Goal: Task Accomplishment & Management: Use online tool/utility

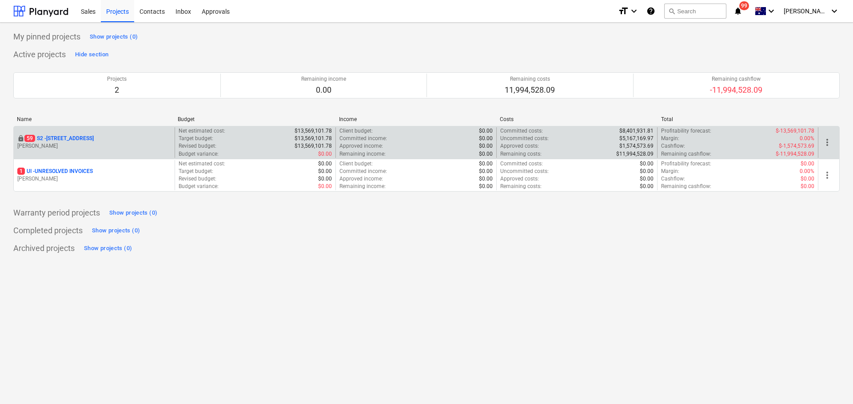
click at [99, 145] on p "[PERSON_NAME]" at bounding box center [94, 147] width 154 height 8
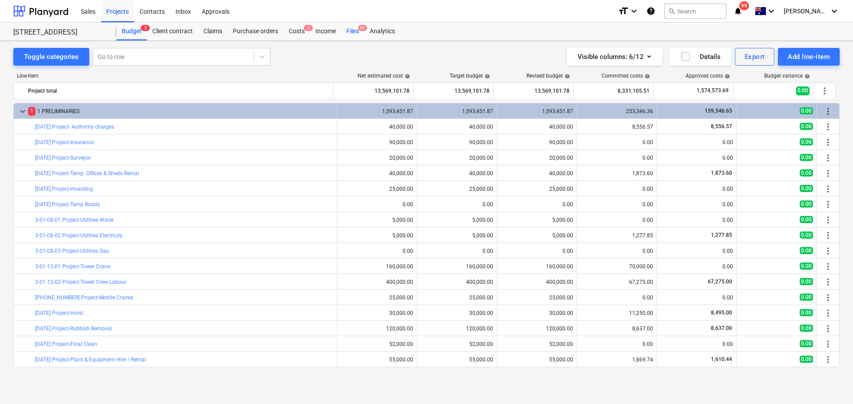
click at [357, 26] on div "Files 9+" at bounding box center [352, 32] width 23 height 18
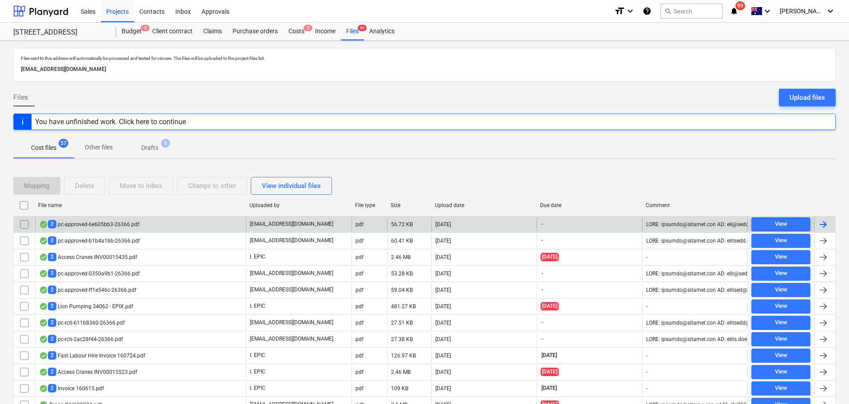
click at [112, 228] on div "2 pc-approved-6e605bb3-26366.pdf" at bounding box center [89, 224] width 100 height 8
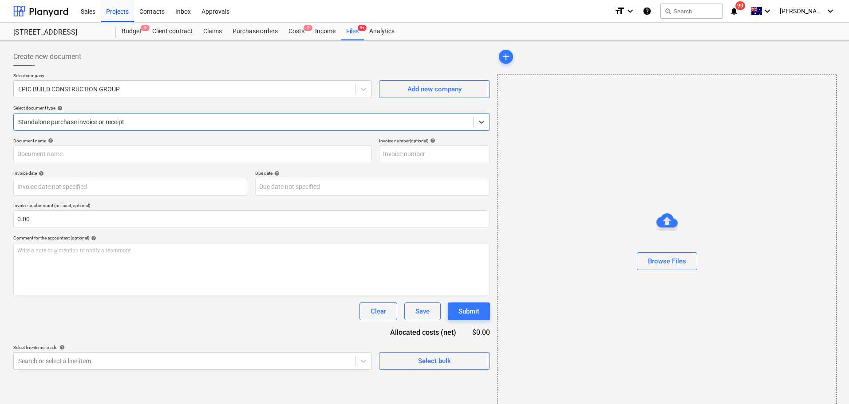
type input "3"
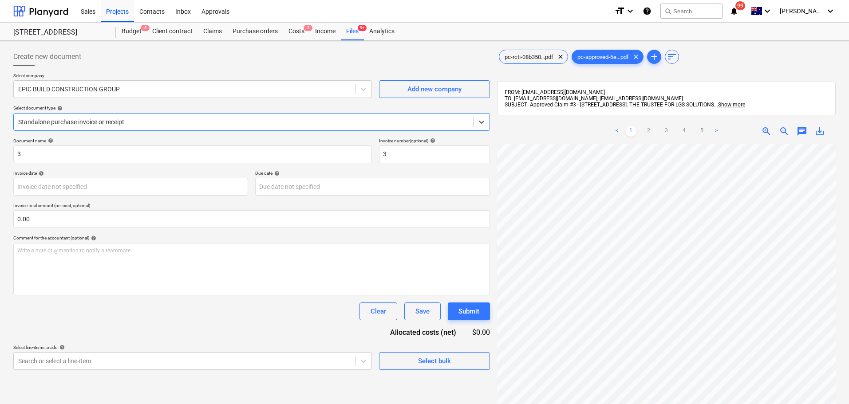
drag, startPoint x: 196, startPoint y: 119, endPoint x: 195, endPoint y: 127, distance: 8.0
click at [196, 119] on div at bounding box center [243, 122] width 451 height 9
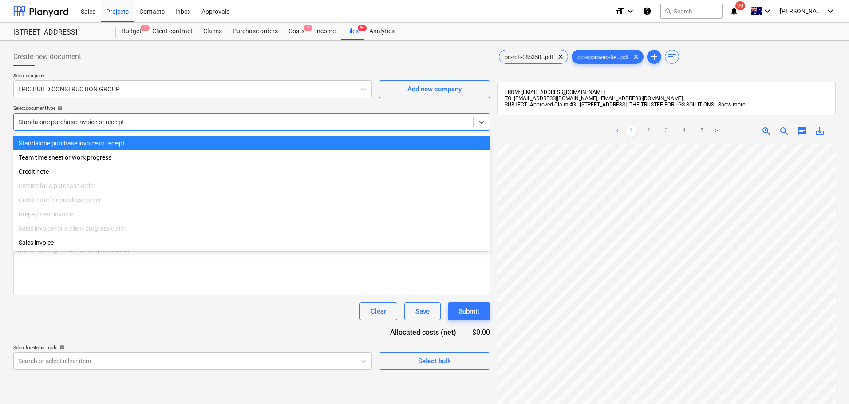
click at [190, 106] on div "Select document type help" at bounding box center [251, 108] width 477 height 6
click at [117, 117] on div "Standalone purchase invoice or receipt" at bounding box center [244, 122] width 460 height 12
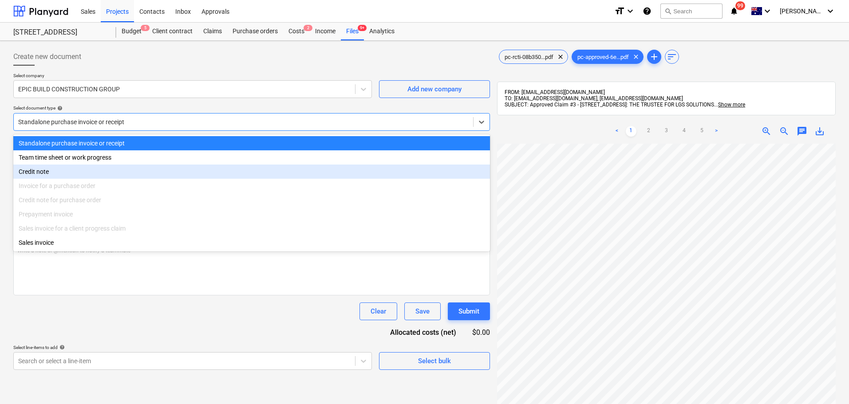
click at [86, 182] on div "Invoice for a purchase order" at bounding box center [251, 186] width 477 height 14
click at [79, 187] on div "Invoice for a purchase order" at bounding box center [251, 186] width 477 height 14
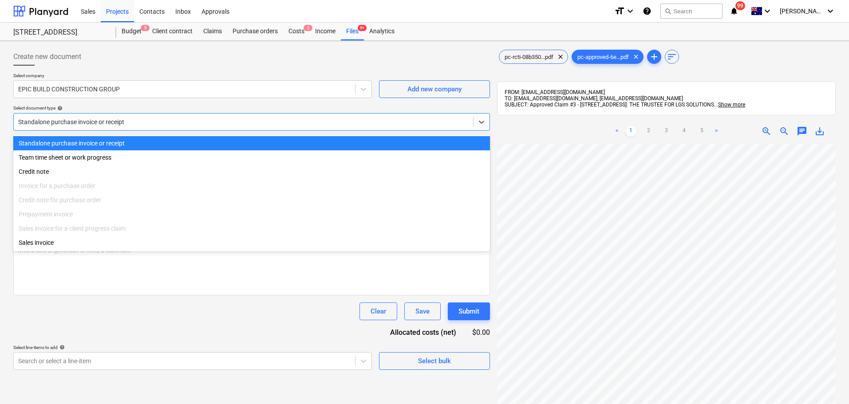
click at [115, 108] on div "Select document type help" at bounding box center [251, 108] width 477 height 6
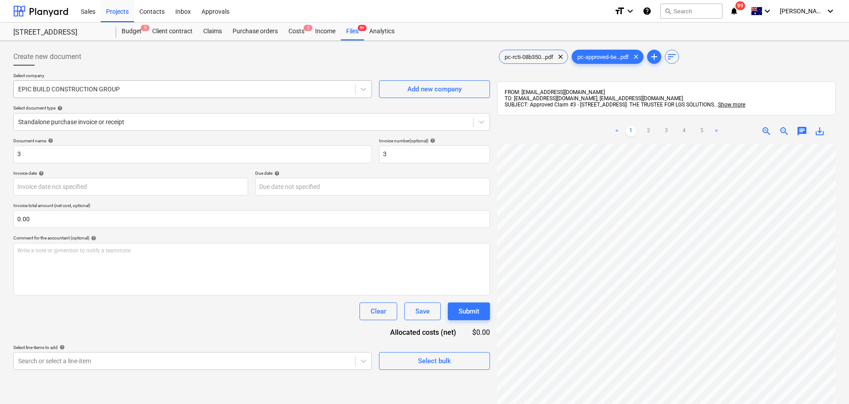
click at [85, 91] on div at bounding box center [184, 89] width 333 height 9
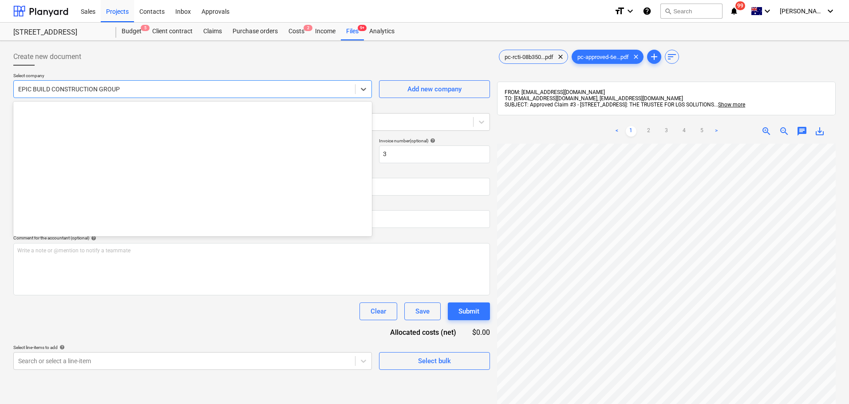
scroll to position [5330, 0]
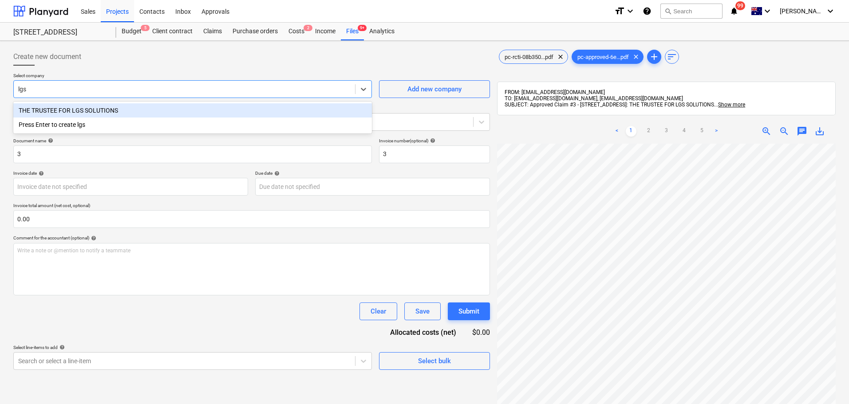
type input "lgs"
click at [87, 101] on div "Select company option THE TRUSTEE FOR LGS SOLUTIONS focused, 1 of 2. 2 results …" at bounding box center [251, 105] width 477 height 65
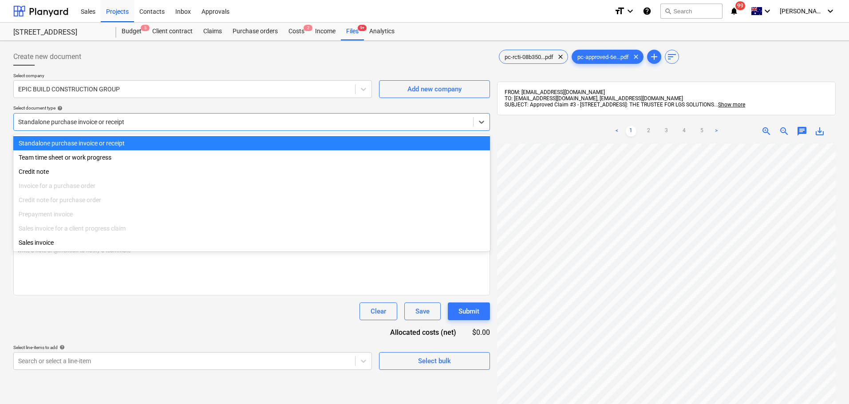
click at [91, 121] on div at bounding box center [243, 122] width 451 height 9
click at [91, 100] on div "Select company EPIC BUILD CONSTRUCTION GROUP Add new company Select document ty…" at bounding box center [251, 105] width 477 height 65
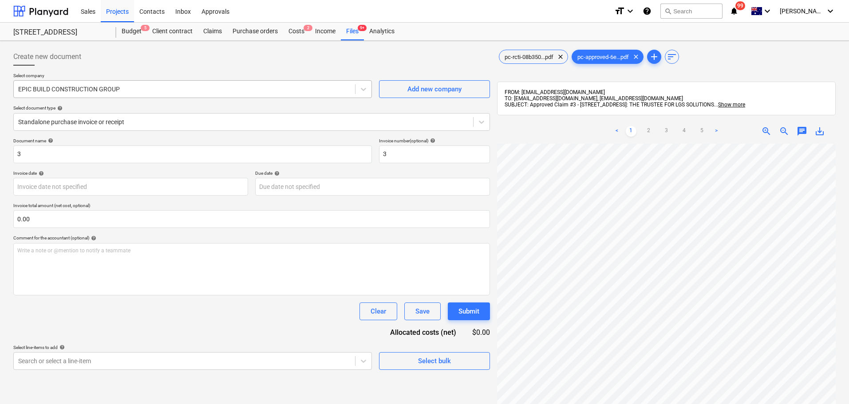
click at [97, 94] on div "EPIC BUILD CONSTRUCTION GROUP" at bounding box center [184, 89] width 341 height 12
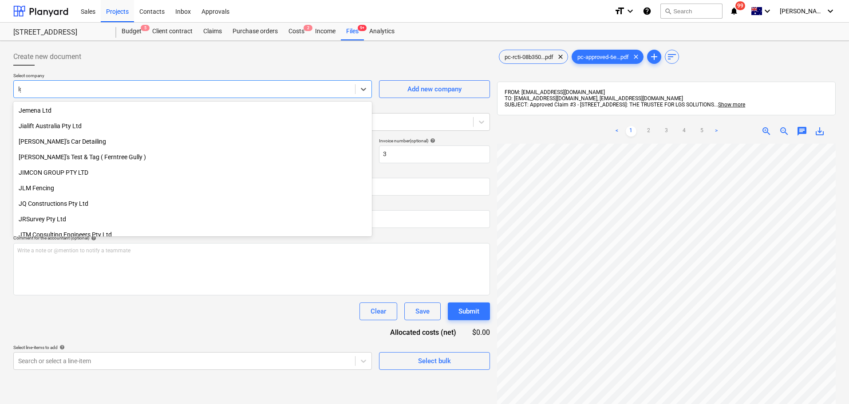
type input "lgs"
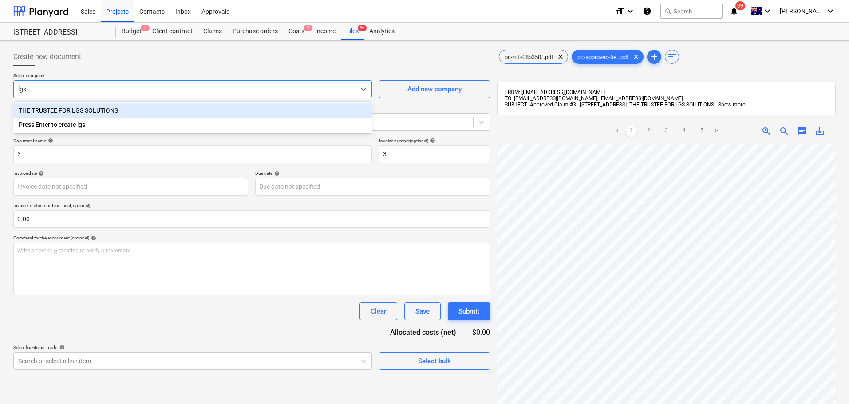
click at [103, 108] on div "THE TRUSTEE FOR LGS SOLUTIONS" at bounding box center [192, 110] width 359 height 14
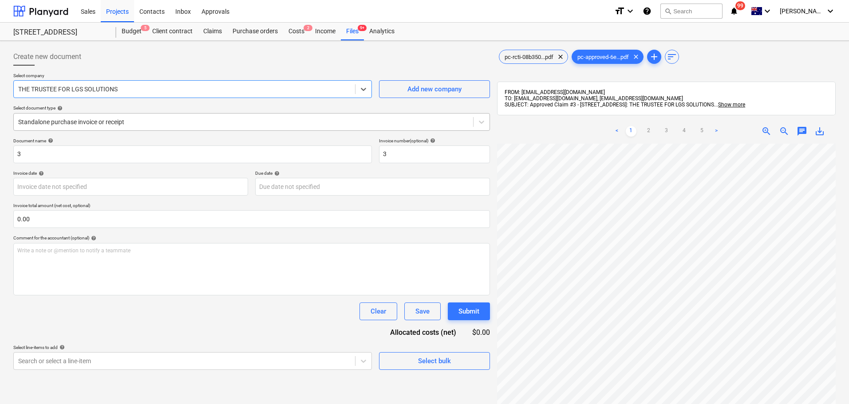
click at [94, 130] on div "Standalone purchase invoice or receipt" at bounding box center [251, 122] width 477 height 18
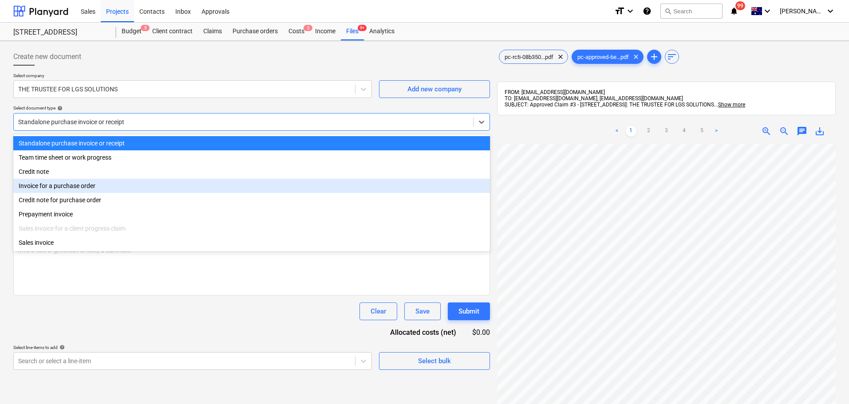
click at [91, 182] on div "Invoice for a purchase order" at bounding box center [251, 186] width 477 height 14
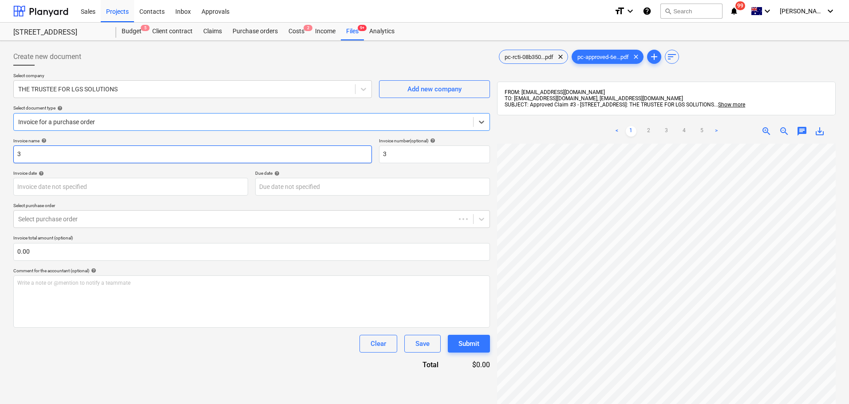
click at [48, 148] on input "3" at bounding box center [192, 155] width 359 height 18
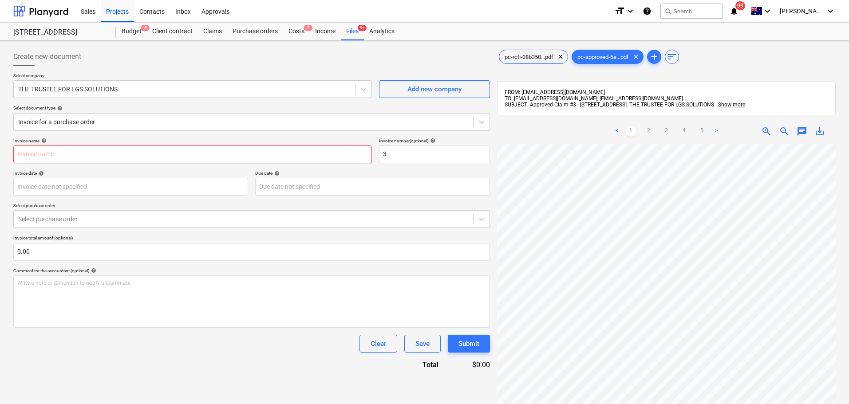
click at [145, 146] on input "text" at bounding box center [192, 155] width 359 height 18
paste input "PC-244738-1508846"
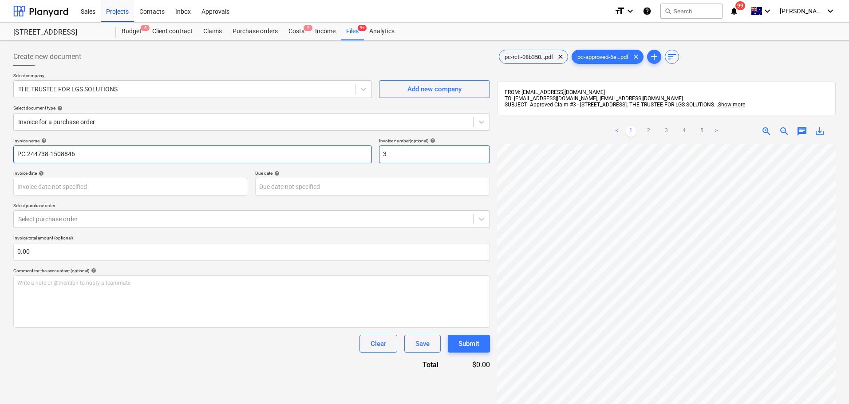
type input "PC-244738-1508846"
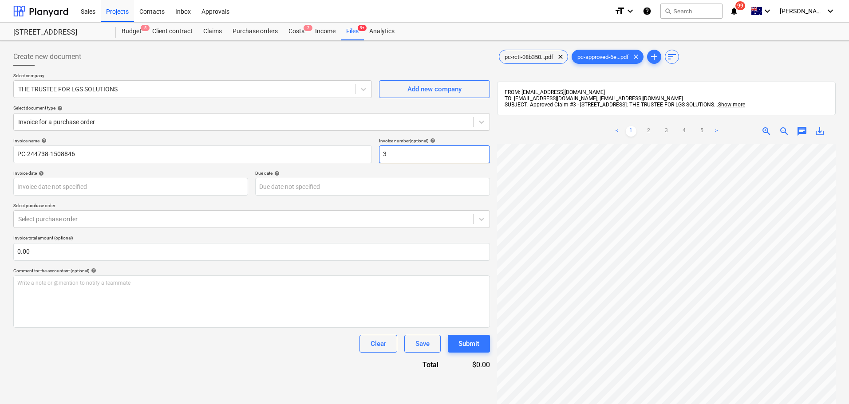
click at [422, 153] on input "3" at bounding box center [434, 155] width 111 height 18
drag, startPoint x: 422, startPoint y: 153, endPoint x: 374, endPoint y: 152, distance: 48.4
click at [374, 152] on div "Invoice name help PC-244738-1508846 Invoice number (optional) help 3" at bounding box center [251, 150] width 477 height 25
paste input "PC-244738-1508846"
type input "PC-244738-1508846"
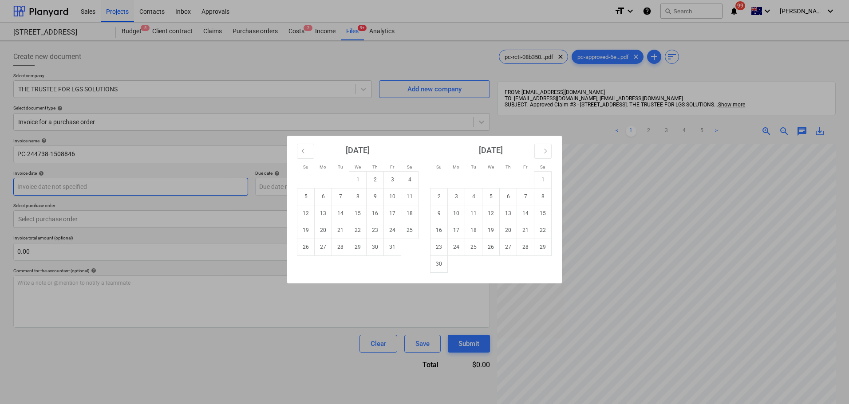
click at [67, 189] on body "Sales Projects Contacts Inbox Approvals format_size keyboard_arrow_down help se…" at bounding box center [424, 202] width 849 height 404
click at [343, 199] on td "7" at bounding box center [340, 196] width 17 height 17
type input "07 Oct 2025"
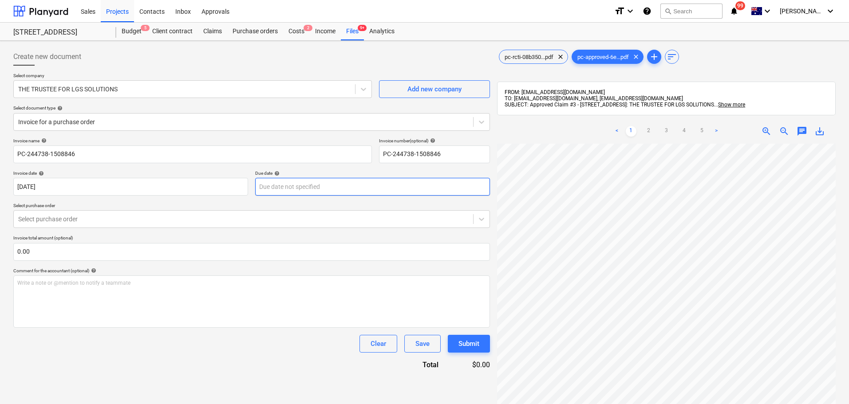
click at [341, 185] on body "Sales Projects Contacts Inbox Approvals format_size keyboard_arrow_down help se…" at bounding box center [424, 202] width 849 height 404
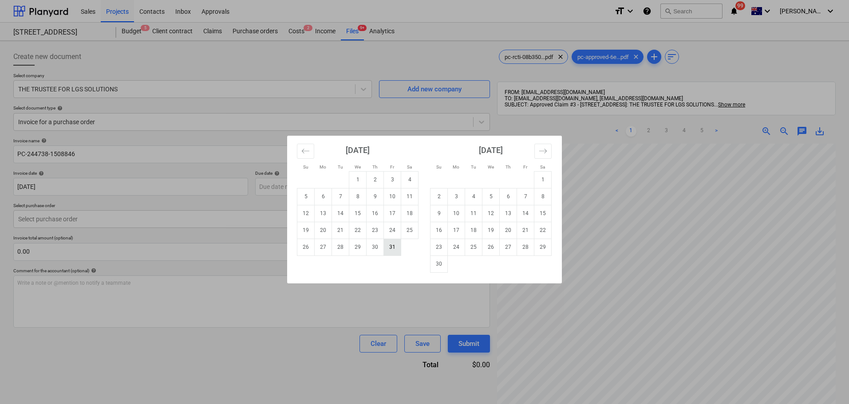
click at [394, 246] on td "31" at bounding box center [392, 247] width 17 height 17
type input "31 Oct 2025"
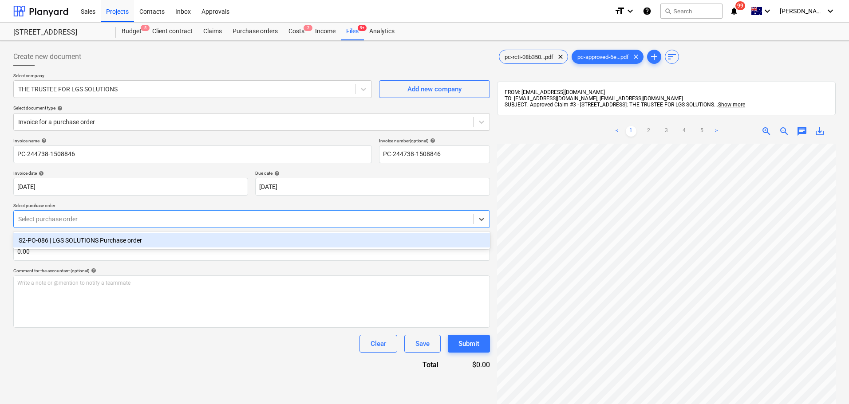
click at [78, 226] on div "Select purchase order" at bounding box center [244, 219] width 460 height 12
click at [94, 240] on div "S2-PO-086 | LGS SOLUTIONS Purchase order" at bounding box center [251, 241] width 477 height 14
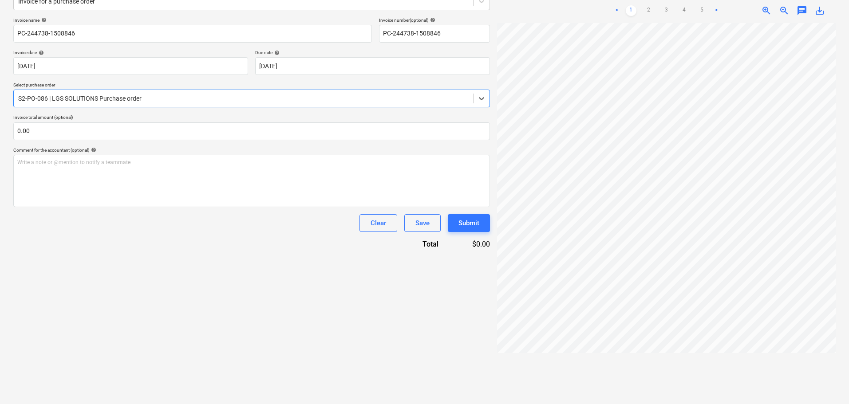
scroll to position [126, 0]
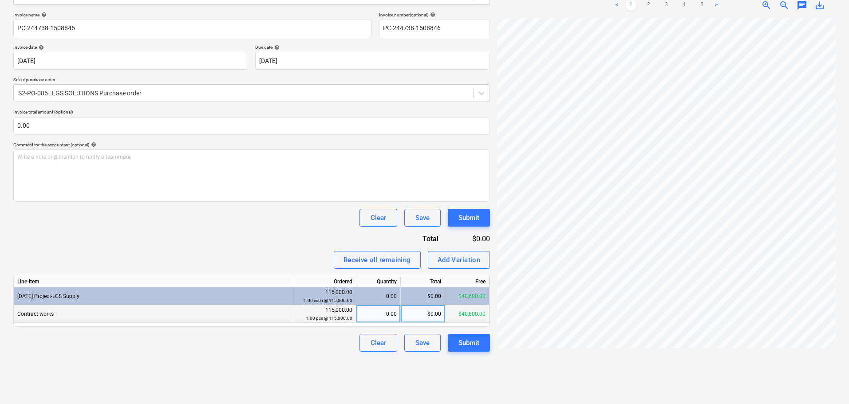
click at [382, 314] on div "0.00" at bounding box center [378, 314] width 37 height 18
click at [417, 318] on div "$0.00" at bounding box center [423, 314] width 44 height 18
click at [436, 315] on div "$0.00" at bounding box center [423, 314] width 44 height 18
type input "14120"
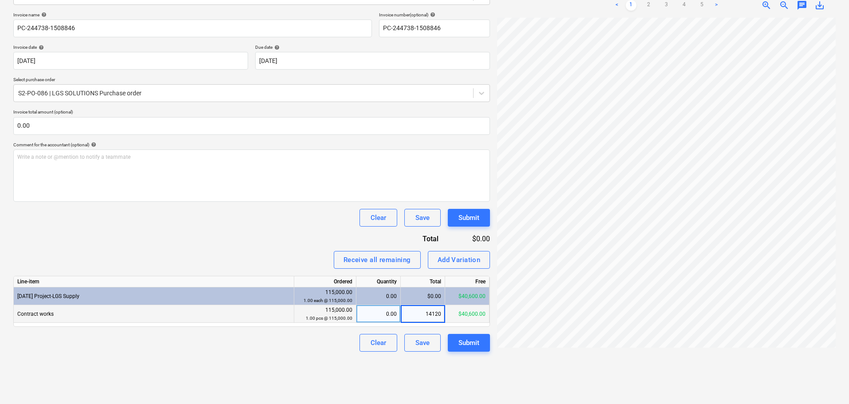
click at [243, 254] on div "Receive all remaining Add Variation" at bounding box center [251, 260] width 477 height 18
click at [464, 350] on button "Submit" at bounding box center [469, 343] width 42 height 18
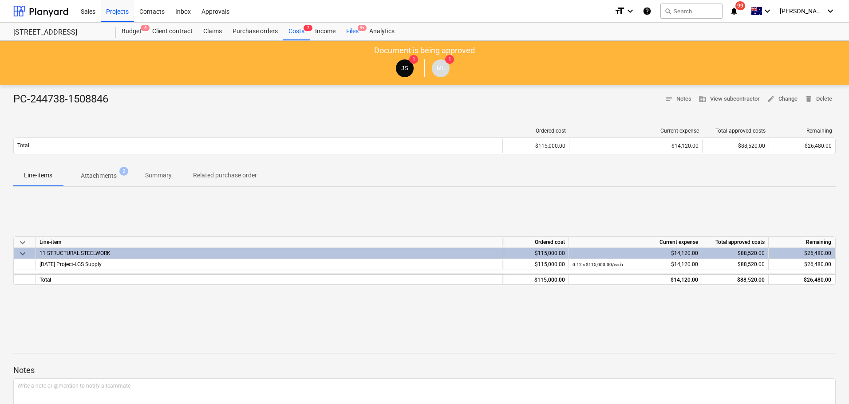
click at [357, 29] on div "Files 9+" at bounding box center [352, 32] width 23 height 18
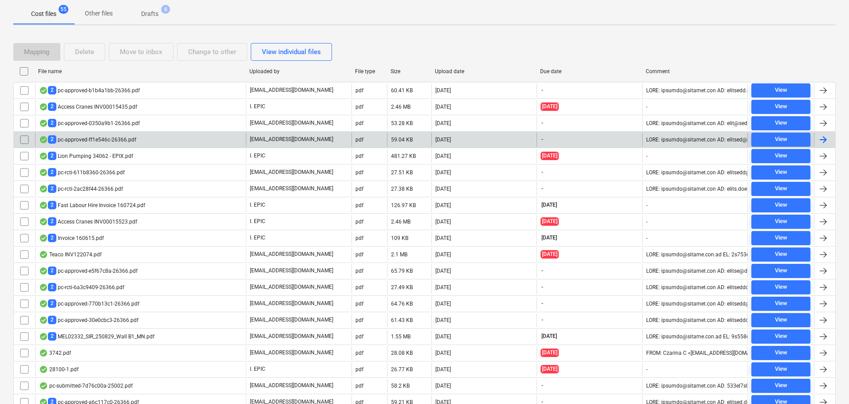
scroll to position [31, 0]
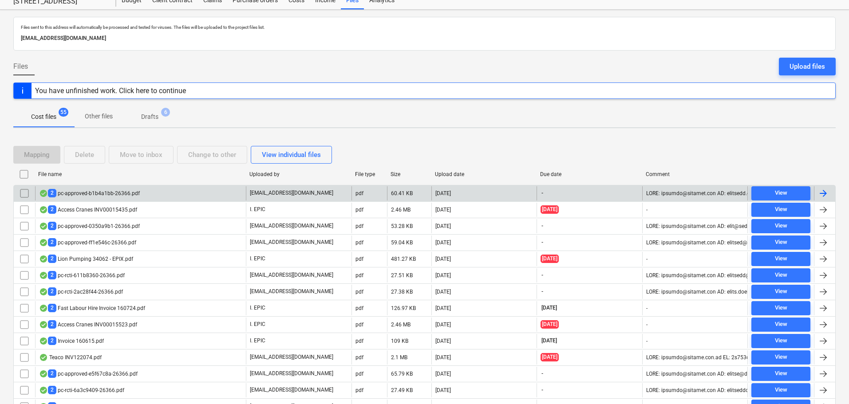
click at [167, 190] on div "2 pc-approved-b1b4a1bb-26366.pdf" at bounding box center [140, 193] width 211 height 14
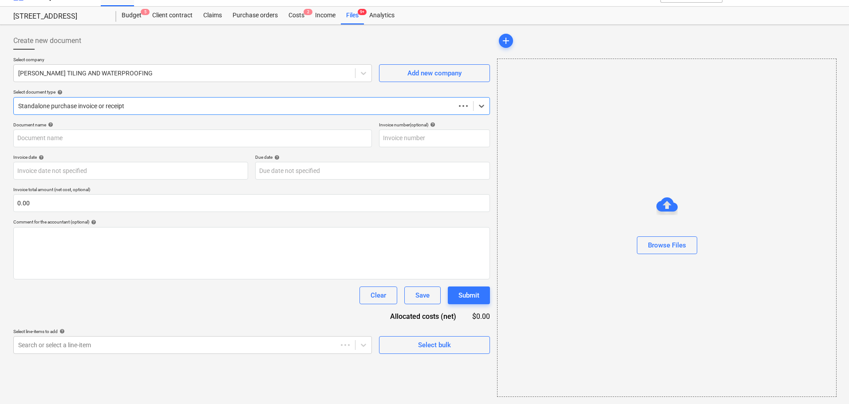
scroll to position [16, 0]
type input "2"
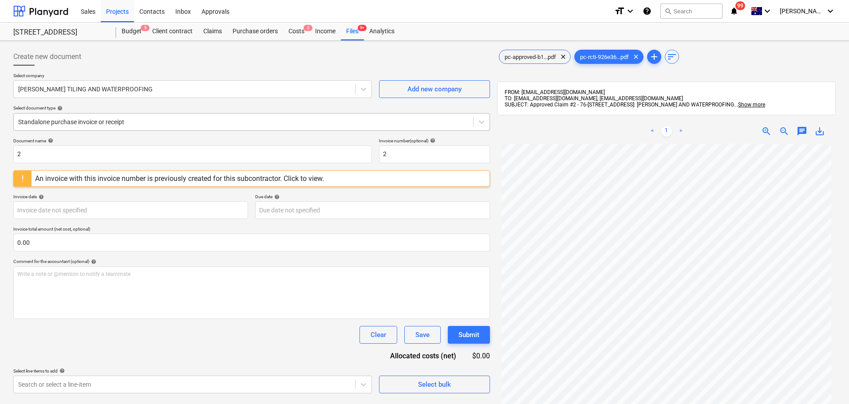
click at [59, 119] on div at bounding box center [243, 122] width 451 height 9
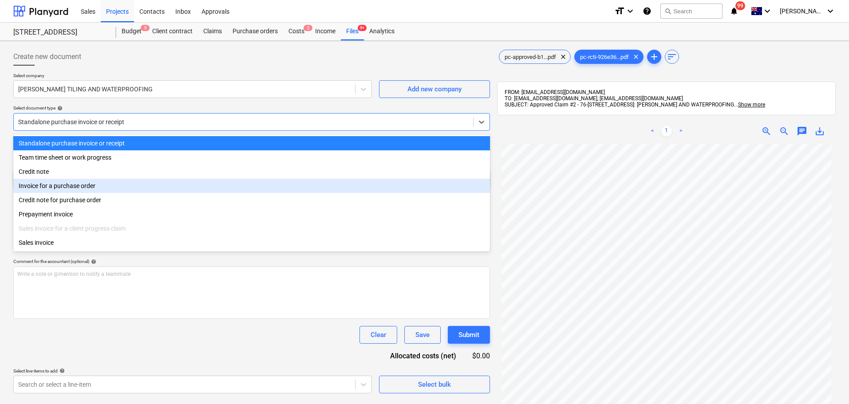
click at [65, 182] on div "Invoice for a purchase order" at bounding box center [251, 186] width 477 height 14
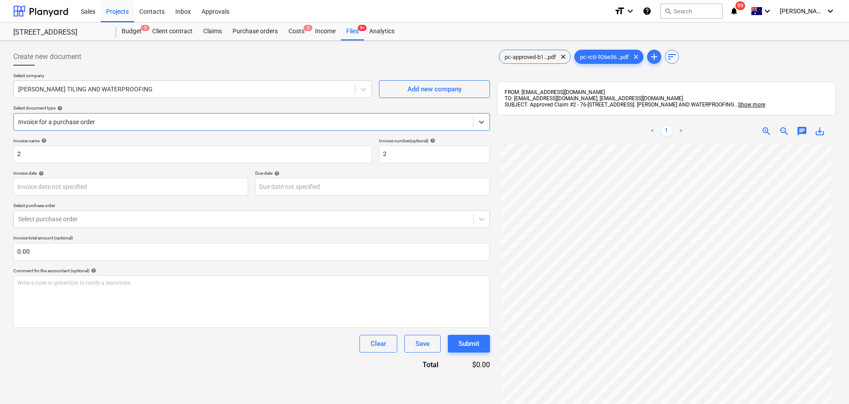
click at [73, 124] on div at bounding box center [243, 122] width 451 height 9
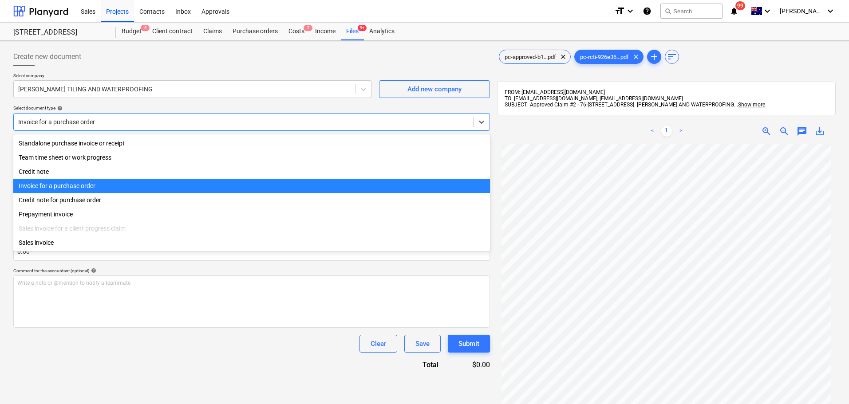
click at [73, 124] on div at bounding box center [243, 122] width 451 height 9
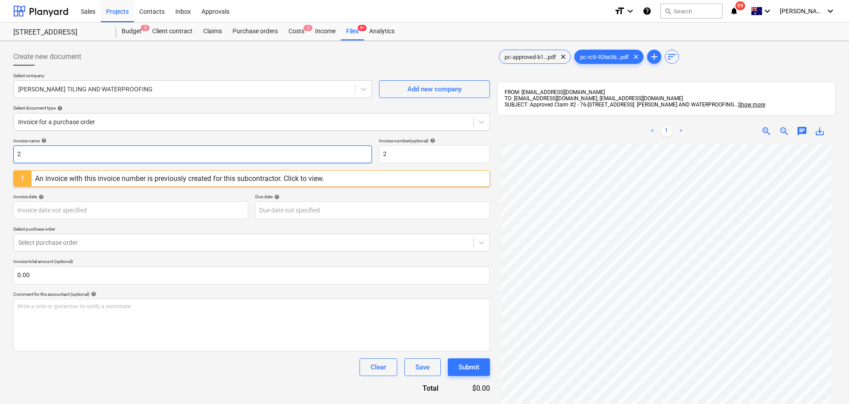
click at [104, 152] on input "2" at bounding box center [192, 155] width 359 height 18
click at [83, 150] on input "2" at bounding box center [192, 155] width 359 height 18
paste input "PC-249283-1517896"
drag, startPoint x: 21, startPoint y: 152, endPoint x: 14, endPoint y: 151, distance: 7.2
click at [14, 151] on input "2PC-249283-1517896" at bounding box center [192, 155] width 359 height 18
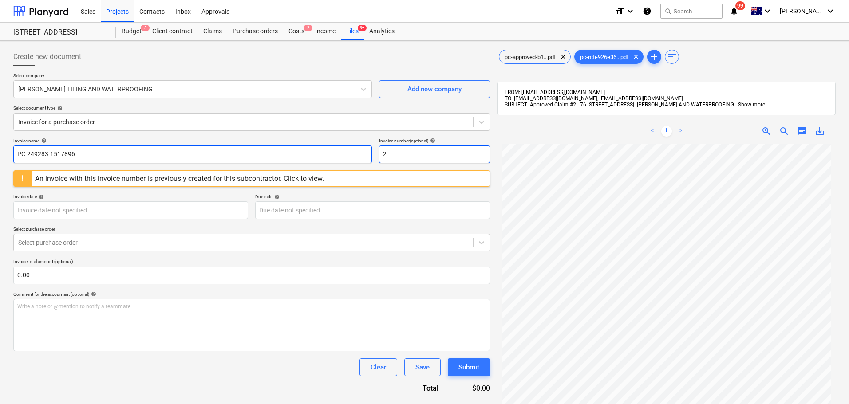
type input "PC-249283-1517896"
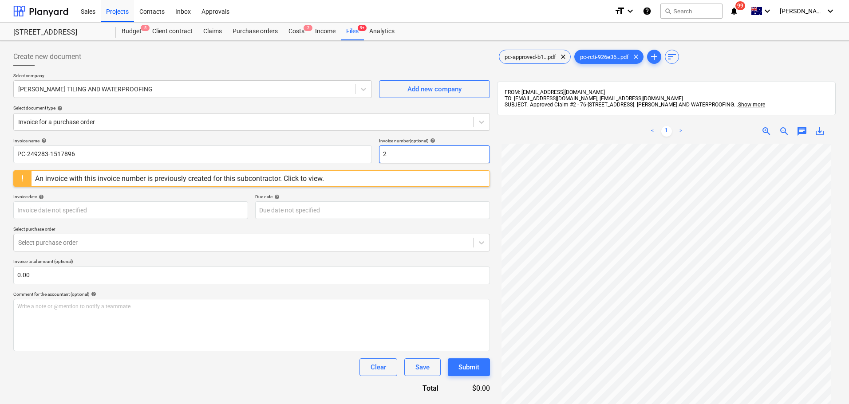
click at [476, 161] on input "2" at bounding box center [434, 155] width 111 height 18
click at [475, 160] on input "2" at bounding box center [434, 155] width 111 height 18
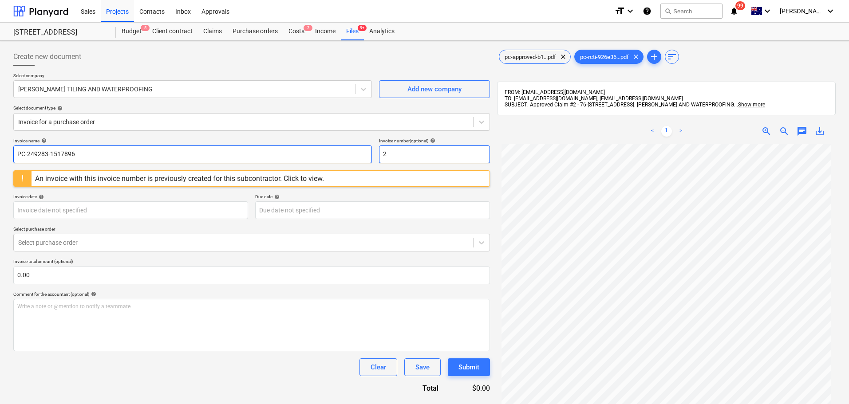
drag, startPoint x: 460, startPoint y: 158, endPoint x: 351, endPoint y: 150, distance: 109.9
click at [352, 150] on div "Invoice name help PC-249283-1517896 Invoice number (optional) help 2" at bounding box center [251, 150] width 477 height 25
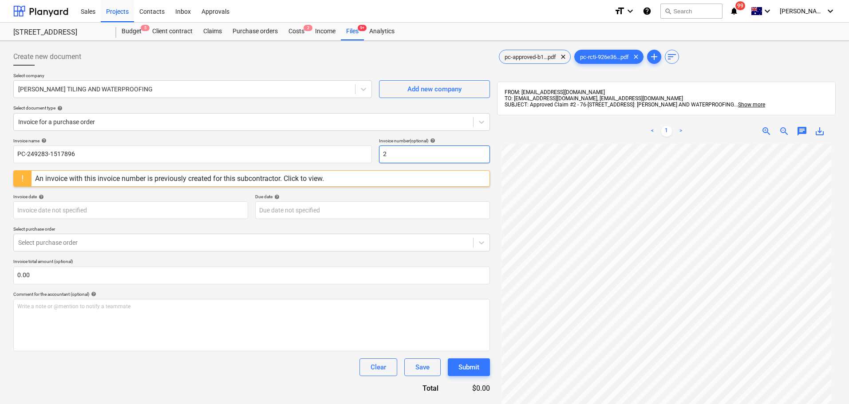
paste input "PC-249283-1517896"
type input "PC-249283-1517896"
click at [81, 215] on body "Sales Projects Contacts Inbox Approvals format_size keyboard_arrow_down help se…" at bounding box center [424, 202] width 849 height 404
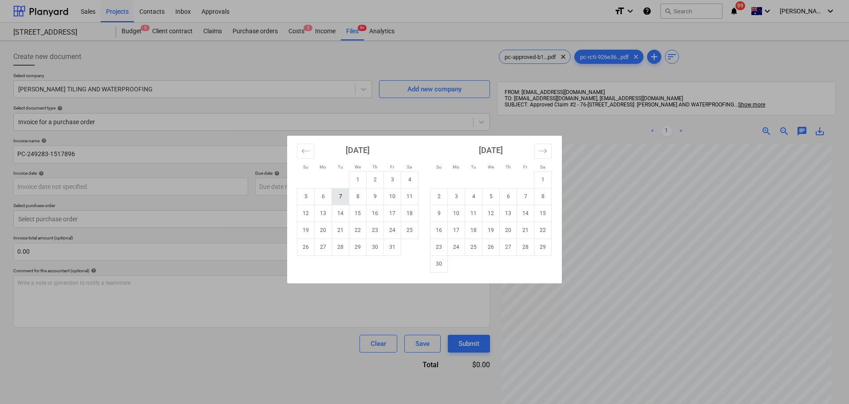
click at [340, 200] on td "7" at bounding box center [340, 196] width 17 height 17
type input "07 Oct 2025"
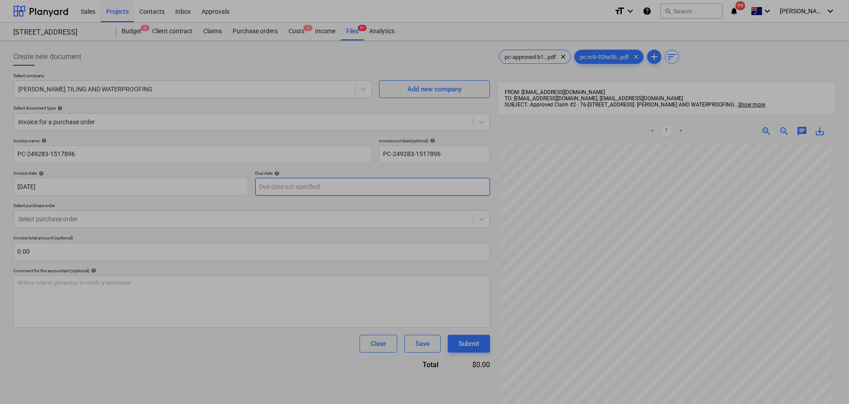
click at [339, 191] on body "Sales Projects Contacts Inbox Approvals format_size keyboard_arrow_down help se…" at bounding box center [424, 202] width 849 height 404
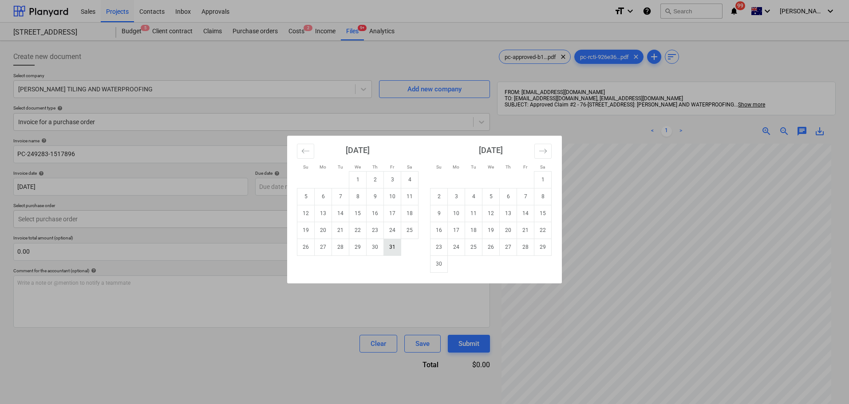
drag, startPoint x: 390, startPoint y: 250, endPoint x: 161, endPoint y: 232, distance: 229.4
click at [389, 250] on td "31" at bounding box center [392, 247] width 17 height 17
type input "31 Oct 2025"
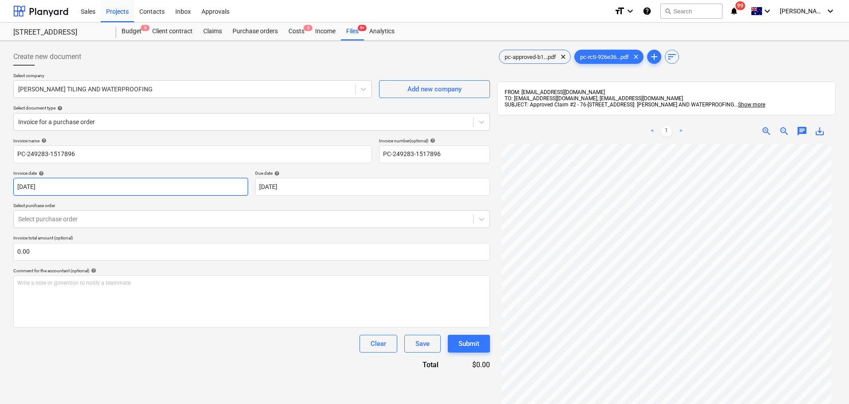
click at [26, 194] on body "Sales Projects Contacts Inbox Approvals format_size keyboard_arrow_down help se…" at bounding box center [424, 202] width 849 height 404
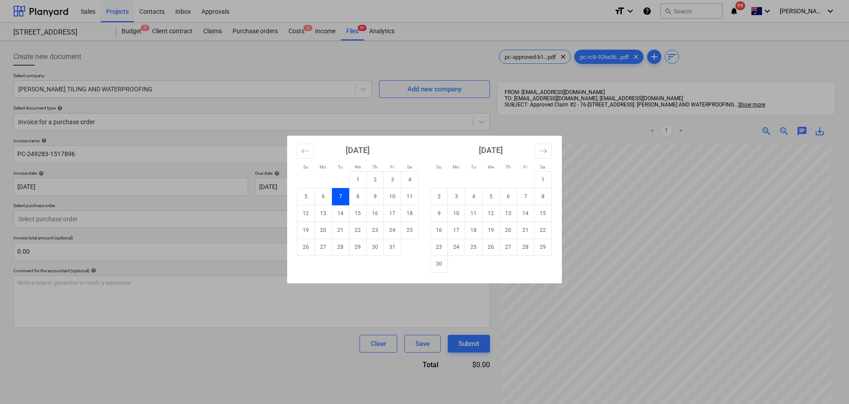
click at [67, 234] on div "Su Mo Tu We Th Fr Sa Su Mo Tu We Th Fr Sa September 2025 1 2 3 4 5 6 7 8 9 10 1…" at bounding box center [424, 202] width 849 height 404
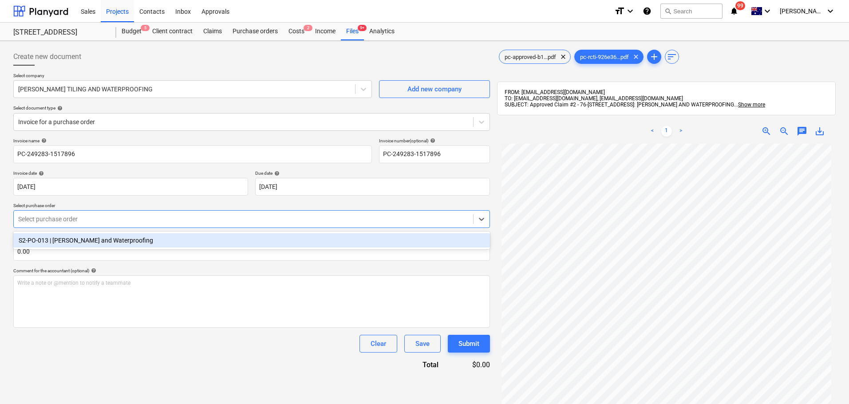
click at [61, 227] on div "Select purchase order" at bounding box center [251, 219] width 477 height 18
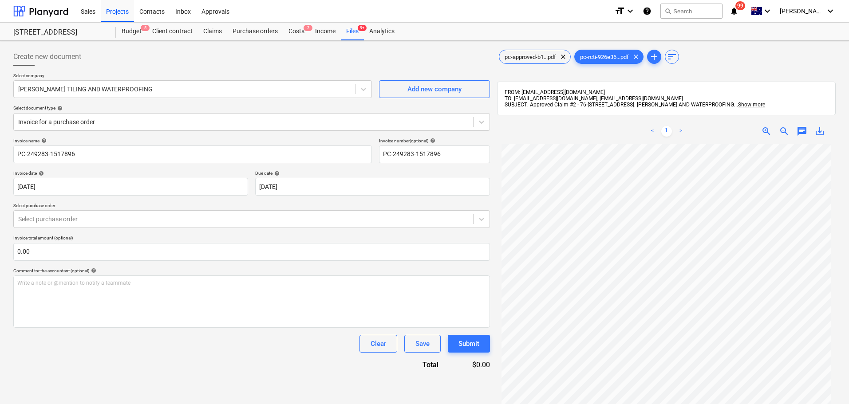
click at [61, 231] on div "Invoice name help PC-249283-1517896 Invoice number (optional) help PC-249283-15…" at bounding box center [251, 254] width 477 height 232
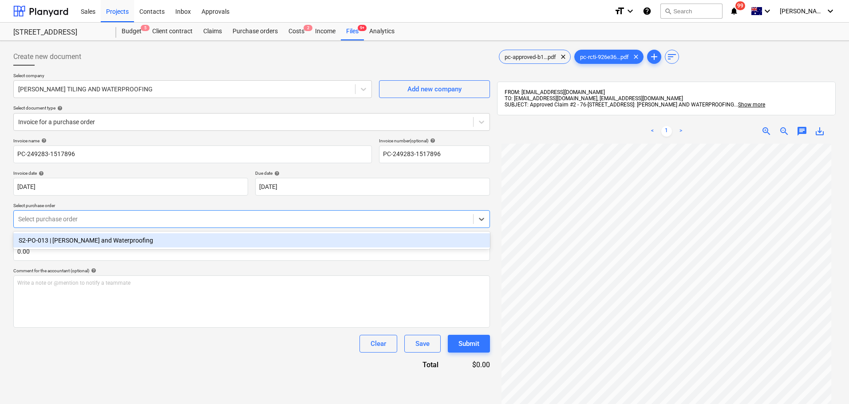
click at [64, 217] on div at bounding box center [243, 219] width 451 height 9
click at [73, 242] on div "S2-PO-013 | Casey Tiling and Waterproofing" at bounding box center [251, 241] width 477 height 14
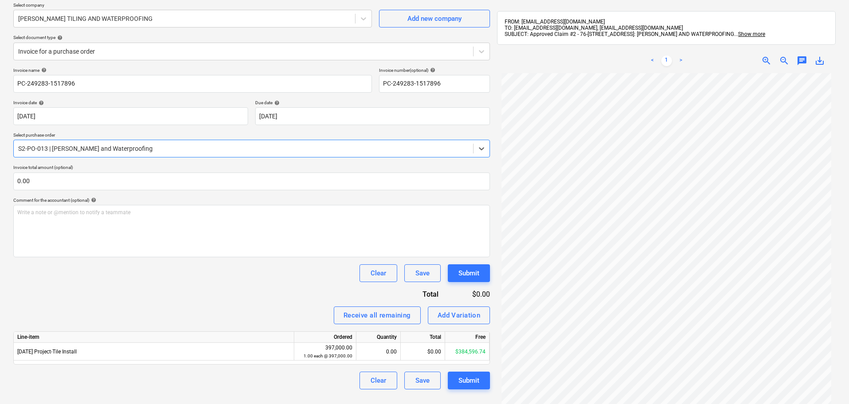
scroll to position [89, 0]
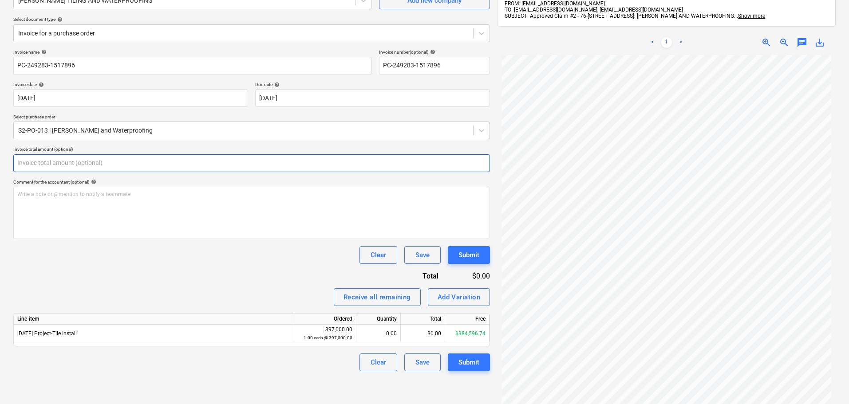
drag, startPoint x: 46, startPoint y: 167, endPoint x: -16, endPoint y: 166, distance: 61.3
click at [0, 166] on html "Sales Projects Contacts Inbox Approvals format_size keyboard_arrow_down help se…" at bounding box center [424, 113] width 849 height 404
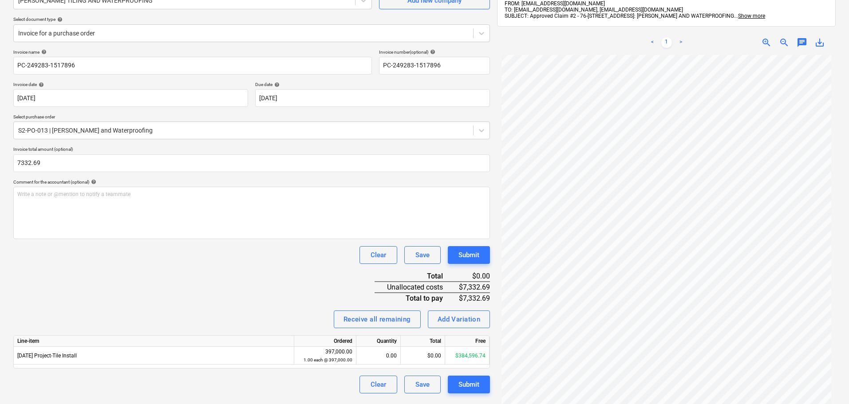
type input "7,332.69"
click at [317, 271] on div "Invoice name help PC-249283-1517896 Invoice number (optional) help PC-249283-15…" at bounding box center [251, 221] width 477 height 345
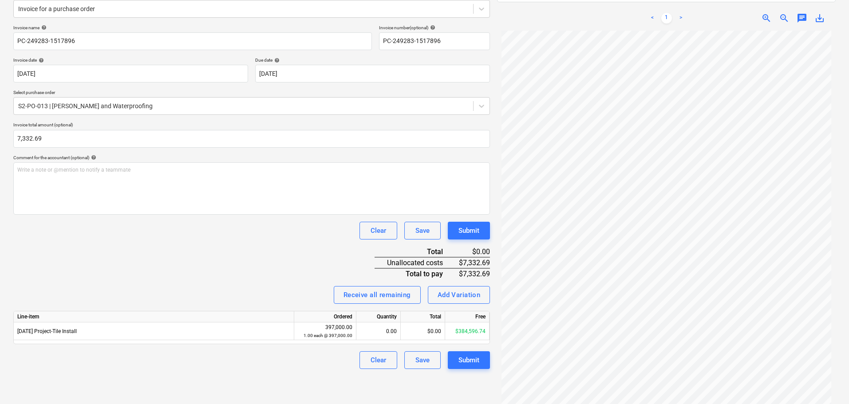
scroll to position [126, 0]
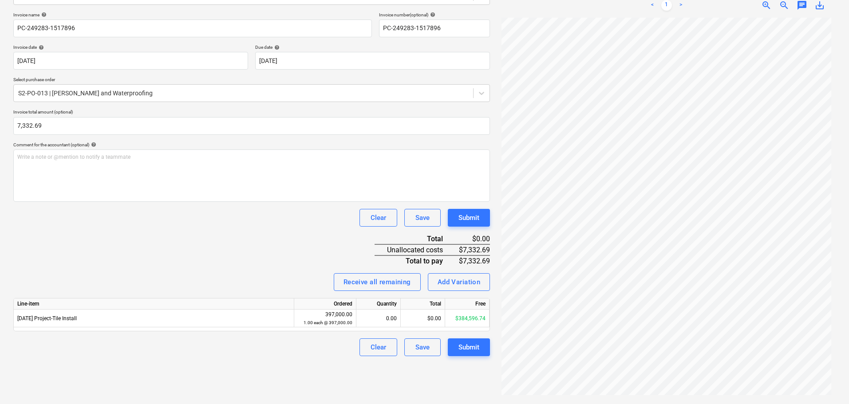
click at [246, 329] on div "Line-item Ordered Quantity Total Free 3-23-02 Project-Tile Install 397,000.00 1…" at bounding box center [251, 314] width 477 height 33
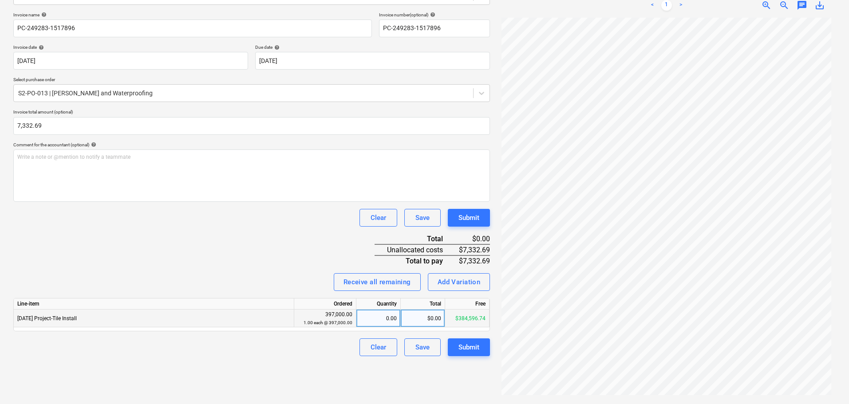
click at [405, 323] on div "$0.00" at bounding box center [423, 319] width 44 height 18
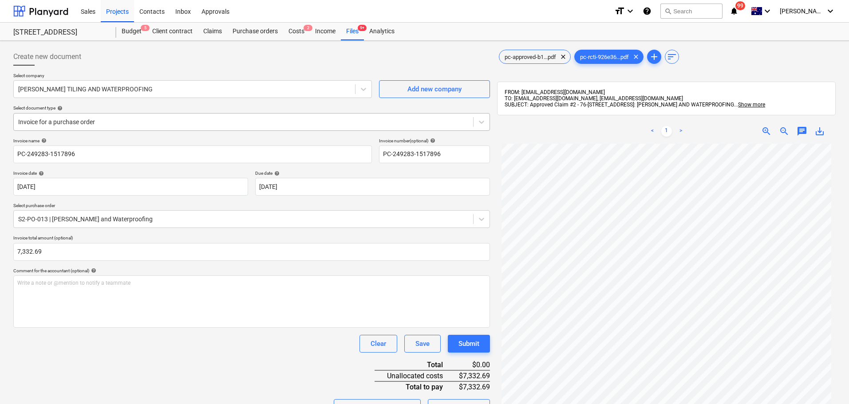
click at [86, 122] on div at bounding box center [243, 122] width 451 height 9
click at [92, 121] on div at bounding box center [243, 122] width 451 height 9
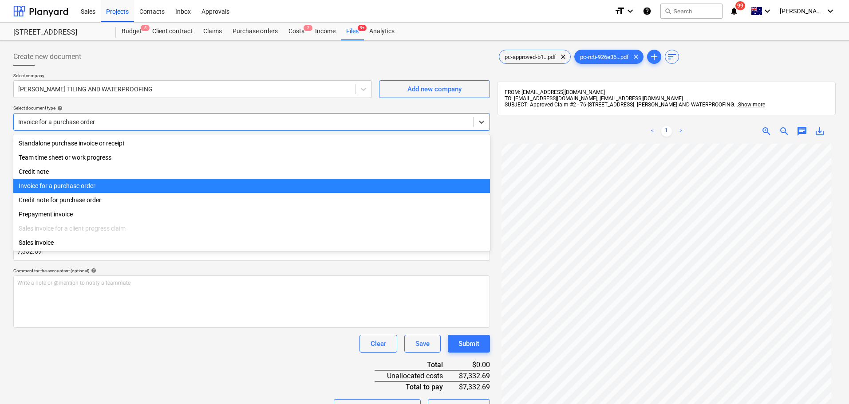
click at [83, 189] on div "Invoice for a purchase order" at bounding box center [251, 186] width 477 height 14
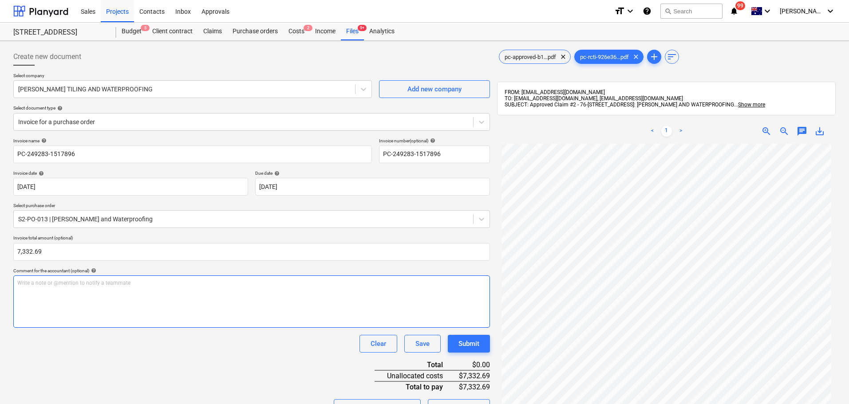
drag, startPoint x: 124, startPoint y: 373, endPoint x: 158, endPoint y: 319, distance: 63.7
click at [124, 372] on div "Invoice name help PC-249283-1517896 Invoice number (optional) help PC-249283-15…" at bounding box center [251, 310] width 477 height 345
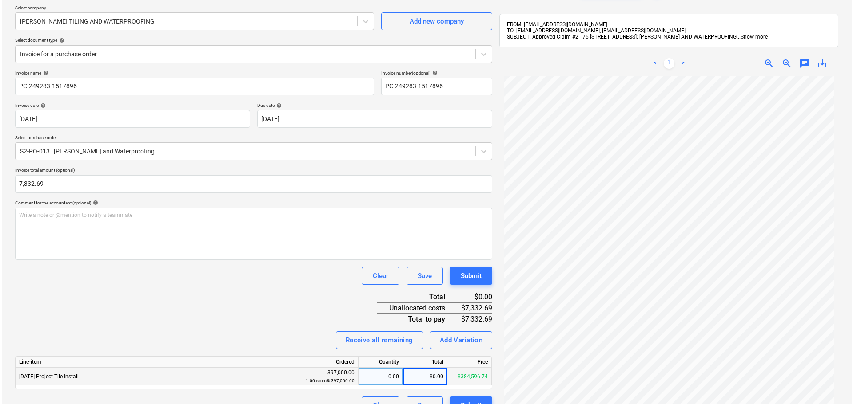
scroll to position [126, 0]
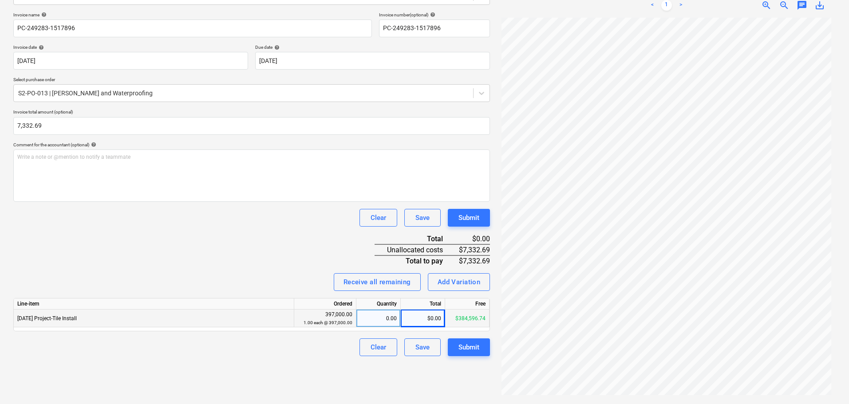
click at [418, 325] on div "$0.00" at bounding box center [423, 319] width 44 height 18
type input "7332.69"
click at [284, 259] on div "Invoice name help PC-249283-1517896 Invoice number (optional) help PC-249283-15…" at bounding box center [251, 184] width 477 height 345
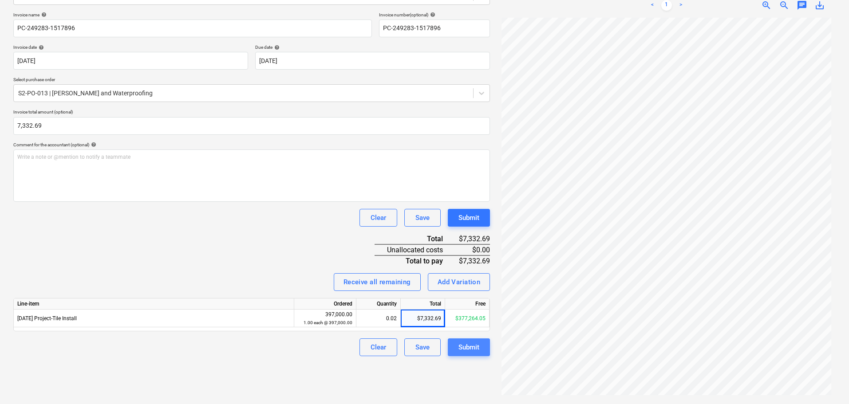
click at [473, 348] on div "Submit" at bounding box center [469, 348] width 21 height 12
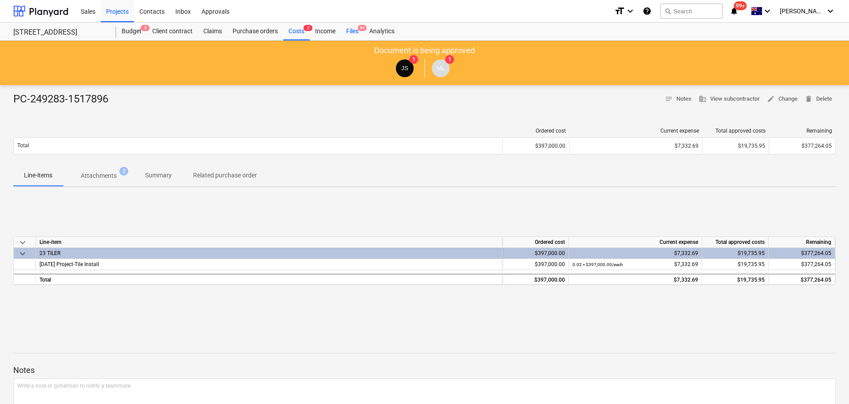
click at [354, 26] on div "Files 9+" at bounding box center [352, 32] width 23 height 18
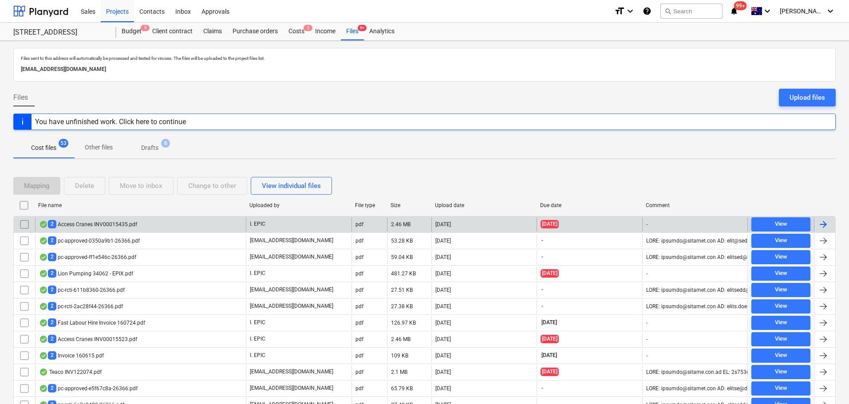
click at [159, 227] on div "2 Access Cranes INV00015435.pdf" at bounding box center [140, 225] width 211 height 14
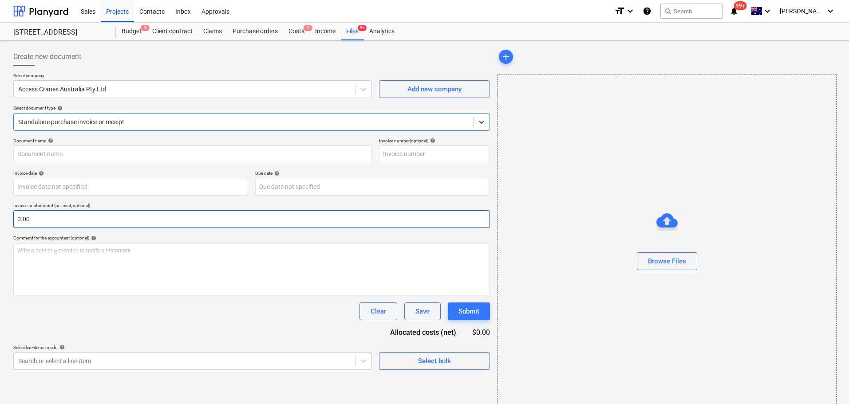
type input "00015435"
type input "15 May 2025"
type input "11 Jun 2025"
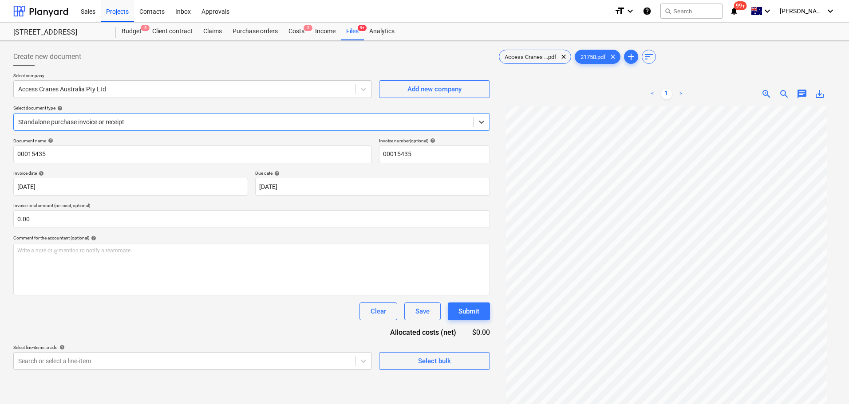
click at [365, 42] on div "Create new document Select company Access Cranes Australia Pty Ltd Add new comp…" at bounding box center [424, 267] width 849 height 452
click at [353, 36] on div "Files 9+" at bounding box center [352, 32] width 23 height 18
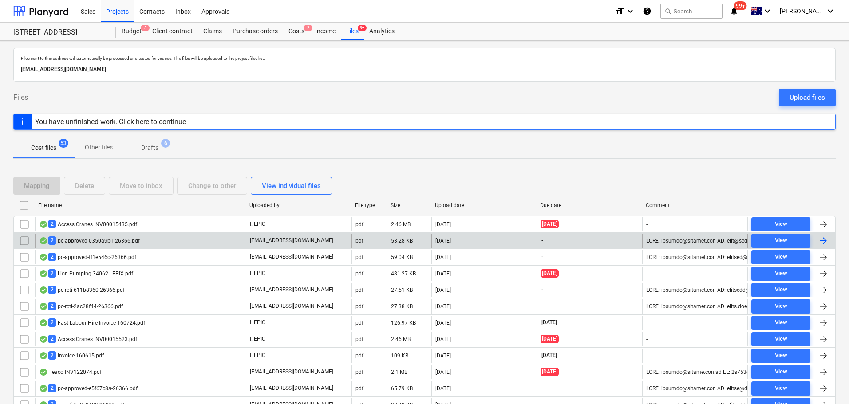
click at [145, 247] on div "2 pc-approved-0350a9b1-26366.pdf" at bounding box center [140, 241] width 211 height 14
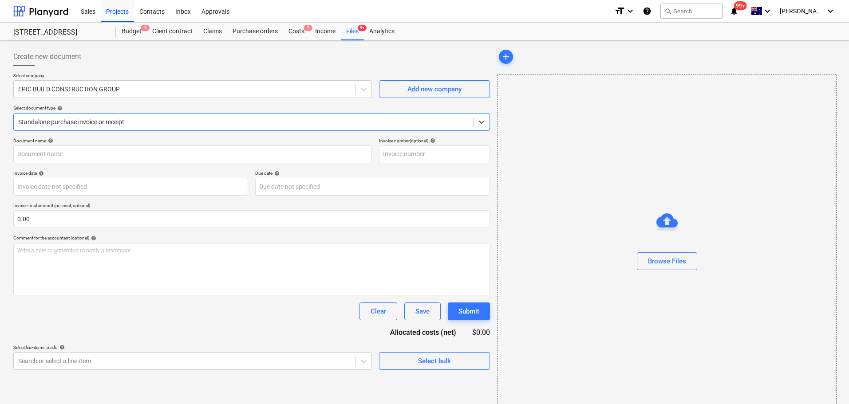
type input "8"
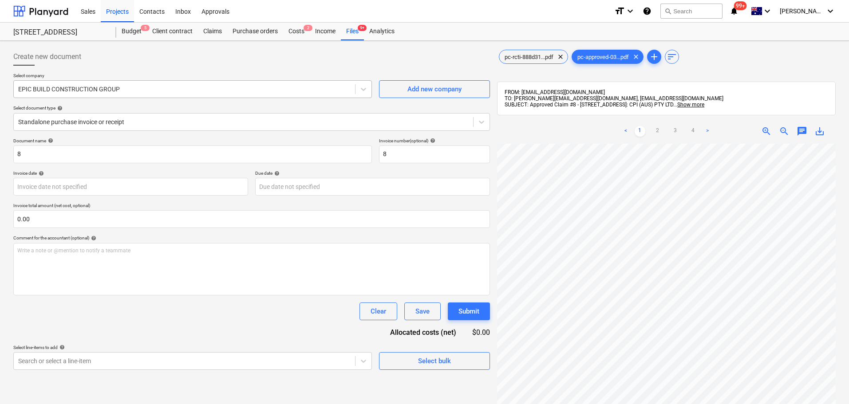
click at [85, 93] on div at bounding box center [184, 89] width 333 height 9
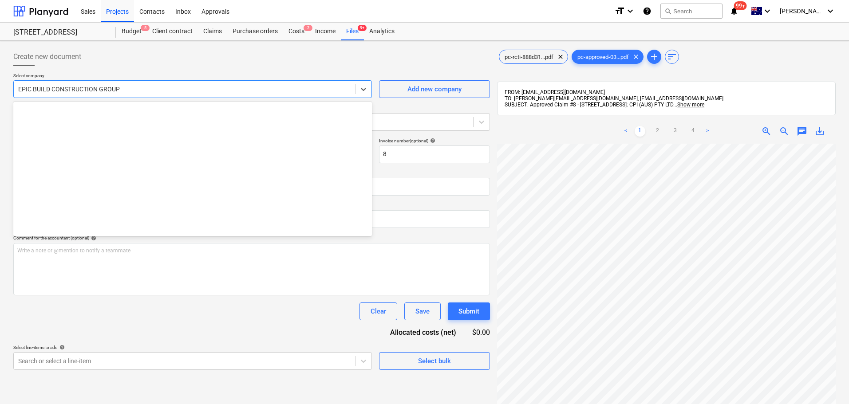
scroll to position [5330, 0]
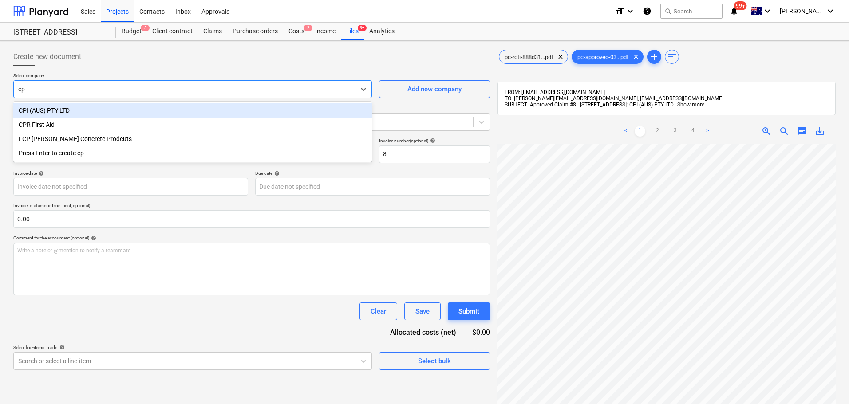
type input "cpi"
click at [160, 104] on div "CPI (AUS) PTY LTD" at bounding box center [192, 110] width 359 height 14
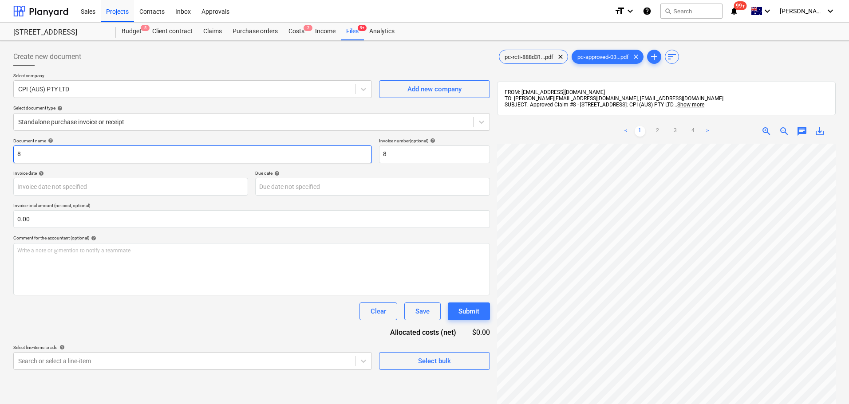
drag, startPoint x: 99, startPoint y: 151, endPoint x: 44, endPoint y: 170, distance: 58.4
click at [0, 163] on html "Sales Projects Contacts Inbox Approvals format_size keyboard_arrow_down help se…" at bounding box center [424, 202] width 849 height 404
paste input "PC-207970-1484521"
type input "PC-207970-1484521"
drag, startPoint x: 397, startPoint y: 154, endPoint x: 334, endPoint y: 154, distance: 63.5
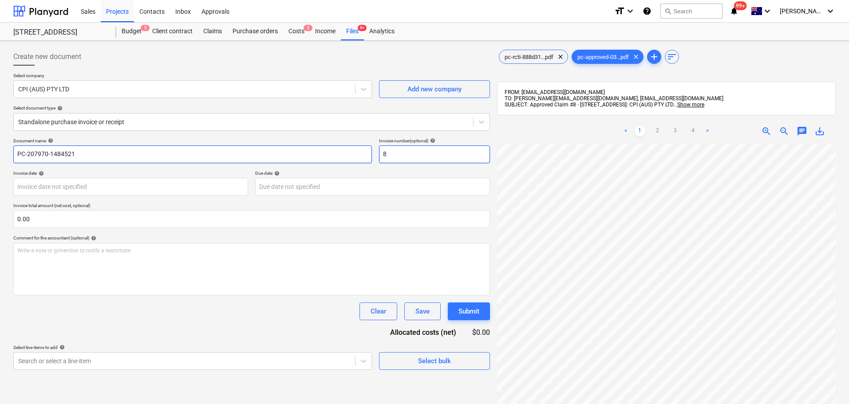
click at [334, 154] on div "Document name help PC-207970-1484521 Invoice number (optional) help 8" at bounding box center [251, 150] width 477 height 25
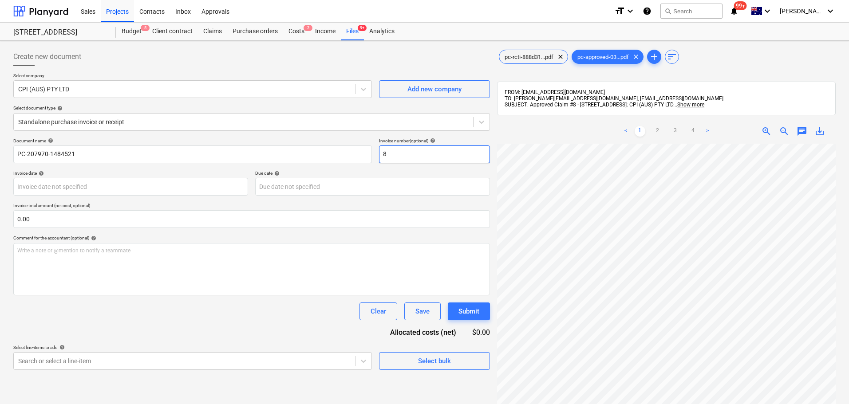
paste input "PC-207970-1484521"
type input "PC-207970-1484521"
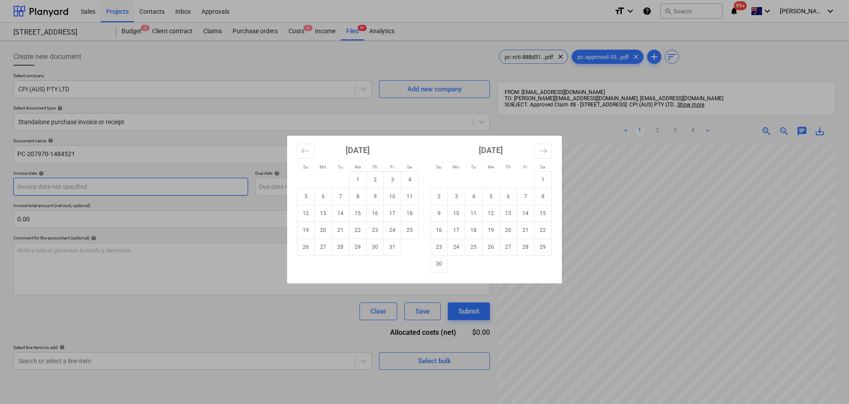
click at [66, 191] on body "Sales Projects Contacts Inbox Approvals format_size keyboard_arrow_down help se…" at bounding box center [424, 202] width 849 height 404
click at [338, 202] on td "7" at bounding box center [340, 196] width 17 height 17
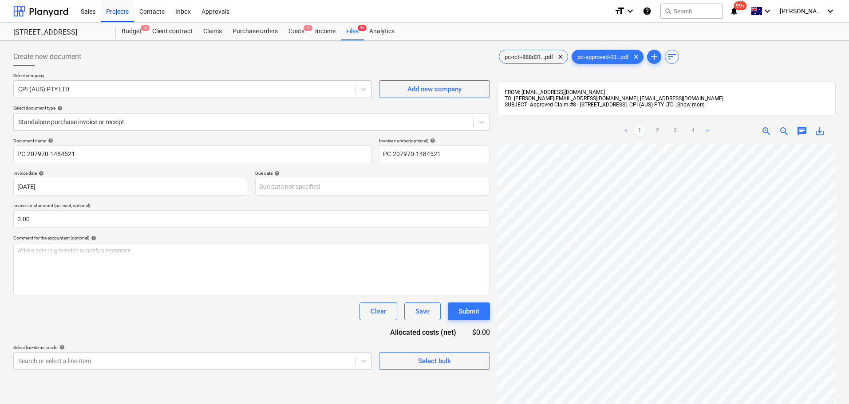
type input "07 Oct 2025"
click at [172, 190] on body "Sales Projects Contacts Inbox Approvals format_size keyboard_arrow_down help se…" at bounding box center [424, 202] width 849 height 404
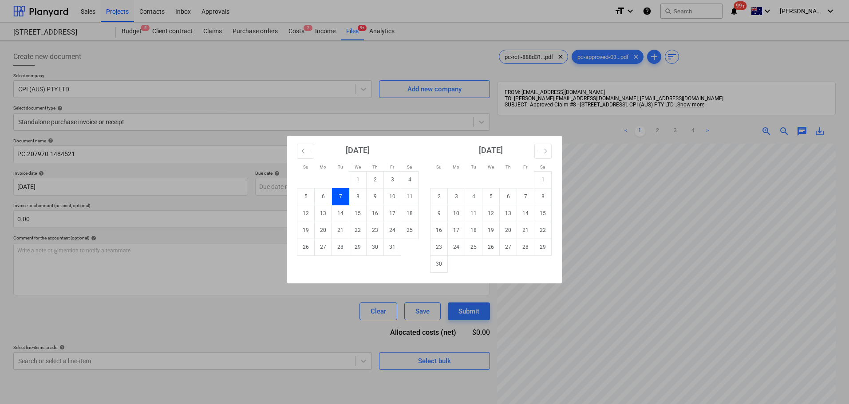
click at [108, 151] on div "Su Mo Tu We Th Fr Sa Su Mo Tu We Th Fr Sa September 2025 1 2 3 4 5 6 7 8 9 10 1…" at bounding box center [424, 202] width 849 height 404
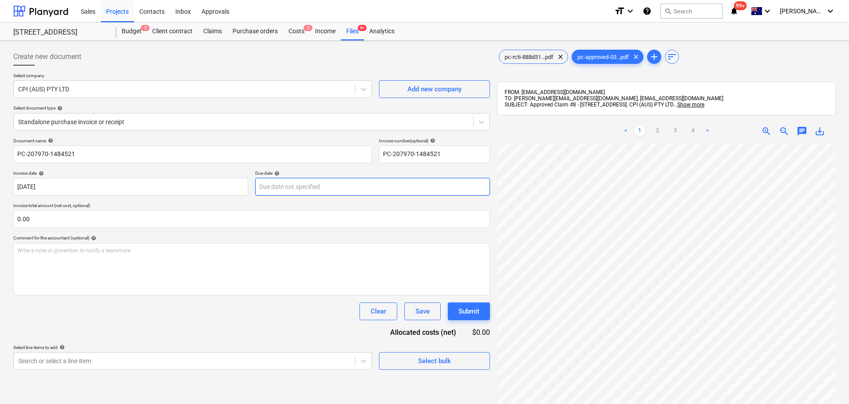
click at [297, 184] on body "Sales Projects Contacts Inbox Approvals format_size keyboard_arrow_down help se…" at bounding box center [424, 202] width 849 height 404
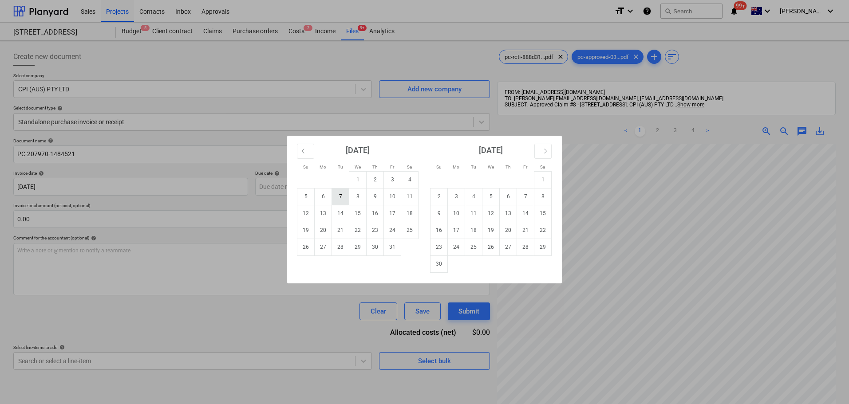
click at [345, 202] on td "7" at bounding box center [340, 196] width 17 height 17
type input "07 Oct 2025"
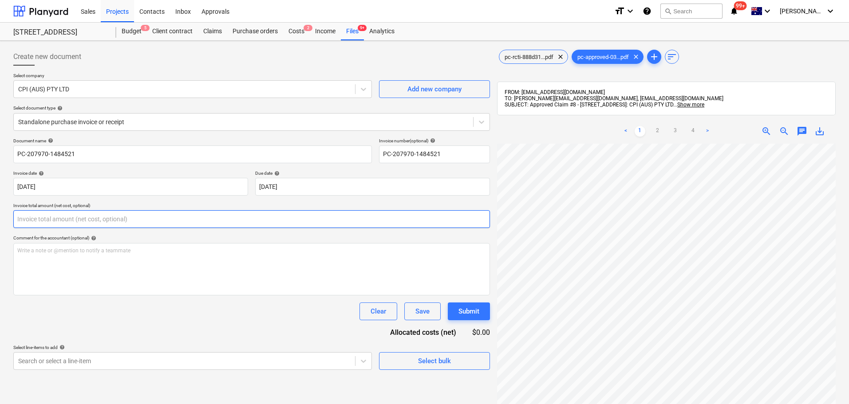
click at [90, 224] on input "text" at bounding box center [251, 219] width 477 height 18
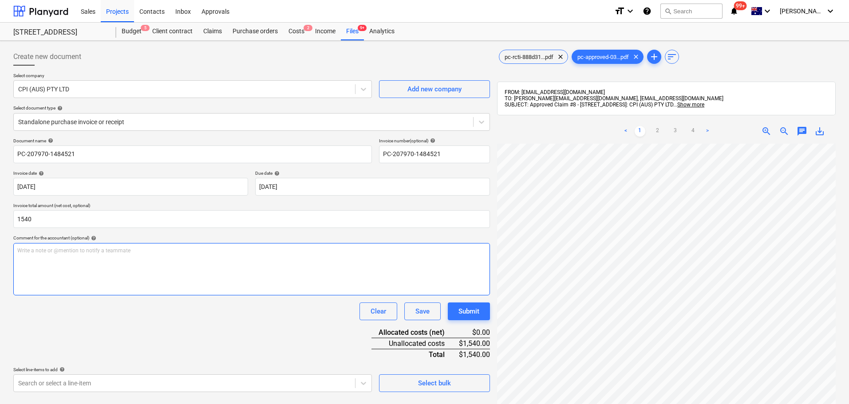
type input "1,540.00"
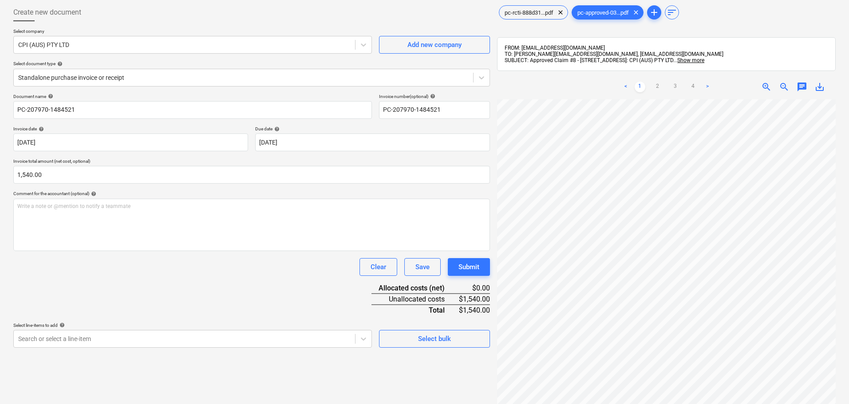
drag, startPoint x: 175, startPoint y: 267, endPoint x: 148, endPoint y: 317, distance: 56.8
click at [174, 268] on div "Clear Save Submit" at bounding box center [251, 267] width 477 height 18
click at [127, 342] on body "Sales Projects Contacts Inbox Approvals format_size keyboard_arrow_down help se…" at bounding box center [424, 158] width 849 height 404
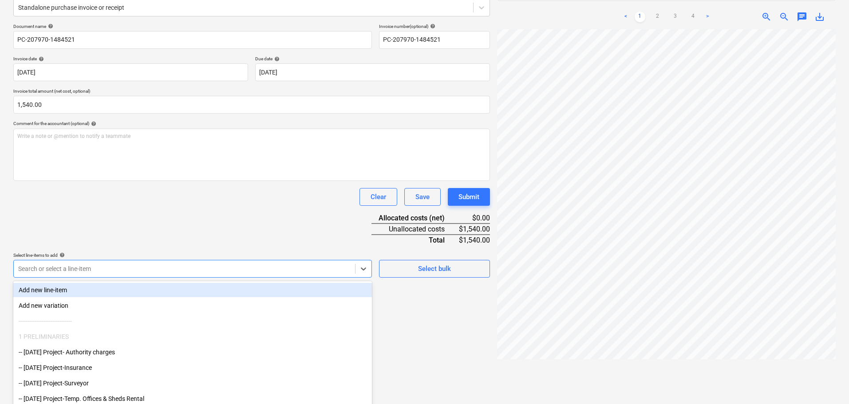
scroll to position [127, 0]
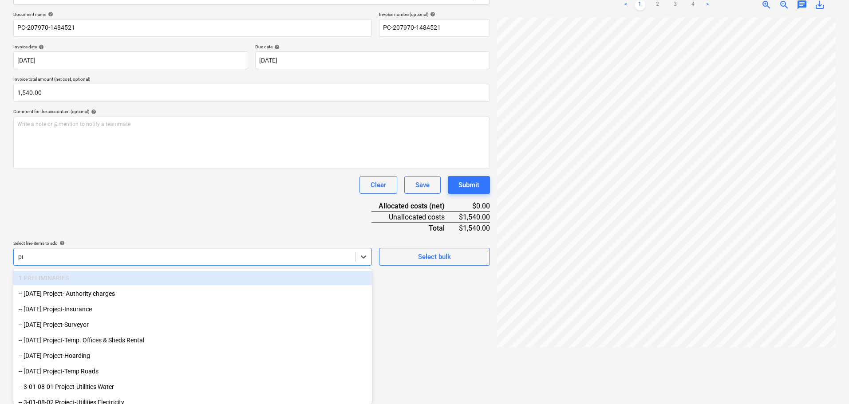
type input "pre"
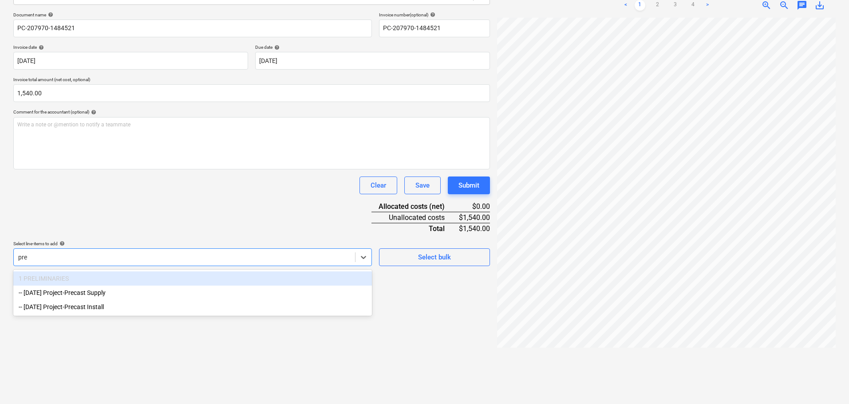
scroll to position [126, 0]
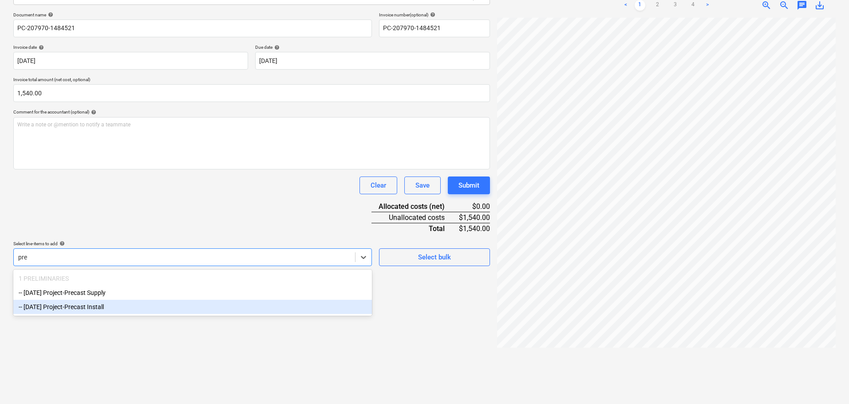
click at [140, 309] on div "-- 3-06-02 Project-Precast Install" at bounding box center [192, 307] width 359 height 14
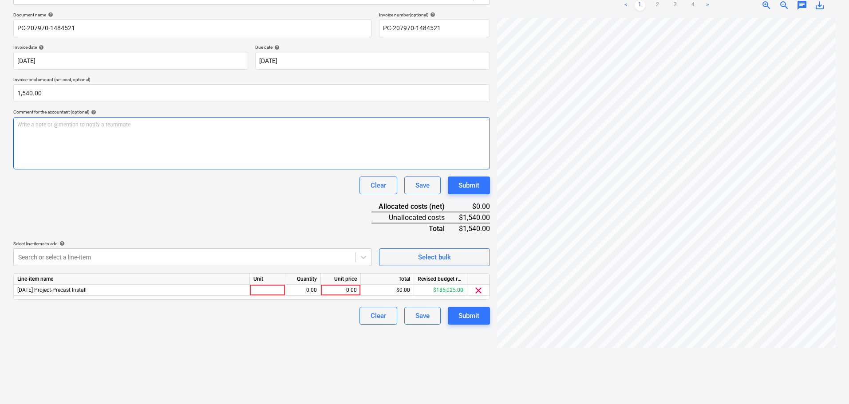
click at [244, 169] on div "Write a note or @mention to notify a teammate [PERSON_NAME]" at bounding box center [251, 143] width 477 height 52
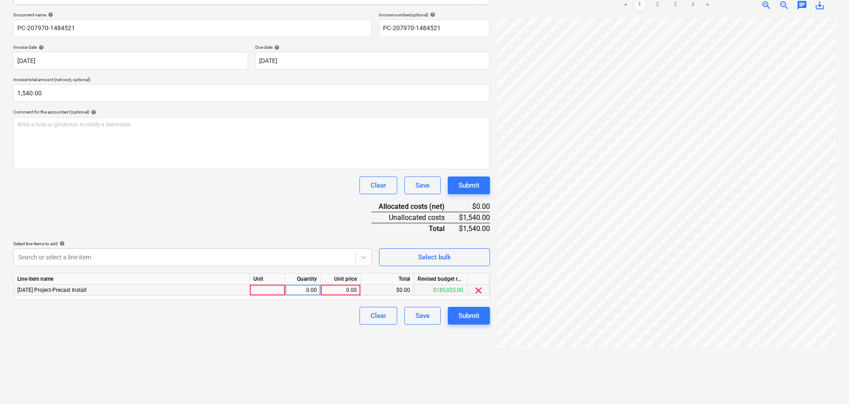
click at [354, 294] on div "0.00" at bounding box center [341, 290] width 32 height 11
type input "1540"
click at [280, 225] on div "Document name help PC-207970-1484521 Invoice number (optional) help PC-207970-1…" at bounding box center [251, 168] width 477 height 313
click at [463, 320] on div "Submit" at bounding box center [469, 316] width 21 height 12
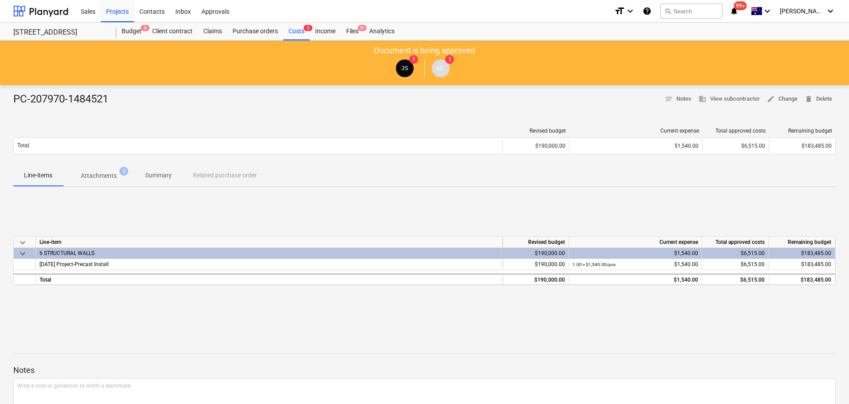
click at [621, 96] on div "PC-207970-1484521 notes Notes business View subcontractor edit Change delete De…" at bounding box center [424, 99] width 823 height 14
click at [356, 33] on div "Files 9+" at bounding box center [352, 32] width 23 height 18
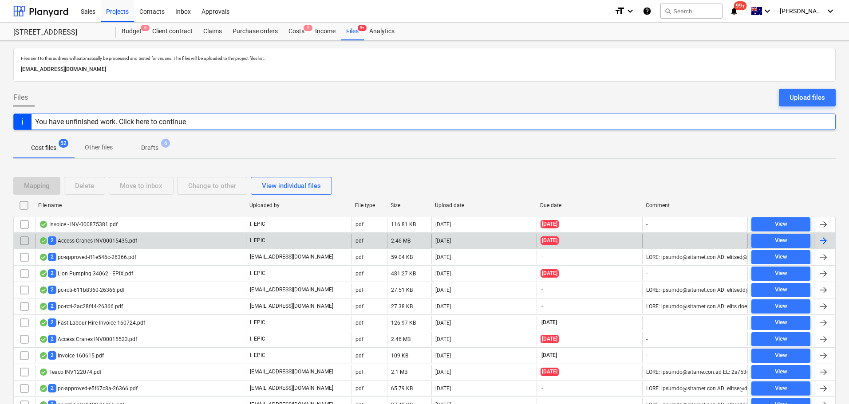
click at [125, 242] on div "2 Access Cranes INV00015435.pdf" at bounding box center [88, 241] width 98 height 8
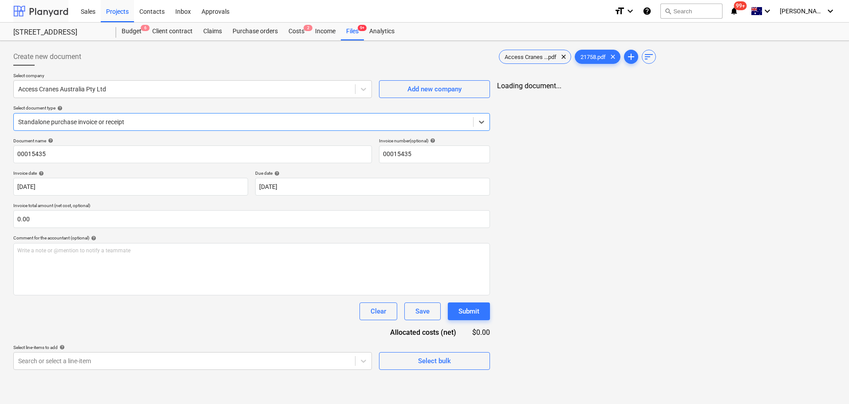
type input "00015435"
type input "15 May 2025"
type input "11 Jun 2025"
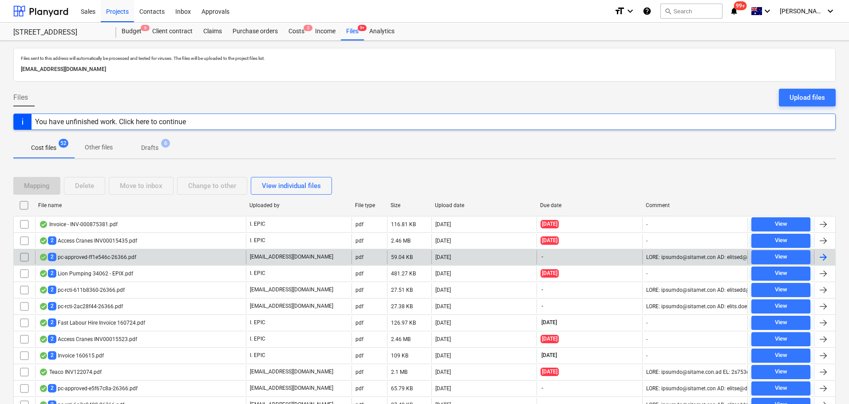
click at [129, 261] on div "2 pc-approved-ff1e546c-26366.pdf" at bounding box center [87, 257] width 97 height 8
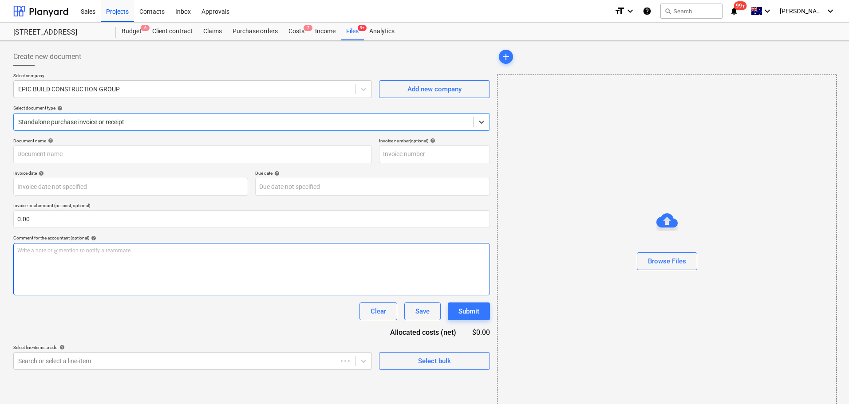
type input "3"
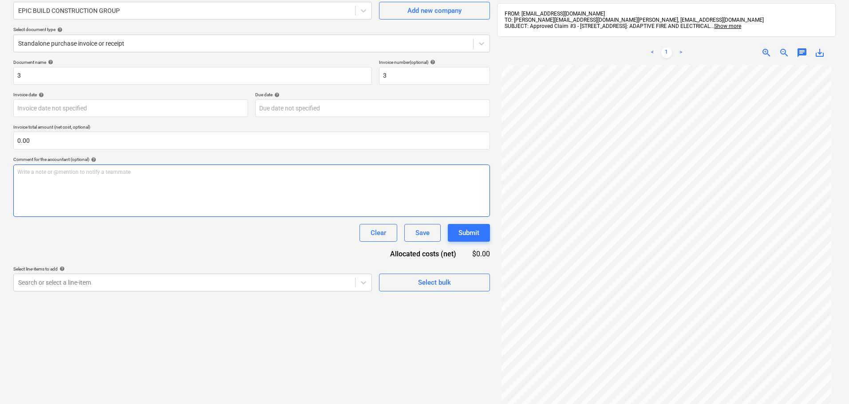
scroll to position [37, 0]
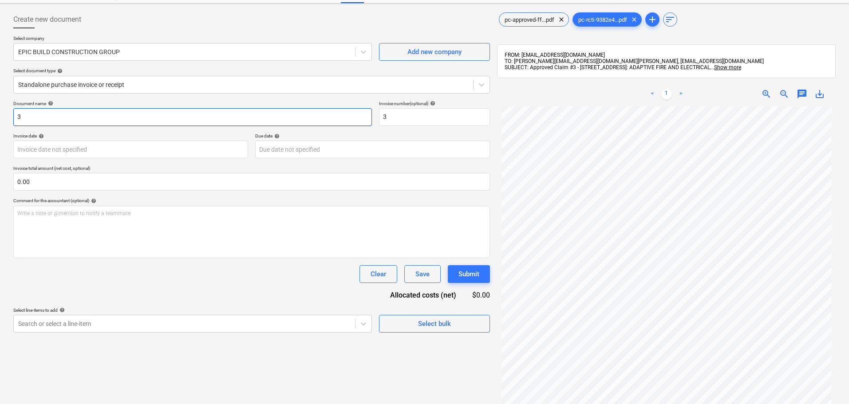
drag, startPoint x: 113, startPoint y: 114, endPoint x: -151, endPoint y: 106, distance: 264.8
click at [0, 106] on html "Sales Projects Contacts Inbox Approvals format_size keyboard_arrow_down help se…" at bounding box center [424, 165] width 849 height 404
paste input "PC-242143-1513277"
type input "PC-242143-1513277"
drag, startPoint x: 393, startPoint y: 115, endPoint x: 357, endPoint y: 115, distance: 35.1
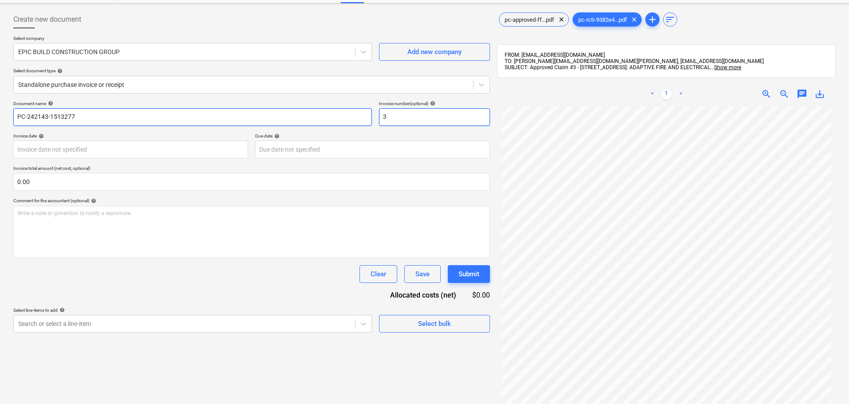
click at [357, 115] on div "Document name help PC-242143-1513277 Invoice number (optional) help 3" at bounding box center [251, 113] width 477 height 25
paste input "PC-242143-1513277"
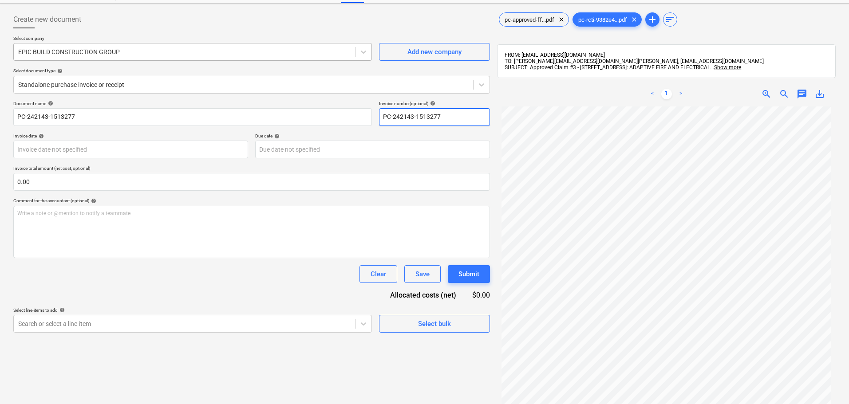
type input "PC-242143-1513277"
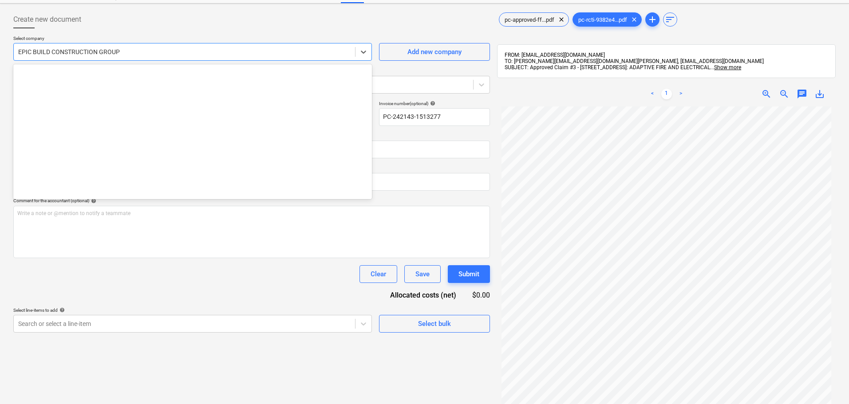
scroll to position [5330, 0]
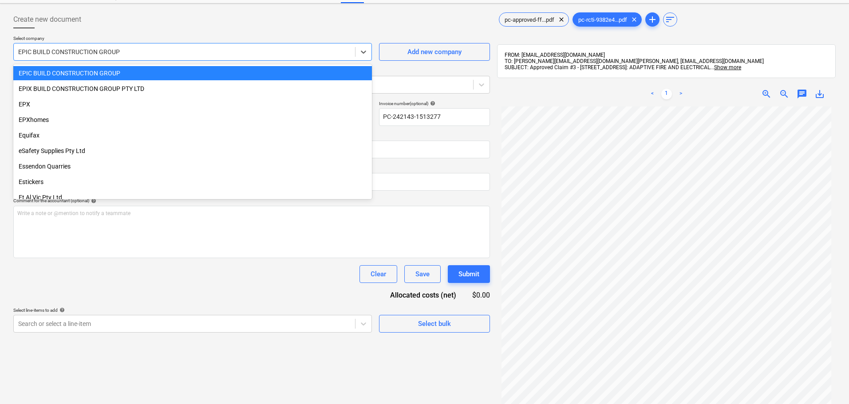
drag, startPoint x: 135, startPoint y: 52, endPoint x: -69, endPoint y: 48, distance: 204.7
click at [0, 48] on html "Sales Projects Contacts Inbox Approvals format_size keyboard_arrow_down help se…" at bounding box center [424, 165] width 849 height 404
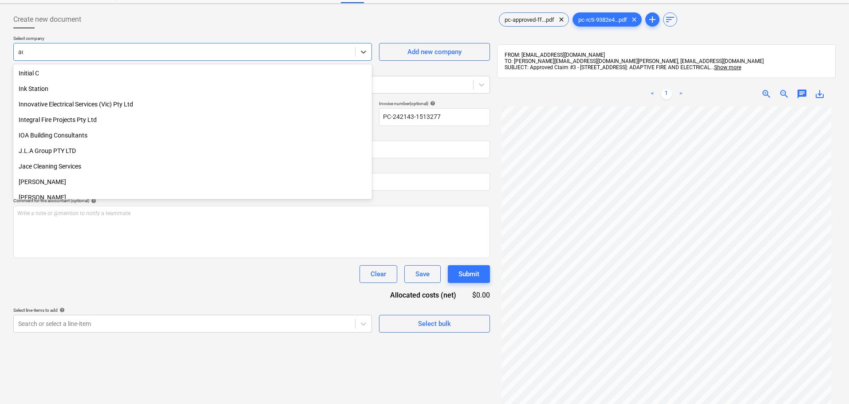
scroll to position [426, 0]
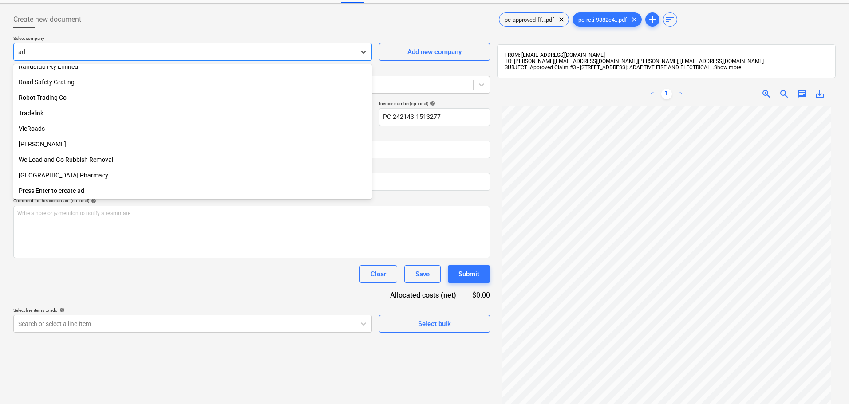
type input "ada"
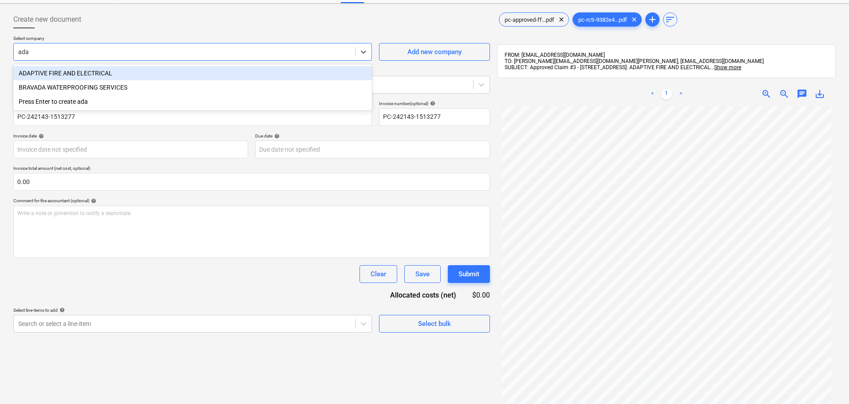
click at [172, 78] on div "ADAPTIVE FIRE AND ELECTRICAL" at bounding box center [192, 73] width 359 height 14
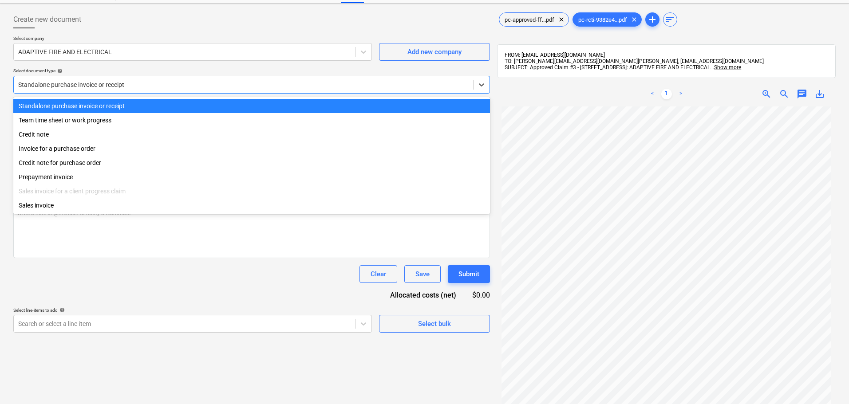
click at [159, 91] on div "Standalone purchase invoice or receipt" at bounding box center [251, 85] width 477 height 18
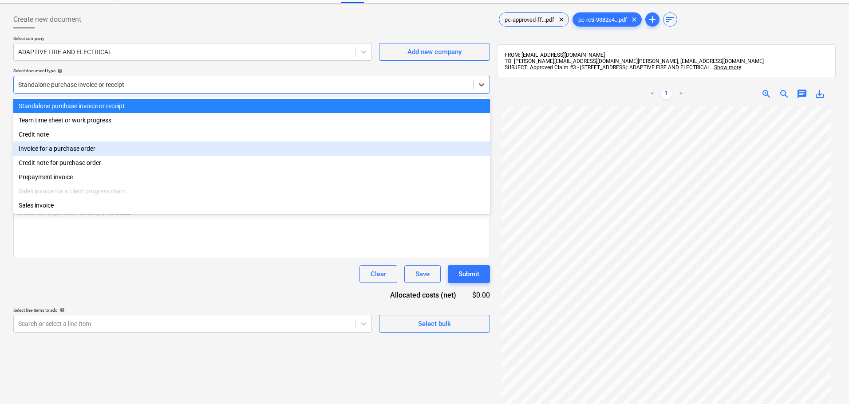
click at [111, 152] on div "Invoice for a purchase order" at bounding box center [251, 149] width 477 height 14
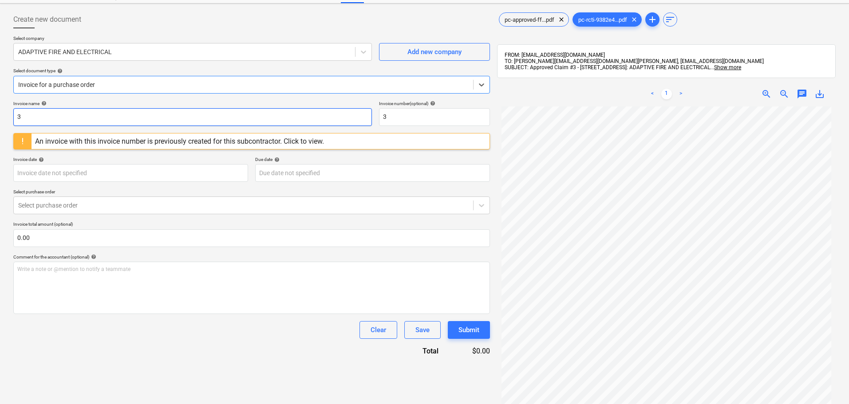
click at [91, 121] on input "3" at bounding box center [192, 117] width 359 height 18
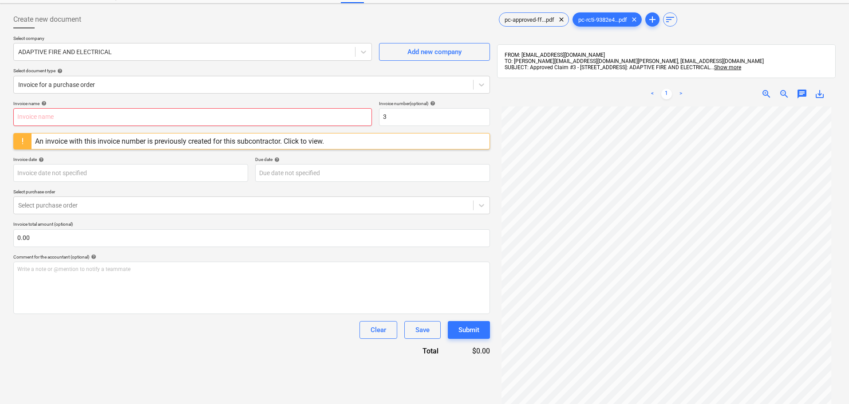
click at [142, 110] on input "text" at bounding box center [192, 117] width 359 height 18
paste input "PC-242143-1513277"
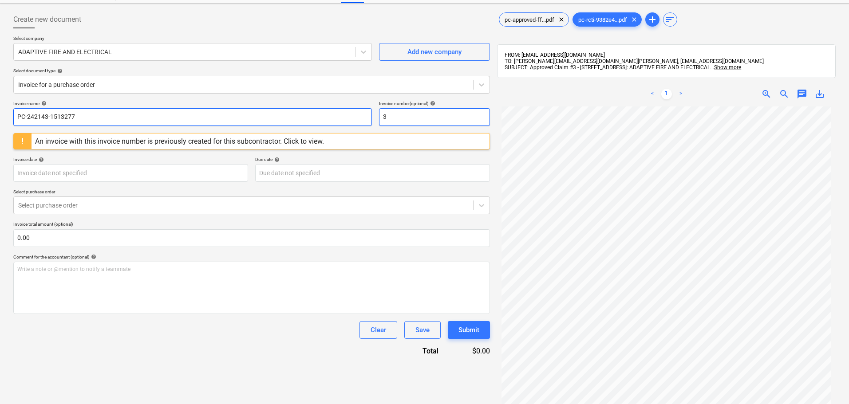
type input "PC-242143-1513277"
drag, startPoint x: 415, startPoint y: 118, endPoint x: 371, endPoint y: 121, distance: 44.5
click at [371, 121] on div "Invoice name help PC-242143-1513277 Invoice number (optional) help 3" at bounding box center [251, 113] width 477 height 25
paste input "PC-242143-1513277"
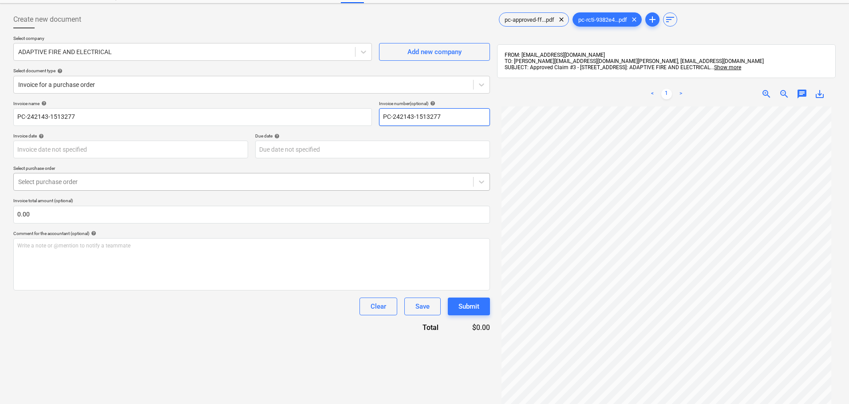
type input "PC-242143-1513277"
click at [71, 178] on div at bounding box center [243, 182] width 451 height 9
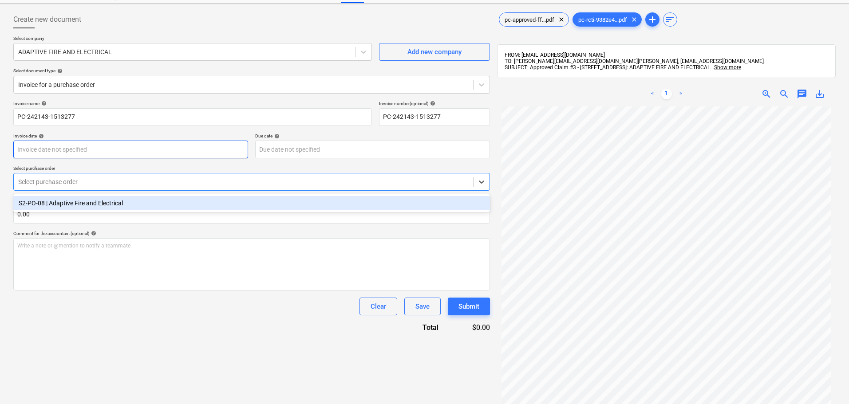
click at [73, 150] on body "Sales Projects Contacts Inbox Approvals format_size keyboard_arrow_down help se…" at bounding box center [424, 165] width 849 height 404
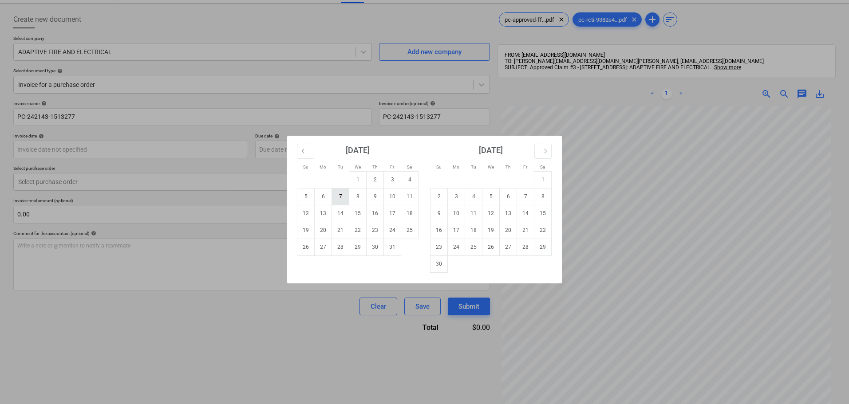
click at [341, 198] on td "7" at bounding box center [340, 196] width 17 height 17
type input "07 Oct 2025"
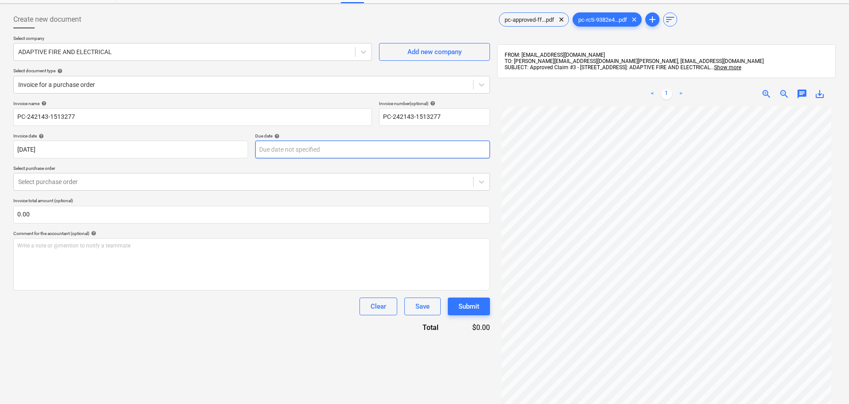
click at [315, 156] on body "Sales Projects Contacts Inbox Approvals format_size keyboard_arrow_down help se…" at bounding box center [424, 165] width 849 height 404
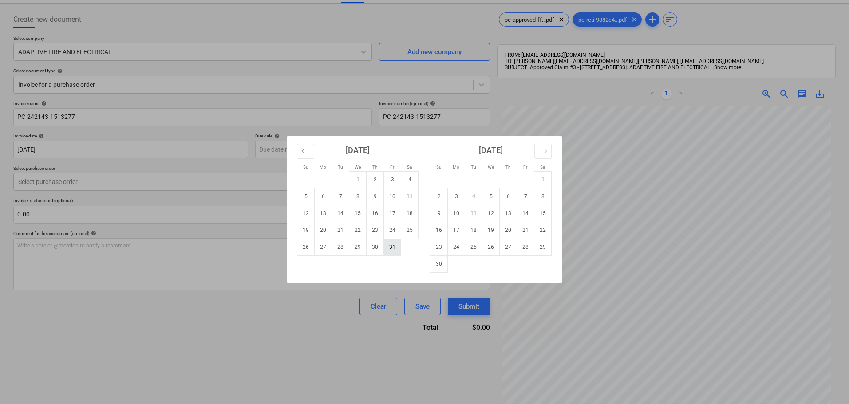
click at [385, 245] on td "31" at bounding box center [392, 247] width 17 height 17
type input "31 Oct 2025"
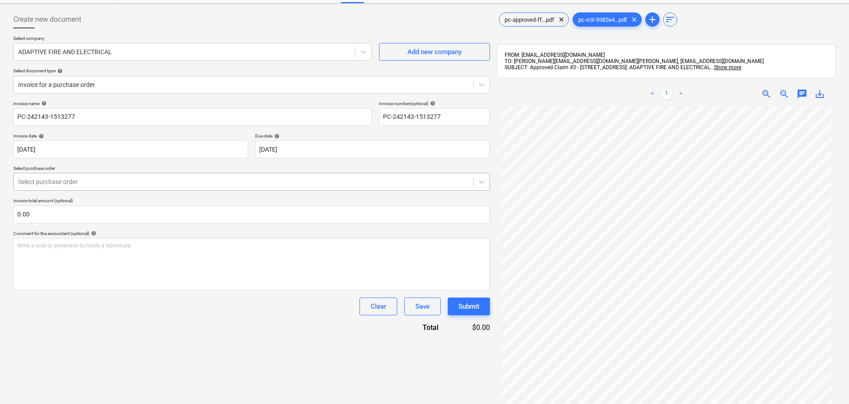
click at [111, 186] on div at bounding box center [243, 182] width 451 height 9
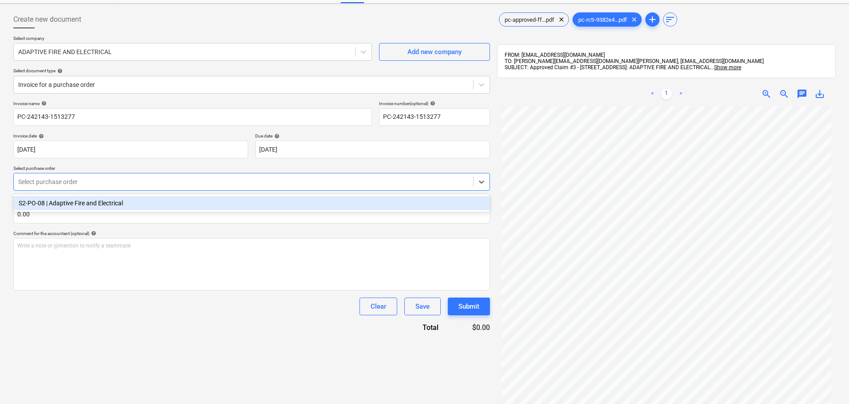
click at [108, 203] on div "S2-PO-08 | Adaptive Fire and Electrical" at bounding box center [251, 203] width 477 height 14
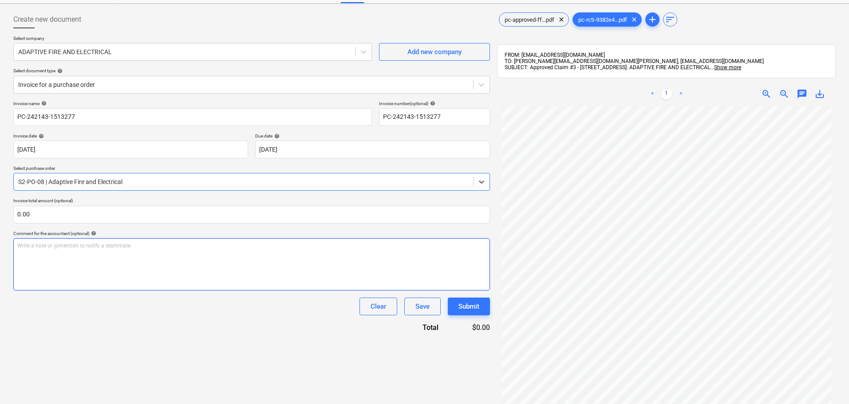
click at [120, 245] on p "Write a note or @mention to notify a teammate [PERSON_NAME]" at bounding box center [251, 246] width 469 height 8
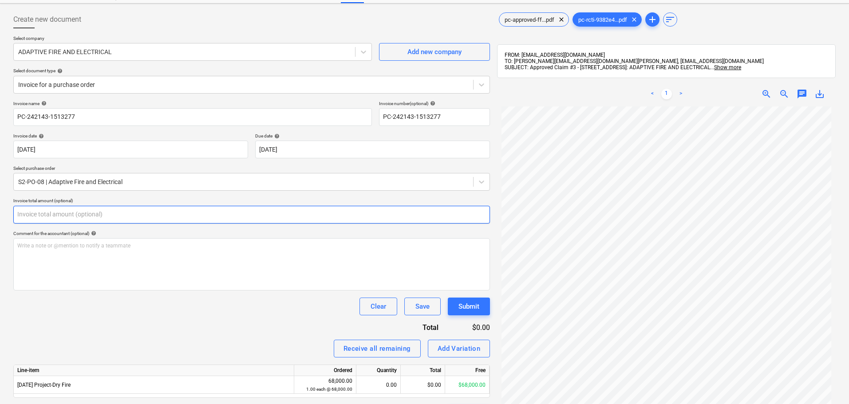
click at [63, 216] on input "text" at bounding box center [251, 215] width 477 height 18
drag, startPoint x: 63, startPoint y: 216, endPoint x: -86, endPoint y: 207, distance: 149.5
click at [0, 207] on html "Sales Projects Contacts Inbox Approvals format_size keyboard_arrow_down help se…" at bounding box center [424, 165] width 849 height 404
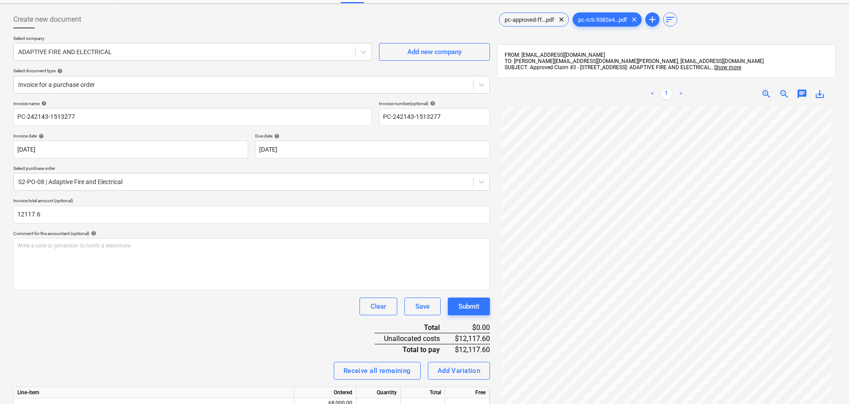
type input "12,117.60"
click at [155, 327] on div "Invoice name help PC-242143-1513277 Invoice number (optional) help PC-242143-15…" at bounding box center [251, 273] width 477 height 345
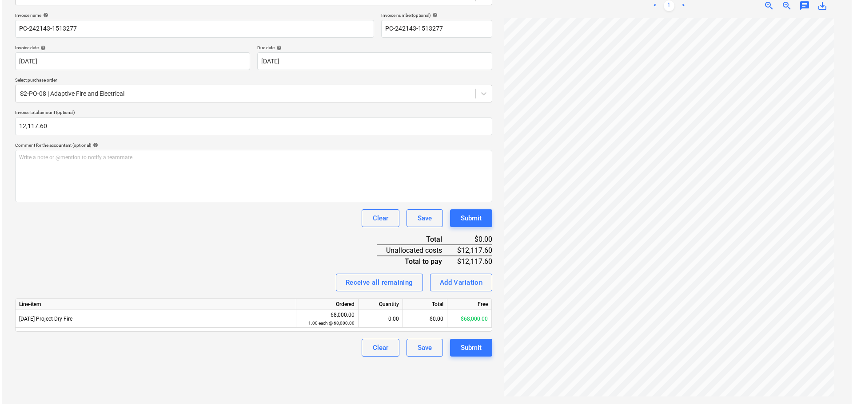
scroll to position [126, 0]
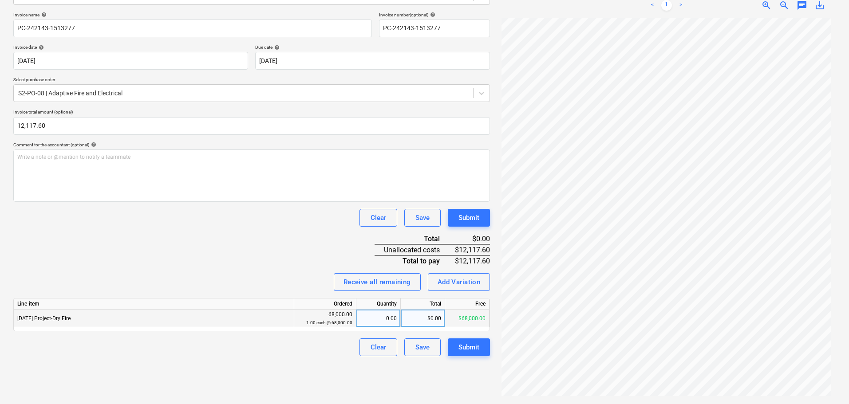
click at [432, 317] on div "$0.00" at bounding box center [423, 319] width 44 height 18
type input "12117.6"
click at [200, 215] on div "Clear Save Submit" at bounding box center [251, 218] width 477 height 18
click at [226, 284] on div "Receive all remaining Add Variation" at bounding box center [251, 283] width 477 height 18
click at [482, 352] on button "Submit" at bounding box center [469, 348] width 42 height 18
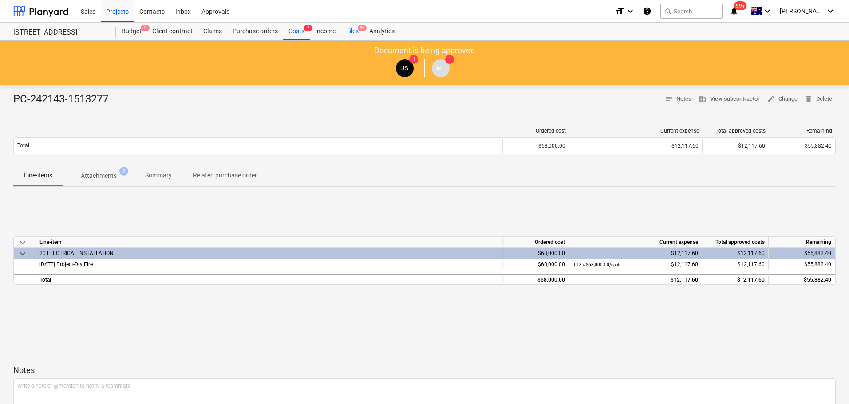
click at [354, 29] on div "Files 9+" at bounding box center [352, 32] width 23 height 18
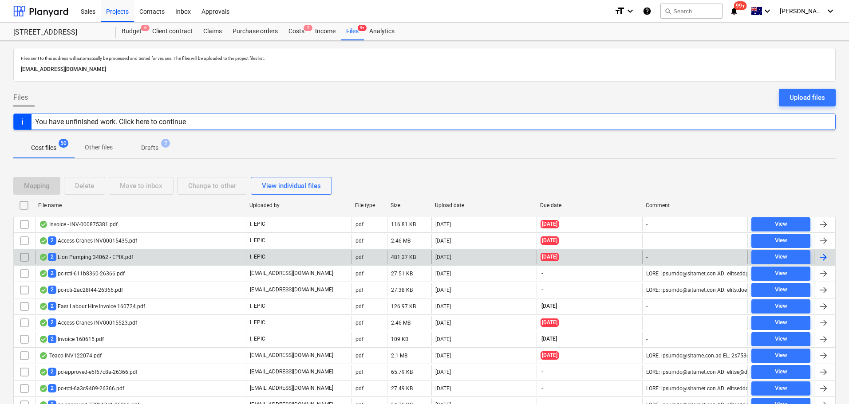
click at [143, 264] on div "2 Lion Pumping 34062 - EPIX.pdf" at bounding box center [140, 257] width 211 height 14
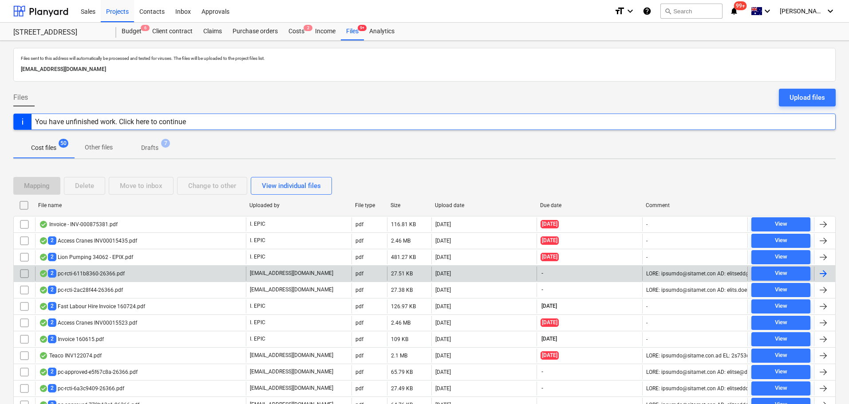
click at [138, 273] on div "2 pc-rcti-611b8360-26366.pdf" at bounding box center [140, 274] width 211 height 14
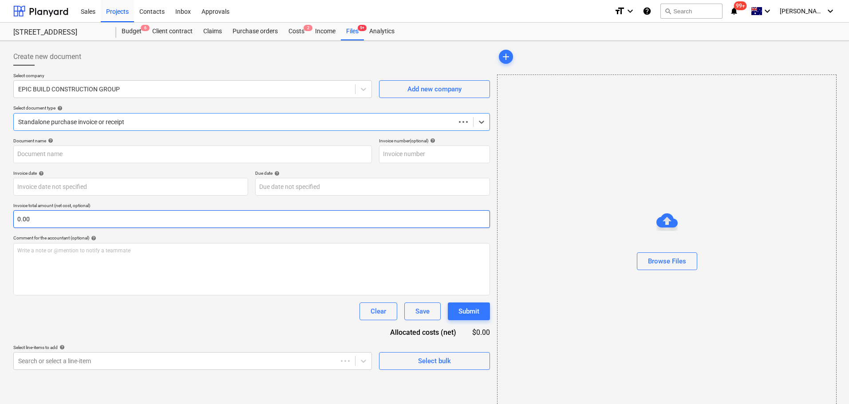
type input "3"
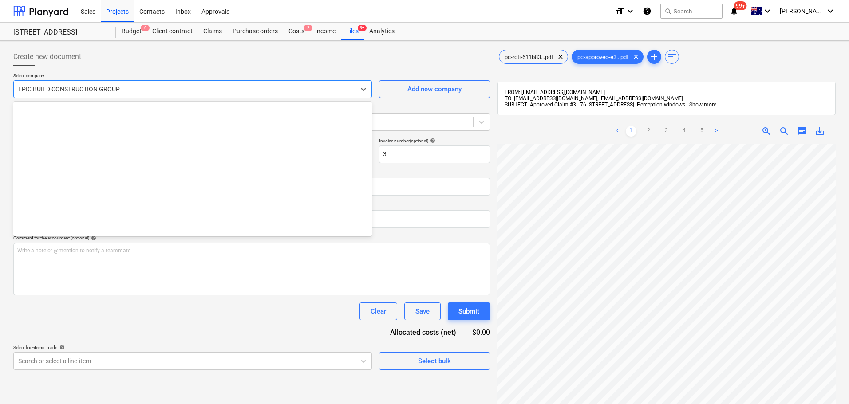
scroll to position [5330, 0]
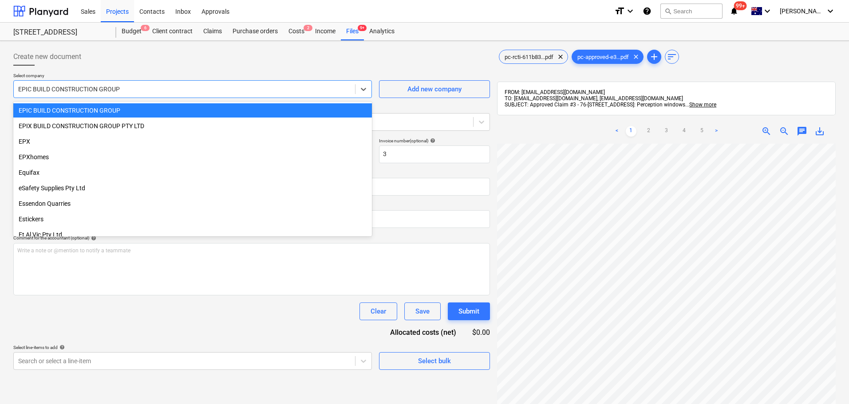
drag, startPoint x: 183, startPoint y: 86, endPoint x: 26, endPoint y: 86, distance: 157.2
click at [26, 86] on div at bounding box center [184, 89] width 333 height 9
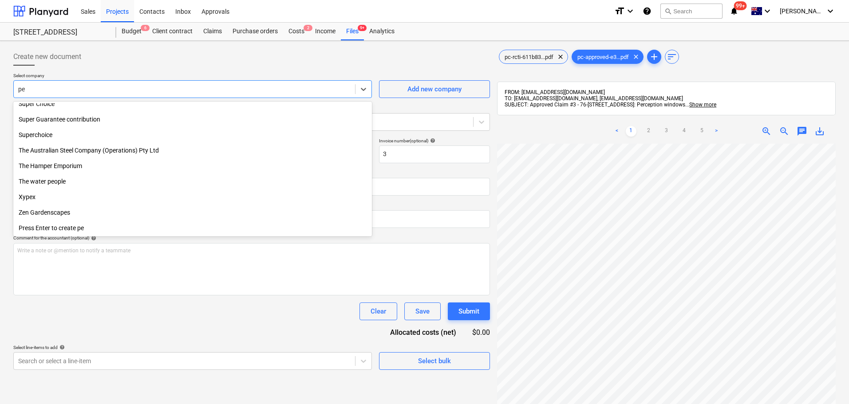
scroll to position [551, 0]
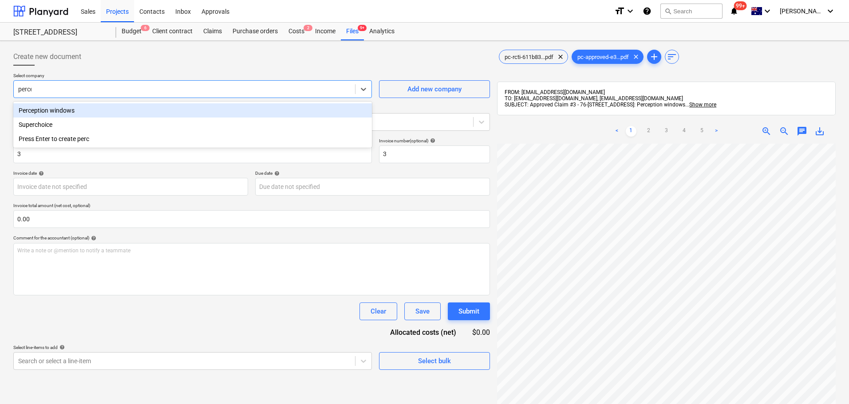
type input "percep"
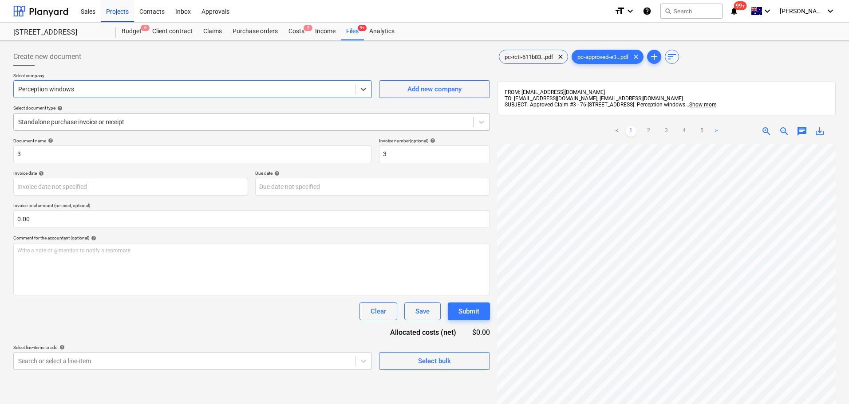
click at [91, 116] on div "Standalone purchase invoice or receipt" at bounding box center [244, 122] width 460 height 12
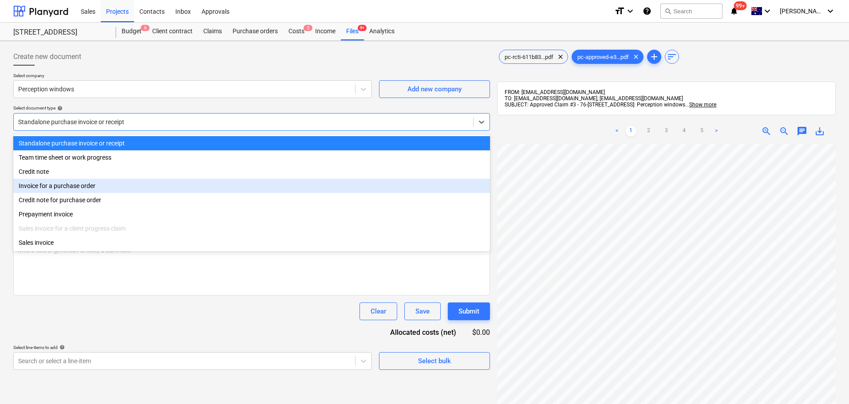
click at [80, 185] on div "Invoice for a purchase order" at bounding box center [251, 186] width 477 height 14
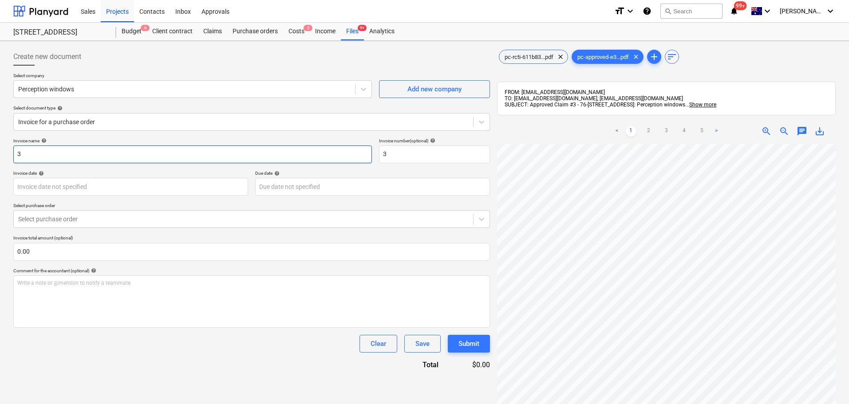
drag, startPoint x: 99, startPoint y: 151, endPoint x: -14, endPoint y: 139, distance: 114.2
click at [0, 139] on html "Sales Projects Contacts Inbox Approvals format_size keyboard_arrow_down help se…" at bounding box center [424, 202] width 849 height 404
paste input "PC-196470-1506611"
type input "PC-196470-1506611"
drag, startPoint x: 431, startPoint y: 162, endPoint x: 368, endPoint y: 159, distance: 63.6
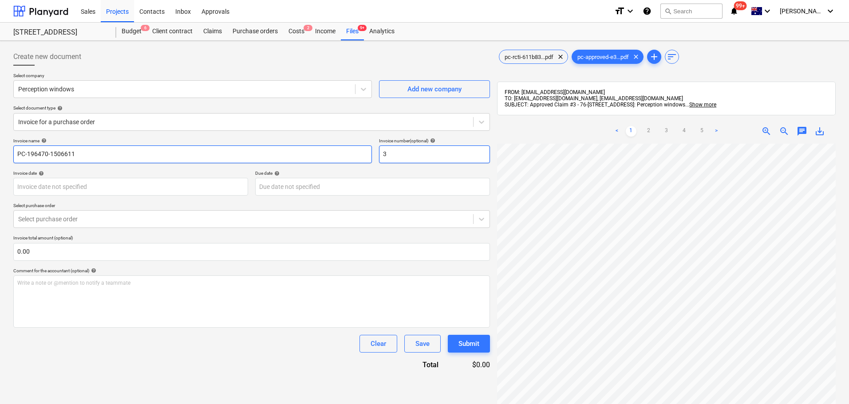
click at [369, 159] on div "Invoice name help PC-196470-1506611 Invoice number (optional) help 3" at bounding box center [251, 150] width 477 height 25
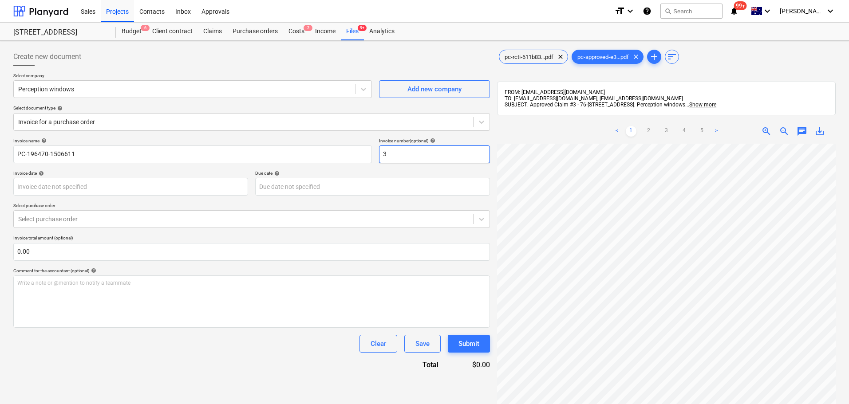
paste input "PC-196470-1506611"
type input "PC-196470-1506611"
click at [107, 190] on body "Sales Projects Contacts Inbox Approvals format_size keyboard_arrow_down help se…" at bounding box center [424, 202] width 849 height 404
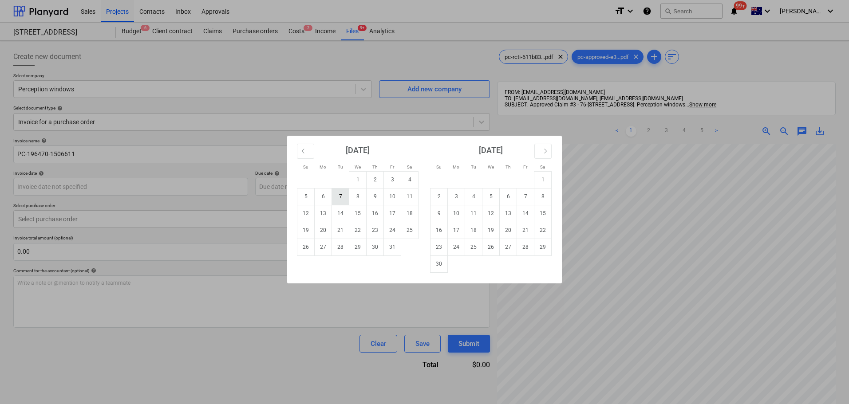
click at [337, 197] on td "7" at bounding box center [340, 196] width 17 height 17
type input "07 Oct 2025"
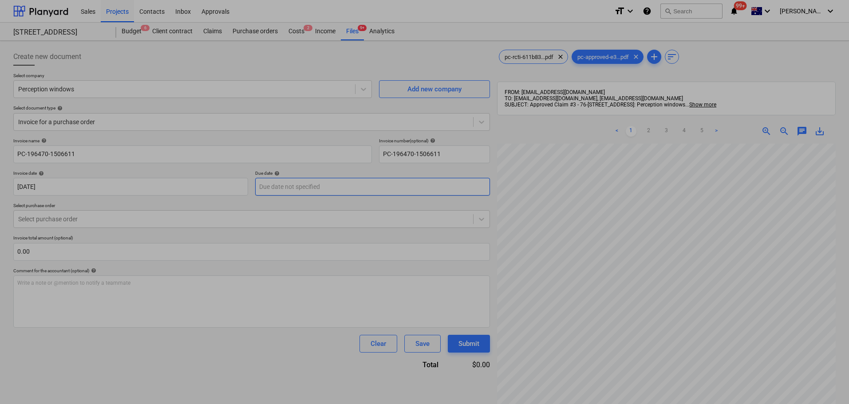
click at [362, 180] on body "Sales Projects Contacts Inbox Approvals format_size keyboard_arrow_down help se…" at bounding box center [424, 202] width 849 height 404
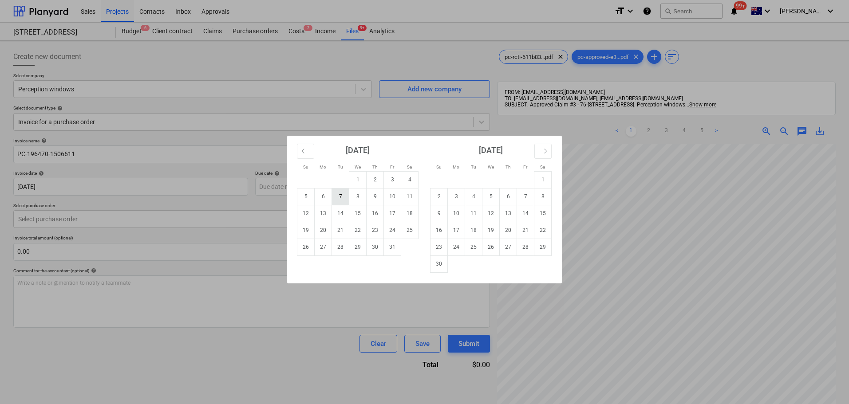
click at [339, 196] on td "7" at bounding box center [340, 196] width 17 height 17
type input "07 Oct 2025"
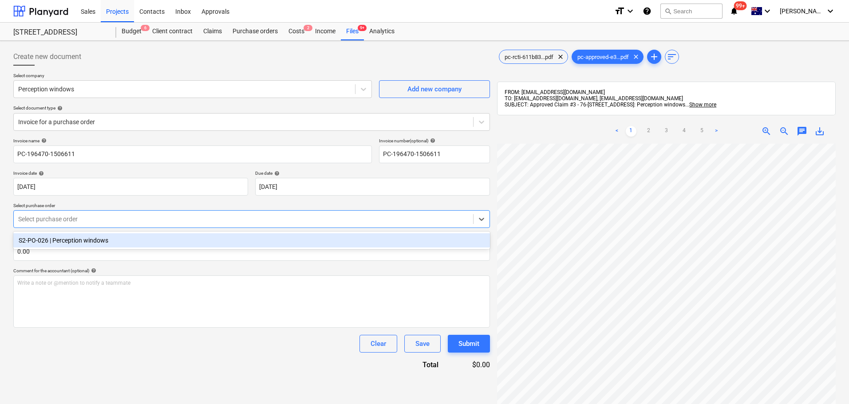
click at [164, 222] on div at bounding box center [243, 219] width 451 height 9
click at [150, 232] on div "S2-PO-026 | Perception windows" at bounding box center [251, 241] width 477 height 18
click at [116, 242] on div "S2-PO-026 | Perception windows" at bounding box center [251, 241] width 477 height 14
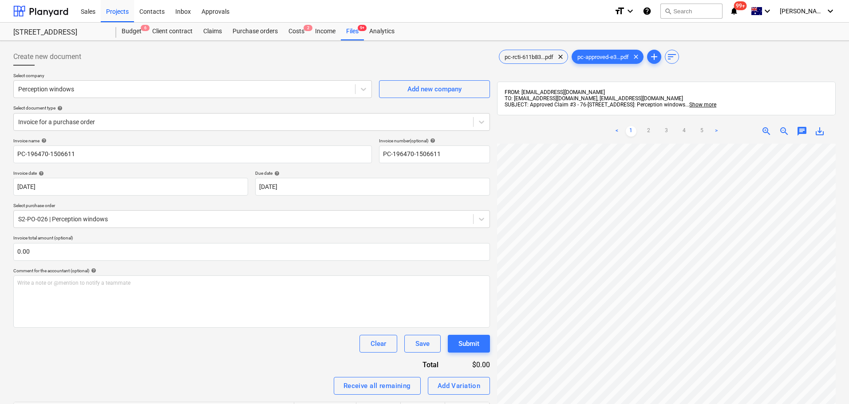
scroll to position [0, 134]
click at [137, 265] on div "Invoice name help PC-196470-1506611 Invoice number (optional) help PC-196470-15…" at bounding box center [251, 299] width 477 height 322
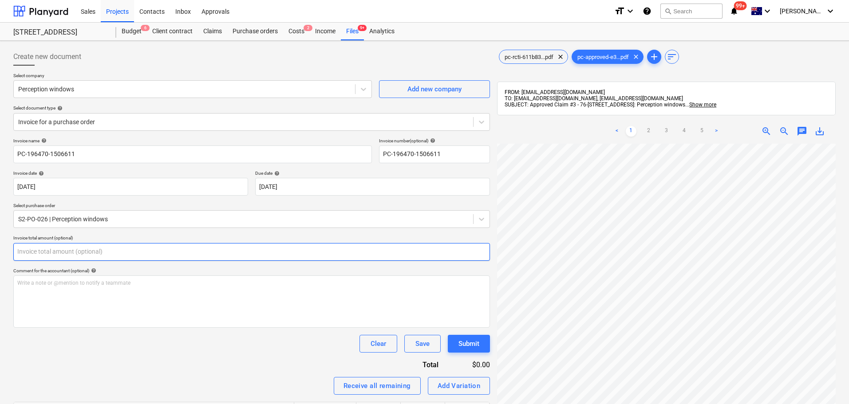
click at [132, 255] on input "text" at bounding box center [251, 252] width 477 height 18
paste input "$29,869.17"
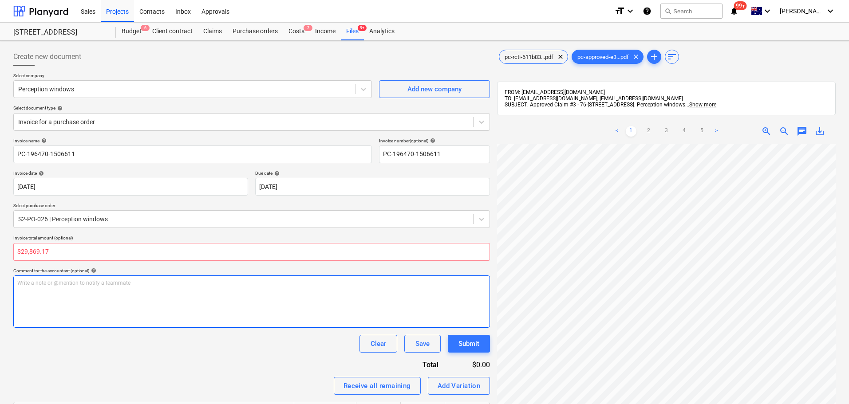
type input "0.00"
click at [112, 302] on div "Write a note or @mention to notify a teammate [PERSON_NAME]" at bounding box center [251, 302] width 477 height 52
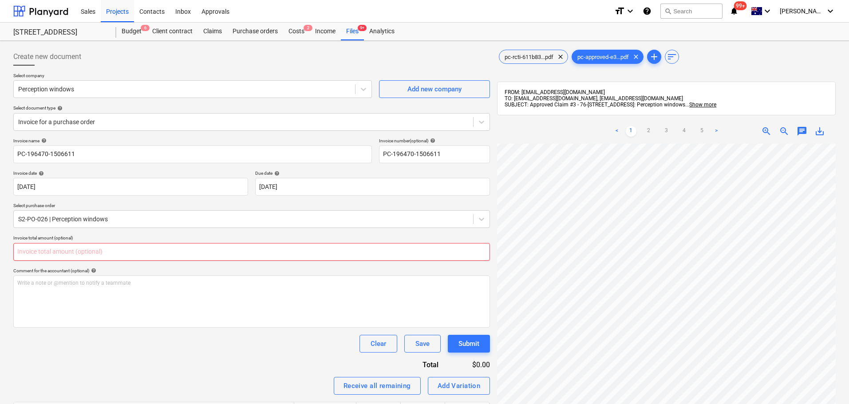
click at [98, 257] on input "text" at bounding box center [251, 252] width 477 height 18
paste input "$29,869.17"
click at [30, 252] on input "$29,869.17" at bounding box center [251, 252] width 477 height 18
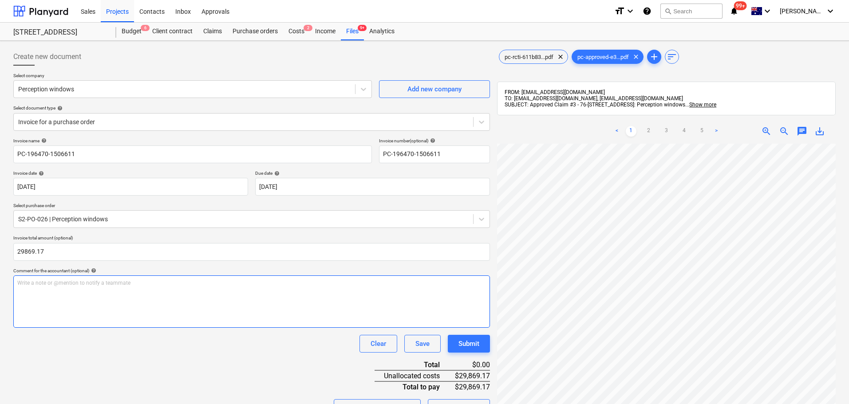
type input "29,869.17"
click at [57, 313] on div "Write a note or @mention to notify a teammate [PERSON_NAME]" at bounding box center [251, 302] width 477 height 52
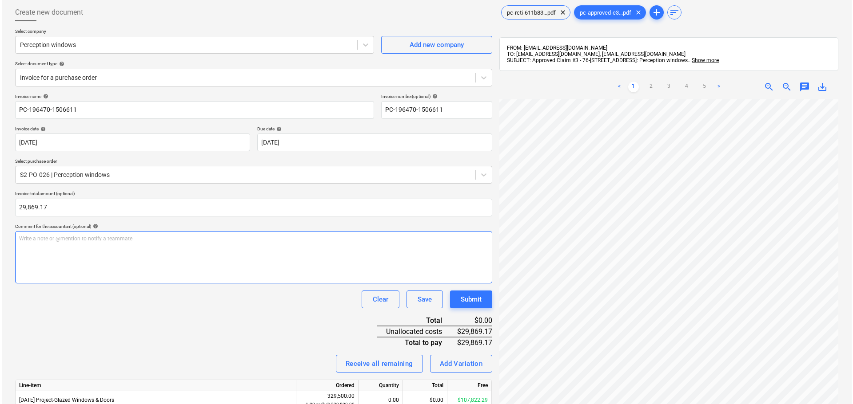
scroll to position [126, 0]
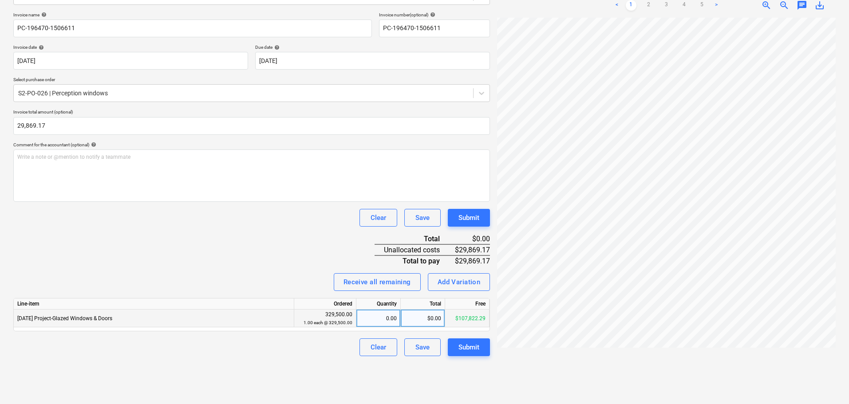
click at [409, 323] on div "$0.00" at bounding box center [423, 319] width 44 height 18
click at [192, 305] on div "Line-item" at bounding box center [154, 304] width 281 height 11
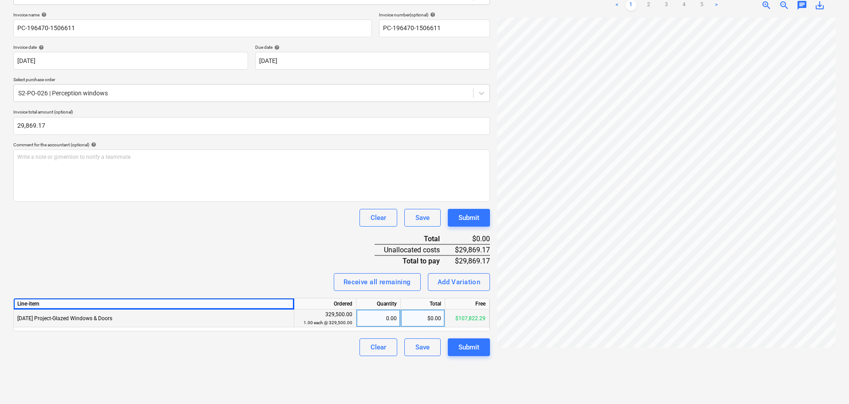
click at [428, 313] on div "$0.00" at bounding box center [423, 319] width 44 height 18
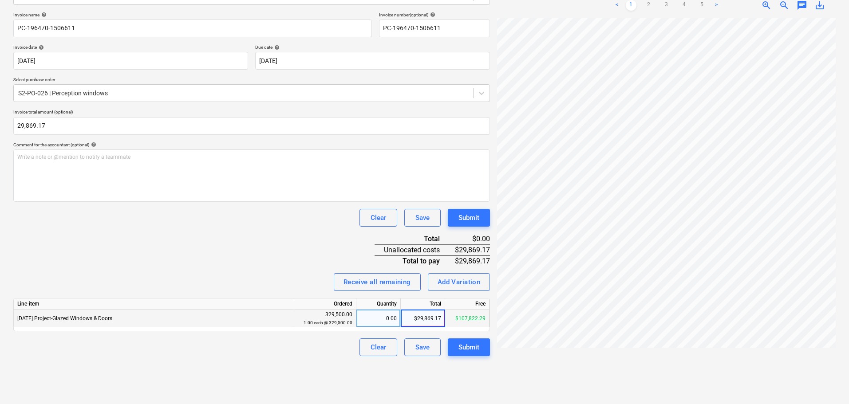
click at [426, 317] on input "$29,869.17" at bounding box center [423, 318] width 44 height 17
type input "29869.17"
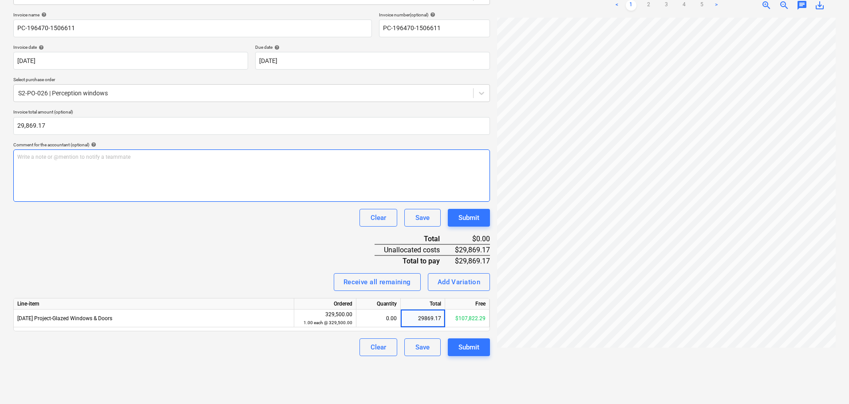
click at [62, 172] on div "Write a note or @mention to notify a teammate [PERSON_NAME]" at bounding box center [251, 176] width 477 height 52
click at [476, 350] on div "Submit" at bounding box center [469, 348] width 21 height 12
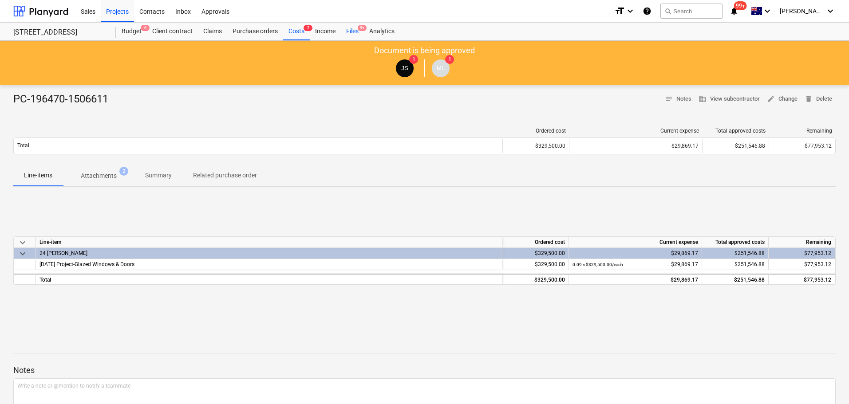
click at [353, 31] on div "Files 9+" at bounding box center [352, 32] width 23 height 18
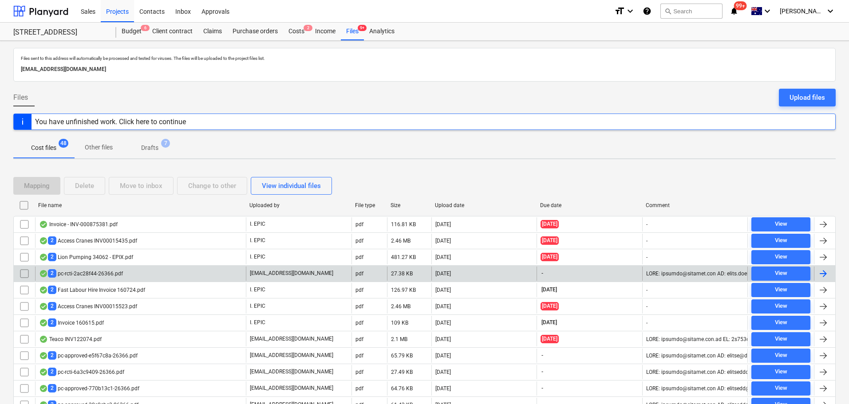
click at [91, 267] on div "2 pc-rcti-2ac28f44-26366.pdf" at bounding box center [140, 274] width 211 height 14
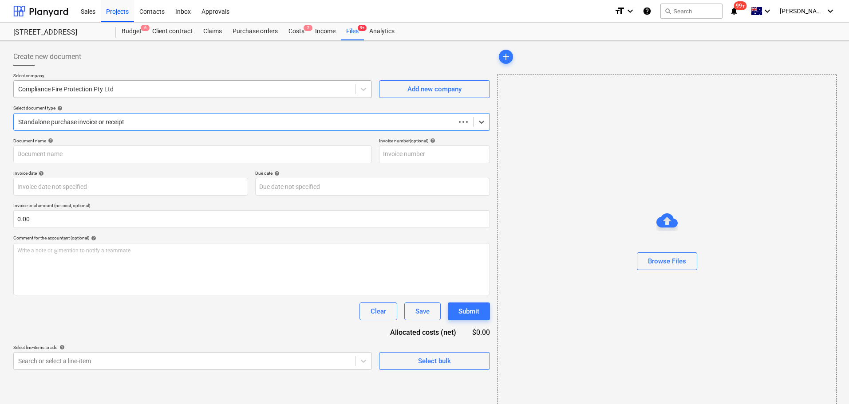
type input "3"
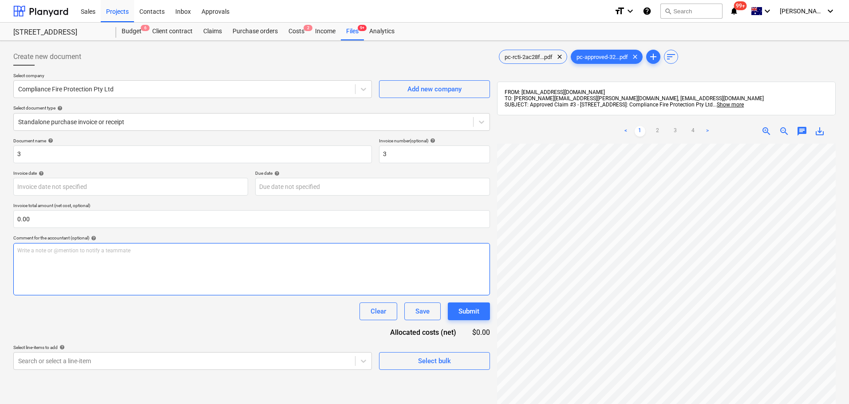
scroll to position [0, 134]
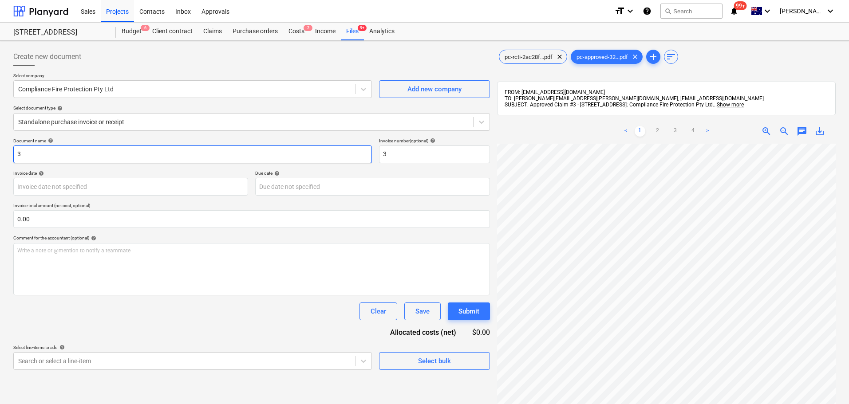
drag, startPoint x: 45, startPoint y: 151, endPoint x: -45, endPoint y: 155, distance: 90.2
click at [0, 155] on html "Sales Projects Contacts Inbox Approvals format_size keyboard_arrow_down help se…" at bounding box center [424, 202] width 849 height 404
paste input "PC-243940-1509928"
type input "PC-243940-1509928"
drag, startPoint x: 349, startPoint y: 151, endPoint x: 343, endPoint y: 154, distance: 7.3
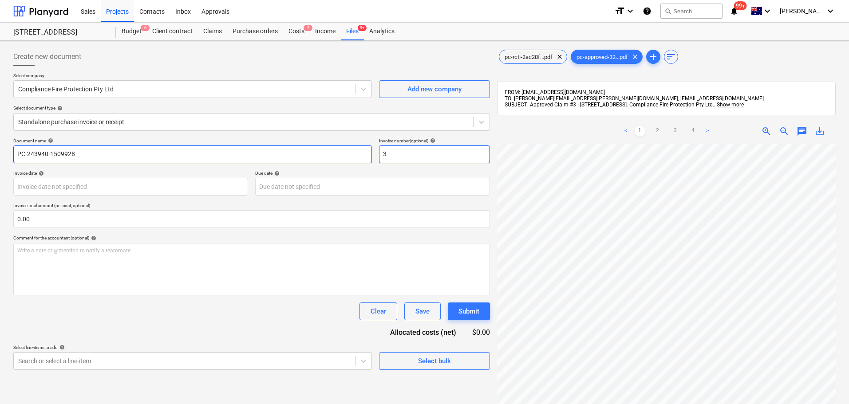
click at [344, 151] on div "Document name help PC-243940-1509928 Invoice number (optional) help 3" at bounding box center [251, 150] width 477 height 25
paste input "PC-243940-1509928"
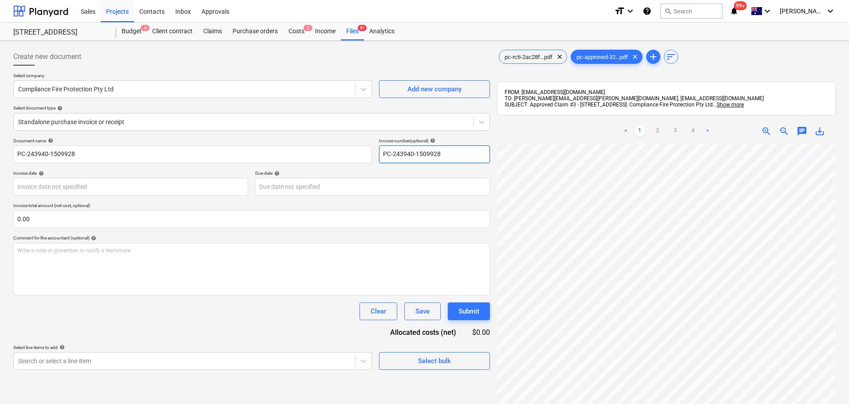
type input "PC-243940-1509928"
click at [73, 200] on div "Document name help PC-243940-1509928 Invoice number (optional) help PC-243940-1…" at bounding box center [251, 254] width 477 height 232
click at [71, 188] on body "Sales Projects Contacts Inbox Approvals format_size keyboard_arrow_down help se…" at bounding box center [424, 202] width 849 height 404
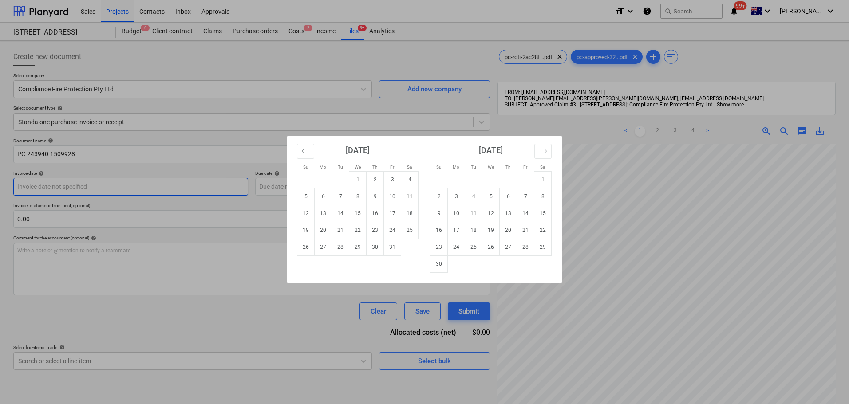
paste input "$53,355.50"
click at [218, 102] on div "Su Mo Tu We Th Fr Sa Su Mo Tu We Th Fr Sa September 2025 1 2 3 4 5 6 7 8 9 10 1…" at bounding box center [424, 202] width 849 height 404
drag, startPoint x: 60, startPoint y: 191, endPoint x: -37, endPoint y: 177, distance: 98.2
click at [0, 177] on html "Sales Projects Contacts Inbox Approvals format_size keyboard_arrow_down help se…" at bounding box center [424, 202] width 849 height 404
click at [343, 194] on td "7" at bounding box center [340, 196] width 17 height 17
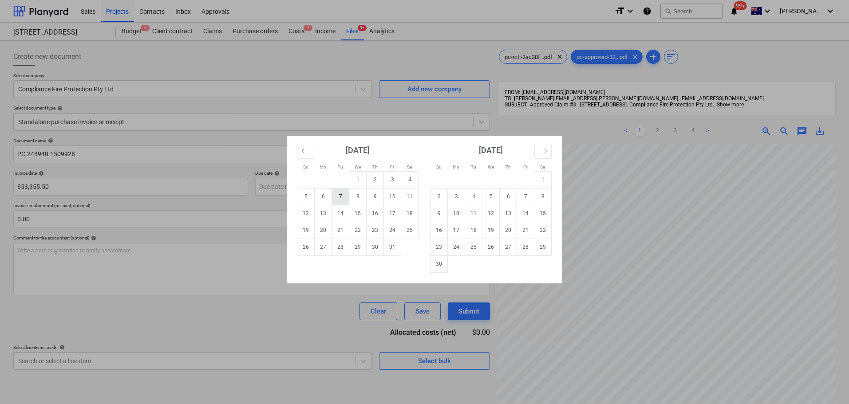
type input "07 Oct 2025"
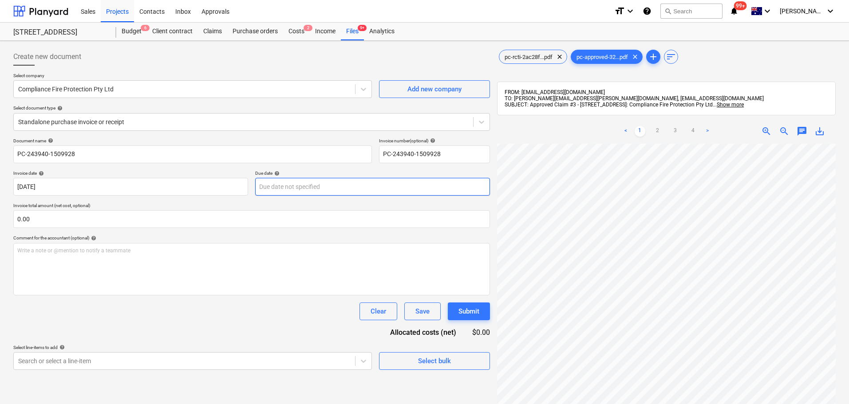
click at [264, 192] on body "Sales Projects Contacts Inbox Approvals format_size keyboard_arrow_down help se…" at bounding box center [424, 202] width 849 height 404
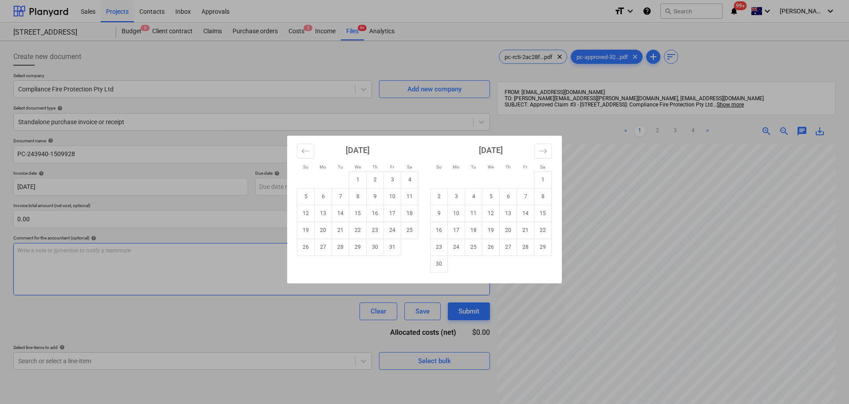
drag, startPoint x: 396, startPoint y: 248, endPoint x: 341, endPoint y: 259, distance: 56.6
click at [396, 249] on td "31" at bounding box center [392, 247] width 17 height 17
type input "31 Oct 2025"
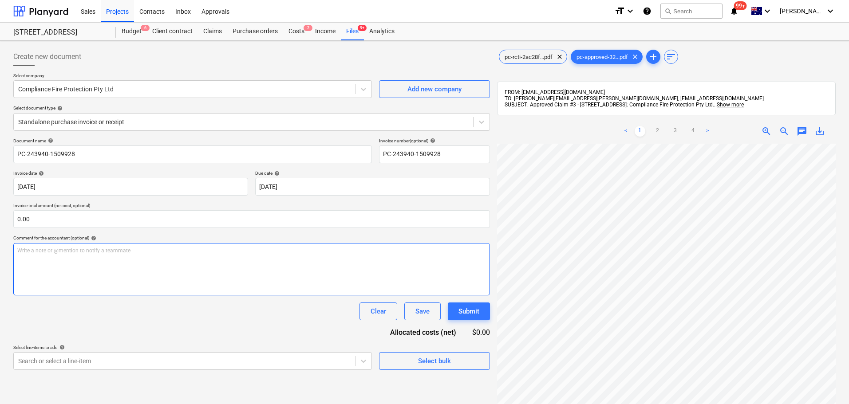
click at [108, 261] on div "Write a note or @mention to notify a teammate [PERSON_NAME]" at bounding box center [251, 269] width 477 height 52
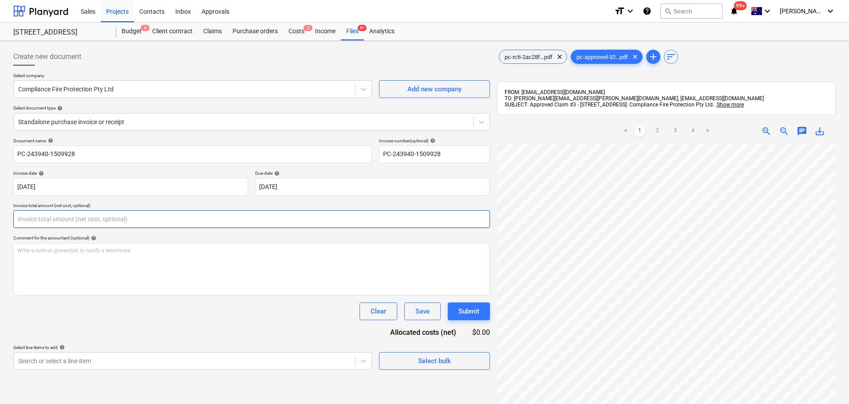
drag, startPoint x: 36, startPoint y: 220, endPoint x: -25, endPoint y: 214, distance: 61.9
click at [0, 214] on html "Sales Projects Contacts Inbox Approvals format_size keyboard_arrow_down help se…" at bounding box center [424, 202] width 849 height 404
paste input "$53,355.50"
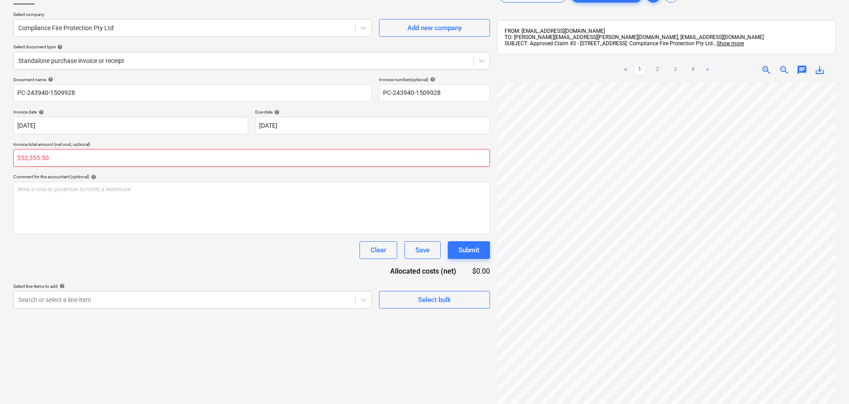
scroll to position [126, 0]
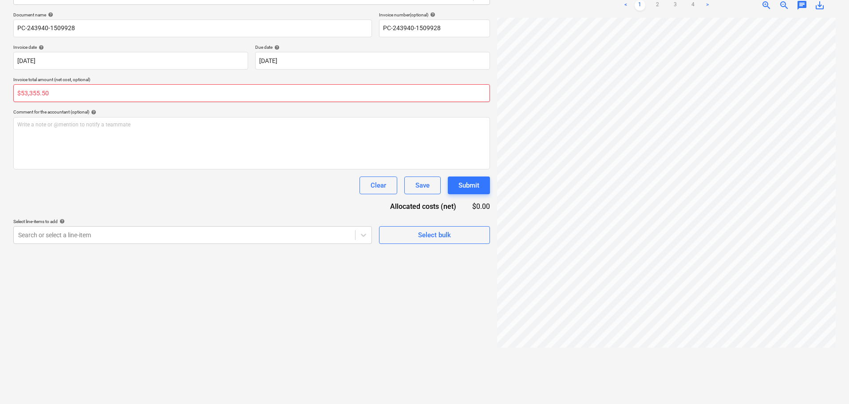
click at [30, 93] on input "$53,355.50" at bounding box center [251, 93] width 477 height 18
drag, startPoint x: 22, startPoint y: 95, endPoint x: 18, endPoint y: 112, distance: 17.8
click at [22, 95] on input "$53355.50" at bounding box center [251, 93] width 477 height 18
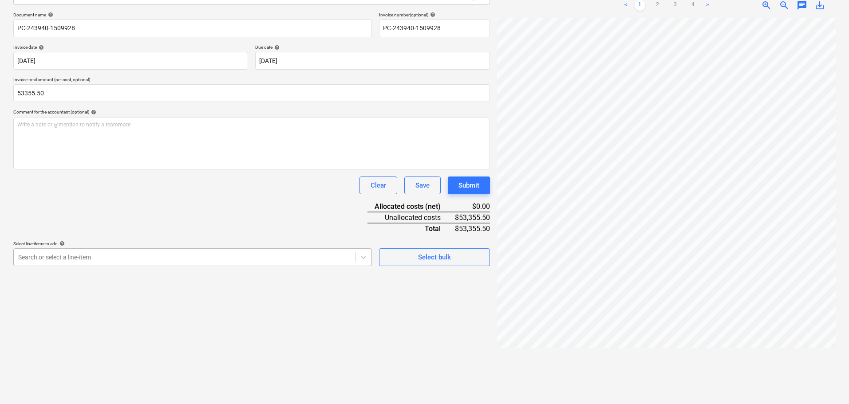
type input "53,355.50"
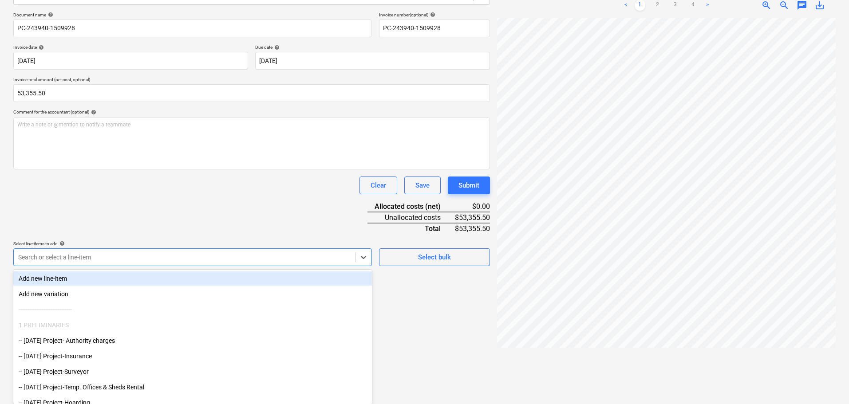
click at [82, 252] on div "Search or select a line-item" at bounding box center [184, 257] width 341 height 12
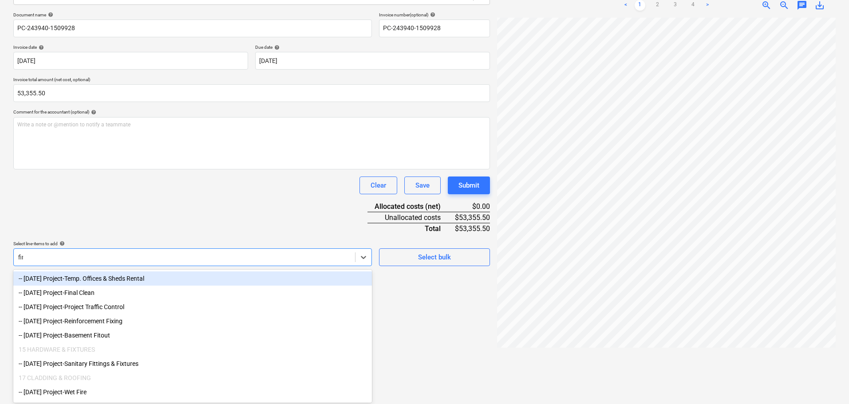
type input "fire"
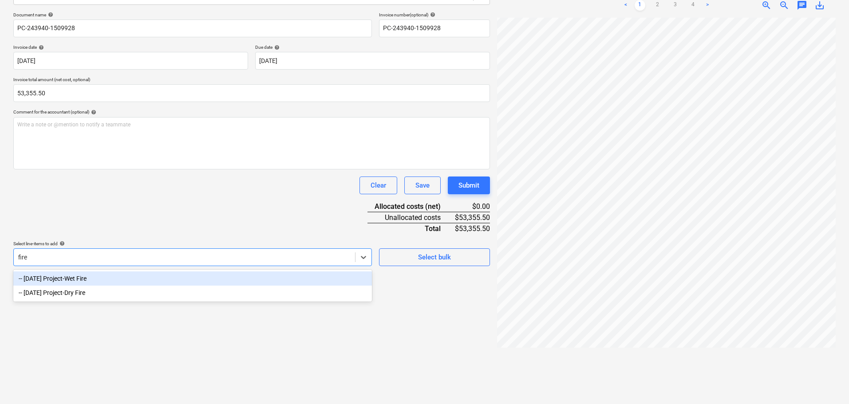
click at [111, 282] on div "-- 3-18-02 Project-Wet Fire" at bounding box center [192, 279] width 359 height 14
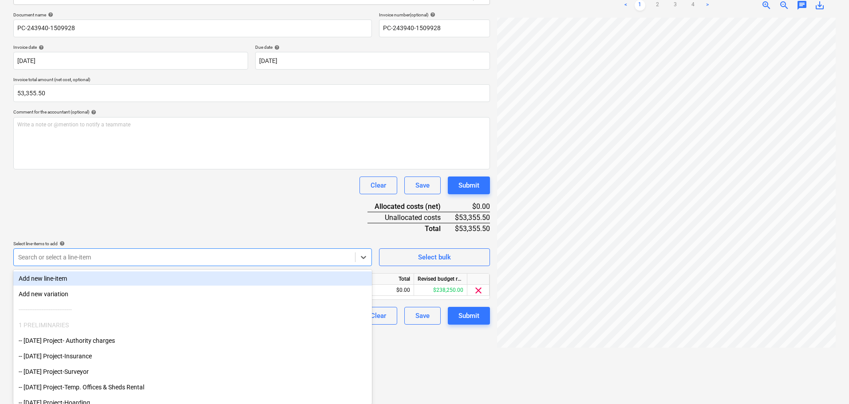
click at [136, 191] on div "Clear Save Submit" at bounding box center [251, 186] width 477 height 18
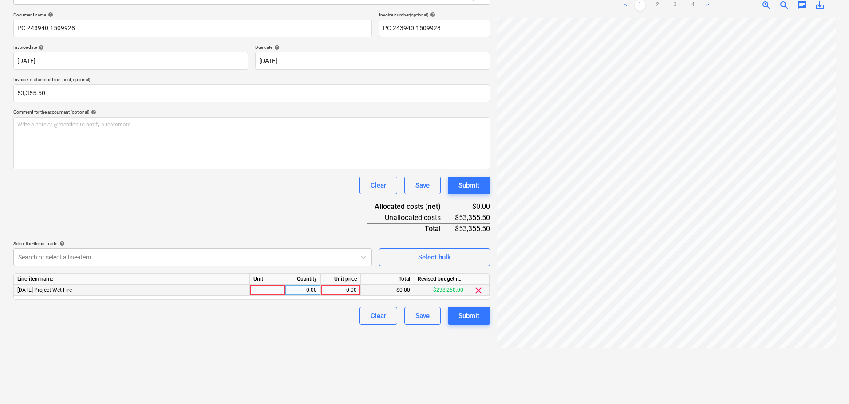
click at [341, 290] on div "0.00" at bounding box center [341, 290] width 32 height 11
click at [345, 293] on div "0.00" at bounding box center [341, 290] width 32 height 11
drag, startPoint x: 342, startPoint y: 292, endPoint x: 342, endPoint y: 314, distance: 22.2
click at [342, 293] on input "$53,355.50" at bounding box center [341, 290] width 40 height 11
type input "53355.50"
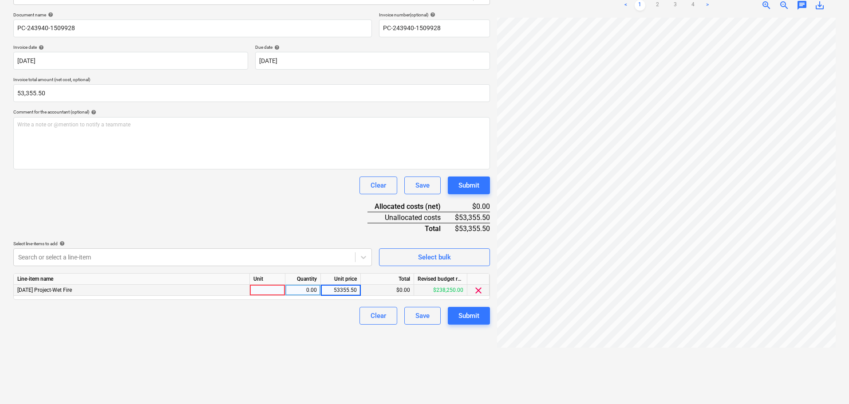
click at [327, 318] on div "Clear Save Submit" at bounding box center [251, 316] width 477 height 18
click at [464, 317] on div "Submit" at bounding box center [469, 316] width 21 height 12
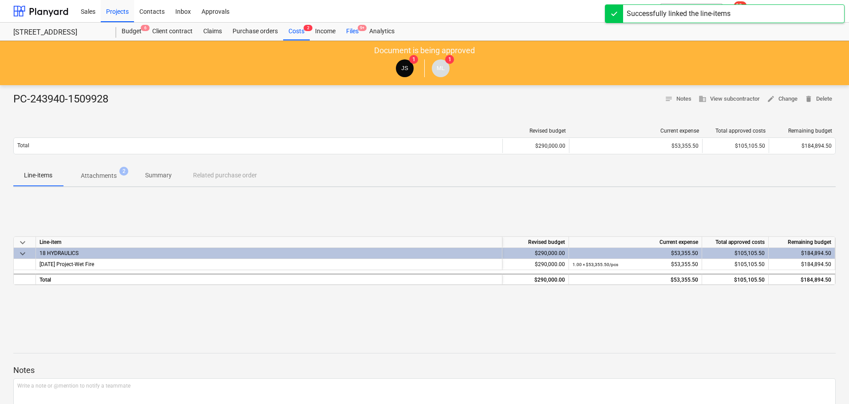
click at [351, 33] on div "Files 9+" at bounding box center [352, 32] width 23 height 18
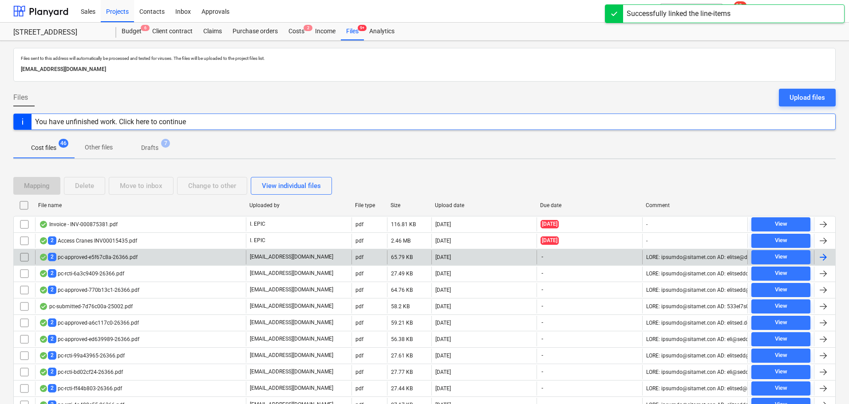
click at [105, 261] on div "2 pc-approved-e5f67c8a-26366.pdf" at bounding box center [88, 257] width 99 height 8
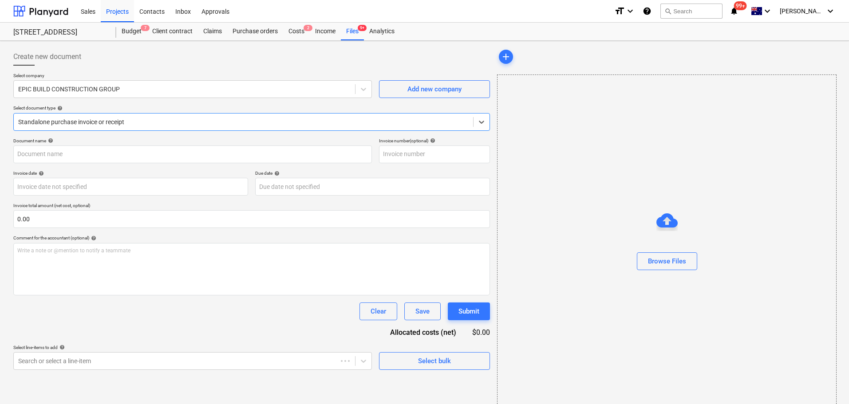
type input "4"
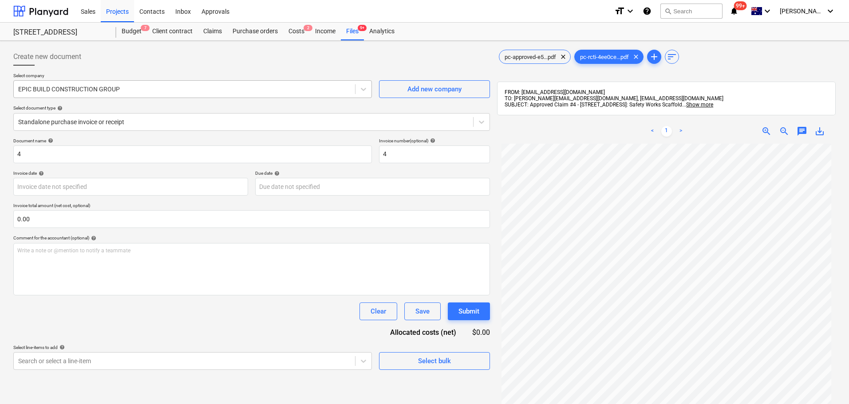
click at [112, 88] on div at bounding box center [184, 89] width 333 height 9
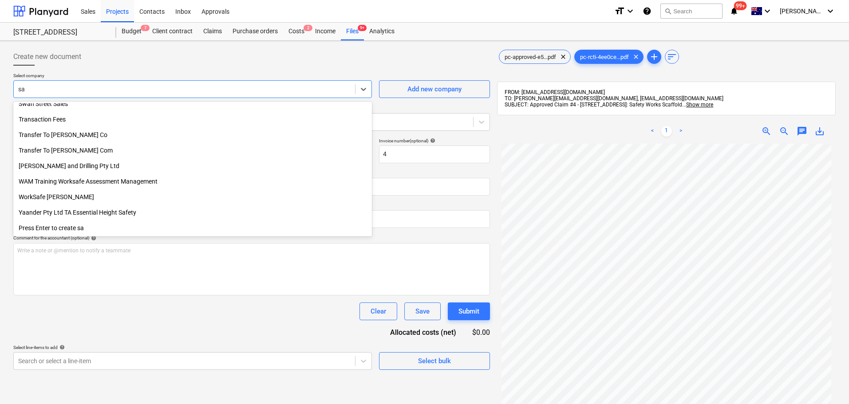
scroll to position [659, 0]
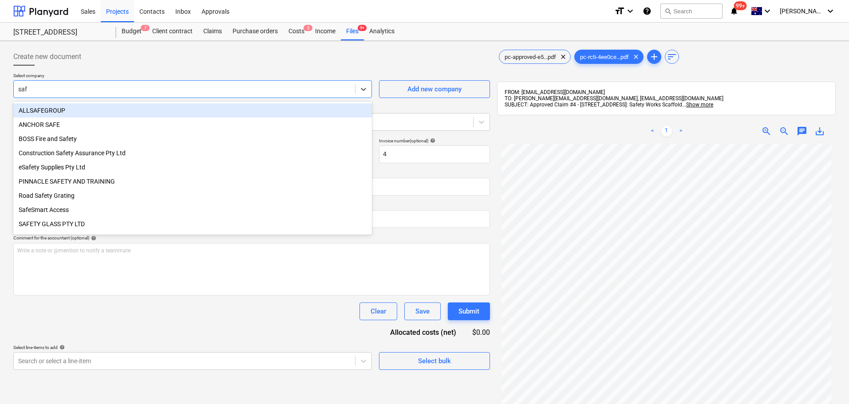
type input "safe"
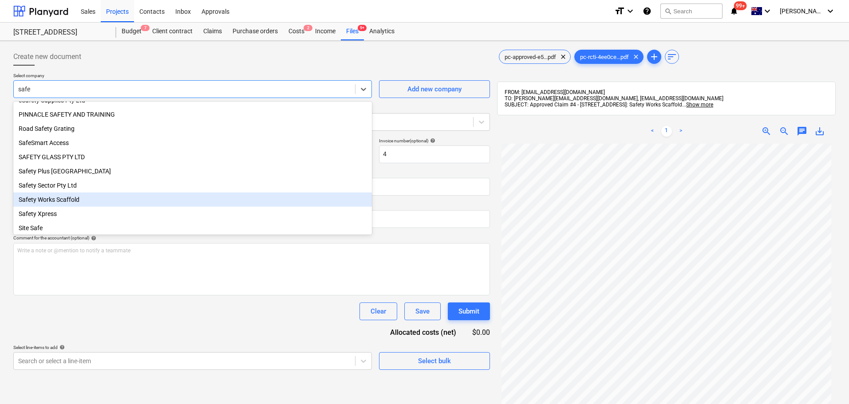
scroll to position [89, 0]
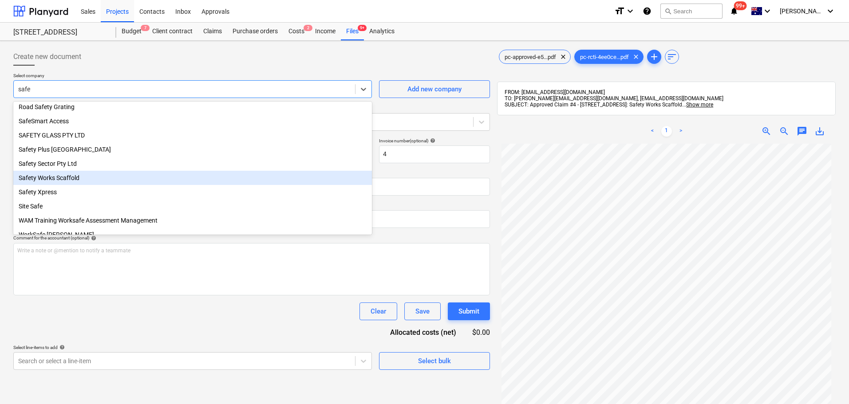
click at [112, 182] on div "Safety Works Scaffold" at bounding box center [192, 178] width 359 height 14
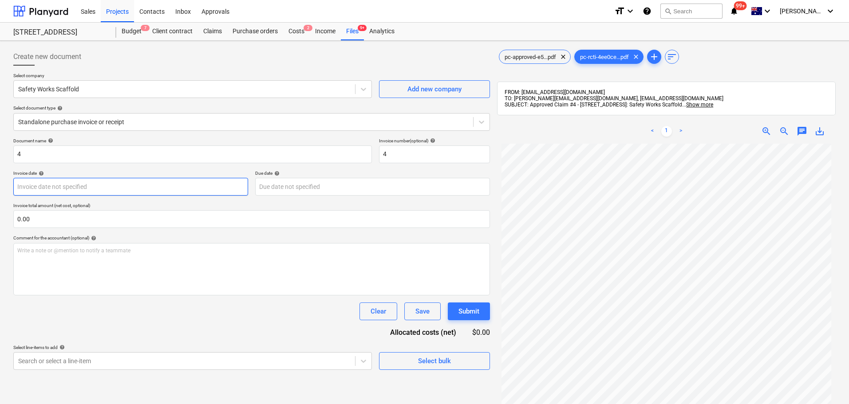
click at [84, 193] on body "Sales Projects Contacts Inbox Approvals format_size keyboard_arrow_down help se…" at bounding box center [424, 202] width 849 height 404
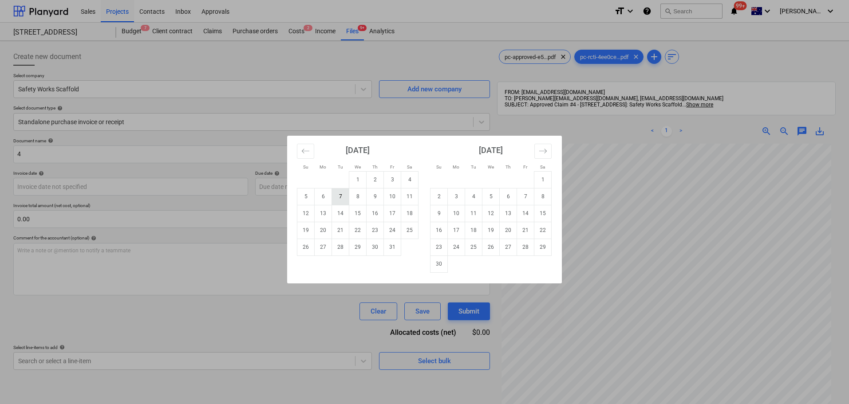
click at [340, 195] on td "7" at bounding box center [340, 196] width 17 height 17
type input "[DATE]"
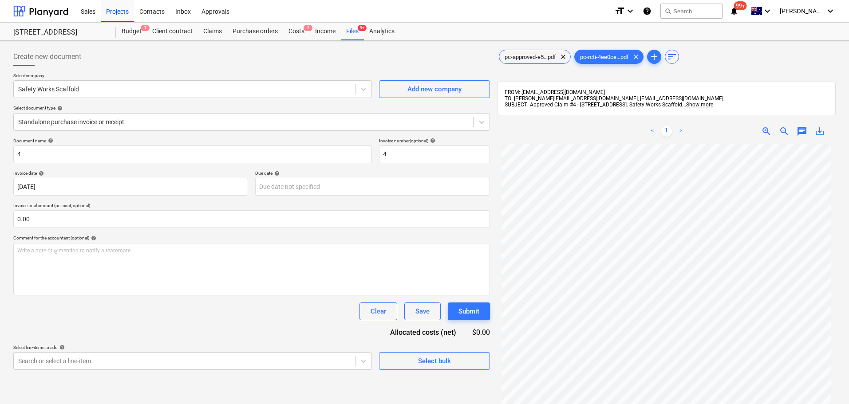
drag, startPoint x: 233, startPoint y: 176, endPoint x: 274, endPoint y: 188, distance: 42.9
click at [234, 176] on div "Invoice date help" at bounding box center [130, 174] width 235 height 6
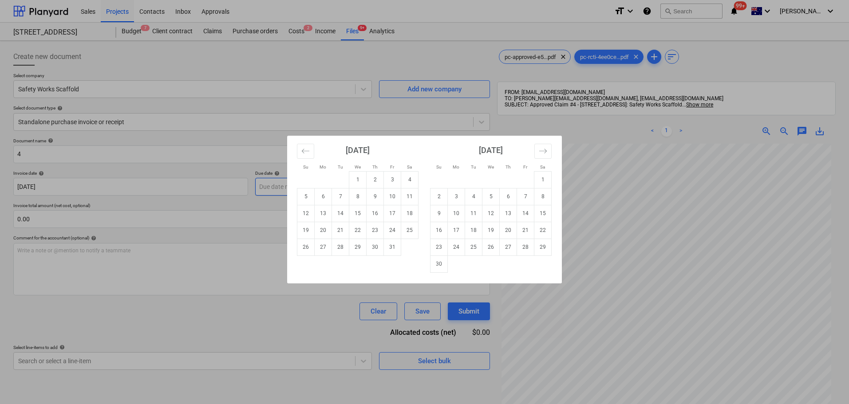
click at [275, 188] on body "Sales Projects Contacts Inbox Approvals format_size keyboard_arrow_down help se…" at bounding box center [424, 202] width 849 height 404
click at [342, 198] on td "7" at bounding box center [340, 196] width 17 height 17
type input "[DATE]"
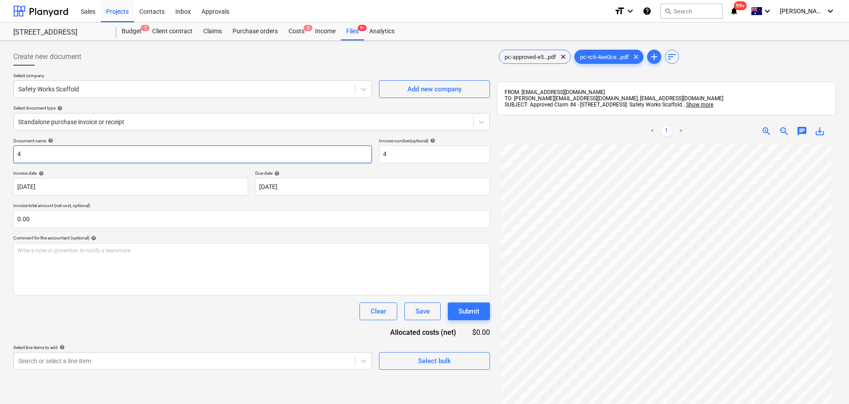
drag, startPoint x: 76, startPoint y: 147, endPoint x: 26, endPoint y: 146, distance: 50.2
click at [26, 146] on input "4" at bounding box center [192, 155] width 359 height 18
drag, startPoint x: 32, startPoint y: 158, endPoint x: 0, endPoint y: 152, distance: 32.0
click at [1, 152] on div "Create new document Select company Safety Works Scaffold Add new company Select…" at bounding box center [424, 286] width 849 height 490
paste input "PC-221480-1476287"
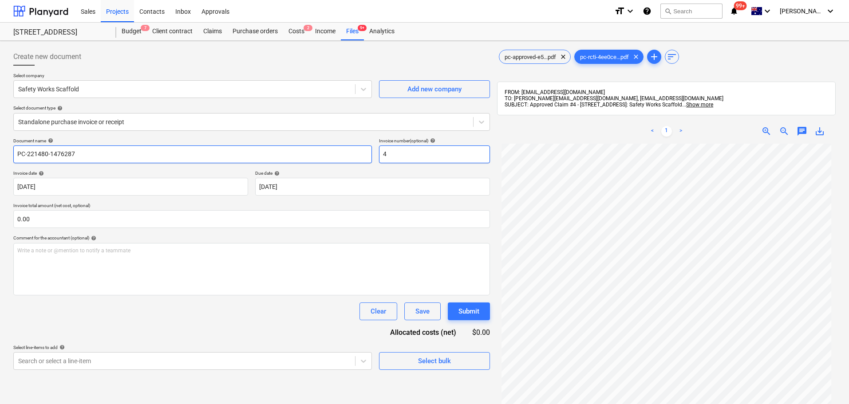
type input "PC-221480-1476287"
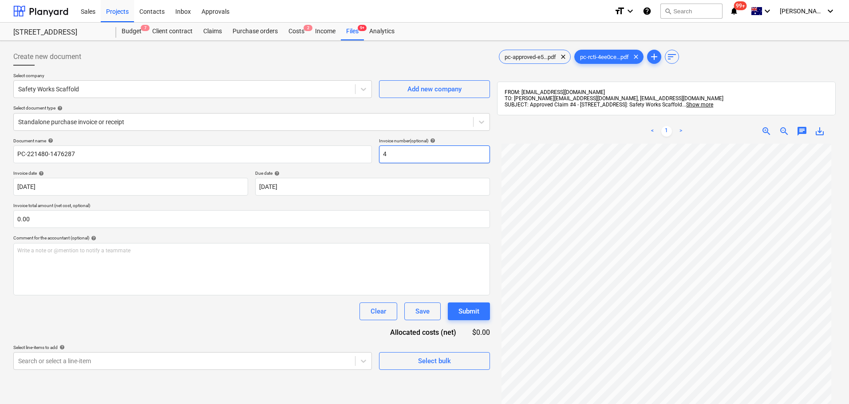
drag, startPoint x: 435, startPoint y: 156, endPoint x: 349, endPoint y: 166, distance: 86.2
click at [342, 155] on div "Document name help PC-221480-1476287 Invoice number (optional) help 4" at bounding box center [251, 150] width 477 height 25
paste input "PC-221480-1476287"
type input "PC-221480-1476287"
click at [58, 213] on input "text" at bounding box center [251, 219] width 477 height 18
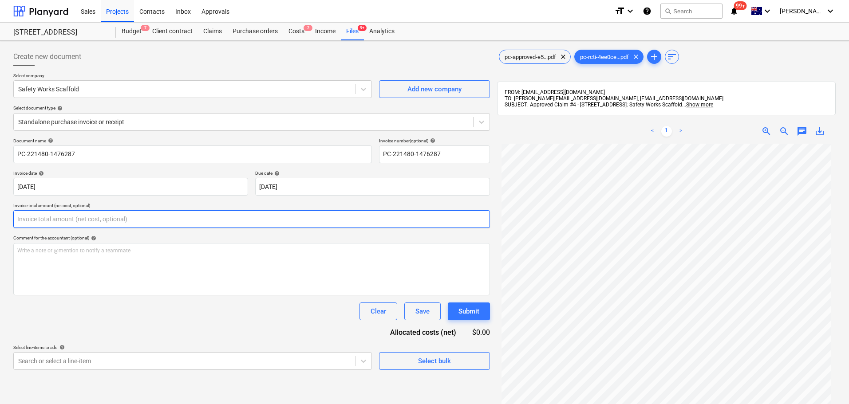
paste input "$8,009.71"
click at [29, 220] on input "$8,009.71" at bounding box center [251, 219] width 477 height 18
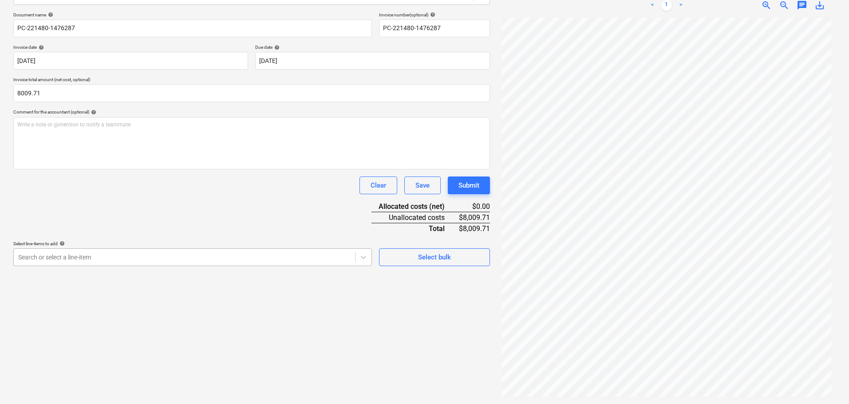
type input "8,009.71"
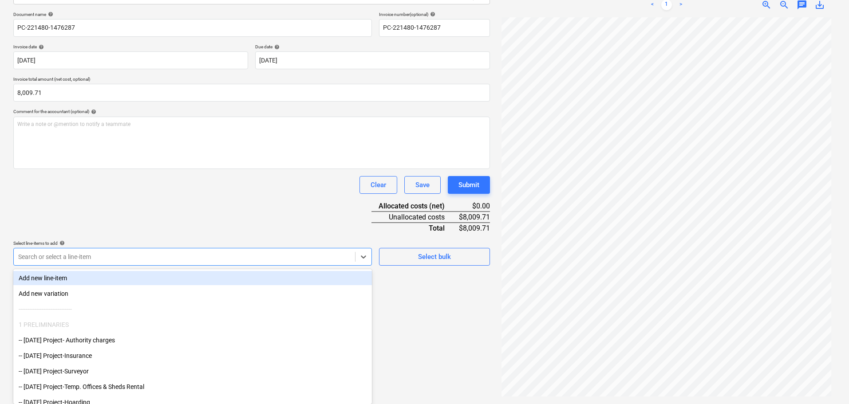
click at [247, 261] on div at bounding box center [184, 257] width 333 height 9
click at [242, 224] on div "Document name help PC-221480-1476287 Invoice number (optional) help PC-221480-1…" at bounding box center [251, 139] width 477 height 254
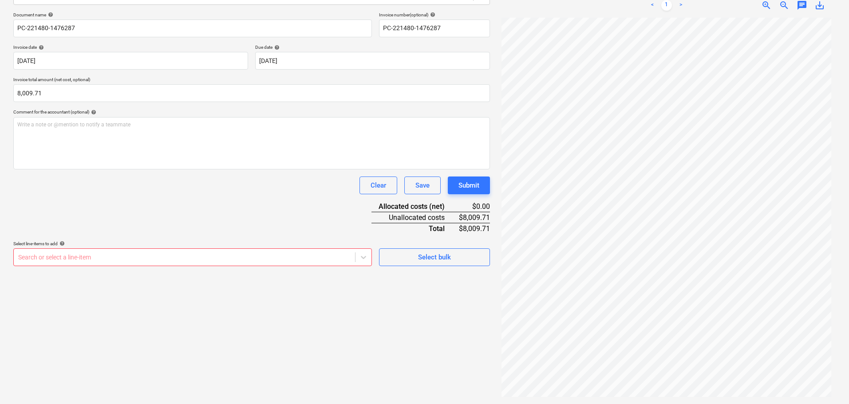
click at [232, 247] on div "Select line-items to add help" at bounding box center [192, 244] width 359 height 6
click at [232, 261] on div at bounding box center [184, 257] width 333 height 9
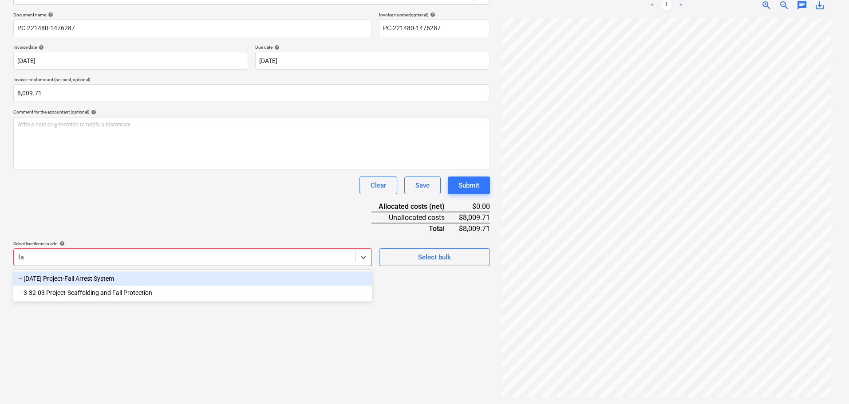
type input "f"
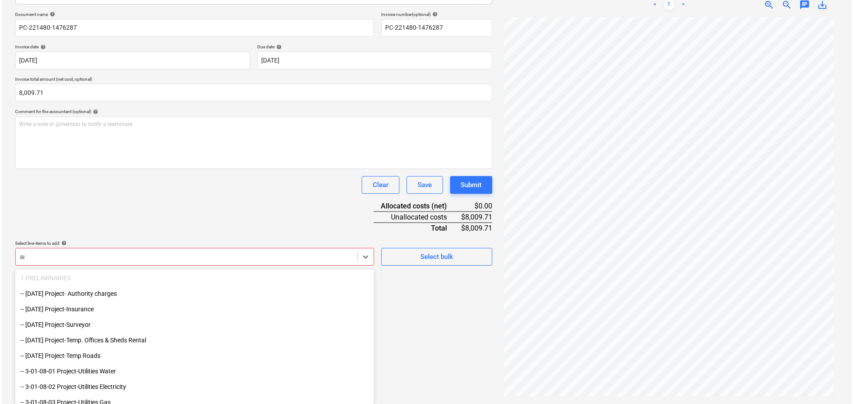
scroll to position [126, 0]
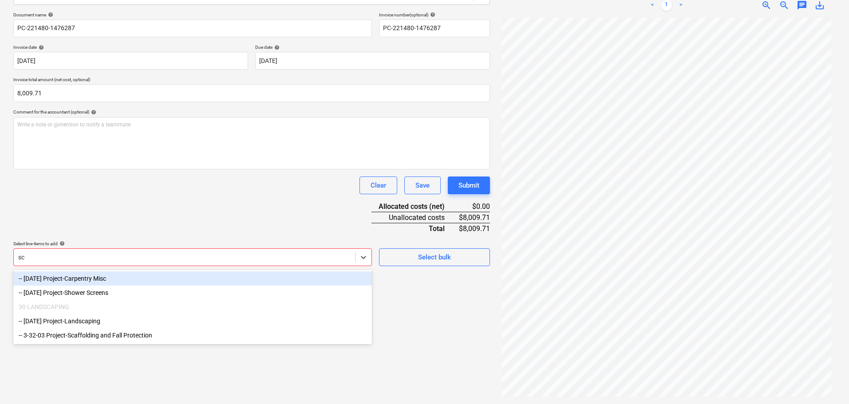
type input "sca"
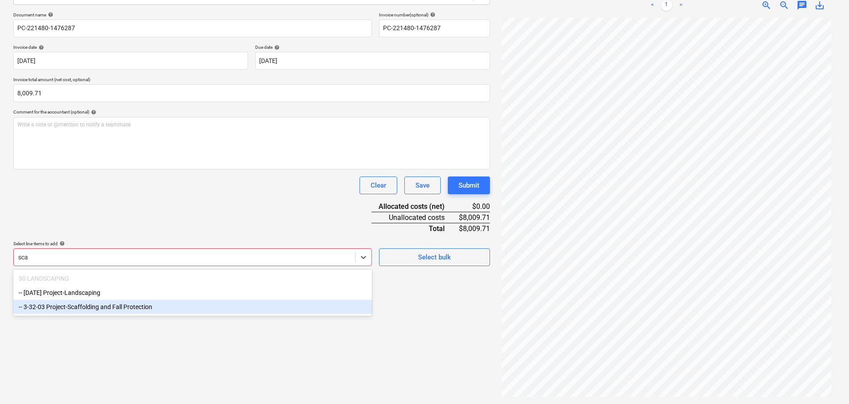
click at [170, 311] on div "-- 3-32-03 Project-Scaffolding and Fall Protection" at bounding box center [192, 307] width 359 height 14
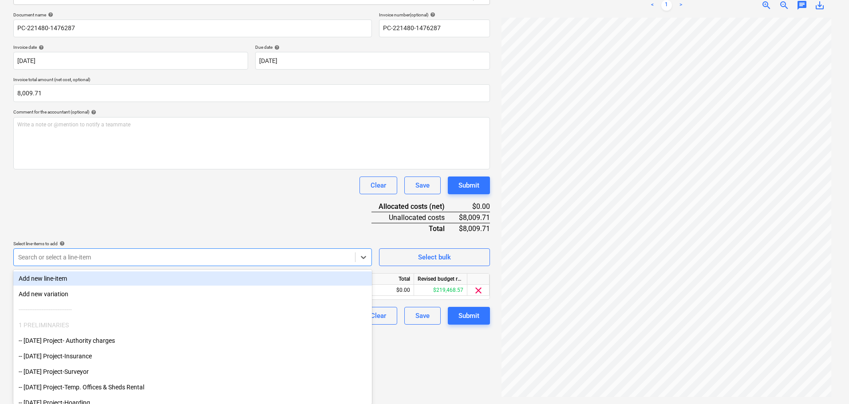
click at [444, 373] on div "Create new document Select company Safety Works Scaffold Add new company Select…" at bounding box center [252, 159] width 484 height 483
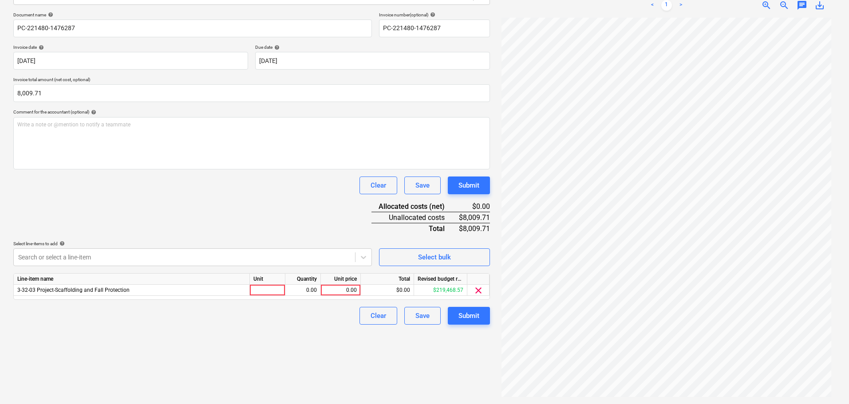
click at [345, 285] on div "Unit price" at bounding box center [341, 279] width 40 height 11
click at [340, 286] on div "0.00" at bounding box center [341, 290] width 32 height 11
click at [340, 288] on input "$8,009.71" at bounding box center [341, 290] width 40 height 11
type input "8009.71"
click at [344, 303] on div "Document name help PC-221480-1476287 Invoice number (optional) help PC-221480-1…" at bounding box center [251, 168] width 477 height 313
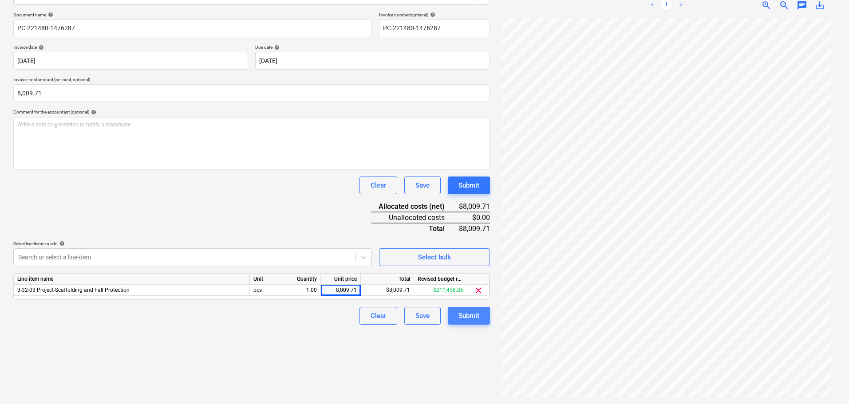
click at [479, 320] on div "Submit" at bounding box center [469, 316] width 21 height 12
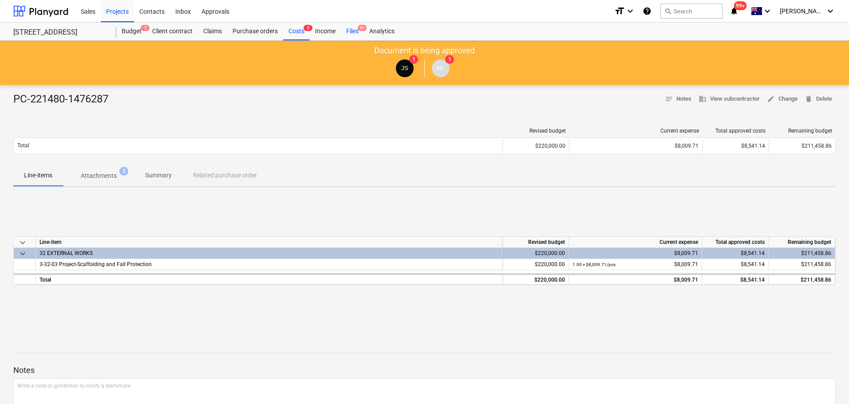
click at [361, 31] on span "9+" at bounding box center [362, 28] width 9 height 6
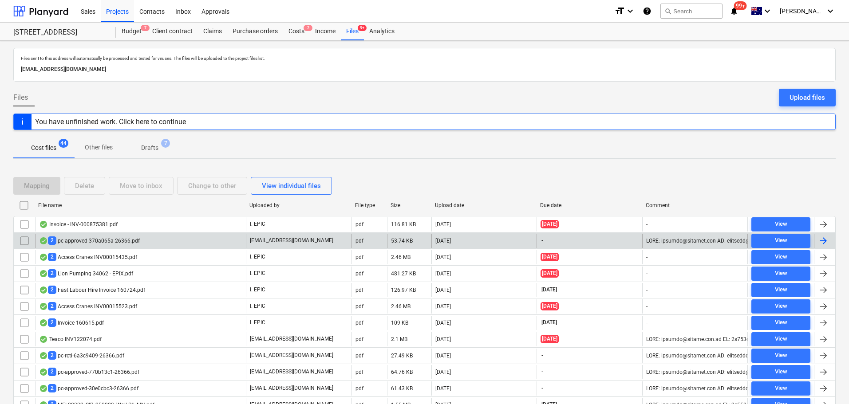
click at [99, 246] on div "2 pc-approved-370a065a-26366.pdf" at bounding box center [140, 241] width 211 height 14
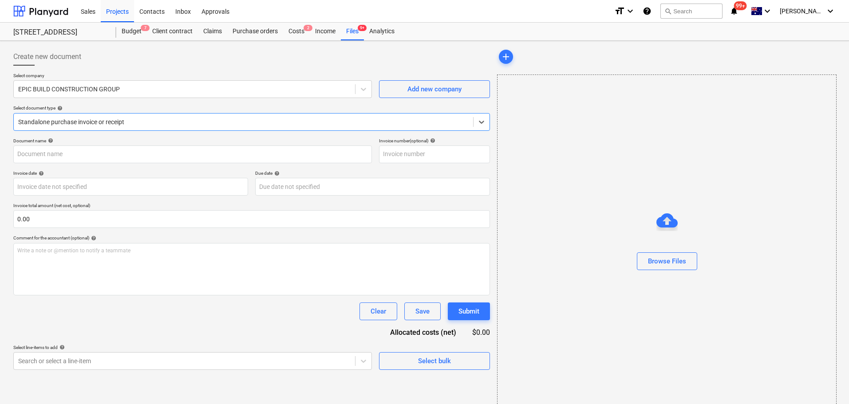
type input "5"
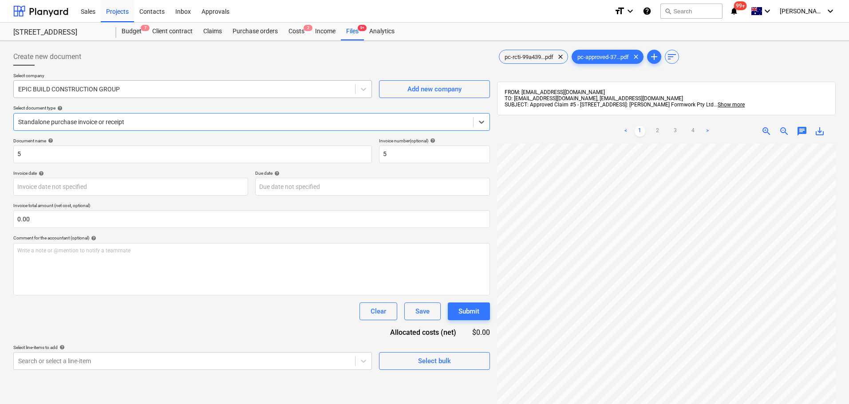
click at [59, 87] on div at bounding box center [184, 89] width 333 height 9
click at [126, 91] on div at bounding box center [184, 89] width 333 height 9
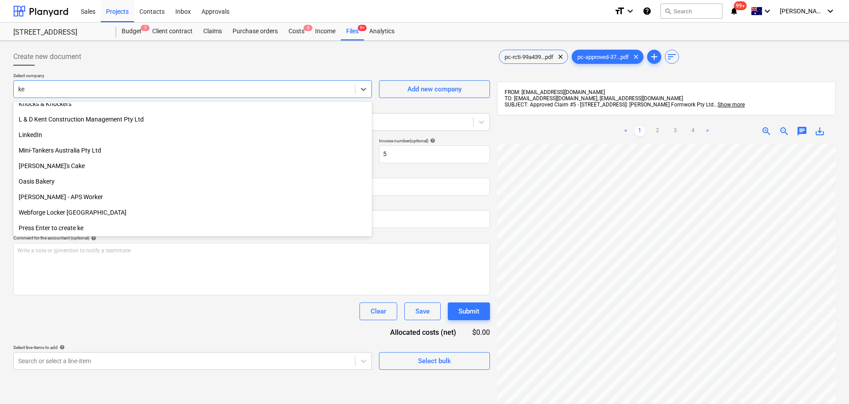
scroll to position [209, 0]
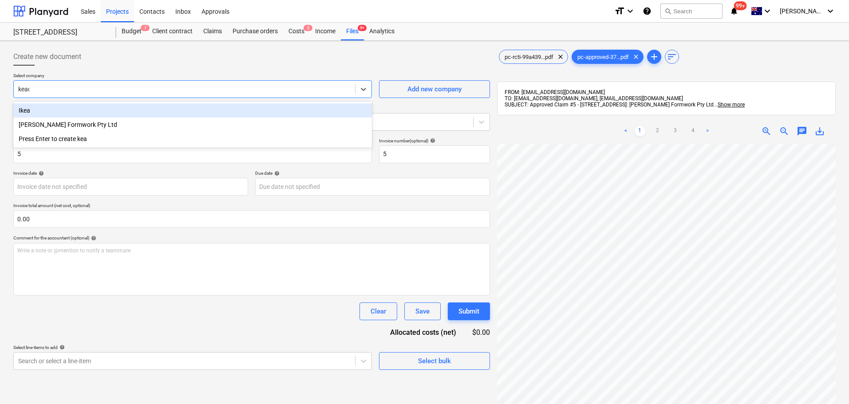
type input "keady"
click at [100, 115] on div "[PERSON_NAME] Formwork Pty Ltd" at bounding box center [192, 110] width 359 height 14
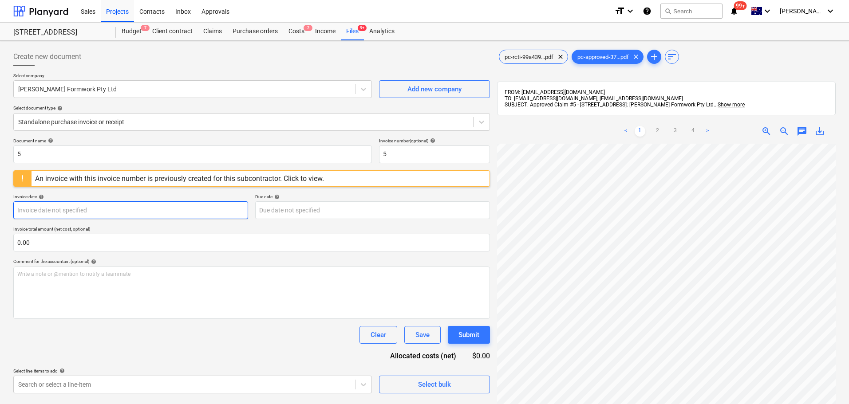
click at [131, 210] on body "Sales Projects Contacts Inbox Approvals format_size keyboard_arrow_down help se…" at bounding box center [424, 202] width 849 height 404
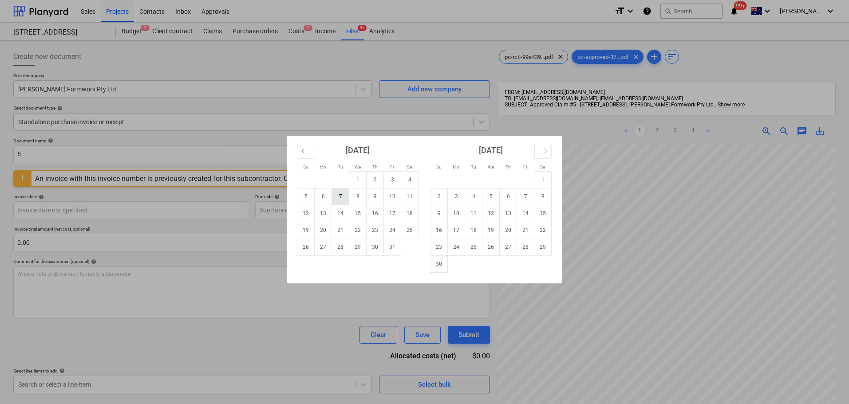
click at [348, 198] on td "7" at bounding box center [340, 196] width 17 height 17
type input "[DATE]"
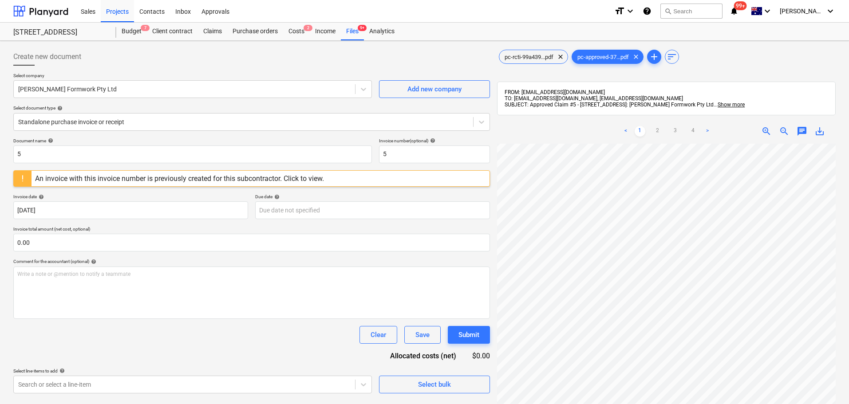
click at [295, 189] on div "Document name help 5 Invoice number (optional) help 5 An invoice with this invo…" at bounding box center [251, 266] width 477 height 256
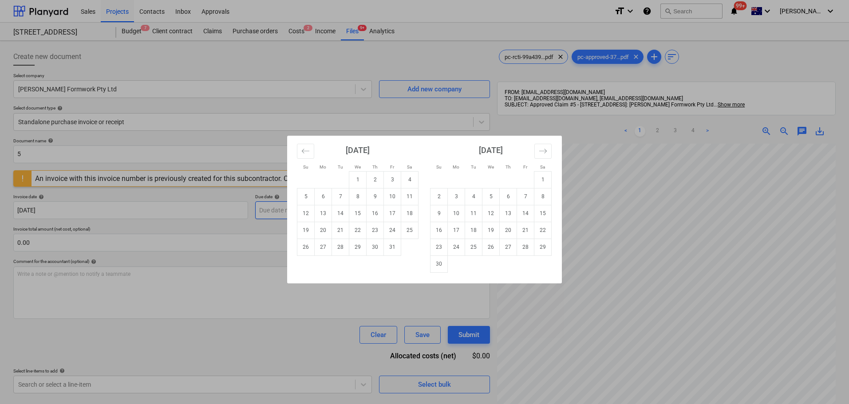
click at [303, 202] on body "Sales Projects Contacts Inbox Approvals format_size keyboard_arrow_down help se…" at bounding box center [424, 202] width 849 height 404
click at [389, 248] on td "31" at bounding box center [392, 247] width 17 height 17
type input "[DATE]"
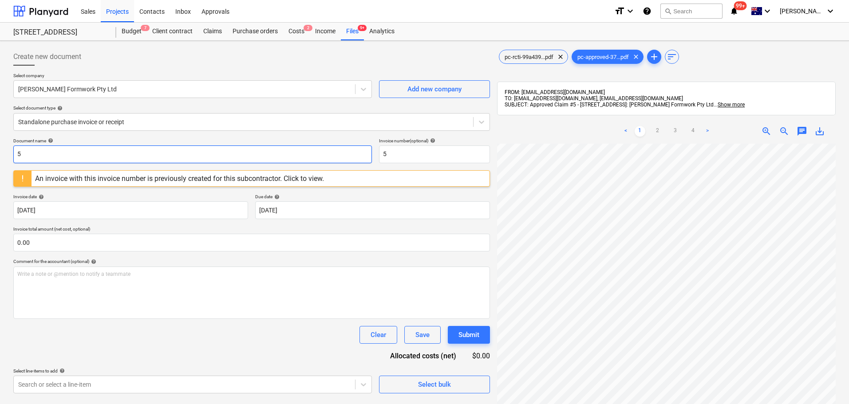
drag, startPoint x: 50, startPoint y: 154, endPoint x: -65, endPoint y: 155, distance: 114.6
click at [0, 155] on html "Sales Projects Contacts Inbox Approvals format_size keyboard_arrow_down help se…" at bounding box center [424, 202] width 849 height 404
paste input "PC-196563-1488290"
type input "PC-196563-1488290"
drag, startPoint x: 377, startPoint y: 150, endPoint x: 312, endPoint y: 152, distance: 65.3
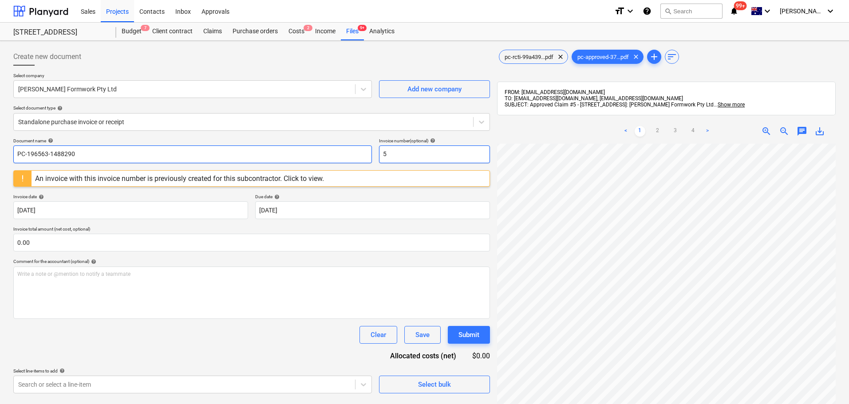
click at [314, 151] on div "Document name help PC-196563-1488290 Invoice number (optional) help 5" at bounding box center [251, 150] width 477 height 25
paste input "PC-196563-1488290"
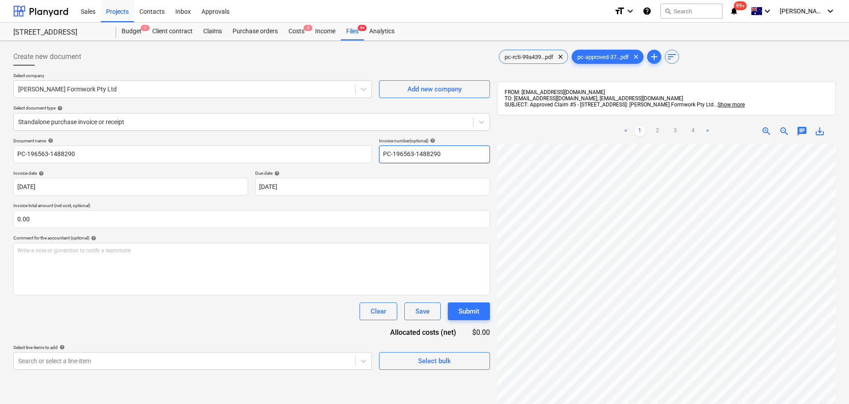
type input "PC-196563-1488290"
click at [124, 364] on body "Sales Projects Contacts Inbox Approvals format_size keyboard_arrow_down help se…" at bounding box center [424, 202] width 849 height 404
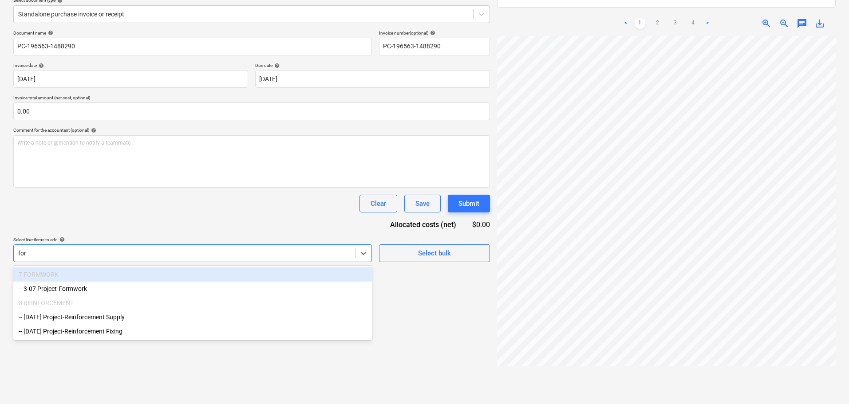
type input "form"
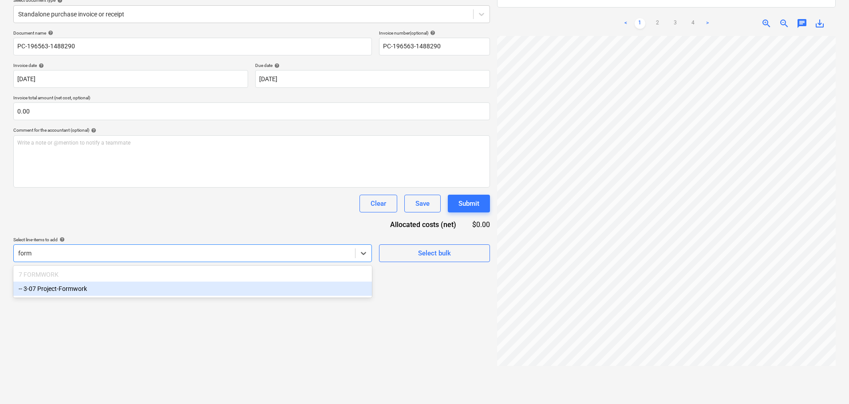
click at [130, 290] on div "-- 3-07 Project-Formwork" at bounding box center [192, 289] width 359 height 14
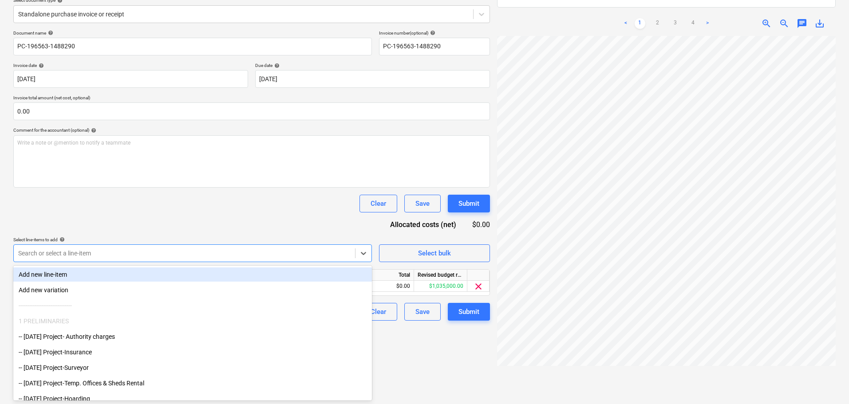
click at [187, 233] on div "Document name help PC-196563-1488290 Invoice number (optional) help PC-196563-1…" at bounding box center [251, 175] width 477 height 291
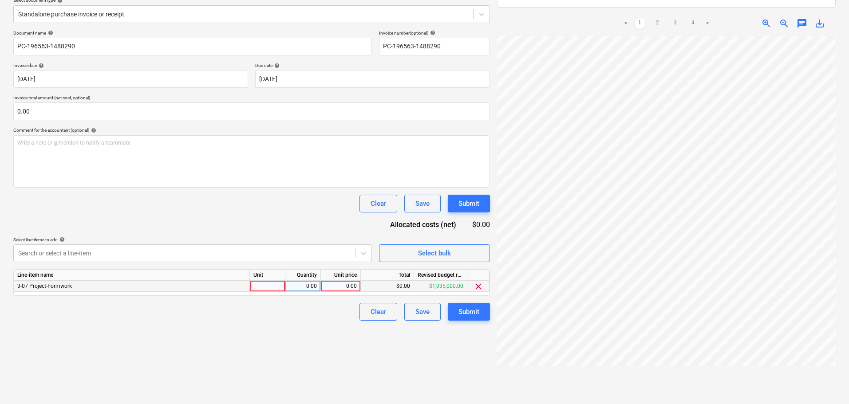
click at [347, 289] on div "0.00" at bounding box center [341, 286] width 32 height 11
click at [342, 287] on input "$17,236.12" at bounding box center [341, 286] width 40 height 11
type input "17236.12"
click at [107, 353] on div "Create new document Select company Keady Formwork Pty Ltd Add new company Selec…" at bounding box center [252, 178] width 484 height 483
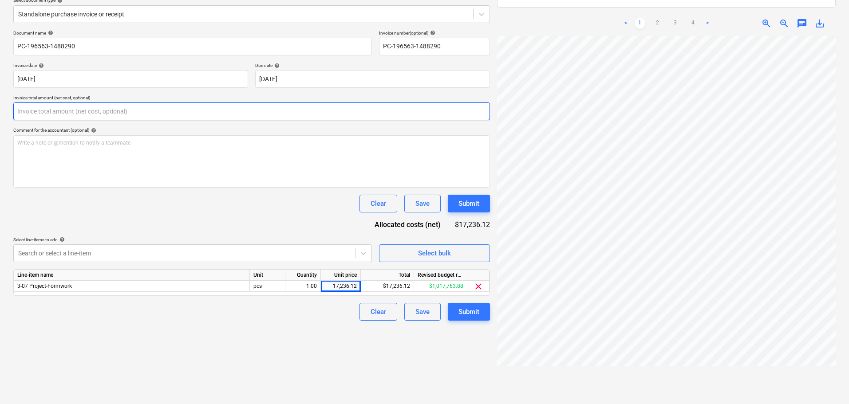
drag, startPoint x: 119, startPoint y: 117, endPoint x: 51, endPoint y: 117, distance: 67.9
click at [51, 117] on input "text" at bounding box center [251, 112] width 477 height 18
paste input "$17,236.12"
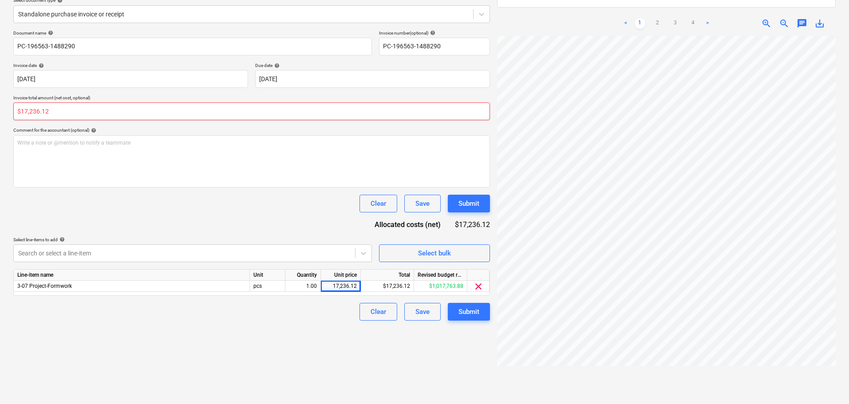
click at [28, 111] on input "$17,236.12" at bounding box center [251, 112] width 477 height 18
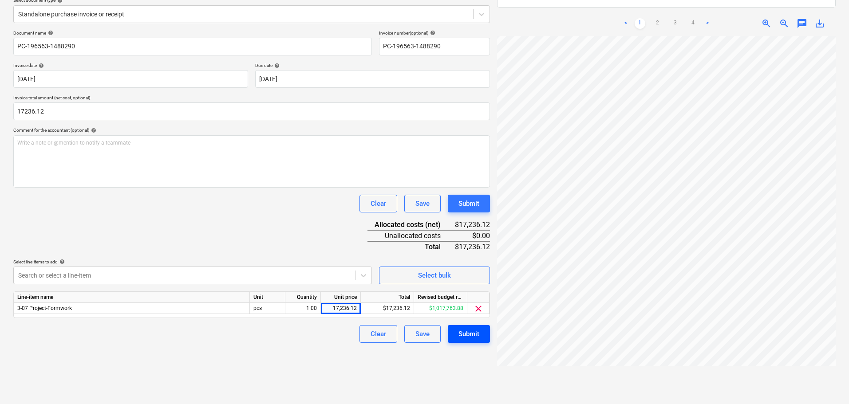
type input "17,236.12"
click at [475, 336] on div "Submit" at bounding box center [469, 335] width 21 height 12
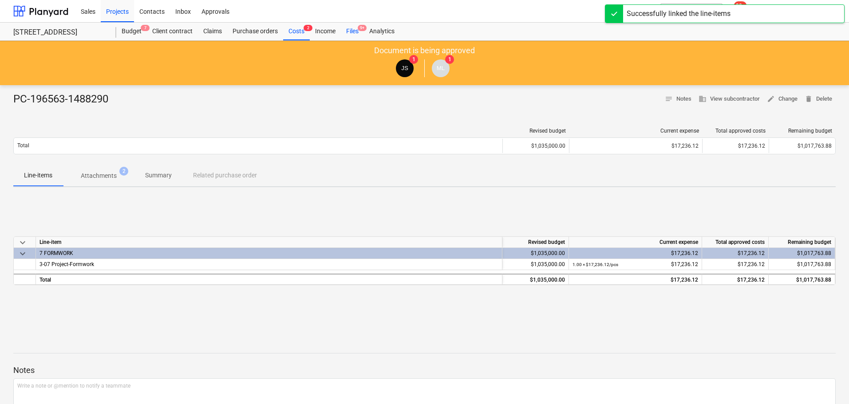
click at [351, 28] on div "Files 9+" at bounding box center [352, 32] width 23 height 18
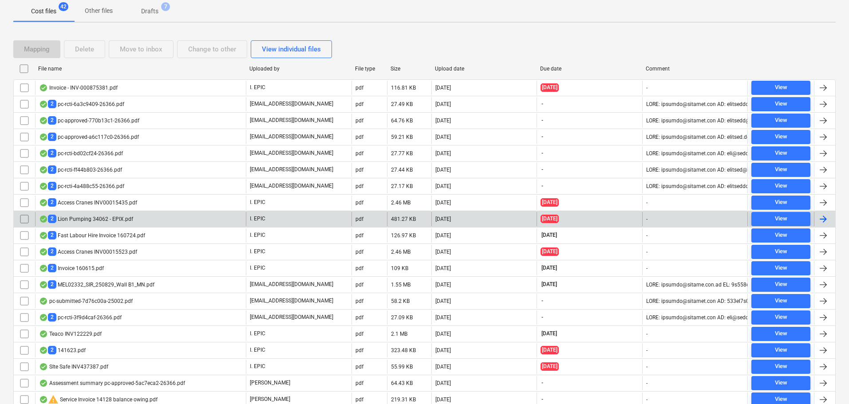
scroll to position [21, 0]
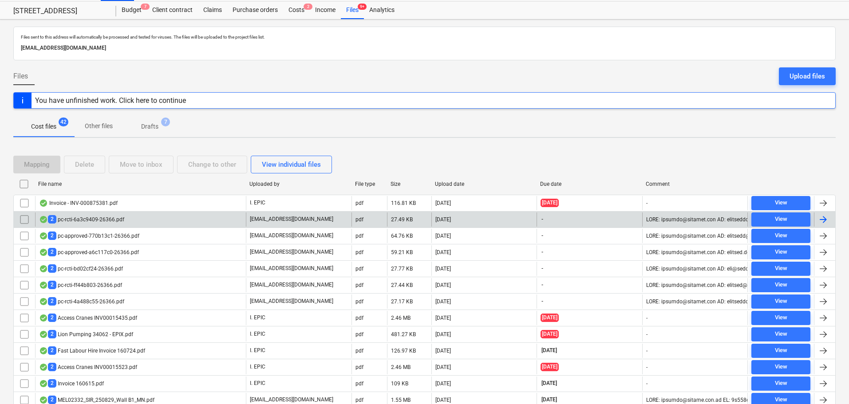
click at [146, 223] on div "2 pc-rcti-6a3c9409-26366.pdf" at bounding box center [140, 220] width 211 height 14
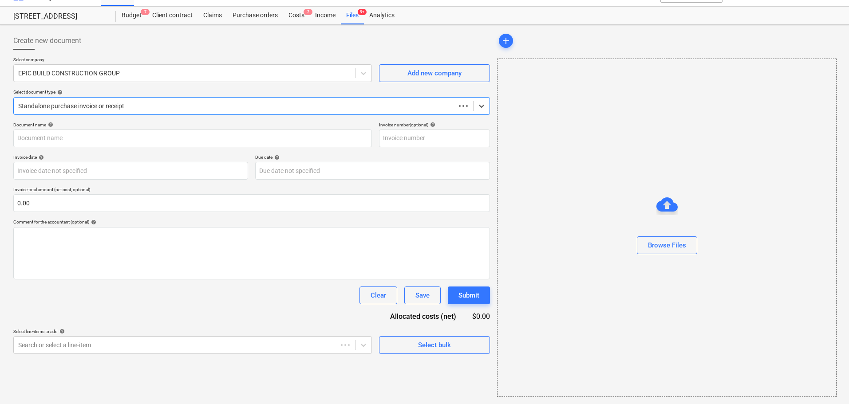
scroll to position [16, 0]
type input "2"
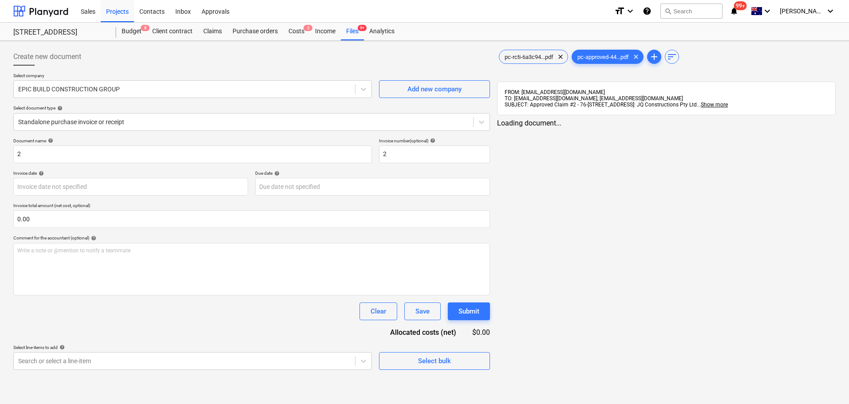
scroll to position [0, 0]
click at [193, 89] on div at bounding box center [184, 89] width 333 height 9
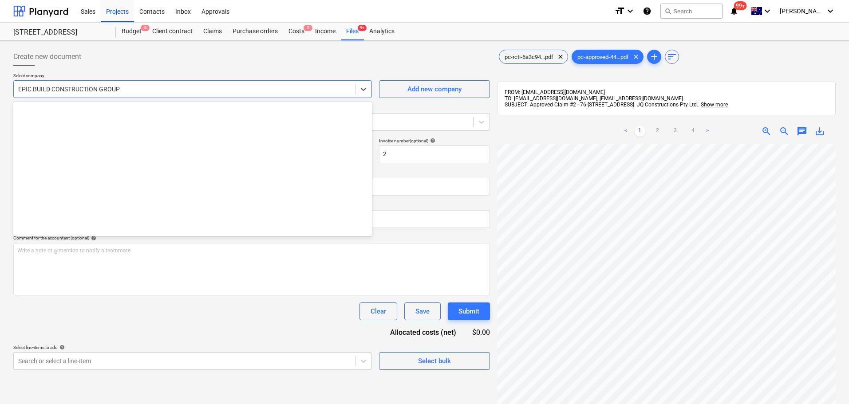
scroll to position [5330, 0]
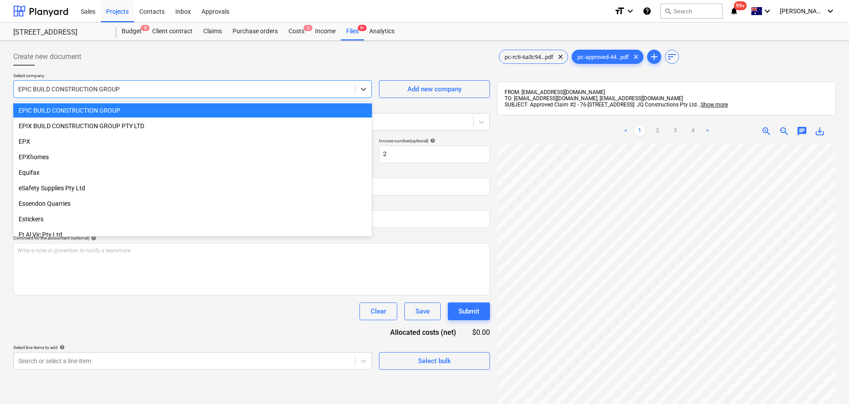
click at [193, 89] on div at bounding box center [184, 89] width 333 height 9
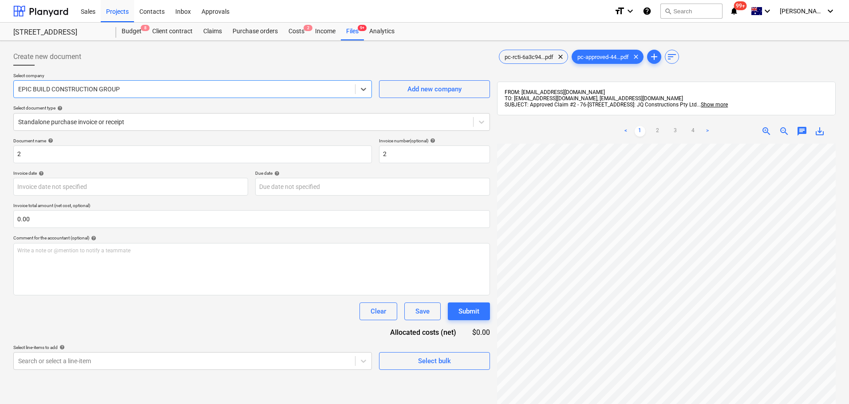
click at [193, 89] on div at bounding box center [184, 89] width 333 height 9
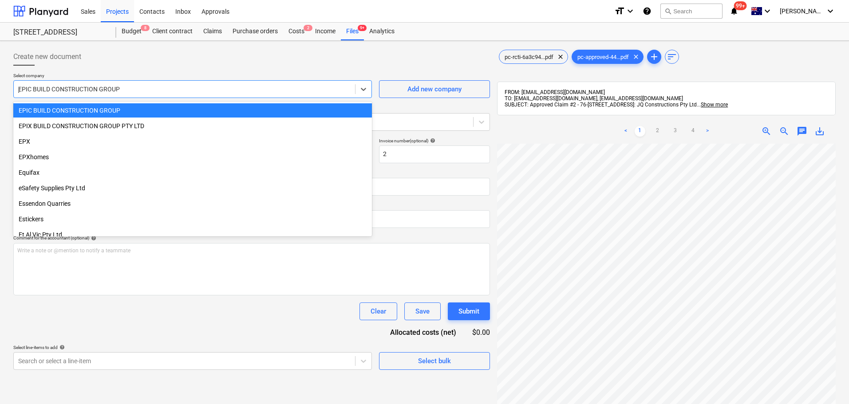
scroll to position [784, 0]
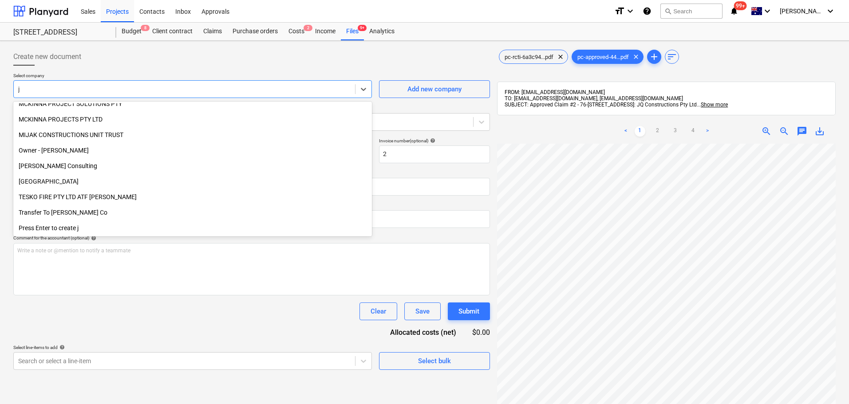
type input "jq"
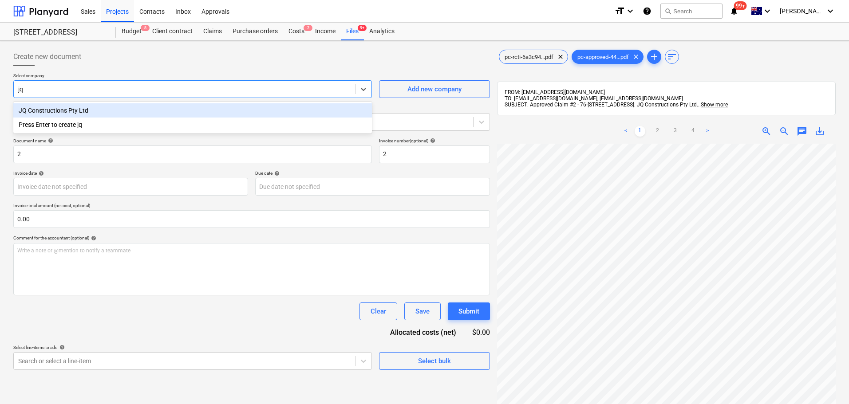
click at [184, 112] on div "JQ Constructions Pty Ltd" at bounding box center [192, 110] width 359 height 14
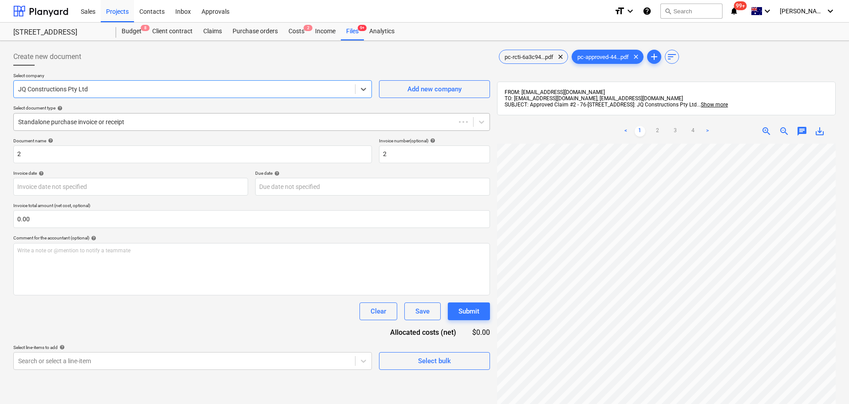
click at [135, 129] on div "Standalone purchase invoice or receipt" at bounding box center [251, 122] width 477 height 18
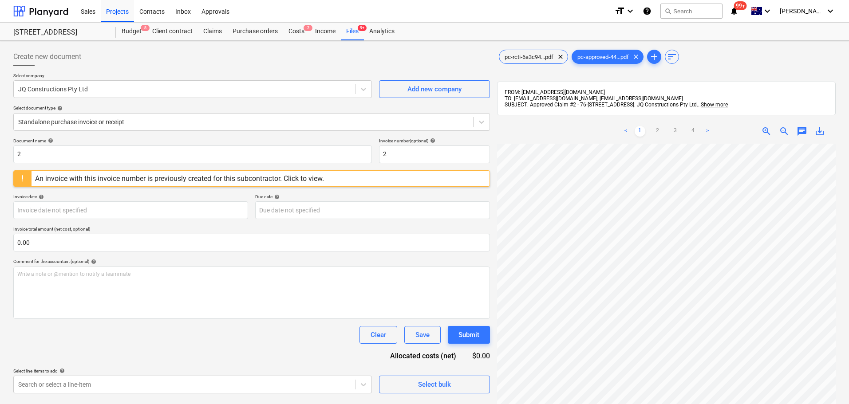
click at [176, 64] on div "Create new document" at bounding box center [251, 57] width 477 height 18
click at [104, 106] on div "Select document type help" at bounding box center [251, 108] width 477 height 6
click at [104, 122] on div at bounding box center [243, 122] width 451 height 9
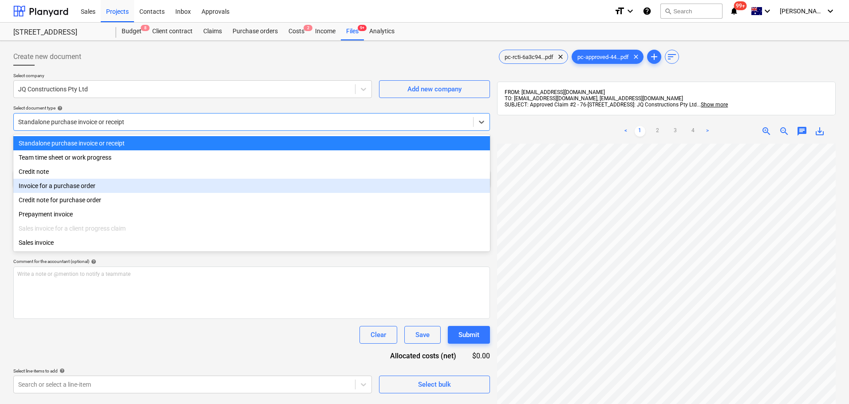
click at [82, 191] on div "Invoice for a purchase order" at bounding box center [251, 186] width 477 height 14
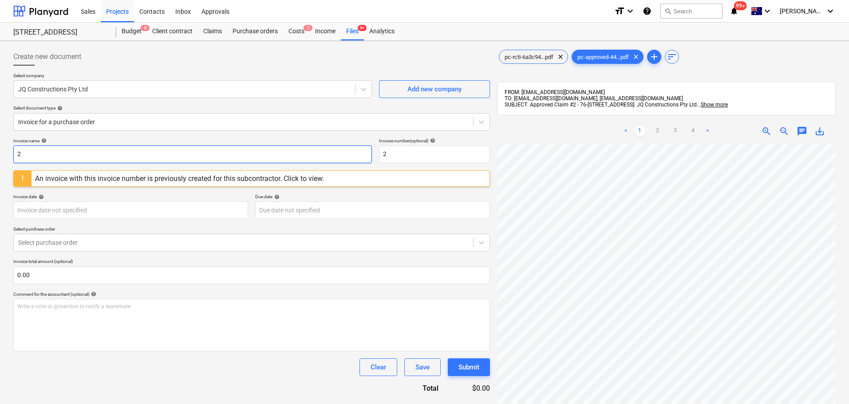
drag, startPoint x: 106, startPoint y: 156, endPoint x: -95, endPoint y: 143, distance: 201.1
click at [0, 143] on html "Sales Projects Contacts Inbox Approvals format_size keyboard_arrow_down help se…" at bounding box center [424, 202] width 849 height 404
paste input "PC-247539-1498341"
type input "PC-247539-1498341"
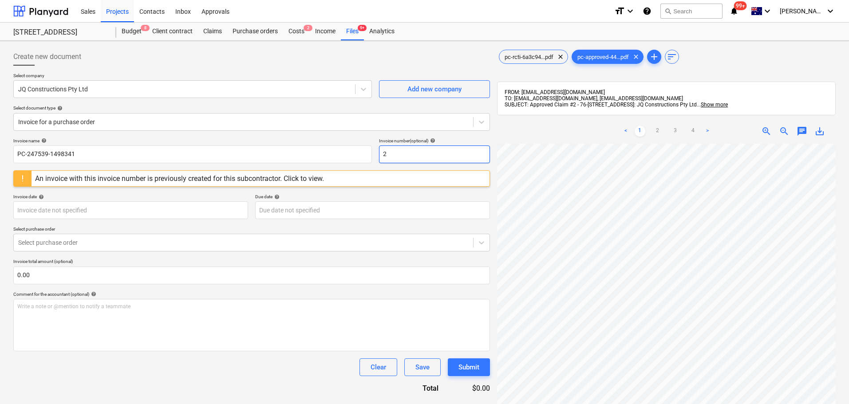
drag, startPoint x: 408, startPoint y: 150, endPoint x: 362, endPoint y: 143, distance: 46.7
click at [362, 143] on div "Invoice name help PC-247539-1498341 Invoice number (optional) help 2" at bounding box center [251, 150] width 477 height 25
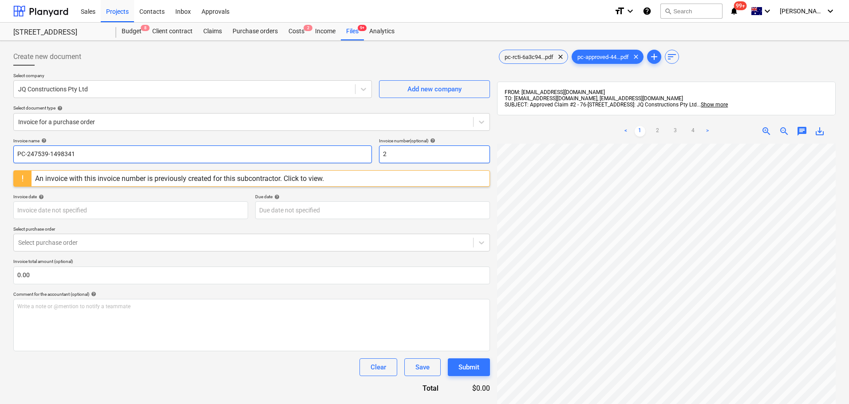
paste input "PC-247539-1498341"
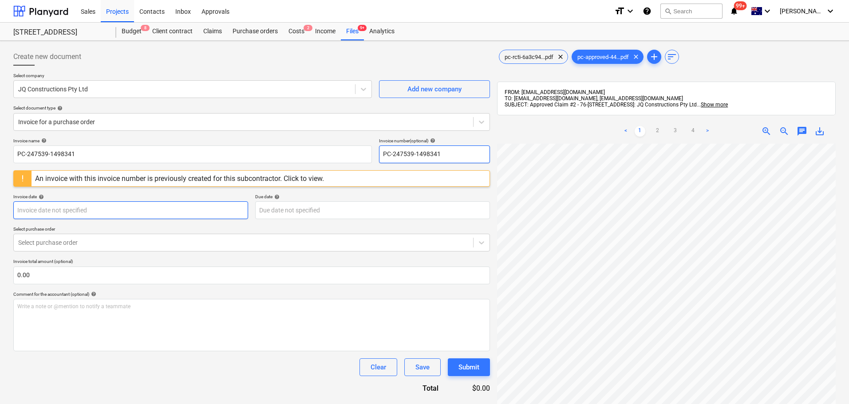
type input "PC-247539-1498341"
click at [49, 217] on body "Sales Projects Contacts Inbox Approvals format_size keyboard_arrow_down help se…" at bounding box center [424, 202] width 849 height 404
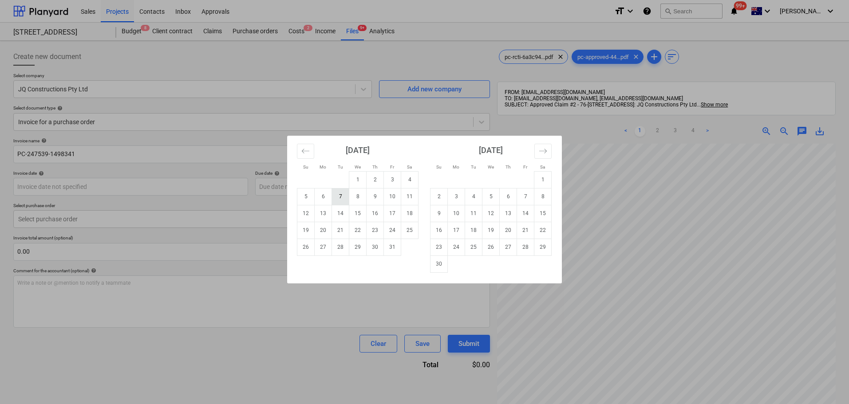
click at [337, 198] on td "7" at bounding box center [340, 196] width 17 height 17
type input "[DATE]"
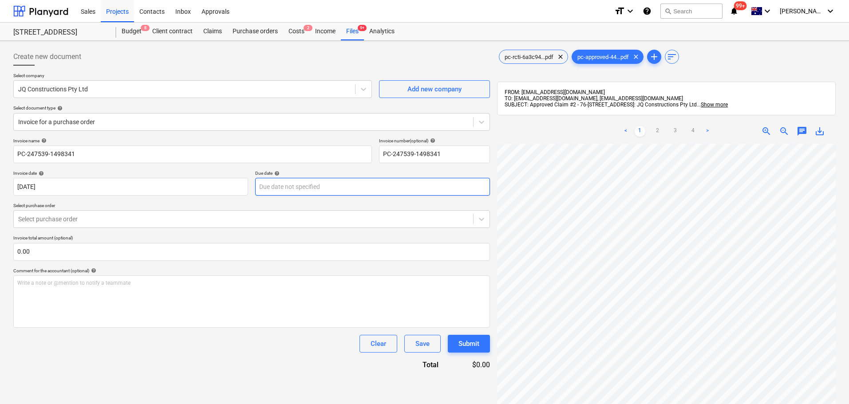
click at [347, 184] on body "Sales Projects Contacts Inbox Approvals format_size keyboard_arrow_down help se…" at bounding box center [424, 202] width 849 height 404
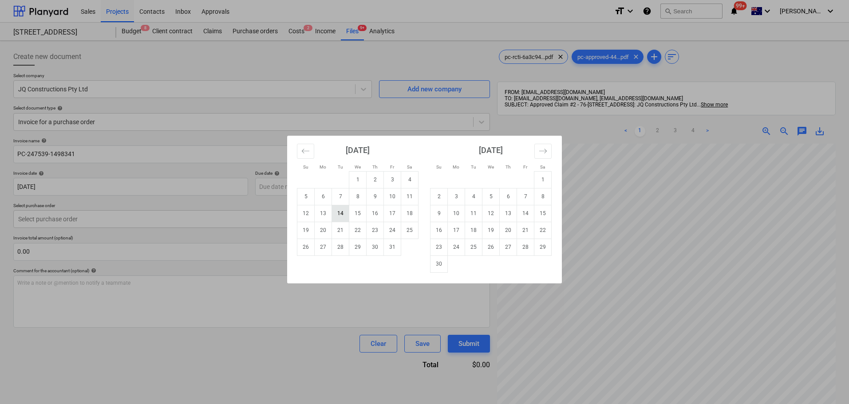
click at [336, 212] on td "14" at bounding box center [340, 213] width 17 height 17
type input "14 Oct 2025"
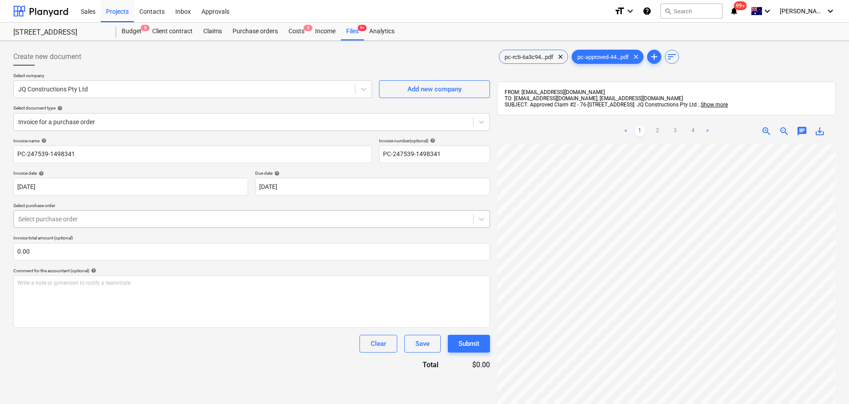
click at [164, 216] on div at bounding box center [243, 219] width 451 height 9
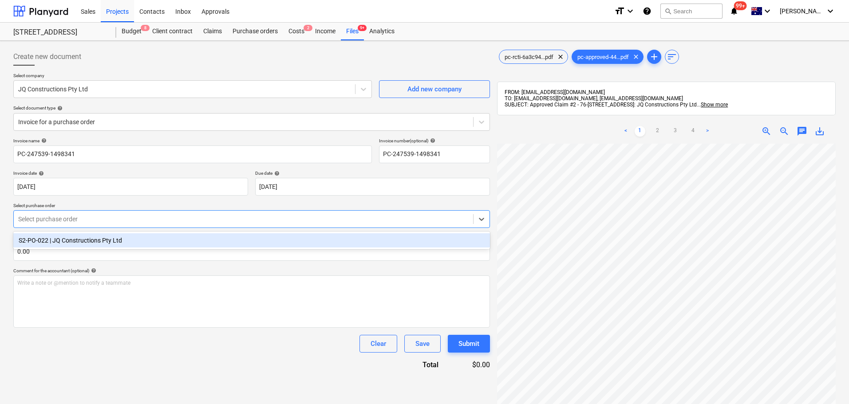
click at [161, 242] on div "S2-PO-022 | JQ Constructions Pty Ltd" at bounding box center [251, 241] width 477 height 14
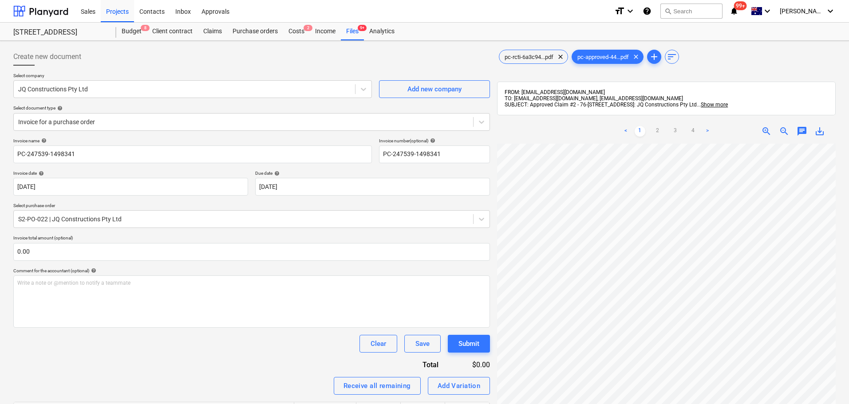
scroll to position [0, 134]
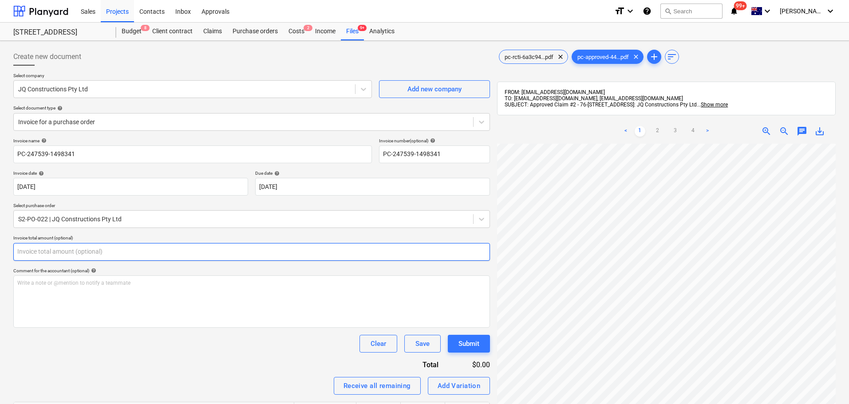
click at [92, 254] on input "text" at bounding box center [251, 252] width 477 height 18
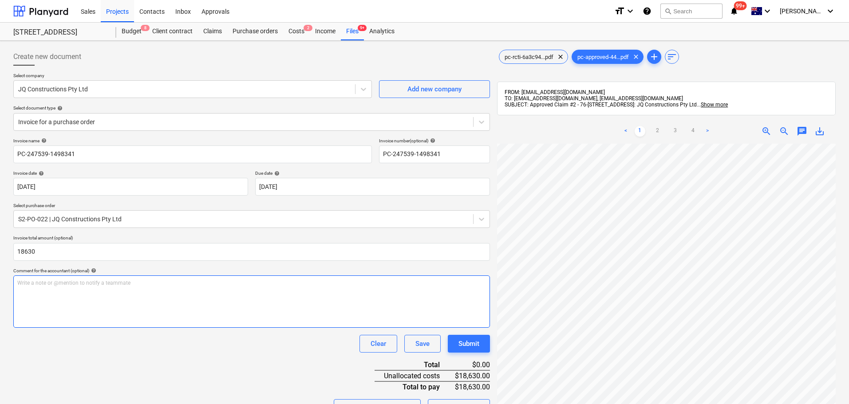
type input "18,630.00"
click at [147, 305] on div "Write a note or @mention to notify a teammate ﻿" at bounding box center [251, 302] width 477 height 52
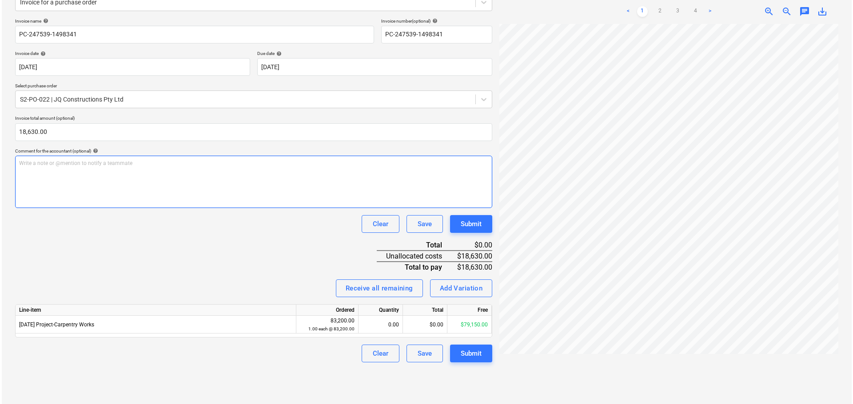
scroll to position [126, 0]
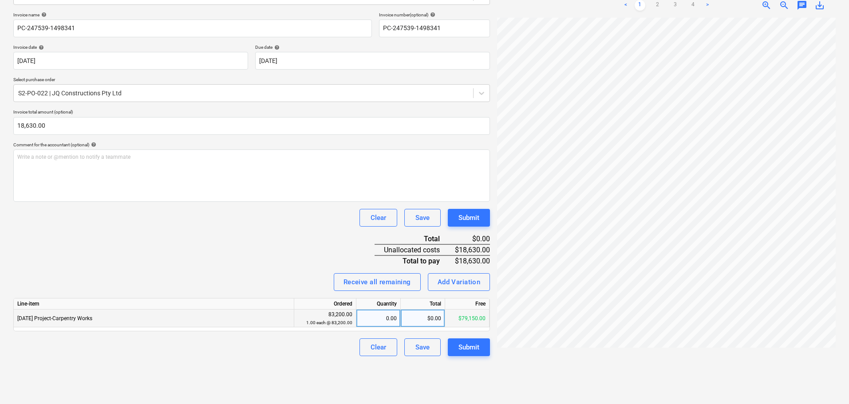
click at [434, 325] on div "$0.00" at bounding box center [423, 319] width 44 height 18
type input "18630"
click at [99, 266] on div "Invoice name help PC-247539-1498341 Invoice number (optional) help PC-247539-14…" at bounding box center [251, 184] width 477 height 345
click at [488, 355] on button "Submit" at bounding box center [469, 348] width 42 height 18
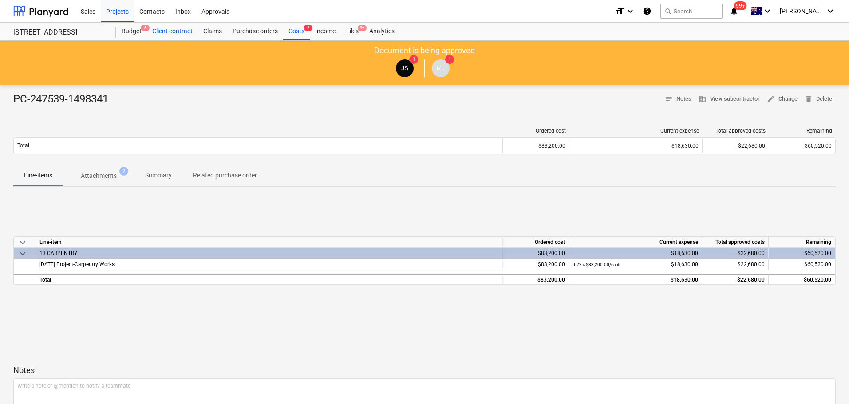
drag, startPoint x: 356, startPoint y: 30, endPoint x: 182, endPoint y: 24, distance: 174.2
click at [356, 30] on div "Files 9+" at bounding box center [352, 32] width 23 height 18
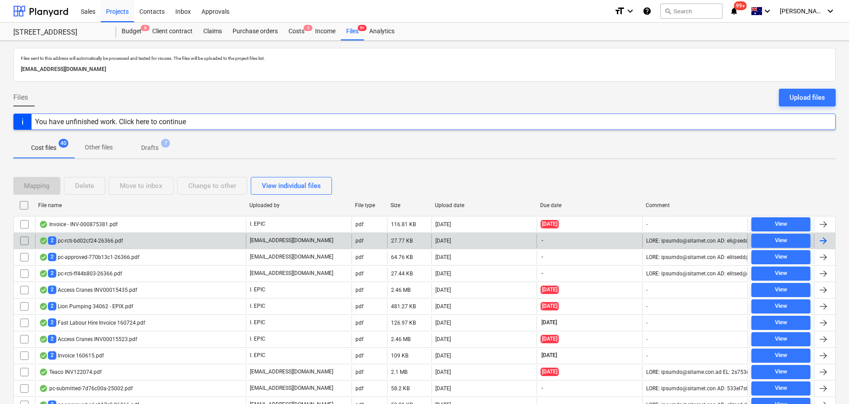
click at [156, 242] on div "2 pc-rcti-bd02cf24-26366.pdf" at bounding box center [140, 241] width 211 height 14
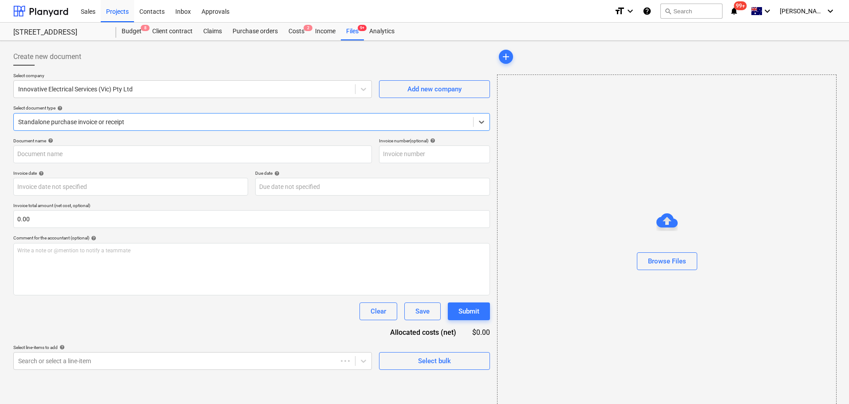
type input "pc-approved-cd2f7f89-26366.pdf"
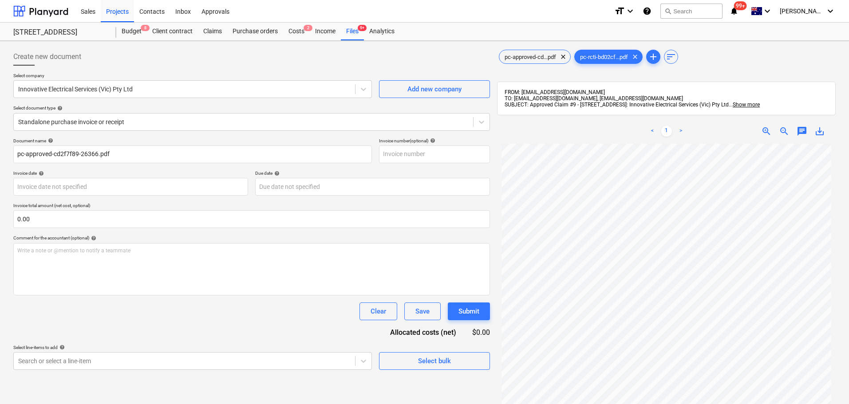
drag, startPoint x: 143, startPoint y: 126, endPoint x: 140, endPoint y: 133, distance: 7.9
click at [143, 126] on div at bounding box center [243, 122] width 451 height 9
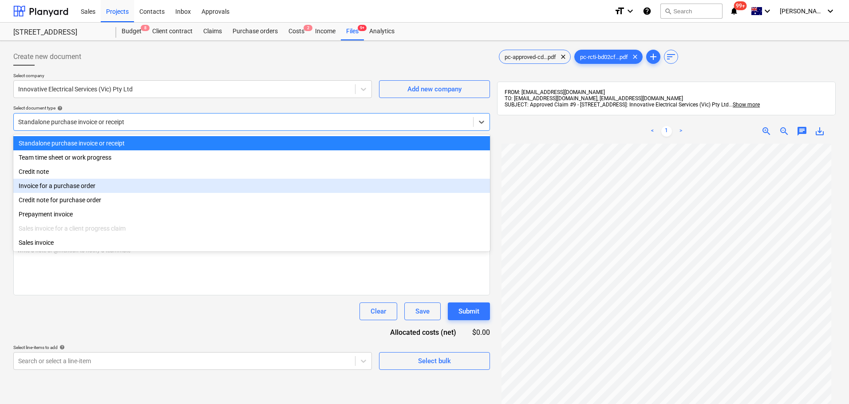
click at [96, 191] on div "Invoice for a purchase order" at bounding box center [251, 186] width 477 height 14
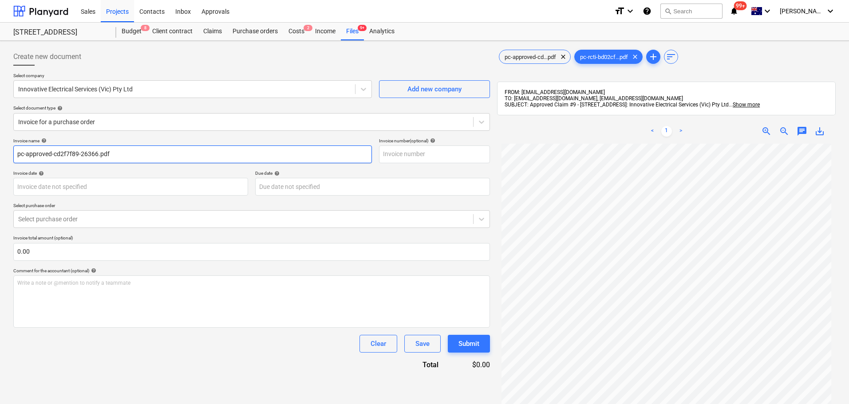
drag, startPoint x: 118, startPoint y: 160, endPoint x: -24, endPoint y: 158, distance: 141.7
click at [0, 158] on html "Sales Projects Contacts Inbox Approvals format_size keyboard_arrow_down help se…" at bounding box center [424, 202] width 849 height 404
paste input "PC-196416-1497366"
type input "PC-196416-1497366"
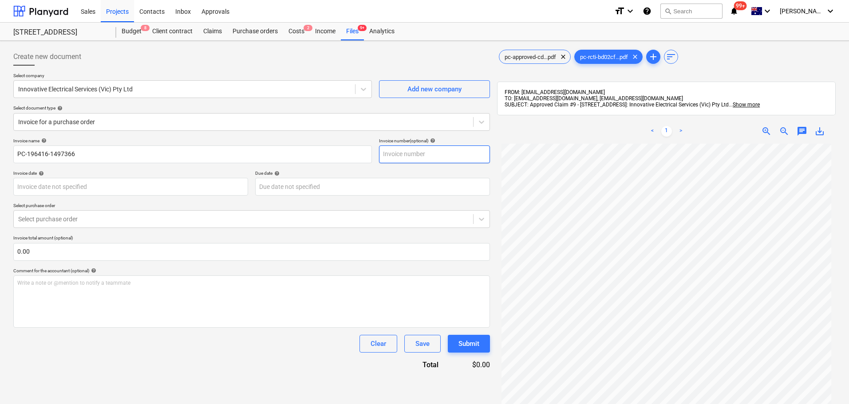
click at [424, 155] on input "text" at bounding box center [434, 155] width 111 height 18
paste input "PC-196416-1497366"
type input "PC-196416-1497366"
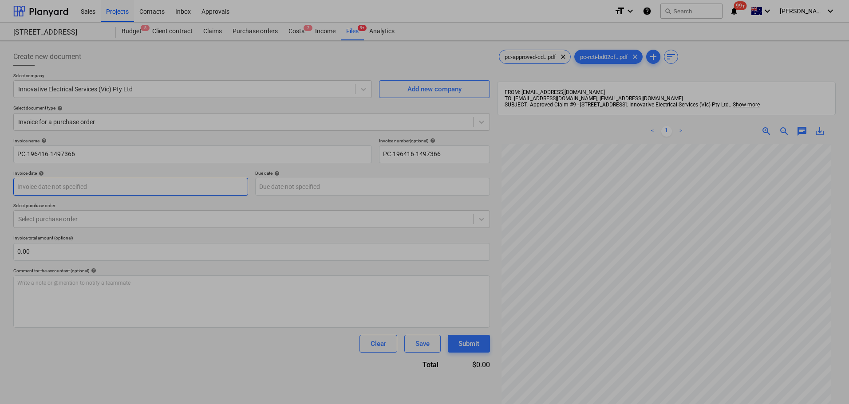
click at [120, 195] on body "Sales Projects Contacts Inbox Approvals format_size keyboard_arrow_down help se…" at bounding box center [424, 202] width 849 height 404
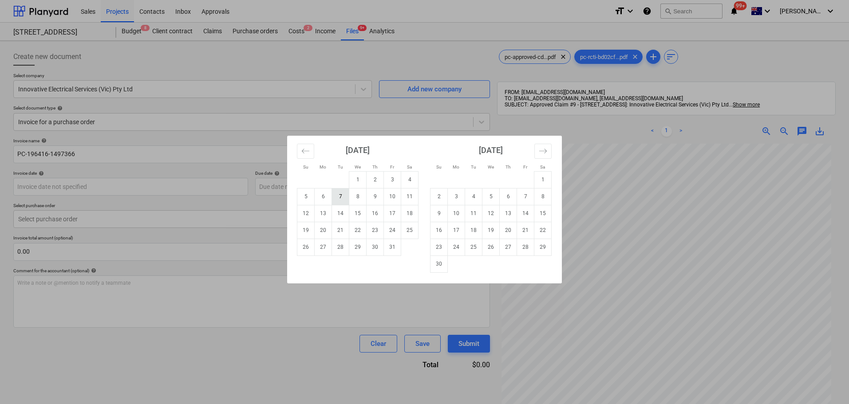
click at [339, 197] on td "7" at bounding box center [340, 196] width 17 height 17
type input "[DATE]"
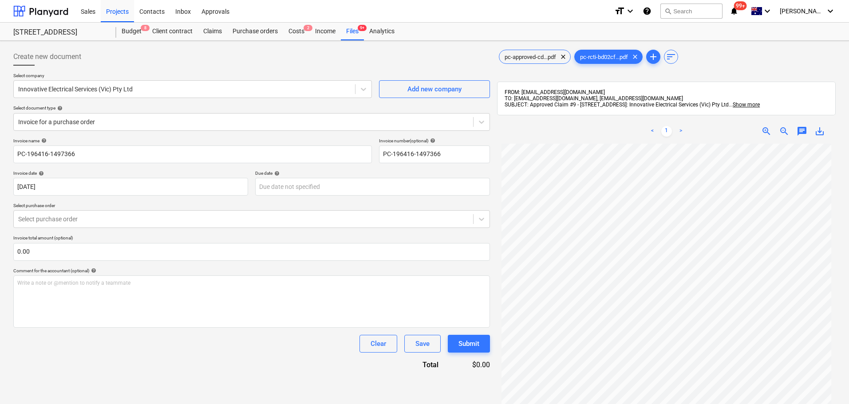
click at [307, 176] on div "Due date help" at bounding box center [372, 174] width 235 height 6
click at [316, 207] on p "Select purchase order" at bounding box center [251, 207] width 477 height 8
click at [321, 193] on body "Sales Projects Contacts Inbox Approvals format_size keyboard_arrow_down help se…" at bounding box center [424, 202] width 849 height 404
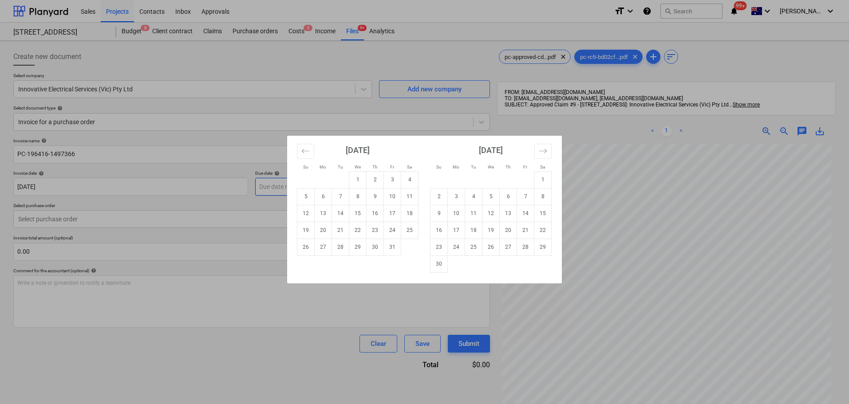
click at [321, 186] on td "Calendar" at bounding box center [323, 179] width 17 height 17
click at [399, 243] on td "31" at bounding box center [392, 247] width 17 height 17
type input "31 Oct 2025"
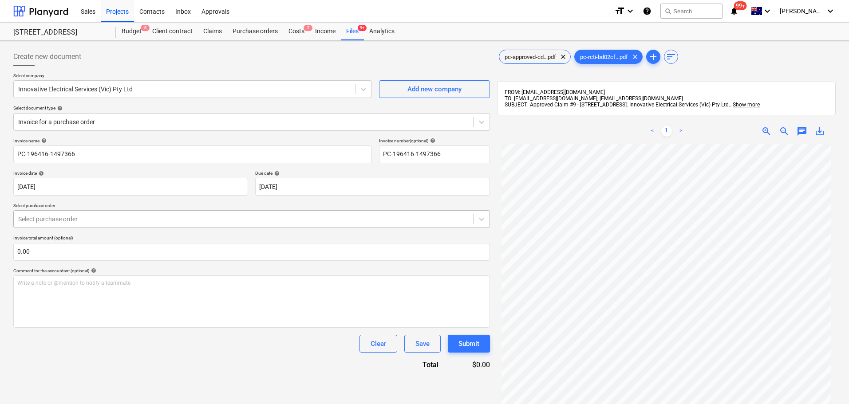
click at [127, 218] on div at bounding box center [243, 219] width 451 height 9
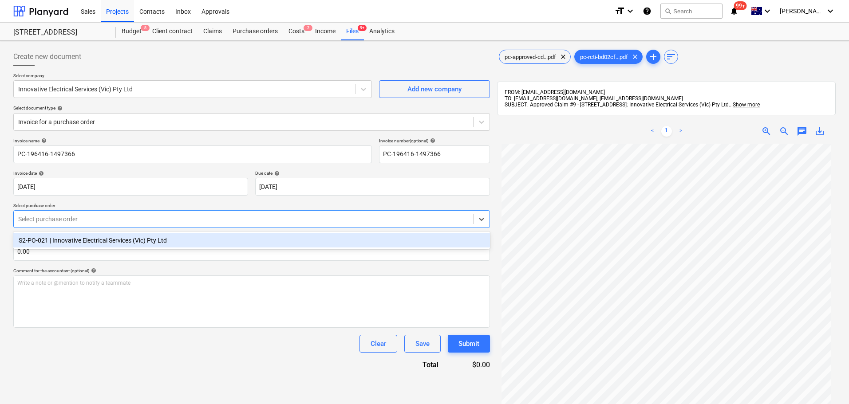
click at [104, 239] on div "S2-PO-021 | Innovative Electrical Services (Vic) Pty Ltd" at bounding box center [251, 241] width 477 height 14
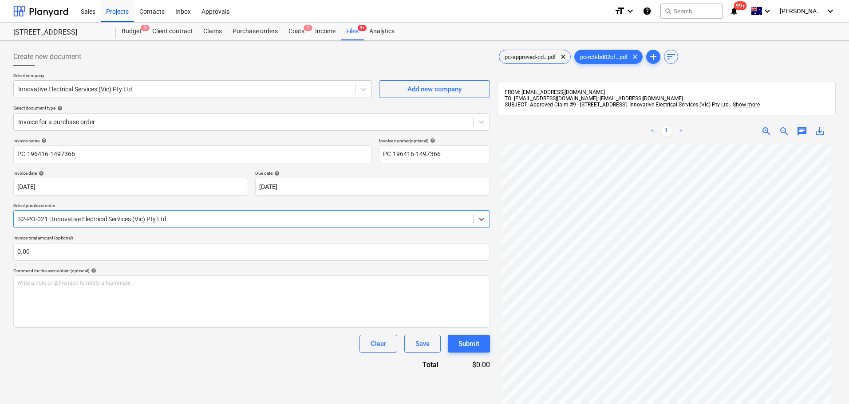
click at [72, 242] on p "Invoice total amount (optional)" at bounding box center [251, 239] width 477 height 8
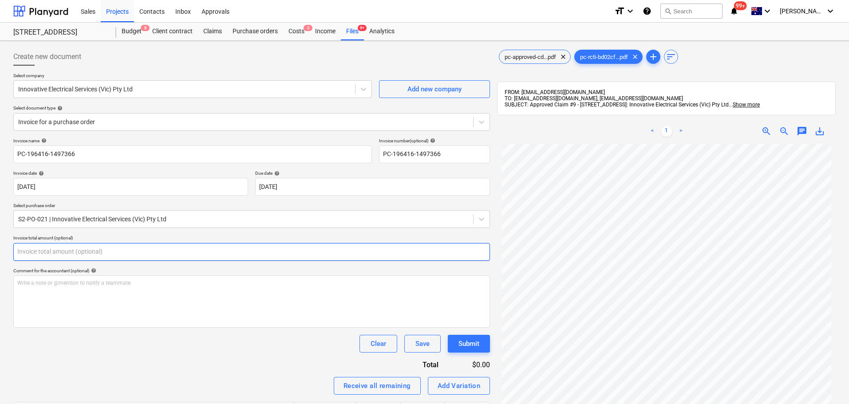
click at [103, 256] on input "text" at bounding box center [251, 252] width 477 height 18
paste input "$32,371.75"
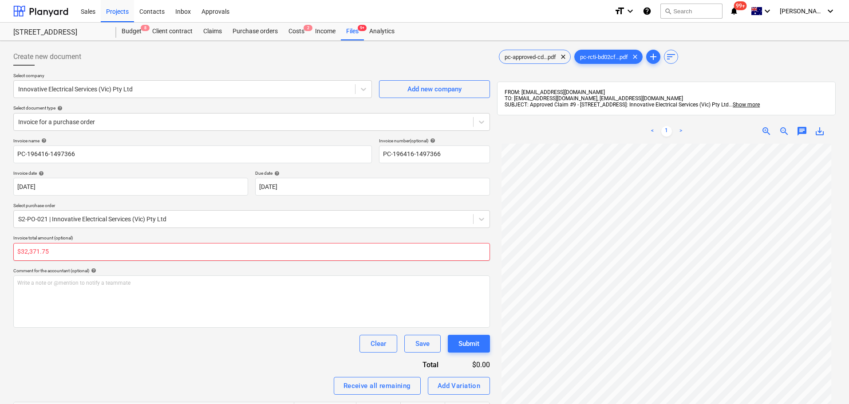
click at [31, 250] on input "$32,371.75" at bounding box center [251, 252] width 477 height 18
click at [40, 274] on div "Comment for the accountant (optional) help" at bounding box center [251, 271] width 477 height 6
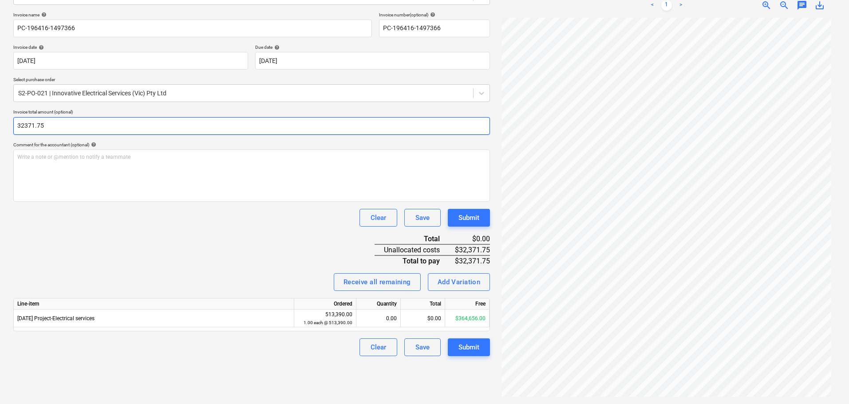
drag, startPoint x: 77, startPoint y: 127, endPoint x: 15, endPoint y: 126, distance: 61.7
click at [15, 126] on input "32371.75" at bounding box center [251, 126] width 477 height 18
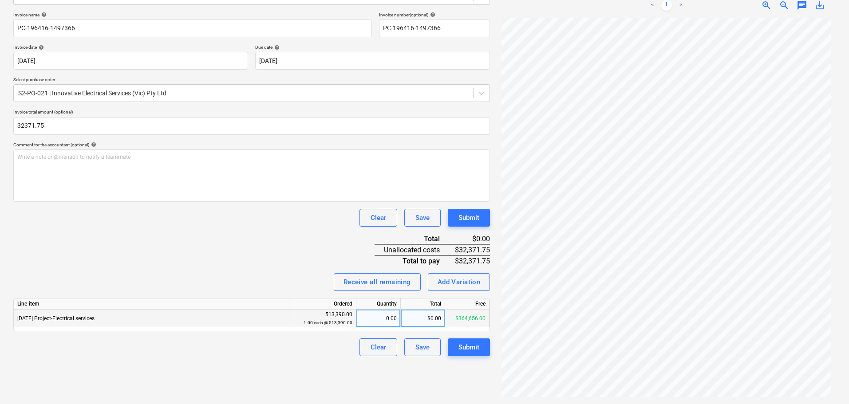
type input "32,371.75"
click at [404, 323] on div "$0.00" at bounding box center [423, 319] width 44 height 18
type input "32371.75"
click at [292, 287] on div "Receive all remaining Add Variation" at bounding box center [251, 283] width 477 height 18
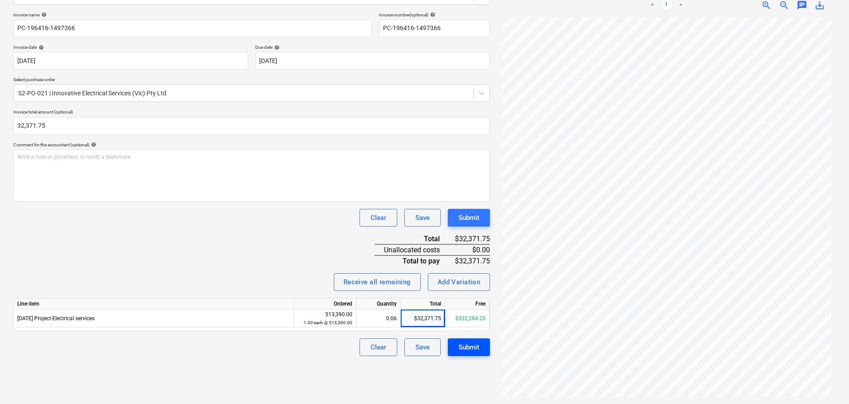
click at [480, 347] on button "Submit" at bounding box center [469, 348] width 42 height 18
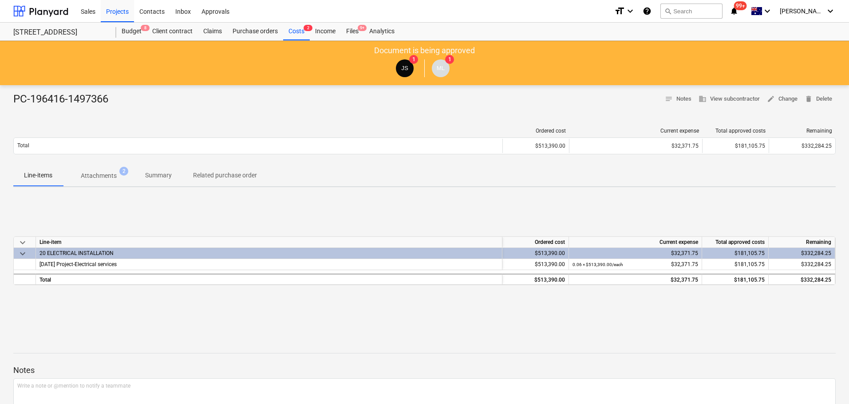
click at [352, 21] on div "Sales Projects Contacts Inbox Approvals" at bounding box center [341, 11] width 532 height 22
click at [352, 27] on div "Files 9+" at bounding box center [352, 32] width 23 height 18
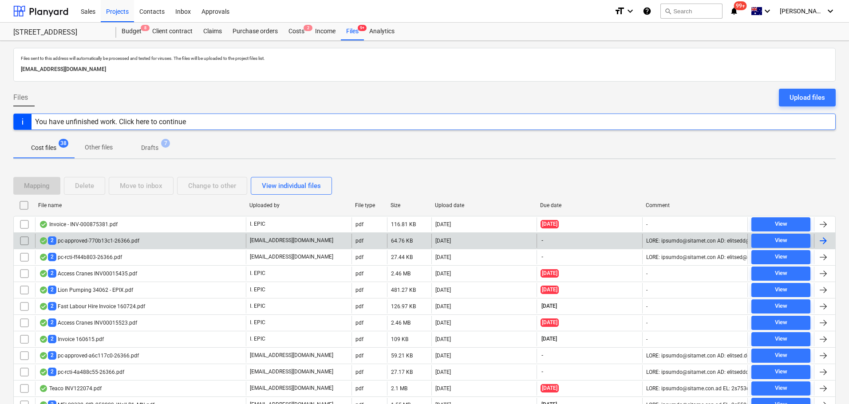
click at [146, 242] on div "2 pc-approved-770b13c1-26366.pdf" at bounding box center [140, 241] width 211 height 14
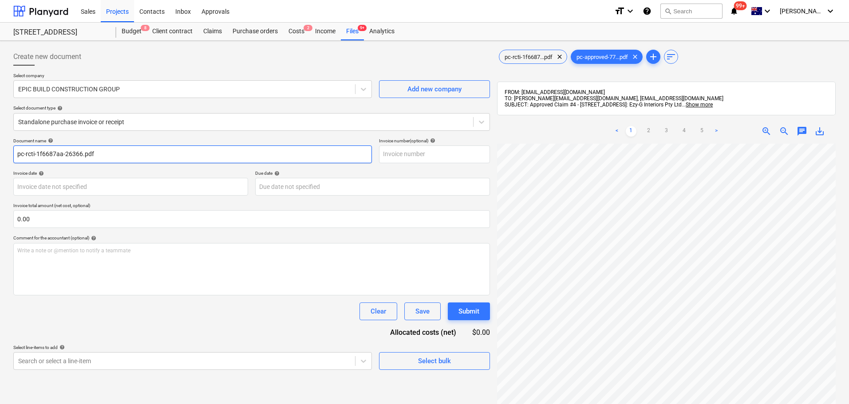
drag, startPoint x: 82, startPoint y: 155, endPoint x: -75, endPoint y: 153, distance: 157.6
click at [0, 153] on html "Sales Projects Contacts Inbox Approvals format_size keyboard_arrow_down help se…" at bounding box center [424, 202] width 849 height 404
paste input "PC-239143-1505119"
type input "PC-239143-1505119"
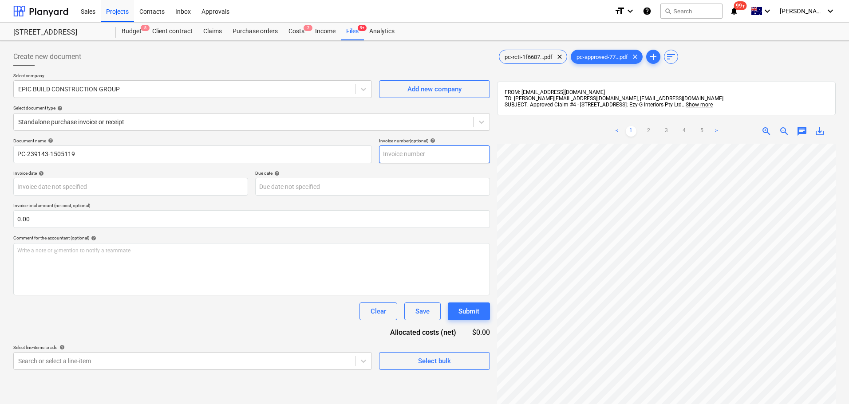
click at [404, 151] on input "text" at bounding box center [434, 155] width 111 height 18
paste input "PC-239143-1505119"
type input "PC-239143-1505119"
click at [143, 189] on body "Sales Projects Contacts Inbox Approvals format_size keyboard_arrow_down help se…" at bounding box center [424, 202] width 849 height 404
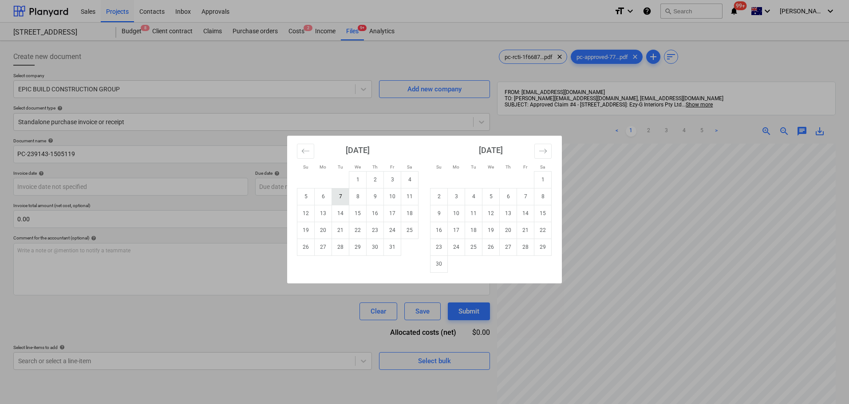
click at [337, 200] on td "7" at bounding box center [340, 196] width 17 height 17
type input "[DATE]"
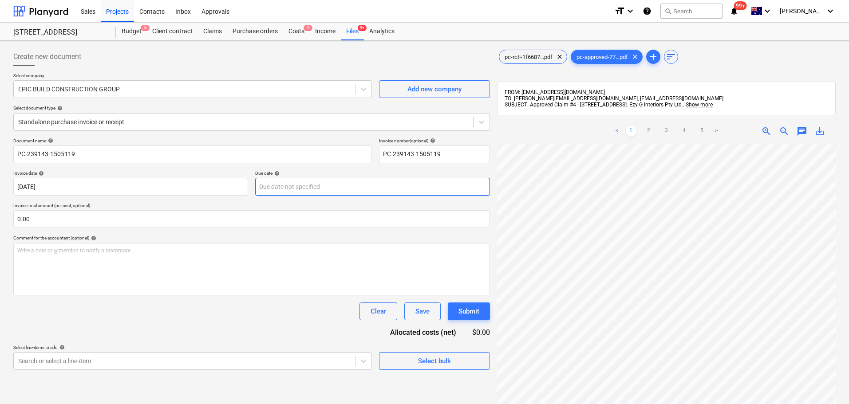
click at [278, 184] on body "Sales Projects Contacts Inbox Approvals format_size keyboard_arrow_down help se…" at bounding box center [424, 202] width 849 height 404
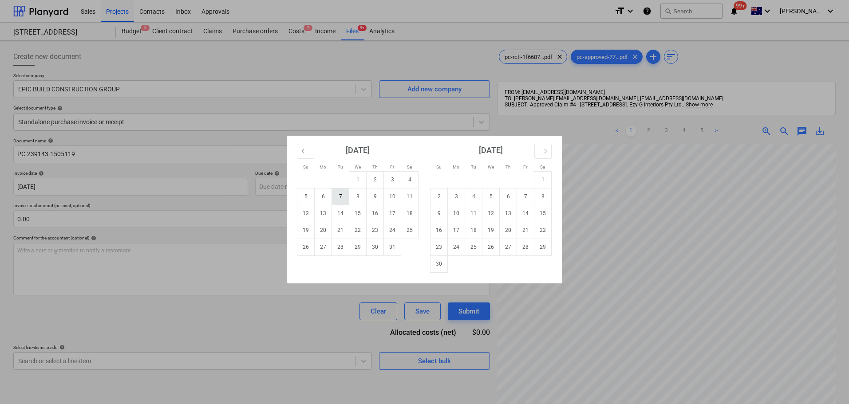
click at [339, 201] on td "7" at bounding box center [340, 196] width 17 height 17
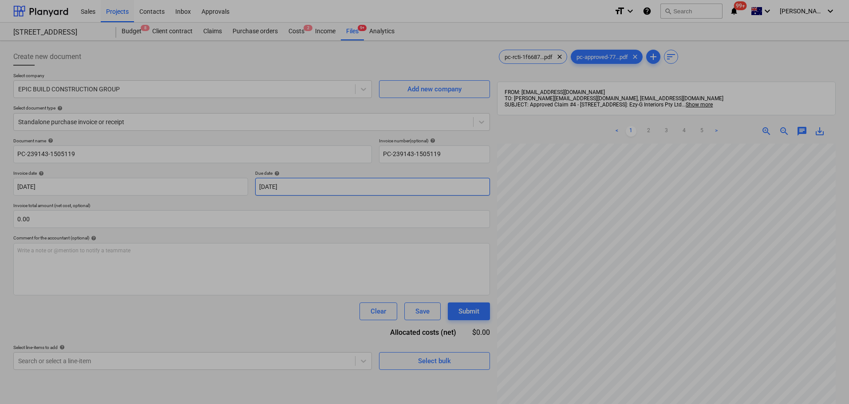
click at [275, 190] on body "Sales Projects Contacts Inbox Approvals format_size keyboard_arrow_down help se…" at bounding box center [424, 202] width 849 height 404
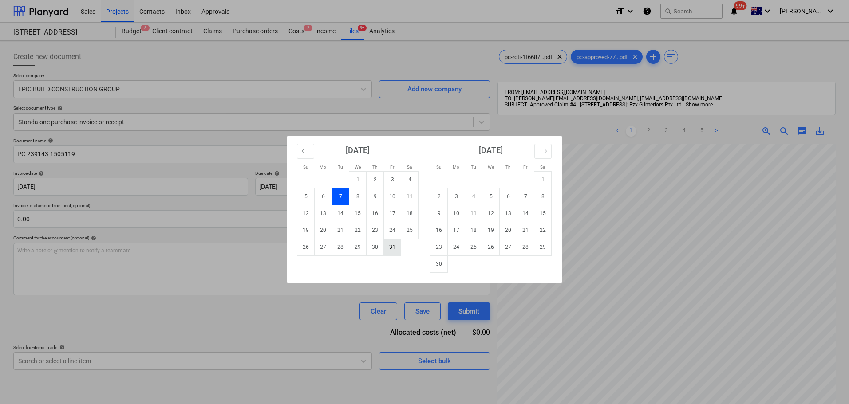
click at [389, 246] on td "31" at bounding box center [392, 247] width 17 height 17
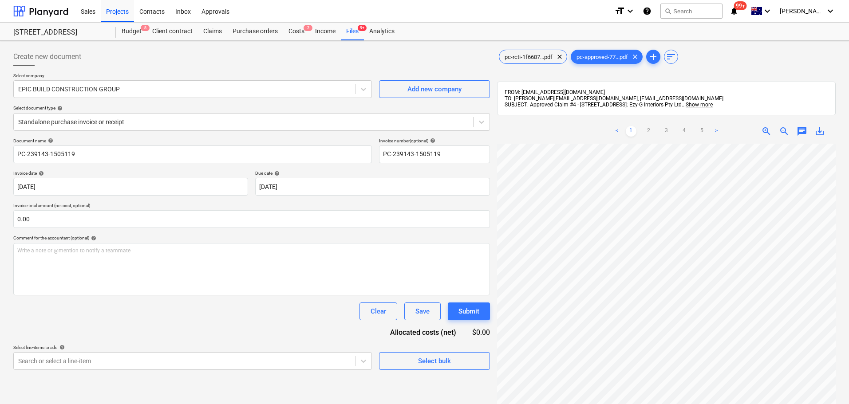
type input "[DATE]"
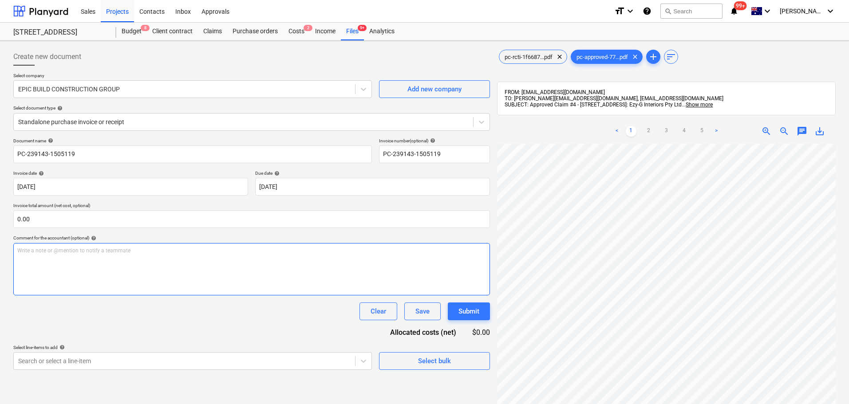
click at [186, 278] on div "Write a note or @mention to notify a teammate [PERSON_NAME]" at bounding box center [251, 269] width 477 height 52
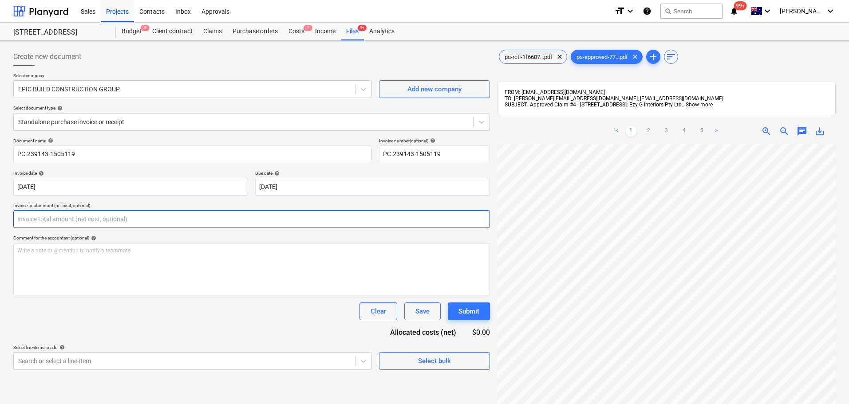
drag, startPoint x: 117, startPoint y: 223, endPoint x: -81, endPoint y: 213, distance: 197.8
click at [0, 213] on html "Sales Projects Contacts Inbox Approvals format_size keyboard_arrow_down help se…" at bounding box center [424, 202] width 849 height 404
paste input "$408,976.25"
click at [34, 217] on input "$408,976.25" at bounding box center [251, 219] width 477 height 18
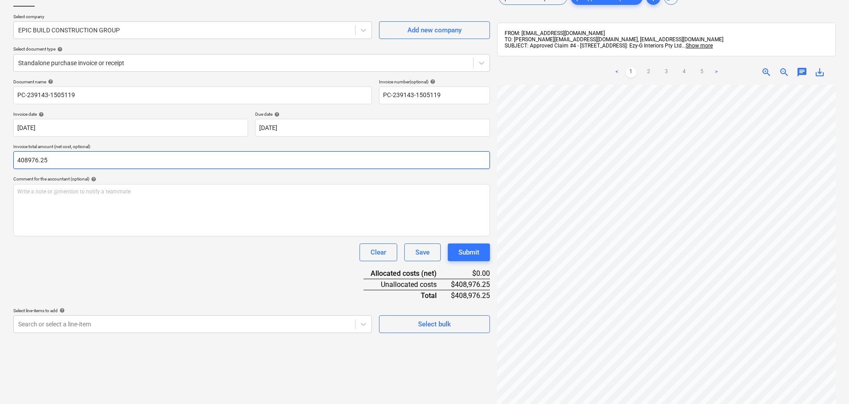
scroll to position [126, 0]
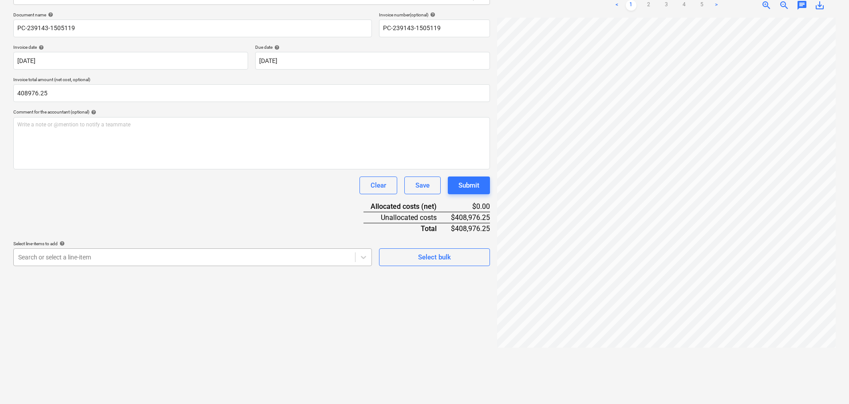
type input "408,976.25"
click at [85, 257] on div at bounding box center [184, 257] width 333 height 9
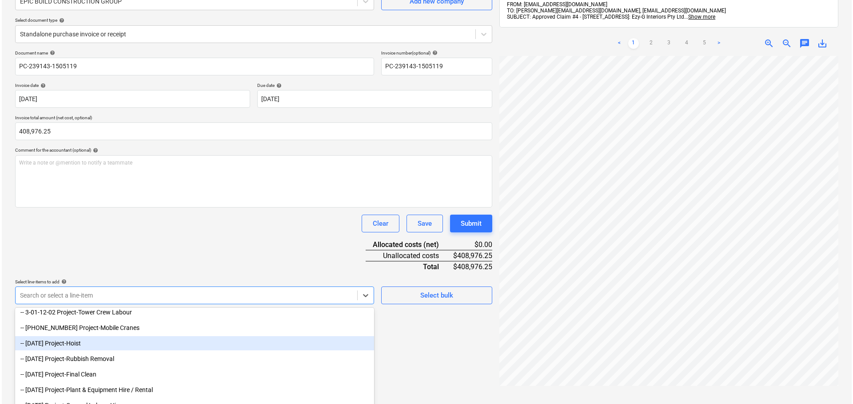
scroll to position [89, 0]
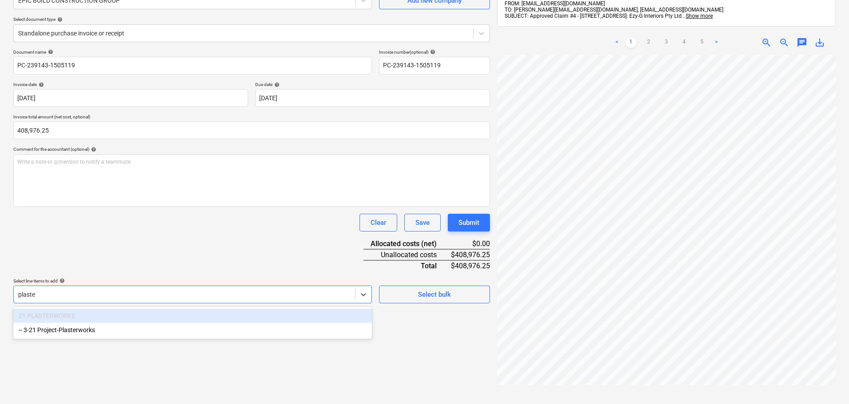
type input "plaster"
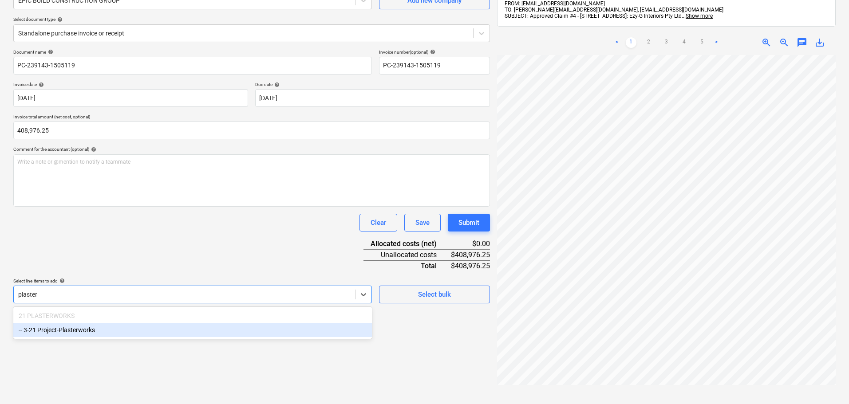
click at [163, 331] on div "-- 3-21 Project-Plasterworks" at bounding box center [192, 330] width 359 height 14
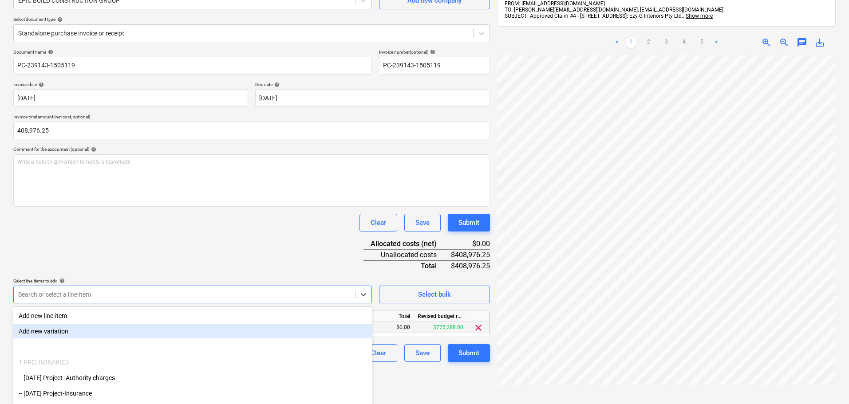
click at [400, 333] on div "$0.00" at bounding box center [387, 327] width 53 height 11
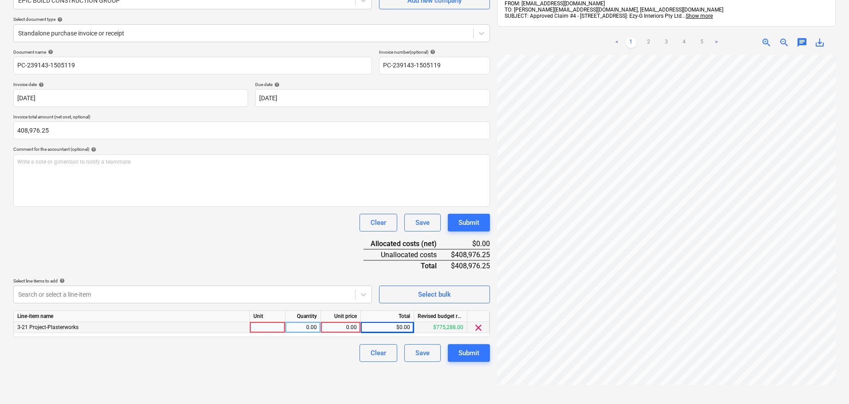
click at [401, 330] on div "$0.00" at bounding box center [387, 327] width 53 height 11
click at [351, 327] on div "0.00" at bounding box center [341, 327] width 32 height 11
click at [390, 326] on div "$0.00" at bounding box center [387, 327] width 53 height 11
click at [329, 329] on div "0.00" at bounding box center [341, 327] width 32 height 11
type input "$408,976.25"
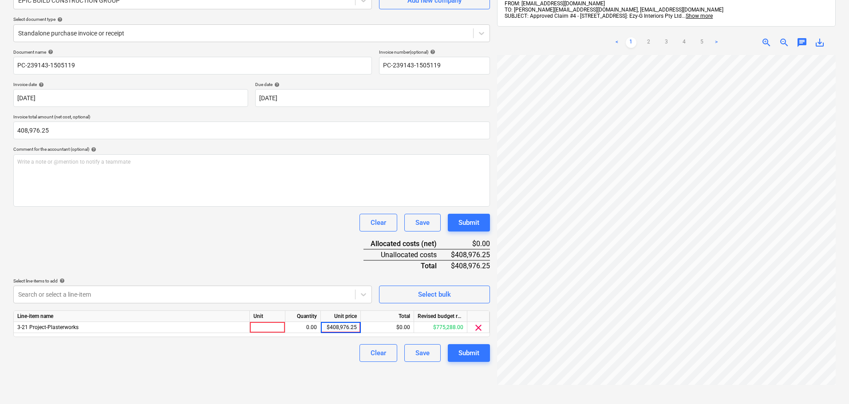
click at [248, 270] on div "Document name help PC-239143-1505119 Invoice number (optional) help PC-239143-1…" at bounding box center [251, 205] width 477 height 313
click at [346, 319] on div "Unit price" at bounding box center [341, 316] width 40 height 11
click at [346, 329] on div "0.00" at bounding box center [341, 327] width 32 height 11
type input "408976.25"
click at [480, 358] on div "Submit" at bounding box center [469, 354] width 21 height 12
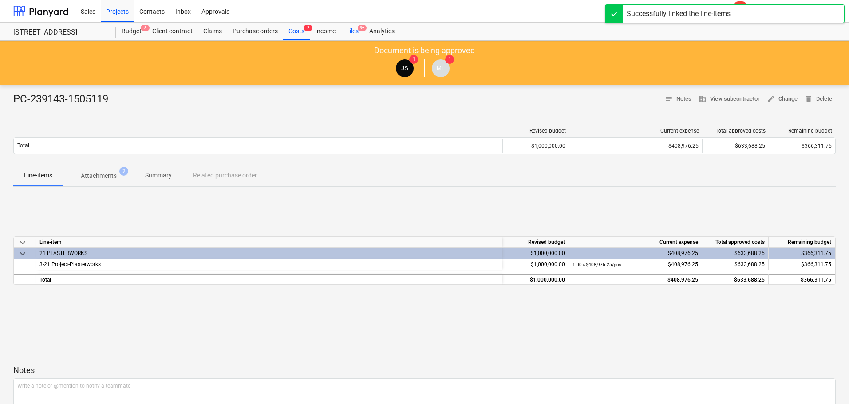
click at [354, 32] on div "Files 9+" at bounding box center [352, 32] width 23 height 18
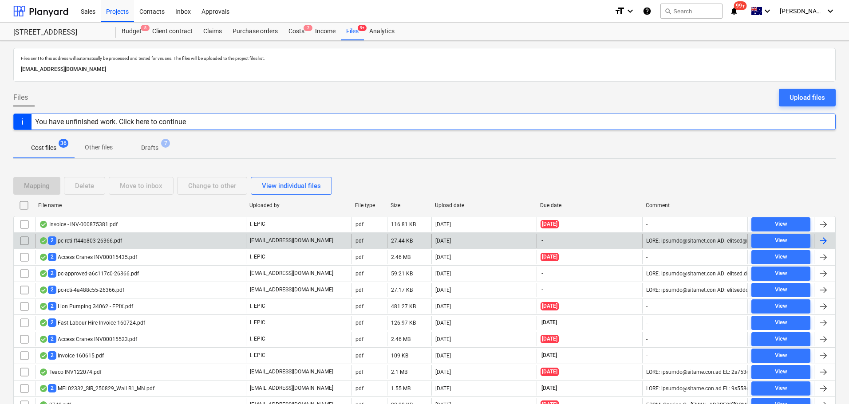
click at [83, 237] on div "2 pc-rcti-ff44b803-26366.pdf" at bounding box center [80, 241] width 83 height 8
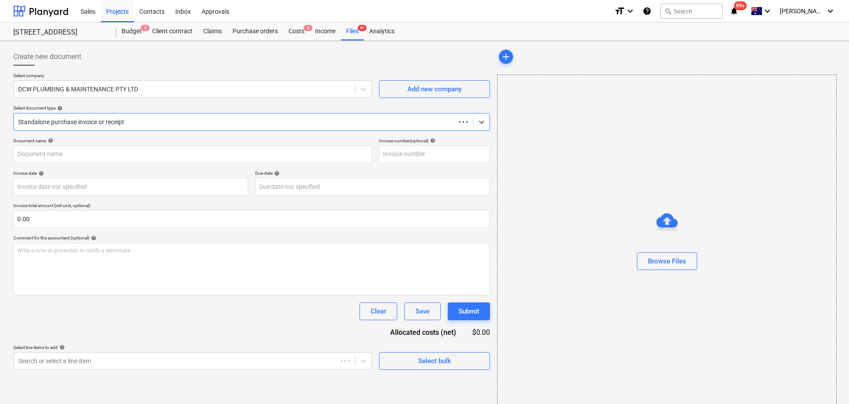
type input "pc-approved-b9cd40d6-26366.pdf"
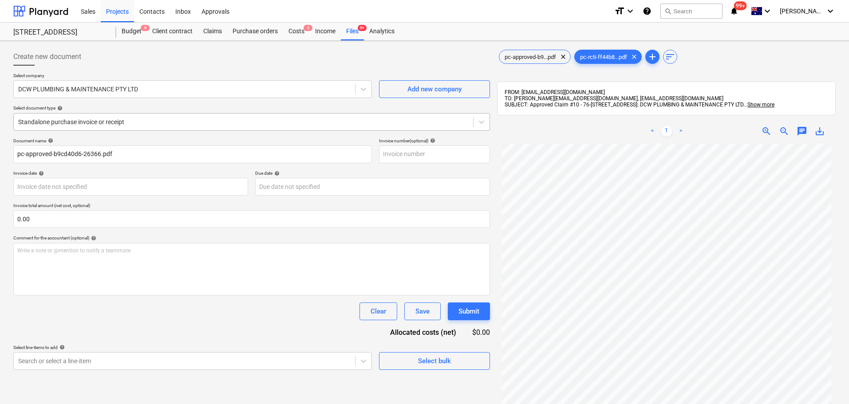
click at [165, 124] on div at bounding box center [243, 122] width 451 height 9
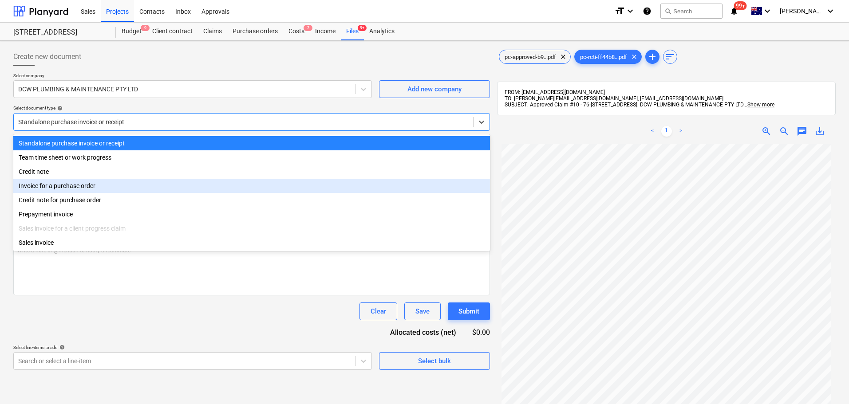
click at [89, 190] on div "Invoice for a purchase order" at bounding box center [251, 186] width 477 height 14
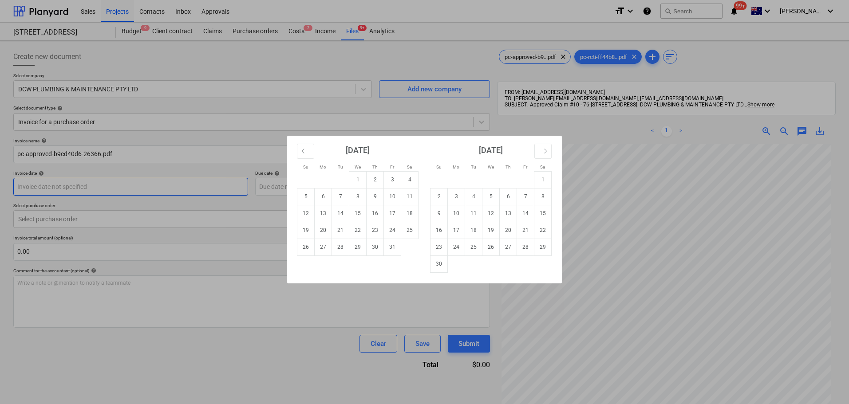
click at [29, 189] on body "Sales Projects Contacts Inbox Approvals format_size keyboard_arrow_down help se…" at bounding box center [424, 202] width 849 height 404
click at [36, 228] on div "Su Mo Tu We Th Fr Sa Su Mo Tu We Th Fr Sa September 2025 1 2 3 4 5 6 7 8 9 10 1…" at bounding box center [424, 202] width 849 height 404
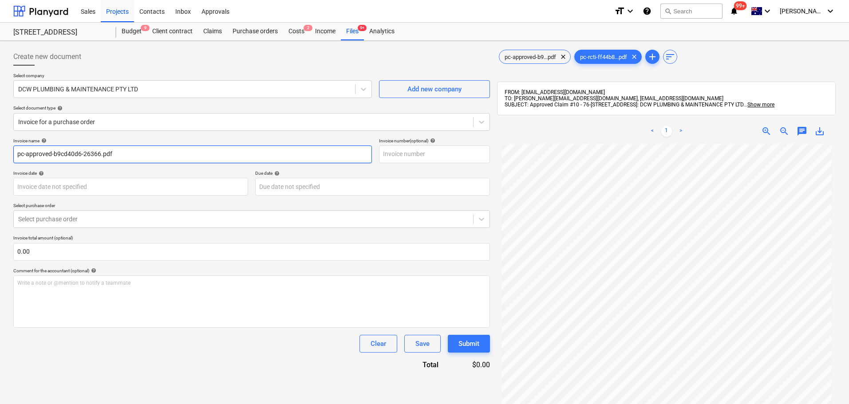
drag, startPoint x: 103, startPoint y: 157, endPoint x: -41, endPoint y: 159, distance: 143.4
click at [0, 159] on html "Sales Projects Contacts Inbox Approvals format_size keyboard_arrow_down help se…" at bounding box center [424, 202] width 849 height 404
paste input "PC-199577-1508377"
type input "PC-199577-1508377"
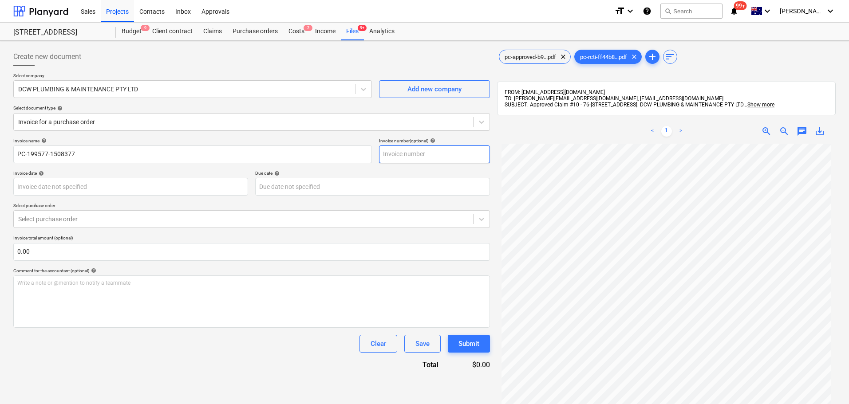
click at [406, 157] on input "text" at bounding box center [434, 155] width 111 height 18
paste input "PC-199577-1508377"
type input "PC-199577-1508377"
click at [119, 190] on body "Sales Projects Contacts Inbox Approvals format_size keyboard_arrow_down help se…" at bounding box center [424, 202] width 849 height 404
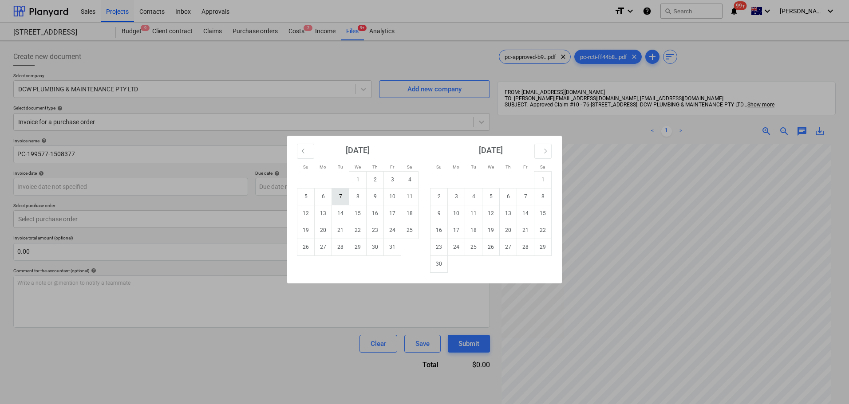
click at [337, 201] on td "7" at bounding box center [340, 196] width 17 height 17
type input "[DATE]"
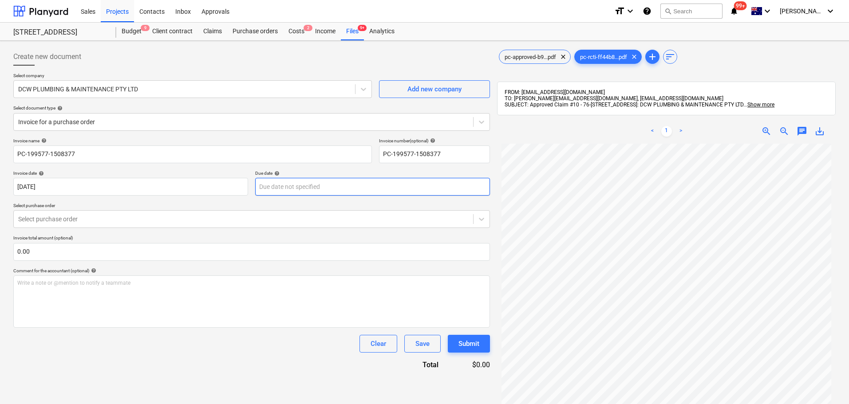
click at [335, 195] on body "Sales Projects Contacts Inbox Approvals format_size keyboard_arrow_down help se…" at bounding box center [424, 202] width 849 height 404
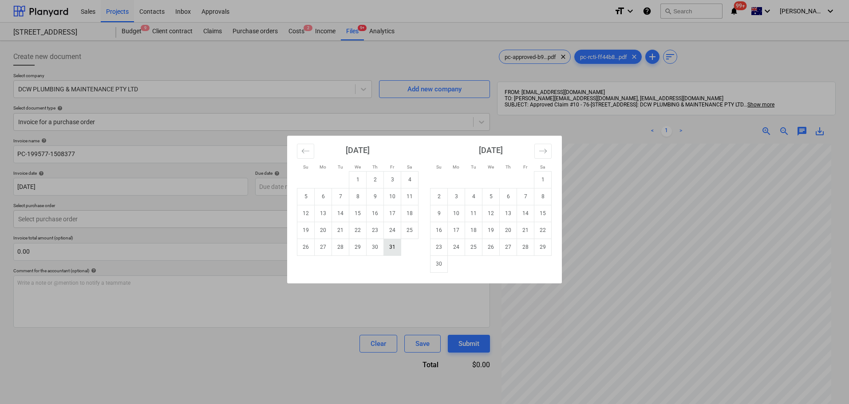
click at [389, 251] on td "31" at bounding box center [392, 247] width 17 height 17
type input "[DATE]"
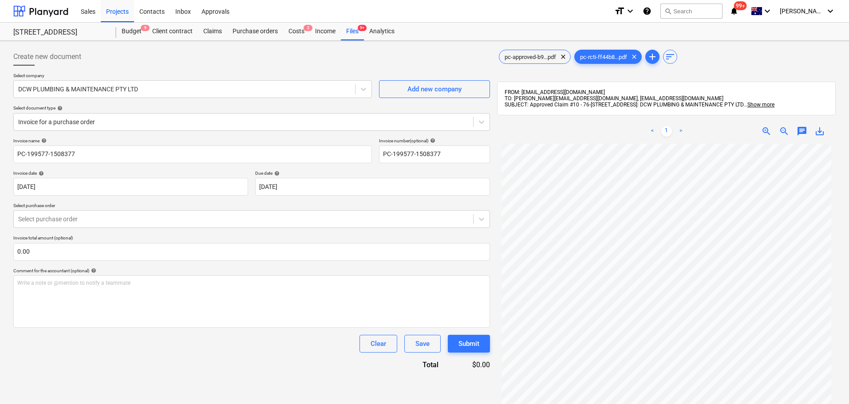
click at [186, 209] on p "Select purchase order" at bounding box center [251, 207] width 477 height 8
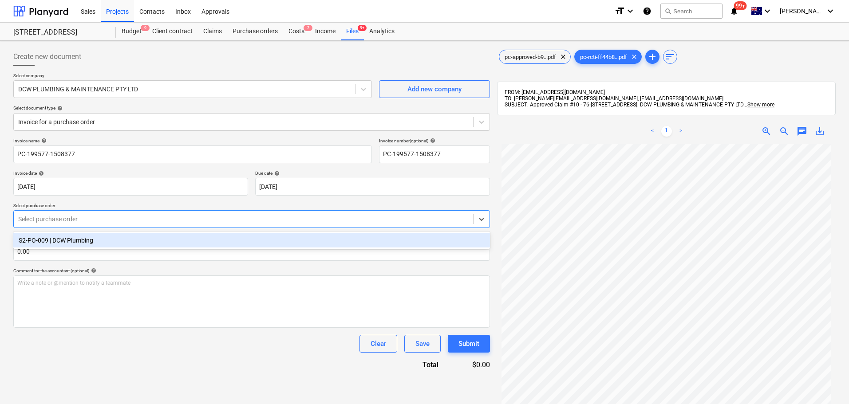
click at [188, 213] on div "Select purchase order" at bounding box center [244, 219] width 460 height 12
click at [168, 234] on div "S2-PO-009 | DCW Plumbing" at bounding box center [251, 241] width 477 height 14
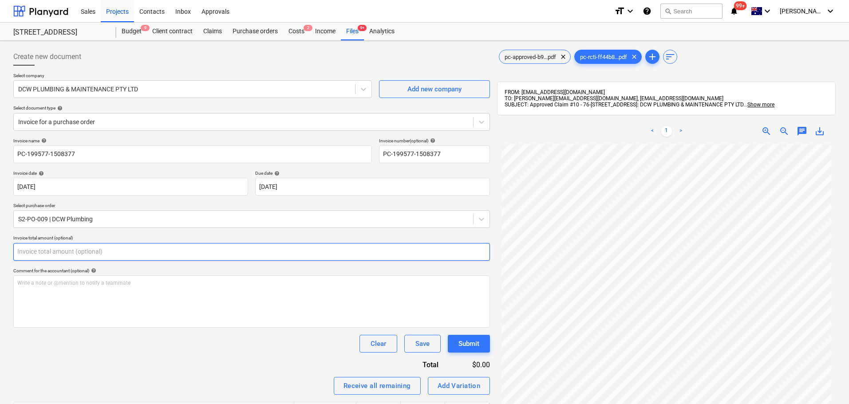
drag, startPoint x: 65, startPoint y: 259, endPoint x: -56, endPoint y: 241, distance: 122.2
click at [0, 241] on html "Sales Projects Contacts Inbox Approvals format_size keyboard_arrow_down help se…" at bounding box center [424, 202] width 849 height 404
paste input "$79,739.00"
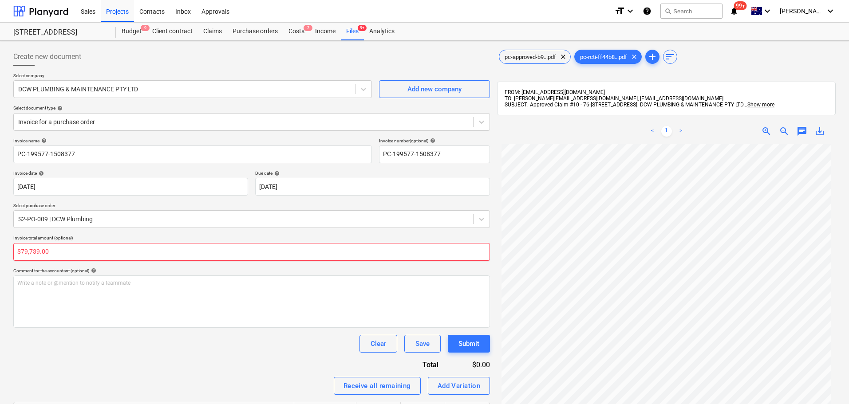
click at [32, 251] on input "$79,739.00" at bounding box center [251, 252] width 477 height 18
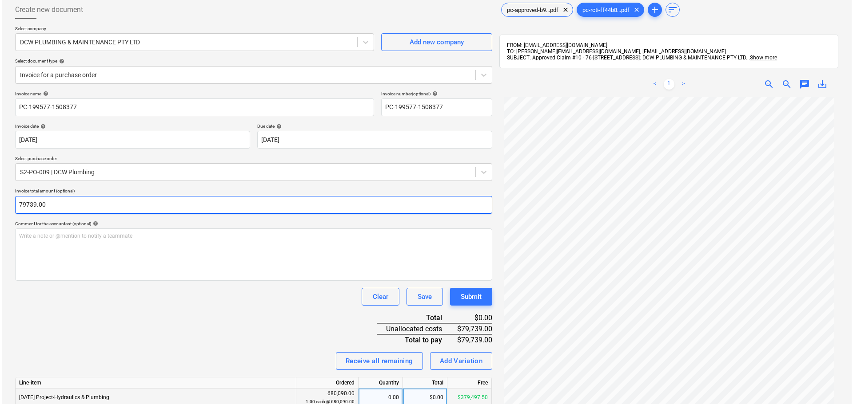
scroll to position [126, 0]
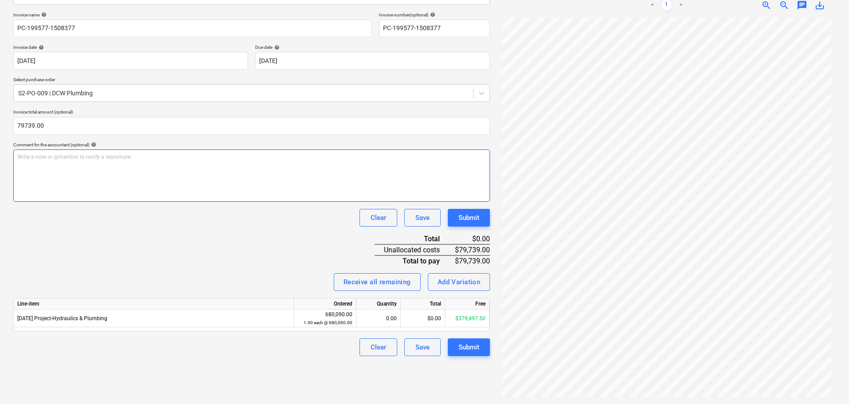
type input "79,739.00"
click at [96, 195] on div "Write a note or @mention to notify a teammate [PERSON_NAME]" at bounding box center [251, 176] width 477 height 52
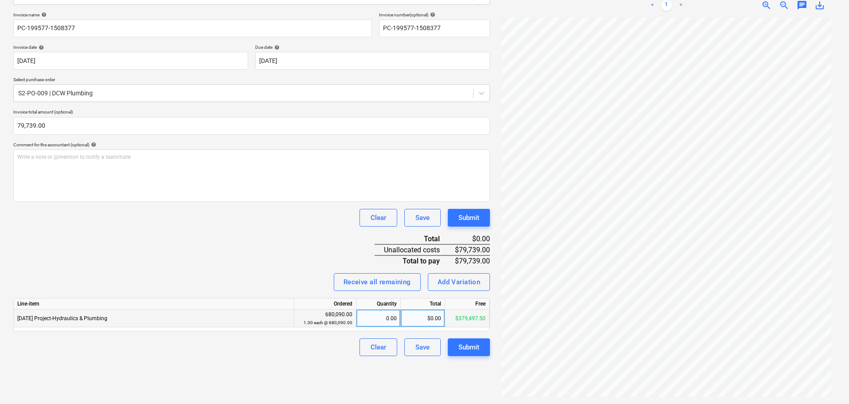
click at [427, 321] on div "$0.00" at bounding box center [423, 319] width 44 height 18
type input "79739.00"
click at [175, 290] on div "Receive all remaining Add Variation" at bounding box center [251, 283] width 477 height 18
click at [144, 261] on div "Invoice name help PC-199577-1508377 Invoice number (optional) help PC-199577-15…" at bounding box center [251, 184] width 477 height 345
click at [463, 352] on div "Submit" at bounding box center [469, 348] width 21 height 12
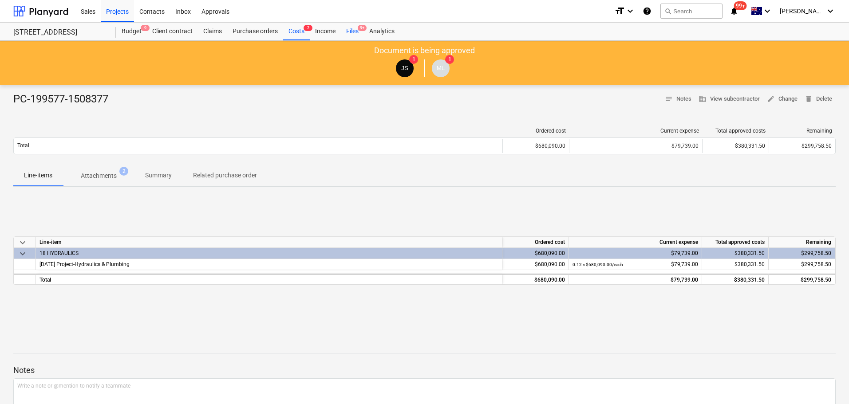
click at [360, 36] on div "Files 9+" at bounding box center [352, 32] width 23 height 18
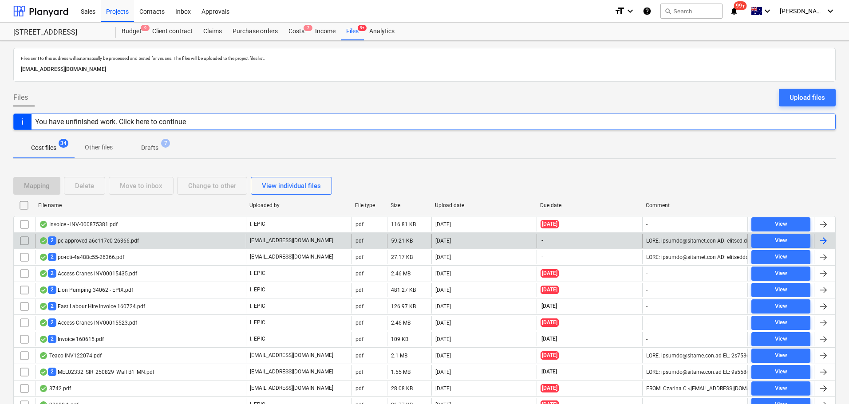
click at [75, 244] on div "2 pc-approved-a6c117c0-26366.pdf" at bounding box center [89, 241] width 100 height 8
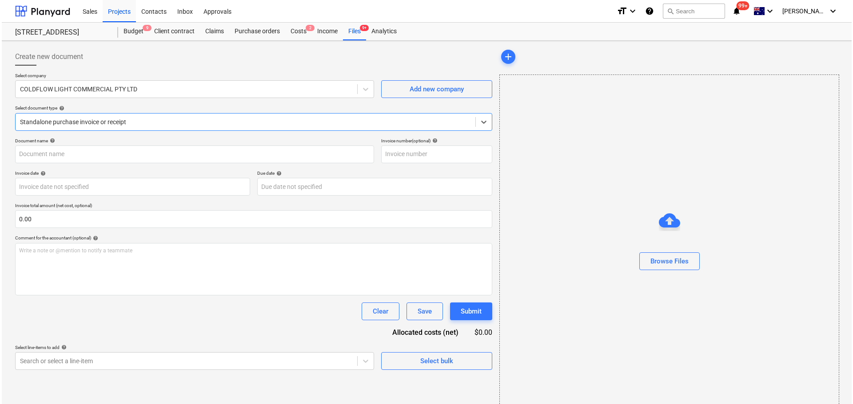
type input "3"
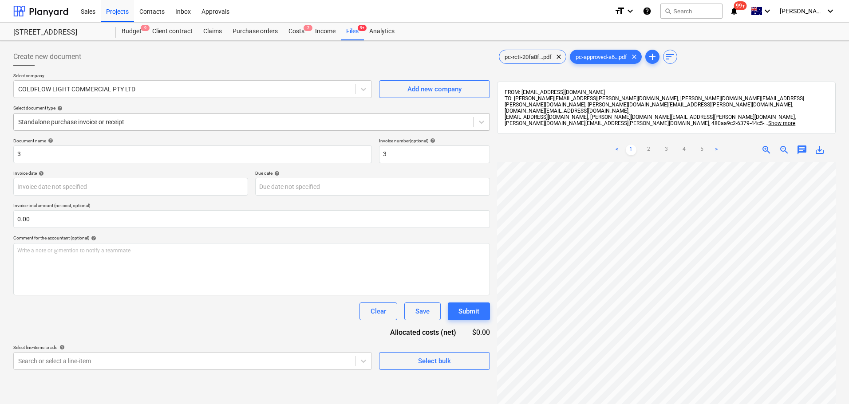
click at [91, 122] on div at bounding box center [243, 122] width 451 height 9
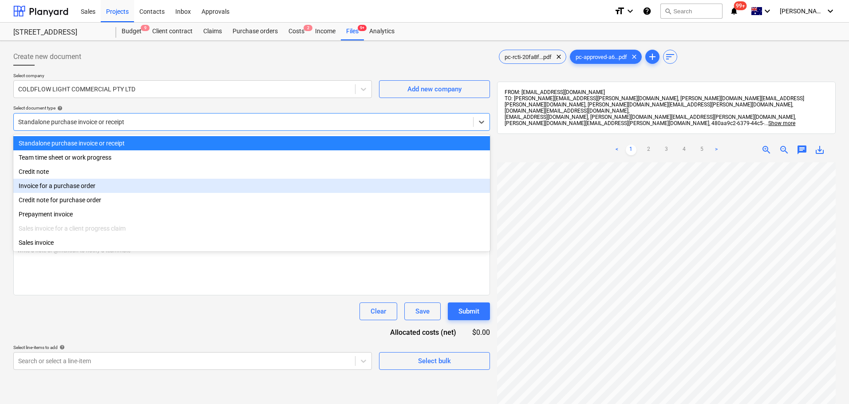
click at [88, 184] on div "Invoice for a purchase order" at bounding box center [251, 186] width 477 height 14
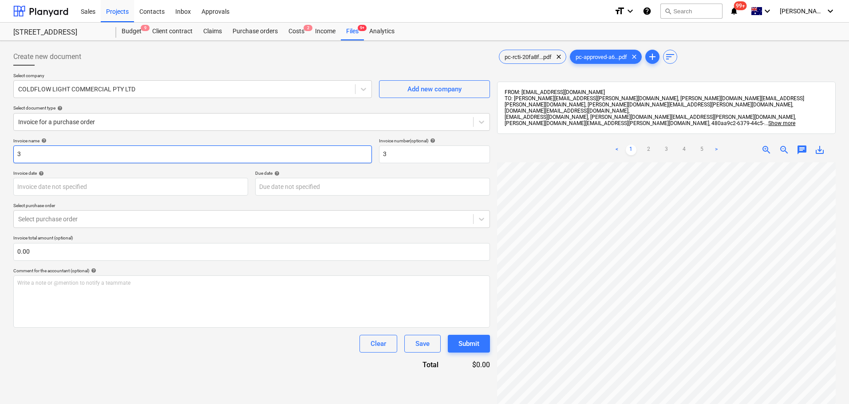
drag, startPoint x: 107, startPoint y: 156, endPoint x: -121, endPoint y: 144, distance: 227.6
click at [0, 144] on html "Sales Projects Contacts Inbox Approvals format_size keyboard_arrow_down help se…" at bounding box center [424, 202] width 849 height 404
paste input "PC-244170-1506588"
type input "PC-244170-1506588"
drag, startPoint x: 407, startPoint y: 161, endPoint x: 362, endPoint y: 157, distance: 45.5
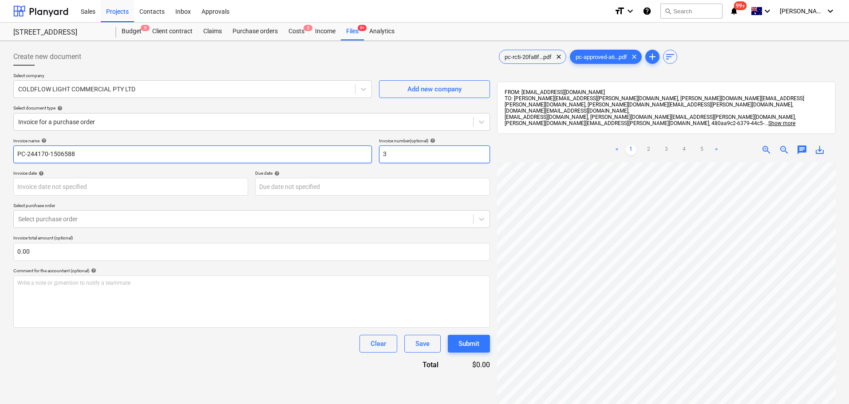
click at [362, 157] on div "Invoice name help PC-244170-1506588 Invoice number (optional) help 3" at bounding box center [251, 150] width 477 height 25
paste input "PC-244170-1506588"
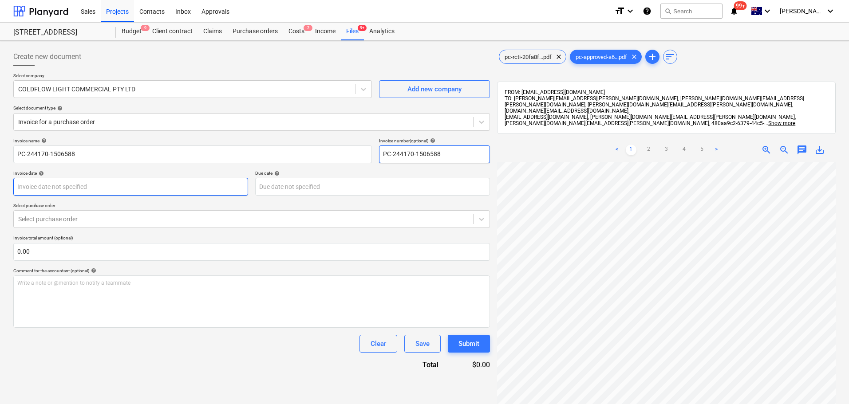
type input "PC-244170-1506588"
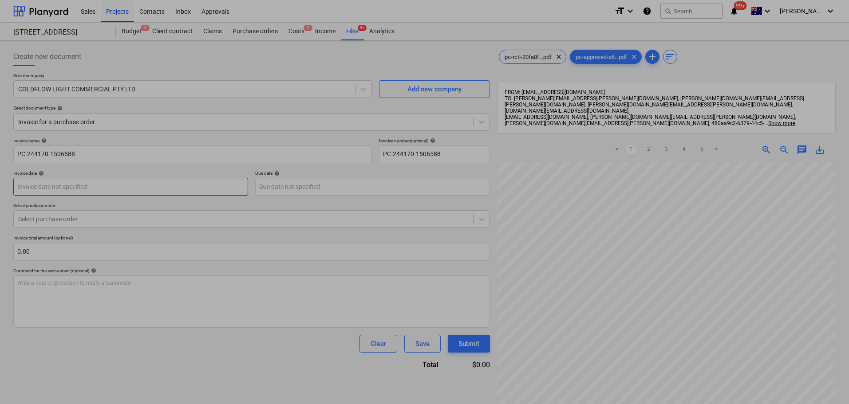
click at [42, 187] on body "Sales Projects Contacts Inbox Approvals format_size keyboard_arrow_down help se…" at bounding box center [424, 202] width 849 height 404
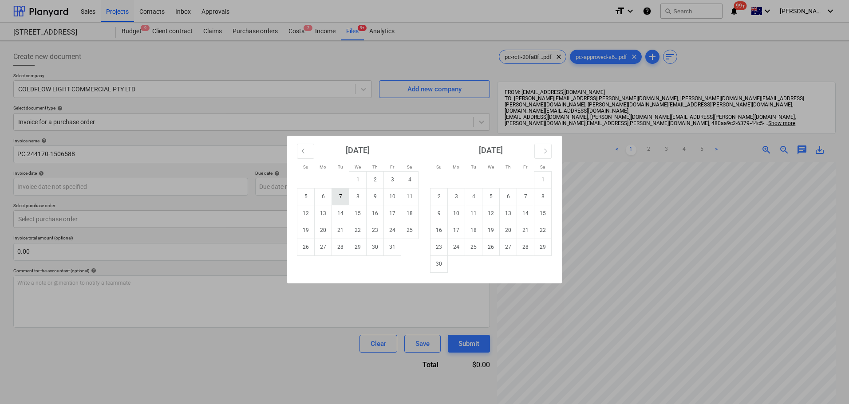
click at [338, 199] on td "7" at bounding box center [340, 196] width 17 height 17
type input "[DATE]"
click at [340, 195] on body "Sales Projects Contacts Inbox Approvals format_size keyboard_arrow_down help se…" at bounding box center [424, 202] width 849 height 404
click at [399, 251] on td "31" at bounding box center [392, 247] width 17 height 17
type input "[DATE]"
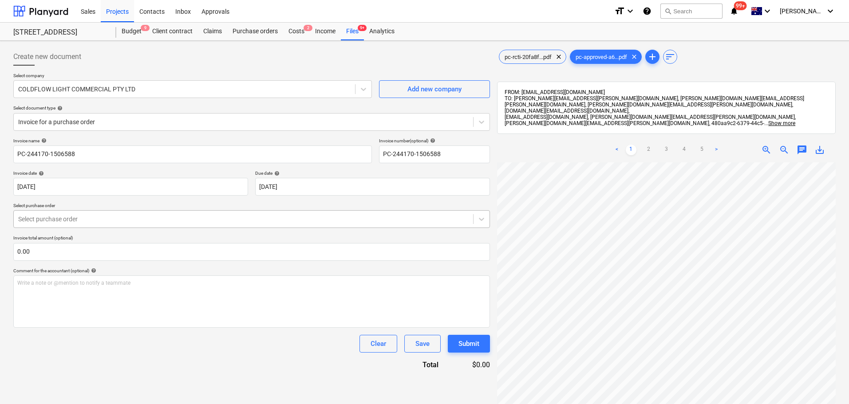
click at [66, 217] on div at bounding box center [243, 219] width 451 height 9
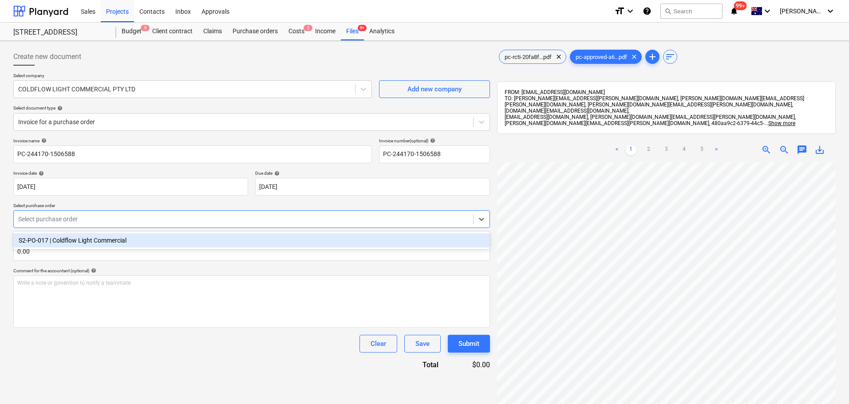
click at [87, 240] on div "S2-PO-017 | Coldflow Light Commercial" at bounding box center [251, 241] width 477 height 14
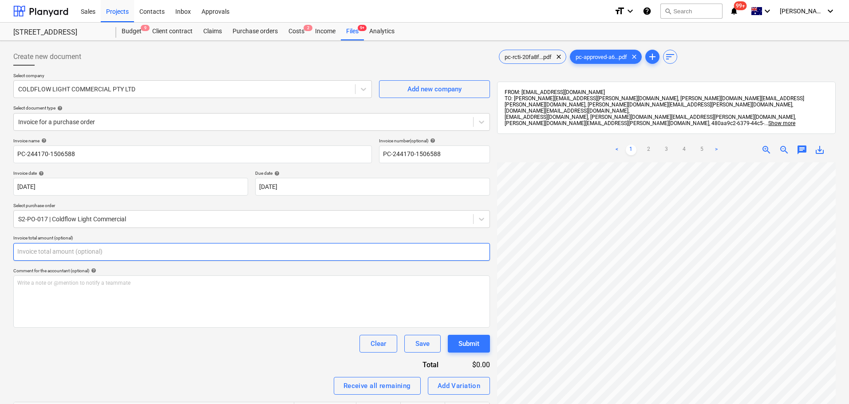
click at [64, 259] on input "text" at bounding box center [251, 252] width 477 height 18
paste input "$41,850.50"
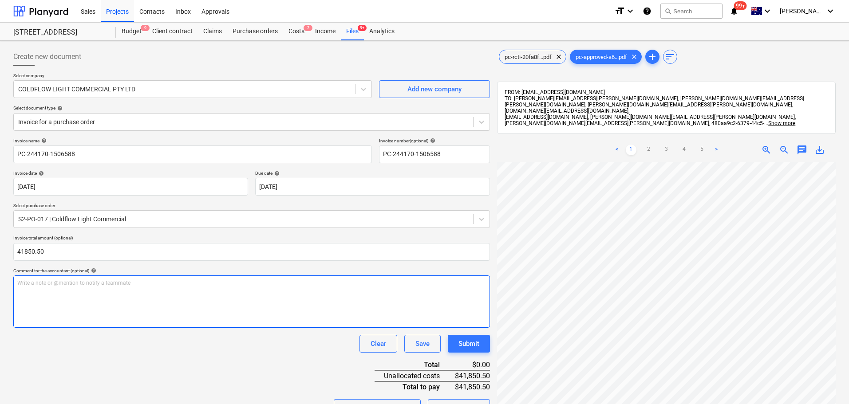
type input "41,850.50"
click at [86, 315] on div "Write a note or @mention to notify a teammate [PERSON_NAME]" at bounding box center [251, 302] width 477 height 52
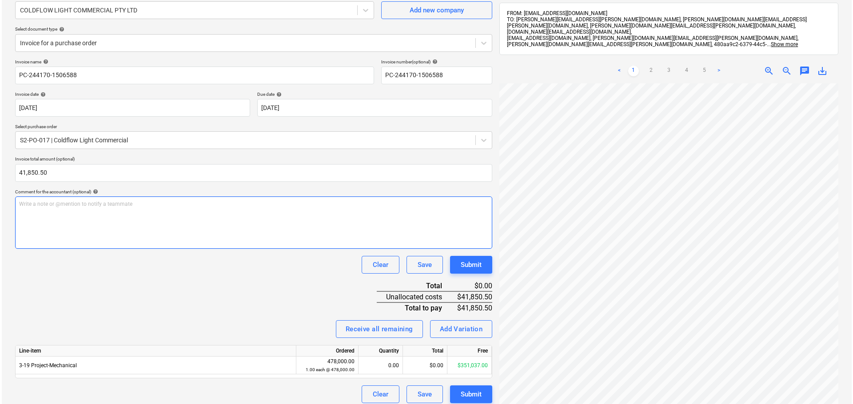
scroll to position [126, 0]
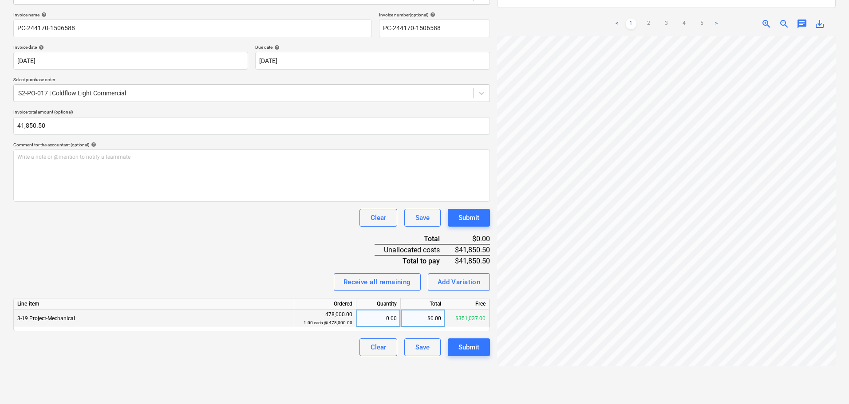
click at [428, 314] on div "$0.00" at bounding box center [423, 319] width 44 height 18
type input "41850.50"
click at [79, 287] on div "Receive all remaining Add Variation" at bounding box center [251, 283] width 477 height 18
click at [194, 227] on div "Invoice name help PC-244170-1506588 Invoice number (optional) help PC-244170-15…" at bounding box center [251, 184] width 477 height 345
click at [478, 348] on div "Submit" at bounding box center [469, 348] width 21 height 12
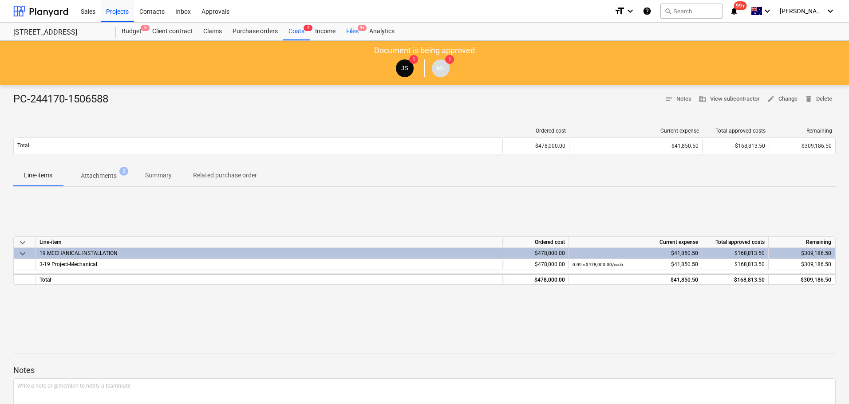
click at [357, 29] on div "Files 9+" at bounding box center [352, 32] width 23 height 18
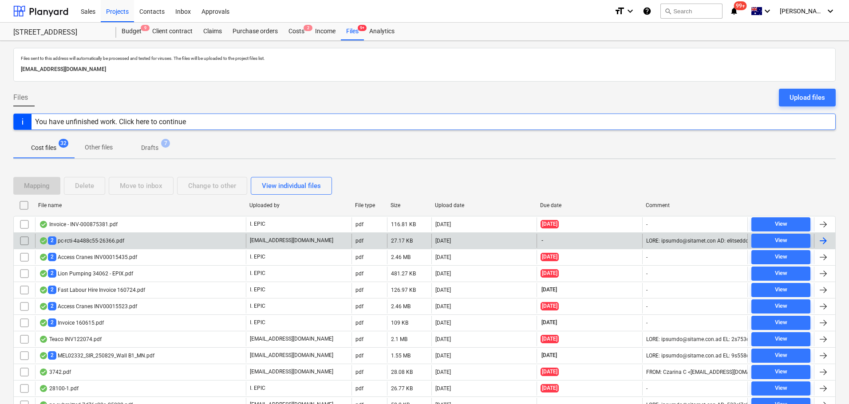
click at [172, 236] on div "2 pc-rcti-4a488c55-26366.pdf" at bounding box center [140, 241] width 211 height 14
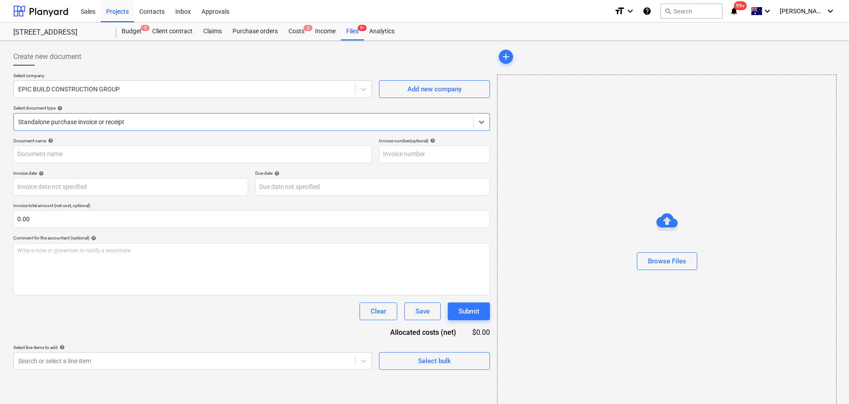
type input "pc-approved-30e0cbc3-26366.pdf"
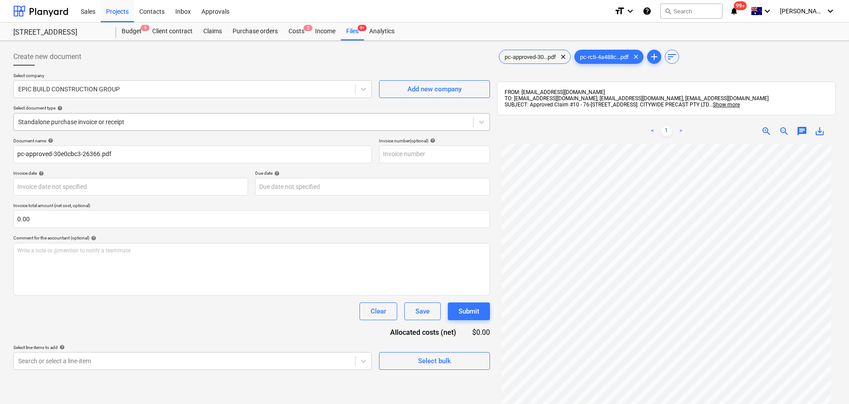
click at [139, 118] on div at bounding box center [243, 122] width 451 height 9
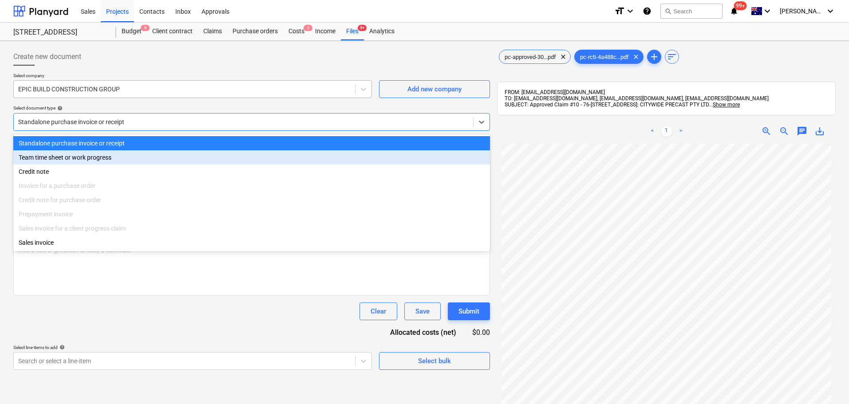
click at [110, 83] on div "EPIC BUILD CONSTRUCTION GROUP" at bounding box center [184, 89] width 341 height 12
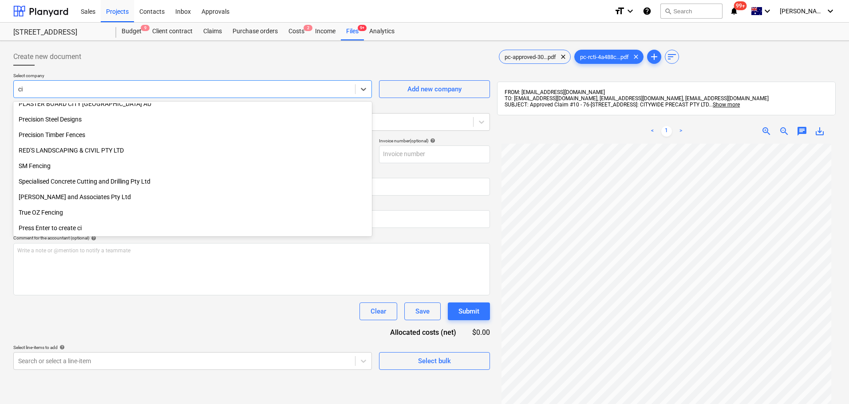
scroll to position [551, 0]
type input "city"
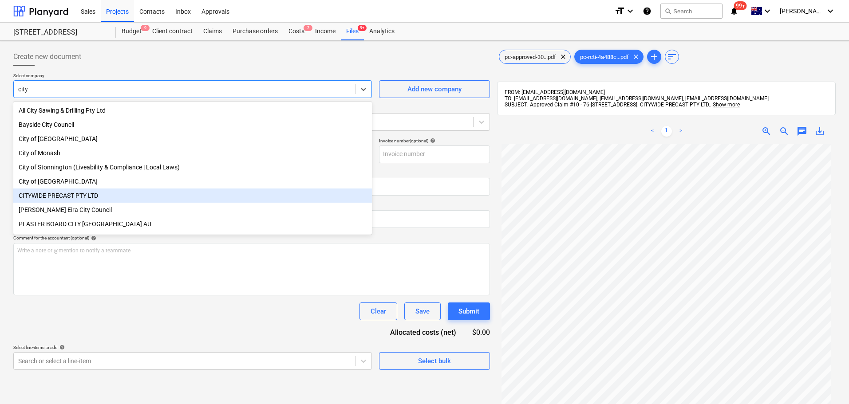
click at [166, 199] on div "CITYWIDE PRECAST PTY LTD" at bounding box center [192, 196] width 359 height 14
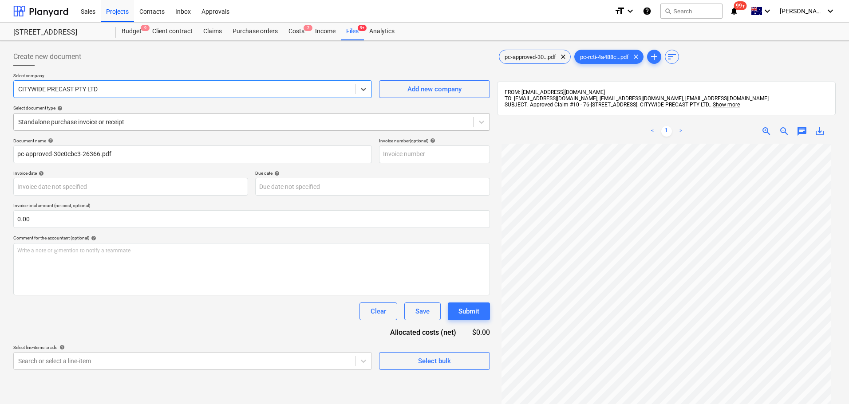
click at [113, 127] on div "Standalone purchase invoice or receipt" at bounding box center [244, 122] width 460 height 12
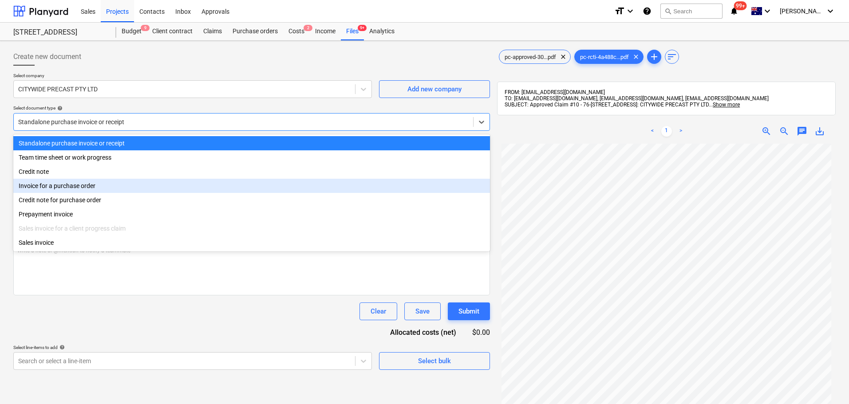
click at [97, 182] on div "Invoice for a purchase order" at bounding box center [251, 186] width 477 height 14
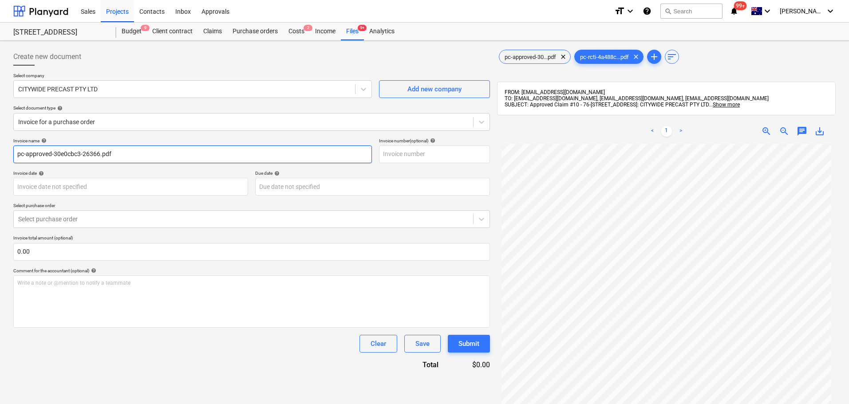
drag, startPoint x: 140, startPoint y: 148, endPoint x: -53, endPoint y: 146, distance: 193.2
click at [0, 146] on html "Sales Projects Contacts Inbox Approvals format_size keyboard_arrow_down help se…" at bounding box center [424, 202] width 849 height 404
paste input "PC-206828-1499609"
type input "PC-206828-1499609"
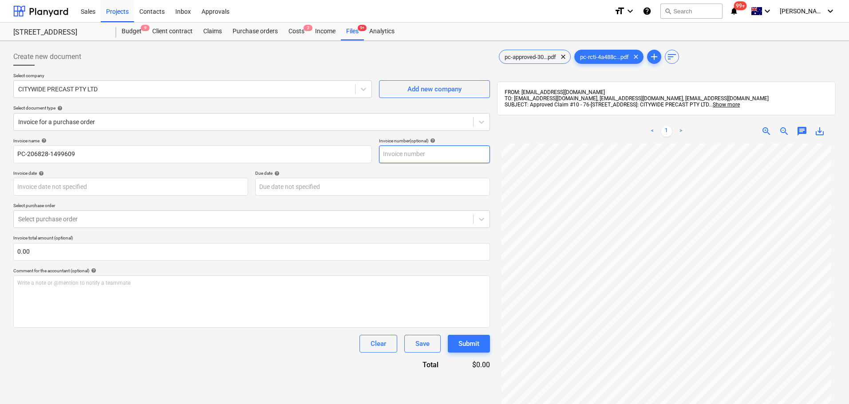
click at [476, 161] on input "text" at bounding box center [434, 155] width 111 height 18
paste input "PC-206828-1499609"
type input "PC-206828-1499609"
click at [75, 188] on body "Sales Projects Contacts Inbox Approvals format_size keyboard_arrow_down help se…" at bounding box center [424, 202] width 849 height 404
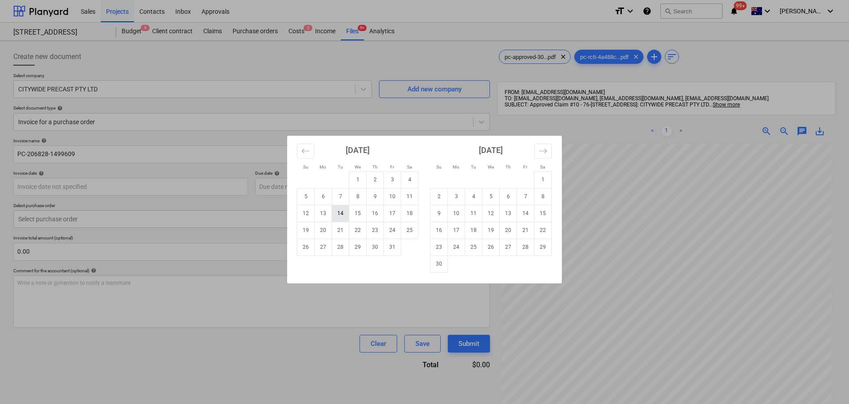
click at [345, 212] on td "14" at bounding box center [340, 213] width 17 height 17
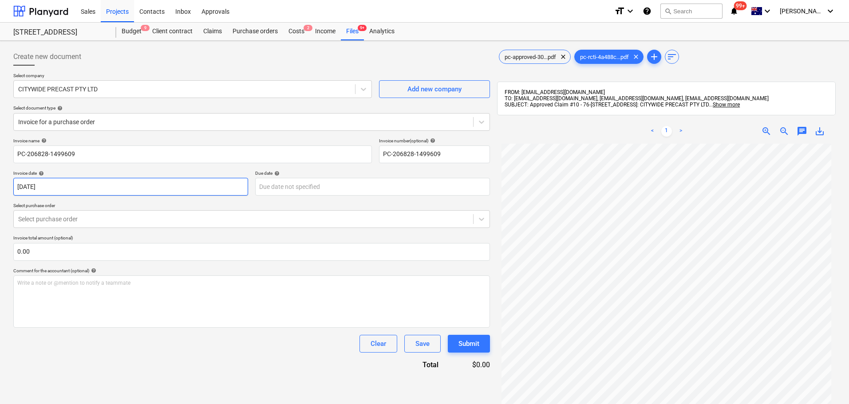
click at [153, 180] on body "Sales Projects Contacts Inbox Approvals format_size keyboard_arrow_down help se…" at bounding box center [424, 202] width 849 height 404
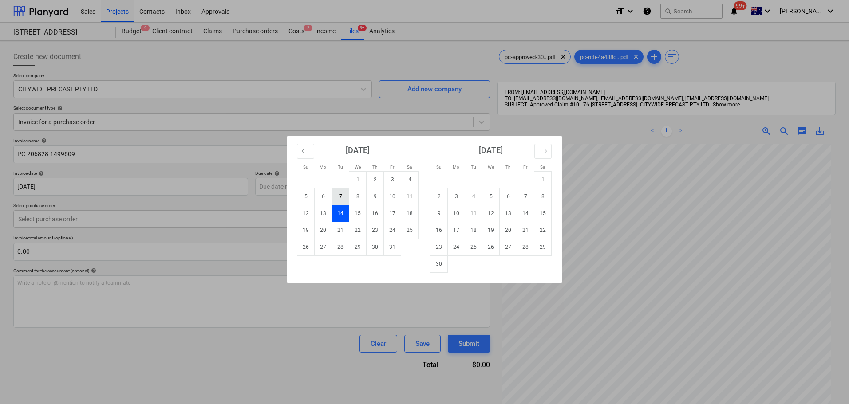
click at [345, 198] on td "7" at bounding box center [340, 196] width 17 height 17
type input "[DATE]"
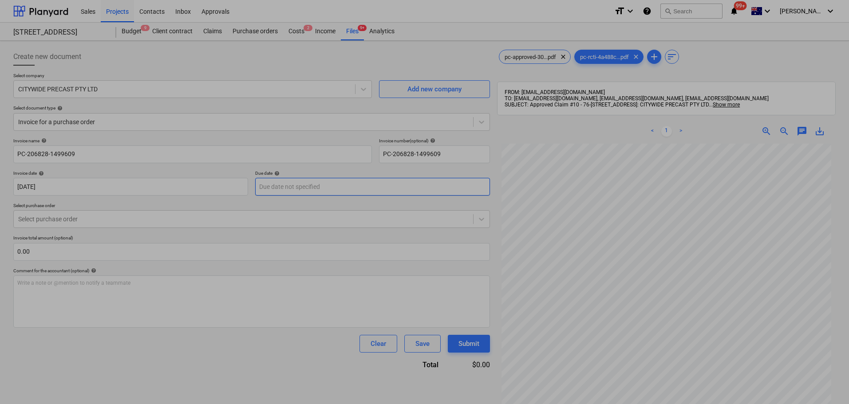
click at [339, 185] on body "Sales Projects Contacts Inbox Approvals format_size keyboard_arrow_down help se…" at bounding box center [424, 202] width 849 height 404
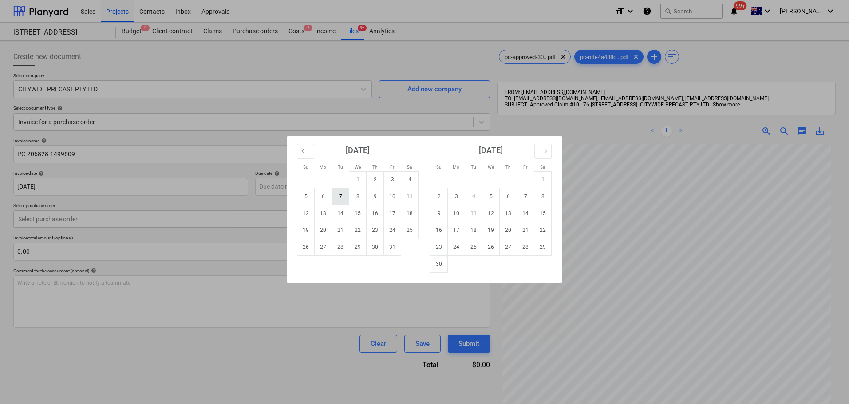
click at [337, 195] on td "7" at bounding box center [340, 196] width 17 height 17
type input "[DATE]"
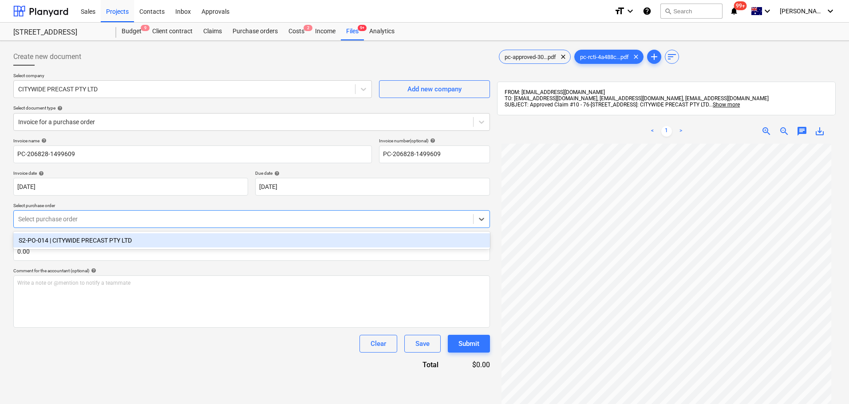
click at [155, 228] on div "Select purchase order" at bounding box center [251, 219] width 477 height 18
click at [149, 239] on div "S2-PO-014 | CITYWIDE PRECAST PTY LTD" at bounding box center [251, 241] width 477 height 14
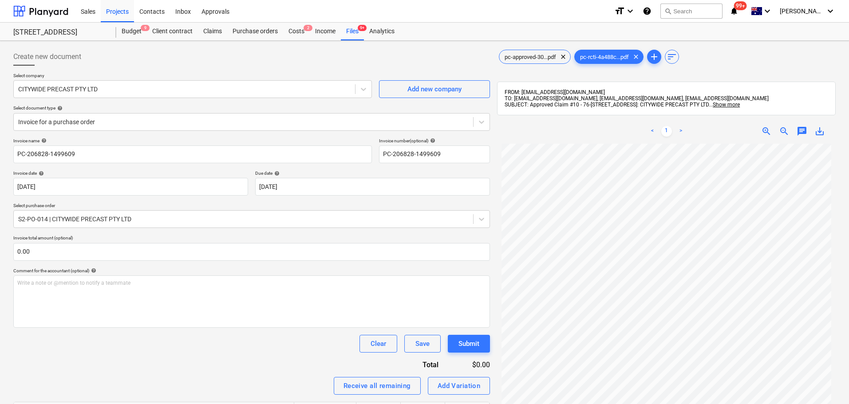
click at [154, 264] on div "Invoice name help PC-206828-1499609 Invoice number (optional) help PC-206828-14…" at bounding box center [251, 299] width 477 height 322
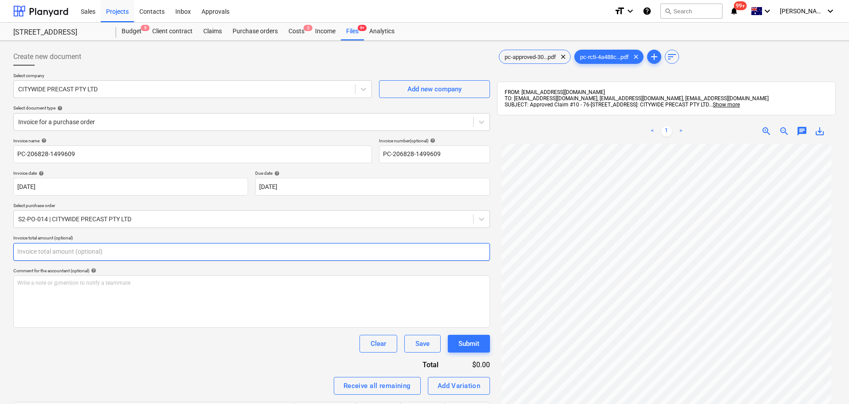
click at [155, 255] on input "text" at bounding box center [251, 252] width 477 height 18
paste input "$1,183.80"
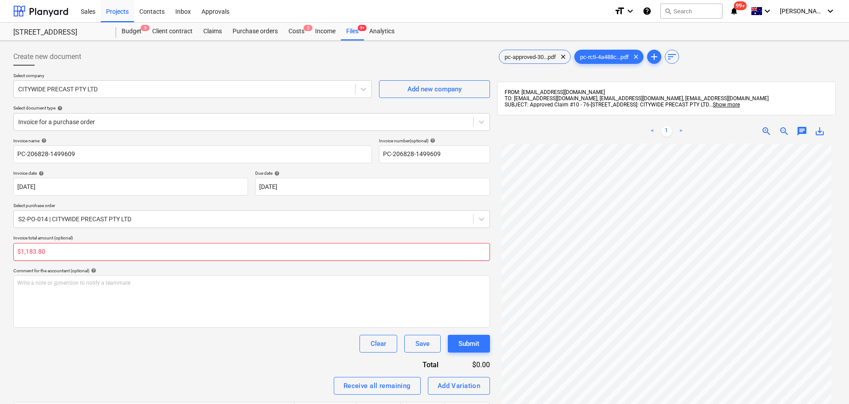
click at [28, 252] on input "$1,183.80" at bounding box center [251, 252] width 477 height 18
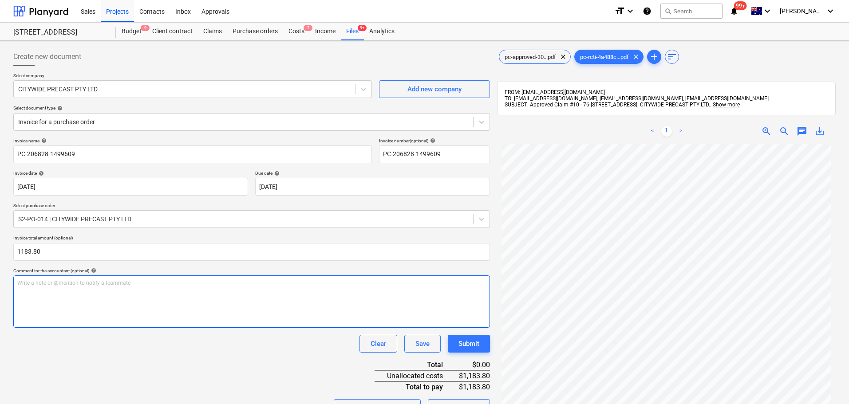
type input "1,183.80"
click at [86, 294] on div "Write a note or @mention to notify a teammate [PERSON_NAME]" at bounding box center [251, 302] width 477 height 52
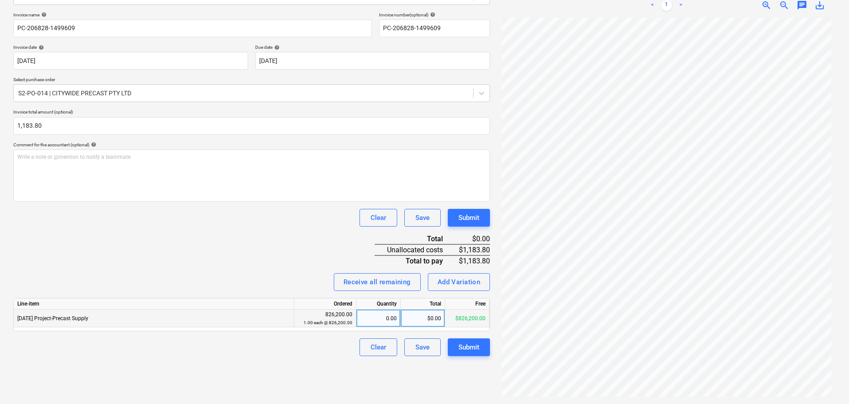
click at [429, 310] on div "$0.00" at bounding box center [423, 319] width 44 height 18
type input "$1,183.80"
click at [154, 298] on div "Line-item Ordered Quantity Total Free 3-06-01 Project-Precast Supply 826,200.00…" at bounding box center [251, 314] width 477 height 33
click at [424, 314] on div "$0.00" at bounding box center [423, 319] width 44 height 18
drag, startPoint x: 58, startPoint y: 117, endPoint x: -43, endPoint y: 115, distance: 100.4
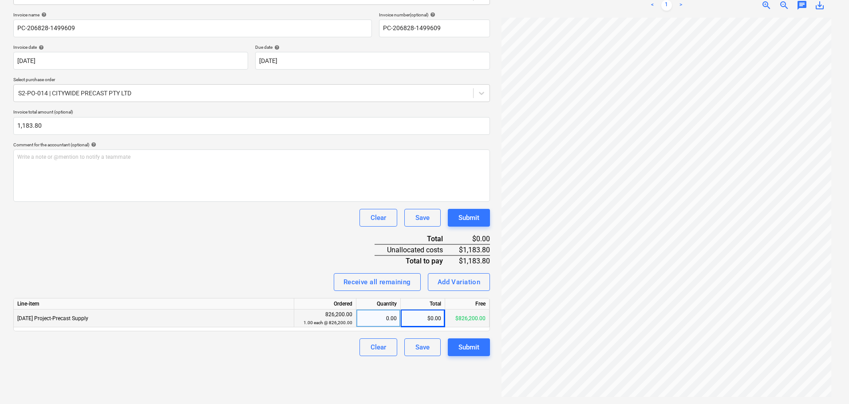
click at [0, 115] on html "Sales Projects Contacts Inbox Approvals format_size keyboard_arrow_down help se…" at bounding box center [424, 76] width 849 height 404
click at [394, 312] on div "0.00" at bounding box center [378, 319] width 37 height 18
click at [420, 313] on div "$0.00" at bounding box center [423, 319] width 44 height 18
click at [421, 311] on input "$1,183.80" at bounding box center [423, 318] width 44 height 17
type input "1183.80"
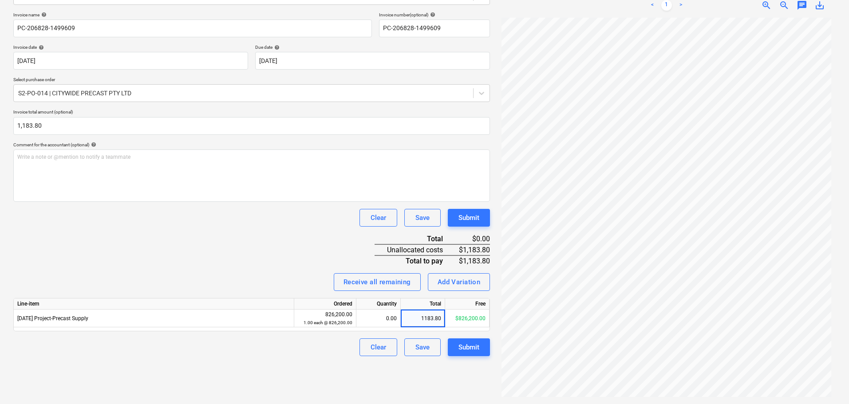
click at [313, 276] on div "Receive all remaining Add Variation" at bounding box center [251, 283] width 477 height 18
click at [258, 299] on div "Line-item" at bounding box center [154, 304] width 281 height 11
click at [236, 299] on div "Line-item" at bounding box center [154, 304] width 281 height 11
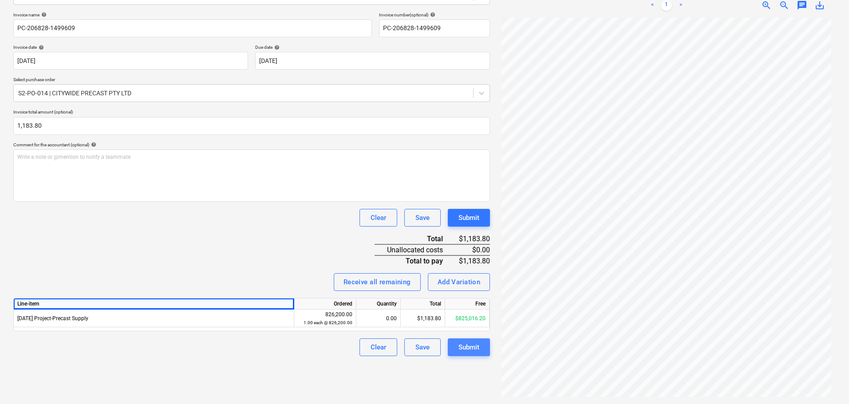
click at [473, 346] on div "Submit" at bounding box center [469, 348] width 21 height 12
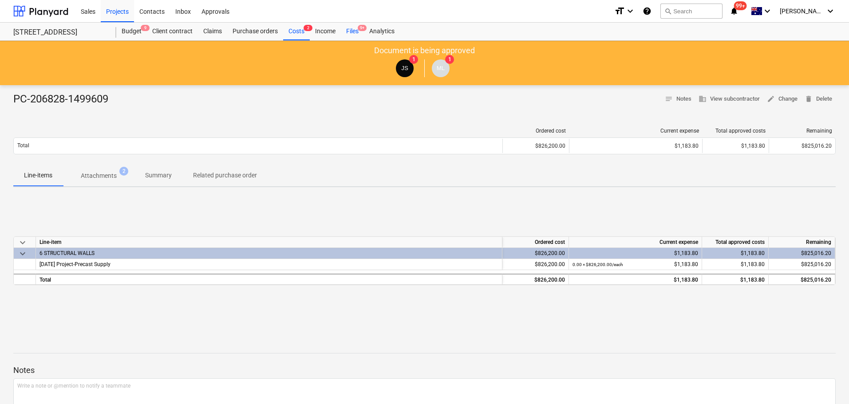
click at [358, 30] on div "Files 9+" at bounding box center [352, 32] width 23 height 18
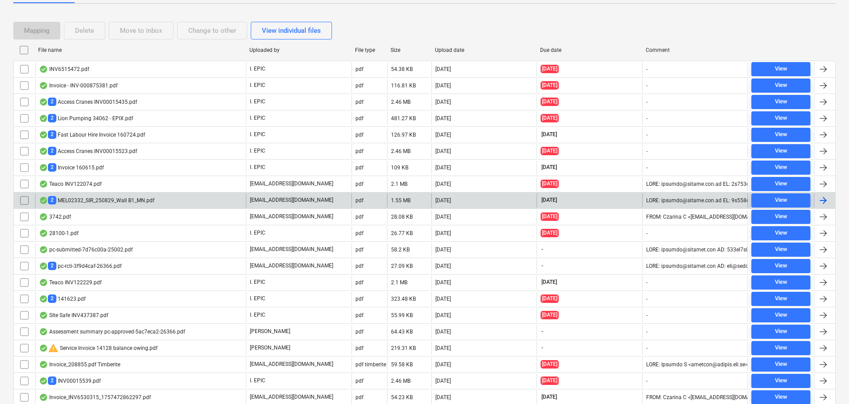
scroll to position [72, 0]
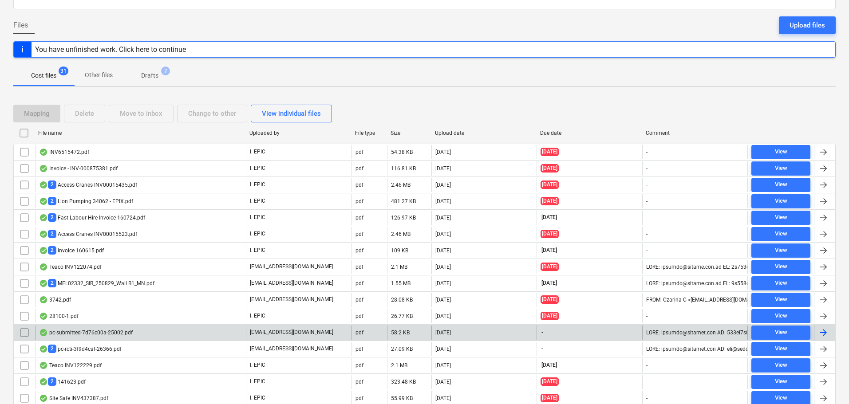
click at [92, 331] on div "pc-submitted-7d76c00a-25002.pdf" at bounding box center [86, 332] width 94 height 7
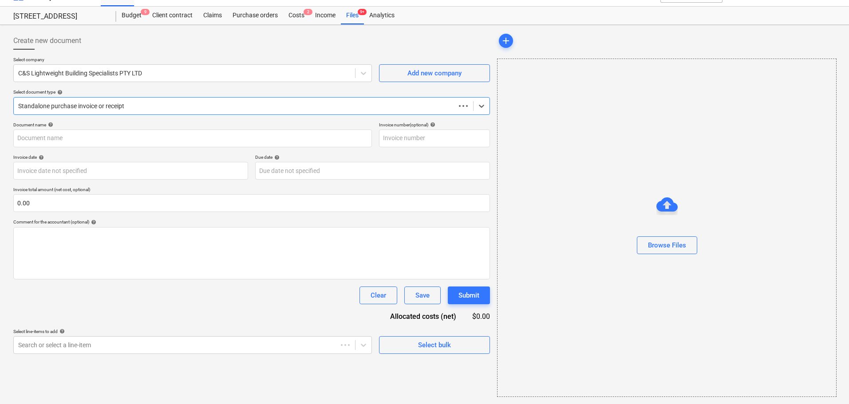
scroll to position [16, 0]
type input "pc-submitted-7d76c00a-25002.pdf"
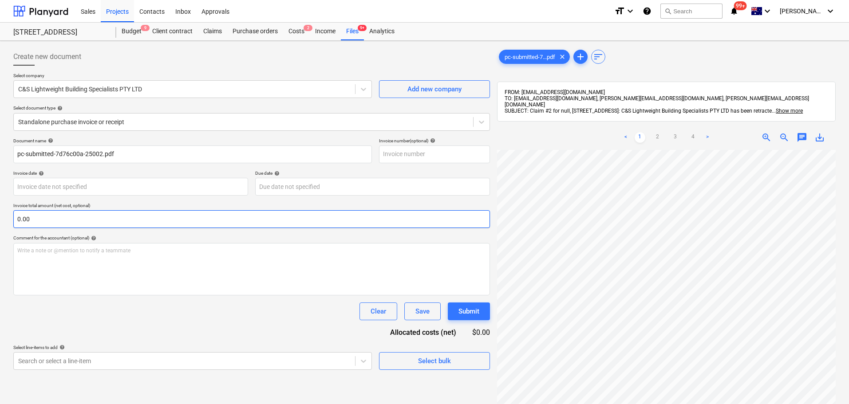
scroll to position [0, 0]
click at [662, 60] on div "pc-submitted-7...pdf clear add sort" at bounding box center [666, 57] width 339 height 18
click at [659, 132] on link "2" at bounding box center [658, 137] width 11 height 11
click at [694, 132] on link "4" at bounding box center [693, 137] width 11 height 11
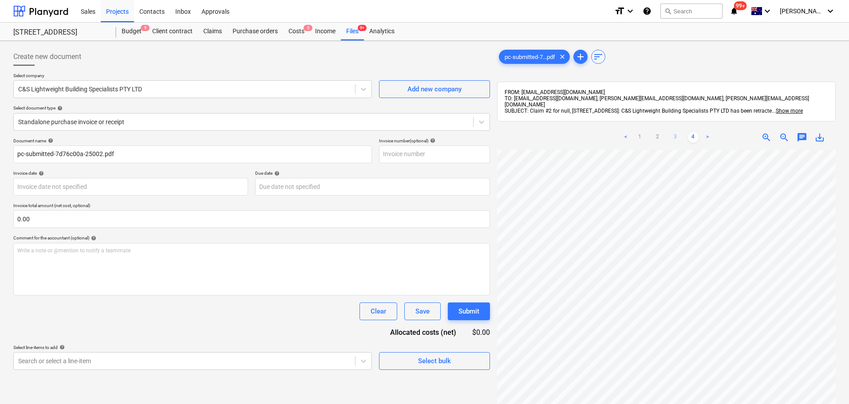
click at [673, 132] on link "3" at bounding box center [675, 137] width 11 height 11
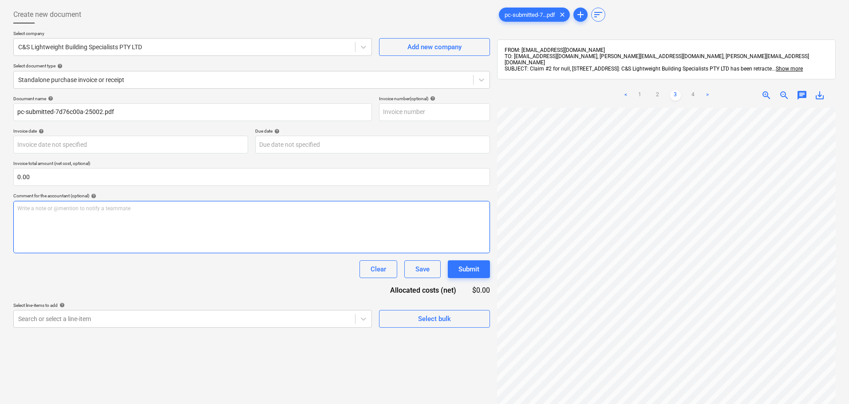
scroll to position [0, 0]
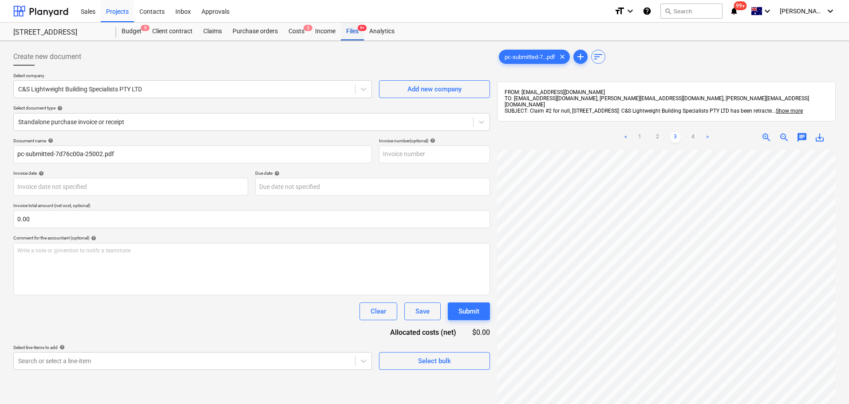
click at [345, 30] on div "Files 9+" at bounding box center [352, 32] width 23 height 18
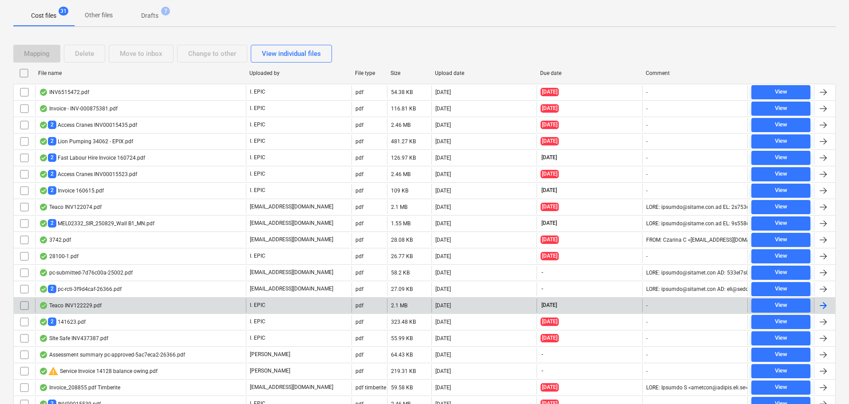
scroll to position [133, 0]
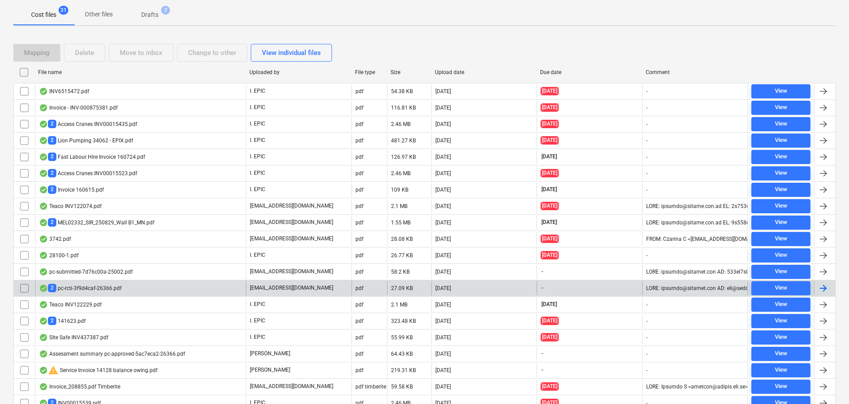
click at [127, 286] on div "2 pc-rcti-3f9d4caf-26366.pdf" at bounding box center [140, 289] width 211 height 14
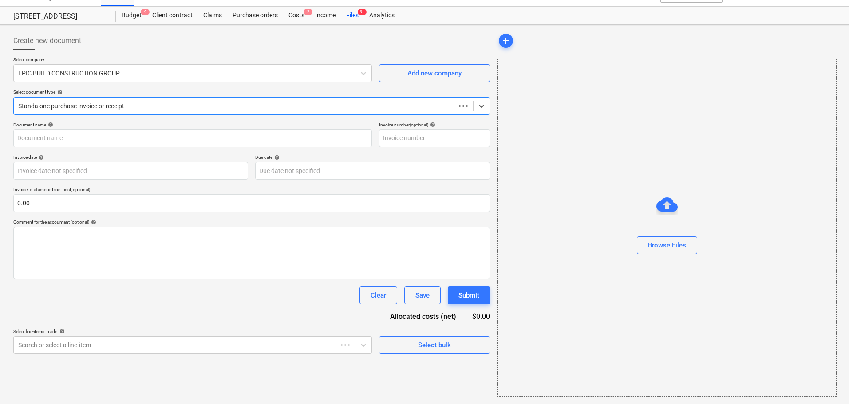
scroll to position [16, 0]
type input "3"
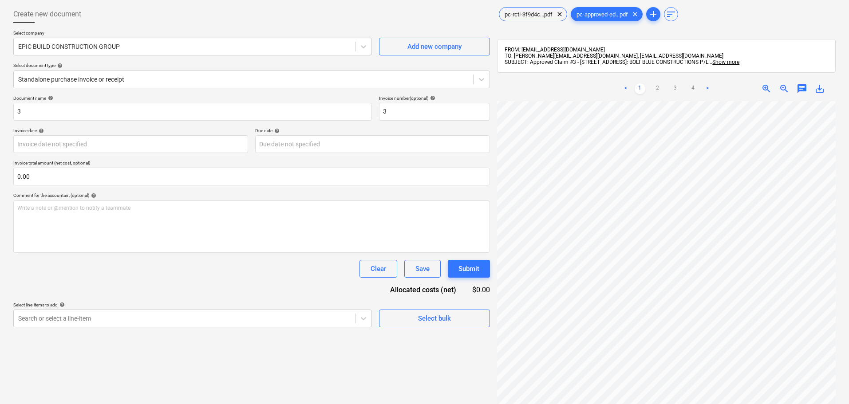
scroll to position [0, 0]
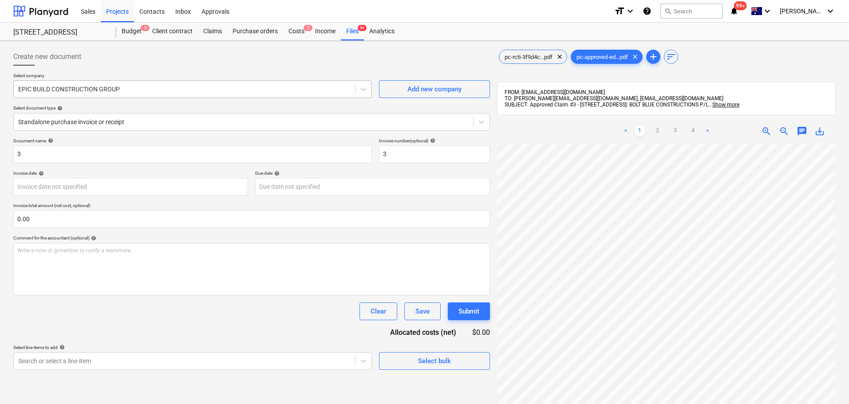
click at [76, 90] on div at bounding box center [184, 89] width 333 height 9
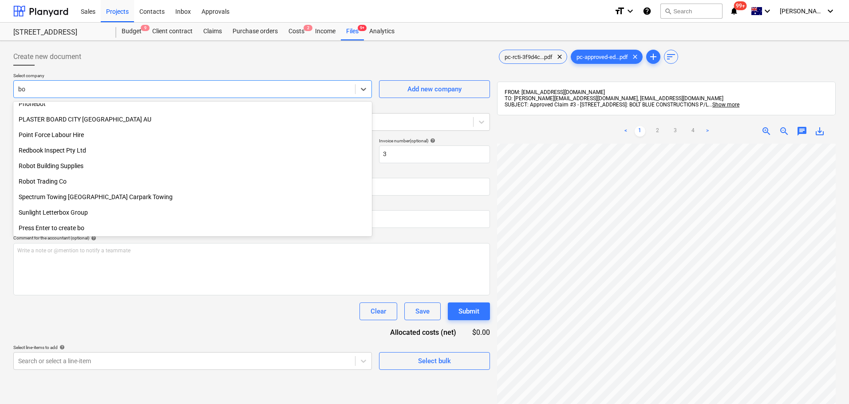
scroll to position [488, 0]
type input "bolt"
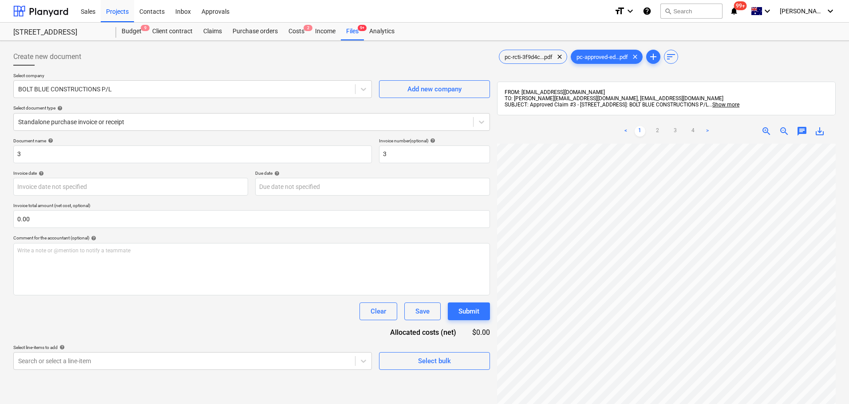
click at [85, 134] on div "Select company BOLT BLUE CONSTRUCTIONS P/L Add new company Select document type…" at bounding box center [251, 105] width 477 height 65
drag, startPoint x: 111, startPoint y: 127, endPoint x: 107, endPoint y: 132, distance: 6.2
click at [111, 126] on div at bounding box center [243, 122] width 451 height 9
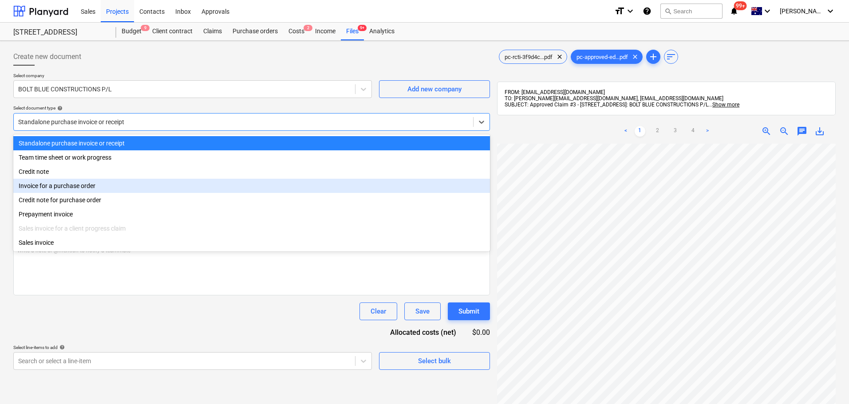
click at [95, 190] on div "Invoice for a purchase order" at bounding box center [251, 186] width 477 height 14
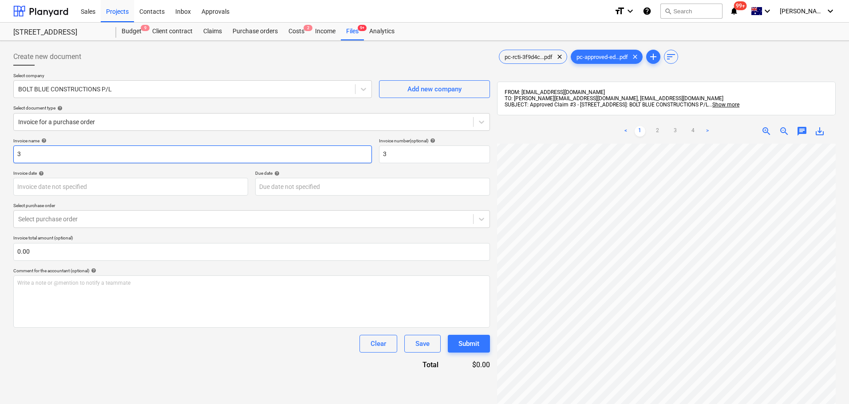
click at [87, 150] on input "3" at bounding box center [192, 155] width 359 height 18
drag, startPoint x: 86, startPoint y: 150, endPoint x: 12, endPoint y: 150, distance: 74.2
click at [1, 148] on div "Create new document Select company BOLT BLUE CONSTRUCTIONS P/L Add new company …" at bounding box center [424, 286] width 849 height 490
paste input "PC-243694-1505794"
type input "PC-243694-1505794"
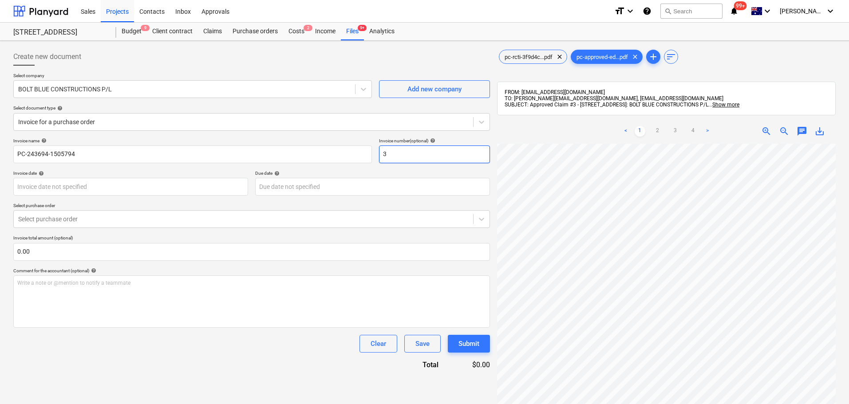
drag, startPoint x: 409, startPoint y: 155, endPoint x: 349, endPoint y: 141, distance: 61.6
click at [349, 141] on div "Invoice name help PC-243694-1505794 Invoice number (optional) help 3" at bounding box center [251, 150] width 477 height 25
paste input "PC-243694-1505794"
type input "PC-243694-1505794"
click at [74, 176] on div "Invoice date help" at bounding box center [130, 174] width 235 height 6
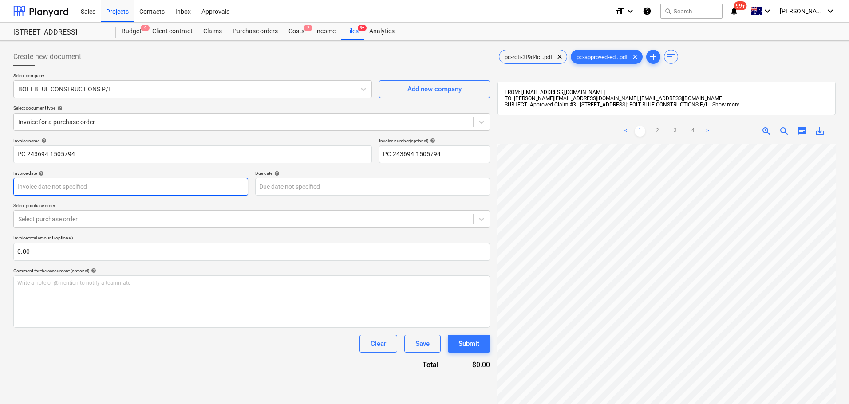
click at [77, 183] on body "Sales Projects Contacts Inbox Approvals format_size keyboard_arrow_down help se…" at bounding box center [424, 202] width 849 height 404
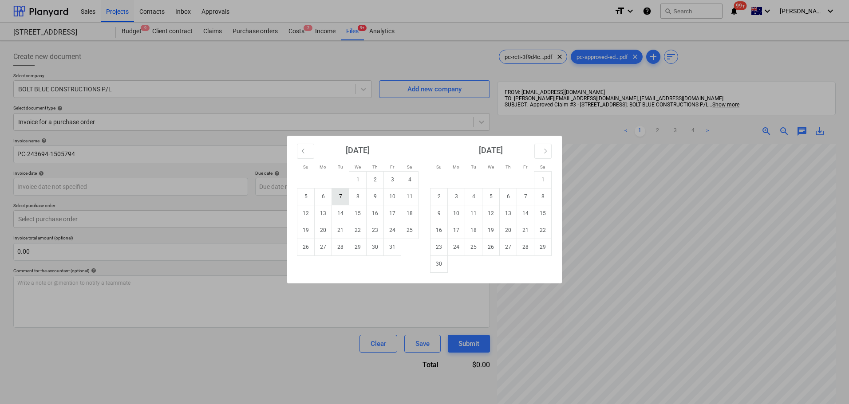
click at [341, 197] on td "7" at bounding box center [340, 196] width 17 height 17
type input "[DATE]"
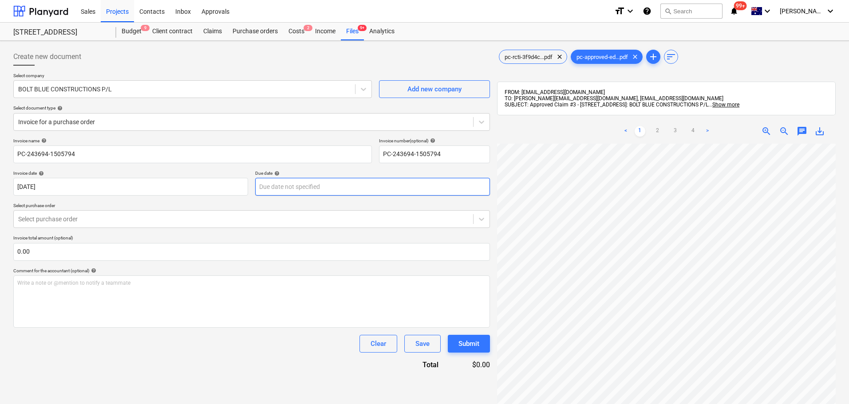
click at [337, 186] on body "Sales Projects Contacts Inbox Approvals format_size keyboard_arrow_down help se…" at bounding box center [424, 202] width 849 height 404
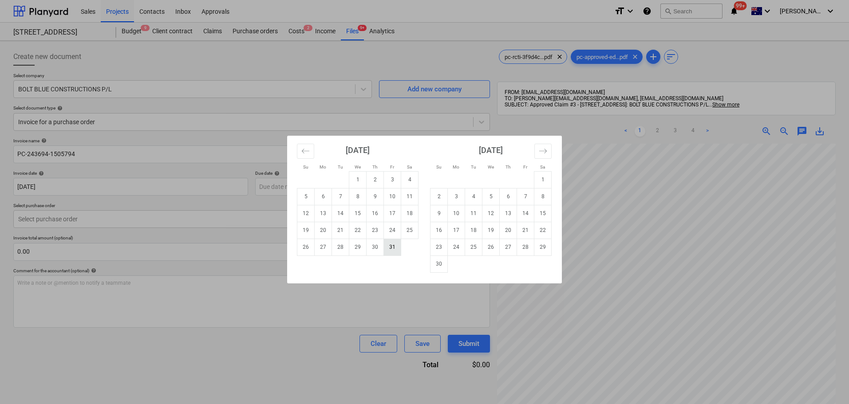
click at [391, 252] on td "31" at bounding box center [392, 247] width 17 height 17
type input "[DATE]"
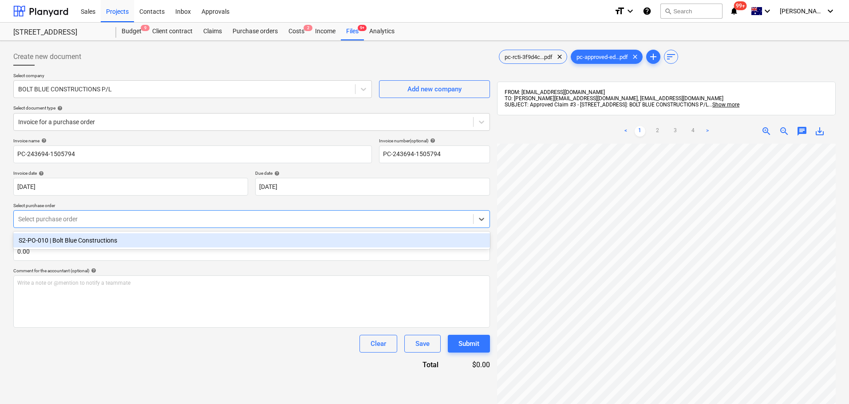
click at [43, 224] on div at bounding box center [243, 219] width 451 height 9
click at [53, 242] on div "S2-PO-010 | Bolt Blue Constructions" at bounding box center [251, 241] width 477 height 14
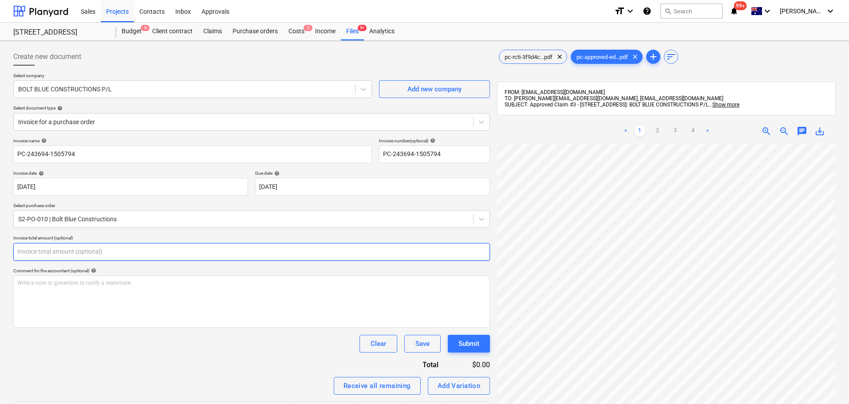
click at [102, 250] on input "text" at bounding box center [251, 252] width 477 height 18
paste input "$22,504.03"
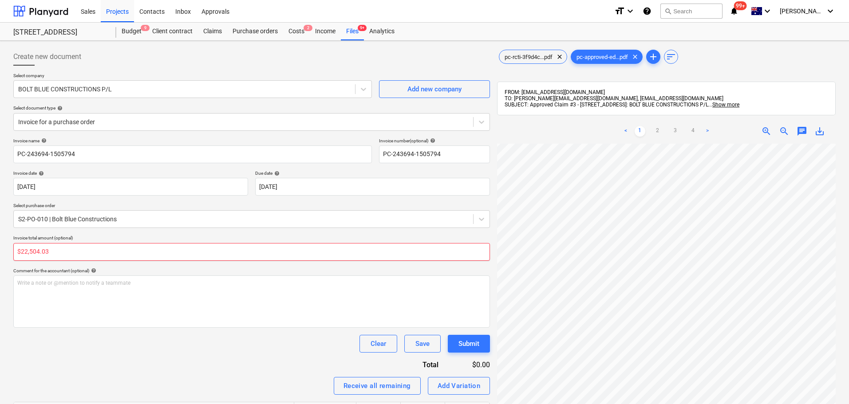
click at [28, 253] on input "$22,504.03" at bounding box center [251, 252] width 477 height 18
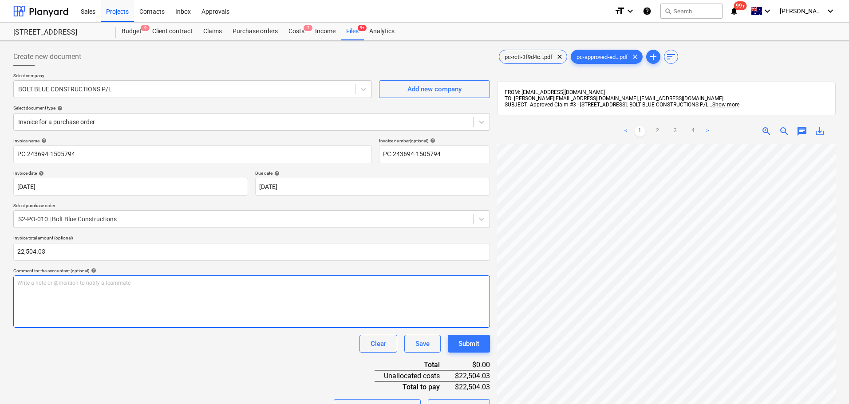
click at [65, 309] on div "Write a note or @mention to notify a teammate [PERSON_NAME]" at bounding box center [251, 302] width 477 height 52
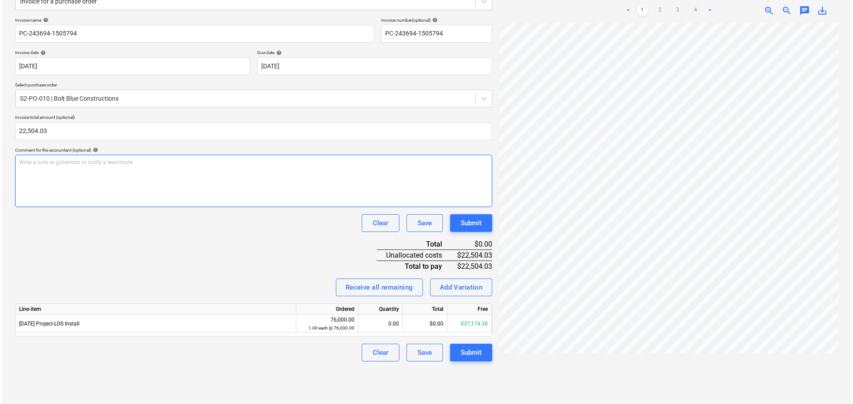
scroll to position [126, 0]
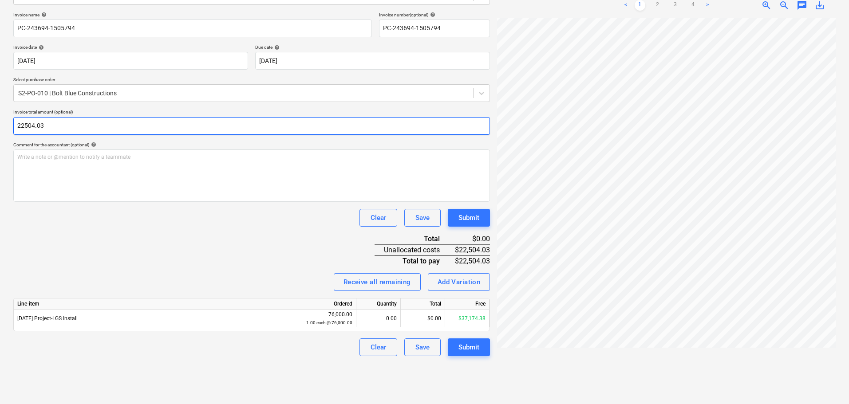
drag, startPoint x: 94, startPoint y: 126, endPoint x: -57, endPoint y: 125, distance: 151.0
click at [0, 125] on html "Sales Projects Contacts Inbox Approvals format_size keyboard_arrow_down help se…" at bounding box center [424, 76] width 849 height 404
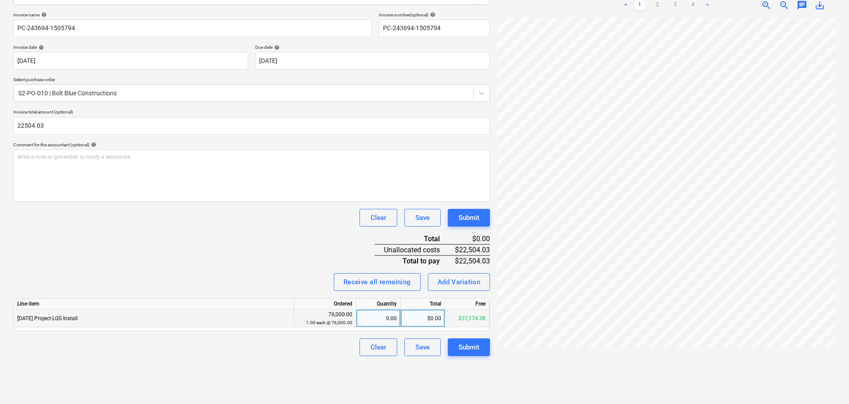
type input "22,504.03"
click at [421, 321] on div "$0.00" at bounding box center [423, 319] width 44 height 18
click at [313, 344] on div "Clear Save Submit" at bounding box center [251, 348] width 477 height 18
click at [456, 344] on button "Submit" at bounding box center [469, 348] width 42 height 18
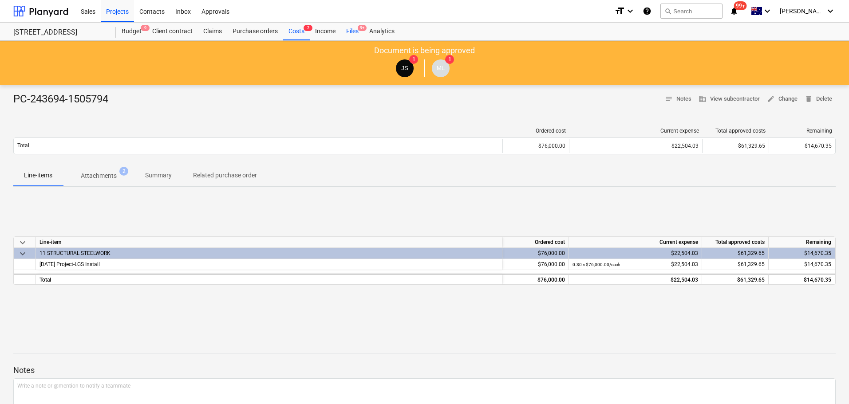
click at [351, 33] on div "Files 9+" at bounding box center [352, 32] width 23 height 18
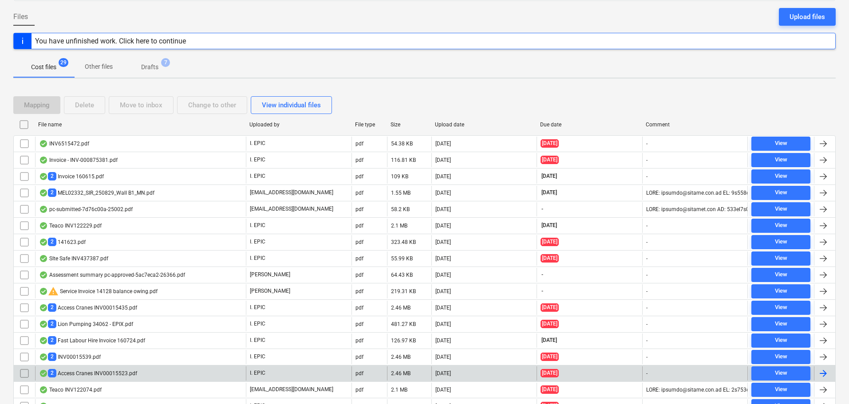
scroll to position [89, 0]
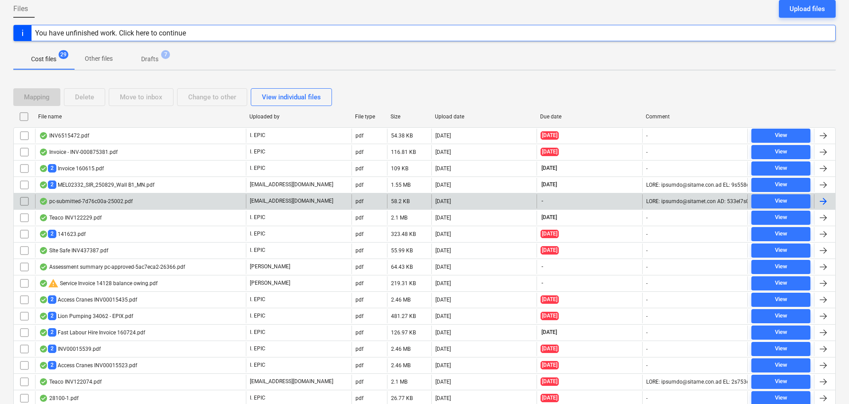
click at [80, 202] on div "pc-submitted-7d76c00a-25002.pdf" at bounding box center [86, 201] width 94 height 7
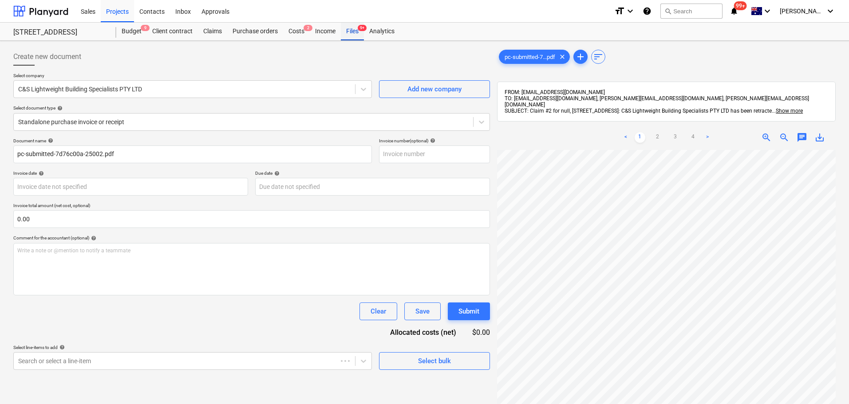
click at [360, 35] on div "Files 9+" at bounding box center [352, 32] width 23 height 18
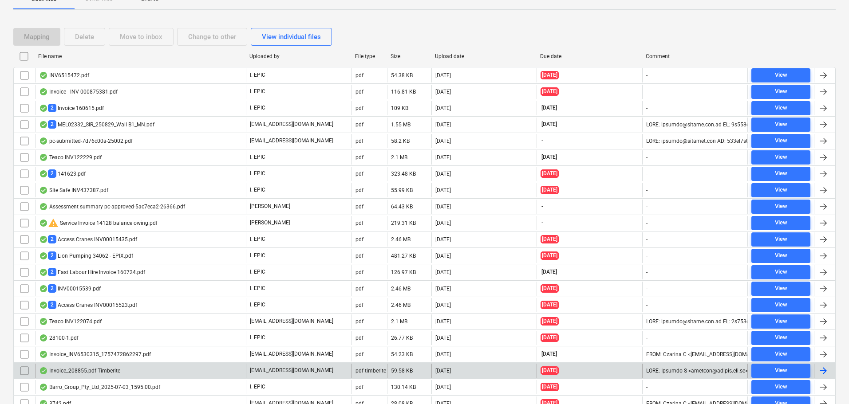
scroll to position [189, 0]
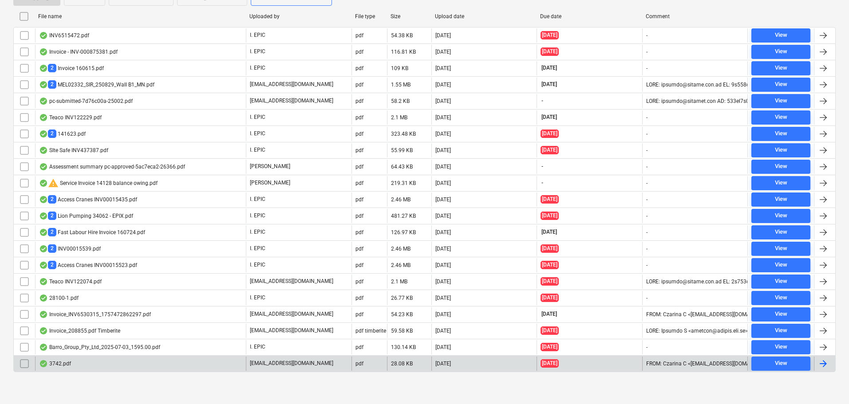
click at [181, 371] on div "3742.pdf" at bounding box center [140, 364] width 211 height 14
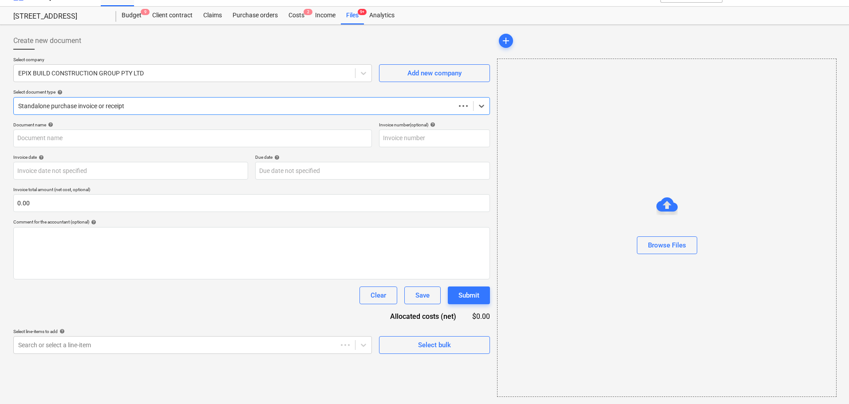
scroll to position [16, 0]
type input "3742"
type input "[DATE]"
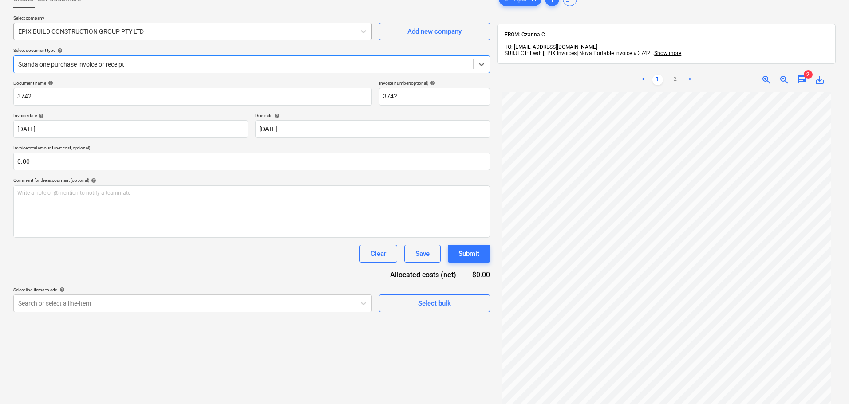
scroll to position [0, 0]
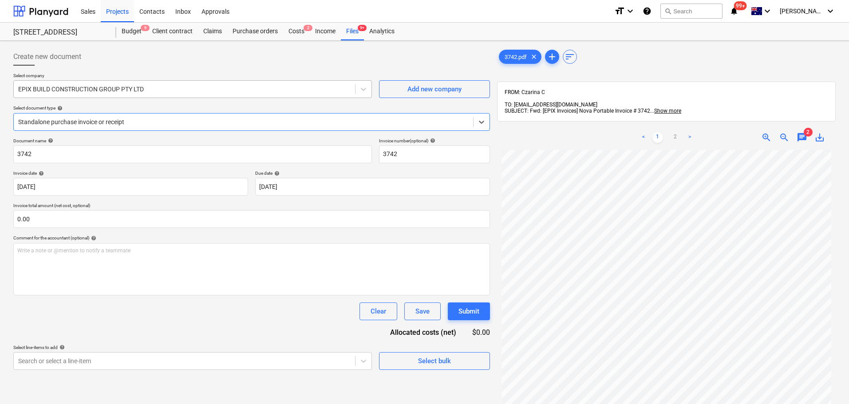
click at [52, 84] on div "EPIX BUILD CONSTRUCTION GROUP PTY LTD" at bounding box center [184, 89] width 341 height 12
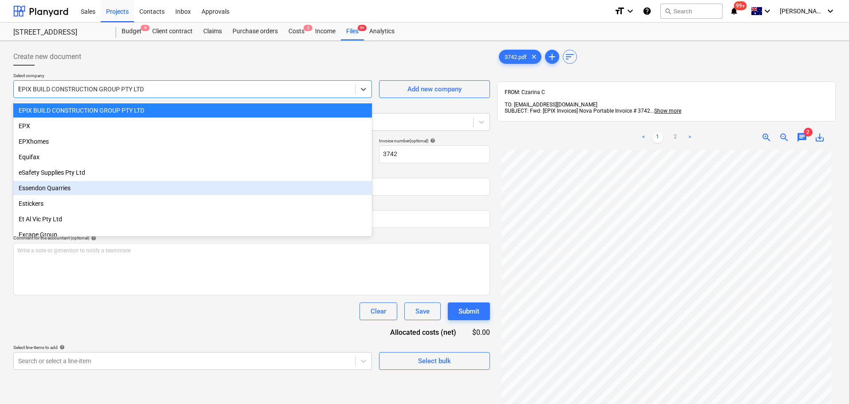
scroll to position [2182, 0]
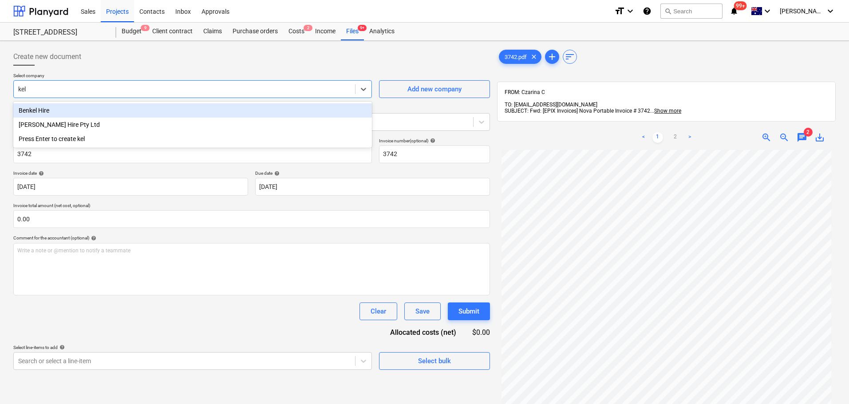
type input "kelm"
click at [119, 107] on div "[PERSON_NAME] Hire Pty Ltd" at bounding box center [192, 110] width 359 height 14
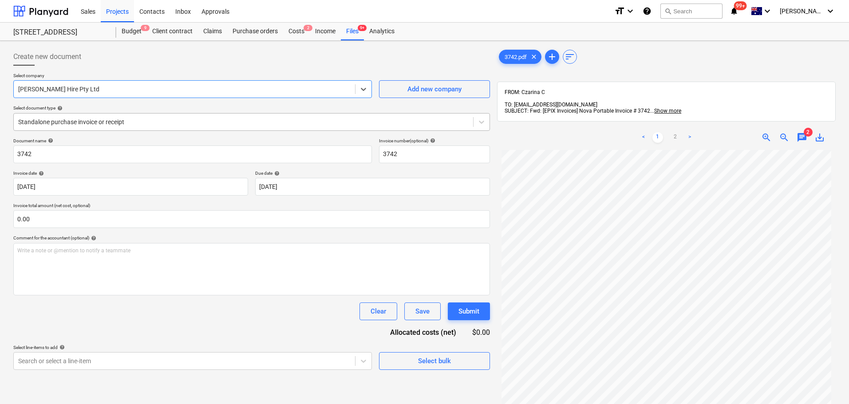
click at [101, 127] on div "Standalone purchase invoice or receipt" at bounding box center [244, 122] width 460 height 12
click at [143, 70] on div at bounding box center [251, 69] width 477 height 7
click at [111, 114] on div "Standalone purchase invoice or receipt" at bounding box center [251, 122] width 477 height 18
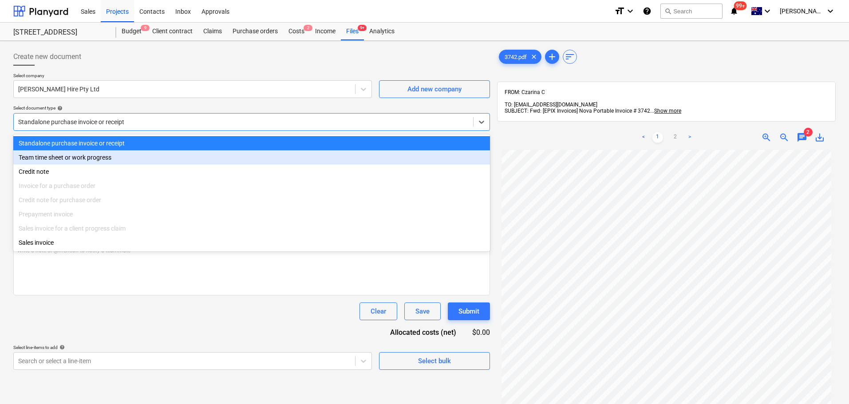
click at [152, 66] on div at bounding box center [251, 69] width 477 height 7
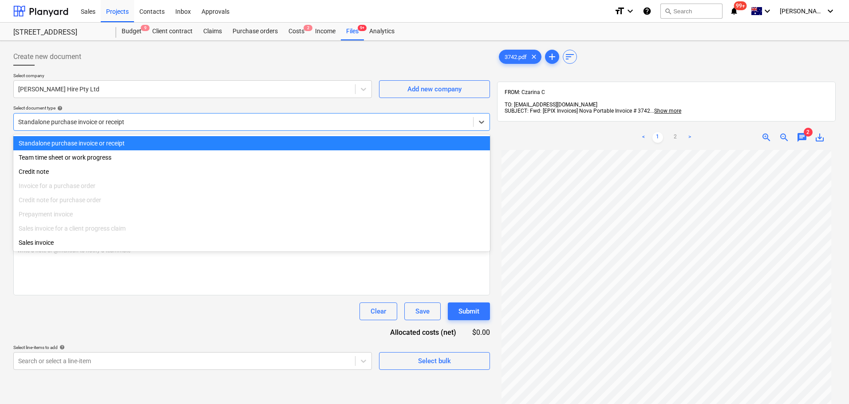
click at [79, 119] on div at bounding box center [243, 122] width 451 height 9
click at [151, 91] on div at bounding box center [184, 89] width 333 height 9
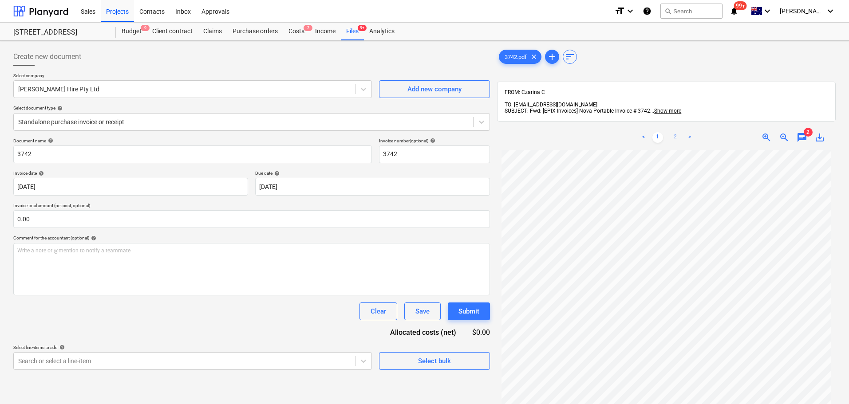
click at [673, 132] on link "2" at bounding box center [675, 137] width 11 height 11
click at [98, 75] on p "Select company" at bounding box center [192, 77] width 359 height 8
click at [650, 135] on ul "< 1 2 >" at bounding box center [667, 137] width 108 height 11
click at [651, 132] on ul "< 1 2 >" at bounding box center [667, 137] width 108 height 11
click at [655, 133] on link "1" at bounding box center [658, 137] width 11 height 11
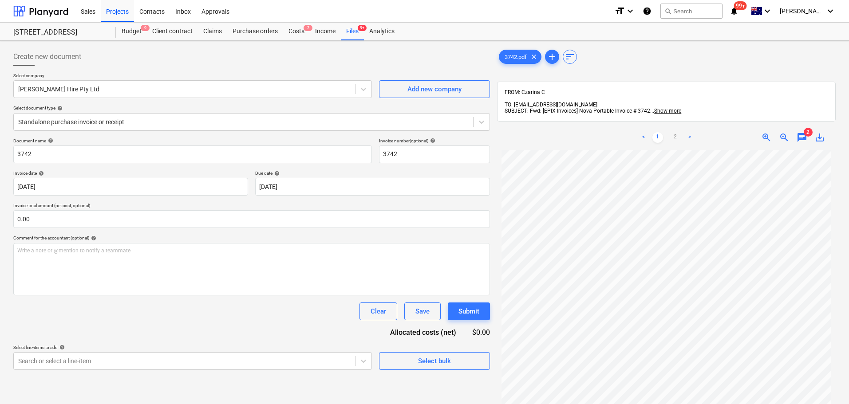
click at [678, 125] on div "< 1 2 >" at bounding box center [667, 137] width 108 height 25
click at [677, 132] on link "2" at bounding box center [675, 137] width 11 height 11
click at [83, 372] on body "Sales Projects Contacts Inbox Approvals format_size keyboard_arrow_down help se…" at bounding box center [424, 202] width 849 height 404
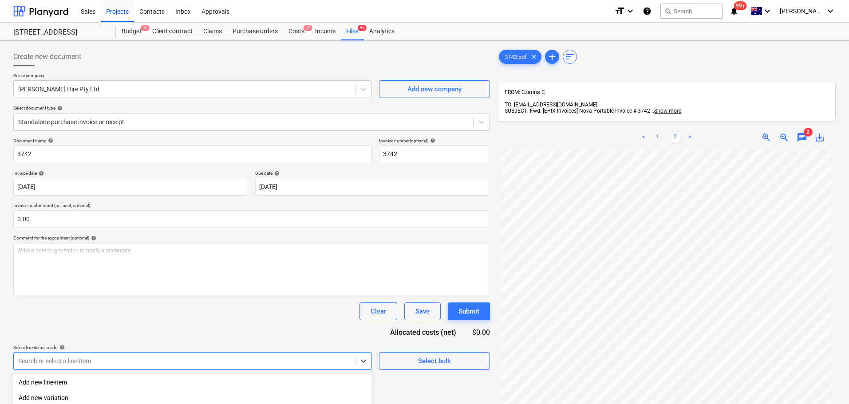
scroll to position [108, 0]
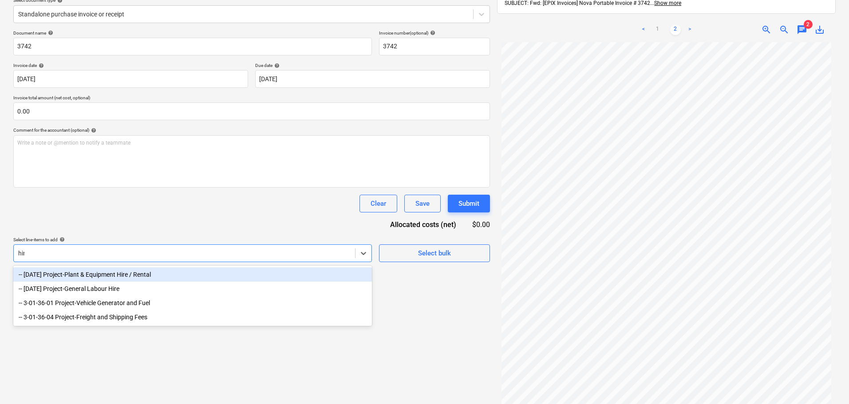
type input "hire"
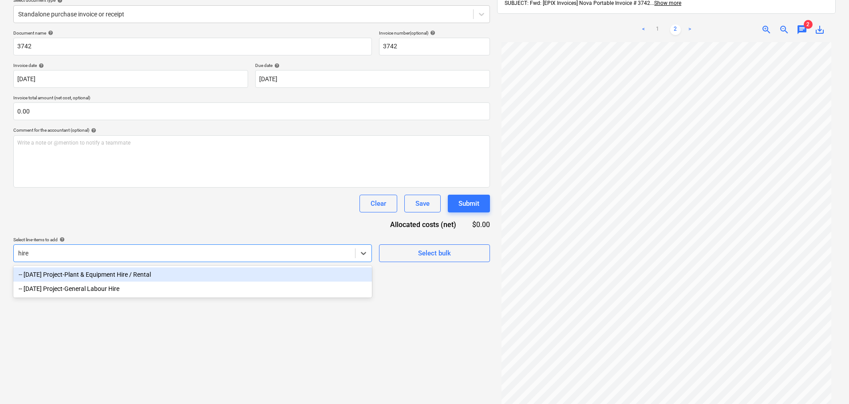
click at [97, 270] on div "-- 3-01-16 Project-Plant & Equipment Hire / Rental" at bounding box center [192, 275] width 359 height 14
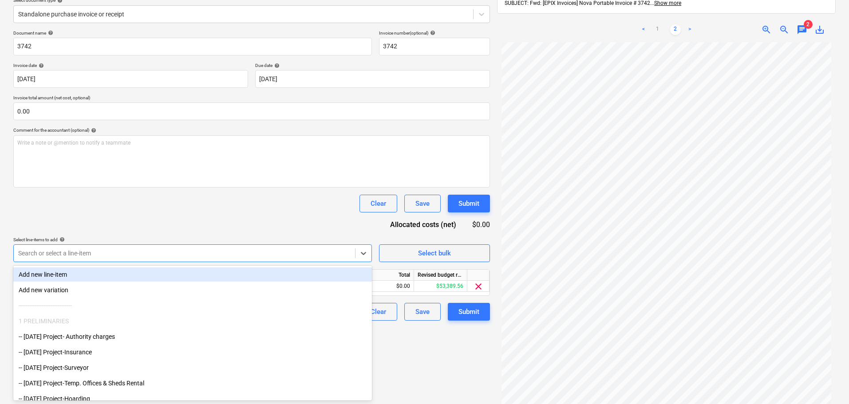
click at [149, 231] on div "Document name help 3742 Invoice number (optional) help 3742 Invoice date help 2…" at bounding box center [251, 175] width 477 height 291
click at [122, 249] on div at bounding box center [184, 253] width 333 height 9
click at [149, 231] on div "Document name help 3742 Invoice number (optional) help 3742 Invoice date help 2…" at bounding box center [251, 175] width 477 height 291
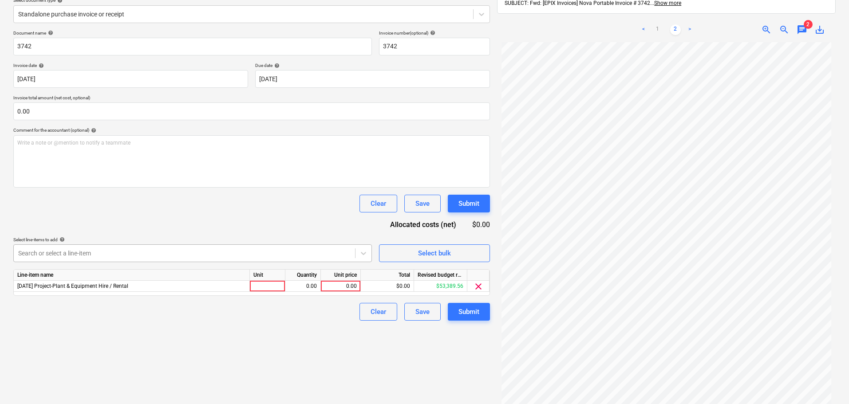
click at [186, 258] on div at bounding box center [184, 253] width 333 height 9
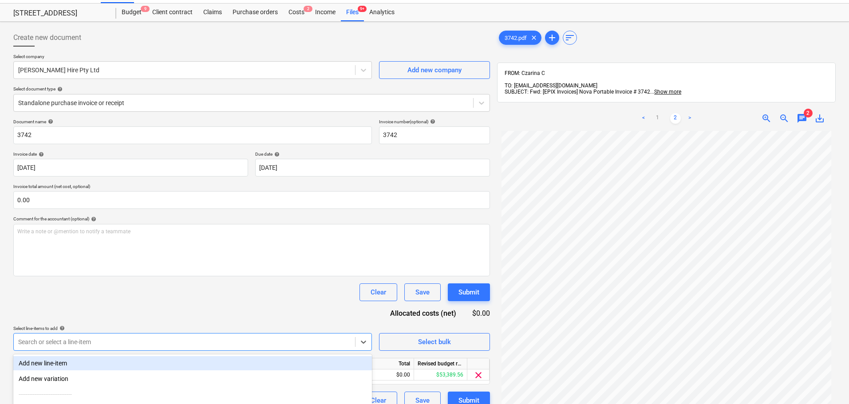
scroll to position [0, 0]
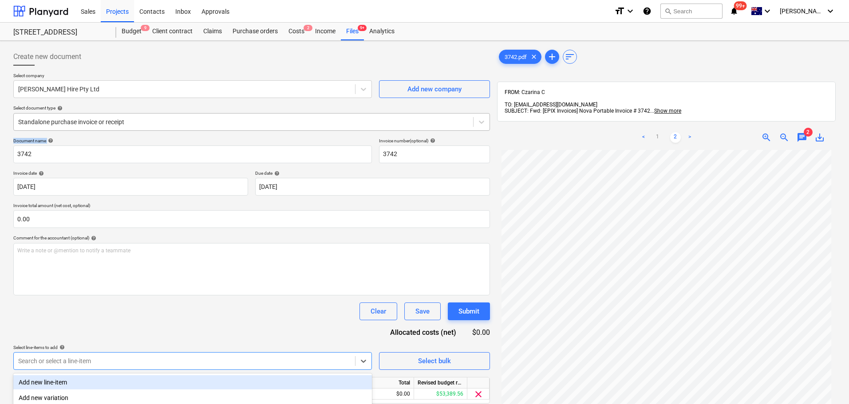
drag, startPoint x: 74, startPoint y: 138, endPoint x: 75, endPoint y: 128, distance: 10.3
click at [75, 136] on div "Create new document Select company Kelm Hire Pty Ltd Add new company Select doc…" at bounding box center [251, 238] width 477 height 381
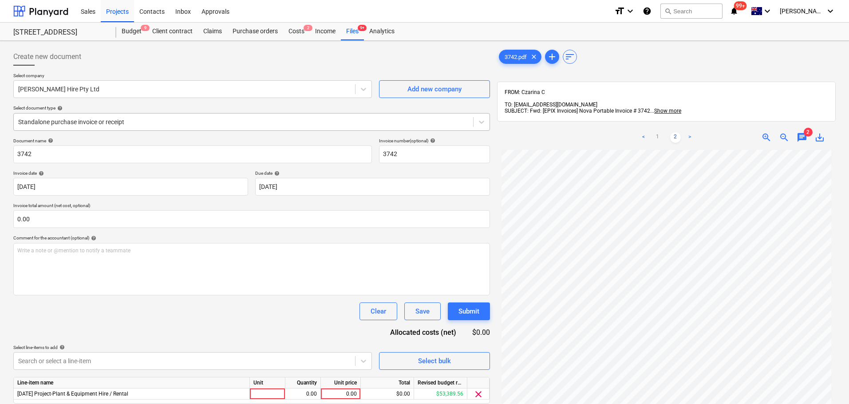
click at [75, 127] on div "Standalone purchase invoice or receipt" at bounding box center [244, 122] width 460 height 12
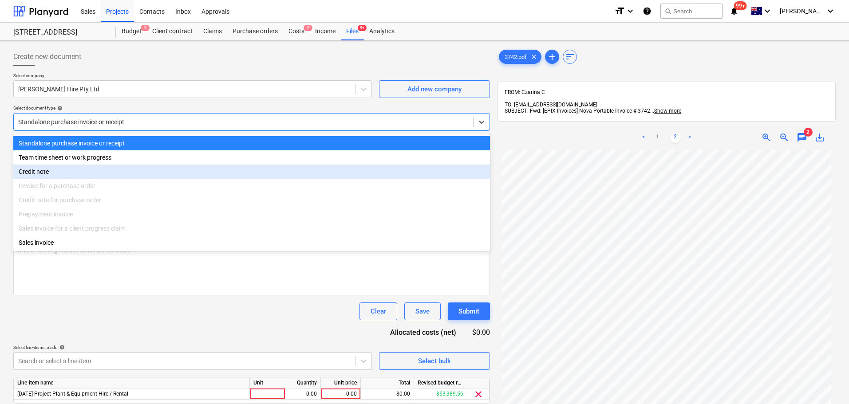
click at [75, 192] on div "Invoice for a purchase order" at bounding box center [251, 186] width 477 height 14
drag, startPoint x: 75, startPoint y: 192, endPoint x: 90, endPoint y: 28, distance: 164.9
click at [75, 190] on div "Invoice for a purchase order" at bounding box center [251, 186] width 477 height 14
click at [360, 34] on div "Files 9+" at bounding box center [352, 32] width 23 height 18
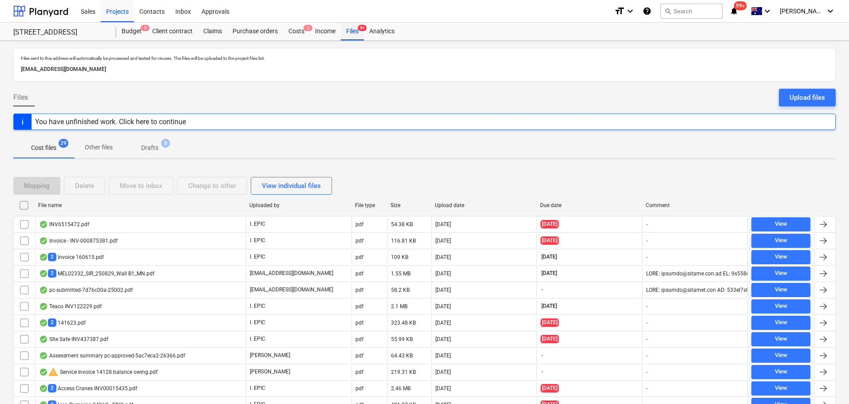
click at [348, 32] on div "Files 9+" at bounding box center [352, 32] width 23 height 18
drag, startPoint x: 401, startPoint y: 190, endPoint x: 365, endPoint y: 151, distance: 53.1
click at [171, 144] on div "Files sent to this address will automatically be processed and tested for virus…" at bounding box center [424, 317] width 849 height 553
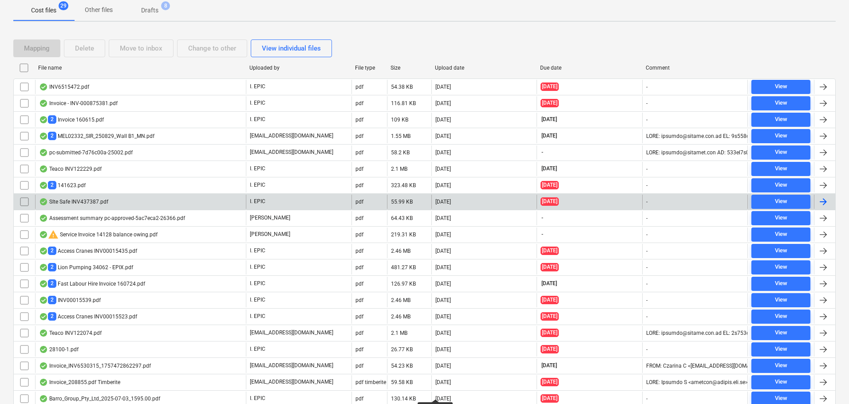
scroll to position [189, 0]
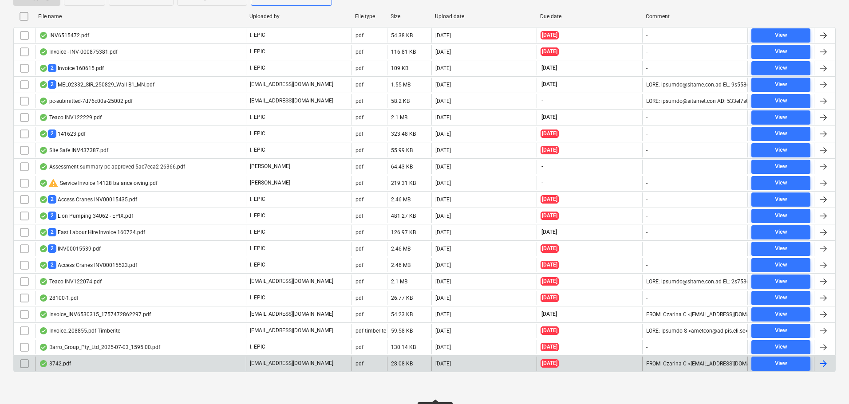
click at [102, 358] on div "3742.pdf" at bounding box center [140, 364] width 211 height 14
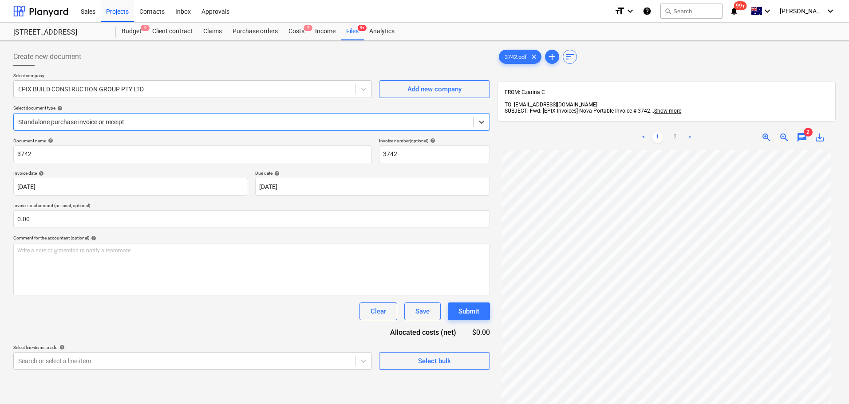
drag, startPoint x: 104, startPoint y: 355, endPoint x: 219, endPoint y: 78, distance: 299.7
click at [219, 78] on p "Select company" at bounding box center [192, 77] width 359 height 8
click at [170, 128] on div "Standalone purchase invoice or receipt" at bounding box center [244, 122] width 460 height 12
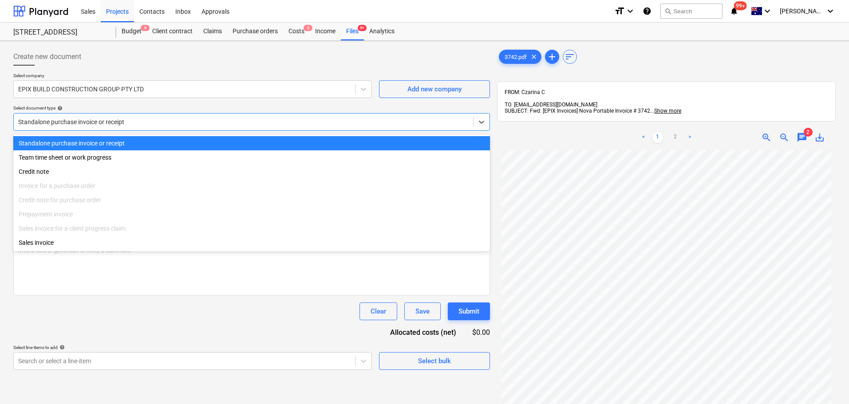
drag, startPoint x: 119, startPoint y: 68, endPoint x: 112, endPoint y: 72, distance: 8.3
click at [119, 69] on div at bounding box center [251, 69] width 477 height 7
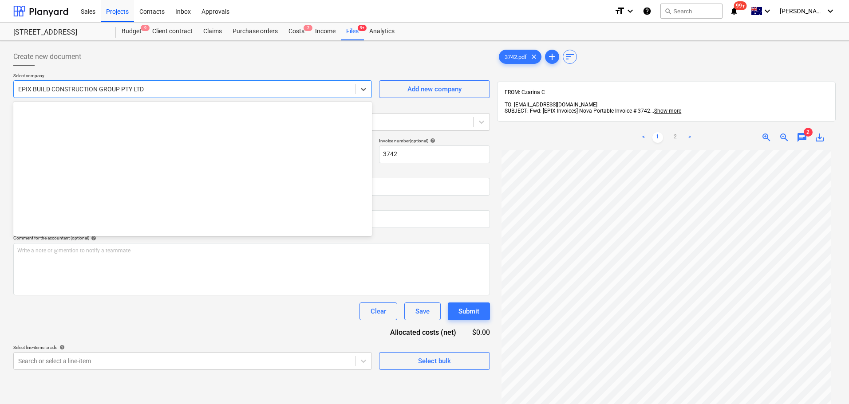
click at [131, 92] on div at bounding box center [184, 89] width 333 height 9
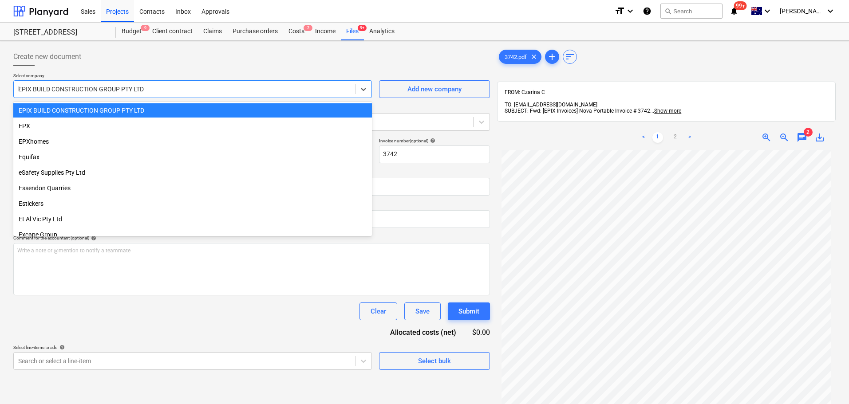
scroll to position [2182, 0]
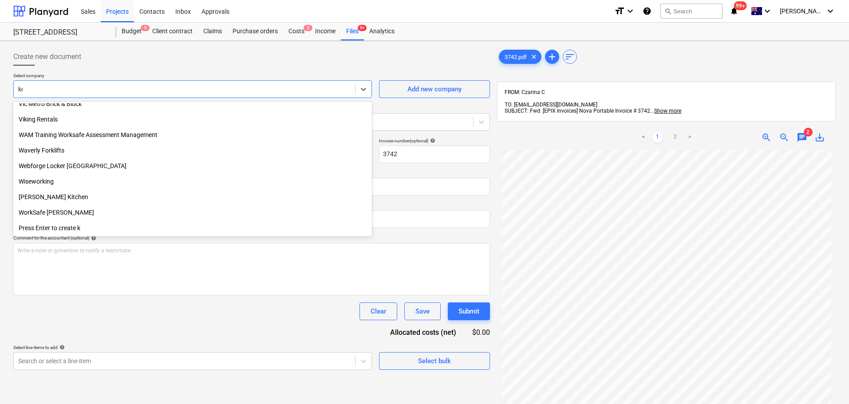
type input "kel"
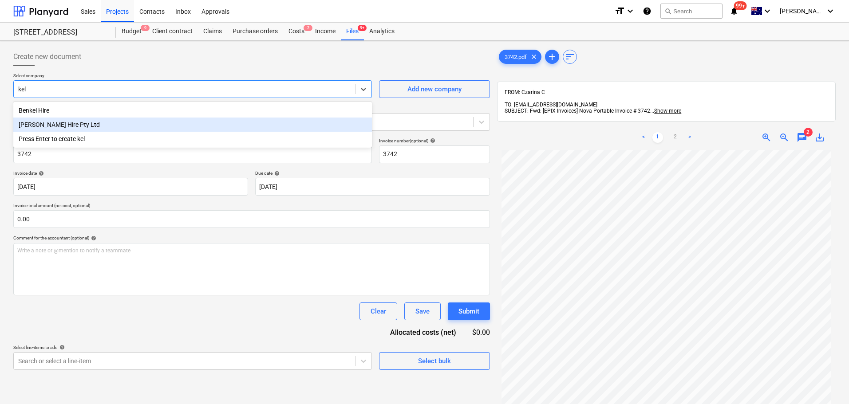
click at [192, 127] on div "[PERSON_NAME] Hire Pty Ltd" at bounding box center [192, 125] width 359 height 14
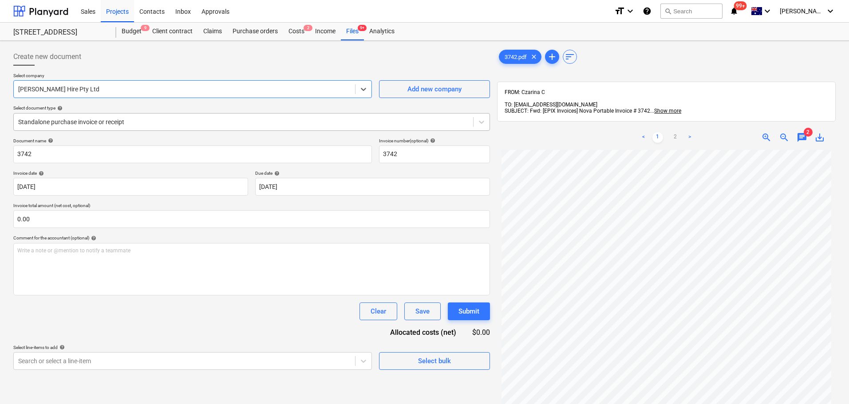
click at [80, 127] on div at bounding box center [243, 122] width 451 height 9
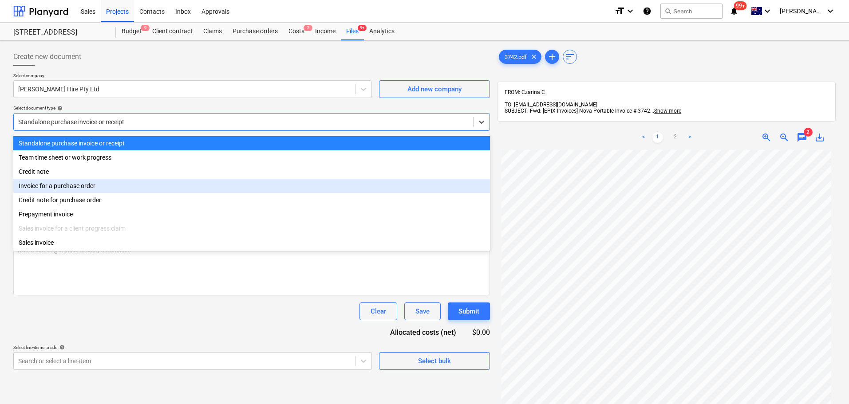
click at [85, 186] on div "Invoice for a purchase order" at bounding box center [251, 186] width 477 height 14
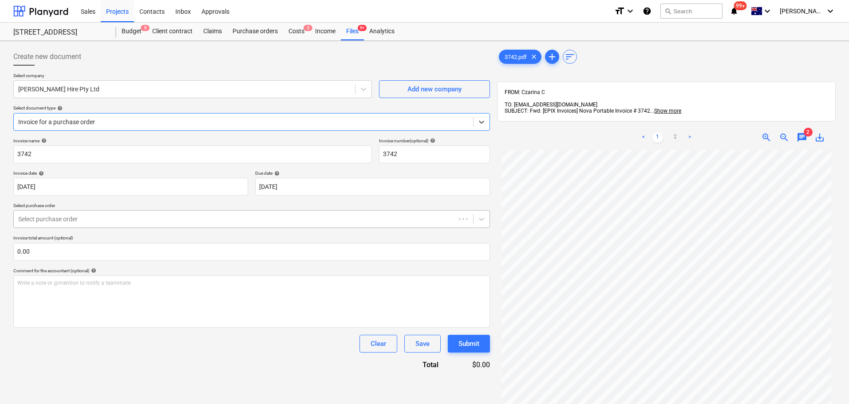
click at [73, 215] on div at bounding box center [234, 219] width 433 height 9
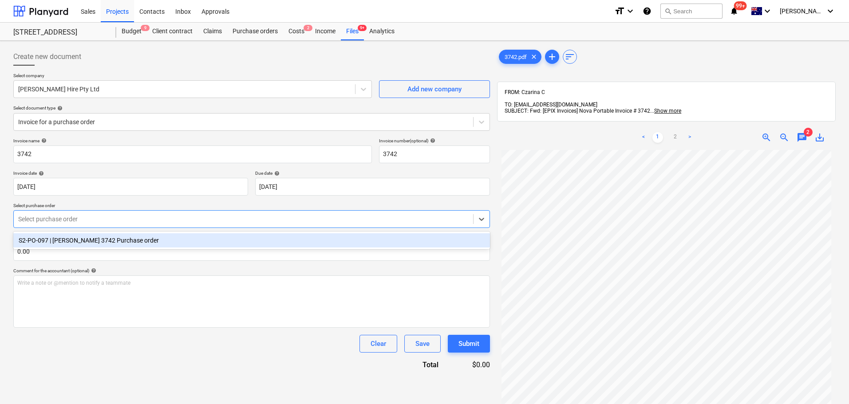
click at [75, 237] on div "S2-PO-097 | KELM 3742 Purchase order" at bounding box center [251, 241] width 477 height 14
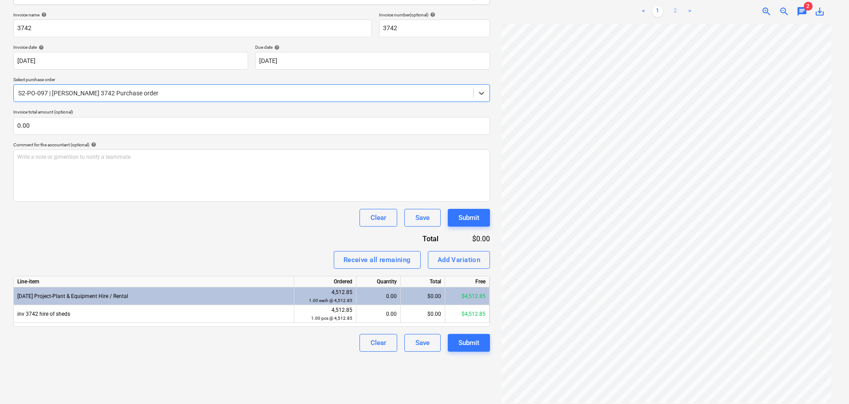
click at [678, 7] on link "2" at bounding box center [675, 11] width 11 height 11
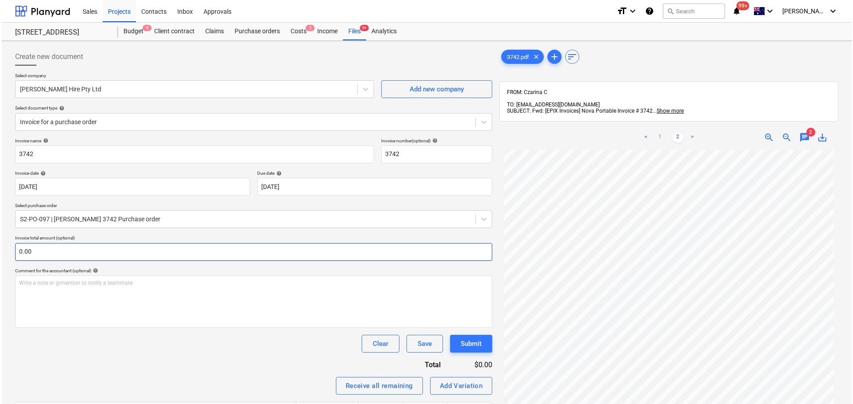
scroll to position [126, 0]
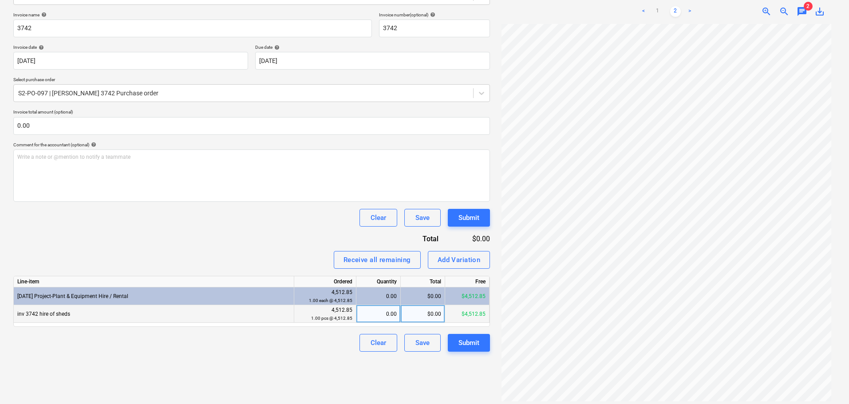
click at [393, 318] on div "0.00" at bounding box center [378, 314] width 37 height 18
type input "1"
click at [465, 343] on div "Submit" at bounding box center [469, 343] width 21 height 12
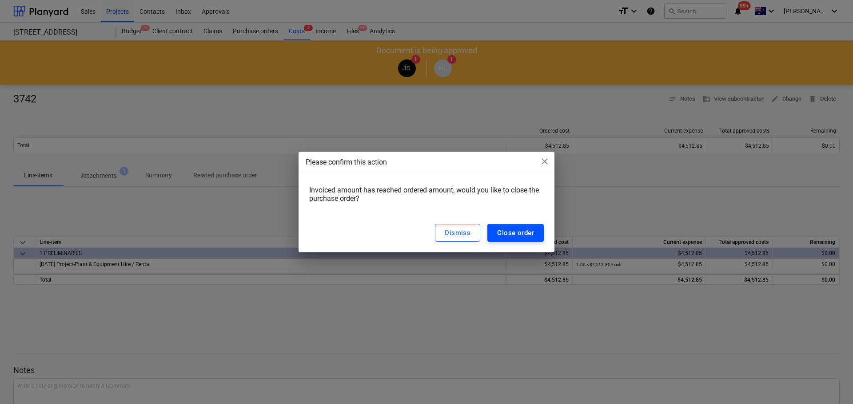
click at [530, 235] on div "Close order" at bounding box center [515, 233] width 37 height 12
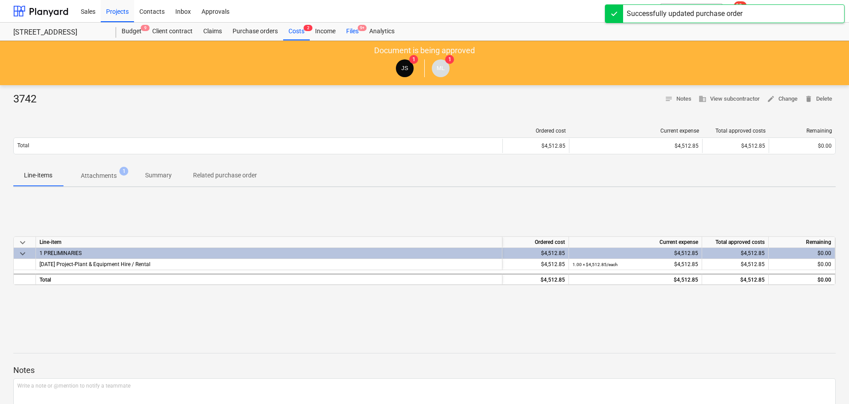
click at [353, 31] on div "Files 9+" at bounding box center [352, 32] width 23 height 18
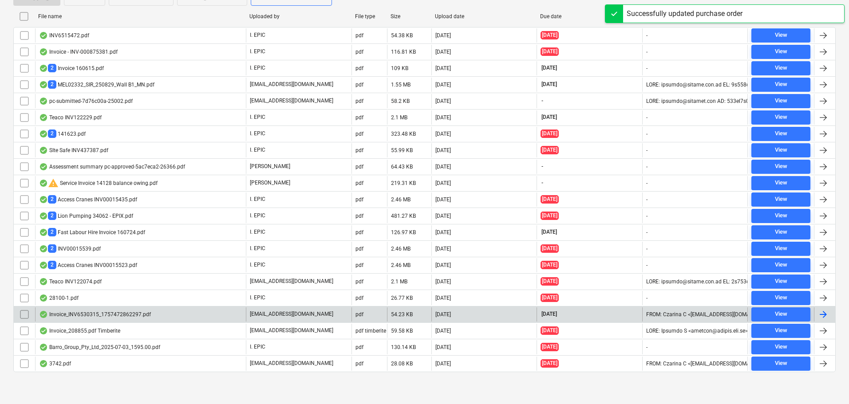
scroll to position [173, 0]
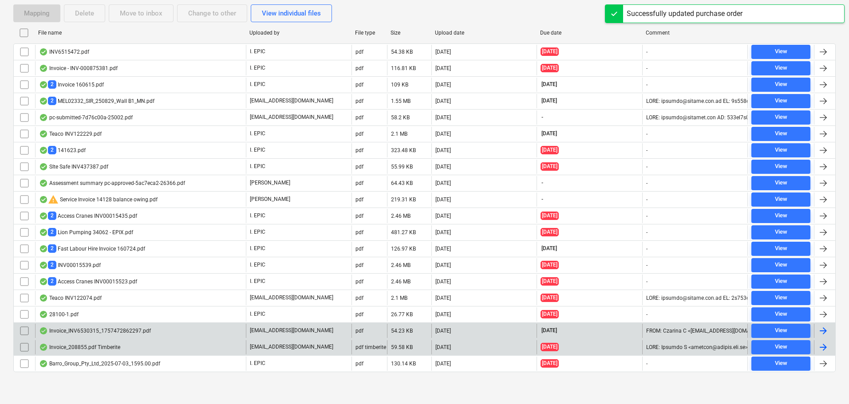
click at [153, 352] on div "Invoice_208855.pdf Timberite" at bounding box center [140, 348] width 211 height 14
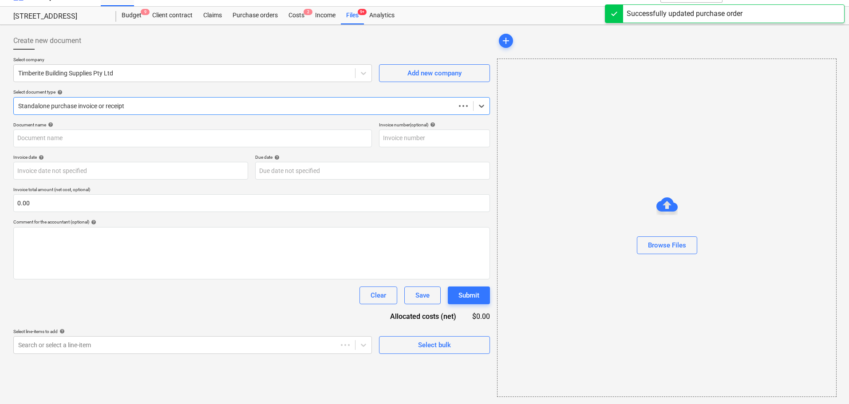
scroll to position [16, 0]
type input "208855"
type input "[DATE]"
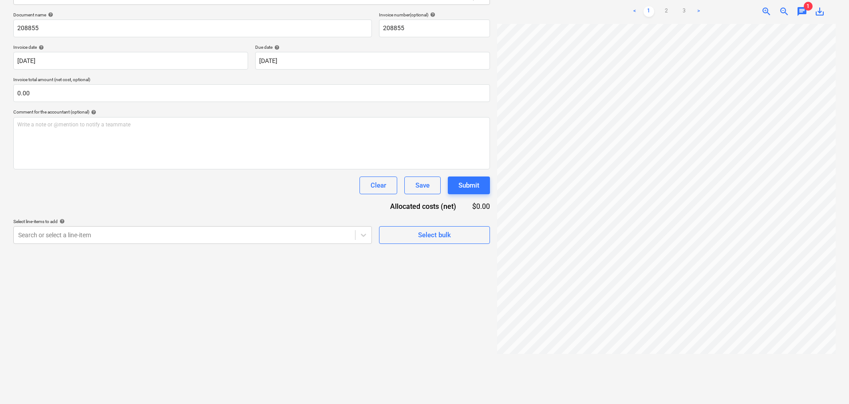
scroll to position [0, 133]
click at [799, 8] on span "chat" at bounding box center [802, 11] width 11 height 11
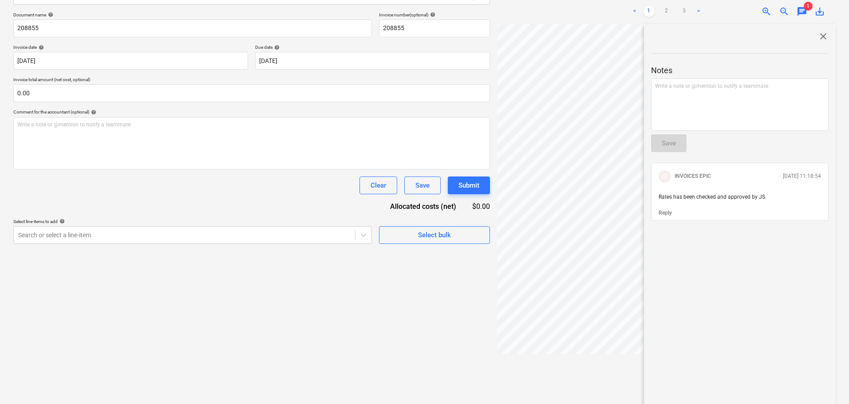
click at [826, 30] on div "close Notes Write a note or @mention to notify a teammate ﻿ Save IE INVOICES EP…" at bounding box center [740, 221] width 192 height 394
click at [819, 31] on span "close" at bounding box center [823, 36] width 11 height 11
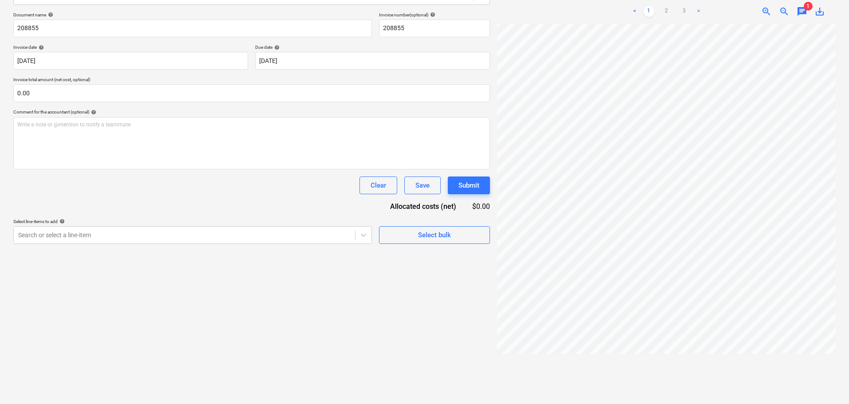
drag, startPoint x: 731, startPoint y: 399, endPoint x: 760, endPoint y: 390, distance: 29.6
click at [758, 394] on div "Invo...pdf Timberite clear add sort FROM: Czarina C TO: <1e151c21-b955-4dc1-944…" at bounding box center [667, 162] width 346 height 489
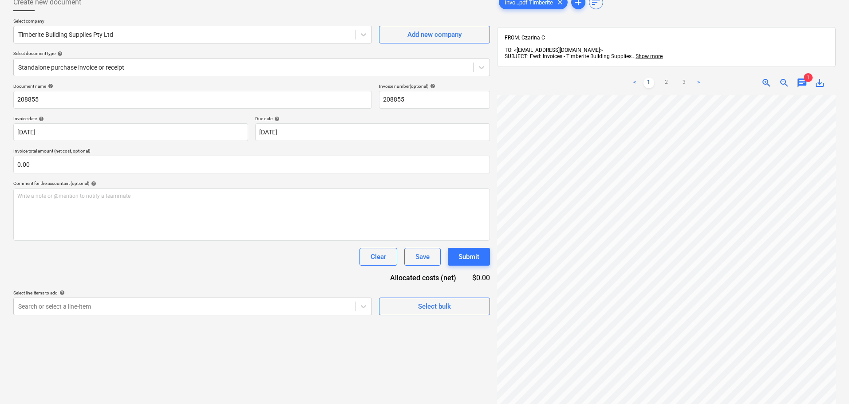
scroll to position [0, 0]
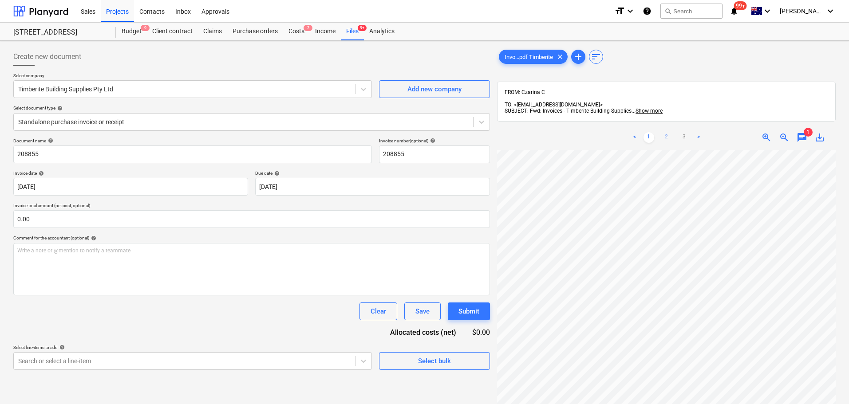
click at [667, 132] on link "2" at bounding box center [667, 137] width 11 height 11
click at [680, 133] on link "3" at bounding box center [684, 137] width 11 height 11
click at [650, 133] on link "1" at bounding box center [649, 137] width 11 height 11
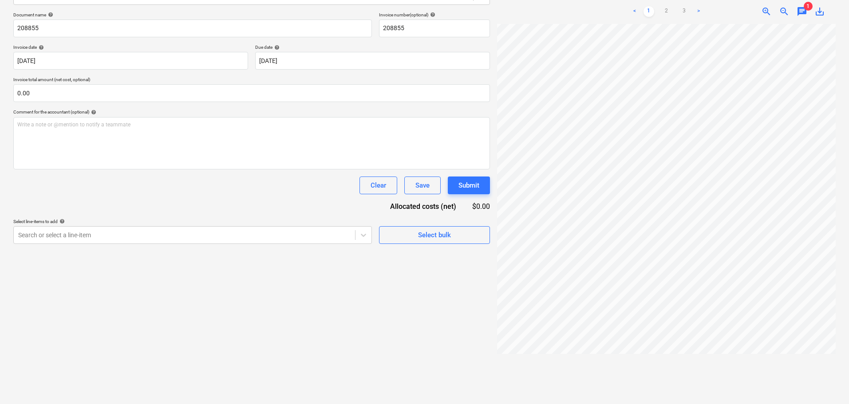
click at [707, 400] on div "Create new document Select company Timberite Building Supplies Pty Ltd Add new …" at bounding box center [424, 163] width 849 height 496
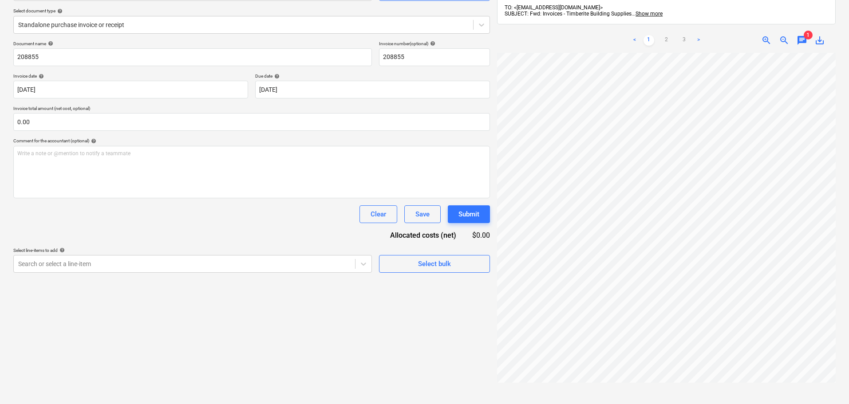
scroll to position [82, 0]
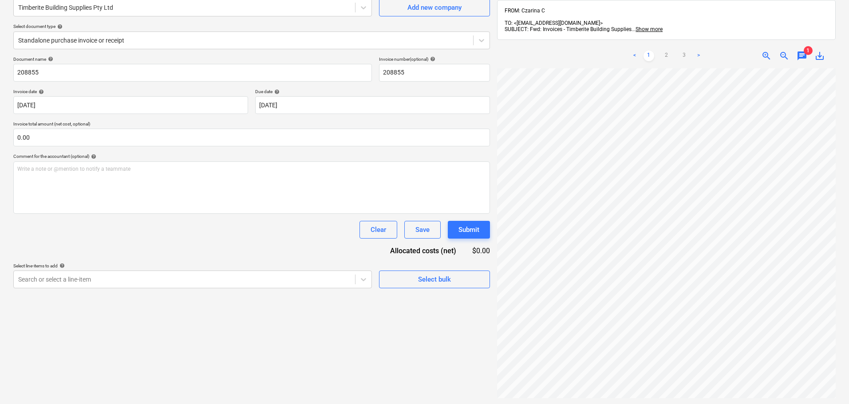
click at [335, 321] on div "Create new document Select company Timberite Building Supplies Pty Ltd Add new …" at bounding box center [252, 207] width 484 height 489
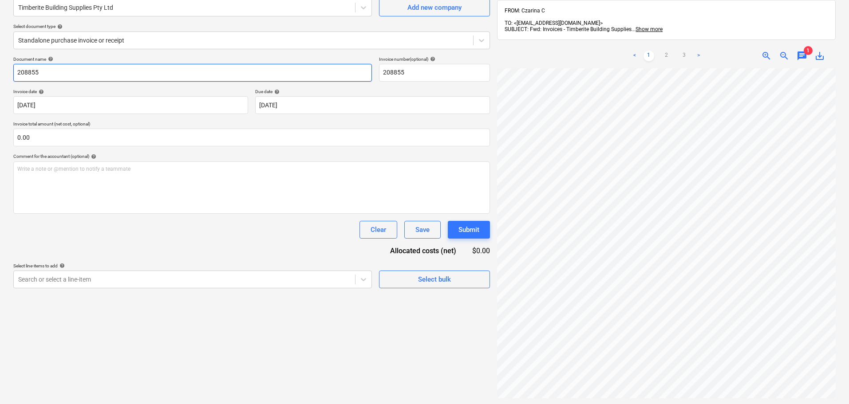
drag, startPoint x: 58, startPoint y: 65, endPoint x: -20, endPoint y: 69, distance: 78.2
click at [0, 69] on html "Sales Projects Contacts Inbox Approvals format_size keyboard_arrow_down help se…" at bounding box center [424, 120] width 849 height 404
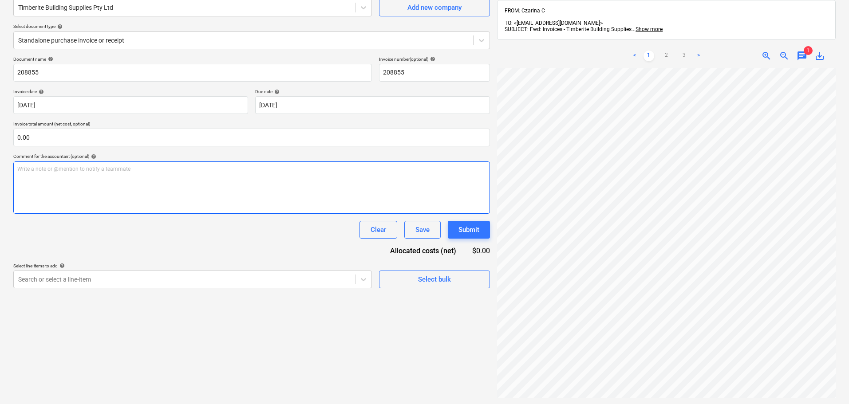
click at [248, 204] on div "Write a note or @mention to notify a teammate [PERSON_NAME]" at bounding box center [251, 188] width 477 height 52
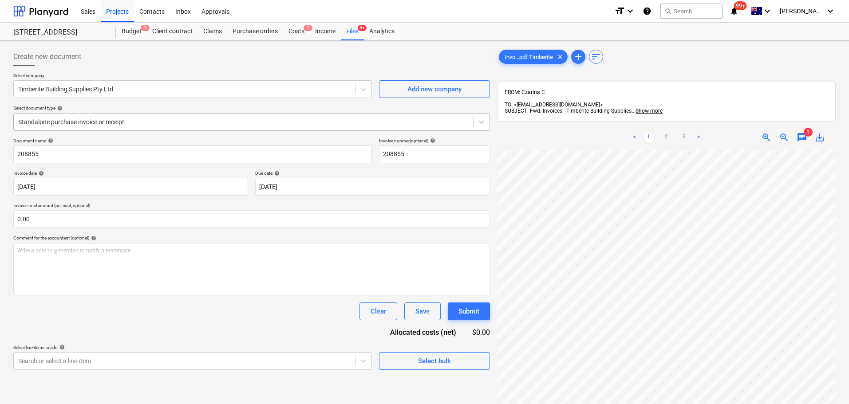
drag, startPoint x: 110, startPoint y: 129, endPoint x: 118, endPoint y: 128, distance: 8.1
click at [111, 129] on div "Standalone purchase invoice or receipt" at bounding box center [251, 122] width 477 height 18
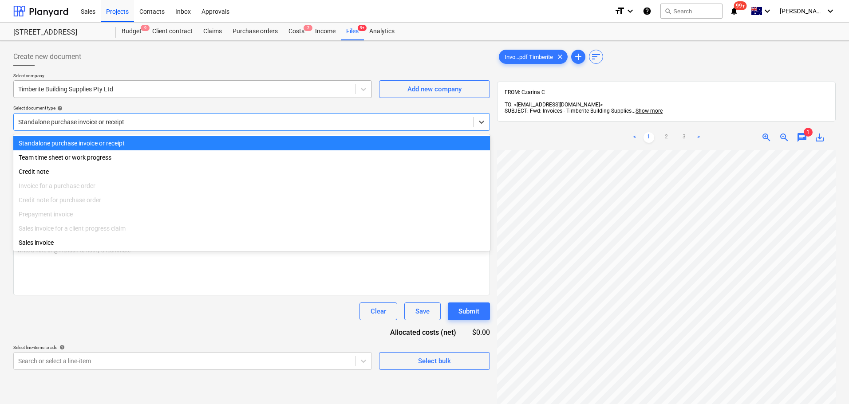
click at [119, 89] on div at bounding box center [184, 89] width 333 height 9
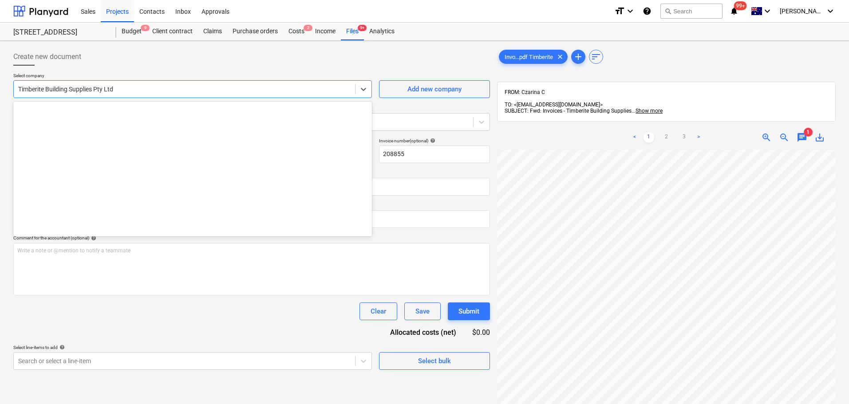
scroll to position [13831, 0]
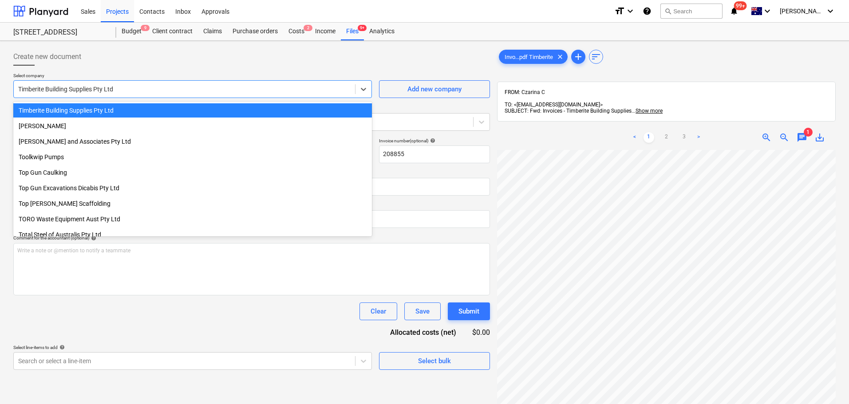
click at [115, 104] on div "Timberite Building Supplies Pty Ltd" at bounding box center [192, 110] width 359 height 14
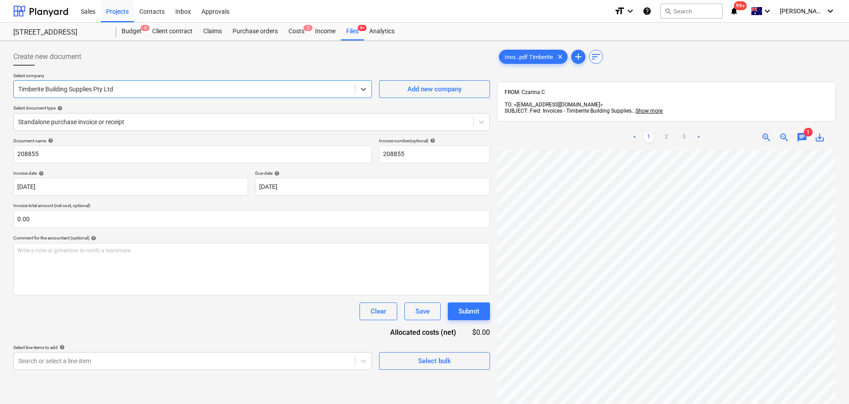
click at [115, 104] on div "Select company option Timberite Building Supplies Pty Ltd , selected. Select is…" at bounding box center [251, 105] width 477 height 65
click at [117, 128] on div "Standalone purchase invoice or receipt" at bounding box center [251, 122] width 477 height 18
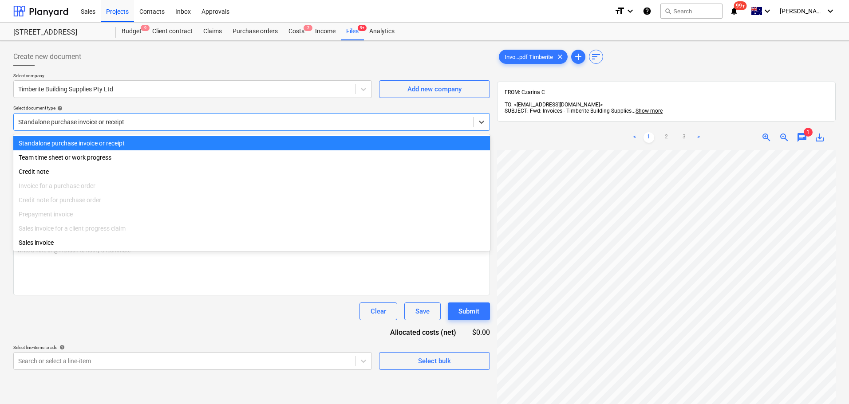
click at [140, 104] on div "Select company Timberite Building Supplies Pty Ltd Add new company Select docum…" at bounding box center [251, 105] width 477 height 65
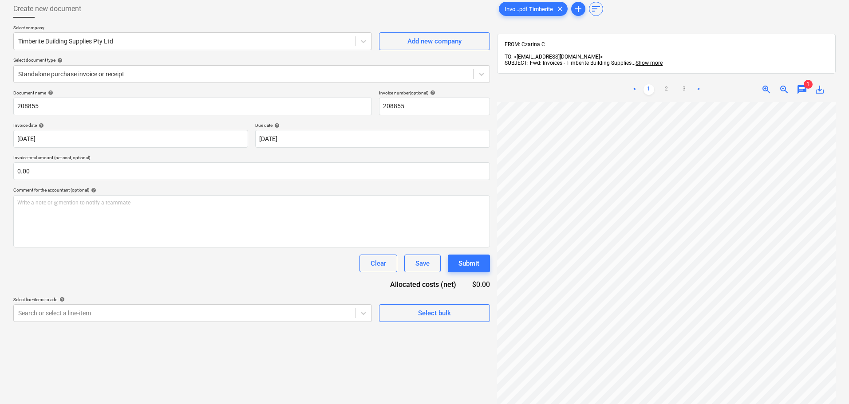
scroll to position [0, 0]
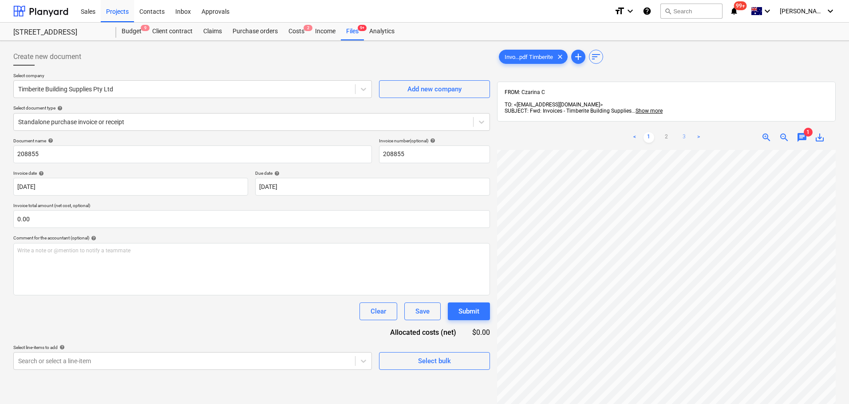
click at [683, 132] on link "3" at bounding box center [684, 137] width 11 height 11
click at [650, 134] on link "1" at bounding box center [649, 137] width 11 height 11
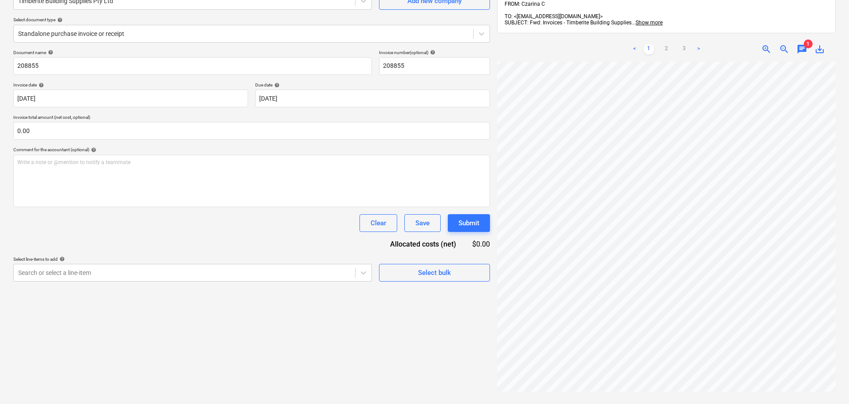
scroll to position [89, 0]
click at [670, 44] on link "2" at bounding box center [667, 49] width 11 height 11
click at [685, 48] on link "3" at bounding box center [684, 49] width 11 height 11
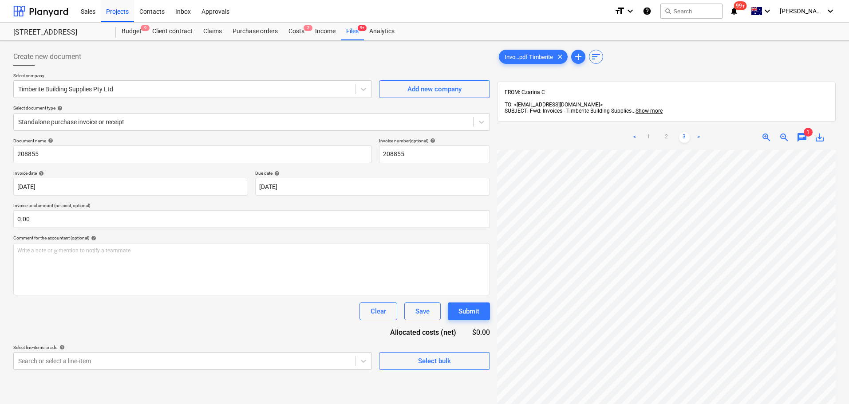
click at [805, 135] on span "chat" at bounding box center [802, 137] width 11 height 11
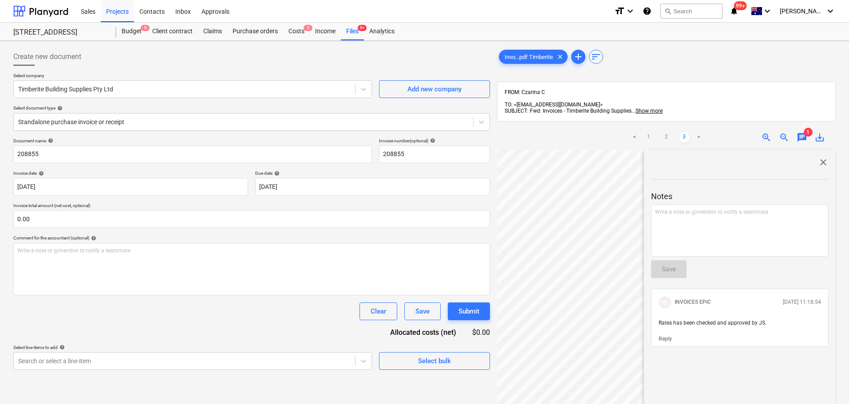
scroll to position [133, 0]
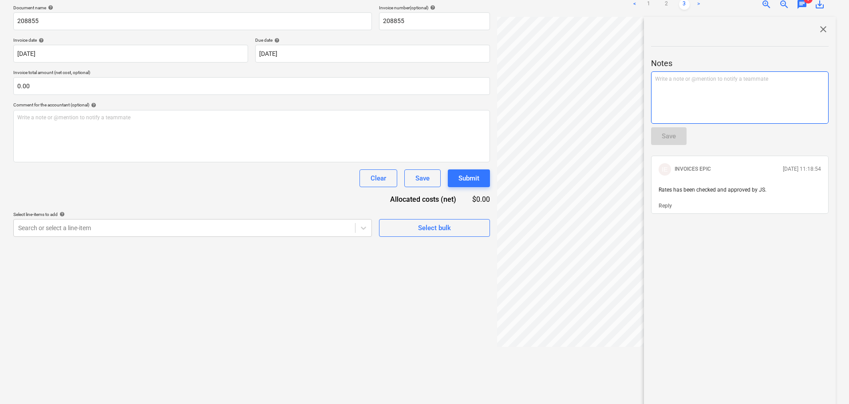
click at [713, 100] on div "Write a note or @mention to notify a teammate [PERSON_NAME]" at bounding box center [740, 97] width 178 height 52
click at [670, 145] on div at bounding box center [740, 148] width 178 height 7
click at [667, 131] on div "Save" at bounding box center [669, 137] width 14 height 12
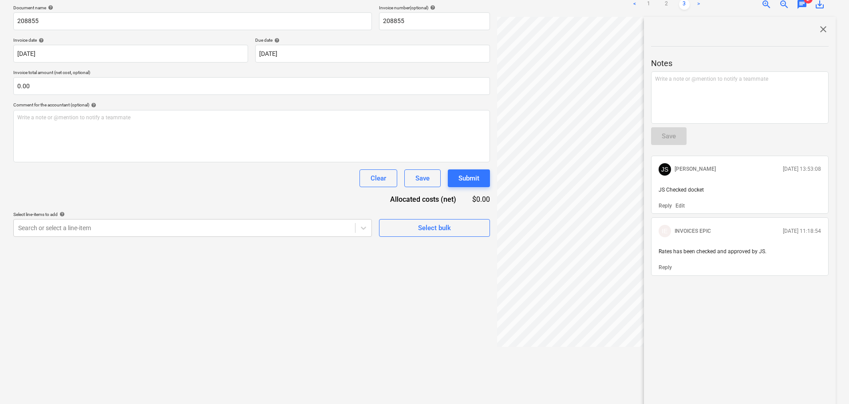
click at [301, 268] on div "Create new document Select company Timberite Building Supplies Pty Ltd Add new …" at bounding box center [252, 155] width 484 height 489
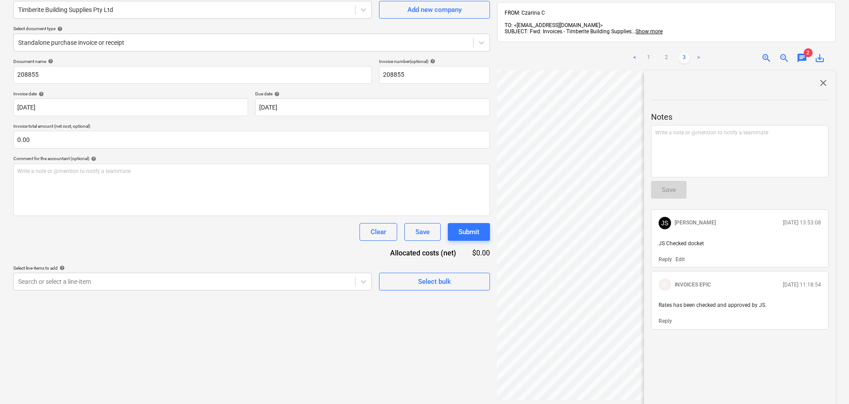
scroll to position [0, 0]
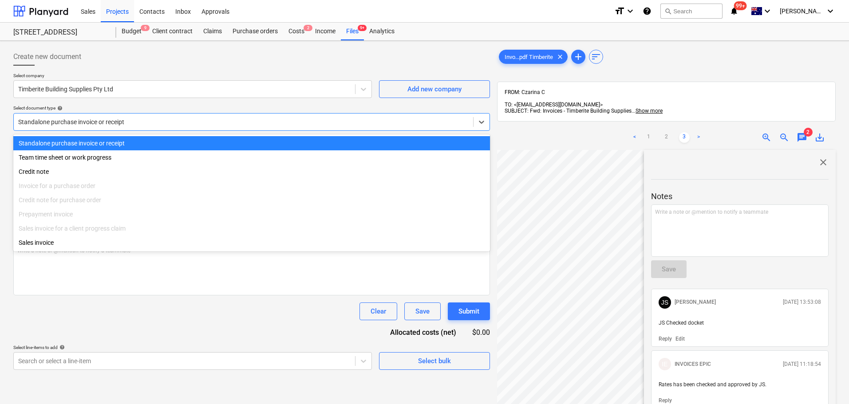
click at [62, 128] on div "Standalone purchase invoice or receipt" at bounding box center [244, 122] width 460 height 12
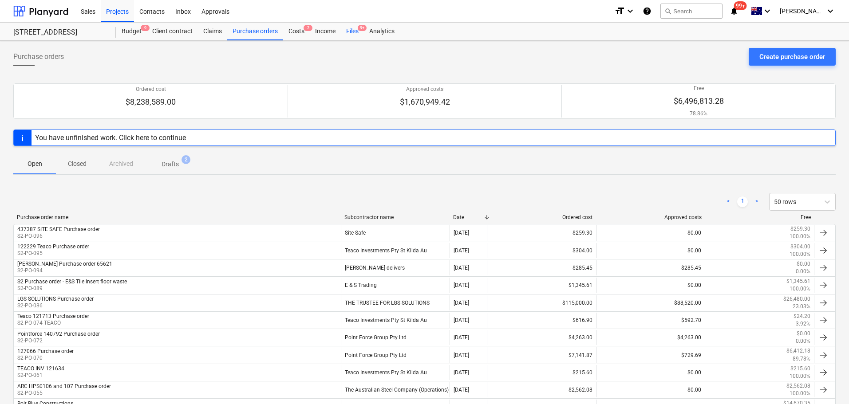
click at [353, 32] on div "Files 9+" at bounding box center [352, 32] width 23 height 18
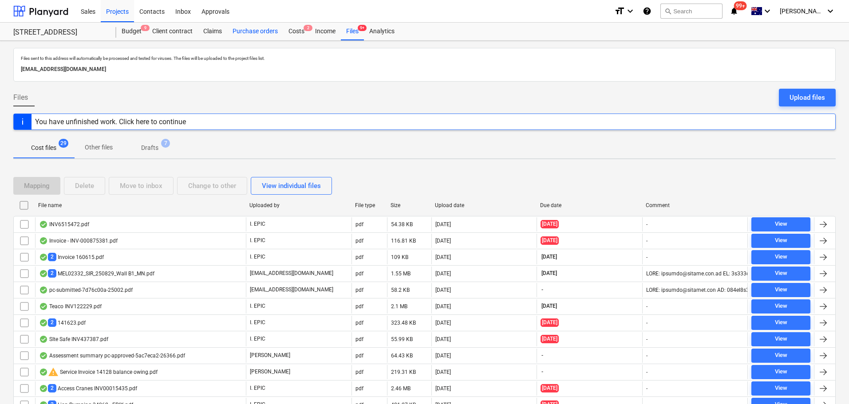
click at [275, 36] on div "Purchase orders" at bounding box center [255, 32] width 56 height 18
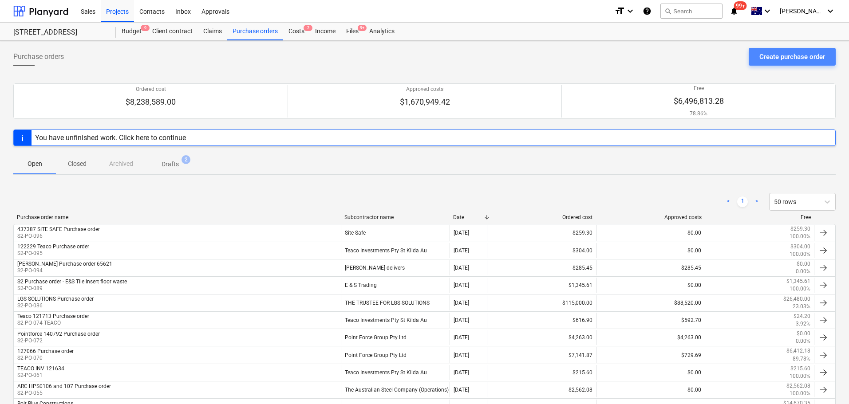
click at [799, 57] on div "Create purchase order" at bounding box center [793, 57] width 66 height 12
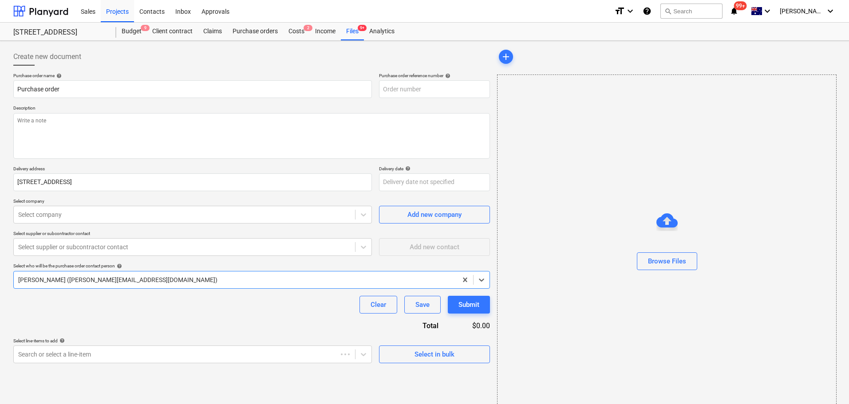
type textarea "x"
type input "S2-PO-097"
click at [76, 285] on div "Jacob Salta (jacob@epixbuild.com.au)" at bounding box center [236, 280] width 444 height 12
click at [170, 249] on div at bounding box center [184, 247] width 333 height 9
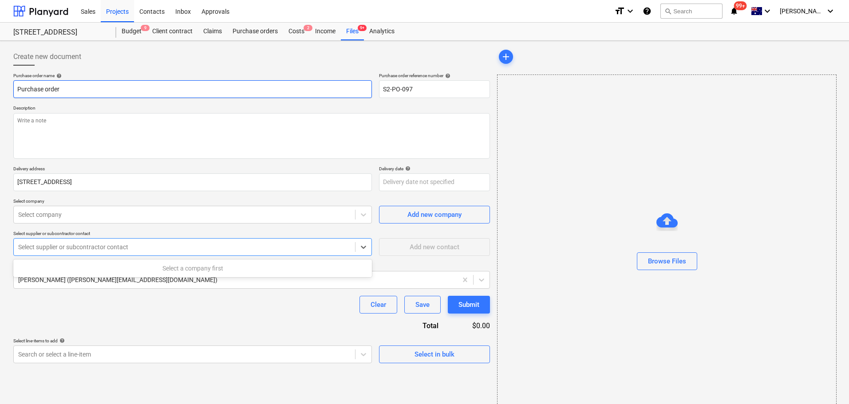
click at [103, 89] on input "Purchase order" at bounding box center [192, 89] width 359 height 18
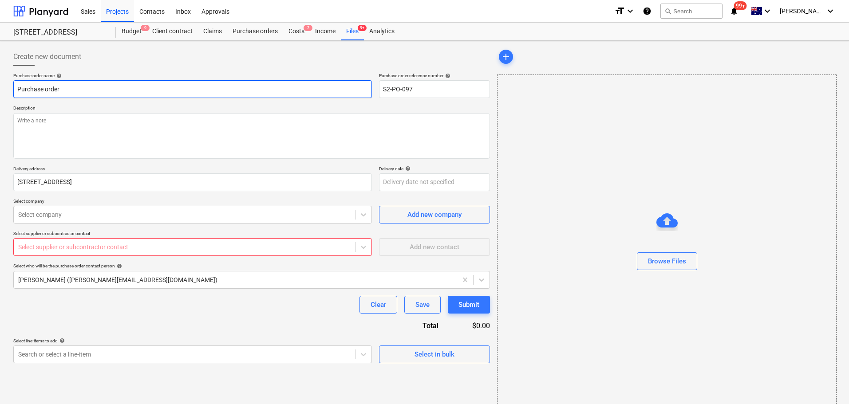
click at [238, 93] on input "Purchase order" at bounding box center [192, 89] width 359 height 18
type textarea "x"
type input "KPurchase order"
type textarea "x"
type input "KEPurchase order"
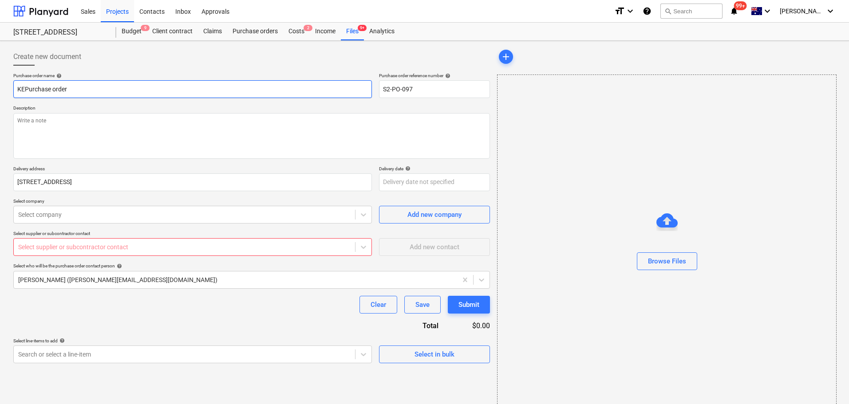
type textarea "x"
type input "KELPurchase order"
type textarea "x"
type input "KELMPurchase order"
type textarea "x"
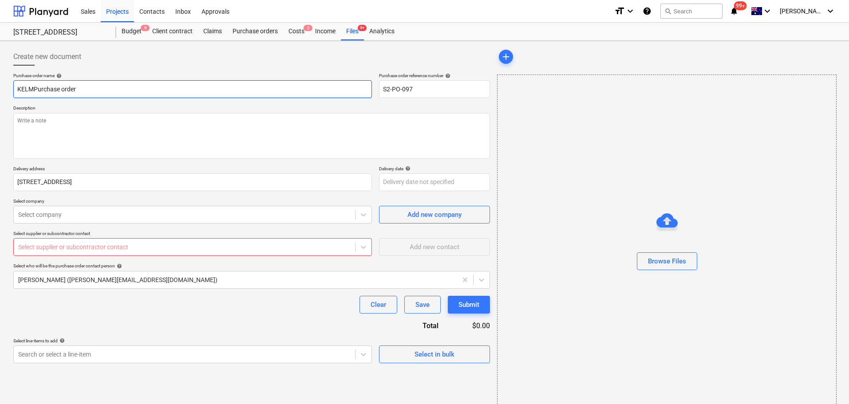
type input "KELM Purchase order"
type textarea "x"
type input "KELM 3Purchase order"
type textarea "x"
type input "KELM 37Purchase order"
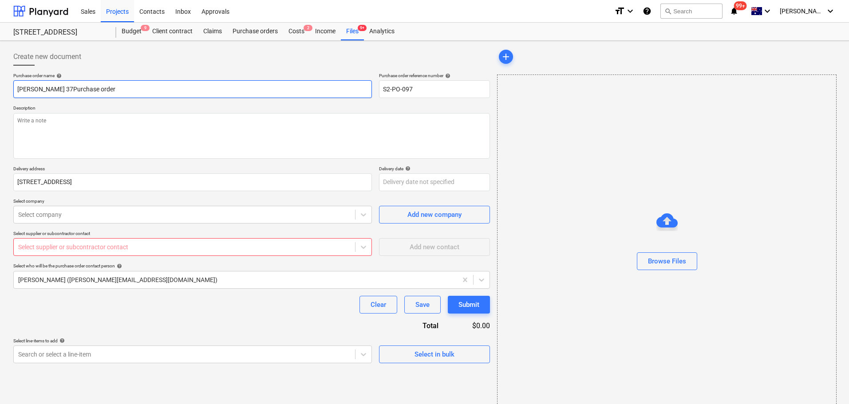
type textarea "x"
type input "KELM 374Purchase order"
type textarea "x"
type input "KELM 3742Purchase order"
type textarea "x"
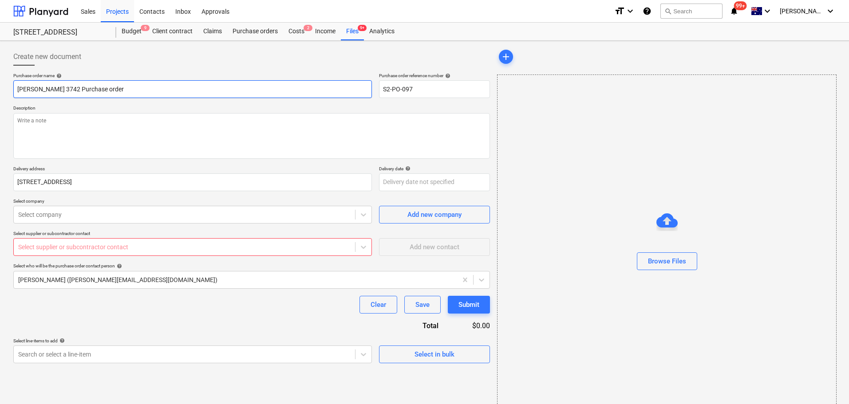
drag, startPoint x: 178, startPoint y: 98, endPoint x: 0, endPoint y: 68, distance: 180.1
click at [0, 68] on div "Create new document Purchase order name help KELM 3742 Purchase order Purchase …" at bounding box center [424, 231] width 849 height 380
type input "KELM 3742 Purchase order"
click at [156, 130] on textarea at bounding box center [251, 136] width 477 height 46
paste textarea "KELM 3742 Purchase order"
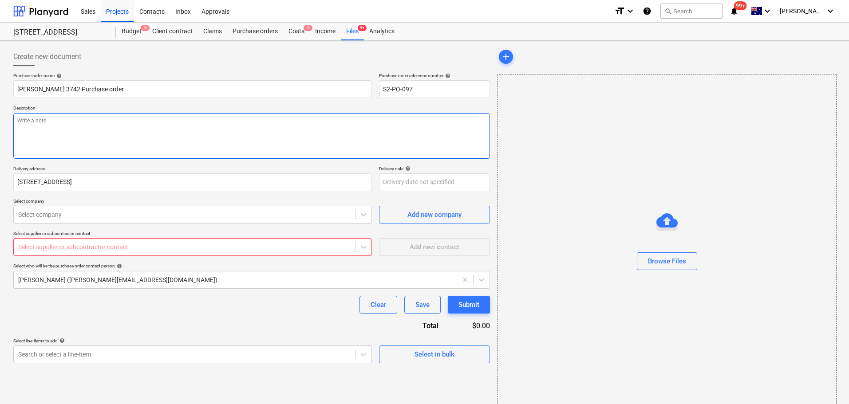
type textarea "x"
type textarea "KELM 3742 Purchase order"
click at [113, 185] on input "[STREET_ADDRESS]" at bounding box center [192, 183] width 359 height 18
type textarea "x"
click at [149, 237] on p "Select supplier or subcontractor contact" at bounding box center [192, 235] width 359 height 8
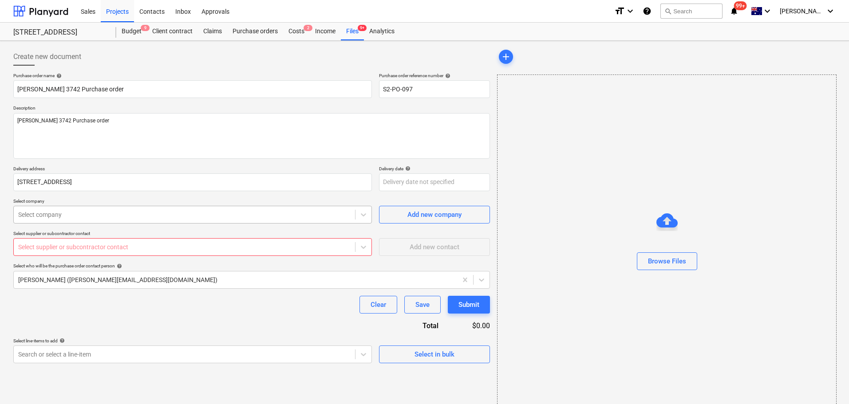
click at [147, 223] on div "Select company" at bounding box center [192, 215] width 359 height 18
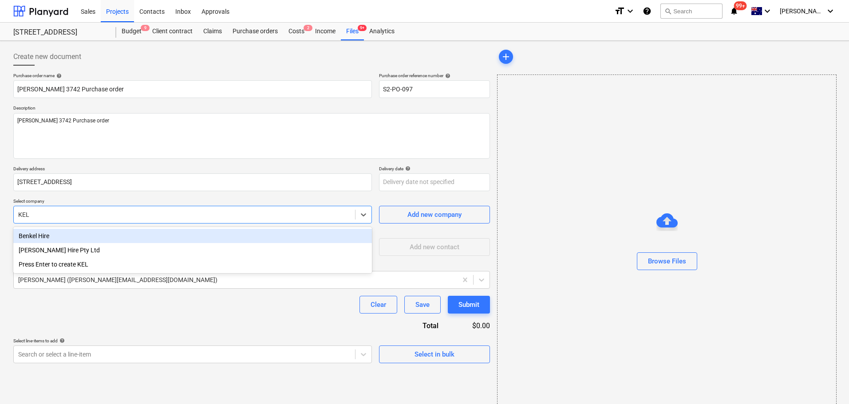
type input "KELM"
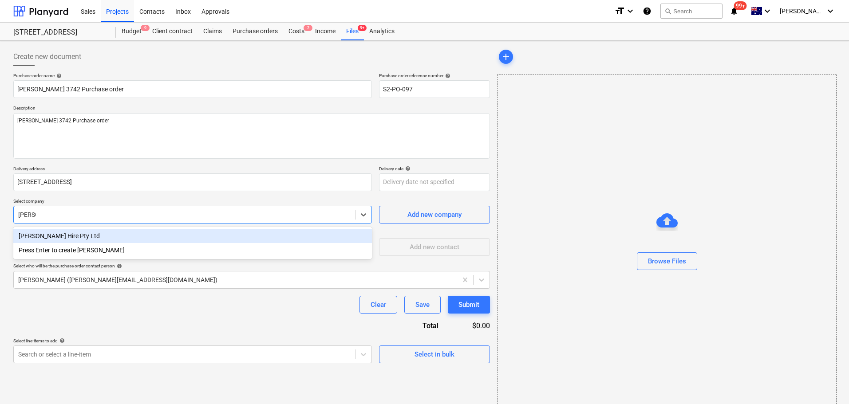
click at [157, 242] on div "Kelm Hire Pty Ltd" at bounding box center [192, 236] width 359 height 14
type textarea "x"
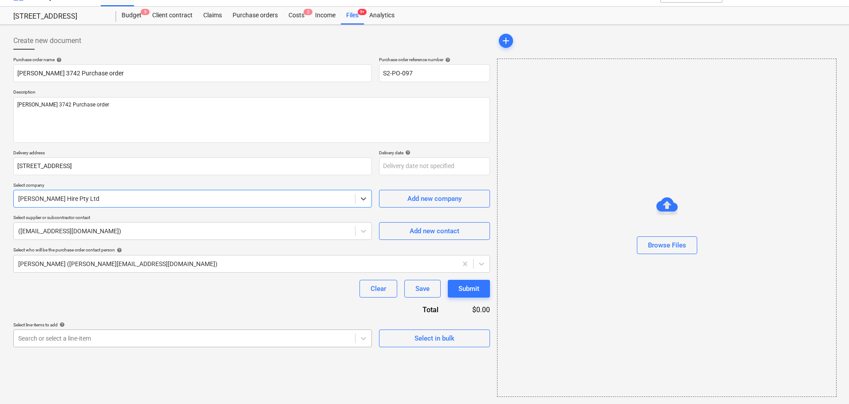
type textarea "x"
click at [94, 334] on body "Sales Projects Contacts Inbox Approvals format_size keyboard_arrow_down help se…" at bounding box center [424, 186] width 849 height 404
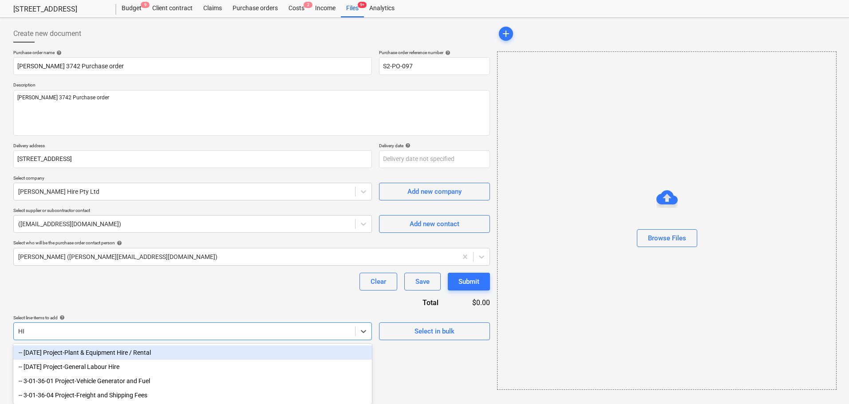
scroll to position [16, 0]
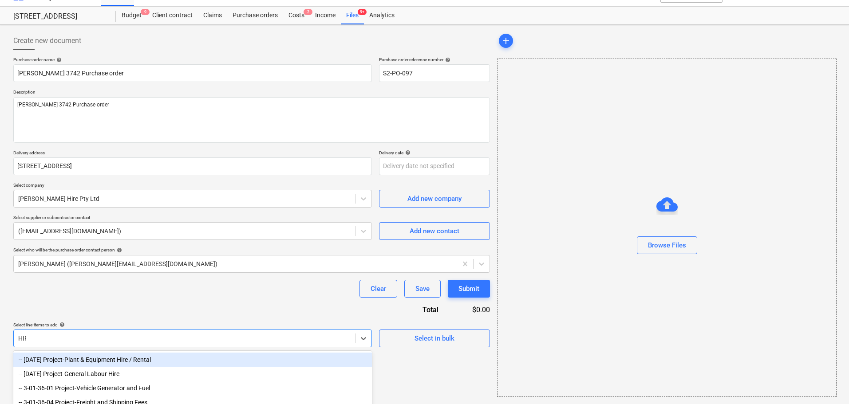
type input "HIRE"
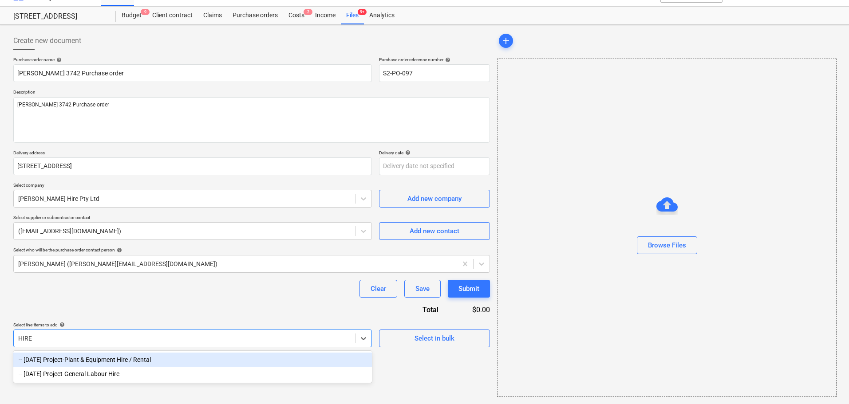
type textarea "x"
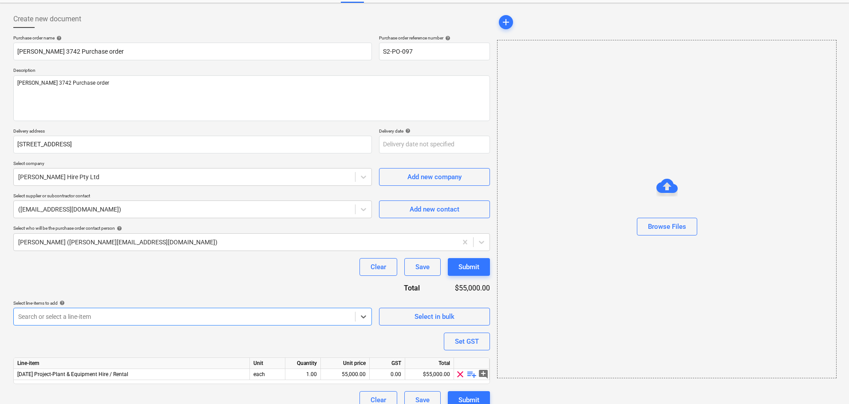
scroll to position [50, 0]
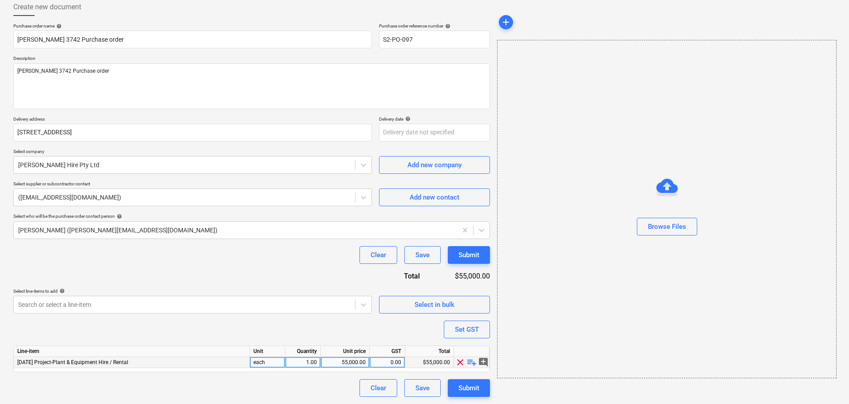
click at [474, 363] on span "playlist_add" at bounding box center [472, 362] width 11 height 11
type textarea "x"
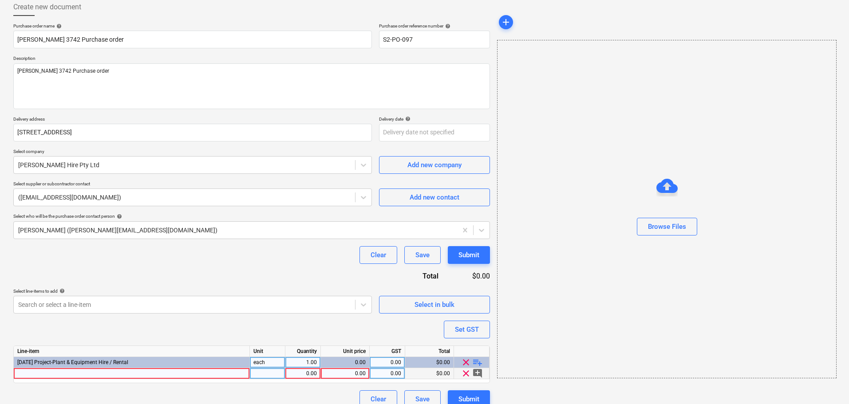
click at [167, 372] on div at bounding box center [132, 374] width 236 height 11
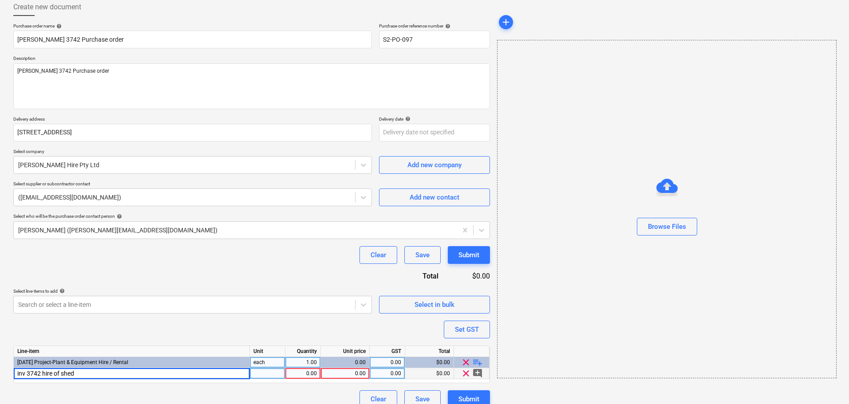
type input "inv 3742 hire of sheds"
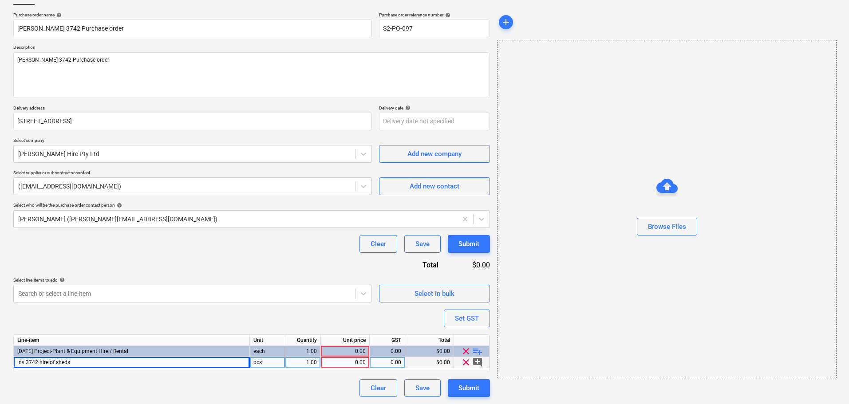
click at [349, 362] on div "0.00" at bounding box center [345, 362] width 41 height 11
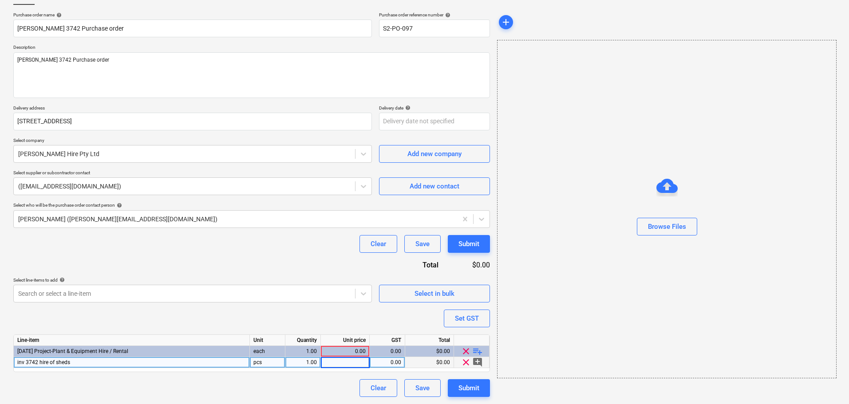
type textarea "x"
type input "4512.85"
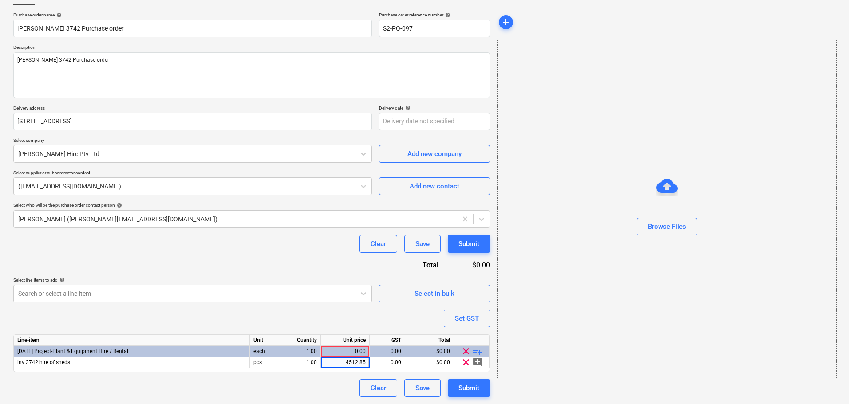
click at [301, 323] on div "Purchase order name help KELM 3742 Purchase order Purchase order reference numb…" at bounding box center [251, 204] width 477 height 385
click at [484, 396] on button "Submit" at bounding box center [469, 389] width 42 height 18
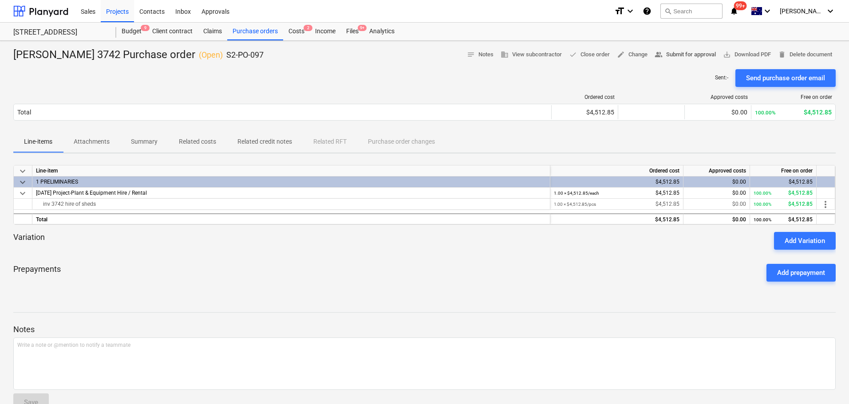
click at [674, 52] on span "people_alt Submit for approval" at bounding box center [685, 55] width 61 height 10
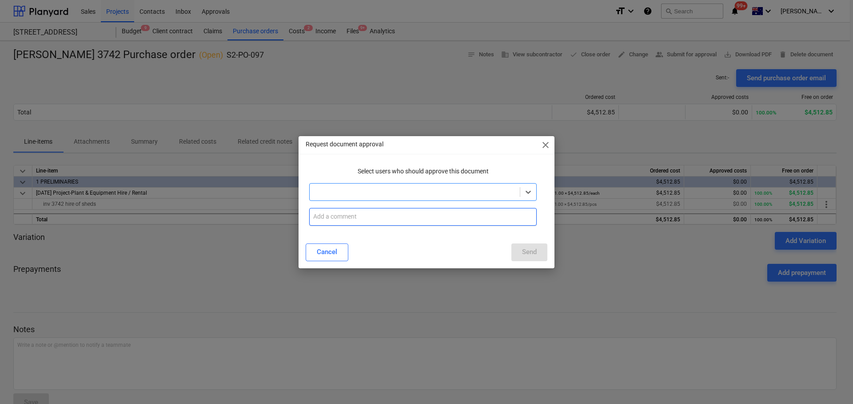
click at [412, 211] on input "text" at bounding box center [422, 217] width 227 height 18
click at [420, 194] on div at bounding box center [414, 192] width 201 height 9
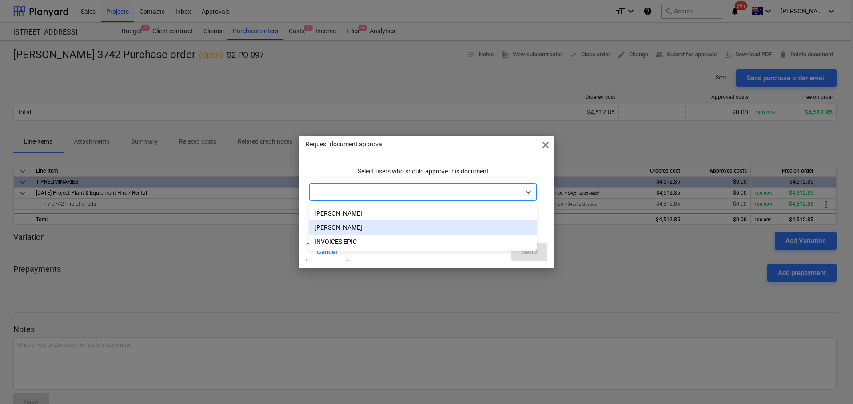
click at [411, 229] on div "Jacob Salta" at bounding box center [422, 228] width 227 height 14
click at [394, 256] on div "Cancel Send" at bounding box center [426, 253] width 242 height 18
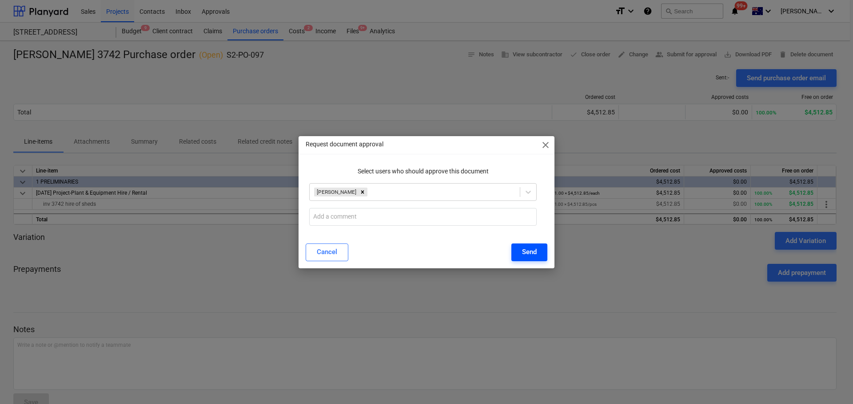
click at [516, 258] on button "Send" at bounding box center [529, 253] width 36 height 18
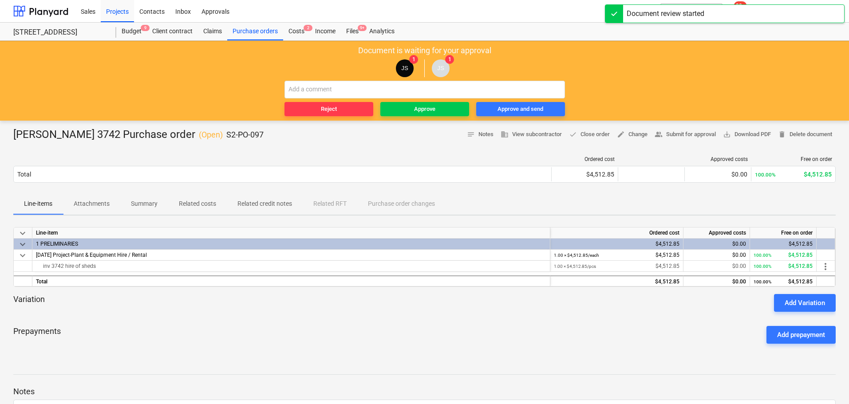
click at [316, 216] on div "KELM 3742 Purchase order ( Open ) S2-PO-097 notes Notes business View subcontra…" at bounding box center [424, 304] width 849 height 367
click at [681, 44] on div "Document is waiting for your approval JS 1 JS 1 Reject Approve Approve and send" at bounding box center [424, 81] width 849 height 80
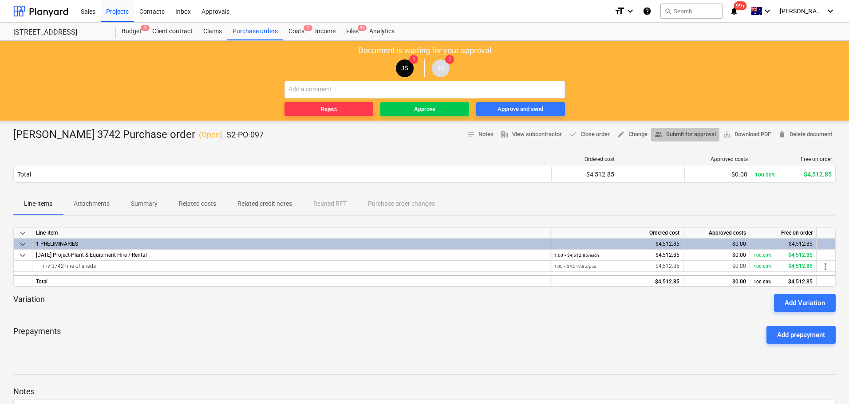
click at [666, 135] on span "people_alt Submit for approval" at bounding box center [685, 135] width 61 height 10
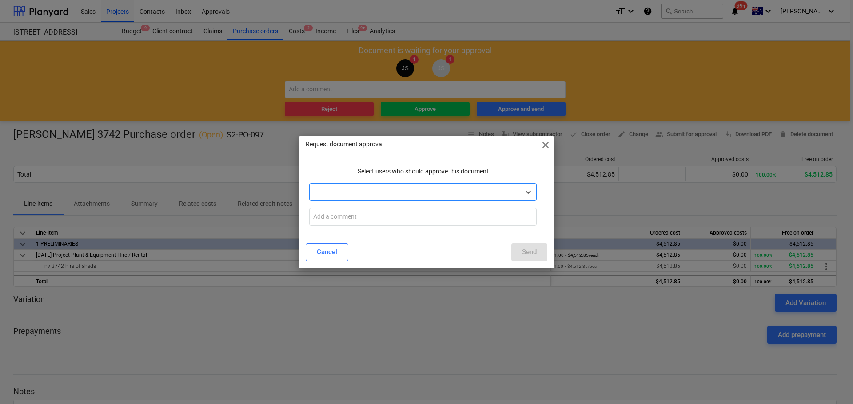
click at [448, 182] on div "Select is focused ,type to refine list, press Down to open the menu, press left…" at bounding box center [422, 192] width 234 height 25
click at [452, 194] on div at bounding box center [414, 192] width 201 height 9
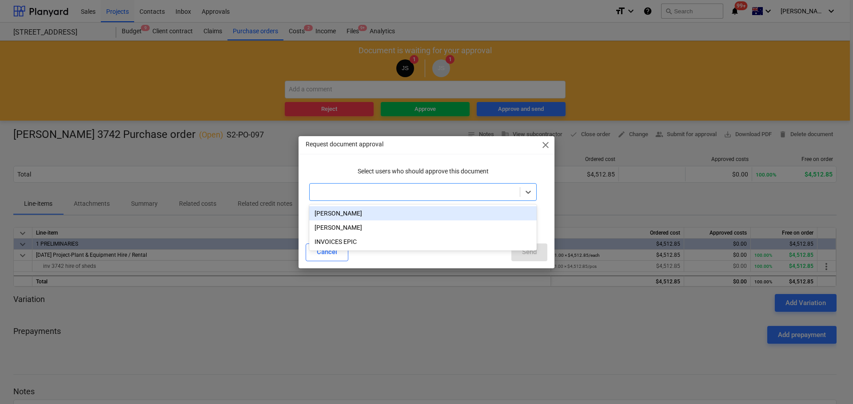
click at [440, 218] on div "Matt Lebon" at bounding box center [422, 213] width 227 height 14
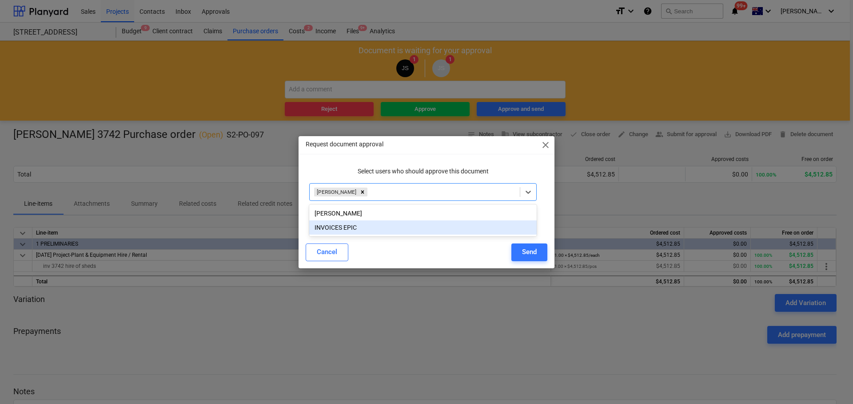
click at [508, 251] on div "Cancel Send" at bounding box center [426, 253] width 242 height 18
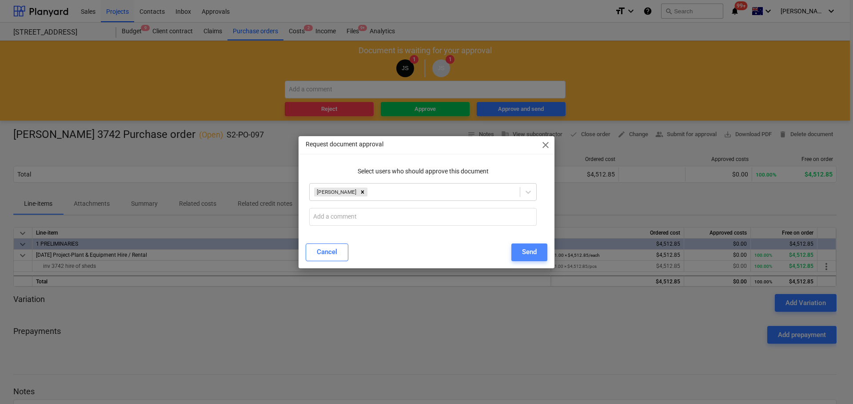
click at [518, 257] on button "Send" at bounding box center [529, 253] width 36 height 18
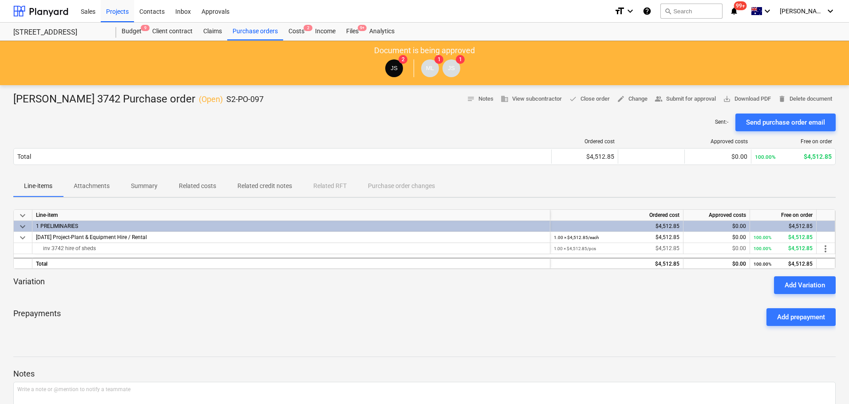
click at [767, 350] on div at bounding box center [424, 348] width 823 height 7
click at [235, 32] on div "Purchase orders" at bounding box center [255, 32] width 56 height 18
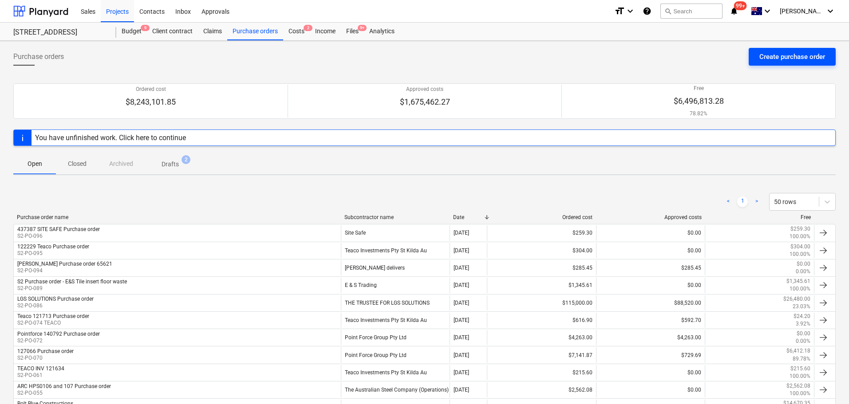
click at [797, 54] on div "Create purchase order" at bounding box center [793, 57] width 66 height 12
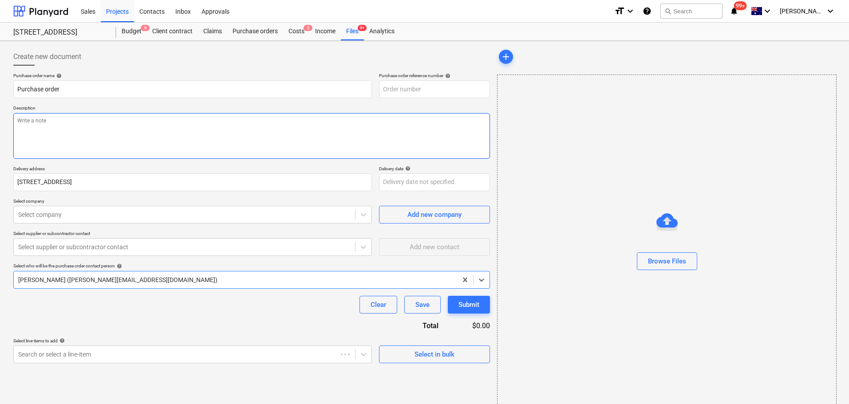
type textarea "x"
type input "S2-PO-098"
click at [85, 91] on input "Purchase order" at bounding box center [192, 89] width 359 height 18
click at [16, 87] on input "Purchase order" at bounding box center [192, 89] width 359 height 18
paste input "208855"
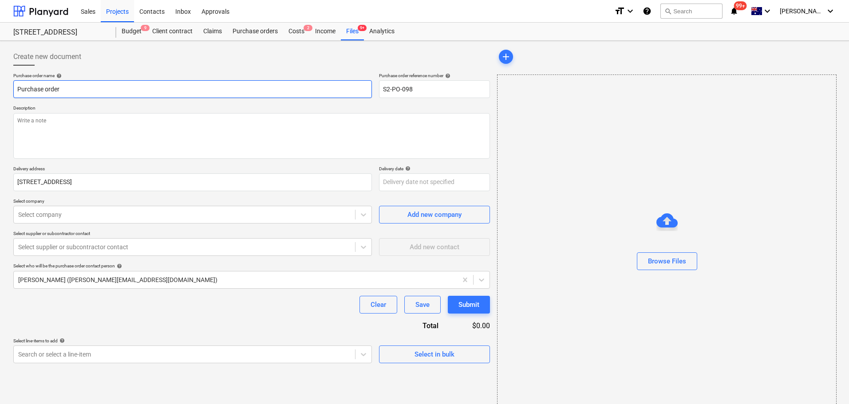
type textarea "x"
type input "208855Purchase order"
type textarea "x"
type input "208855 Purchase order"
type textarea "x"
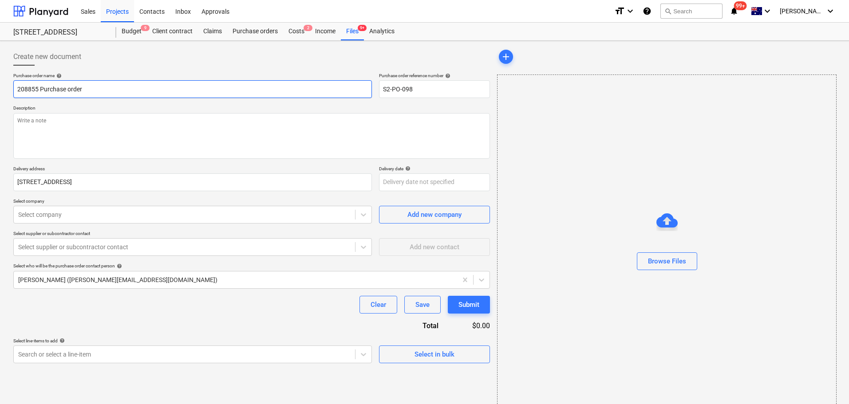
type input "208855 TPurchase order"
type textarea "x"
type input "208855 TiPurchase order"
type textarea "x"
type input "208855 TimPurchase order"
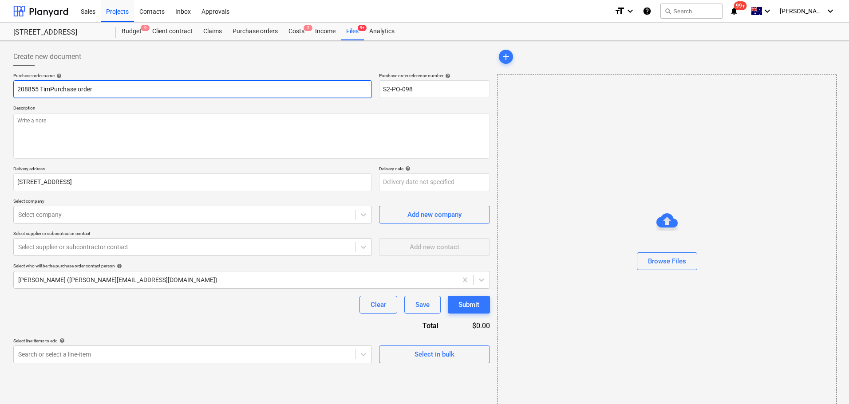
type textarea "x"
type input "208855 TimbPurchase order"
type textarea "x"
type input "208855 TimbePurchase order"
type textarea "x"
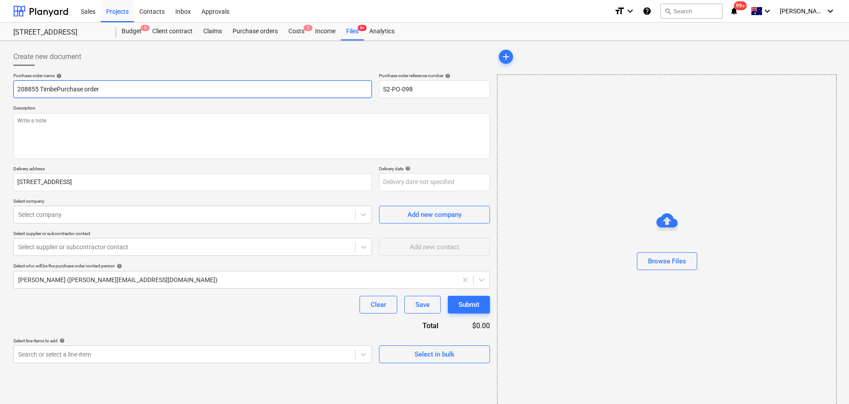
type input "208855 TimberPurchase order"
type textarea "x"
type input "208855 TimberiPurchase order"
type textarea "x"
type input "208855 TimberitePurchase order"
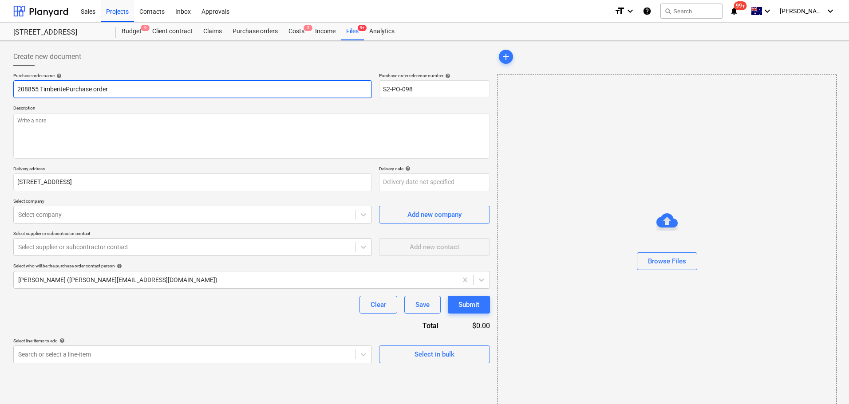
type textarea "x"
type input "208855 Timberite Purchase order"
click at [119, 156] on textarea at bounding box center [251, 136] width 477 height 46
paste textarea "208855"
type textarea "x"
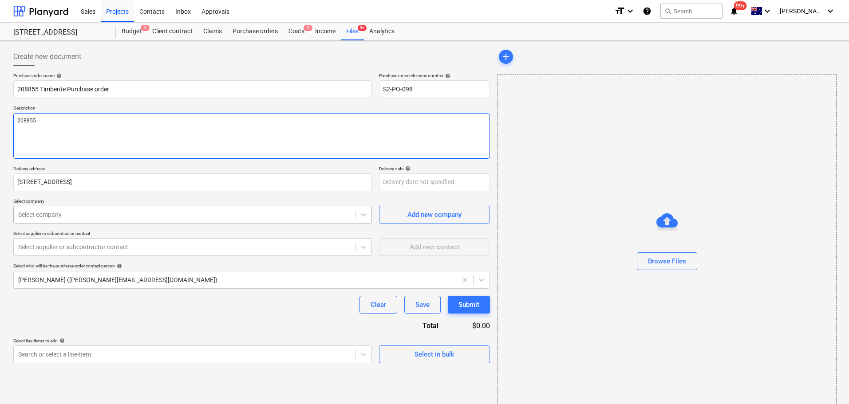
type textarea "208855"
type textarea "x"
click at [190, 216] on div at bounding box center [184, 214] width 333 height 9
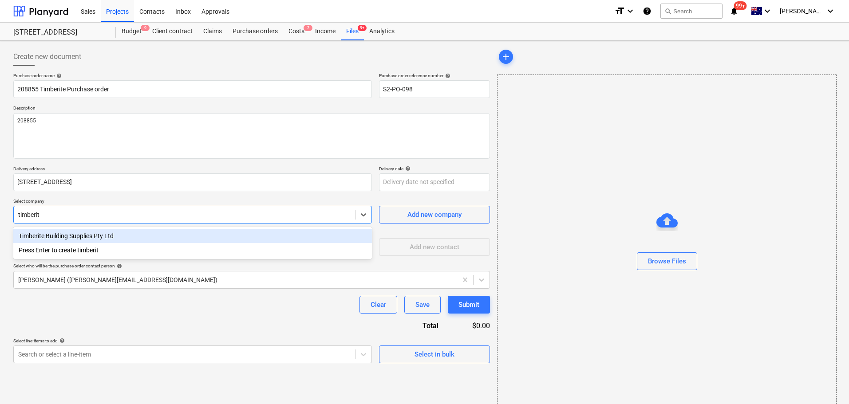
type input "timberite"
click at [190, 238] on div "Timberite Building Supplies Pty Ltd" at bounding box center [192, 236] width 359 height 14
type textarea "x"
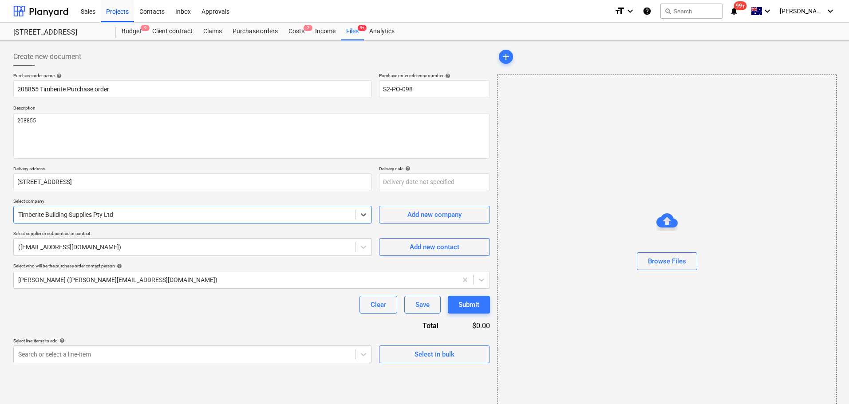
type textarea "x"
click at [182, 366] on div "Create new document Purchase order name help 208855 Timberite Purchase order Pu…" at bounding box center [252, 230] width 484 height 373
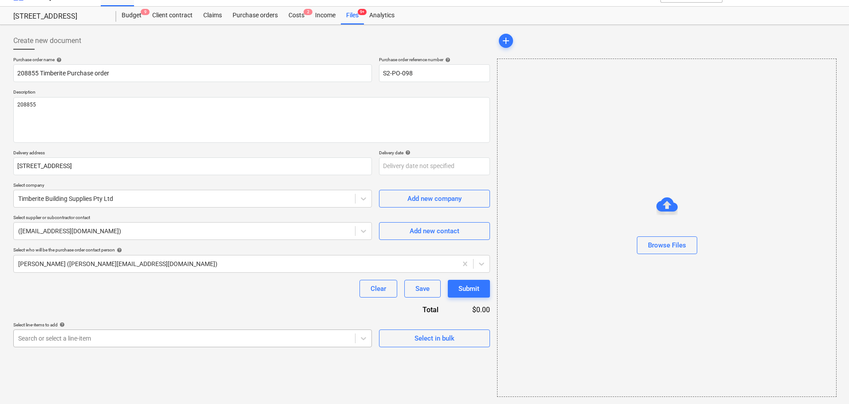
click at [180, 355] on body "Sales Projects Contacts Inbox Approvals format_size keyboard_arrow_down help se…" at bounding box center [424, 186] width 849 height 404
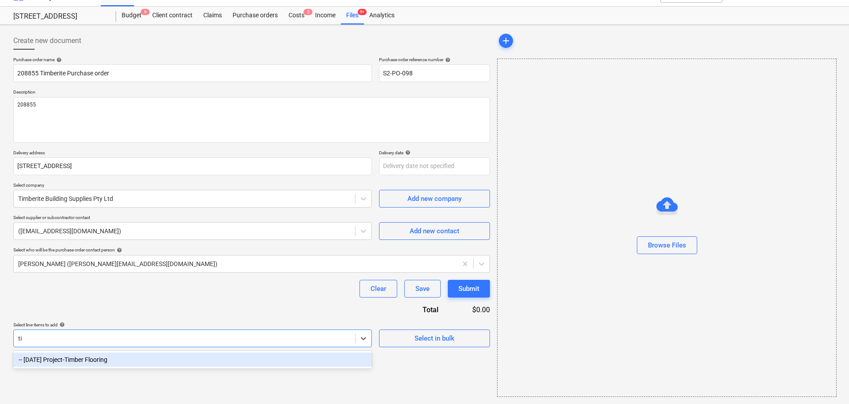
type input "t"
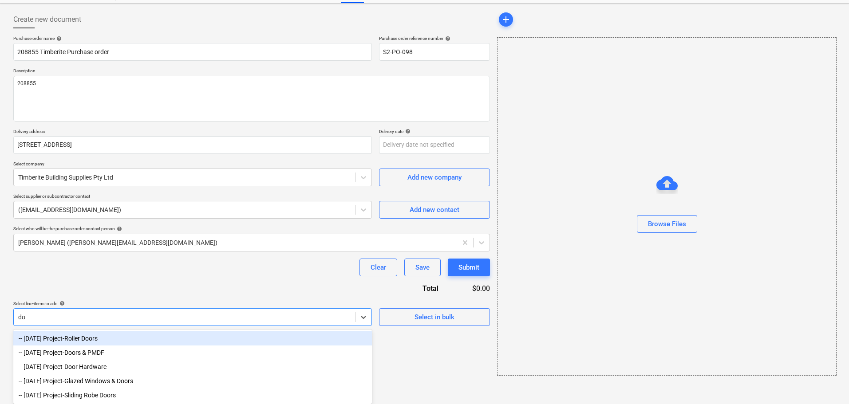
scroll to position [40, 0]
type input "door"
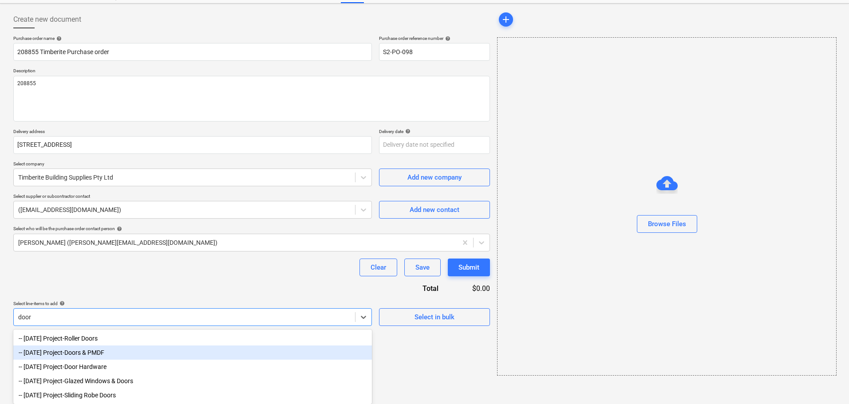
click at [200, 354] on div "-- 3-13-02 Project-Doors & PMDF" at bounding box center [192, 353] width 359 height 14
type textarea "x"
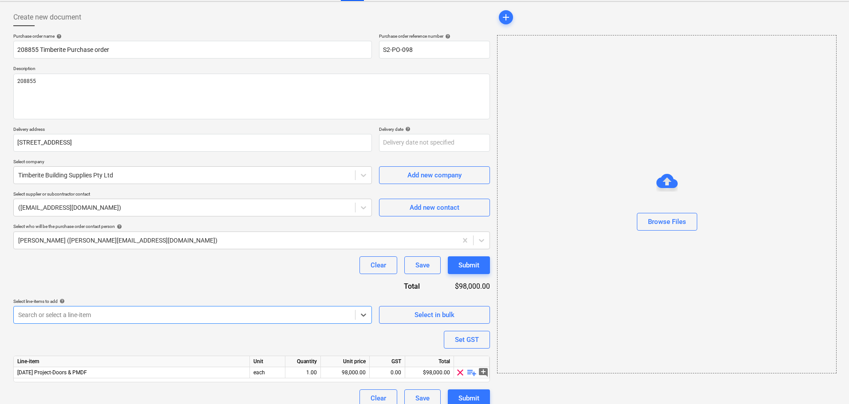
click at [225, 295] on div "Purchase order name help 208855 Timberite Purchase order Purchase order referen…" at bounding box center [251, 220] width 477 height 374
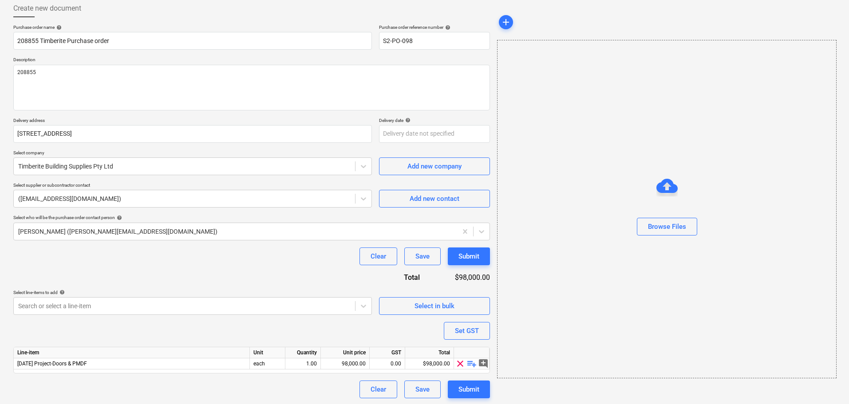
scroll to position [50, 0]
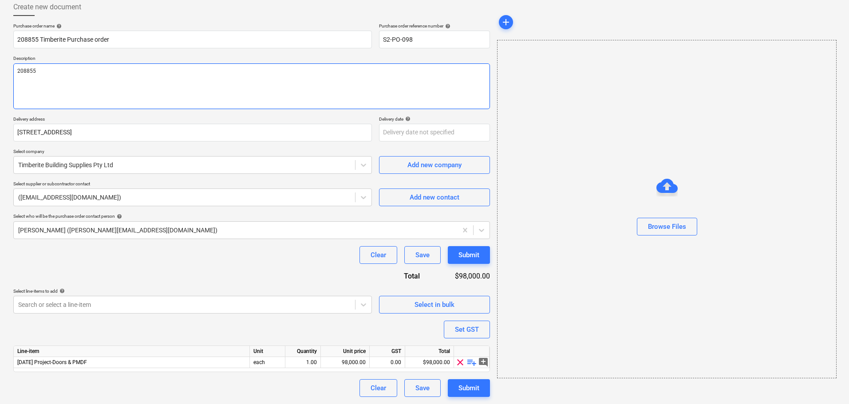
click at [63, 95] on textarea "208855" at bounding box center [251, 86] width 477 height 46
click at [134, 301] on body "Sales Projects Contacts Inbox Approvals format_size keyboard_arrow_down help se…" at bounding box center [424, 152] width 849 height 404
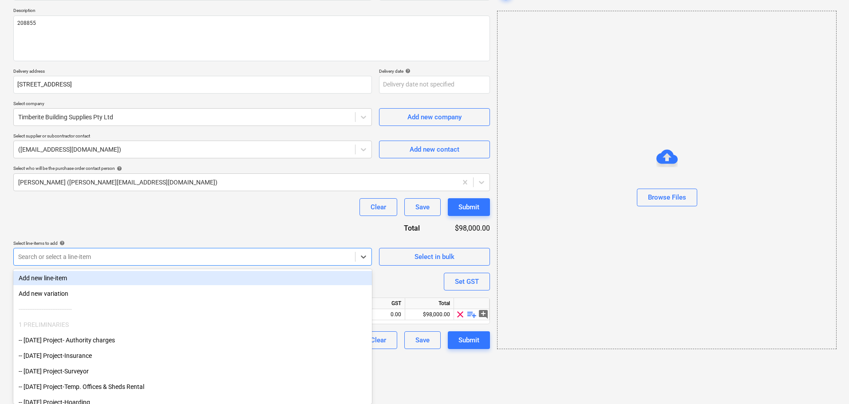
click at [130, 231] on div "Purchase order name help 208855 Timberite Purchase order Purchase order referen…" at bounding box center [251, 162] width 477 height 374
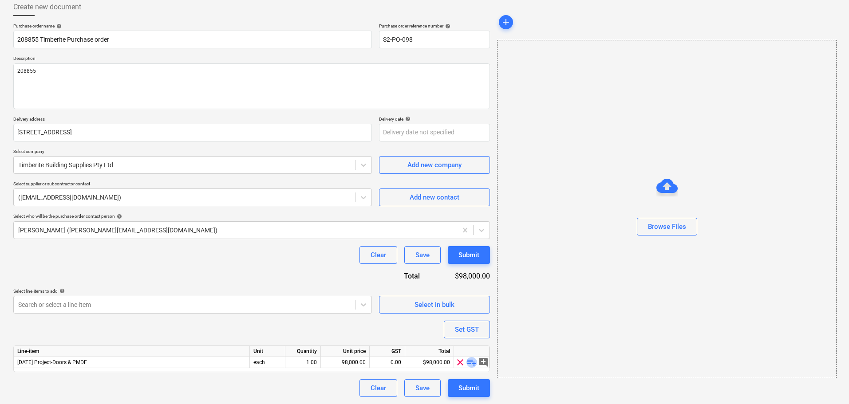
click at [472, 366] on span "playlist_add" at bounding box center [472, 362] width 11 height 11
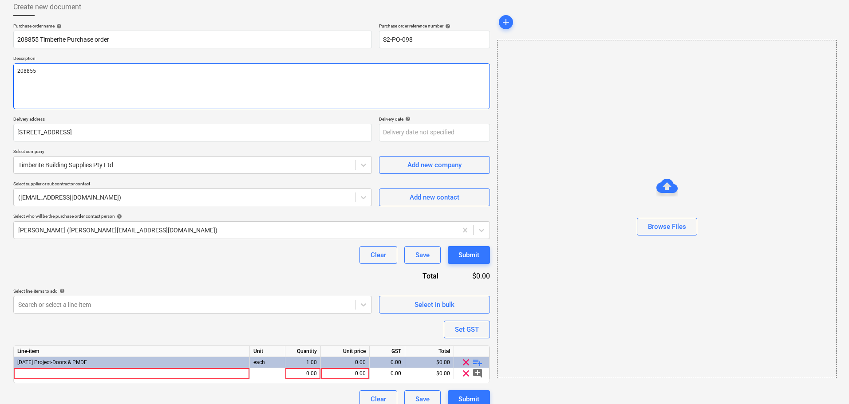
drag, startPoint x: 81, startPoint y: 76, endPoint x: 15, endPoint y: 75, distance: 66.2
click at [7, 68] on div "Create new document Purchase order name help 208855 Timberite Purchase order Pu…" at bounding box center [424, 203] width 849 height 424
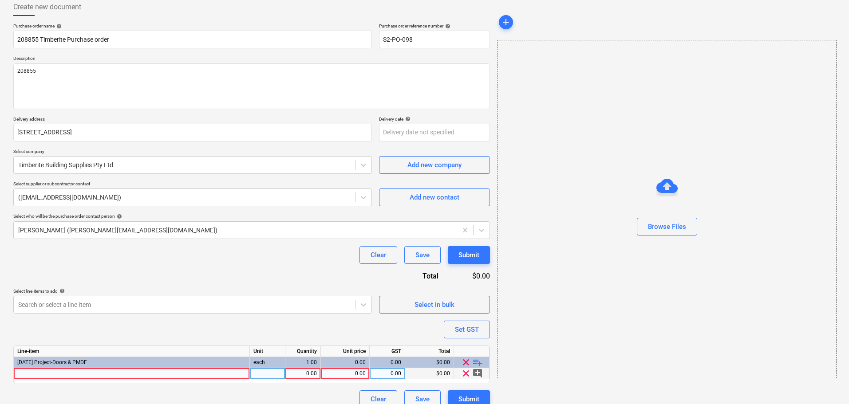
click at [83, 371] on div at bounding box center [132, 374] width 236 height 11
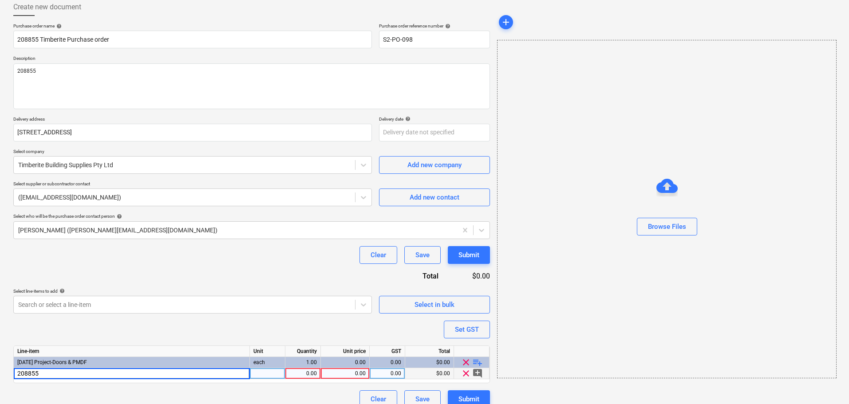
type textarea "x"
click at [354, 378] on div "0.00" at bounding box center [345, 374] width 41 height 11
type input "2741.72"
click at [263, 266] on div "Purchase order name help 208855 Timberite Purchase order Purchase order referen…" at bounding box center [251, 215] width 477 height 385
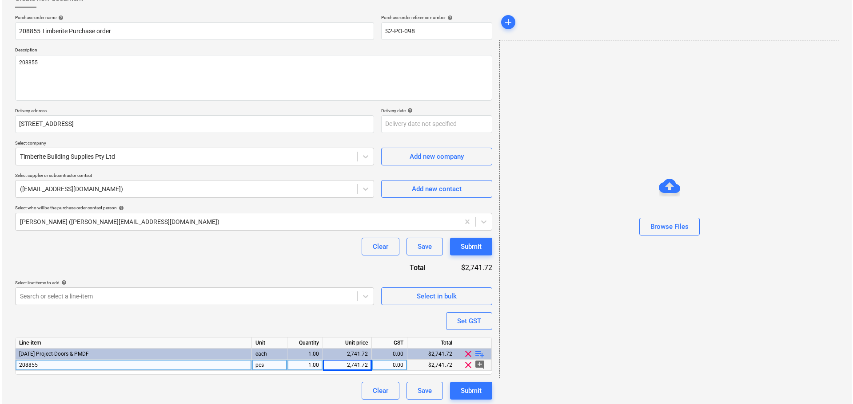
scroll to position [61, 0]
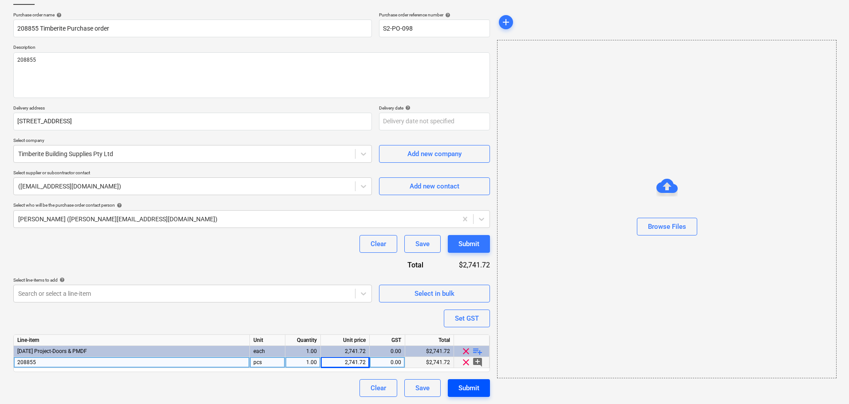
click at [464, 393] on div "Submit" at bounding box center [469, 389] width 21 height 12
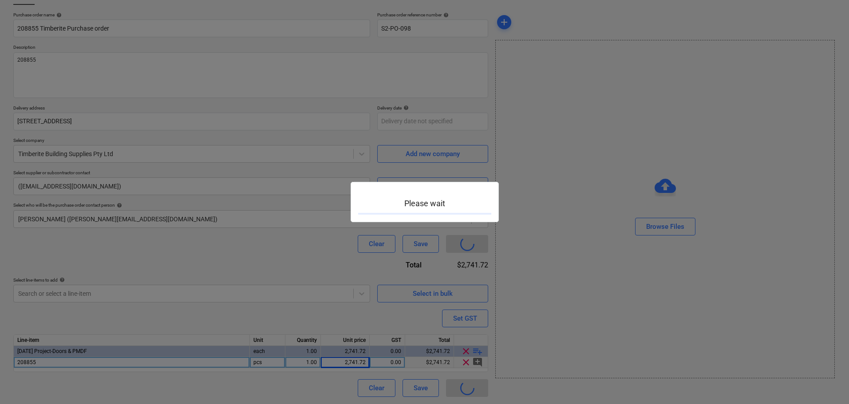
type textarea "x"
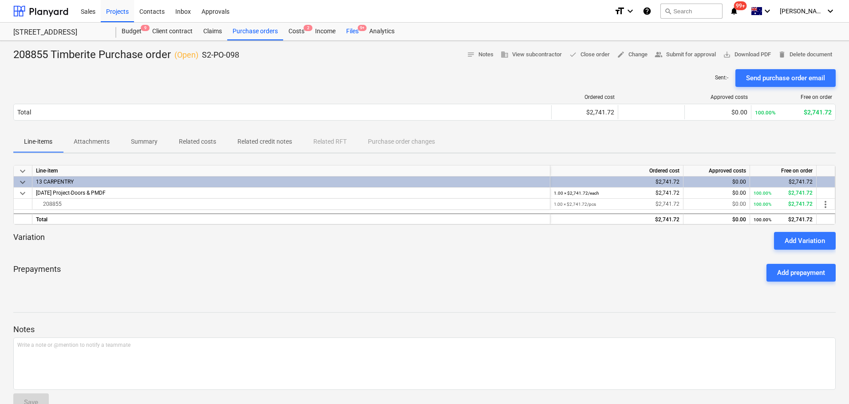
click at [361, 31] on span "9+" at bounding box center [362, 28] width 9 height 6
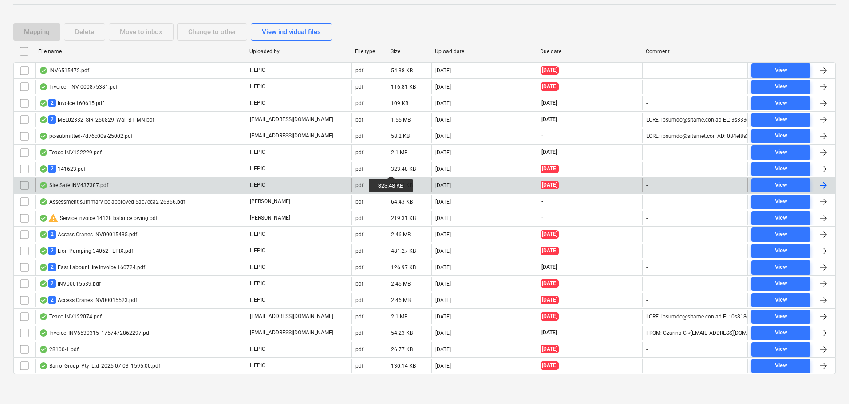
scroll to position [156, 0]
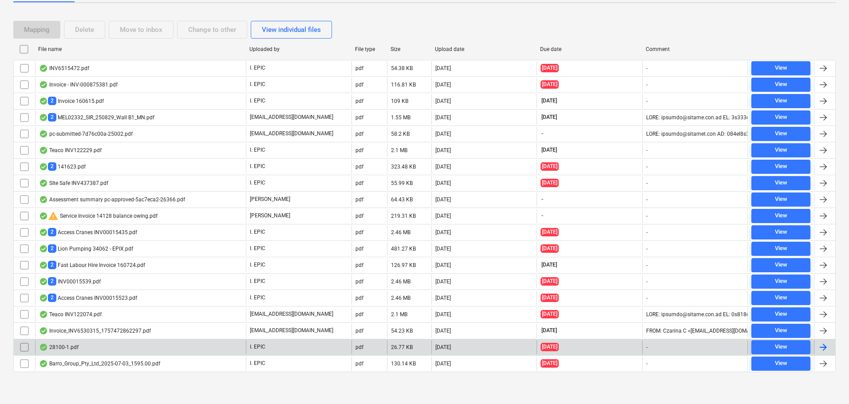
click at [138, 349] on div "28100-1.pdf" at bounding box center [140, 348] width 211 height 14
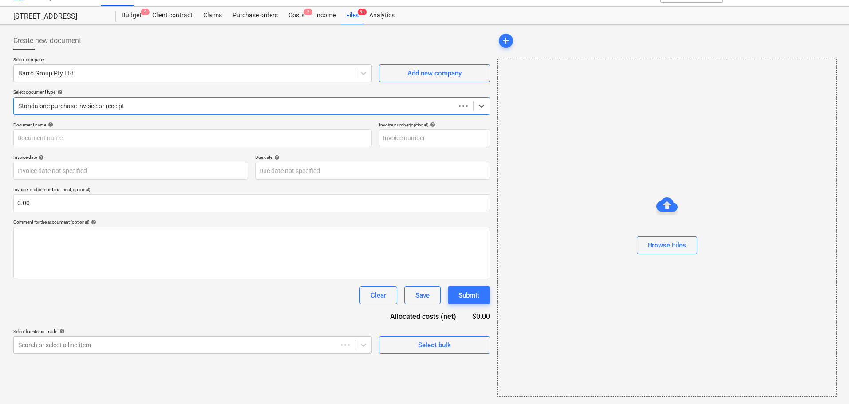
scroll to position [16, 0]
type input "51023047367"
type input "01 Aug 2025"
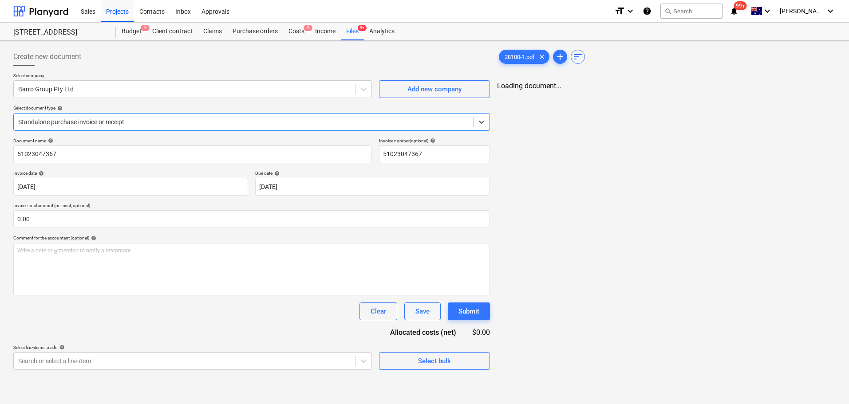
scroll to position [0, 0]
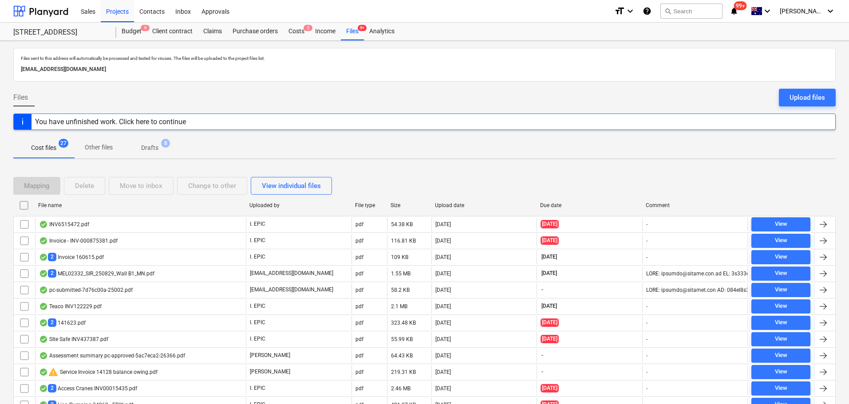
scroll to position [156, 0]
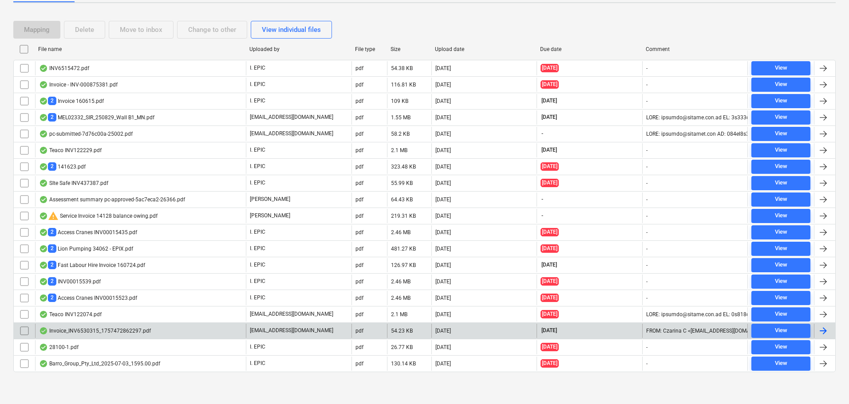
click at [109, 325] on div "Invoice_INV6530315_1757472862297.pdf" at bounding box center [140, 331] width 211 height 14
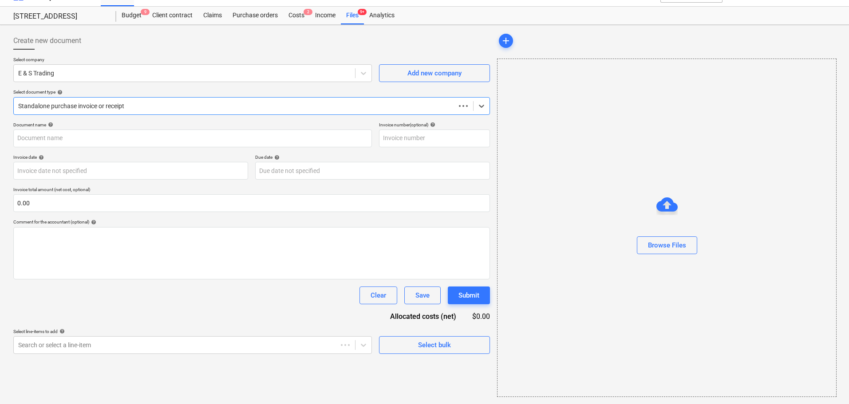
scroll to position [16, 0]
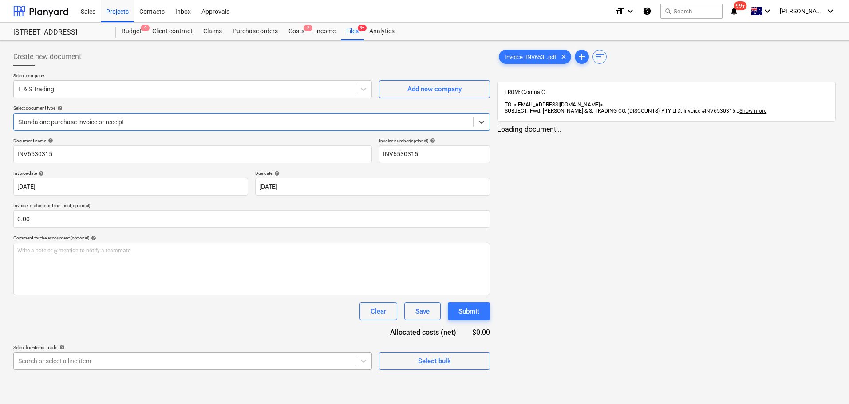
type input "INV6530315"
type input "09 Sep 2025"
type input "31 Oct 2025"
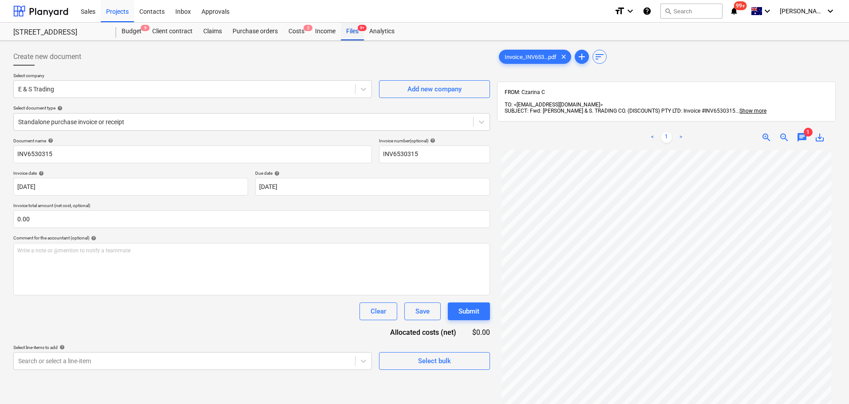
click at [345, 28] on div "Files 9+" at bounding box center [352, 32] width 23 height 18
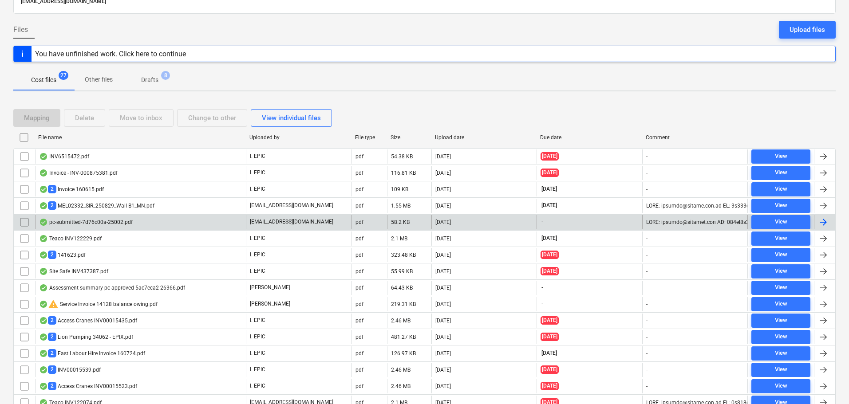
scroll to position [156, 0]
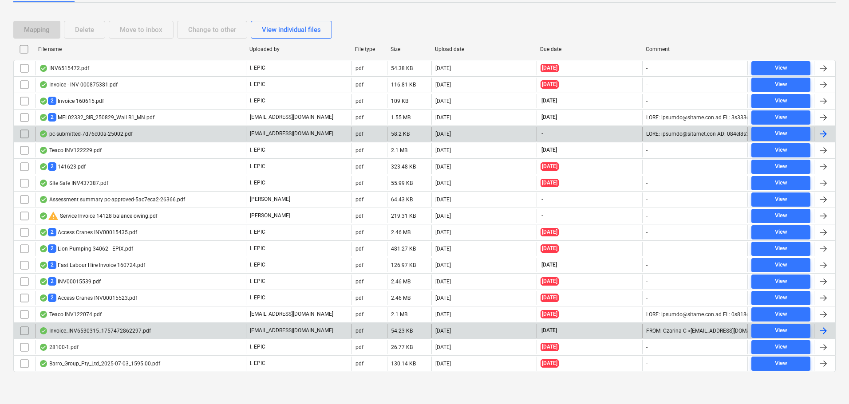
click at [196, 337] on div "Invoice_INV6530315_1757472862297.pdf" at bounding box center [140, 331] width 211 height 14
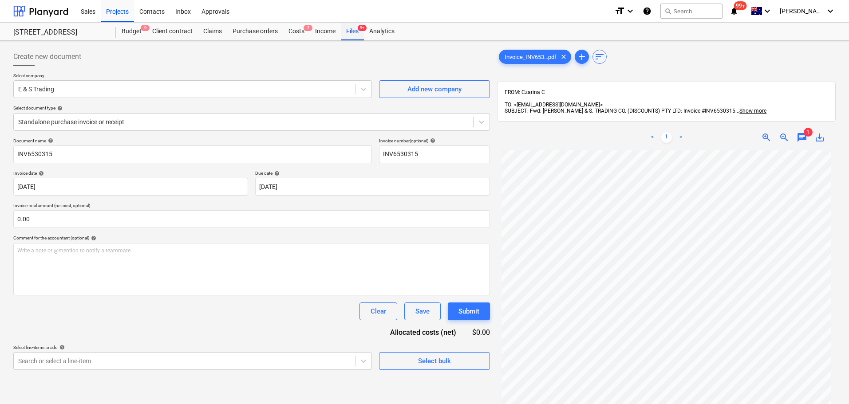
click at [353, 28] on div "Files 9+" at bounding box center [352, 32] width 23 height 18
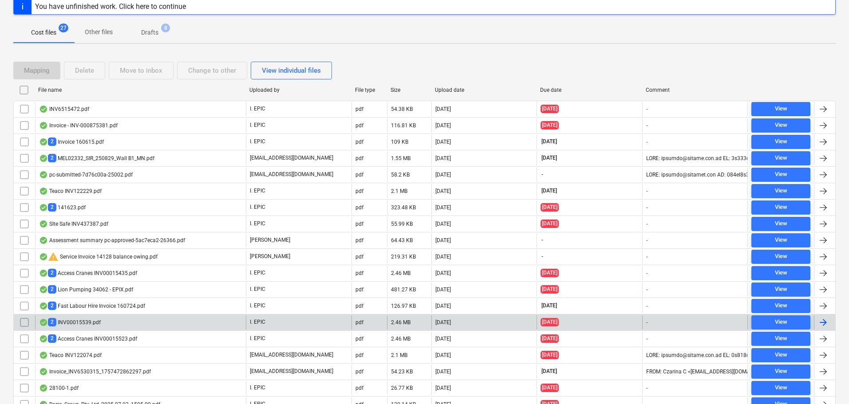
scroll to position [156, 0]
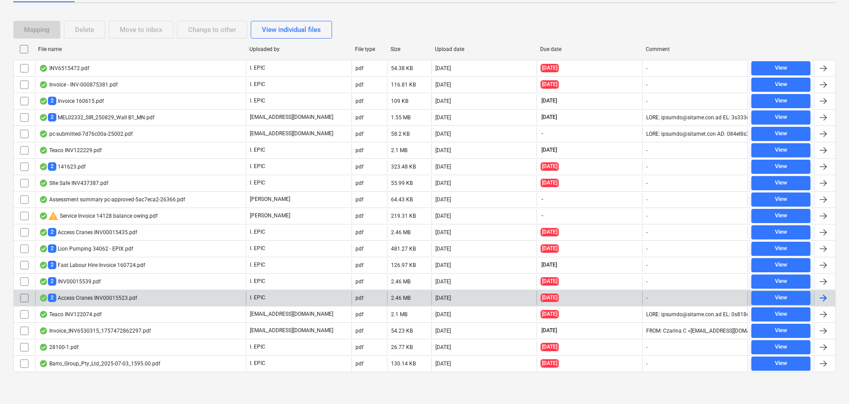
click at [129, 304] on div "2 Access Cranes INV00015523.pdf" at bounding box center [140, 298] width 211 height 14
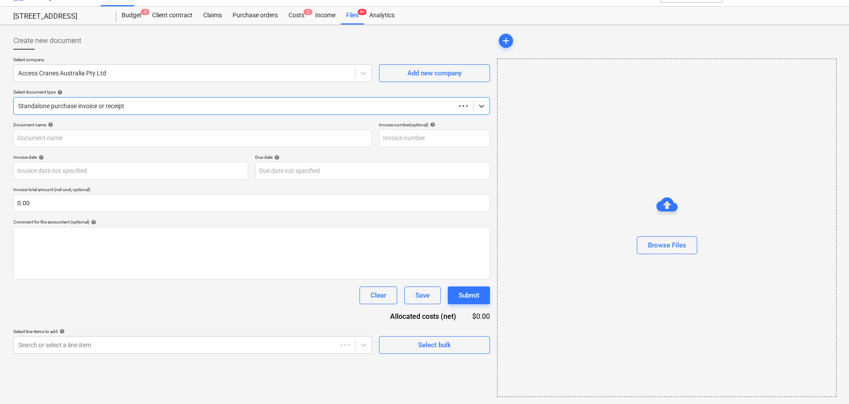
scroll to position [16, 0]
type input "00015523"
type input "[DATE]"
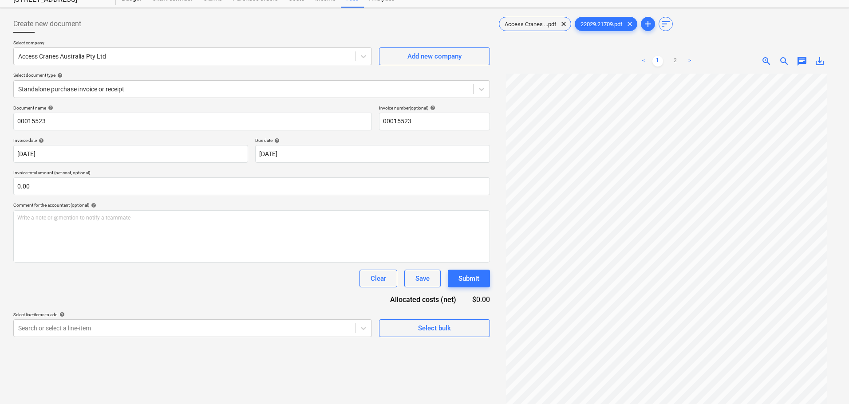
scroll to position [0, 0]
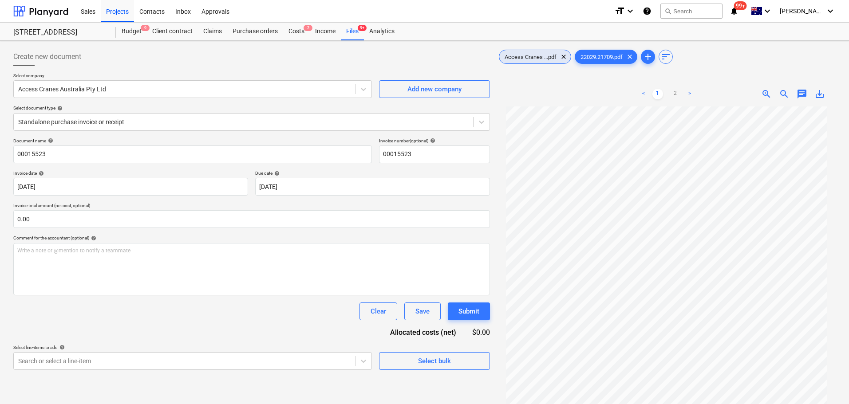
click at [531, 60] on div "Access Cranes ...pdf clear" at bounding box center [535, 57] width 72 height 14
click at [674, 95] on link "2" at bounding box center [675, 94] width 11 height 11
click at [596, 62] on div "22029.21709.pdf clear" at bounding box center [606, 57] width 63 height 14
click at [536, 54] on span "Access Cranes ...pdf" at bounding box center [531, 57] width 63 height 7
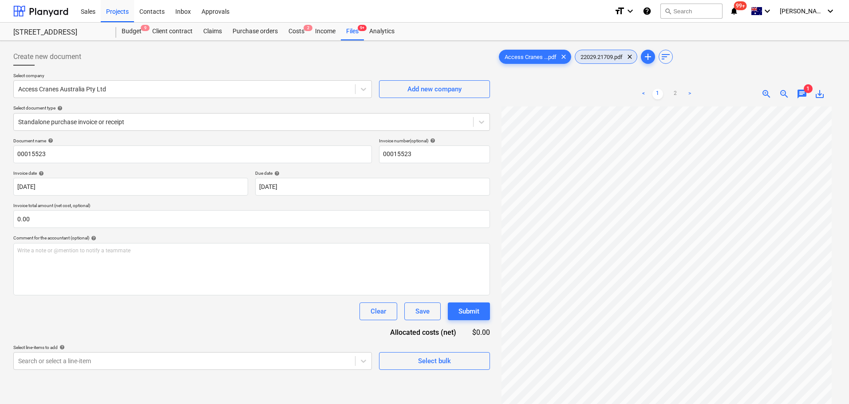
click at [605, 57] on span "22029.21709.pdf" at bounding box center [601, 57] width 53 height 7
click at [678, 98] on link "2" at bounding box center [675, 94] width 11 height 11
click at [518, 61] on div "Access Cranes ...pdf clear" at bounding box center [535, 57] width 72 height 14
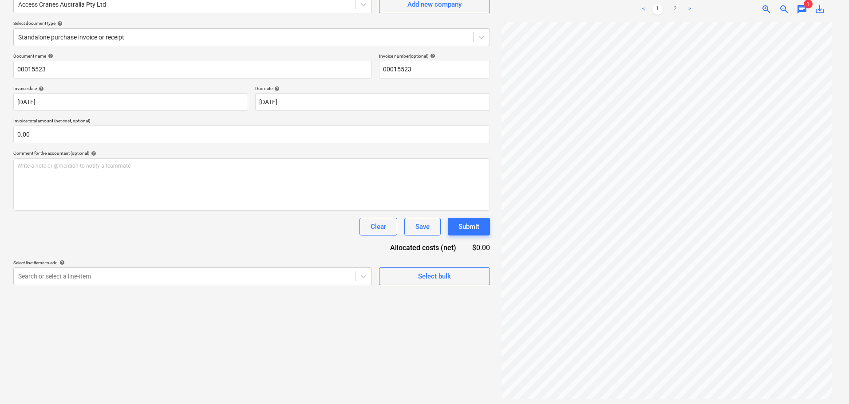
scroll to position [89, 0]
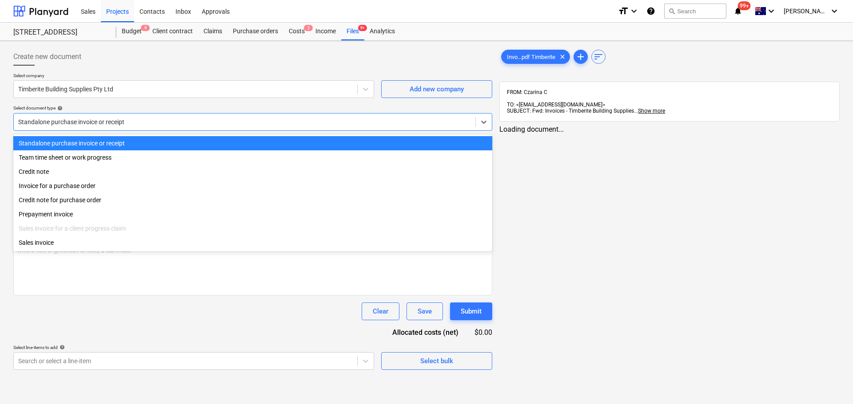
click at [94, 117] on div "Standalone purchase invoice or receipt" at bounding box center [244, 122] width 461 height 12
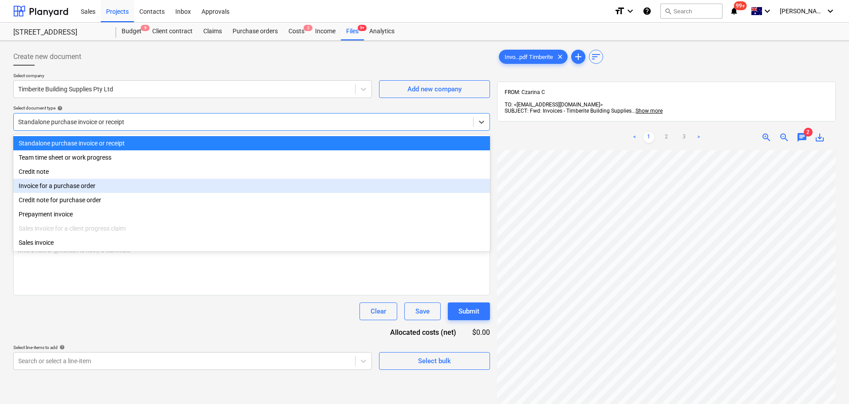
click at [84, 191] on div "Invoice for a purchase order" at bounding box center [251, 186] width 477 height 14
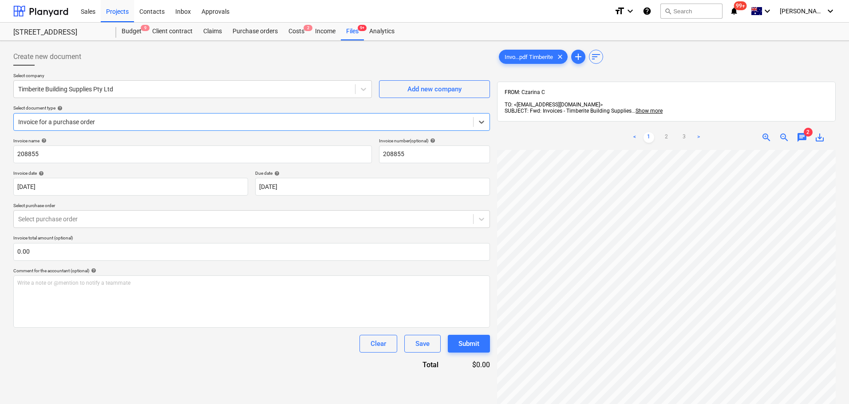
click at [90, 228] on div "Select purchase order" at bounding box center [251, 219] width 477 height 18
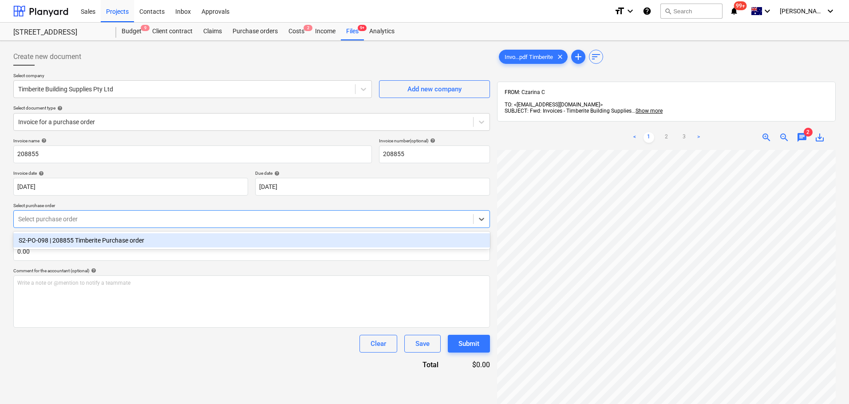
click at [84, 242] on div "S2-PO-098 | 208855 Timberite Purchase order" at bounding box center [251, 241] width 477 height 14
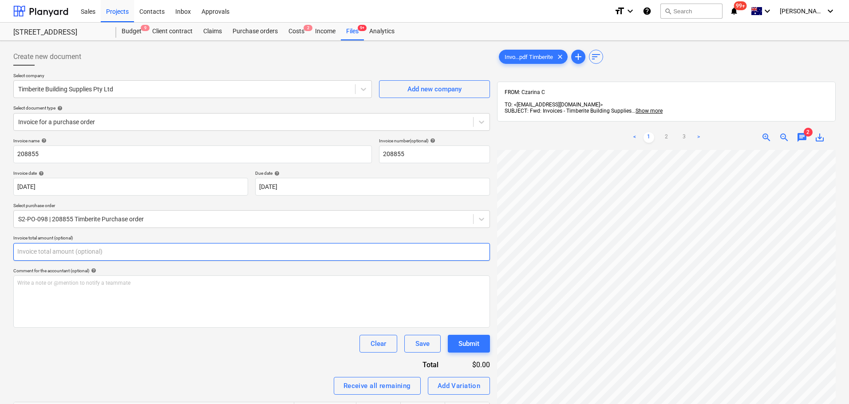
click at [71, 260] on input "text" at bounding box center [251, 252] width 477 height 18
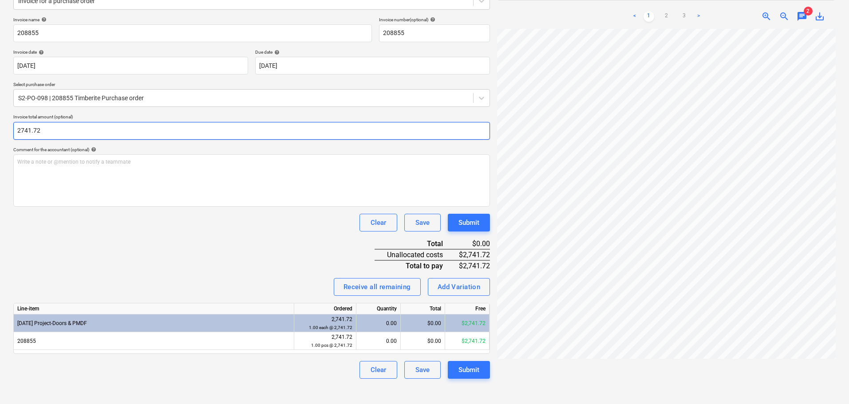
scroll to position [126, 0]
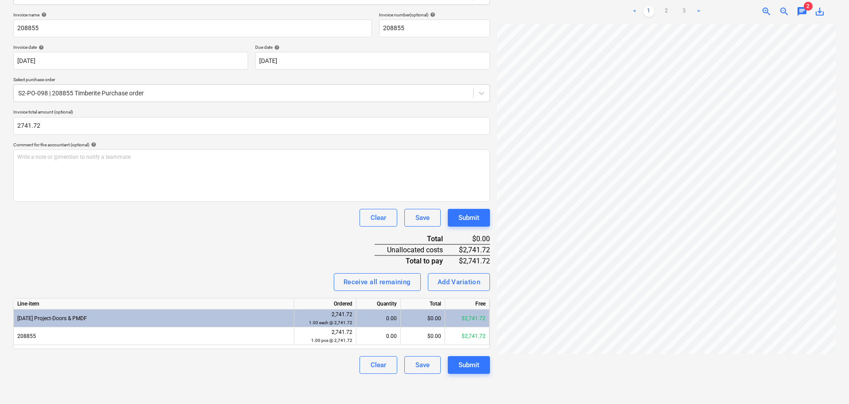
type input "2,741.72"
click at [134, 235] on div "Invoice name help 208855 Invoice number (optional) help 208855 Invoice date hel…" at bounding box center [251, 193] width 477 height 362
drag, startPoint x: 488, startPoint y: 370, endPoint x: 483, endPoint y: 367, distance: 6.0
click at [488, 370] on button "Submit" at bounding box center [469, 366] width 42 height 18
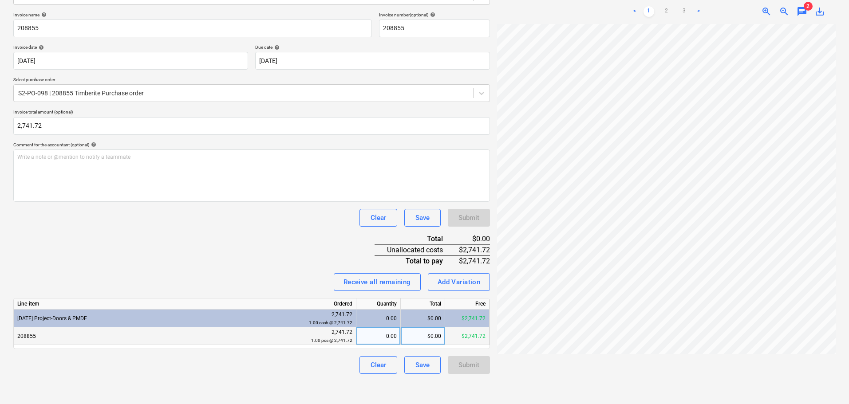
click at [410, 337] on div "$0.00" at bounding box center [423, 337] width 44 height 18
click at [386, 345] on div "0.00" at bounding box center [378, 337] width 37 height 18
type input "1"
click at [171, 234] on div "Invoice name help 208855 Invoice number (optional) help 208855 Invoice date hel…" at bounding box center [251, 193] width 477 height 362
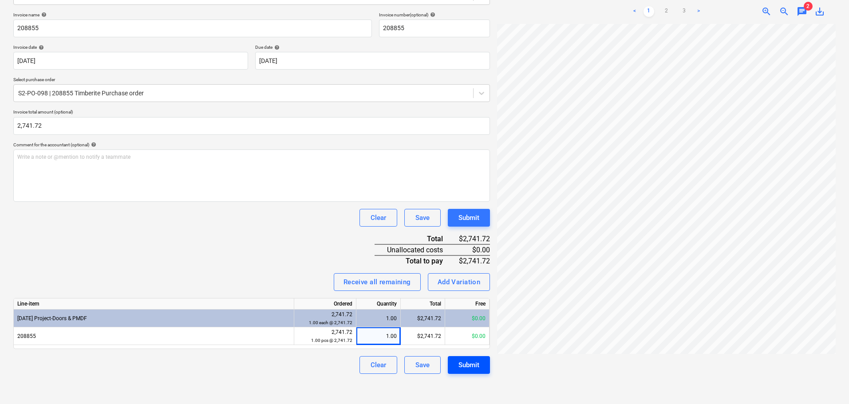
click at [465, 361] on div "Submit" at bounding box center [469, 366] width 21 height 12
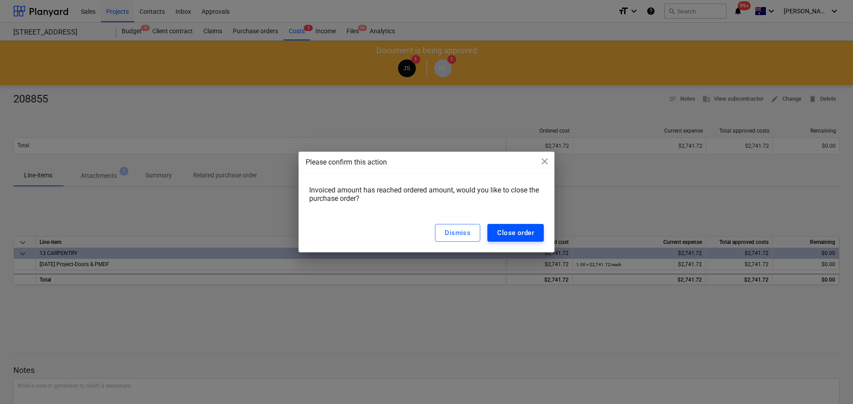
click at [499, 236] on div "Close order" at bounding box center [515, 233] width 37 height 12
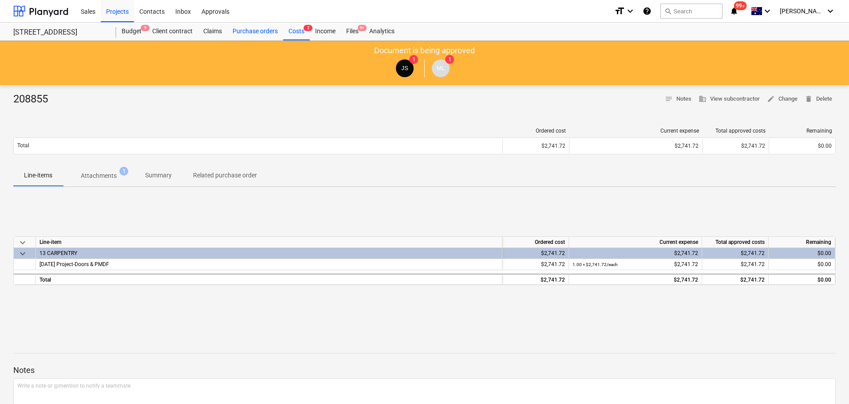
drag, startPoint x: 263, startPoint y: 32, endPoint x: 257, endPoint y: 36, distance: 8.3
click at [263, 32] on div "Purchase orders" at bounding box center [255, 32] width 56 height 18
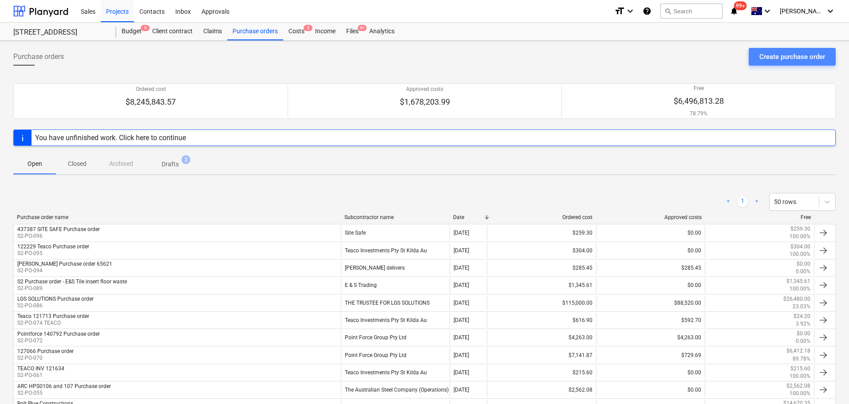
click at [769, 58] on div "Create purchase order" at bounding box center [793, 57] width 66 height 12
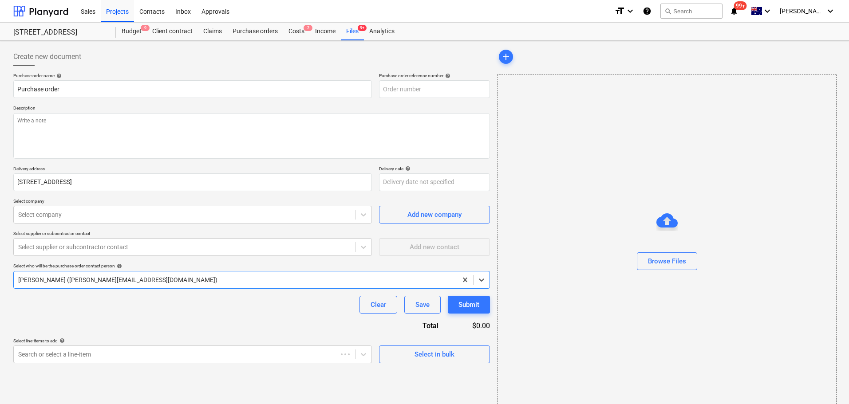
type textarea "x"
type input "S2-PO-099"
click at [66, 91] on input "Purchase order" at bounding box center [192, 89] width 359 height 18
type textarea "x"
type input "APurchase order"
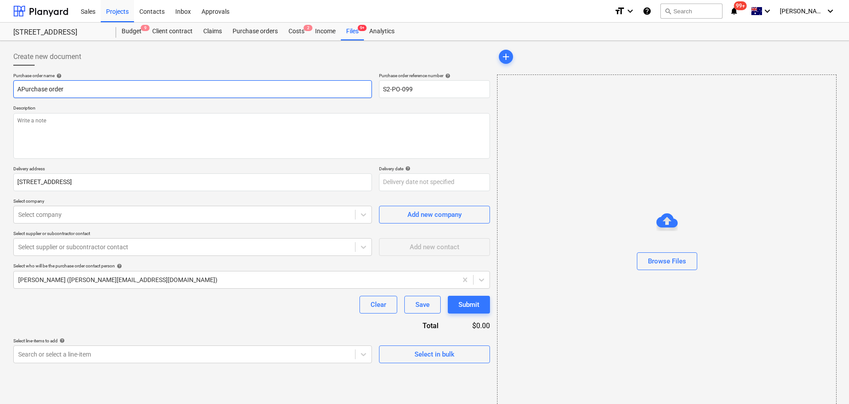
type textarea "x"
type input "AcPurchase order"
type textarea "x"
type input "AccPurchase order"
type textarea "x"
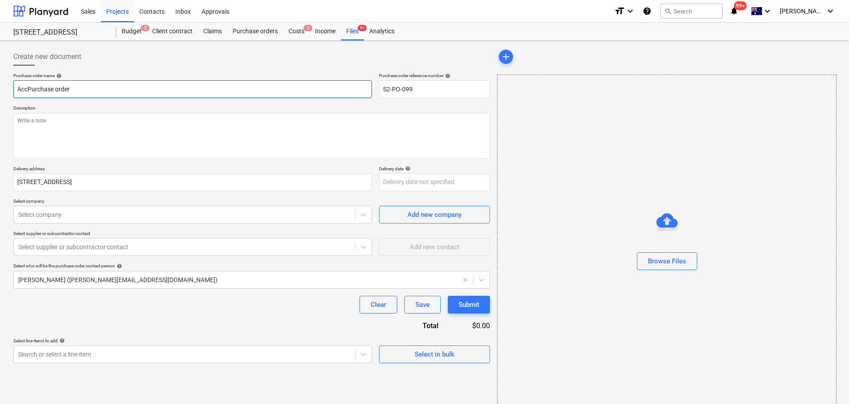
type input "AccePurchase order"
type textarea "x"
type input "AccesPurchase order"
type textarea "x"
type input "AccessPurchase order"
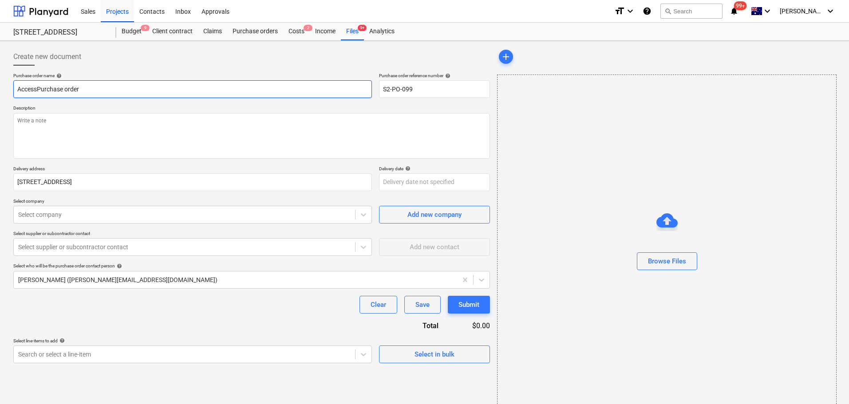
type textarea "x"
type input "Access Purchase order"
type textarea "x"
type input "Access CPurchase order"
type textarea "x"
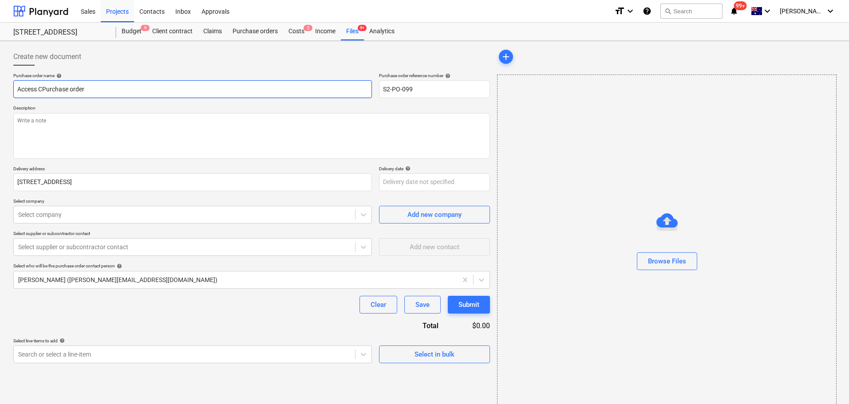
type input "Access CrPurchase order"
type textarea "x"
type input "Access CraPurchase order"
type textarea "x"
type input "Access CranPurchase order"
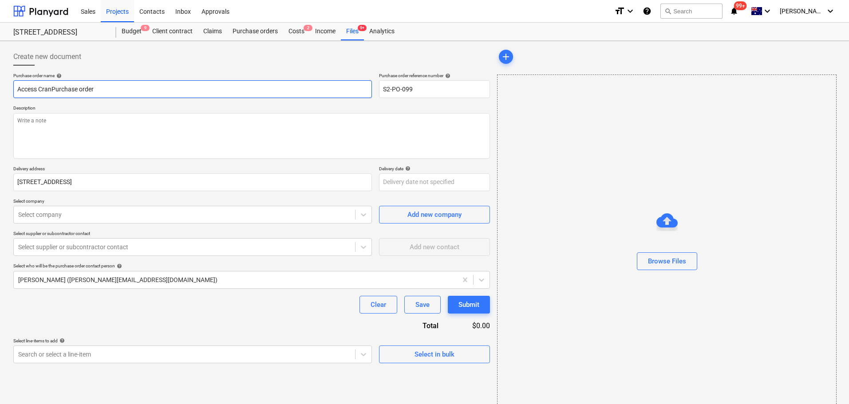
type textarea "x"
type input "Access CranePurchase order"
type textarea "x"
type input "Access CranesPurchase order"
type textarea "x"
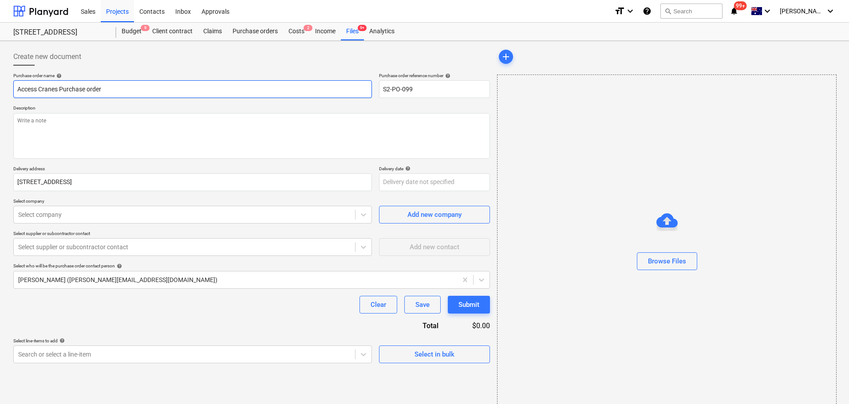
type input "Access Cranes Purchase order"
drag, startPoint x: 61, startPoint y: 90, endPoint x: 67, endPoint y: 98, distance: 10.2
click at [62, 90] on input "Access Cranes Purchase order" at bounding box center [192, 89] width 359 height 18
type textarea "x"
type input "Access Cranes 0Purchase order"
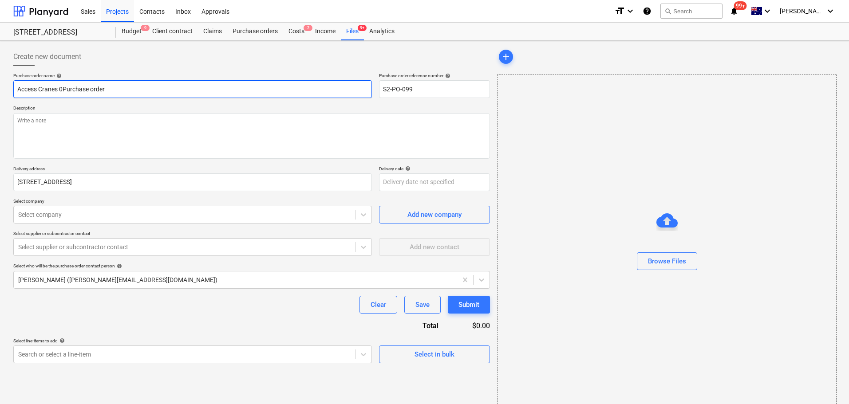
type textarea "x"
type input "Access Cranes 00Purchase order"
type textarea "x"
type input "Access Cranes 000Purchase order"
type textarea "x"
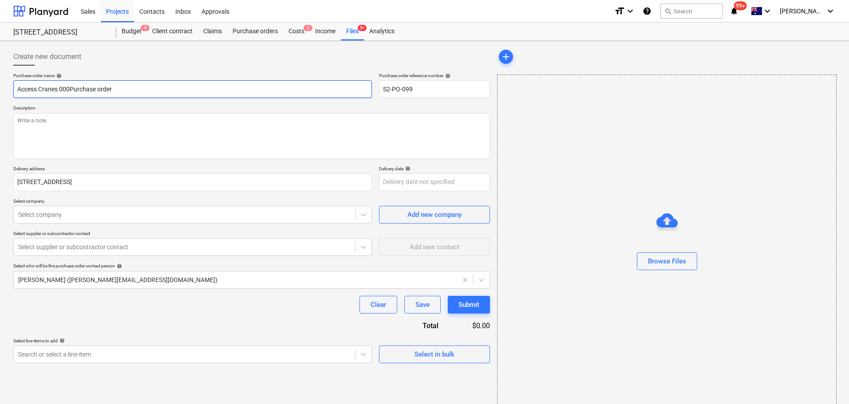
type input "Access Cranes 0001Purchase order"
type textarea "x"
type input "Access Cranes 00015Purchase order"
type textarea "x"
type input "Access Cranes 000155Purchase order"
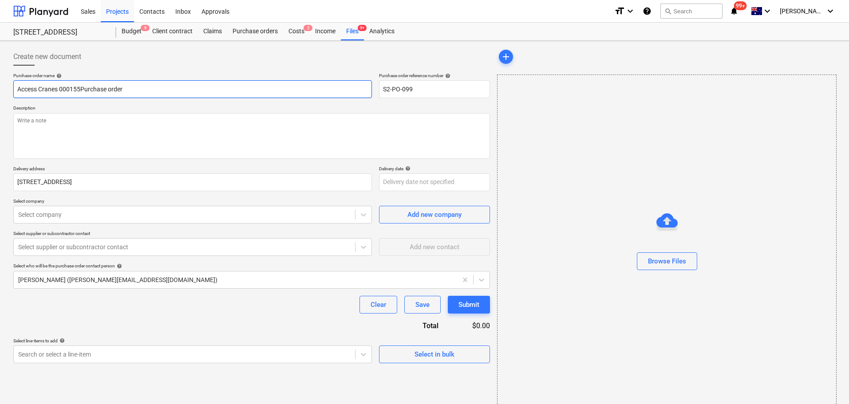
type textarea "x"
type input "Access Cranes 0001552Purchase order"
type textarea "x"
type input "Access Cranes 00015523Purchase order"
type textarea "x"
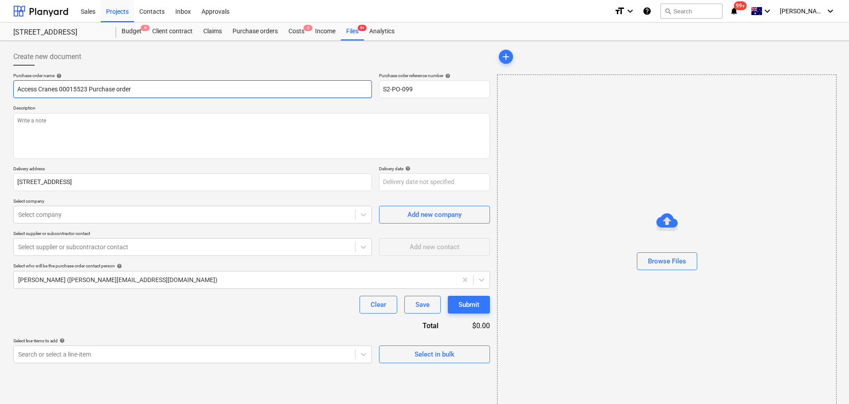
drag, startPoint x: 89, startPoint y: 91, endPoint x: -7, endPoint y: 91, distance: 96.4
click at [0, 91] on html "Sales Projects Contacts Inbox Approvals format_size keyboard_arrow_down help se…" at bounding box center [424, 202] width 849 height 404
type input "Access Cranes 00015523 Purchase order"
click at [251, 137] on textarea at bounding box center [251, 136] width 477 height 46
paste textarea "Access Cranes 00015523"
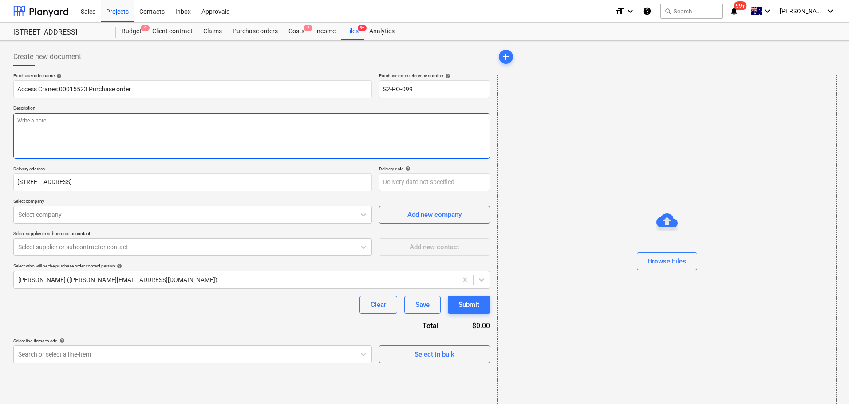
type textarea "x"
type textarea "Access Cranes 00015523"
type textarea "x"
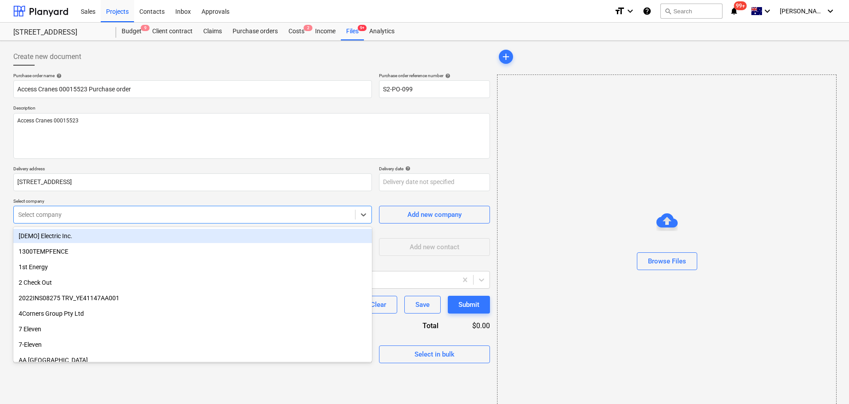
click at [37, 217] on div at bounding box center [184, 214] width 333 height 9
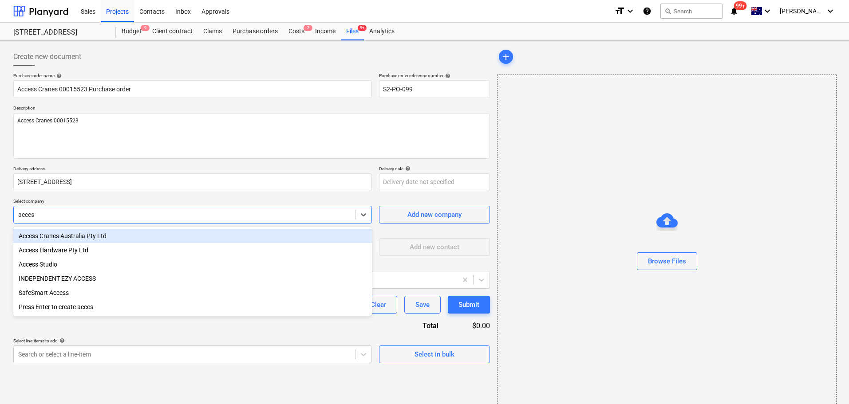
type input "access"
click at [67, 236] on div "Access Cranes Australia Pty Ltd" at bounding box center [192, 236] width 359 height 14
type textarea "x"
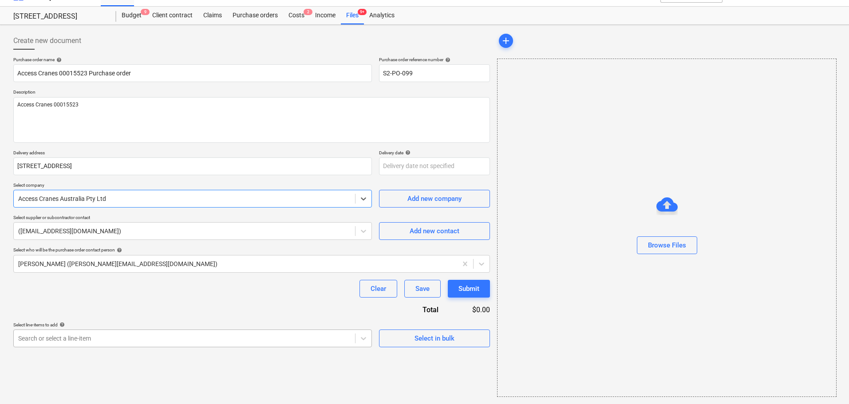
type textarea "x"
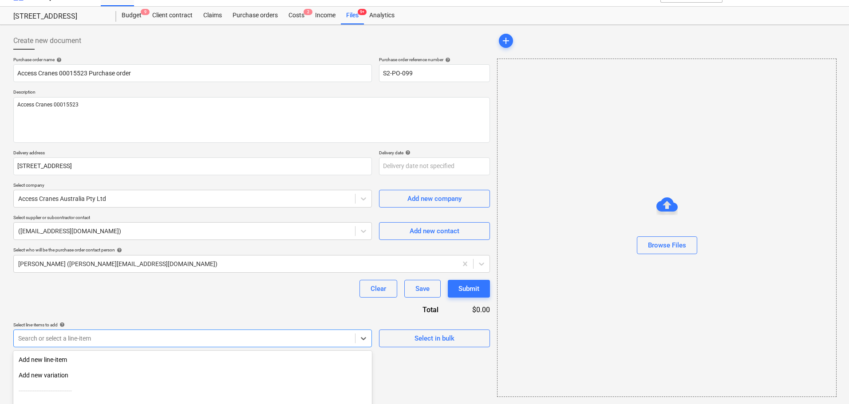
click at [91, 337] on body "Sales Projects Contacts Inbox Approvals format_size keyboard_arrow_down help se…" at bounding box center [424, 186] width 849 height 404
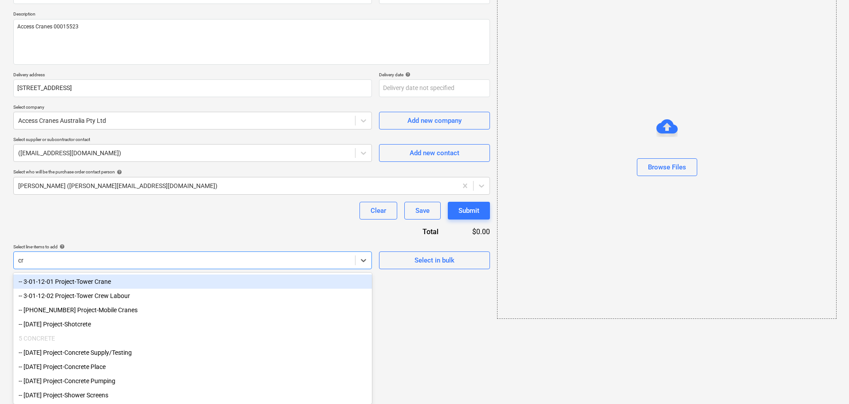
type input "cra"
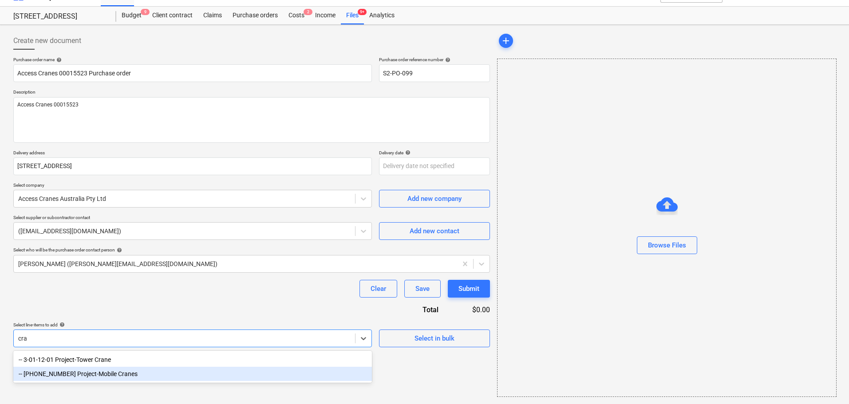
click at [85, 377] on div "-- 3-01-12-03 Project-Mobile Cranes" at bounding box center [192, 374] width 359 height 14
type textarea "x"
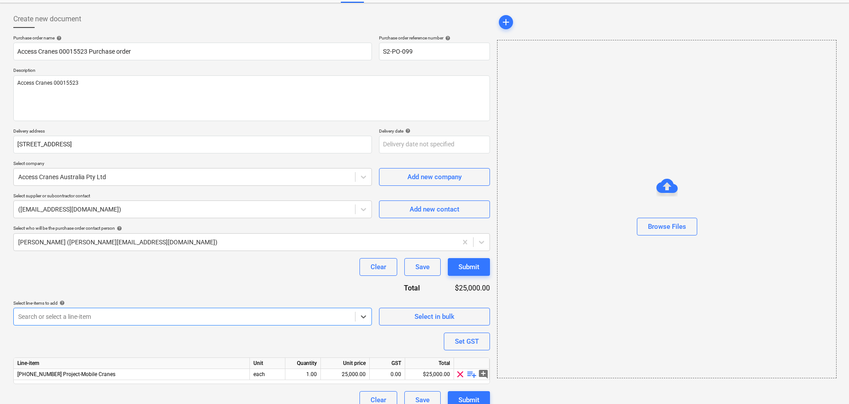
scroll to position [50, 0]
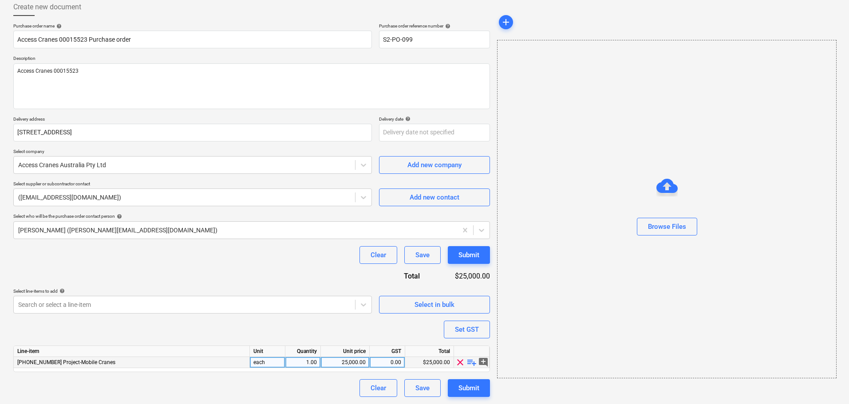
click at [468, 362] on span "playlist_add" at bounding box center [472, 362] width 11 height 11
type textarea "x"
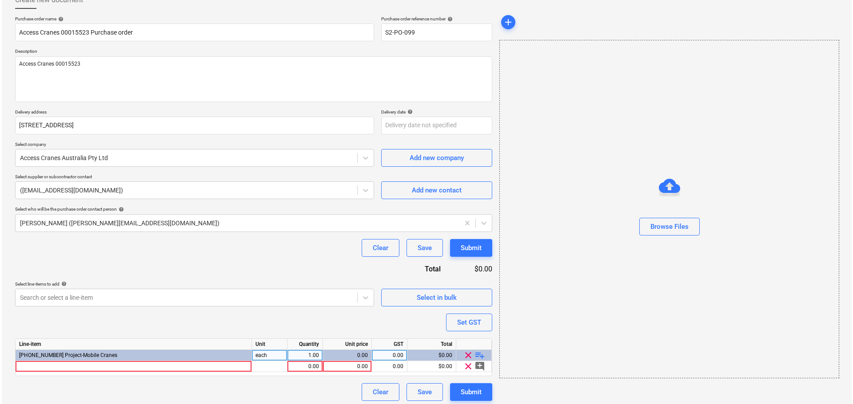
scroll to position [61, 0]
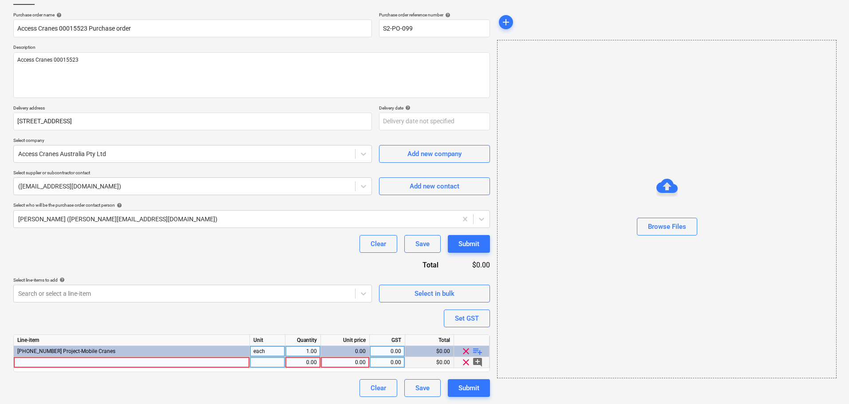
click at [83, 364] on div at bounding box center [132, 362] width 236 height 11
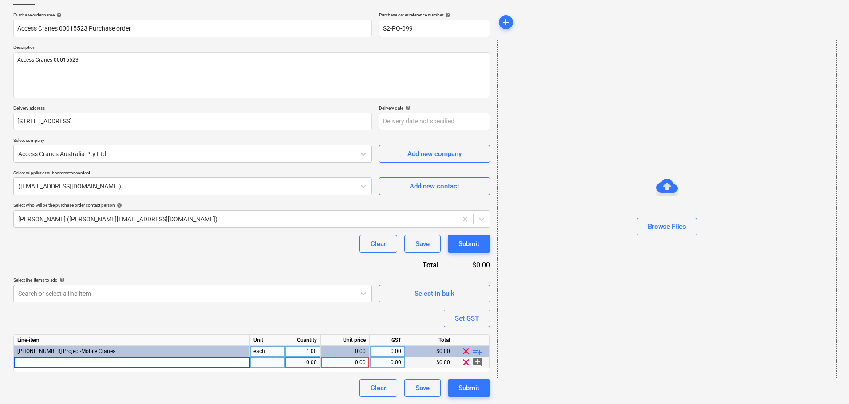
type input "Access Cranes 00015523"
type textarea "x"
click at [336, 361] on div "0.00" at bounding box center [345, 362] width 41 height 11
type input "1815"
click at [321, 319] on div "Purchase order name help Access Cranes 00015523 Purchase order Purchase order r…" at bounding box center [251, 204] width 477 height 385
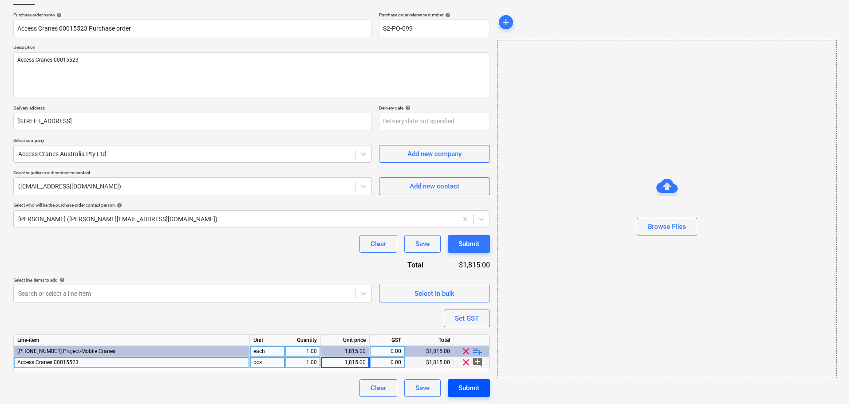
click at [464, 388] on div "Submit" at bounding box center [469, 389] width 21 height 12
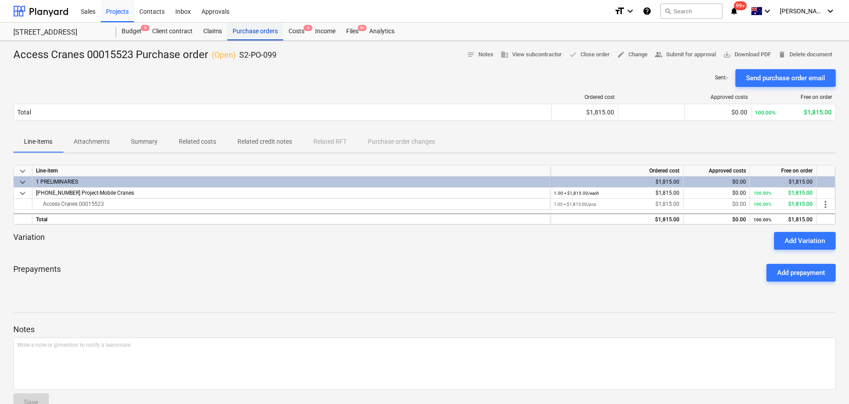
click at [246, 34] on div "Purchase orders" at bounding box center [255, 32] width 56 height 18
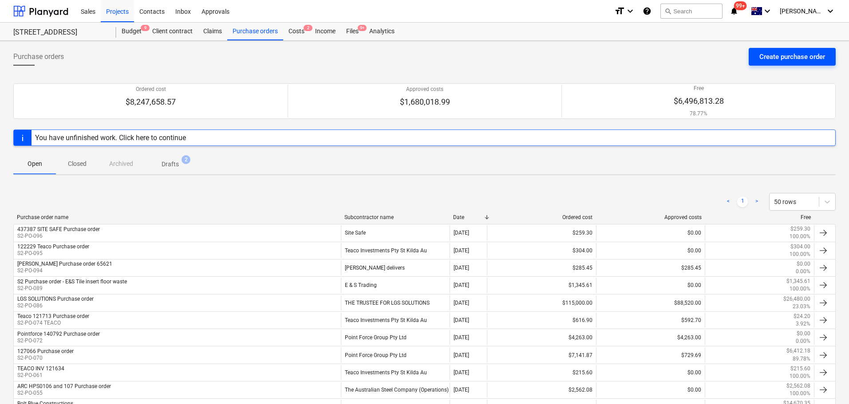
click at [817, 65] on button "Create purchase order" at bounding box center [792, 57] width 87 height 18
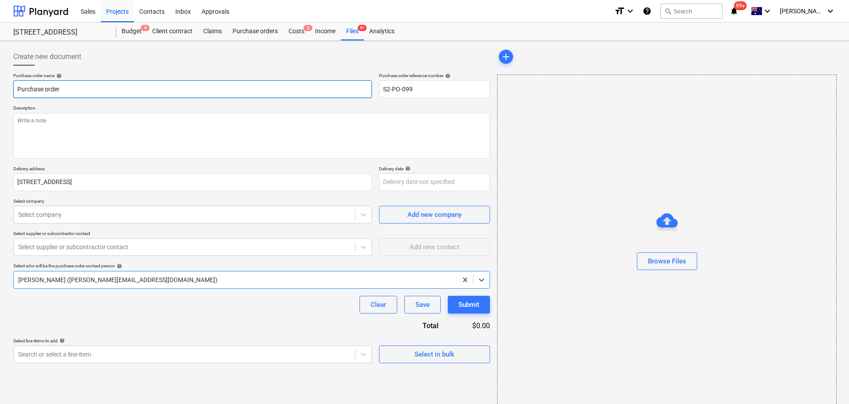
click at [15, 94] on input "Purchase order" at bounding box center [192, 89] width 359 height 18
paste input "Access Cranes 00015523"
type textarea "x"
type input "Access Cranes 00015523 Purchase order"
drag, startPoint x: 87, startPoint y: 90, endPoint x: -61, endPoint y: 87, distance: 147.9
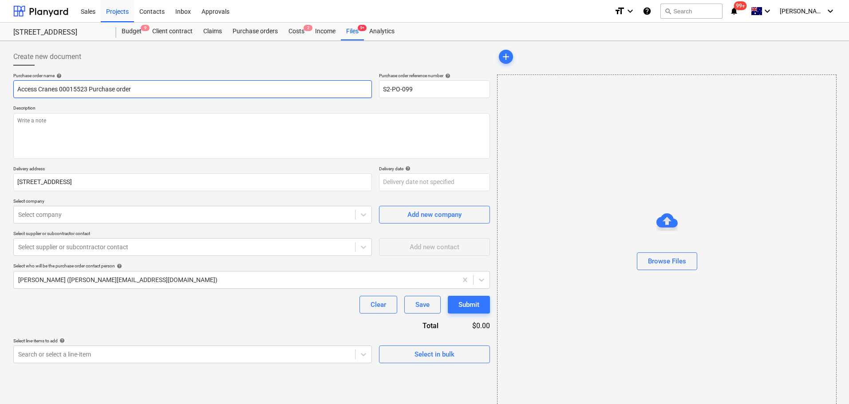
click at [0, 87] on html "Sales Projects Contacts Inbox Approvals format_size keyboard_arrow_down help se…" at bounding box center [424, 202] width 849 height 404
type textarea "x"
type input "Purchase order"
click at [18, 89] on input "Purchase order" at bounding box center [192, 89] width 359 height 18
type textarea "x"
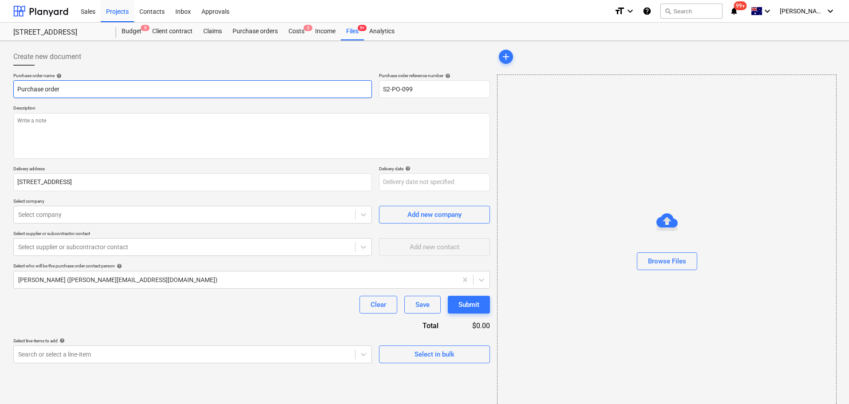
type input "T Purchase order"
type textarea "x"
type input "TE Purchase order"
type textarea "x"
type input "TEA Purchase order"
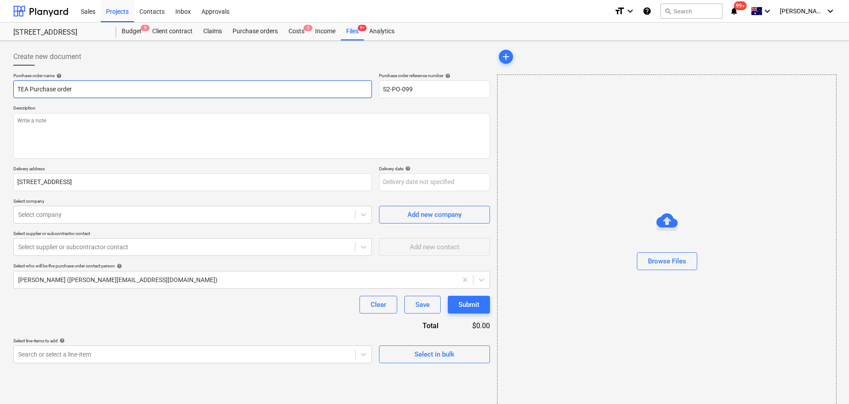
type textarea "x"
type input "TEAC Purchase order"
type textarea "x"
type input "TEACO Purchase order"
type textarea "x"
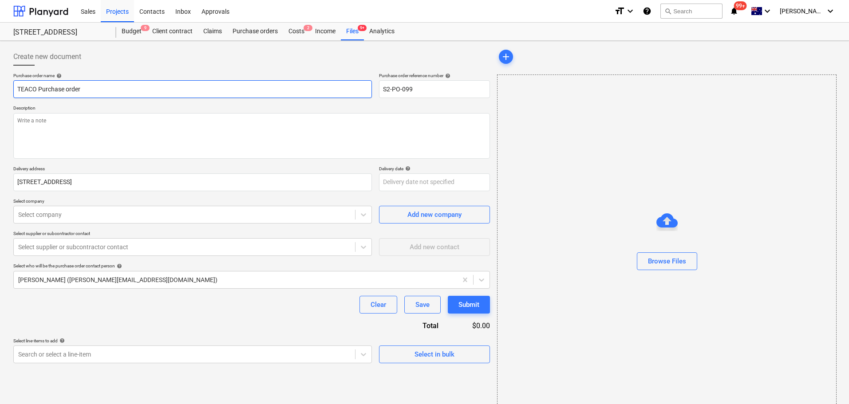
type input "TEACO Purchase order"
type textarea "x"
type input "TEACO 1 Purchase order"
type textarea "x"
type input "TEACO 12 Purchase order"
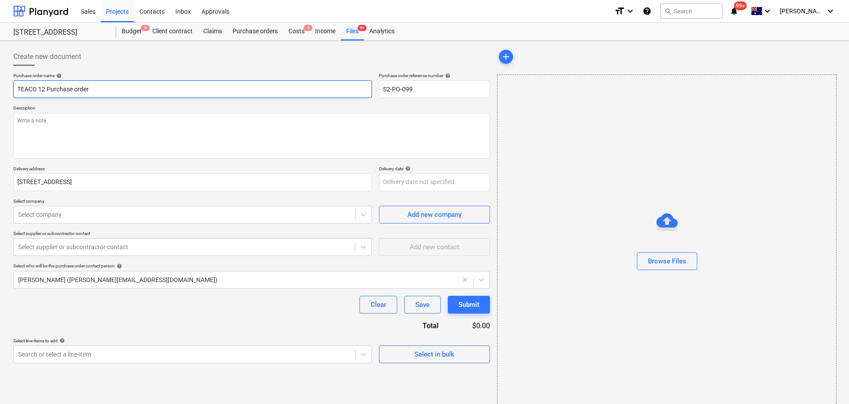
type textarea "x"
type input "TEACO 122 Purchase order"
type textarea "x"
type input "TEACO 1220 Purchase order"
type textarea "x"
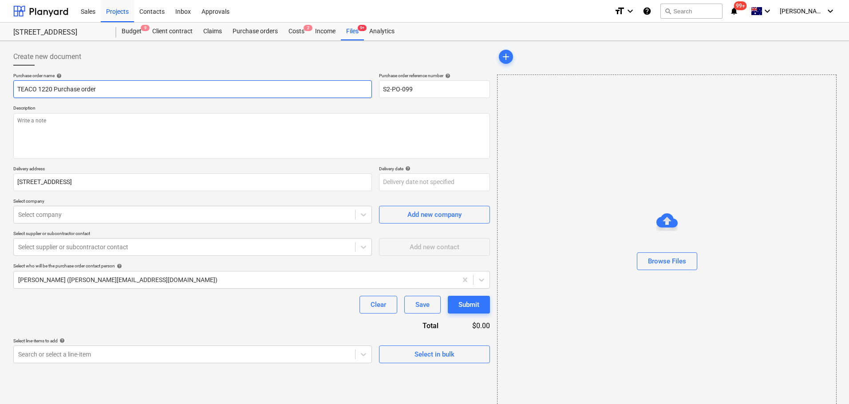
type input "TEACO 12207 Purchase order"
type textarea "x"
type input "TEACO 122074 Purchase order"
type textarea "x"
click at [86, 107] on p "Description" at bounding box center [251, 109] width 477 height 8
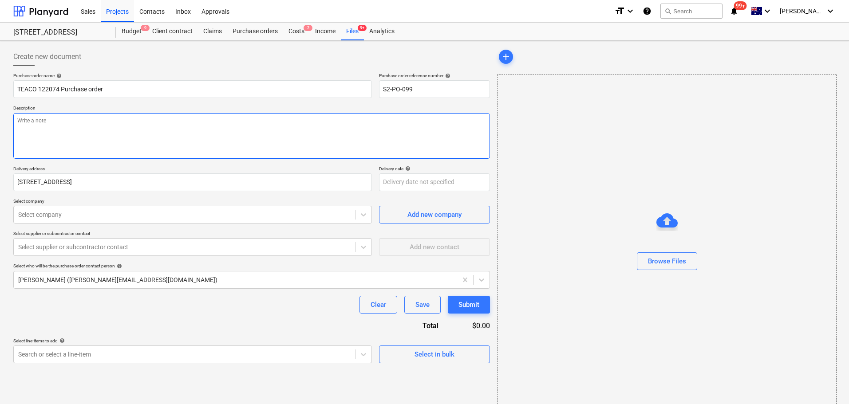
click at [100, 135] on textarea at bounding box center [251, 136] width 477 height 46
paste textarea "TEACO 122074"
type textarea "TEACO 122074"
type textarea "x"
type textarea "TEACO 122074"
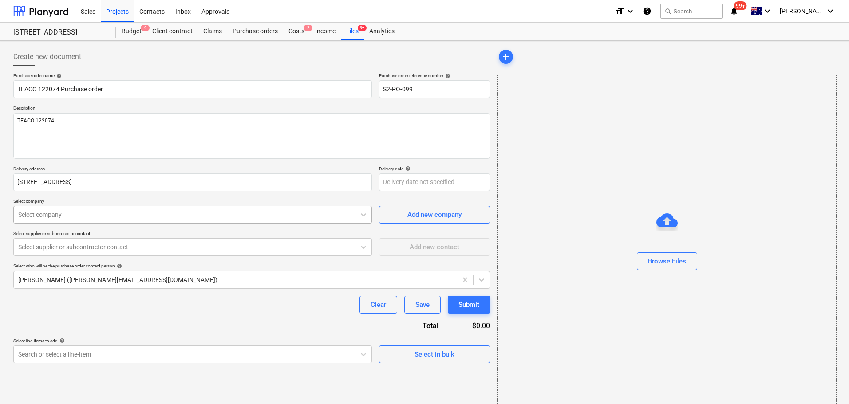
type textarea "x"
click at [138, 211] on div at bounding box center [184, 214] width 333 height 9
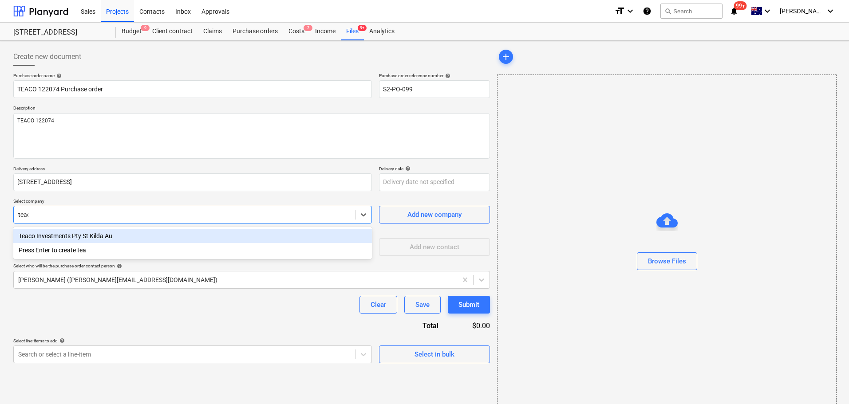
type input "teaco"
click at [133, 243] on div "Teaco Investments Pty St Kilda Au" at bounding box center [192, 236] width 359 height 14
type textarea "x"
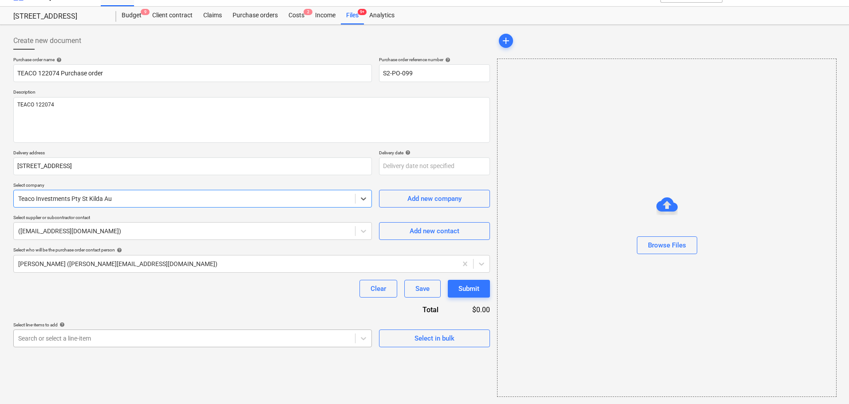
type textarea "x"
click at [93, 330] on body "Sales Projects Contacts Inbox Approvals format_size keyboard_arrow_down help se…" at bounding box center [424, 186] width 849 height 404
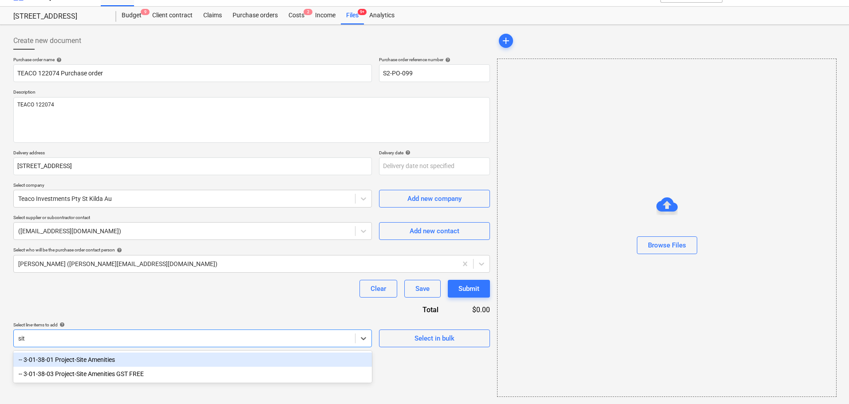
scroll to position [16, 0]
type input "site"
type textarea "x"
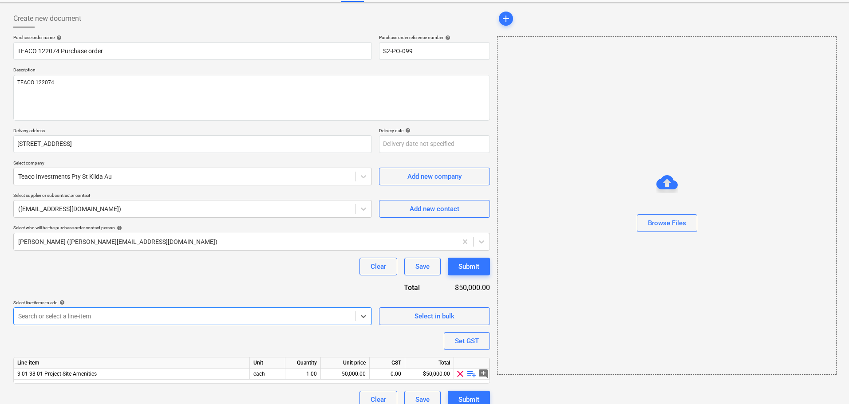
scroll to position [50, 0]
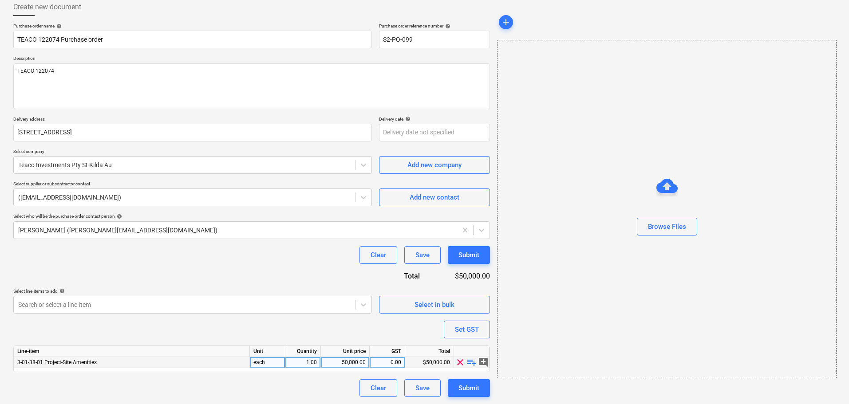
click at [473, 364] on span "playlist_add" at bounding box center [472, 362] width 11 height 11
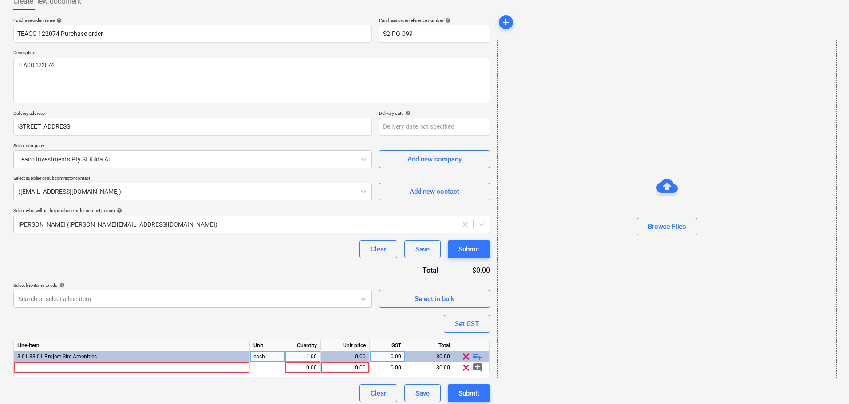
scroll to position [61, 0]
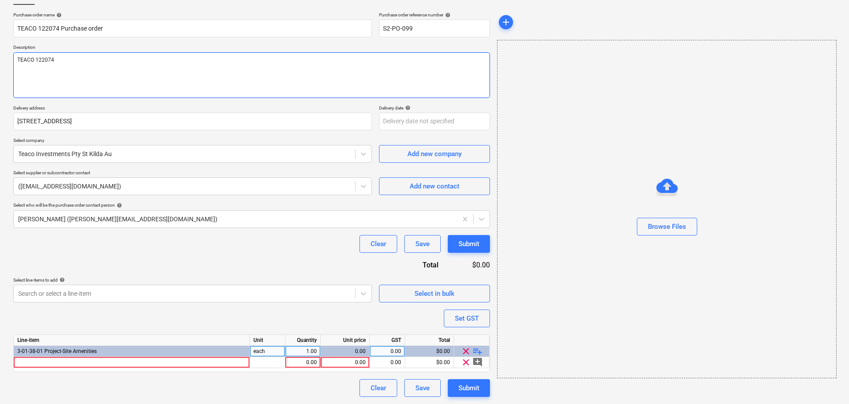
drag, startPoint x: 67, startPoint y: 64, endPoint x: 6, endPoint y: 55, distance: 62.4
click at [6, 55] on div "Create new document Purchase order name help TEACO 122074 Purchase order Purcha…" at bounding box center [424, 192] width 849 height 424
type textarea "x"
click at [94, 359] on div at bounding box center [132, 362] width 236 height 11
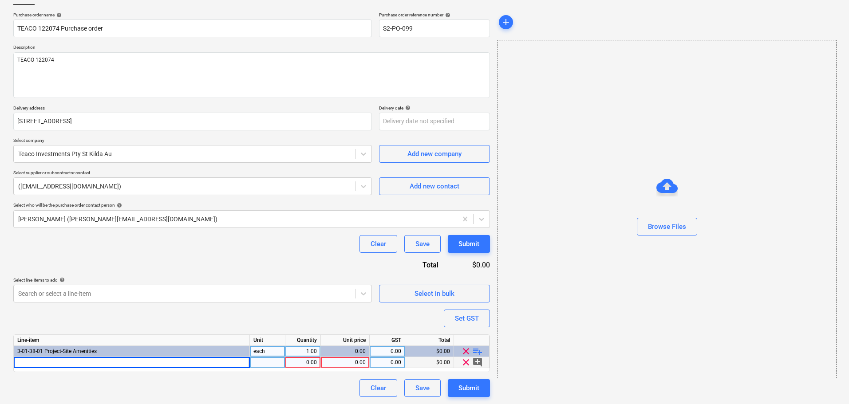
type input "TEACO 122074"
type textarea "x"
click at [336, 361] on div "0.00" at bounding box center [345, 362] width 41 height 11
type input "496.99"
click at [481, 351] on span "playlist_add" at bounding box center [477, 351] width 11 height 11
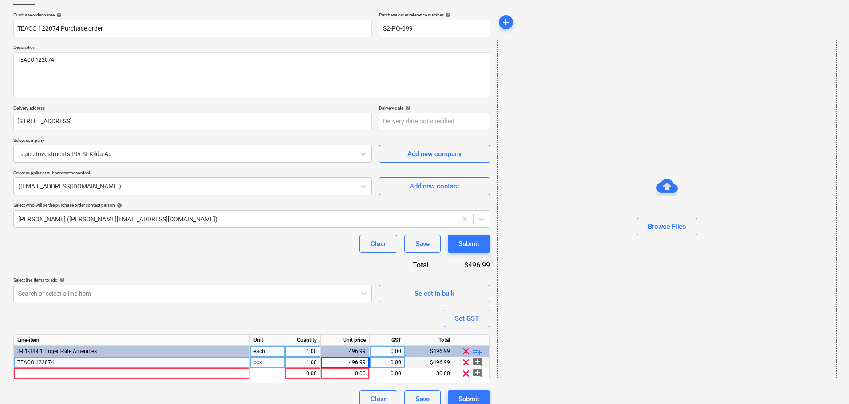
click at [171, 381] on div "Line-item Unit Quantity Unit price GST Total 3-01-38-01 Project-Site Amenities …" at bounding box center [251, 359] width 477 height 49
type textarea "x"
click at [124, 376] on div at bounding box center [132, 374] width 236 height 11
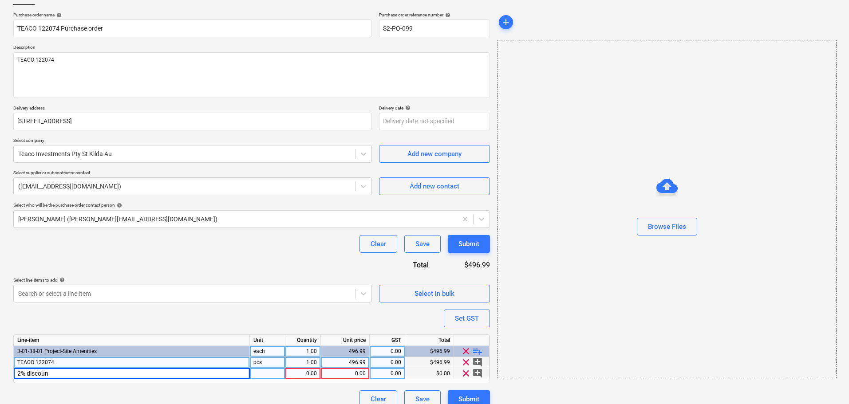
type input "2% discount"
click at [356, 361] on div "496.99" at bounding box center [345, 362] width 41 height 11
type textarea "x"
click at [354, 376] on div "0.00" at bounding box center [345, 374] width 41 height 11
type input "-9.94"
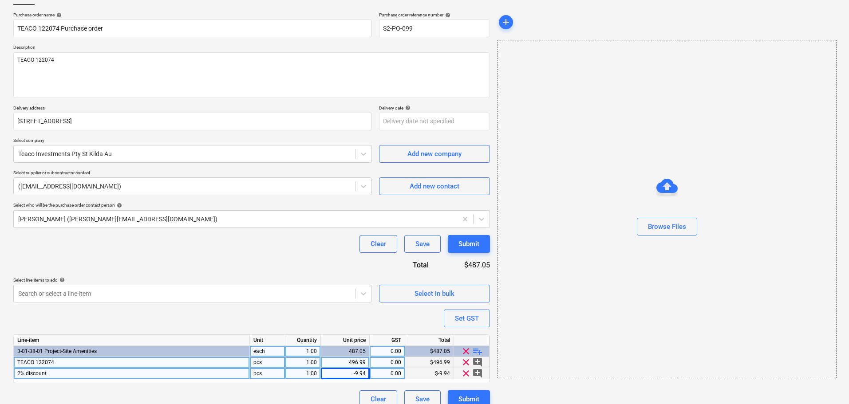
click at [274, 327] on div "Purchase order name help TEACO 122074 Purchase order Purchase order reference n…" at bounding box center [251, 210] width 477 height 397
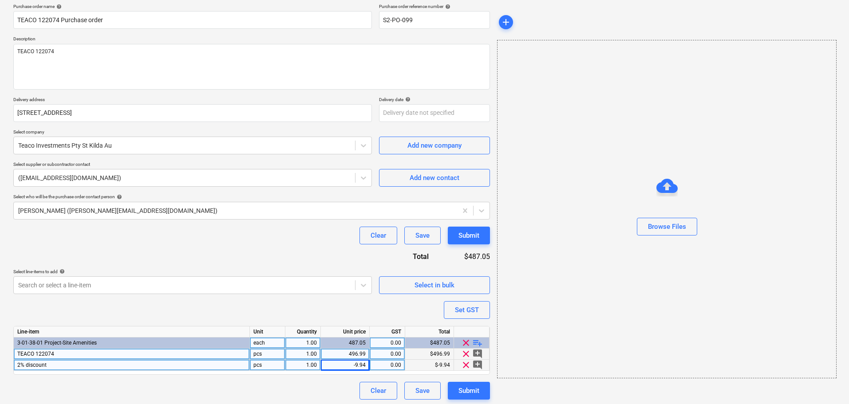
scroll to position [72, 0]
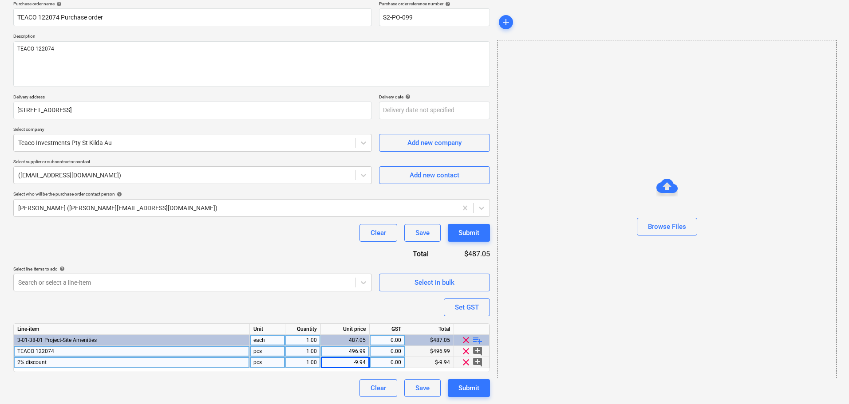
click at [247, 390] on div "Clear Save Submit" at bounding box center [251, 389] width 477 height 18
drag, startPoint x: 431, startPoint y: 337, endPoint x: 453, endPoint y: 337, distance: 22.2
click at [453, 337] on div "$487.05" at bounding box center [429, 340] width 49 height 11
click at [472, 386] on div "Submit" at bounding box center [469, 389] width 21 height 12
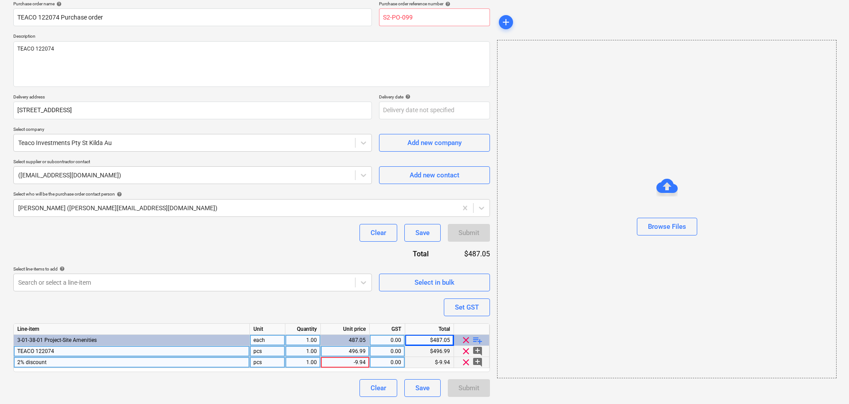
click at [448, 7] on div "Purchase order reference number help" at bounding box center [434, 4] width 111 height 6
click at [440, 19] on input "S2-PO-099" at bounding box center [434, 17] width 111 height 18
type textarea "x"
type input "S2-PO-09"
type textarea "x"
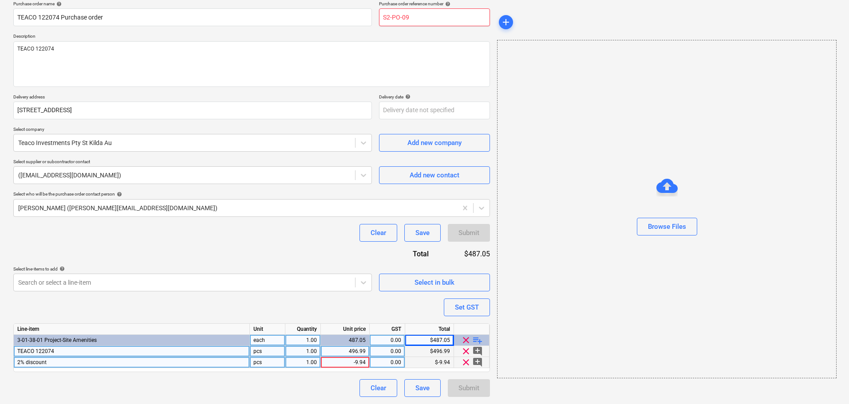
type input "S2-PO-0"
type textarea "x"
type input "S2-PO-1"
type textarea "x"
type input "S2-PO-10"
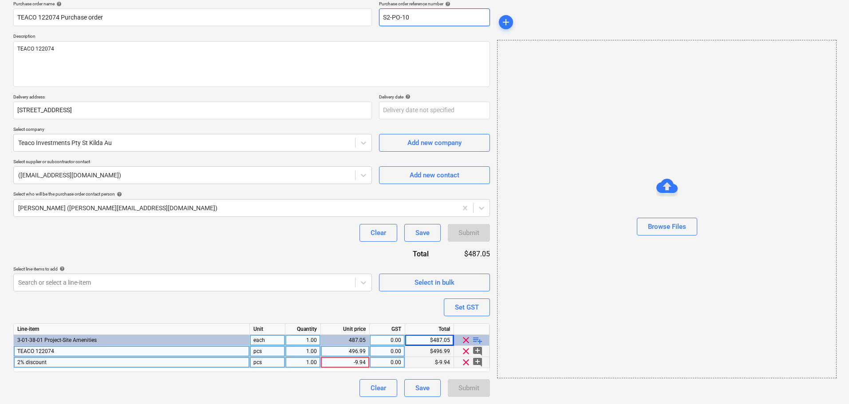
type textarea "x"
type input "S2-PO-100"
drag, startPoint x: 458, startPoint y: 326, endPoint x: 420, endPoint y: 297, distance: 48.4
drag, startPoint x: 420, startPoint y: 297, endPoint x: 284, endPoint y: 231, distance: 151.1
click at [284, 231] on div "Clear Save Submit" at bounding box center [251, 233] width 477 height 18
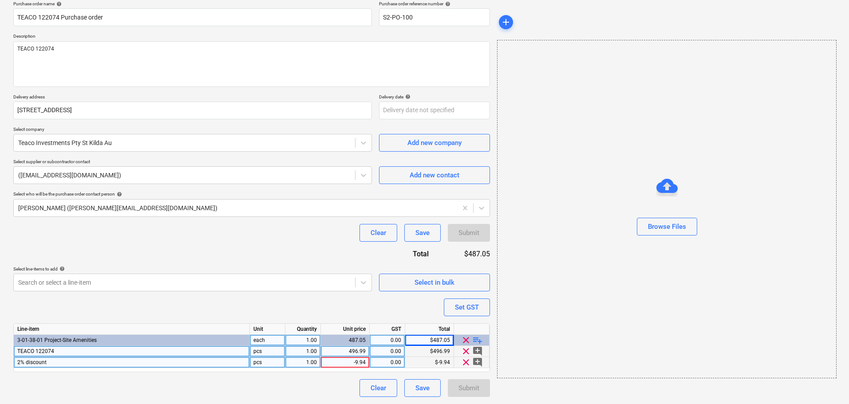
drag, startPoint x: 467, startPoint y: 387, endPoint x: 438, endPoint y: 2, distance: 386.1
click at [467, 385] on div "Submit" at bounding box center [469, 389] width 42 height 18
click at [424, 18] on input "S2-PO-100" at bounding box center [434, 17] width 111 height 18
type textarea "x"
type input "S2-PO-10"
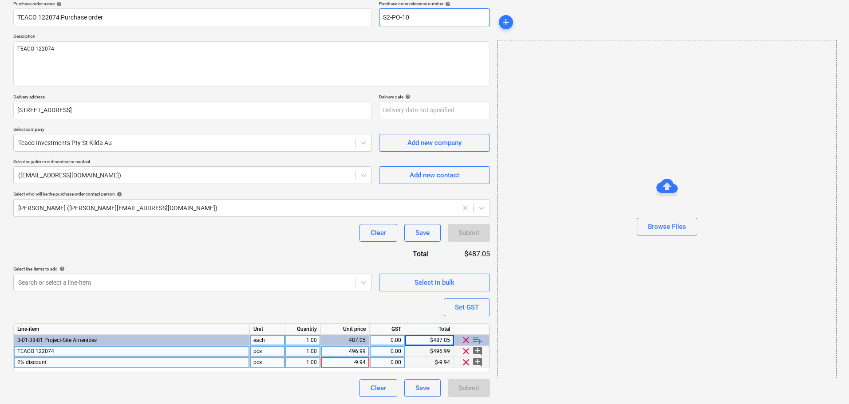
type textarea "x"
type input "S2-PO-101"
click at [463, 384] on div "Submit" at bounding box center [469, 389] width 42 height 18
click at [410, 19] on input "S2-PO-101" at bounding box center [434, 17] width 111 height 18
click at [415, 20] on input "S2-PO-101" at bounding box center [434, 17] width 111 height 18
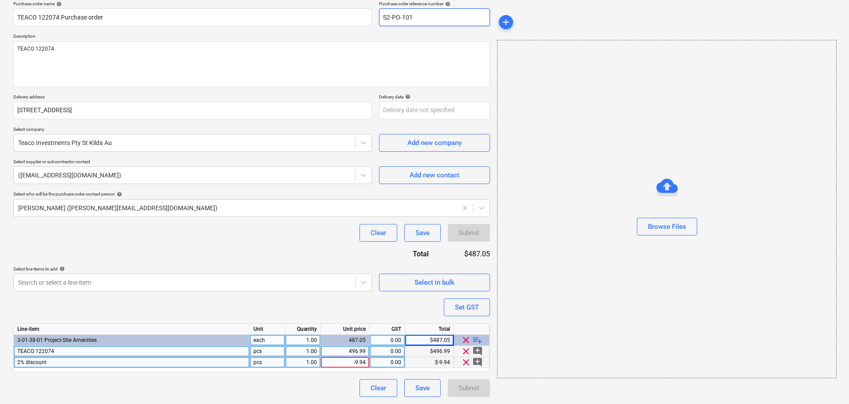
type textarea "x"
type input "S2-PO-10"
type textarea "x"
type input "S2-PO-1"
type textarea "x"
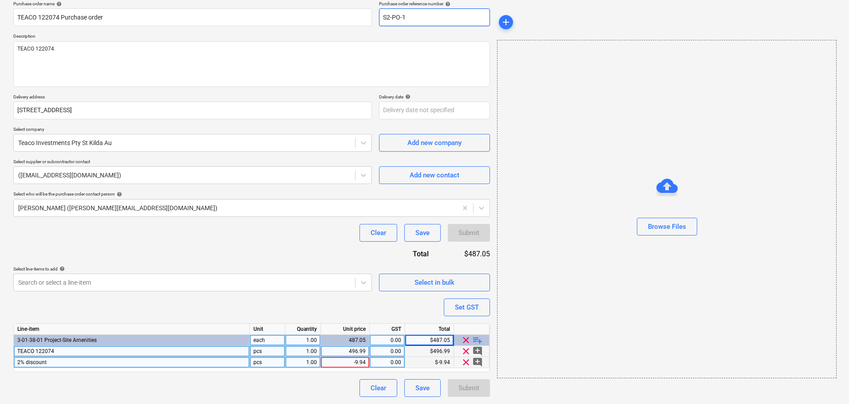
type input "S2-PO-"
type textarea "x"
type input "S2-PO-0"
type textarea "x"
type input "S2-PO-09"
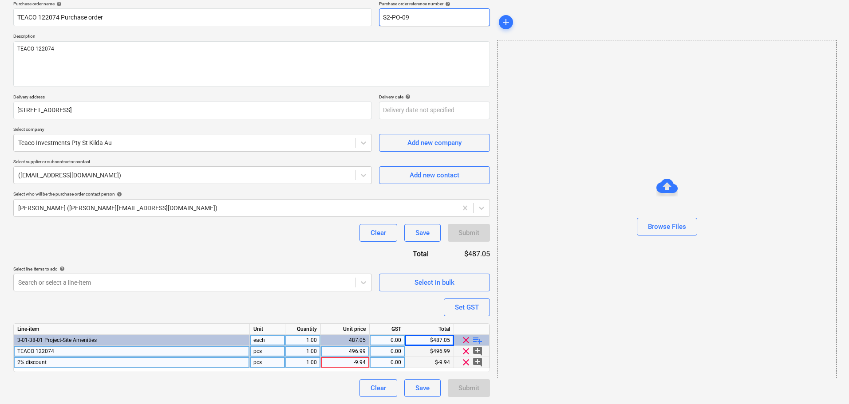
type textarea "x"
type input "S2-PO-099"
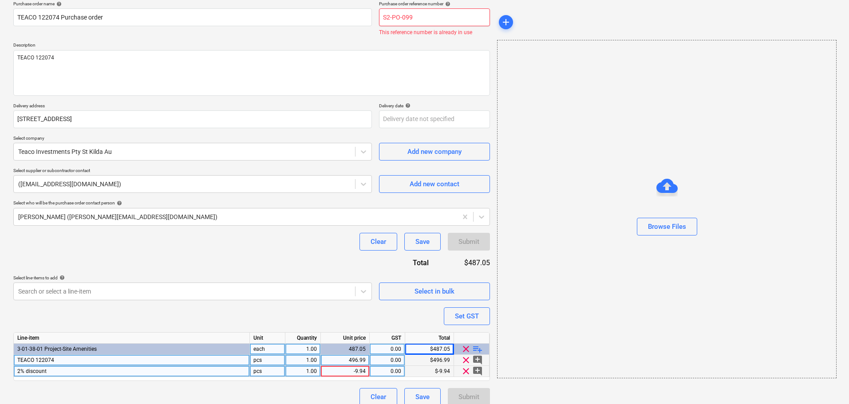
type textarea "x"
type input "S2-PO-099"
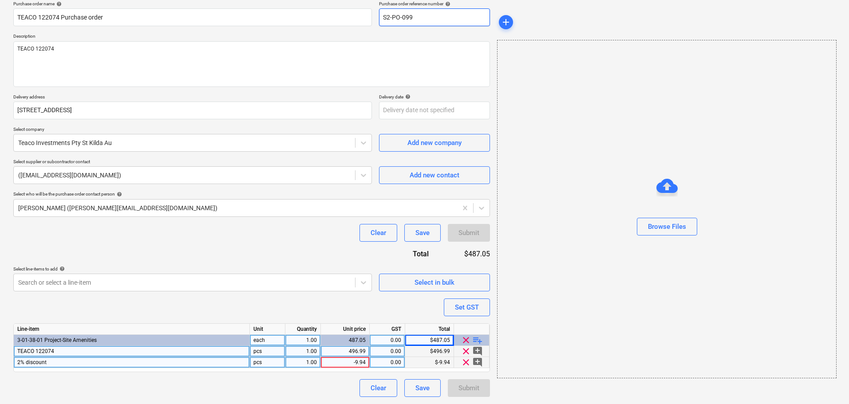
type textarea "x"
type input "S2-PO-099 te"
type textarea "x"
type input "S2-PO-099 tea"
type textarea "x"
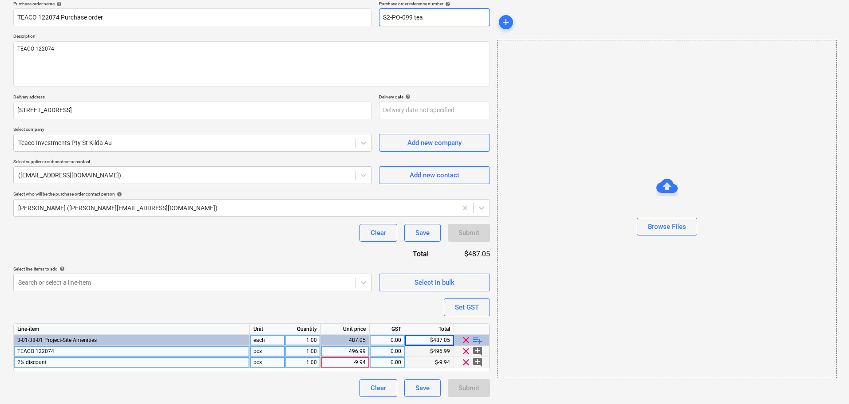
type input "S2-PO-099 teac"
type textarea "x"
type input "S2-PO-099 teaco"
type textarea "x"
click at [227, 258] on div "Purchase order name help TEACO 122074 Purchase order Purchase order reference n…" at bounding box center [251, 199] width 477 height 397
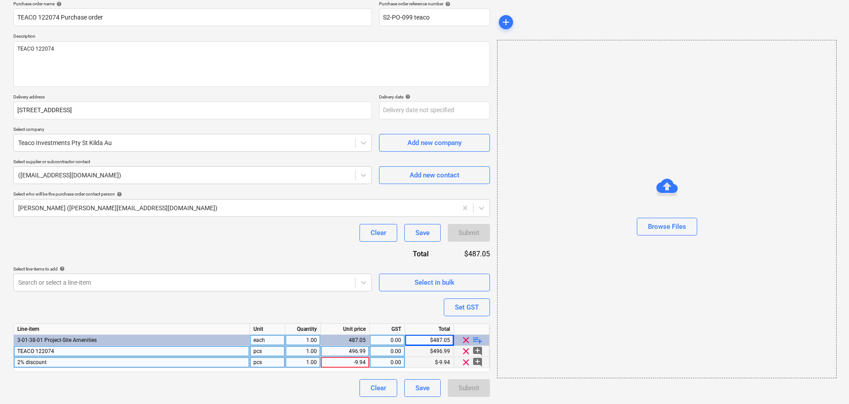
click at [435, 370] on div "Line-item Unit Quantity Unit price GST Total 3-01-38-01 Project-Site Amenities …" at bounding box center [251, 348] width 477 height 49
click at [438, 364] on div "$-9.94" at bounding box center [429, 362] width 49 height 11
click at [355, 364] on div "-9.94" at bounding box center [345, 362] width 41 height 11
click at [333, 383] on div "Clear Save Submit" at bounding box center [251, 389] width 477 height 18
click at [354, 363] on div "-9.94" at bounding box center [345, 362] width 41 height 11
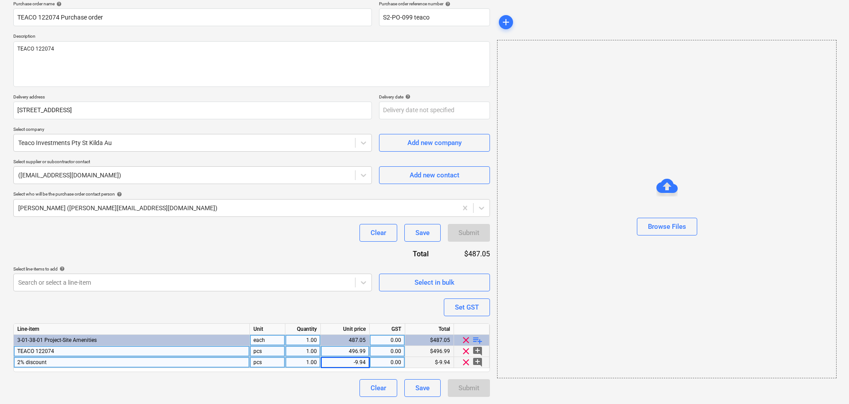
drag, startPoint x: 315, startPoint y: 384, endPoint x: 341, endPoint y: 369, distance: 29.9
click at [315, 384] on div "Clear Save Submit" at bounding box center [251, 389] width 477 height 18
click at [357, 362] on div "-9.94" at bounding box center [345, 362] width 41 height 11
type input "9.94"
type textarea "x"
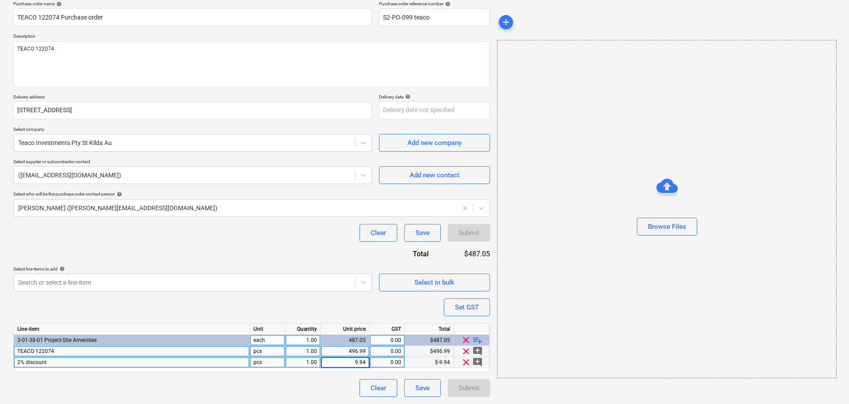
click at [298, 361] on div "1.00" at bounding box center [303, 362] width 28 height 11
type input "-1"
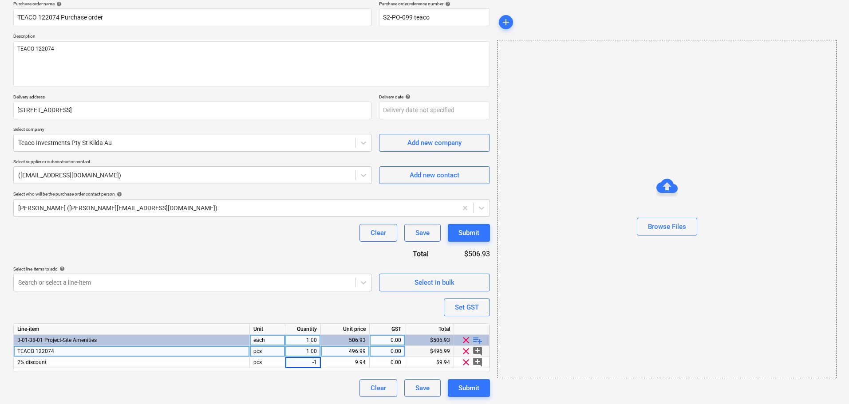
click at [294, 392] on div "Clear Save Submit" at bounding box center [251, 389] width 477 height 18
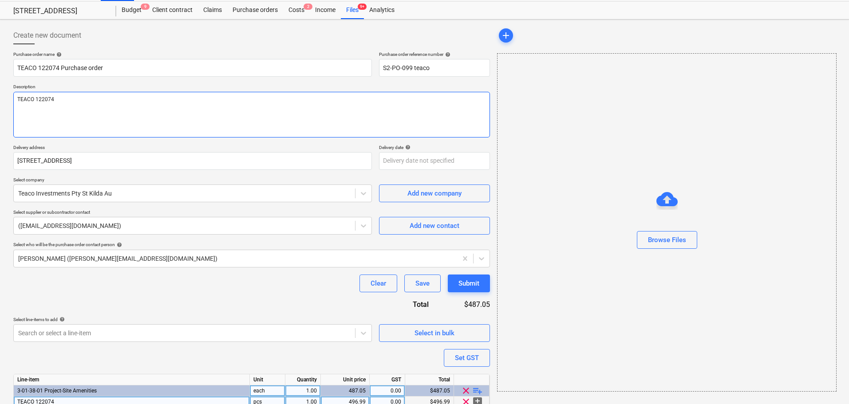
scroll to position [0, 0]
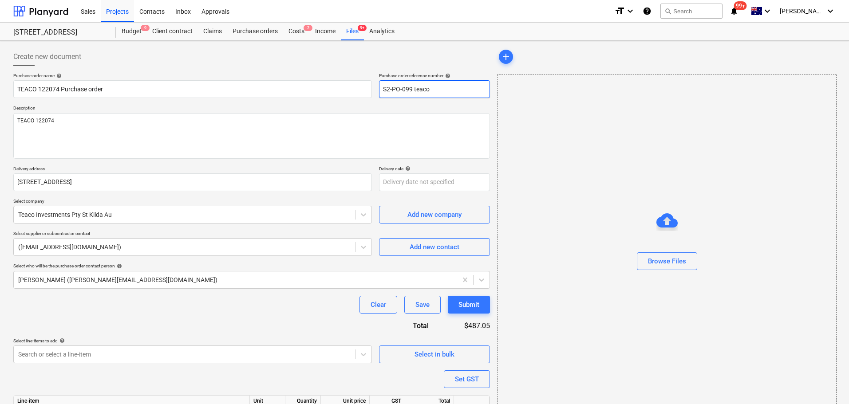
drag, startPoint x: 464, startPoint y: 88, endPoint x: 412, endPoint y: 91, distance: 51.1
click at [412, 91] on input "S2-PO-099 teaco" at bounding box center [434, 89] width 111 height 18
type textarea "x"
type input "S2-PO-099"
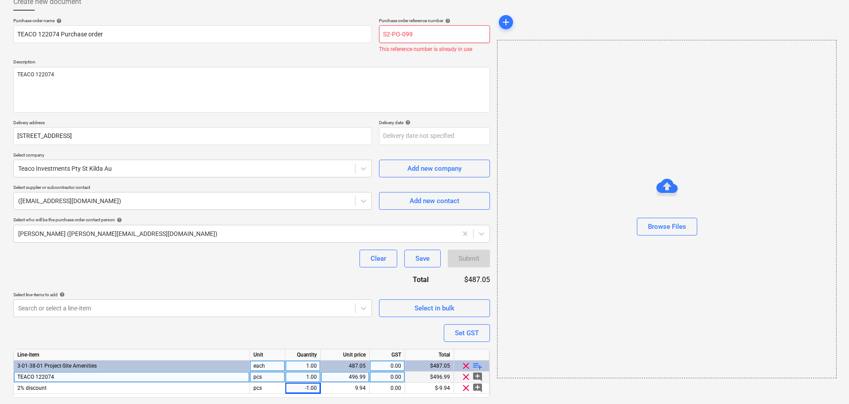
scroll to position [81, 0]
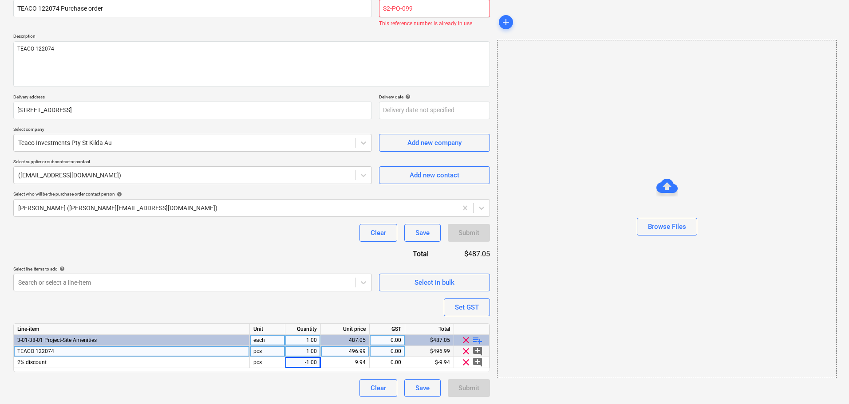
type textarea "x"
type input "S2-PO-099"
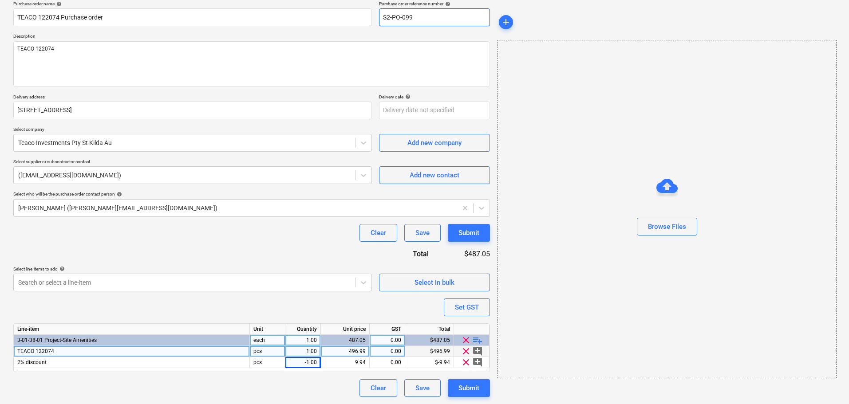
type textarea "x"
type input "S2-PO-099 t"
type textarea "x"
type input "S2-PO-099 te"
type textarea "x"
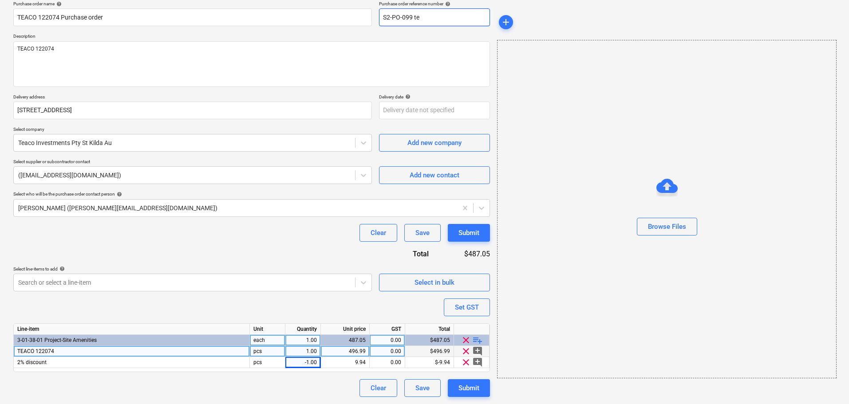
type input "S2-PO-099 tea"
type textarea "x"
type input "S2-PO-099 teac"
type textarea "x"
type input "S2-PO-099 teaco"
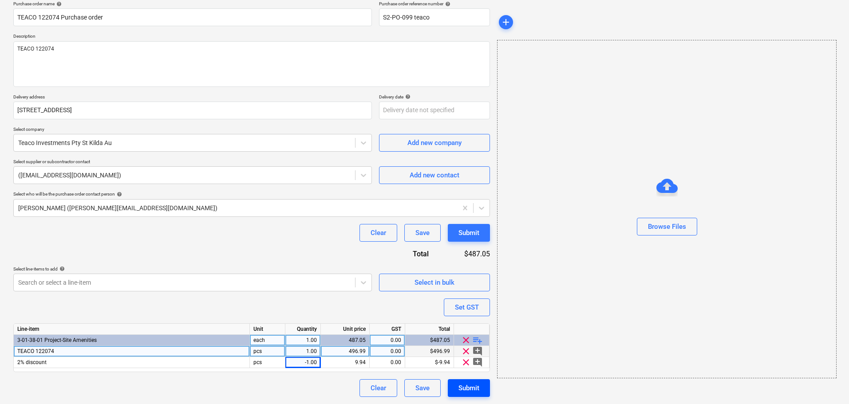
click at [461, 393] on div "Submit" at bounding box center [469, 389] width 21 height 12
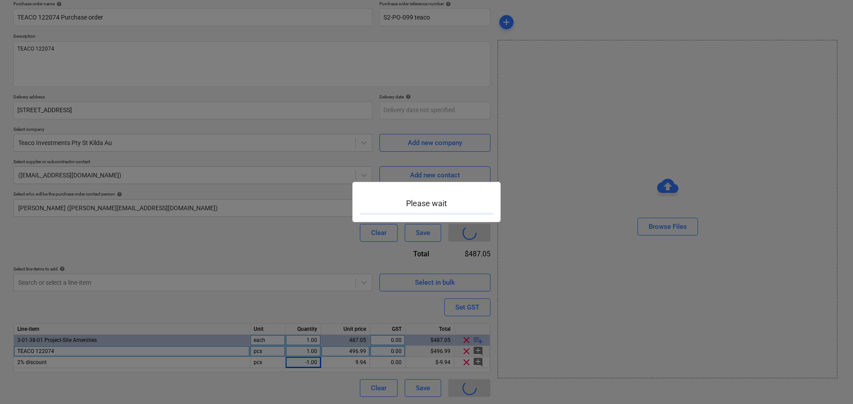
type textarea "x"
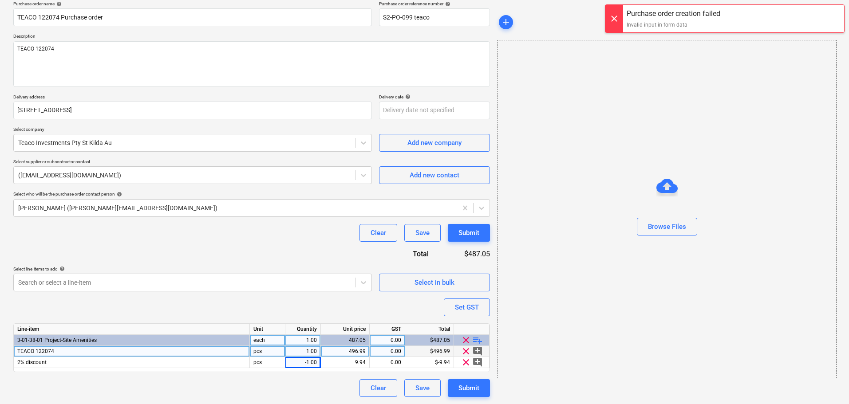
click at [242, 234] on div "Clear Save Submit" at bounding box center [251, 233] width 477 height 18
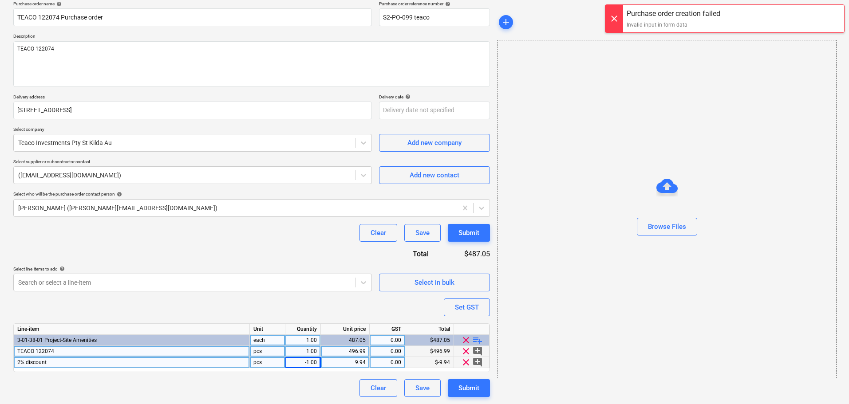
click at [323, 366] on div "9.94" at bounding box center [345, 362] width 49 height 11
click at [349, 364] on input "9.94" at bounding box center [345, 362] width 48 height 11
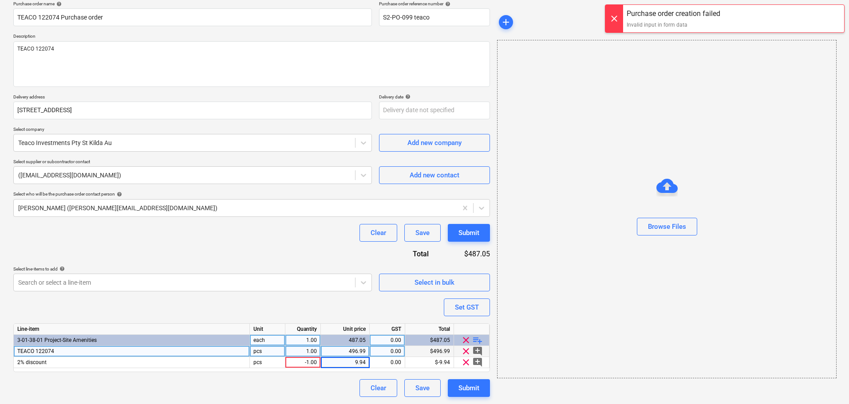
click at [328, 377] on div "Purchase order name help TEACO 122074 Purchase order Purchase order reference n…" at bounding box center [251, 199] width 477 height 397
drag, startPoint x: 301, startPoint y: 361, endPoint x: 304, endPoint y: 374, distance: 13.6
click at [301, 361] on div "-1.00" at bounding box center [303, 362] width 28 height 11
type input "1"
click at [306, 375] on div "Purchase order name help TEACO 122074 Purchase order Purchase order reference n…" at bounding box center [251, 199] width 477 height 397
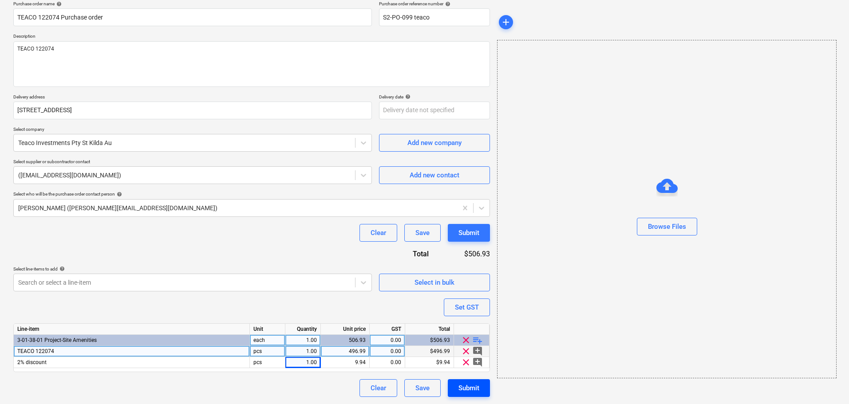
click at [463, 389] on div "Submit" at bounding box center [469, 389] width 21 height 12
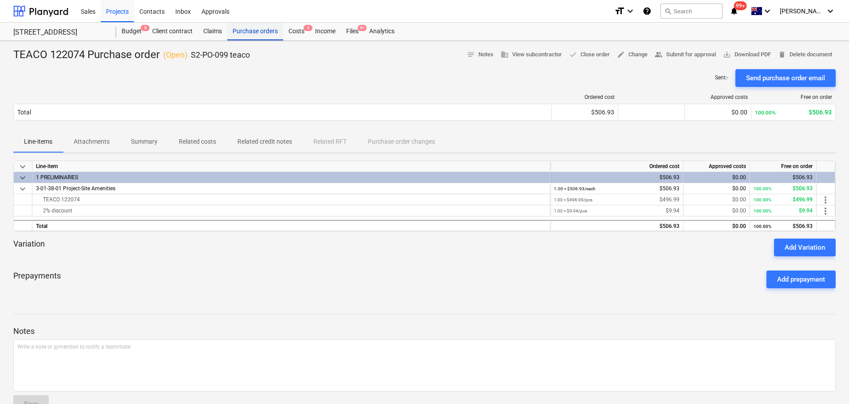
drag, startPoint x: 224, startPoint y: 36, endPoint x: 234, endPoint y: 32, distance: 10.6
click at [224, 36] on div "Claims" at bounding box center [212, 32] width 29 height 18
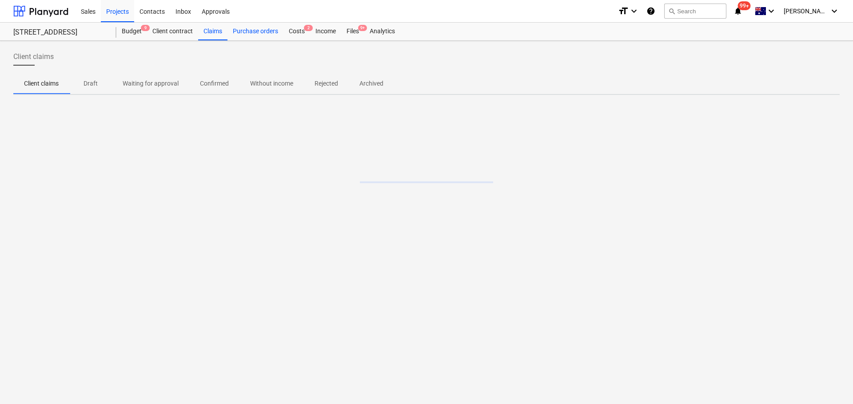
click at [239, 30] on div "Purchase orders" at bounding box center [255, 32] width 56 height 18
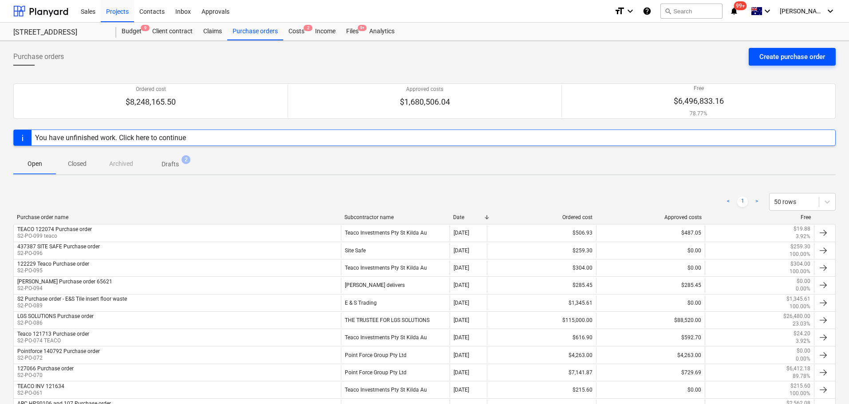
click at [758, 61] on button "Create purchase order" at bounding box center [792, 57] width 87 height 18
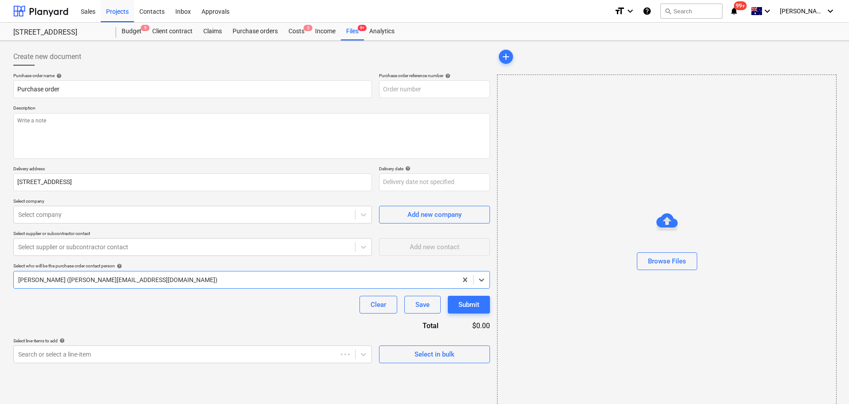
type textarea "x"
type input "S2-PO-101"
click at [101, 83] on input "Purchase order" at bounding box center [192, 89] width 359 height 18
click at [18, 91] on input "Purchase order" at bounding box center [192, 89] width 359 height 18
type textarea "x"
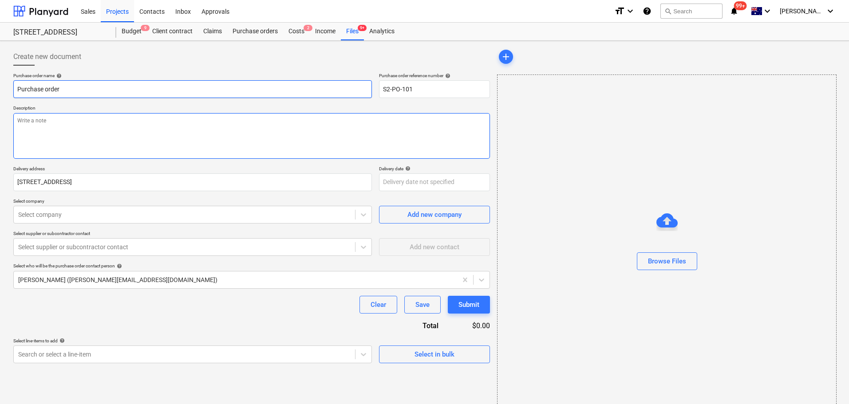
type input "APurchase order"
type textarea "x"
type input "AcPurchase order"
type textarea "x"
type input "AccPurchase order"
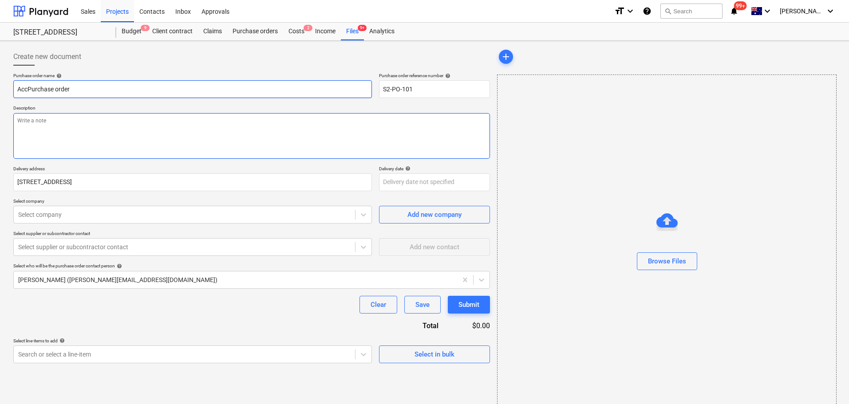
type textarea "x"
type input "AccePurchase order"
type textarea "x"
type input "AccesPurchase order"
type textarea "x"
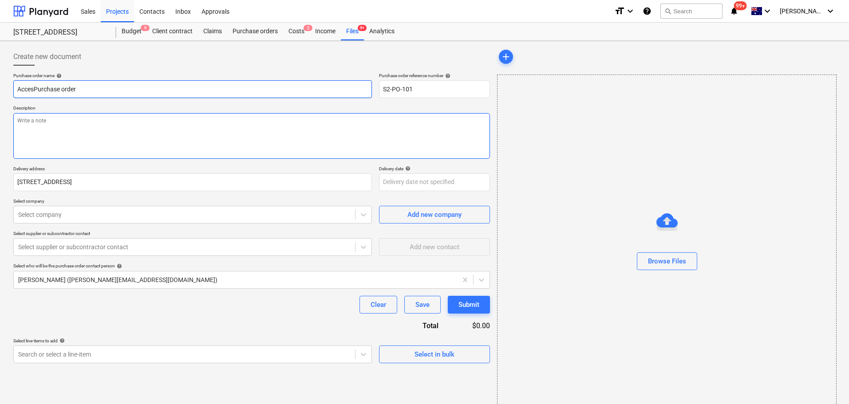
type input "AccessPurchase order"
type textarea "x"
type input "Access Purchase order"
type textarea "x"
type input "Access CPurchase order"
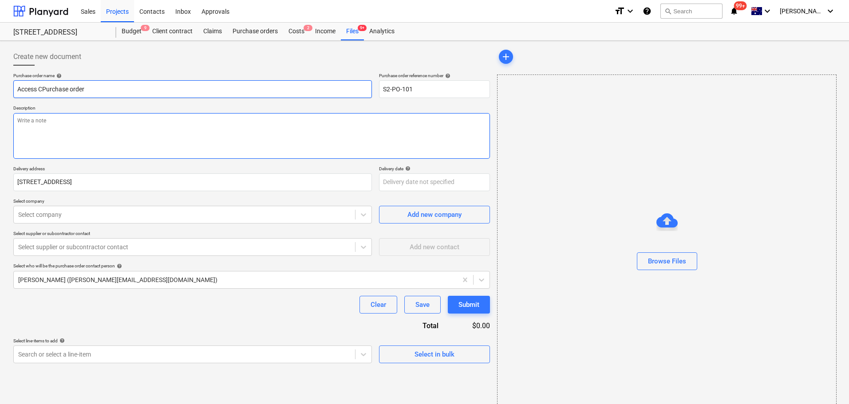
type textarea "x"
type input "Access CrPurchase order"
type textarea "x"
type input "Access CraPurchase order"
type textarea "x"
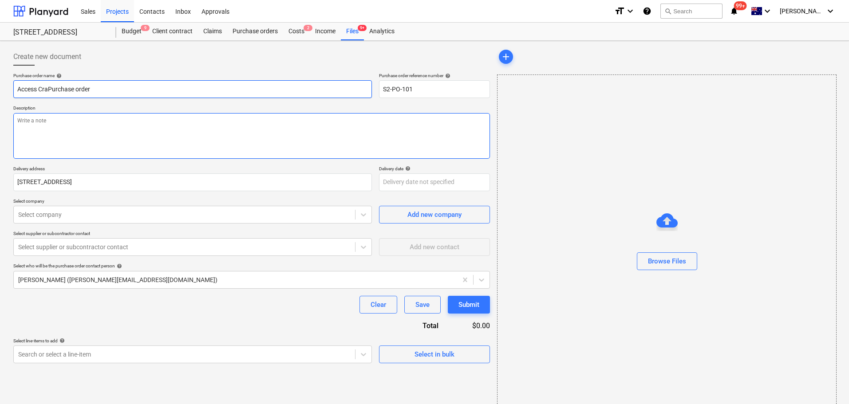
type input "Access CranPurchase order"
type textarea "x"
type input "Access CranePurchase order"
type textarea "x"
type input "Access CranesPurchase order"
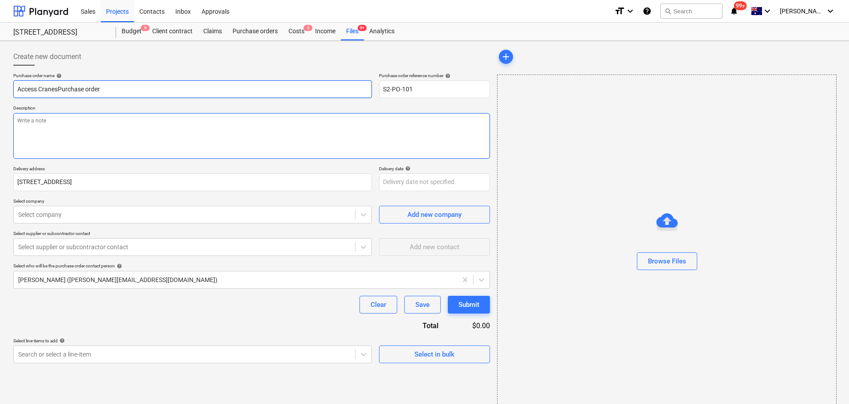
type textarea "x"
type input "Access Cranes Purchase order"
type textarea "x"
type input "Access Cranes 0Purchase order"
click at [55, 135] on textarea at bounding box center [251, 136] width 477 height 46
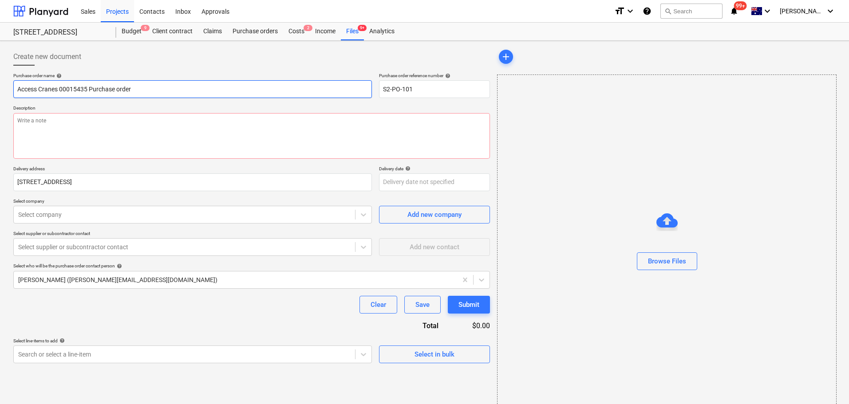
drag, startPoint x: 92, startPoint y: 88, endPoint x: 0, endPoint y: 89, distance: 92.4
click at [0, 89] on html "Sales Projects Contacts Inbox Approvals format_size keyboard_arrow_down help se…" at bounding box center [424, 202] width 849 height 404
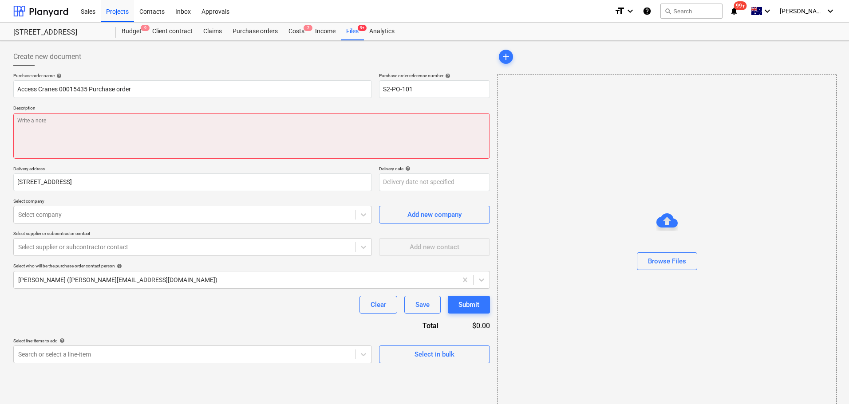
click at [133, 139] on textarea at bounding box center [251, 136] width 477 height 46
paste textarea "Access Cranes 00015435 P"
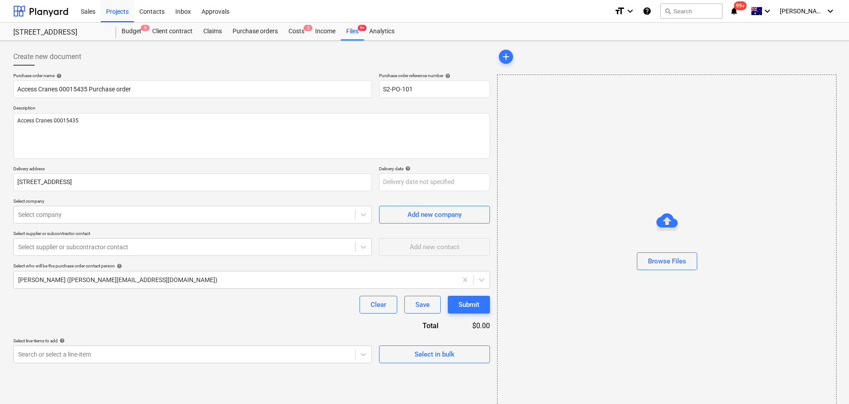
click at [88, 226] on div "Purchase order name help Access Cranes 00015435 Purchase order Purchase order r…" at bounding box center [251, 218] width 477 height 291
click at [93, 221] on div "Select company" at bounding box center [184, 215] width 341 height 12
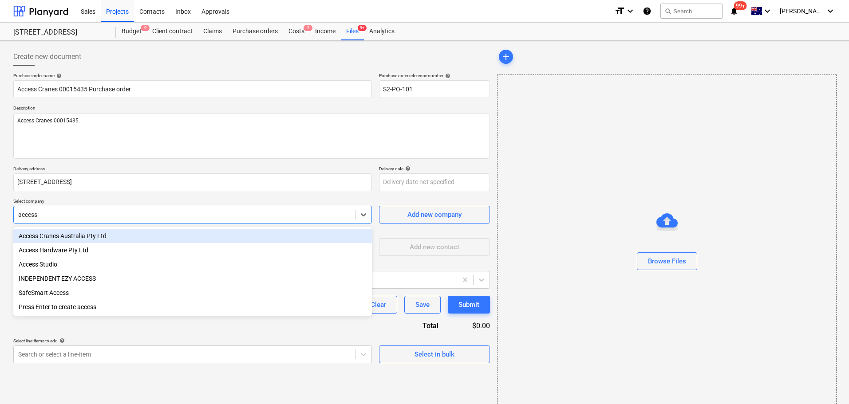
click at [100, 239] on div "Access Cranes Australia Pty Ltd" at bounding box center [192, 236] width 359 height 14
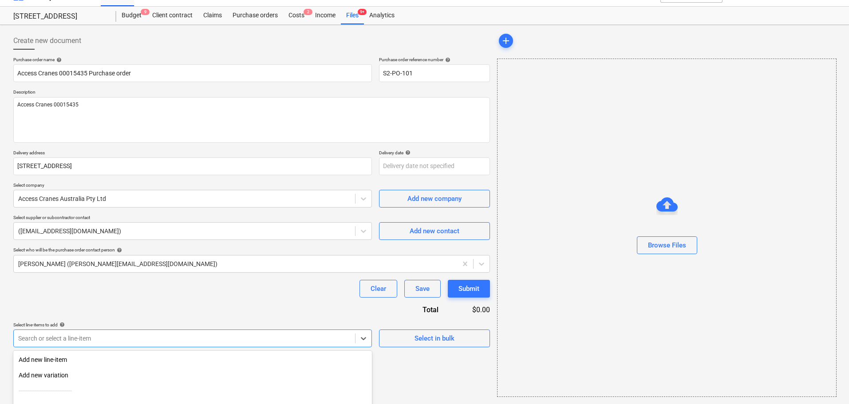
scroll to position [98, 0]
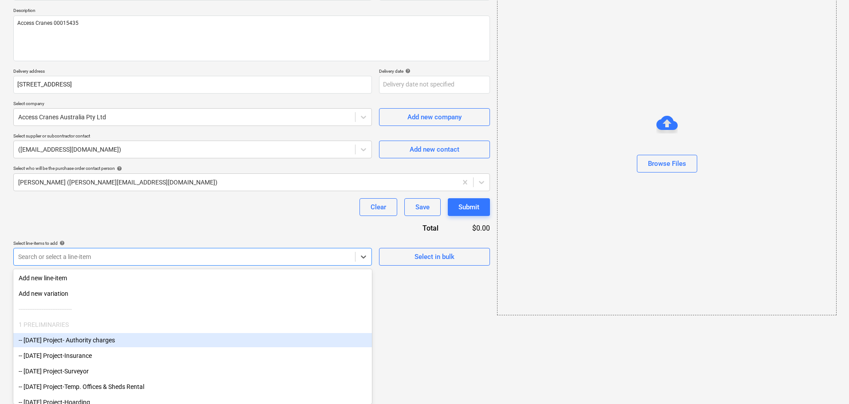
click at [107, 307] on body "Sales Projects Contacts Inbox Approvals format_size keyboard_arrow_down help se…" at bounding box center [424, 104] width 849 height 404
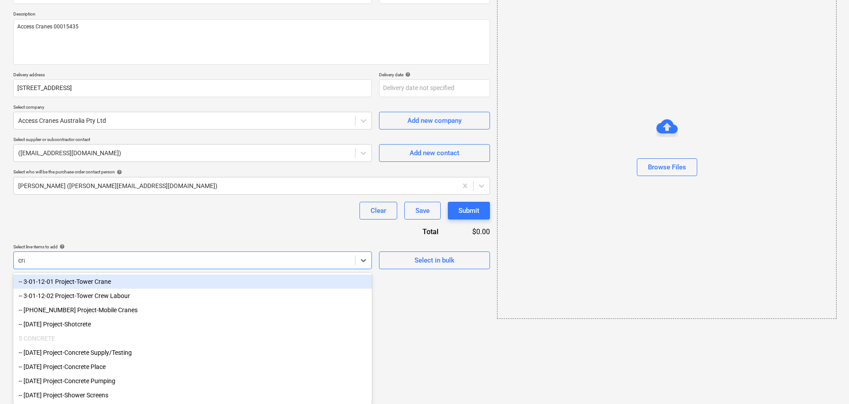
scroll to position [16, 0]
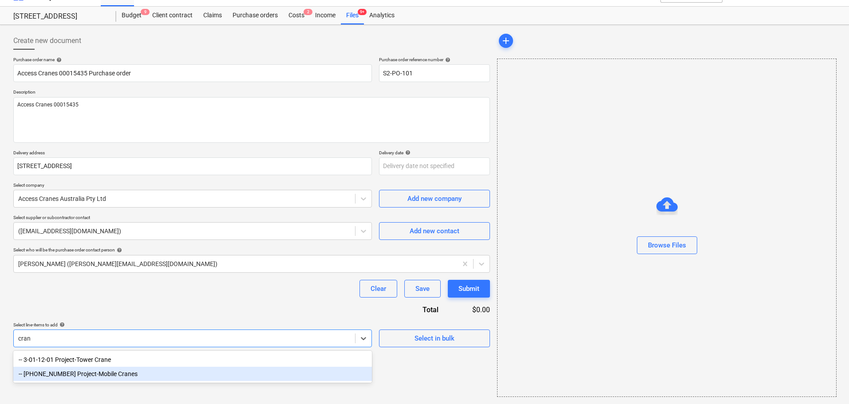
click at [147, 378] on div "-- 3-01-12-03 Project-Mobile Cranes" at bounding box center [192, 374] width 359 height 14
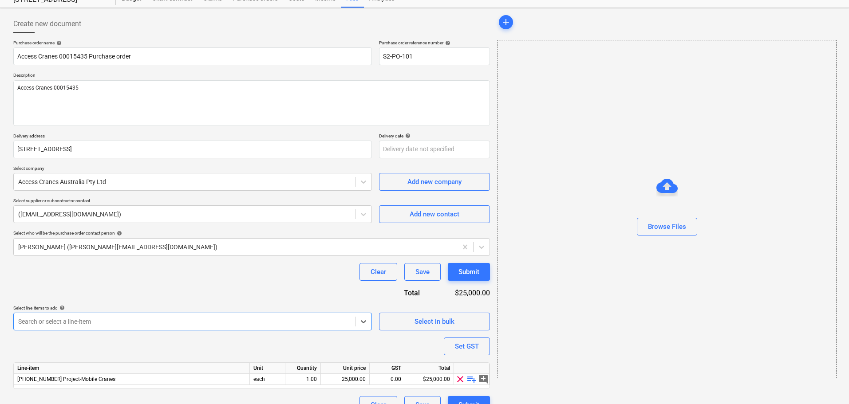
scroll to position [50, 0]
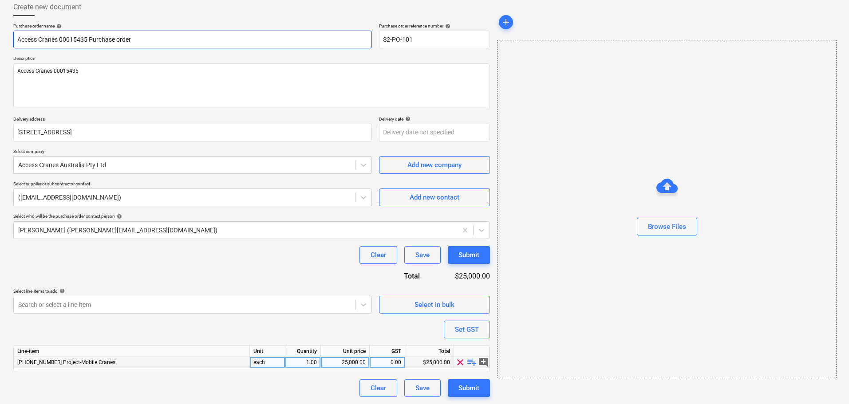
click at [91, 47] on input "Access Cranes 00015435 Purchase order" at bounding box center [192, 40] width 359 height 18
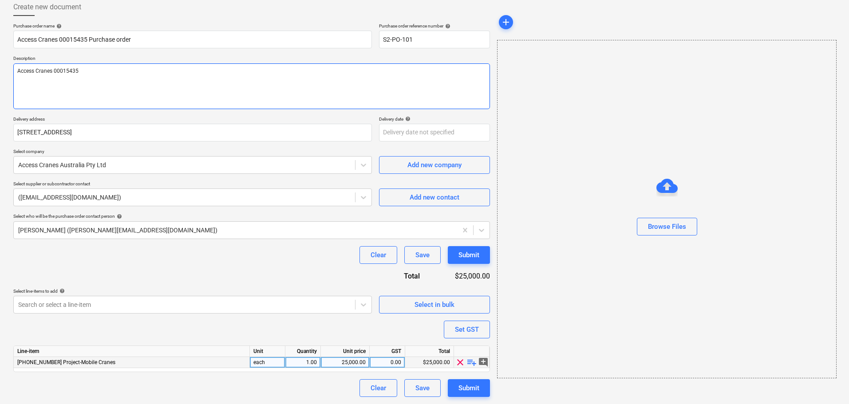
drag, startPoint x: 94, startPoint y: 73, endPoint x: -37, endPoint y: 75, distance: 131.4
click at [0, 75] on html "Sales Projects Contacts Inbox Approvals format_size keyboard_arrow_down help se…" at bounding box center [424, 152] width 849 height 404
click at [471, 363] on span "playlist_add" at bounding box center [472, 362] width 11 height 11
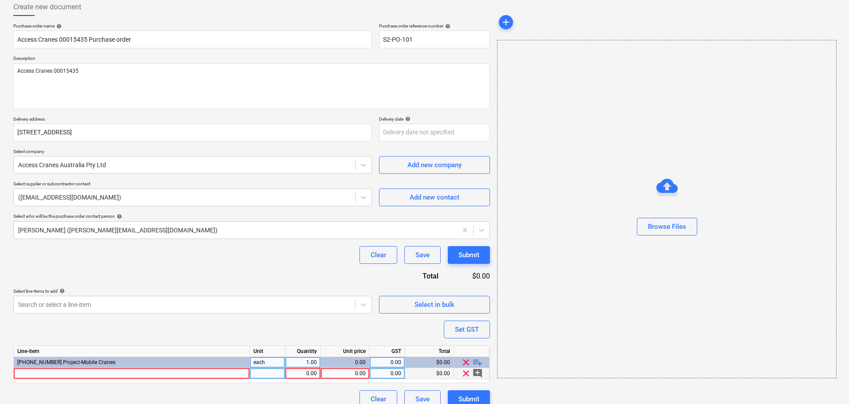
click at [157, 373] on div at bounding box center [132, 374] width 236 height 11
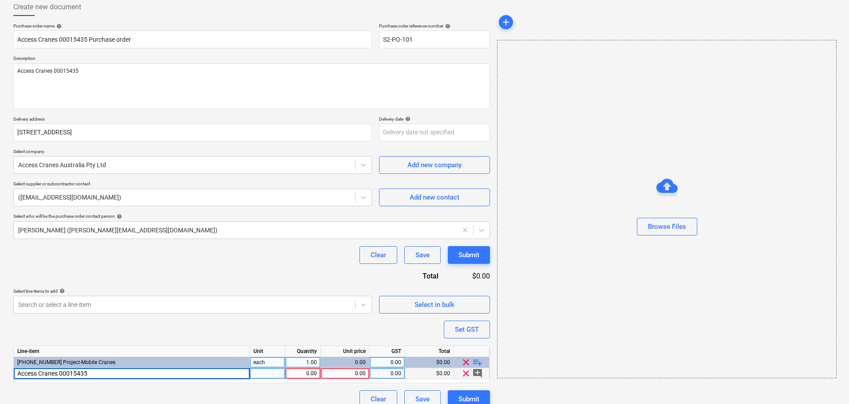
click at [330, 374] on div "0.00" at bounding box center [345, 374] width 41 height 11
click at [349, 372] on input at bounding box center [345, 374] width 48 height 11
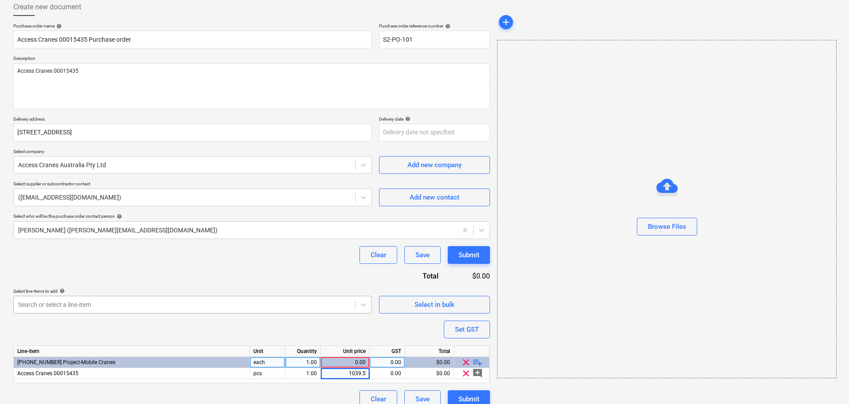
click at [286, 296] on div "Search or select a line-item" at bounding box center [192, 305] width 359 height 18
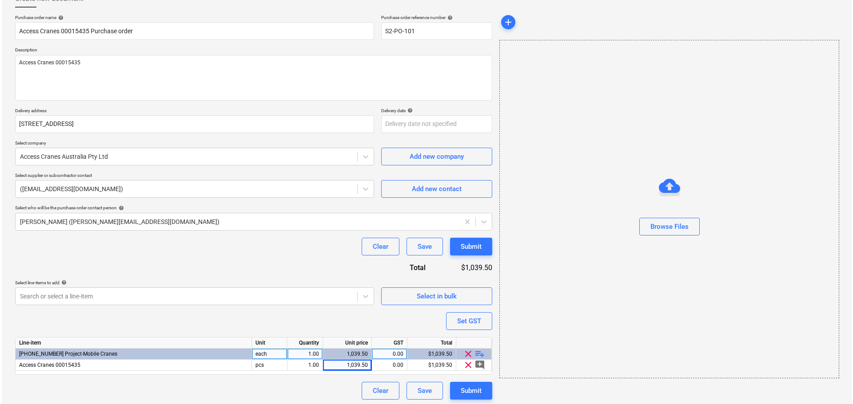
scroll to position [61, 0]
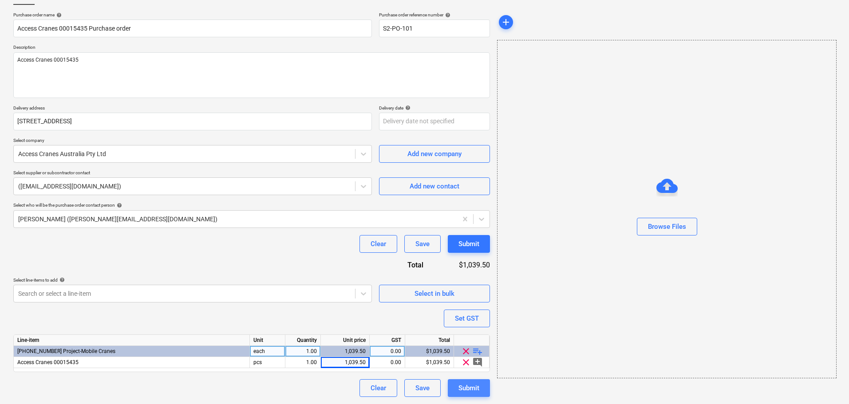
click at [484, 393] on button "Submit" at bounding box center [469, 389] width 42 height 18
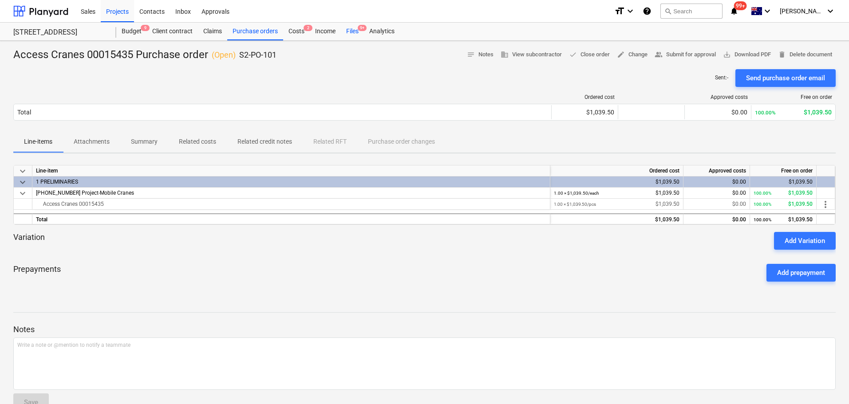
click at [362, 31] on span "9+" at bounding box center [362, 28] width 9 height 6
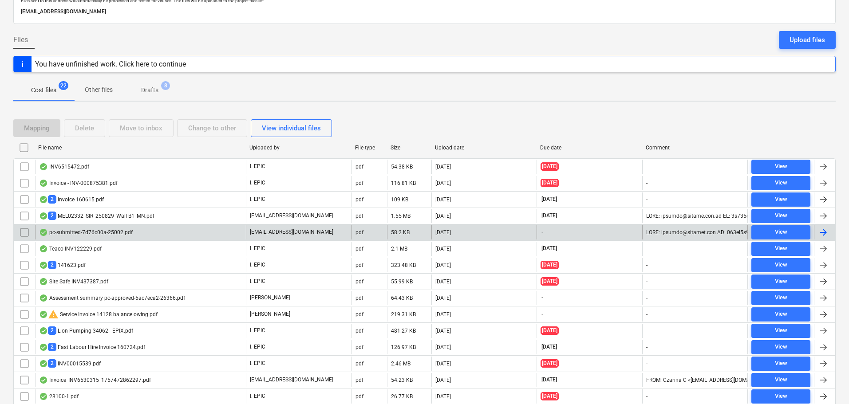
scroll to position [107, 0]
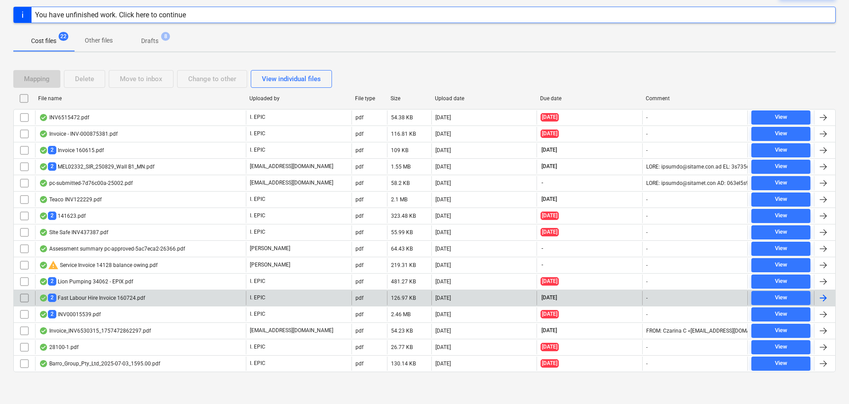
click at [136, 302] on div "2 Fast Labour Hire Invoice 160724.pdf" at bounding box center [92, 298] width 106 height 8
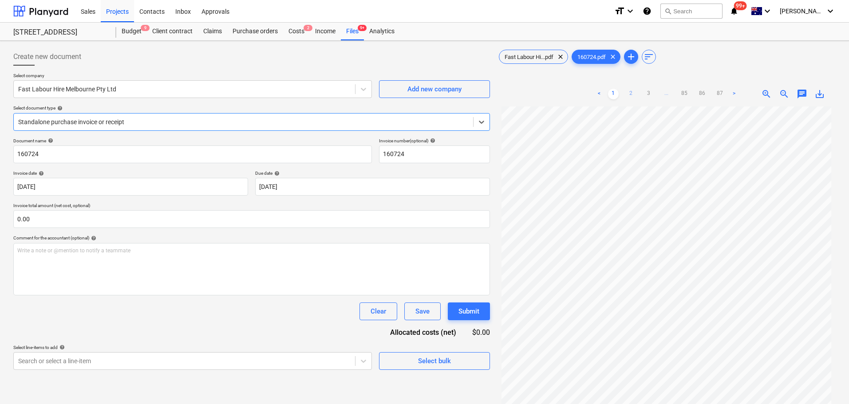
click at [634, 96] on link "2" at bounding box center [631, 94] width 11 height 11
click at [647, 95] on link "3" at bounding box center [649, 94] width 11 height 11
click at [653, 94] on link "4" at bounding box center [658, 94] width 11 height 11
click at [662, 94] on link "5" at bounding box center [667, 94] width 11 height 11
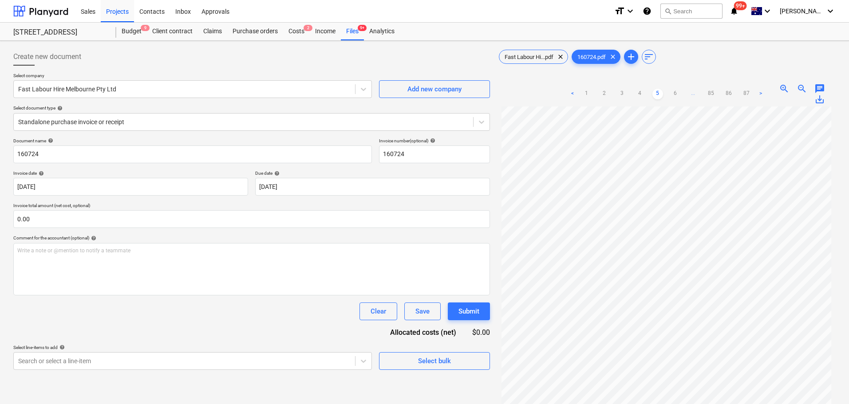
click at [677, 99] on link "6" at bounding box center [675, 94] width 11 height 11
click at [678, 96] on ul "< 1 2 3 ... 5 6 7 ... 85 86 87 >" at bounding box center [667, 94] width 217 height 11
click at [681, 93] on link "7" at bounding box center [684, 94] width 11 height 11
click at [681, 93] on link "8" at bounding box center [684, 94] width 11 height 11
click at [685, 95] on link "9" at bounding box center [684, 94] width 11 height 11
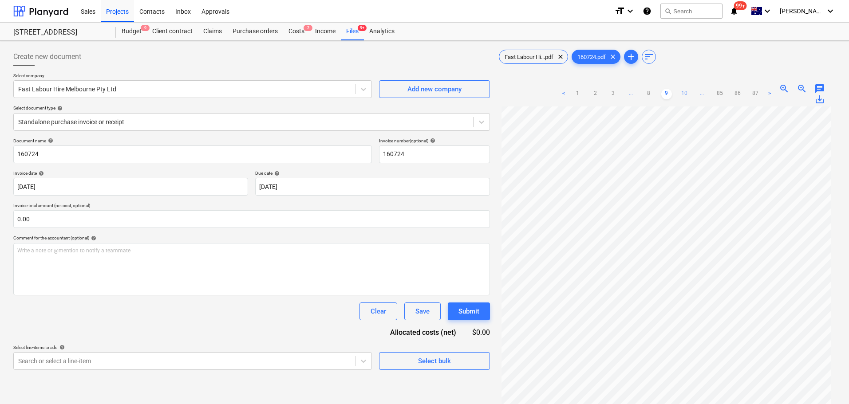
click at [690, 96] on link "10" at bounding box center [684, 94] width 11 height 11
click at [689, 93] on link "11" at bounding box center [684, 94] width 11 height 11
click at [698, 94] on span "..." at bounding box center [702, 94] width 11 height 11
click at [687, 93] on link "14" at bounding box center [684, 94] width 11 height 11
click at [692, 94] on ul "< 1 2 3 ... 13 14 15 ... 85 86 87 >" at bounding box center [667, 94] width 217 height 11
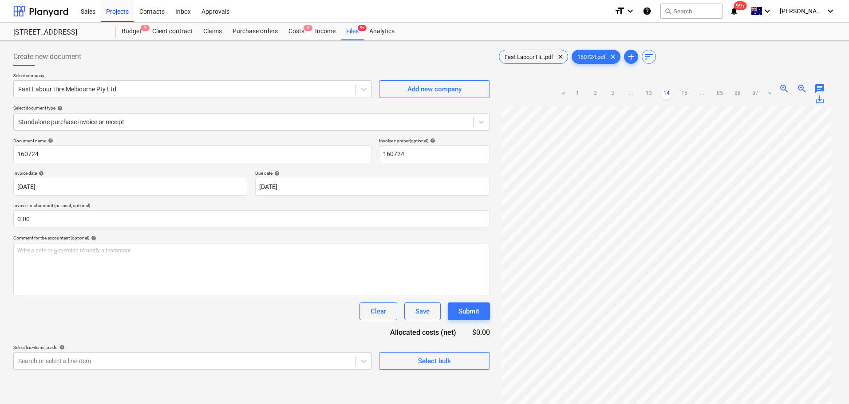
click at [695, 95] on ul "< 1 2 3 ... 13 14 15 ... 85 86 87 >" at bounding box center [667, 94] width 217 height 11
click at [687, 91] on link "15" at bounding box center [684, 94] width 11 height 11
click at [689, 93] on link "16" at bounding box center [684, 94] width 11 height 11
click at [694, 95] on ul "< 1 2 3 ... 15 16 17 ... 85 86 87 >" at bounding box center [667, 94] width 217 height 11
click at [687, 94] on link "17" at bounding box center [684, 94] width 11 height 11
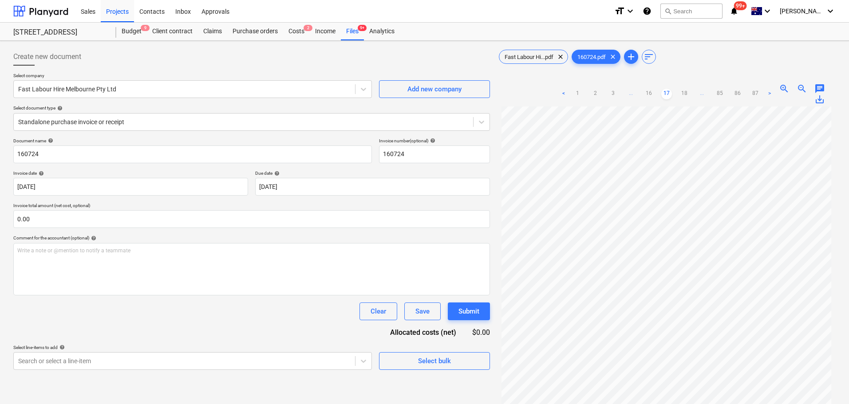
click at [691, 93] on ul "< 1 2 3 ... 16 17 18 ... 85 86 87 >" at bounding box center [667, 94] width 217 height 11
click at [685, 93] on link "18" at bounding box center [684, 94] width 11 height 11
click at [685, 93] on link "19" at bounding box center [684, 94] width 11 height 11
click at [685, 93] on link "20" at bounding box center [684, 94] width 11 height 11
click at [685, 93] on link "21" at bounding box center [684, 94] width 11 height 11
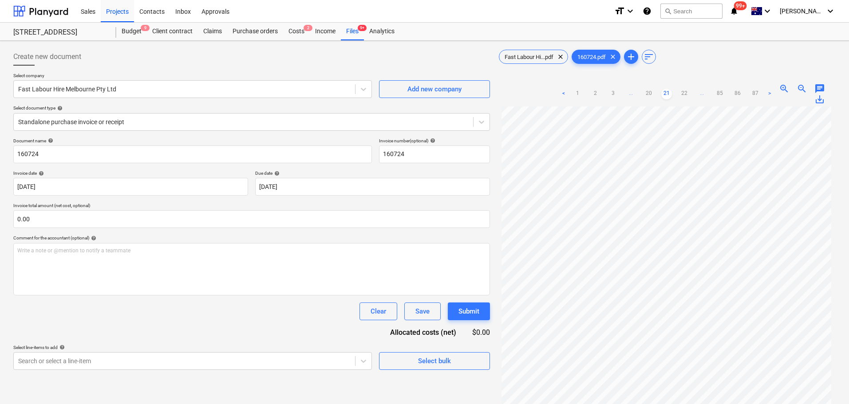
click at [685, 93] on link "22" at bounding box center [684, 94] width 11 height 11
click at [685, 93] on link "23" at bounding box center [684, 94] width 11 height 11
click at [685, 93] on link "24" at bounding box center [684, 94] width 11 height 11
click at [685, 93] on link "25" at bounding box center [684, 94] width 11 height 11
click at [685, 93] on link "26" at bounding box center [684, 94] width 11 height 11
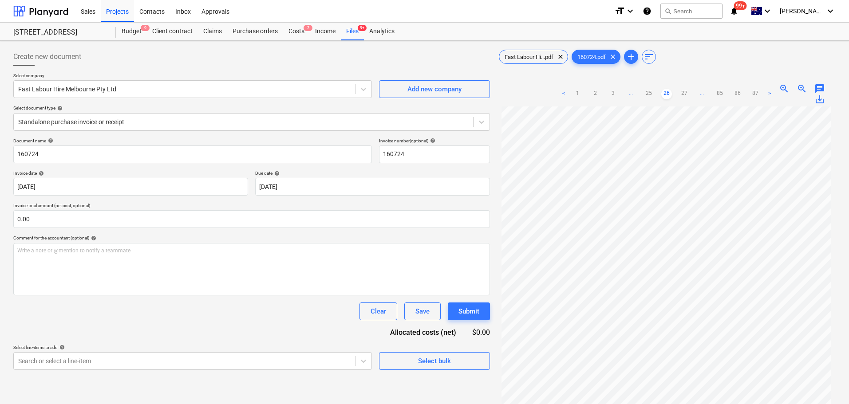
click at [685, 93] on link "27" at bounding box center [684, 94] width 11 height 11
click at [685, 93] on link "28" at bounding box center [684, 94] width 11 height 11
click at [685, 93] on link "29" at bounding box center [684, 94] width 11 height 11
click at [685, 93] on link "30" at bounding box center [684, 94] width 11 height 11
click at [685, 93] on link "31" at bounding box center [684, 94] width 11 height 11
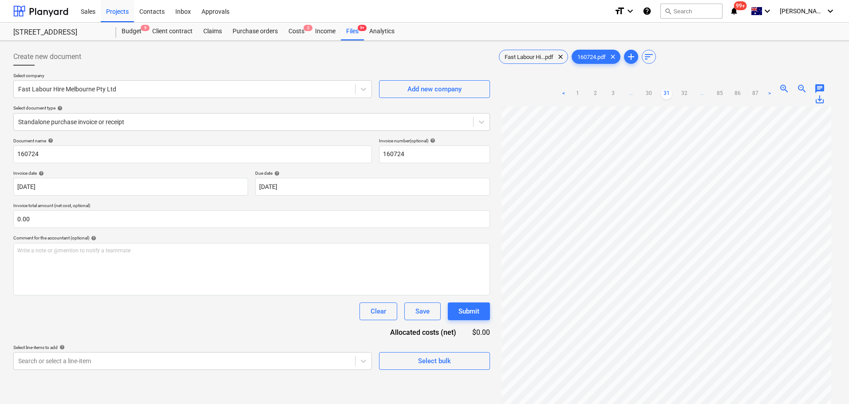
click at [685, 93] on link "32" at bounding box center [684, 94] width 11 height 11
click at [685, 93] on link "33" at bounding box center [684, 94] width 11 height 11
click at [685, 93] on link "34" at bounding box center [684, 94] width 11 height 11
click at [685, 93] on link "35" at bounding box center [684, 94] width 11 height 11
click at [685, 93] on link "36" at bounding box center [684, 94] width 11 height 11
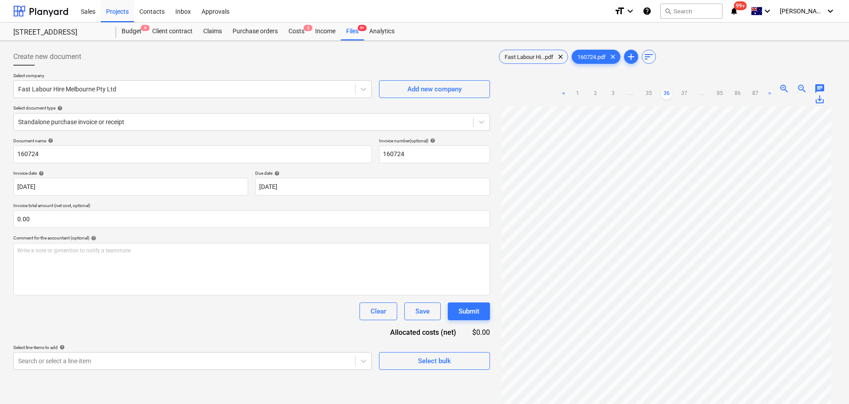
click at [685, 93] on link "37" at bounding box center [684, 94] width 11 height 11
click at [685, 93] on link "38" at bounding box center [684, 94] width 11 height 11
click at [685, 93] on link "39" at bounding box center [684, 94] width 11 height 11
click at [685, 93] on link "40" at bounding box center [684, 94] width 11 height 11
click at [685, 93] on link "41" at bounding box center [684, 94] width 11 height 11
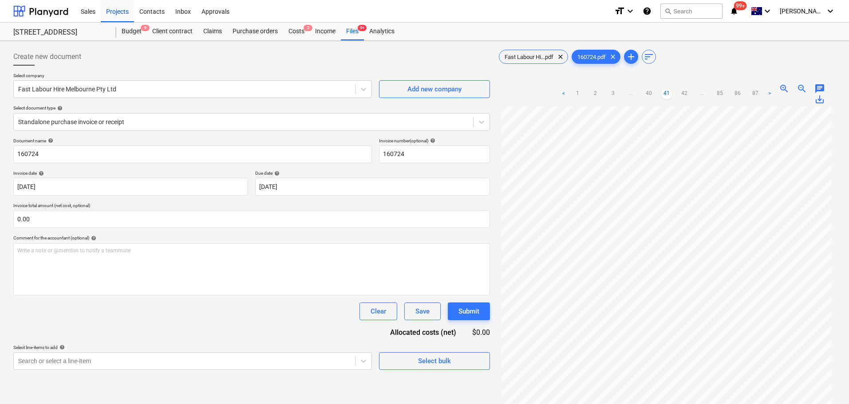
click at [685, 93] on link "42" at bounding box center [684, 94] width 11 height 11
click at [685, 93] on link "43" at bounding box center [684, 94] width 11 height 11
click at [685, 93] on link "44" at bounding box center [684, 94] width 11 height 11
click at [685, 93] on link "45" at bounding box center [684, 94] width 11 height 11
click at [685, 93] on link "46" at bounding box center [684, 94] width 11 height 11
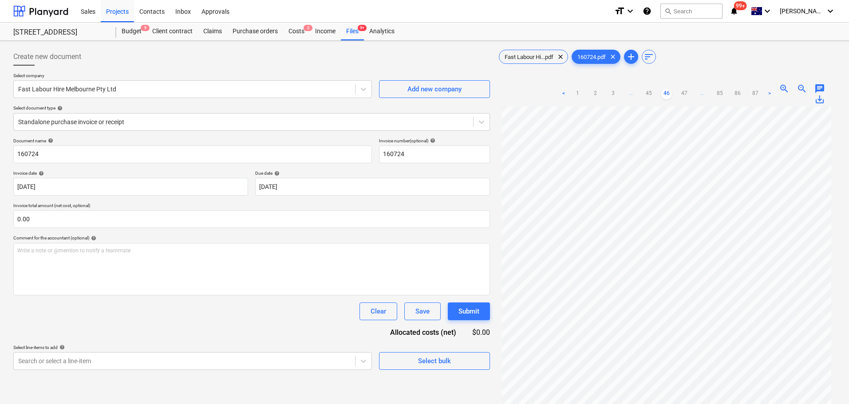
click at [685, 93] on link "47" at bounding box center [684, 94] width 11 height 11
click at [685, 93] on link "48" at bounding box center [684, 94] width 11 height 11
click at [685, 93] on link "49" at bounding box center [684, 94] width 11 height 11
click at [685, 93] on link "50" at bounding box center [684, 94] width 11 height 11
click at [685, 93] on link "51" at bounding box center [684, 94] width 11 height 11
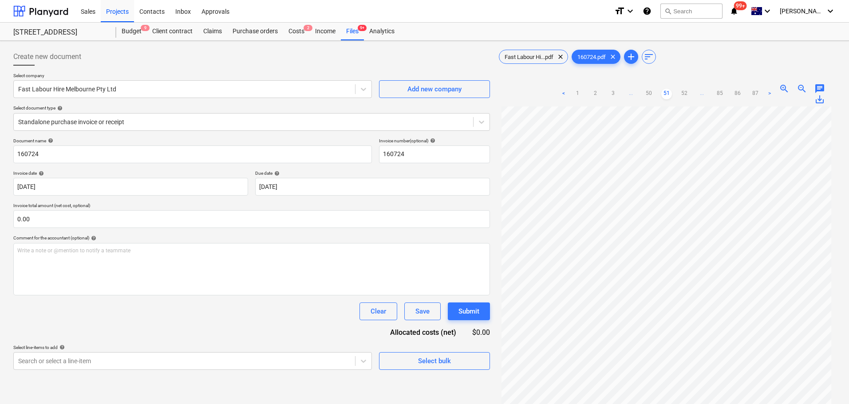
click at [685, 93] on link "52" at bounding box center [684, 94] width 11 height 11
click at [685, 93] on link "53" at bounding box center [684, 94] width 11 height 11
click at [685, 93] on link "54" at bounding box center [684, 94] width 11 height 11
click at [685, 93] on link "55" at bounding box center [684, 94] width 11 height 11
click at [685, 93] on link "56" at bounding box center [684, 94] width 11 height 11
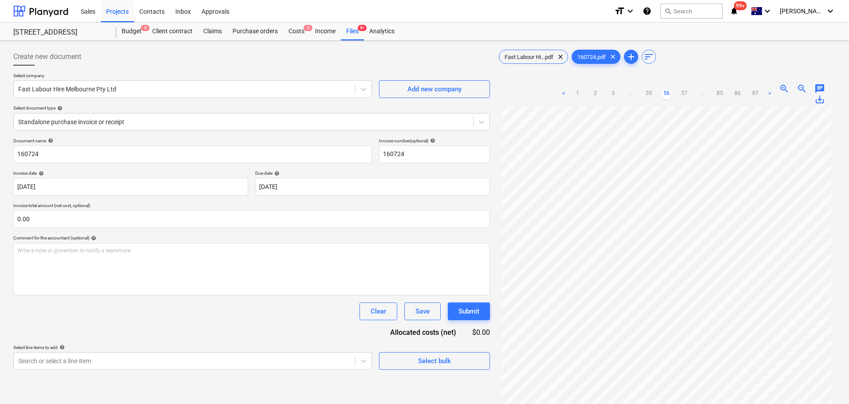
click at [685, 93] on link "57" at bounding box center [684, 94] width 11 height 11
click at [685, 93] on link "58" at bounding box center [684, 94] width 11 height 11
click at [685, 93] on link "59" at bounding box center [684, 94] width 11 height 11
click at [685, 93] on link "60" at bounding box center [684, 94] width 11 height 11
click at [685, 93] on link "61" at bounding box center [684, 94] width 11 height 11
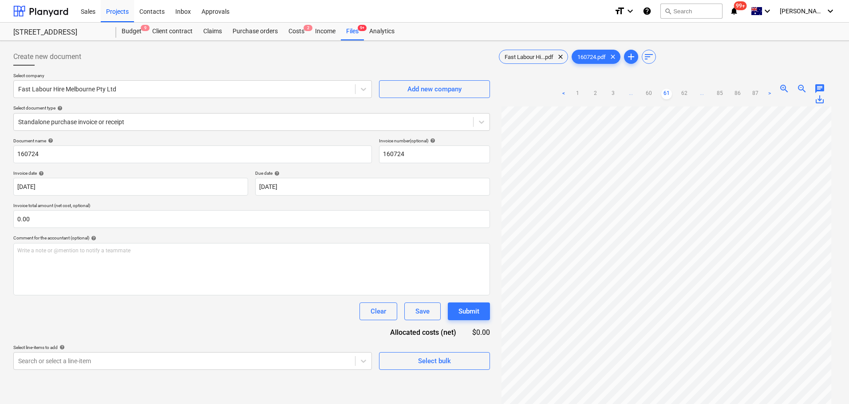
click at [685, 93] on link "62" at bounding box center [684, 94] width 11 height 11
click at [685, 93] on link "63" at bounding box center [684, 94] width 11 height 11
click at [685, 93] on link "64" at bounding box center [684, 94] width 11 height 11
click at [685, 93] on link "65" at bounding box center [684, 94] width 11 height 11
click at [685, 93] on link "66" at bounding box center [684, 94] width 11 height 11
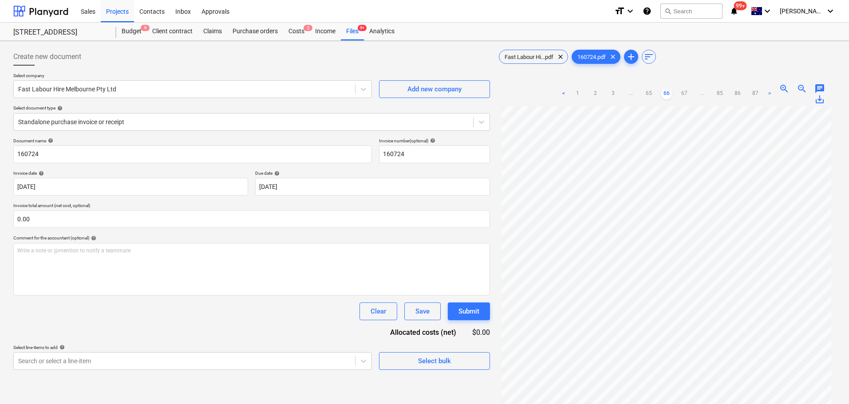
click at [685, 93] on link "67" at bounding box center [684, 94] width 11 height 11
click at [685, 93] on link "68" at bounding box center [684, 94] width 11 height 11
click at [685, 93] on link "69" at bounding box center [684, 94] width 11 height 11
click at [685, 93] on link "70" at bounding box center [684, 94] width 11 height 11
click at [685, 93] on link "71" at bounding box center [684, 94] width 11 height 11
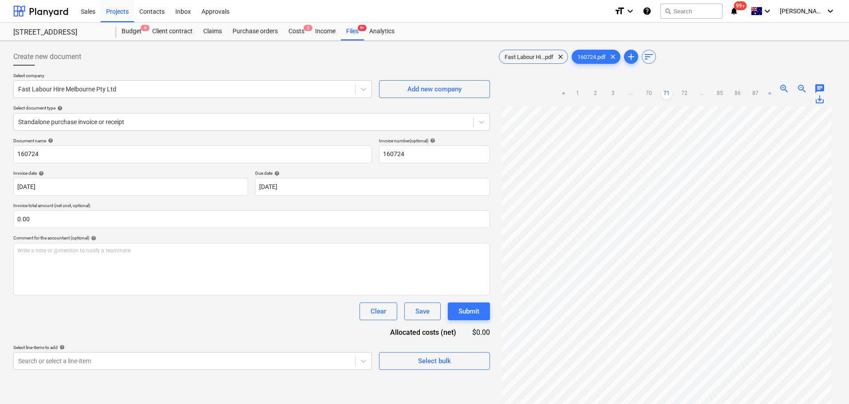
click at [685, 93] on link "72" at bounding box center [684, 94] width 11 height 11
click at [685, 93] on link "73" at bounding box center [684, 94] width 11 height 11
click at [685, 93] on link "74" at bounding box center [684, 94] width 11 height 11
click at [685, 93] on link "75" at bounding box center [684, 94] width 11 height 11
click at [685, 93] on link "76" at bounding box center [684, 94] width 11 height 11
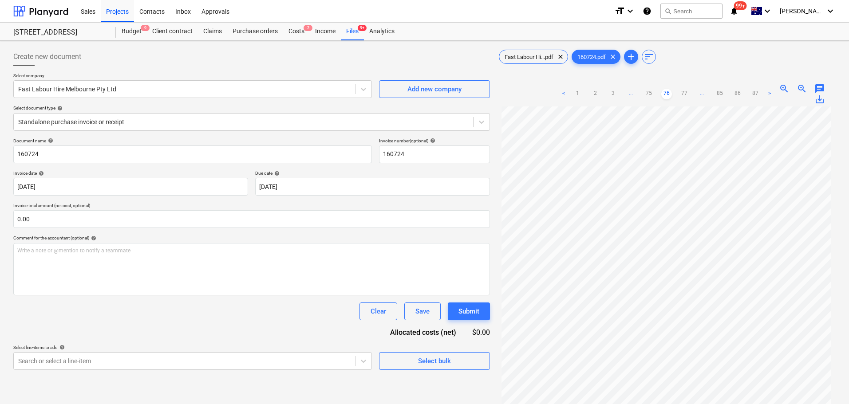
click at [654, 95] on ul "< 1 2 3 ... 75 76 77 ... 85 86 87 >" at bounding box center [667, 94] width 217 height 11
click at [652, 94] on link "75" at bounding box center [649, 94] width 11 height 11
click at [682, 93] on link "76" at bounding box center [684, 94] width 11 height 11
click at [682, 93] on link "77" at bounding box center [684, 94] width 11 height 11
click at [682, 93] on link "78" at bounding box center [684, 94] width 11 height 11
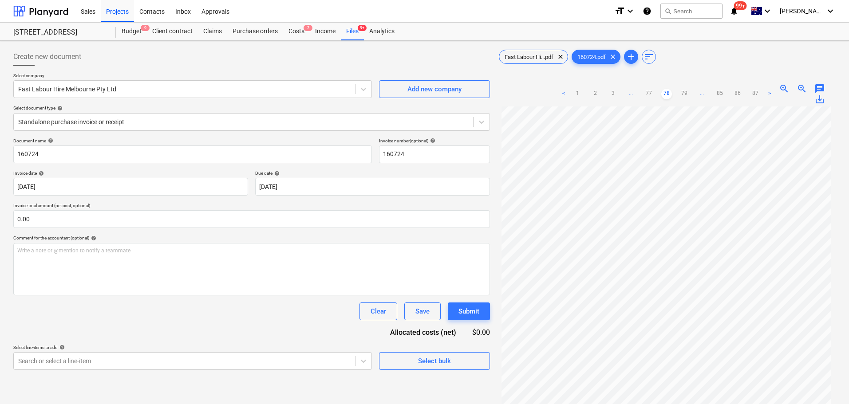
click at [682, 93] on link "79" at bounding box center [684, 94] width 11 height 11
click at [682, 93] on link "80" at bounding box center [684, 94] width 11 height 11
click at [682, 93] on link "81" at bounding box center [684, 94] width 11 height 11
click at [682, 93] on link "82" at bounding box center [684, 94] width 11 height 11
click at [682, 93] on link "83" at bounding box center [684, 94] width 11 height 11
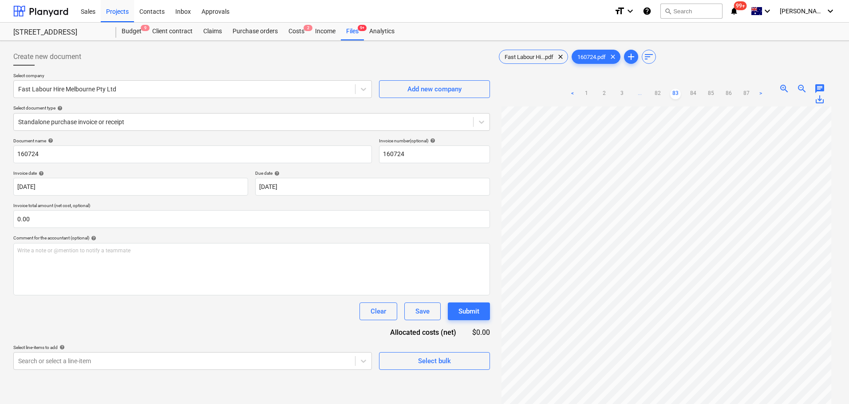
click at [682, 93] on ul "< 1 2 3 ... 82 83 84 85 86 87 >" at bounding box center [666, 94] width 199 height 11
click at [690, 93] on link "84" at bounding box center [693, 94] width 11 height 11
click at [699, 94] on link "85" at bounding box center [702, 94] width 11 height 11
click at [707, 97] on link "86" at bounding box center [711, 94] width 11 height 11
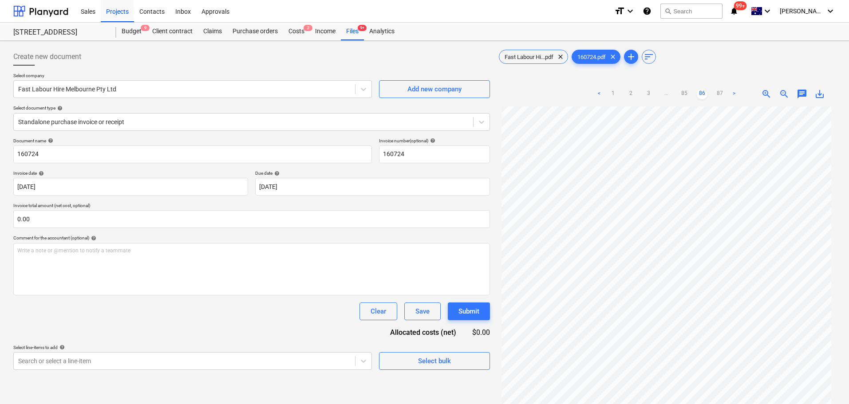
click at [714, 100] on div "< 1 2 3 ... 85 86 87 >" at bounding box center [667, 94] width 146 height 25
click at [718, 96] on link "87" at bounding box center [720, 94] width 11 height 11
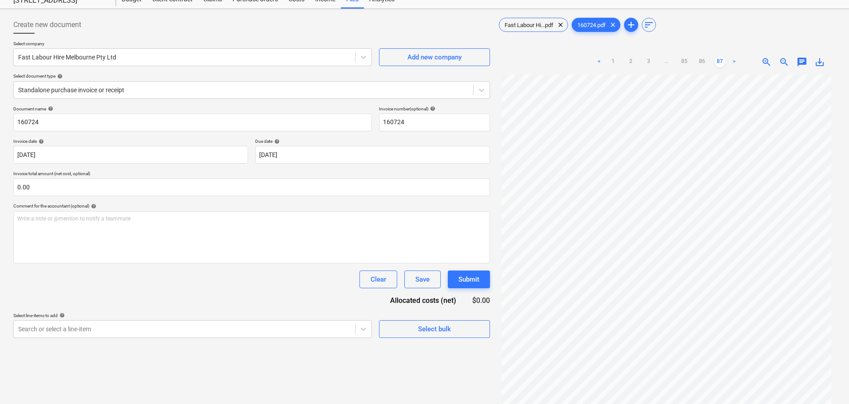
scroll to position [0, 0]
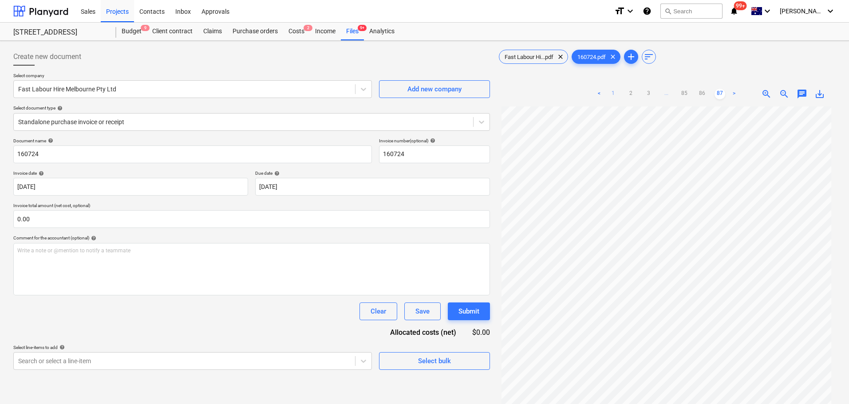
click at [617, 95] on link "1" at bounding box center [613, 94] width 11 height 11
click at [531, 59] on span "Fast Labour Hi...pdf" at bounding box center [529, 57] width 59 height 7
drag, startPoint x: 719, startPoint y: 93, endPoint x: 721, endPoint y: 103, distance: 10.3
click at [720, 94] on link "9" at bounding box center [720, 94] width 11 height 11
click at [698, 94] on link "8" at bounding box center [702, 94] width 11 height 11
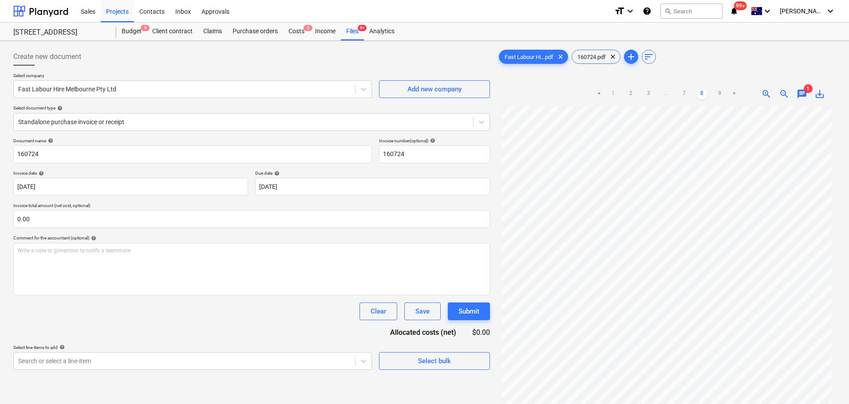
click at [611, 89] on link "1" at bounding box center [613, 94] width 11 height 11
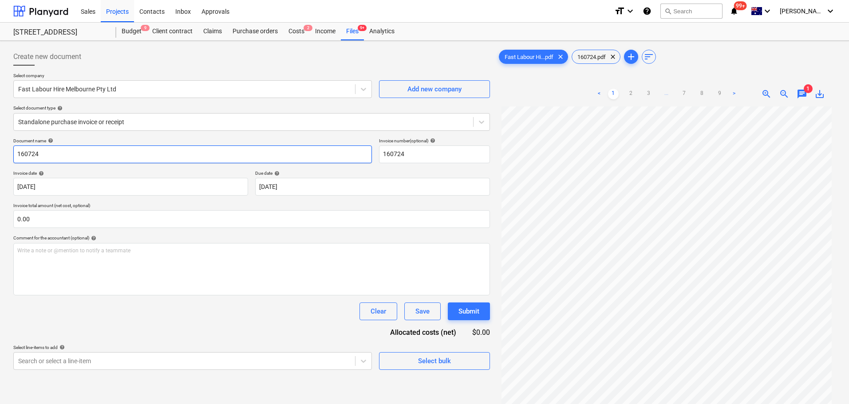
drag, startPoint x: 111, startPoint y: 156, endPoint x: -3, endPoint y: 143, distance: 114.3
click at [0, 143] on html "Sales Projects Contacts Inbox Approvals format_size keyboard_arrow_down help se…" at bounding box center [424, 202] width 849 height 404
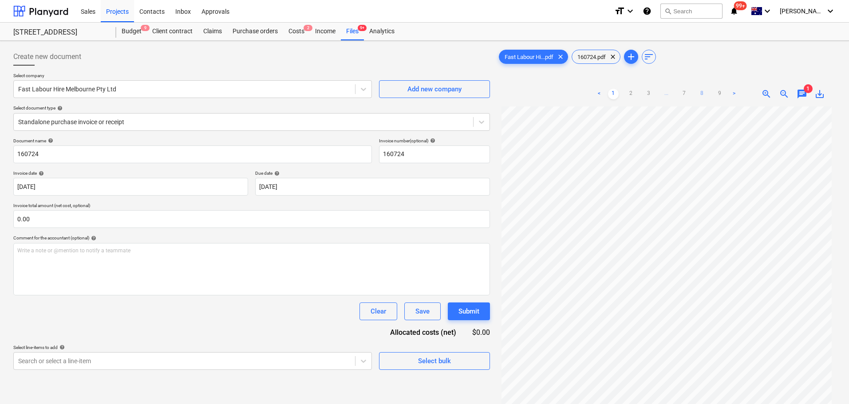
click at [707, 99] on link "8" at bounding box center [702, 94] width 11 height 11
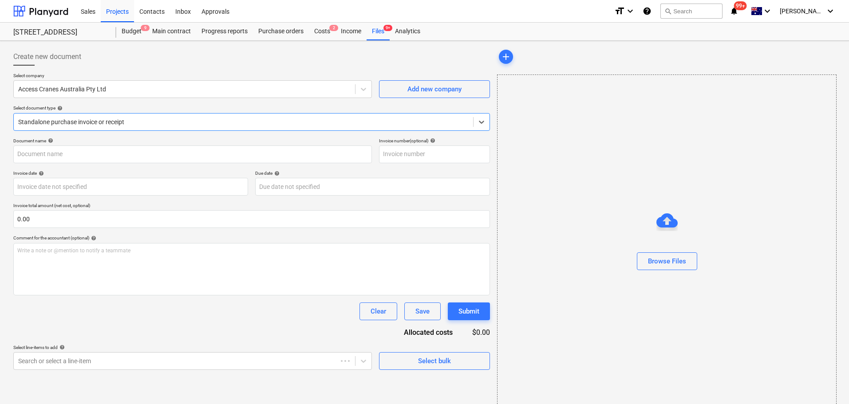
type input "00015523"
type input "[DATE]"
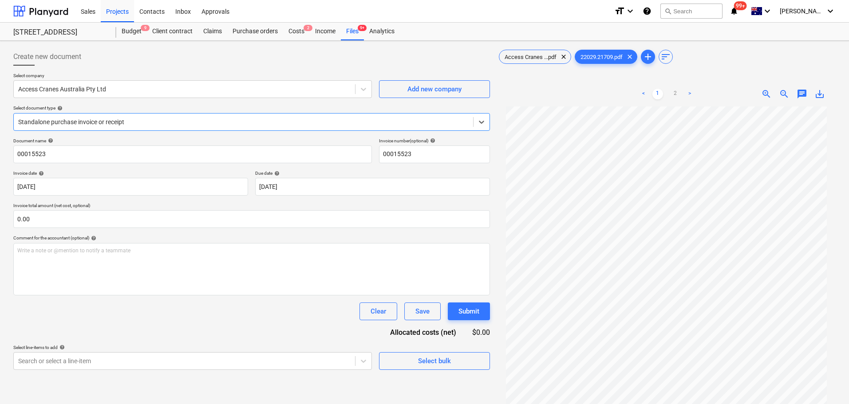
click at [105, 123] on div at bounding box center [243, 122] width 451 height 9
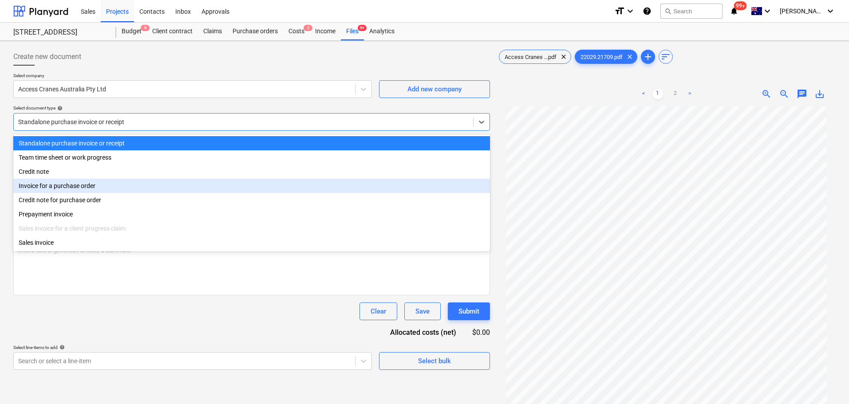
click at [93, 181] on div "Invoice for a purchase order" at bounding box center [251, 186] width 477 height 14
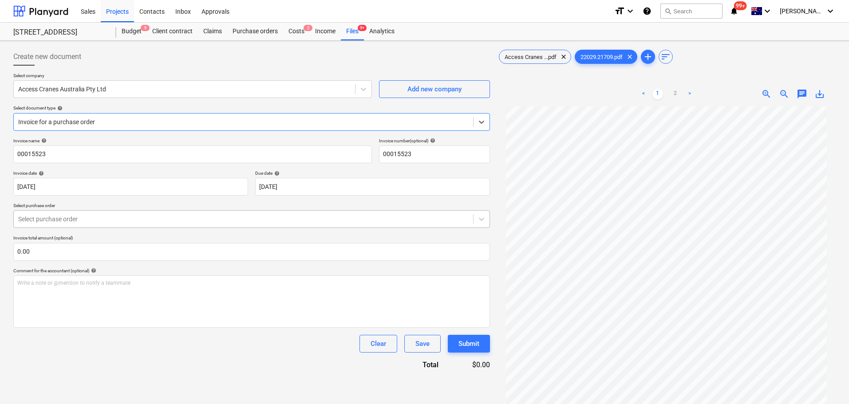
click at [89, 220] on div at bounding box center [243, 219] width 451 height 9
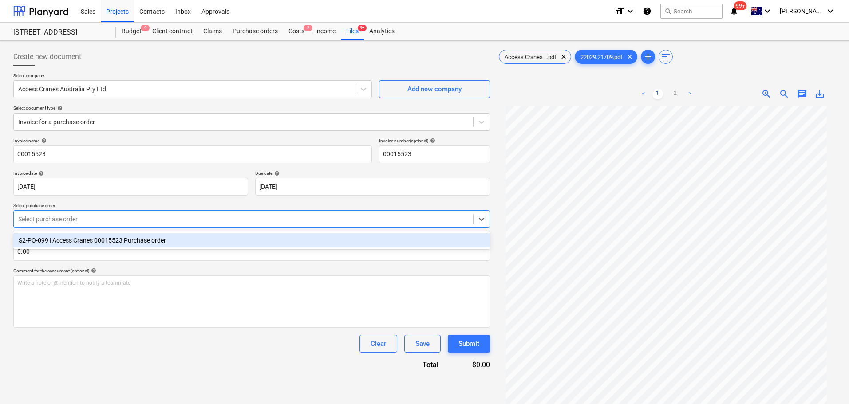
click at [134, 248] on div "S2-PO-099 | Access Cranes 00015523 Purchase order" at bounding box center [251, 241] width 477 height 14
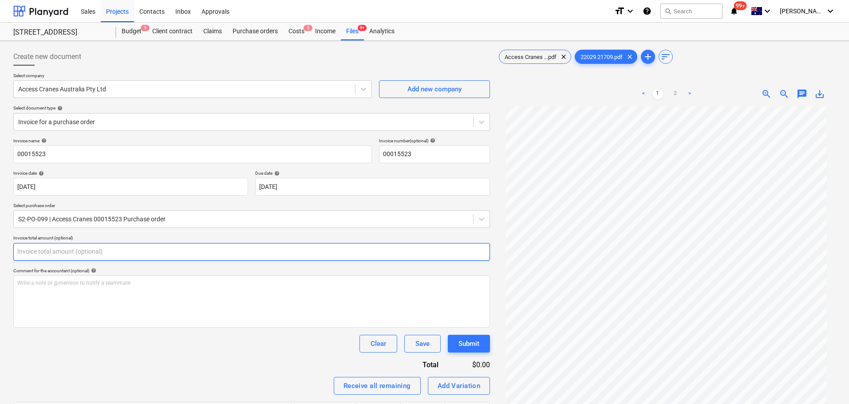
click at [133, 254] on input "text" at bounding box center [251, 252] width 477 height 18
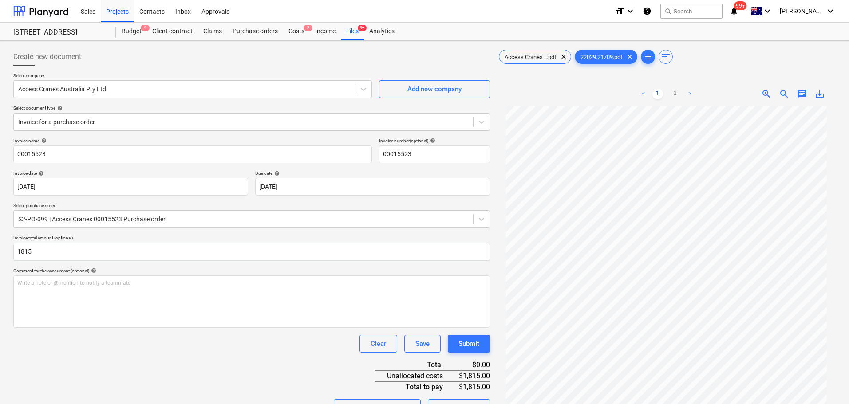
type input "1,815.00"
click at [294, 271] on div "Comment for the accountant (optional) help" at bounding box center [251, 271] width 477 height 6
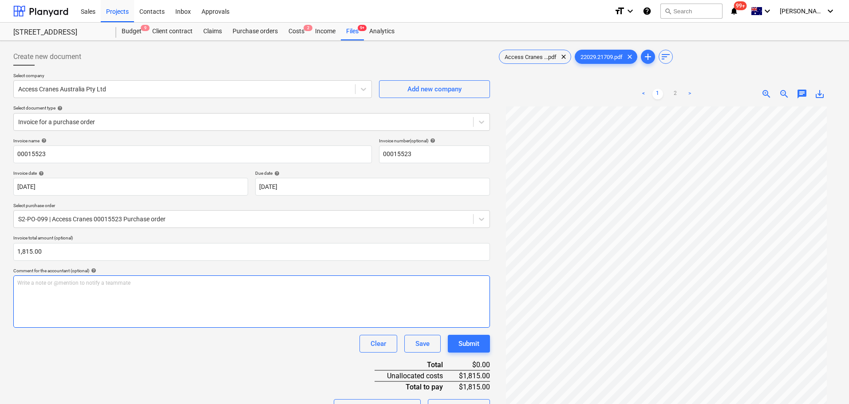
click at [266, 302] on div "Write a note or @mention to notify a teammate ﻿" at bounding box center [251, 302] width 477 height 52
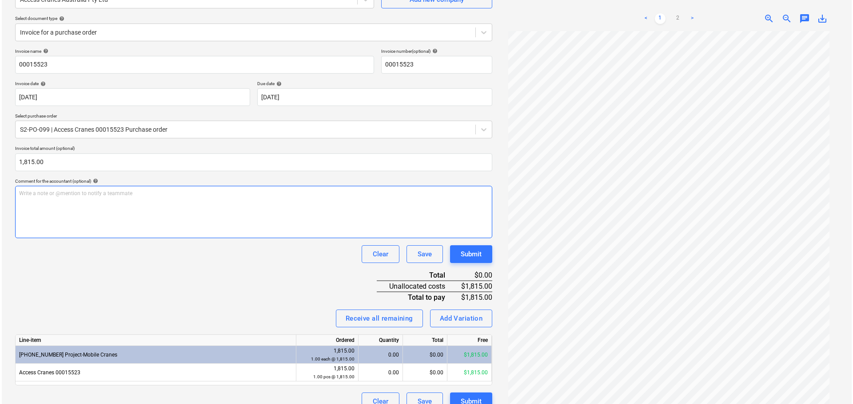
scroll to position [103, 0]
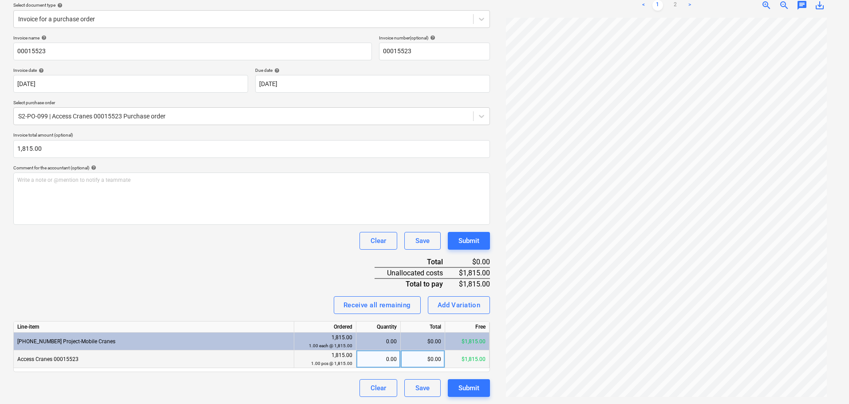
click at [427, 357] on div "$0.00" at bounding box center [423, 360] width 44 height 18
type input "1"
click at [316, 278] on div "Invoice name help 00015523 Invoice number (optional) help 00015523 Invoice date…" at bounding box center [251, 216] width 477 height 362
click at [388, 352] on div "0.00" at bounding box center [378, 360] width 37 height 18
type input "1"
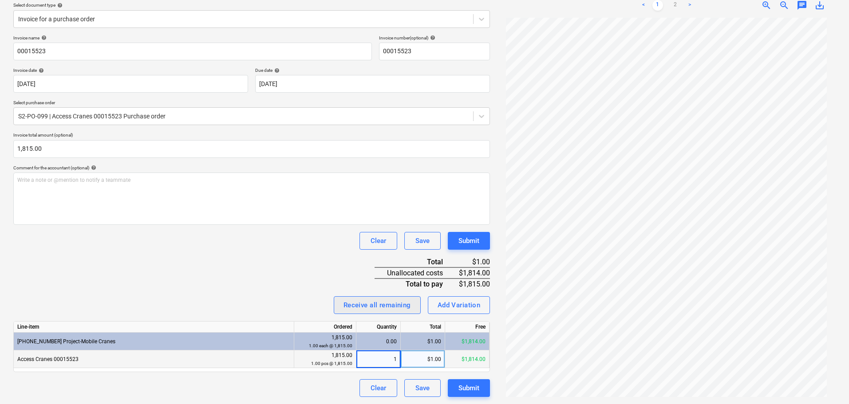
click at [351, 305] on div "Receive all remaining" at bounding box center [377, 306] width 67 height 12
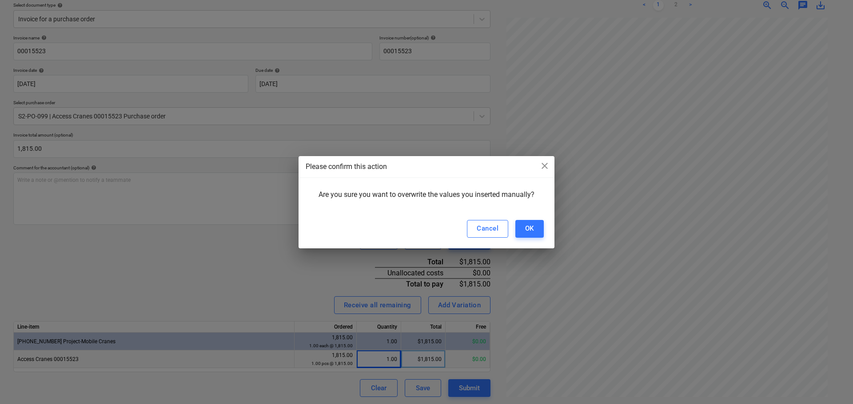
click at [545, 232] on div "Cancel OK" at bounding box center [426, 229] width 256 height 39
click at [539, 234] on button "OK" at bounding box center [529, 229] width 28 height 18
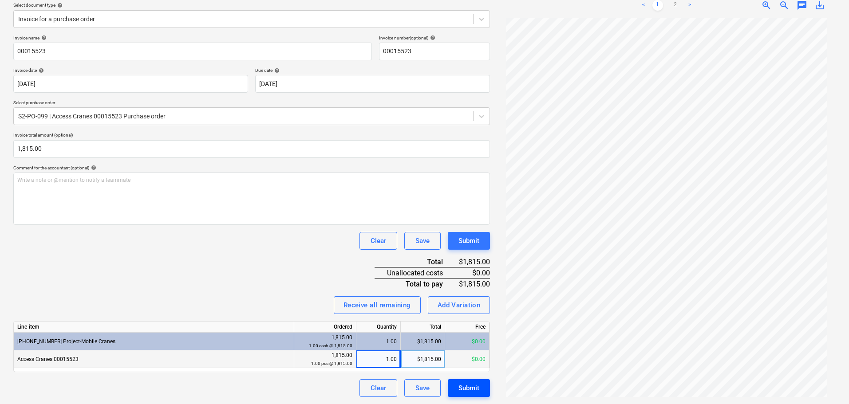
click at [465, 390] on div "Submit" at bounding box center [469, 389] width 21 height 12
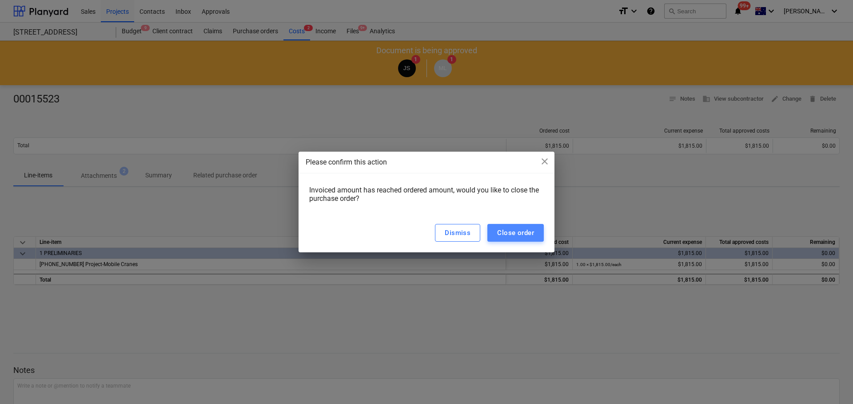
click at [515, 224] on button "Close order" at bounding box center [515, 233] width 56 height 18
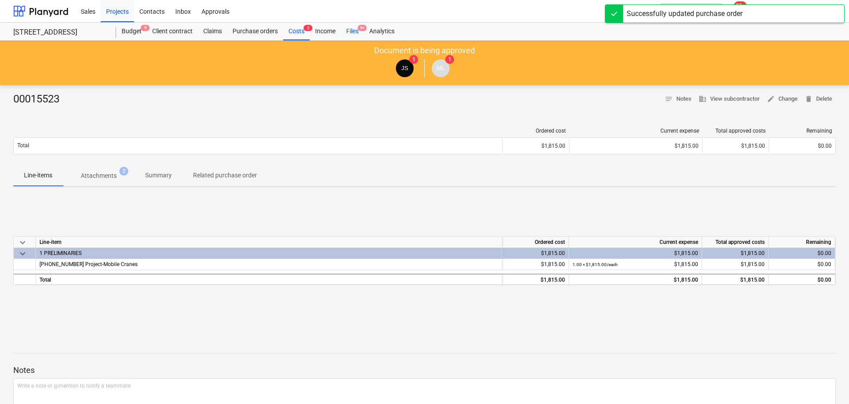
click at [349, 34] on div "Files 9+" at bounding box center [352, 32] width 23 height 18
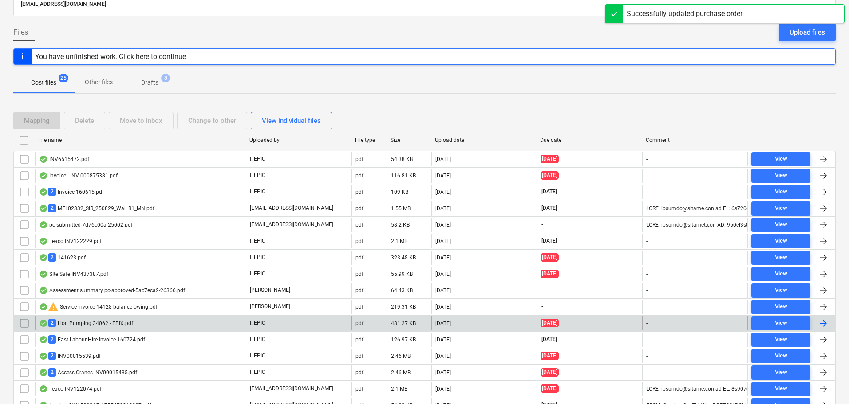
scroll to position [140, 0]
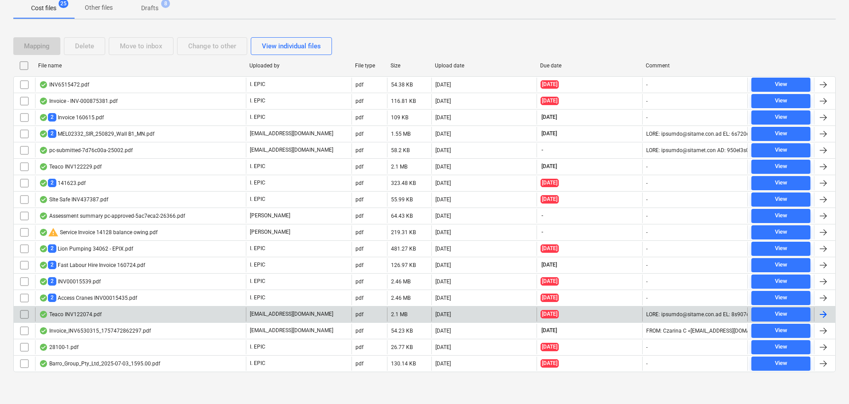
click at [227, 317] on div "Teaco INV122074.pdf" at bounding box center [140, 315] width 211 height 14
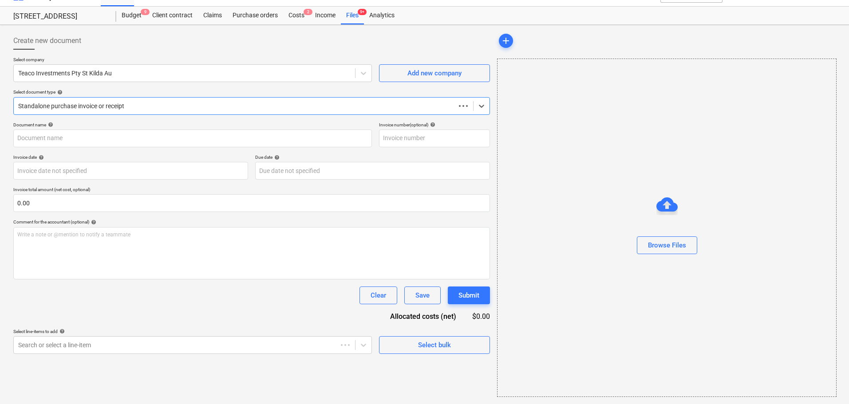
type input "122074"
type input "[DATE]"
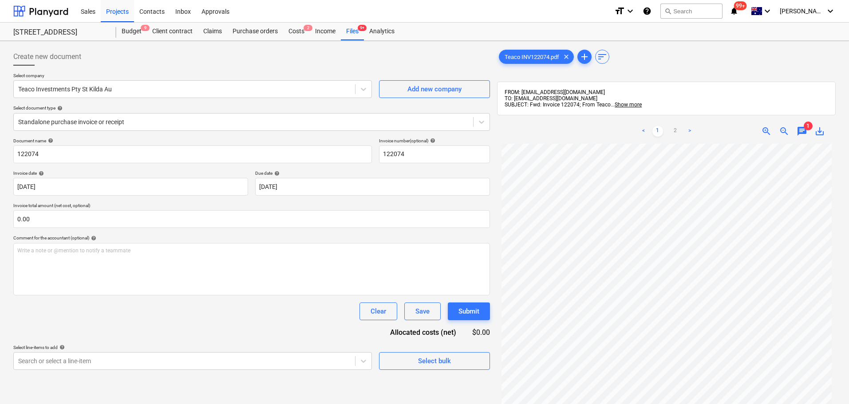
scroll to position [126, 0]
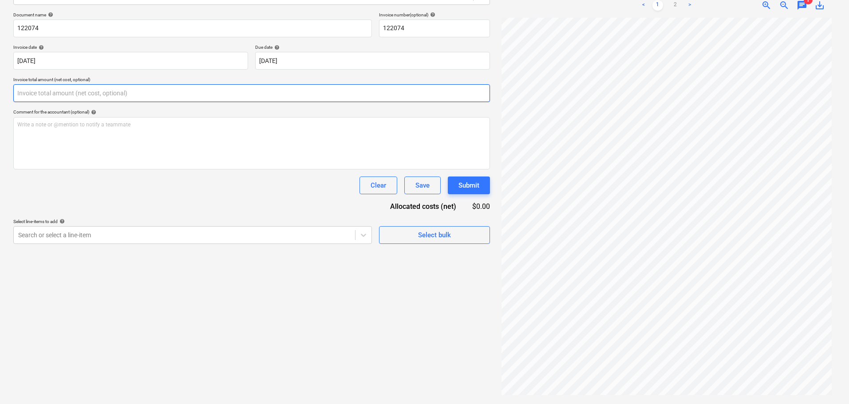
click at [71, 91] on input "text" at bounding box center [251, 93] width 477 height 18
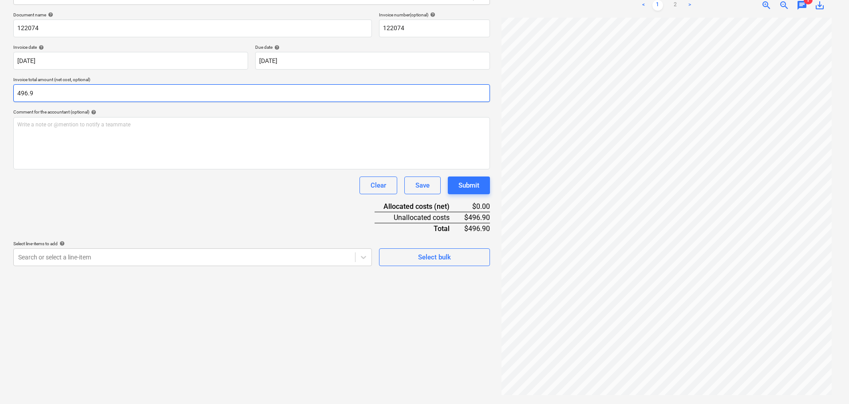
type input "496.99"
drag, startPoint x: 97, startPoint y: 95, endPoint x: 0, endPoint y: 91, distance: 97.3
click at [0, 91] on div "Create new document Select company Teaco Investments Pty St Kilda Au Add new co…" at bounding box center [424, 160] width 849 height 490
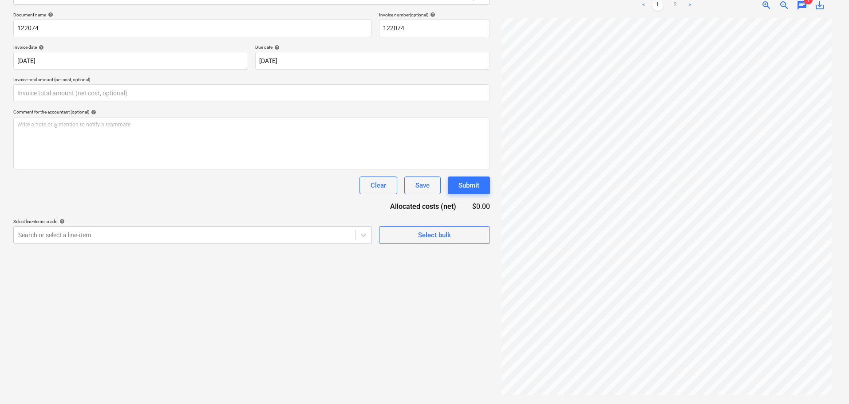
type input "0.00"
click at [107, 189] on div "Clear Save Submit" at bounding box center [251, 186] width 477 height 18
click at [92, 86] on input "text" at bounding box center [251, 93] width 477 height 18
paste input "9.94"
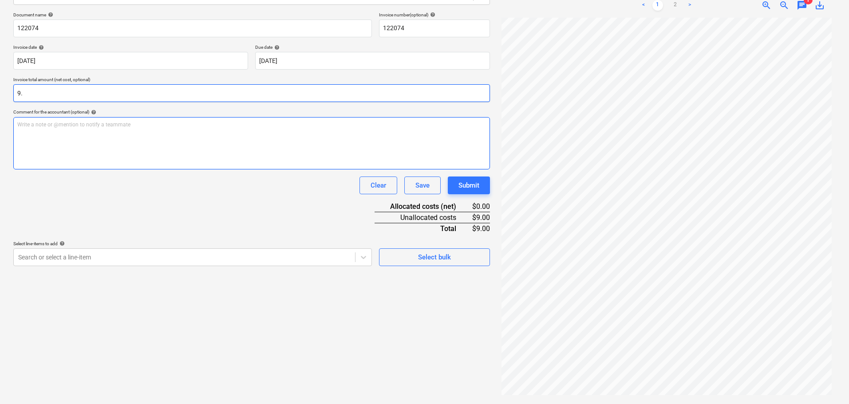
type input "9"
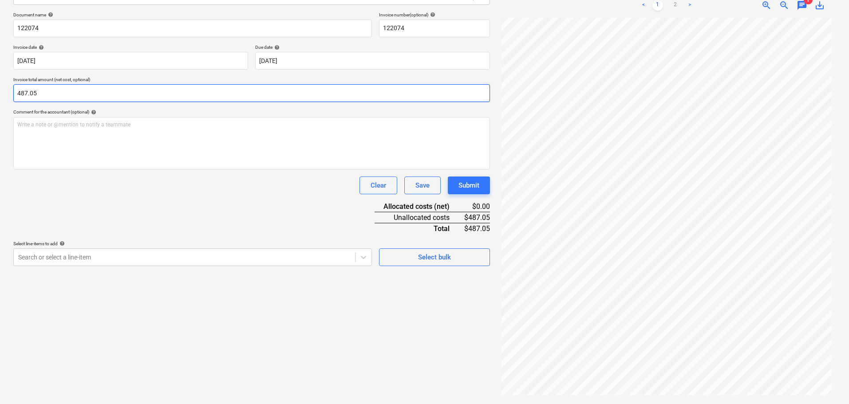
type input "487.05"
click at [170, 226] on div "Document name help 122074 Invoice number (optional) help 122074 Invoice date he…" at bounding box center [251, 139] width 477 height 254
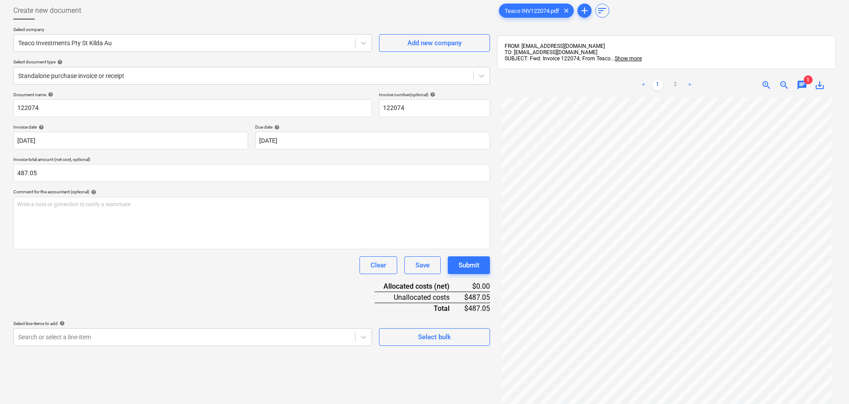
scroll to position [0, 0]
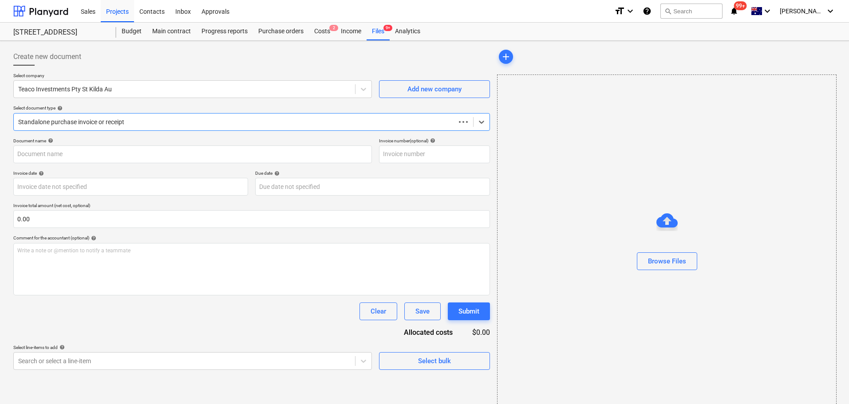
type input "122074"
type input "[DATE]"
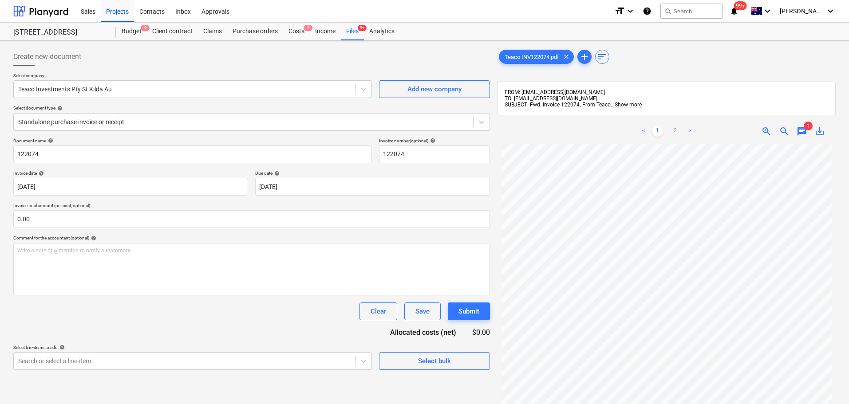
click at [65, 111] on p "Select document type help" at bounding box center [251, 109] width 477 height 8
click at [61, 126] on div at bounding box center [243, 122] width 451 height 9
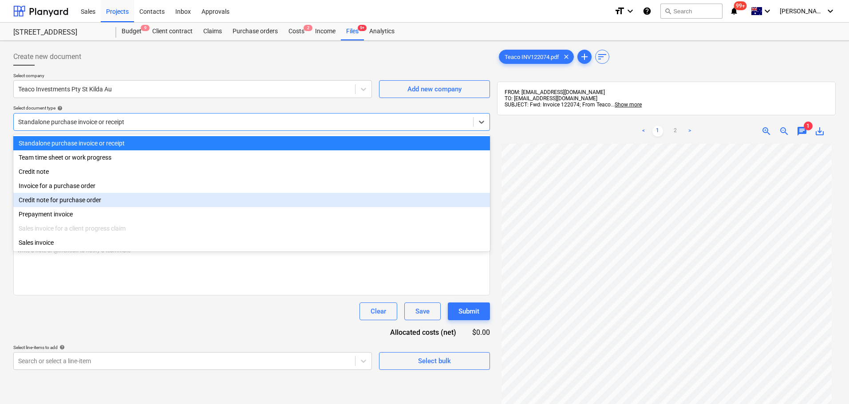
click at [62, 194] on div "Credit note for purchase order" at bounding box center [251, 200] width 477 height 14
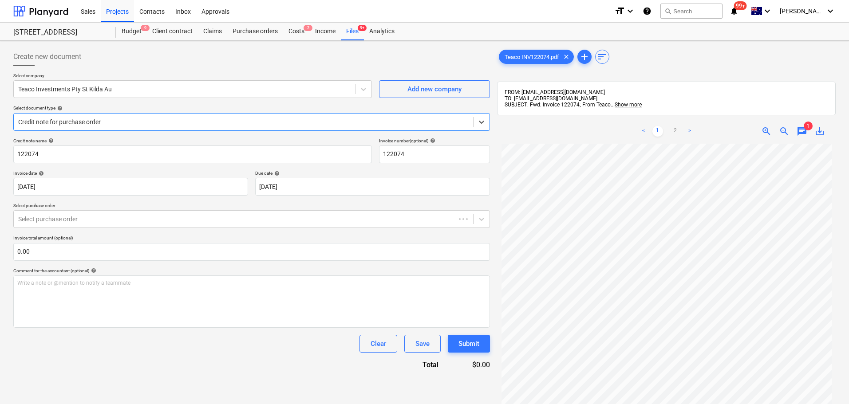
click at [73, 126] on div at bounding box center [243, 122] width 451 height 9
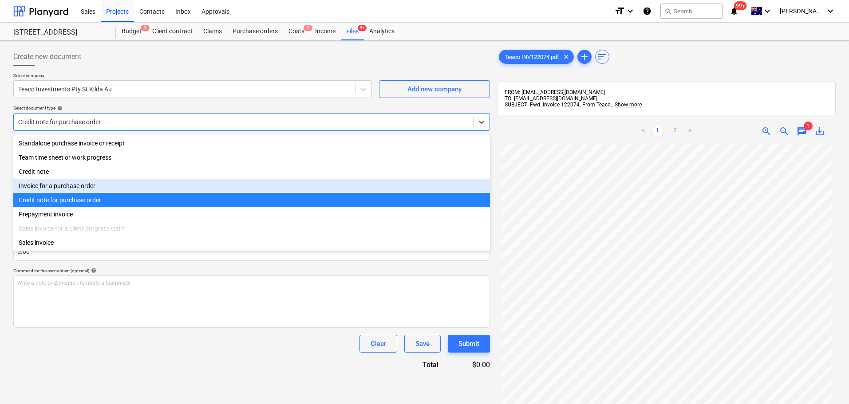
click at [71, 184] on div "Invoice for a purchase order" at bounding box center [251, 186] width 477 height 14
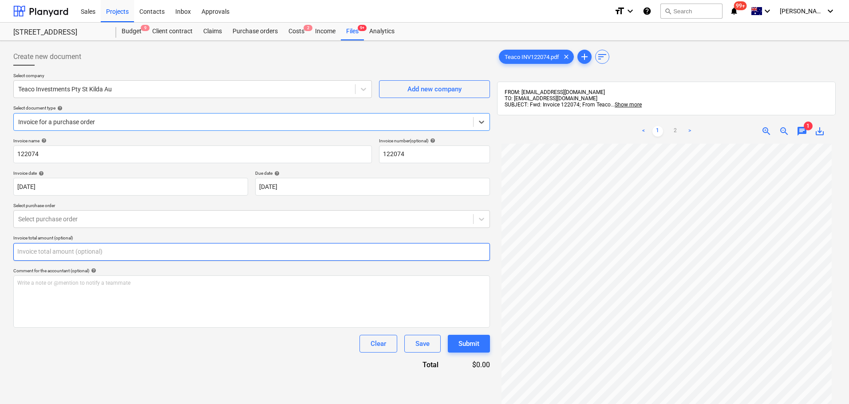
click at [86, 250] on input "text" at bounding box center [251, 252] width 477 height 18
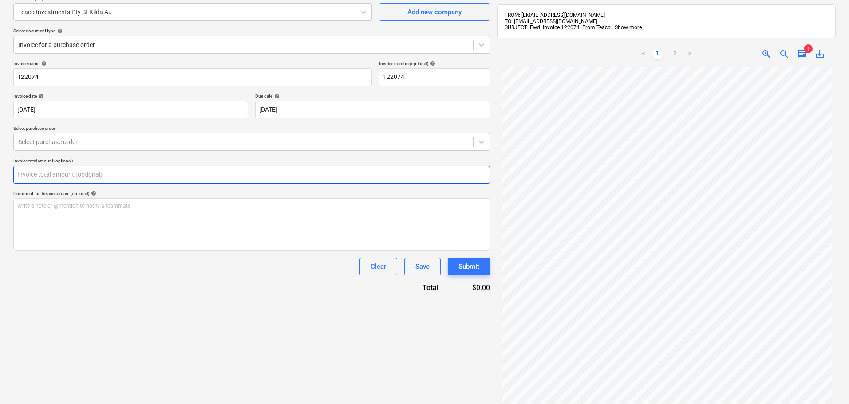
scroll to position [126, 0]
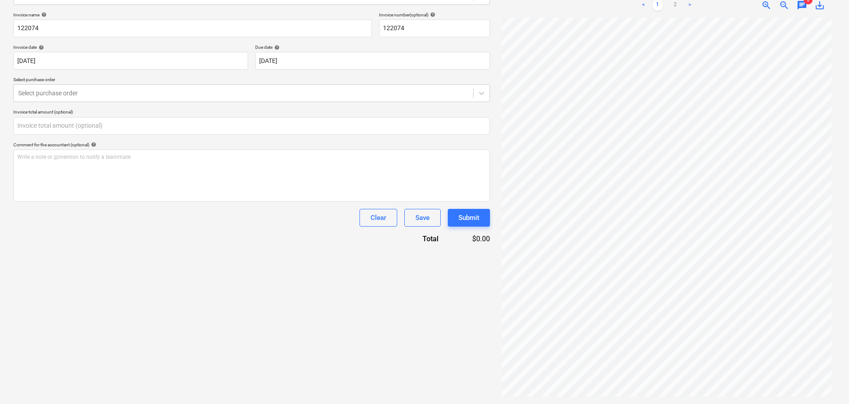
type input "0.00"
click at [153, 309] on div "Create new document Select company Teaco Investments Pty St Kilda Au Add new co…" at bounding box center [252, 159] width 484 height 483
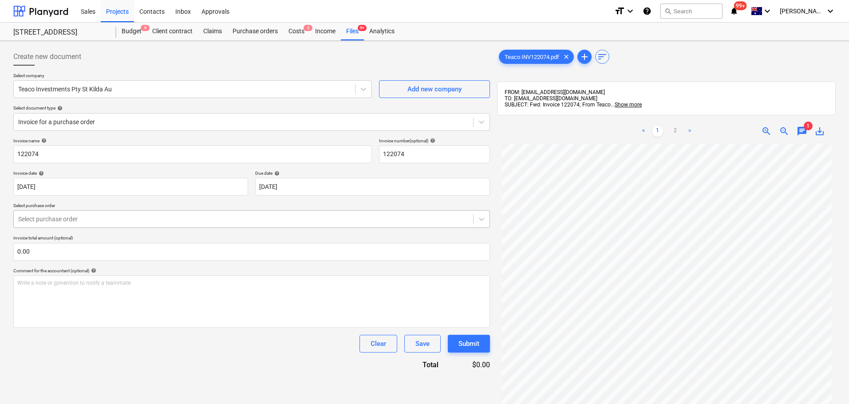
click at [64, 212] on div "Select purchase order" at bounding box center [251, 219] width 477 height 18
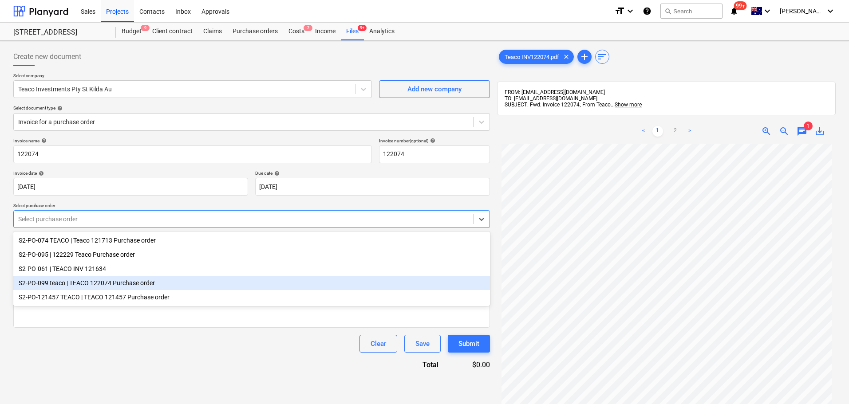
click at [136, 289] on div "S2-PO-099 teaco | TEACO 122074 Purchase order" at bounding box center [251, 283] width 477 height 14
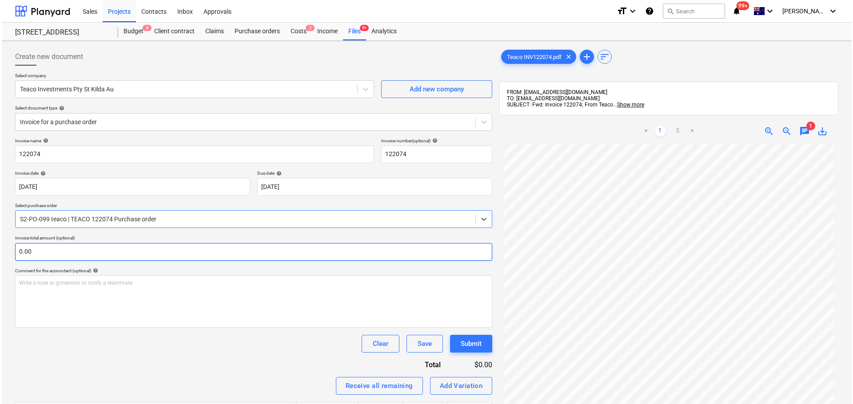
scroll to position [126, 0]
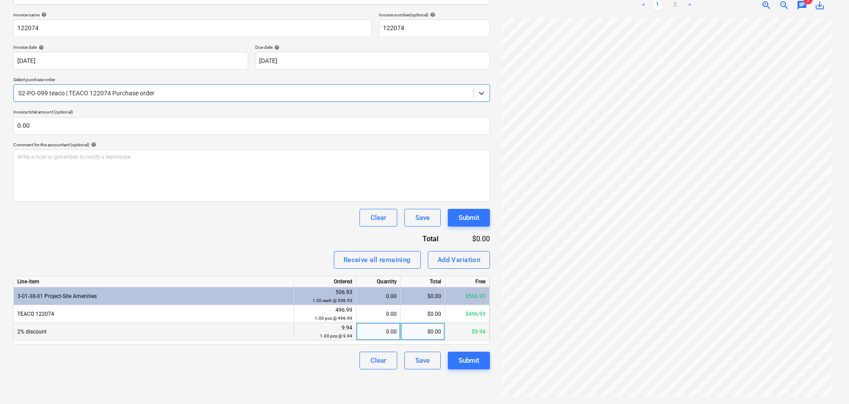
click at [357, 331] on div "0.00" at bounding box center [379, 332] width 44 height 18
type input "-1"
click at [317, 364] on div "Clear Save Submit" at bounding box center [251, 361] width 477 height 18
click at [158, 240] on div "Invoice name help 122074 Invoice number (optional) help 122074 Invoice date hel…" at bounding box center [251, 191] width 477 height 358
click at [380, 324] on div "-1.00" at bounding box center [378, 332] width 37 height 18
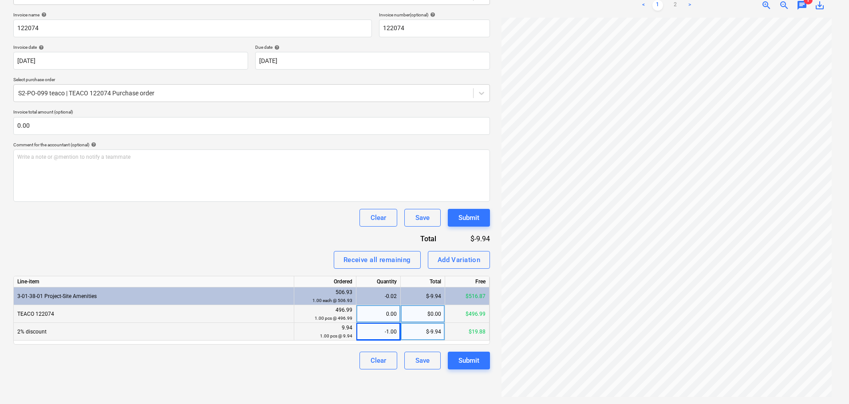
click at [380, 320] on div "0.00" at bounding box center [378, 314] width 37 height 18
type input "1"
click at [280, 226] on div "Clear Save Submit" at bounding box center [251, 218] width 477 height 18
drag, startPoint x: 468, startPoint y: 239, endPoint x: 489, endPoint y: 238, distance: 20.9
click at [489, 238] on div "$487.05" at bounding box center [466, 239] width 47 height 10
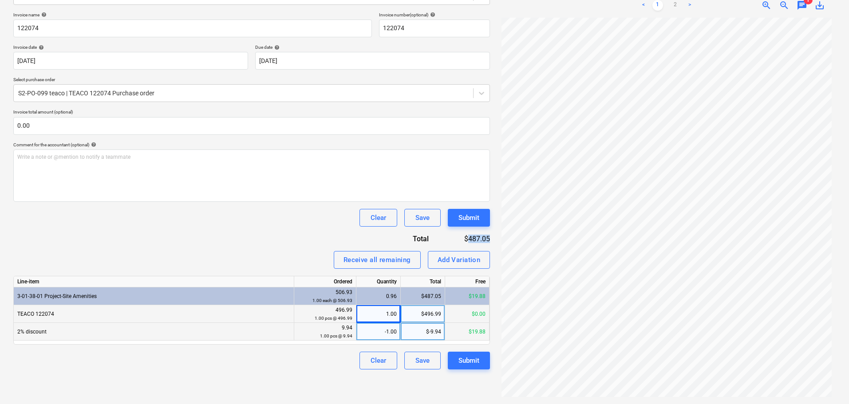
copy div "487.05"
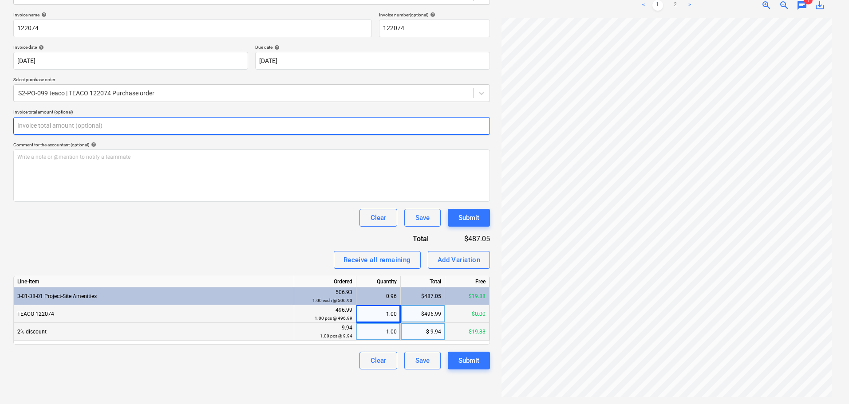
click at [74, 126] on input "text" at bounding box center [251, 126] width 477 height 18
paste input "487.05"
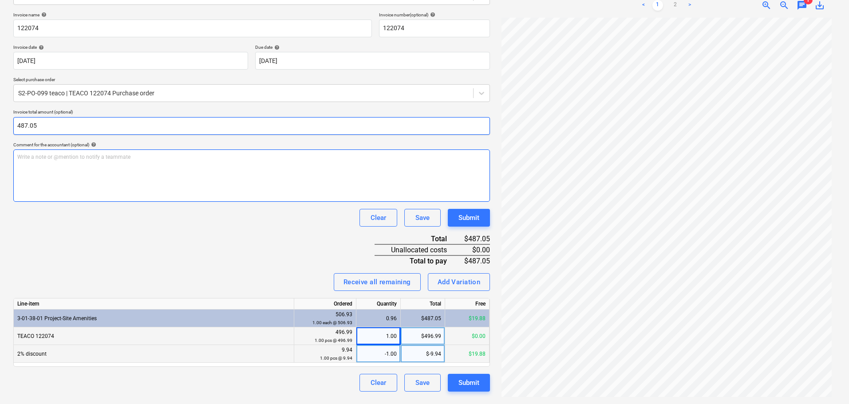
type input "487.05"
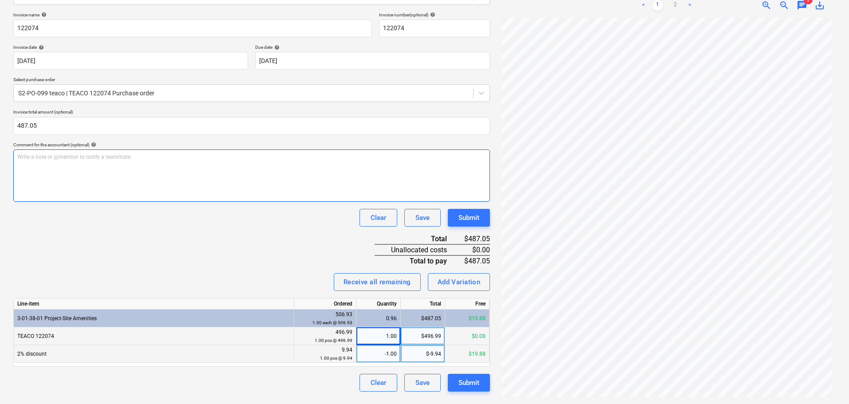
click at [69, 184] on div "Write a note or @mention to notify a teammate [PERSON_NAME]" at bounding box center [251, 176] width 477 height 52
click at [123, 270] on div "Invoice name help 122074 Invoice number (optional) help 122074 Invoice date hel…" at bounding box center [251, 202] width 477 height 380
click at [468, 381] on div "Submit" at bounding box center [469, 383] width 21 height 12
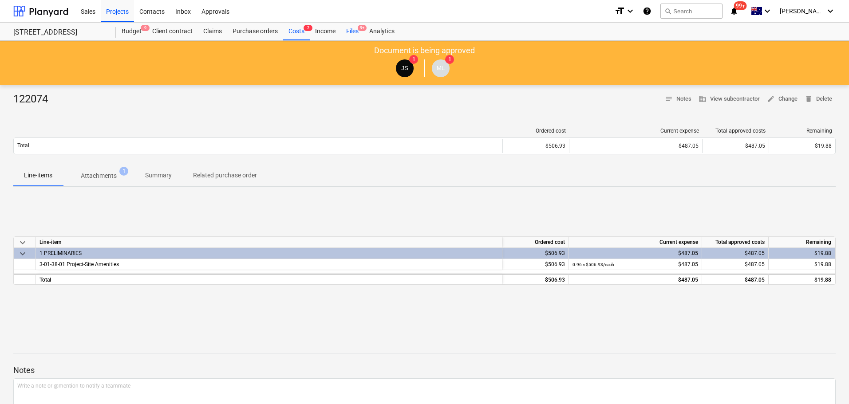
click at [350, 30] on div "Files 9+" at bounding box center [352, 32] width 23 height 18
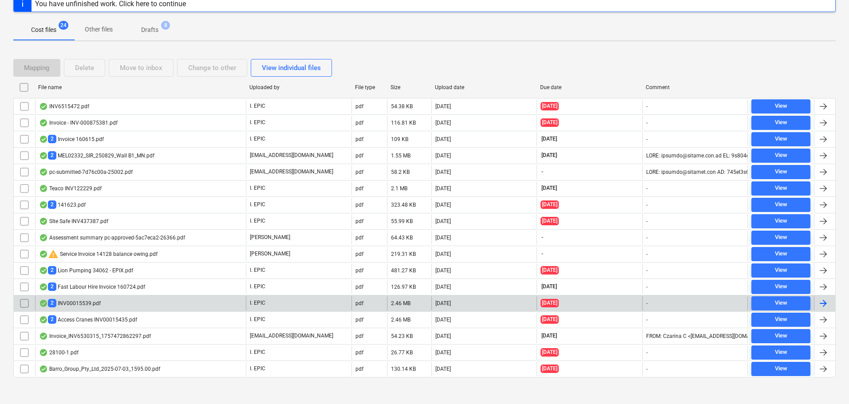
scroll to position [123, 0]
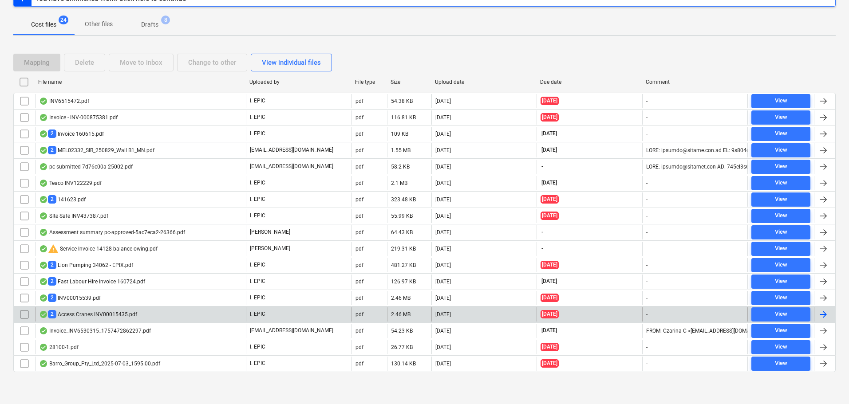
click at [231, 322] on div "2 Access Cranes INV00015435.pdf I. EPIC pdf 2.46 MB [DATE] [DATE] - View" at bounding box center [424, 314] width 823 height 16
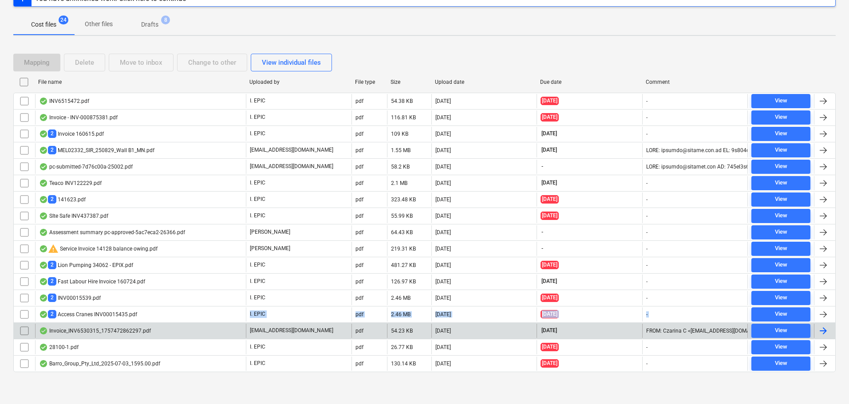
click at [230, 323] on div "INV6515472.pdf I. EPIC pdf 54.38 KB [DATE] [DATE] - View Invoice - INV-00087538…" at bounding box center [424, 233] width 823 height 280
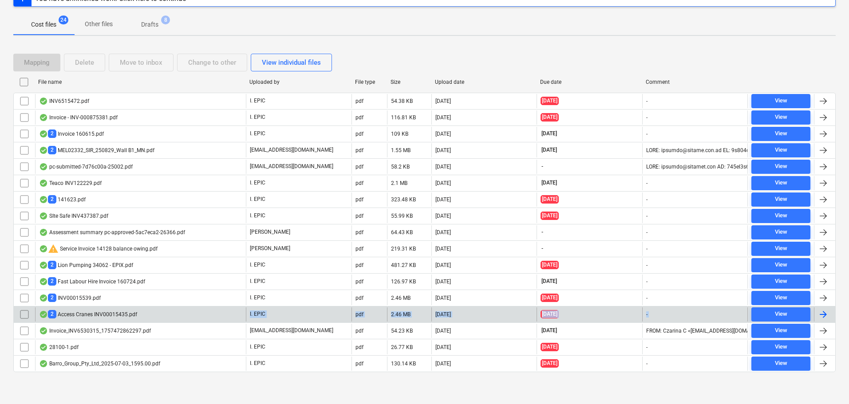
click at [224, 317] on div "2 Access Cranes INV00015435.pdf" at bounding box center [140, 315] width 211 height 14
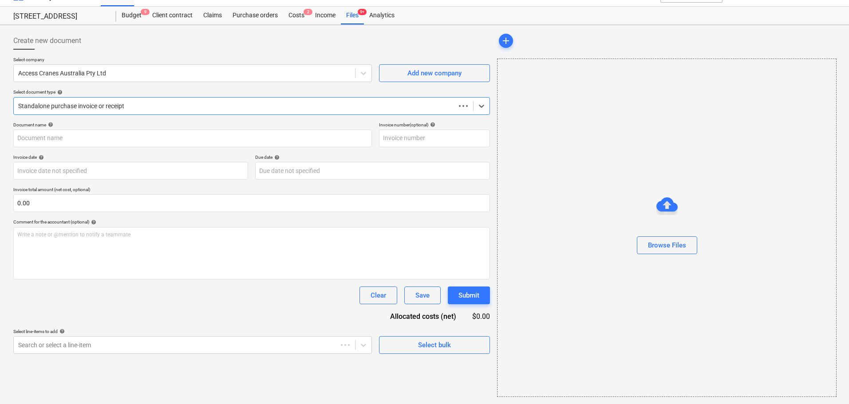
scroll to position [16, 0]
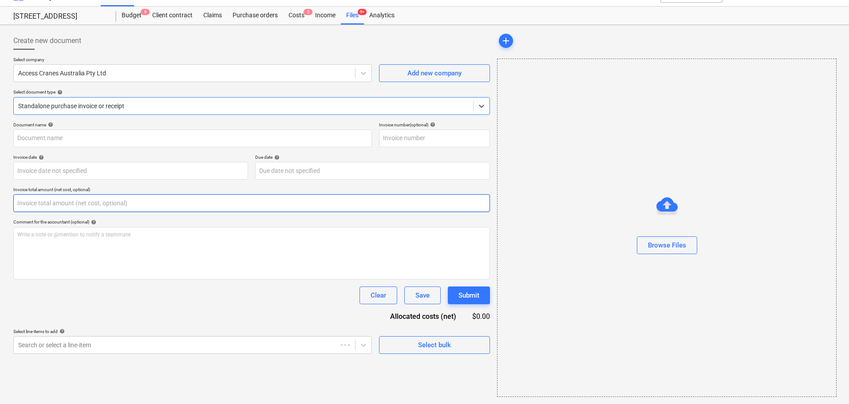
click at [232, 198] on input "text" at bounding box center [251, 203] width 477 height 18
type input "00015435"
type input "[DATE]"
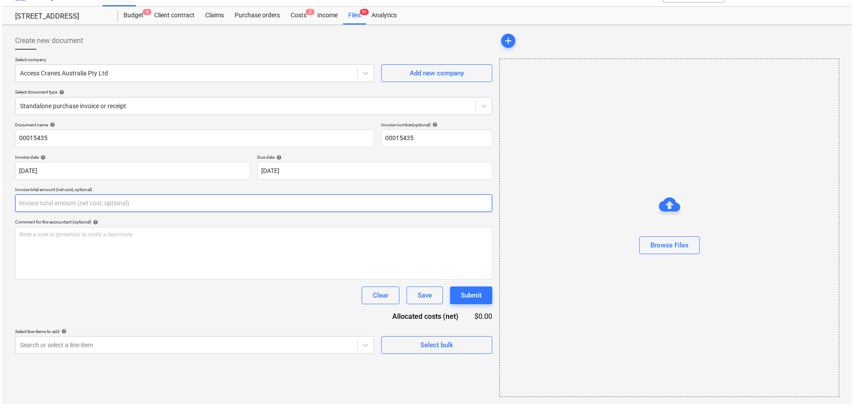
scroll to position [0, 0]
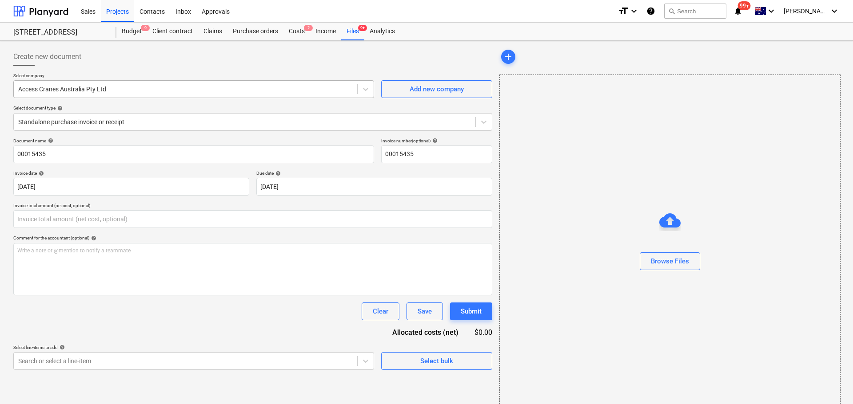
type input "0.00"
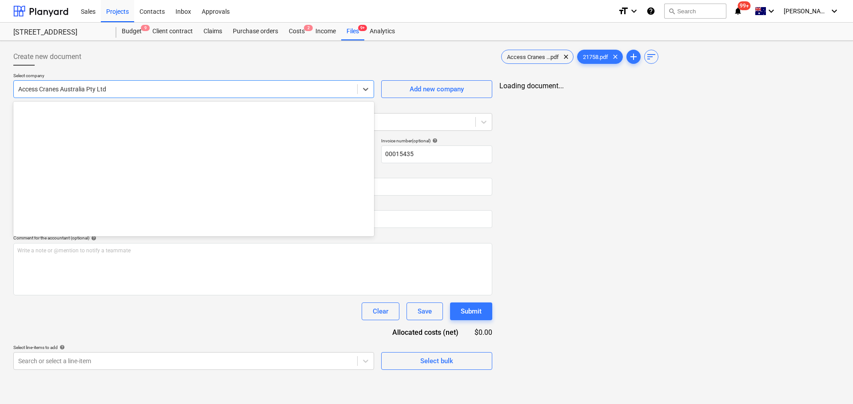
click at [198, 86] on div at bounding box center [185, 89] width 334 height 9
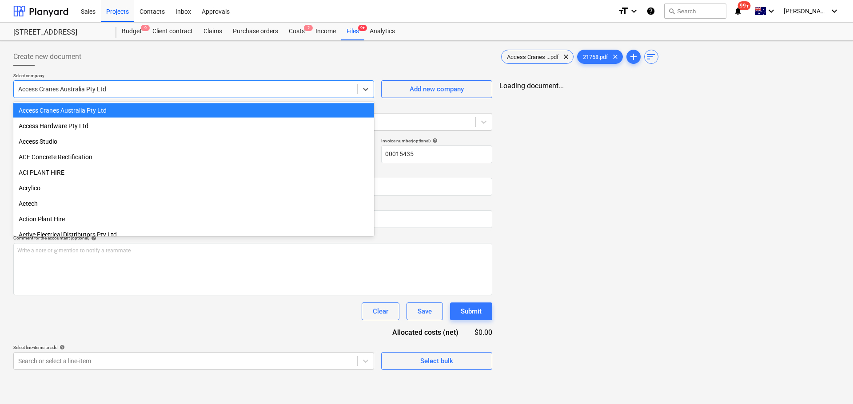
click at [200, 66] on div at bounding box center [252, 69] width 479 height 7
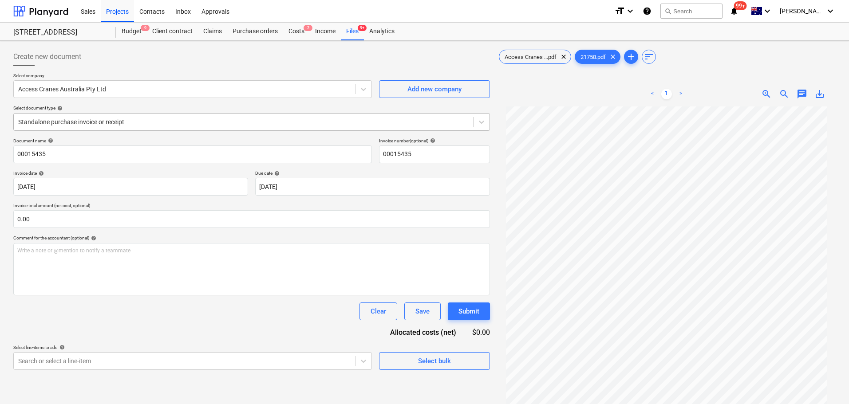
click at [214, 126] on div at bounding box center [243, 122] width 451 height 9
click at [212, 55] on div "Create new document" at bounding box center [251, 57] width 477 height 18
click at [541, 55] on span "Access Cranes ...pdf" at bounding box center [531, 57] width 63 height 7
click at [583, 67] on div "Access Cranes ...pdf clear 21758.pdf clear add sort < 1 > zoom_in zoom_out chat…" at bounding box center [666, 267] width 339 height 438
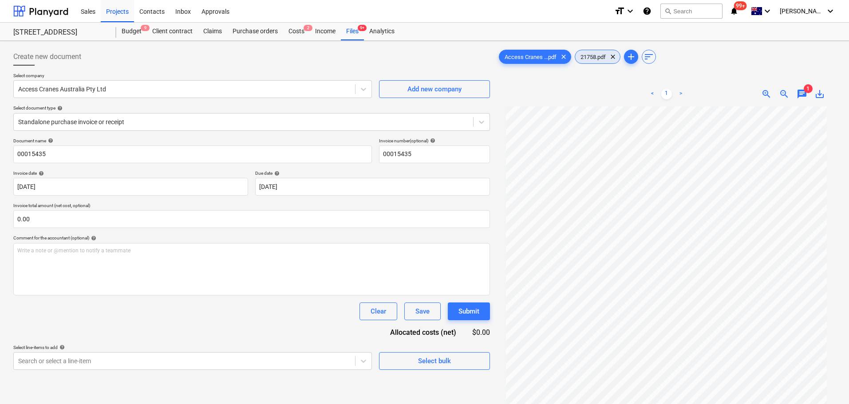
click at [586, 61] on div "21758.pdf clear" at bounding box center [598, 57] width 46 height 14
click at [535, 59] on span "Access Cranes ...pdf" at bounding box center [531, 57] width 63 height 7
click at [585, 58] on span "21758.pdf" at bounding box center [593, 57] width 36 height 7
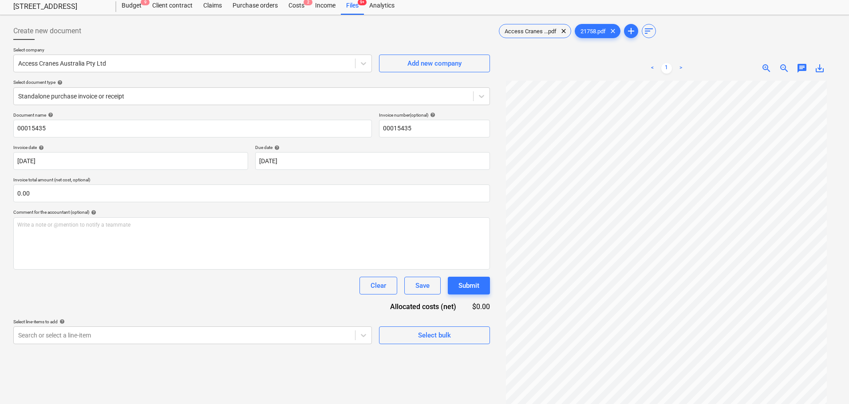
scroll to position [44, 0]
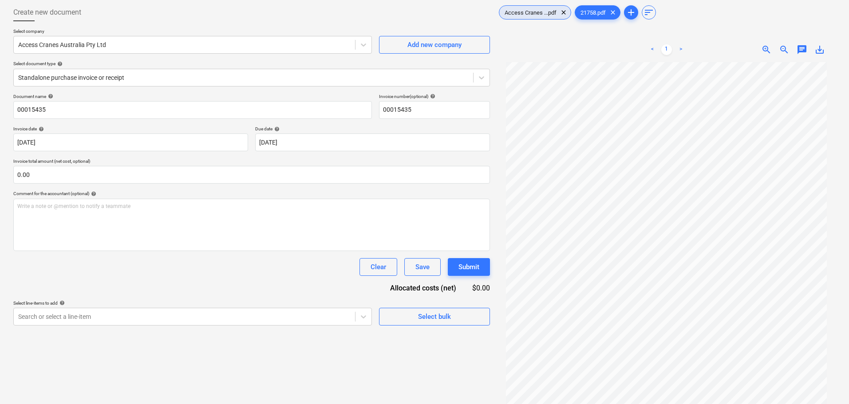
click at [547, 15] on span "Access Cranes ...pdf" at bounding box center [531, 12] width 63 height 7
click at [222, 49] on div at bounding box center [184, 44] width 333 height 9
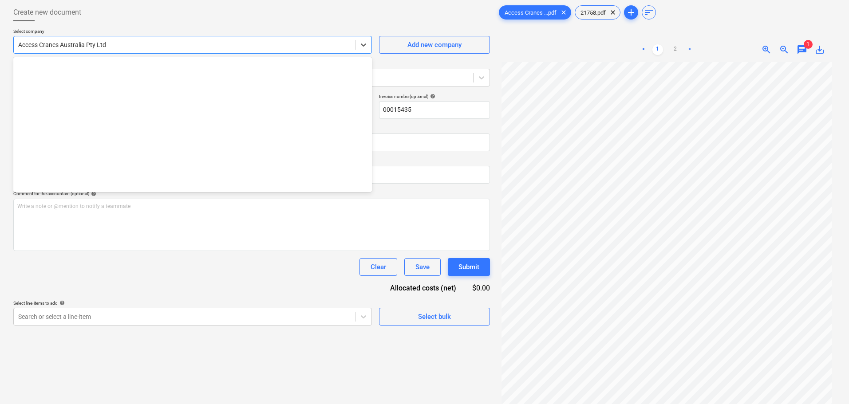
scroll to position [280, 0]
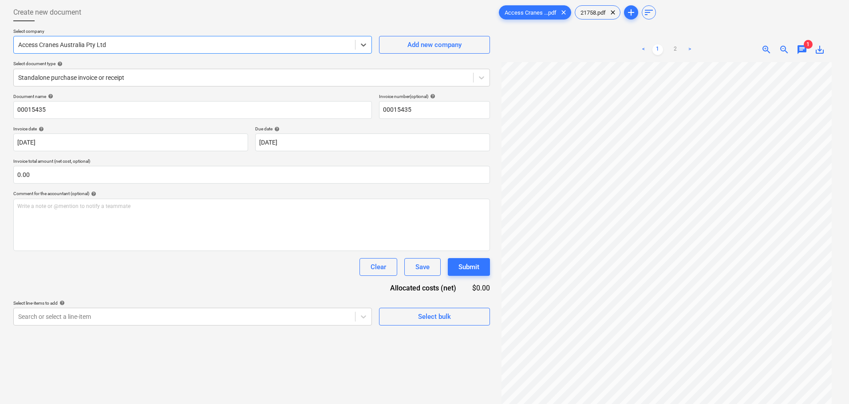
click at [222, 49] on div at bounding box center [184, 44] width 333 height 9
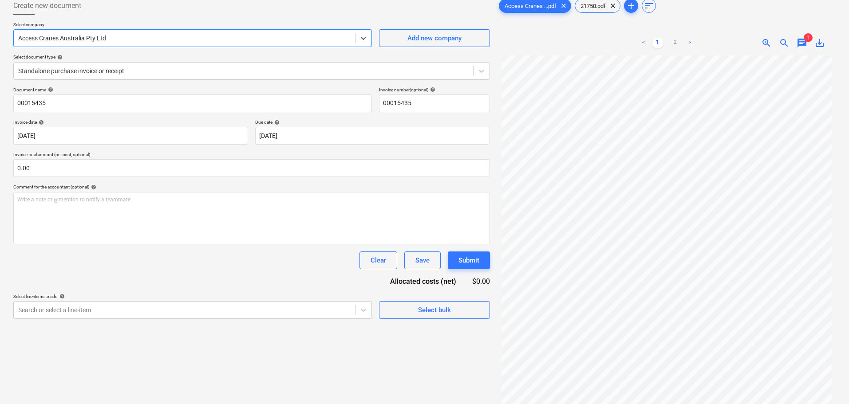
scroll to position [0, 0]
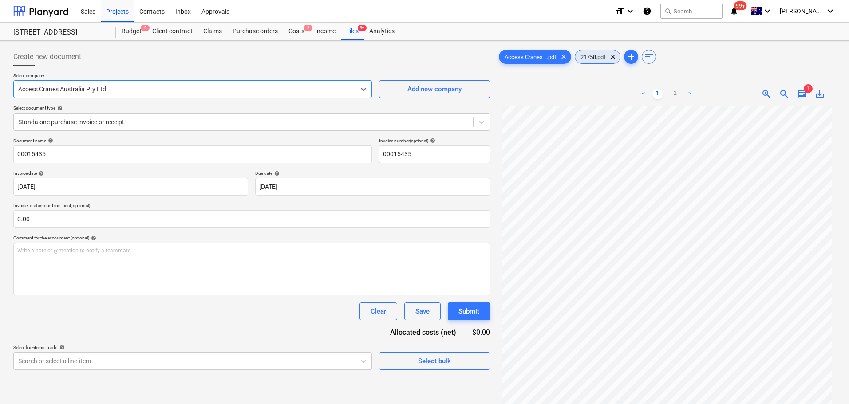
click at [596, 57] on span "21758.pdf" at bounding box center [593, 57] width 36 height 7
click at [540, 58] on span "Access Cranes ...pdf" at bounding box center [531, 57] width 63 height 7
click at [88, 118] on div at bounding box center [243, 122] width 451 height 9
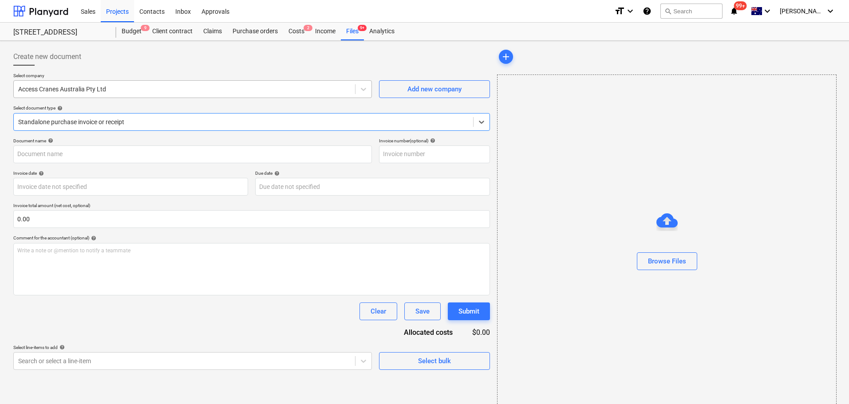
click at [100, 86] on div at bounding box center [184, 89] width 333 height 9
type input "00015435"
type input "[DATE]"
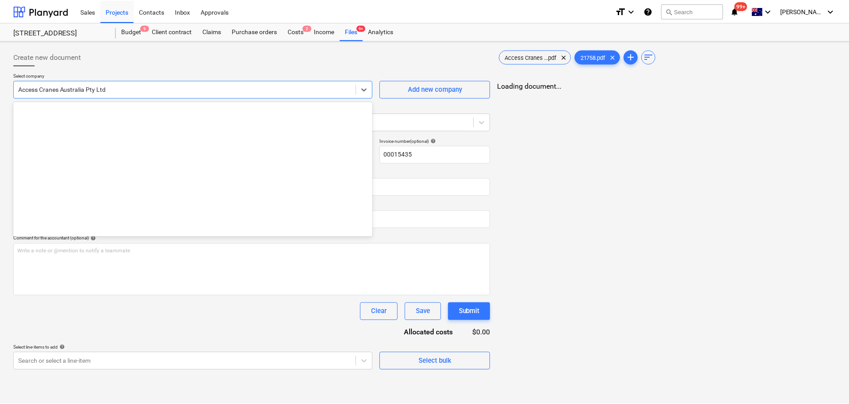
scroll to position [280, 0]
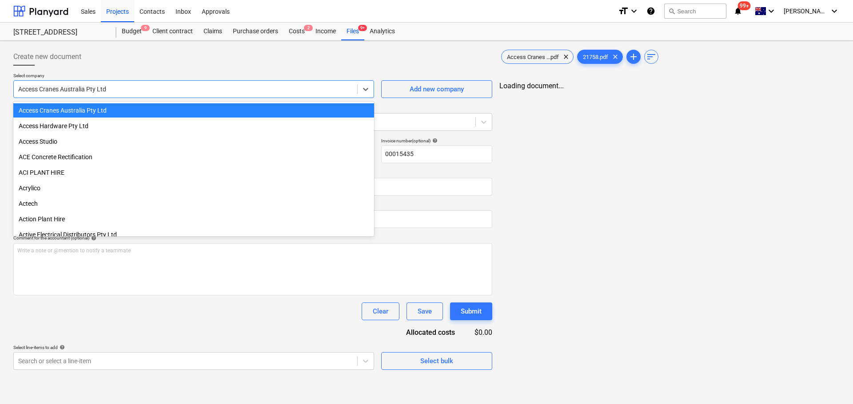
click at [100, 86] on div at bounding box center [185, 89] width 334 height 9
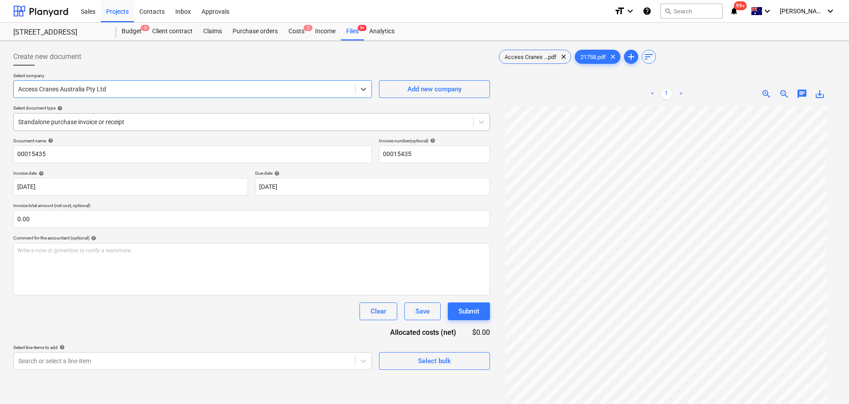
click at [95, 119] on div at bounding box center [243, 122] width 451 height 9
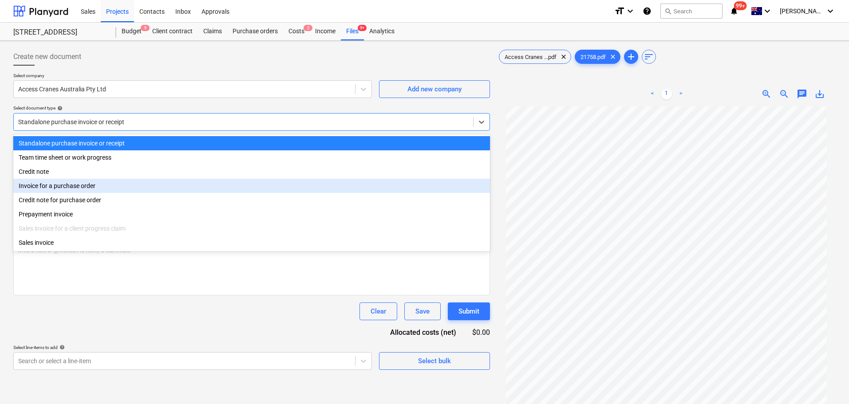
click at [90, 187] on div "Invoice for a purchase order" at bounding box center [251, 186] width 477 height 14
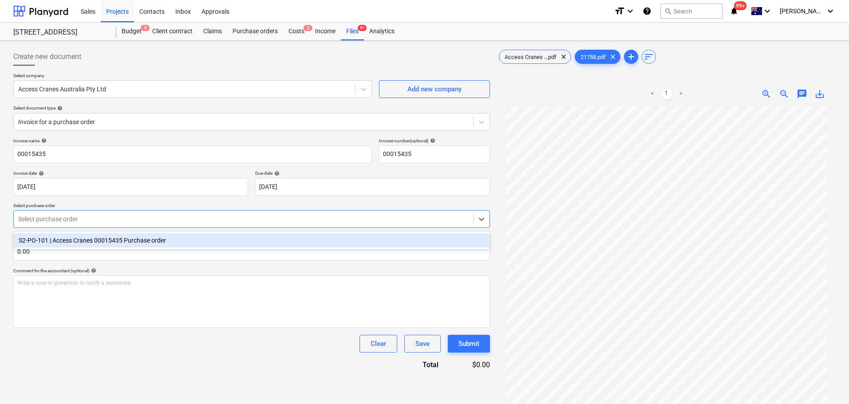
click at [102, 222] on div at bounding box center [243, 219] width 451 height 9
click at [113, 243] on div "S2-PO-101 | Access Cranes 00015435 Purchase order" at bounding box center [251, 241] width 477 height 14
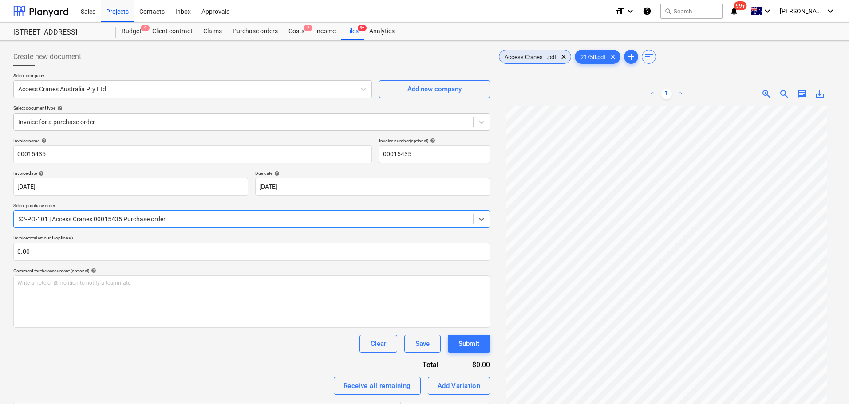
click at [531, 52] on div "Access Cranes ...pdf clear" at bounding box center [535, 57] width 72 height 14
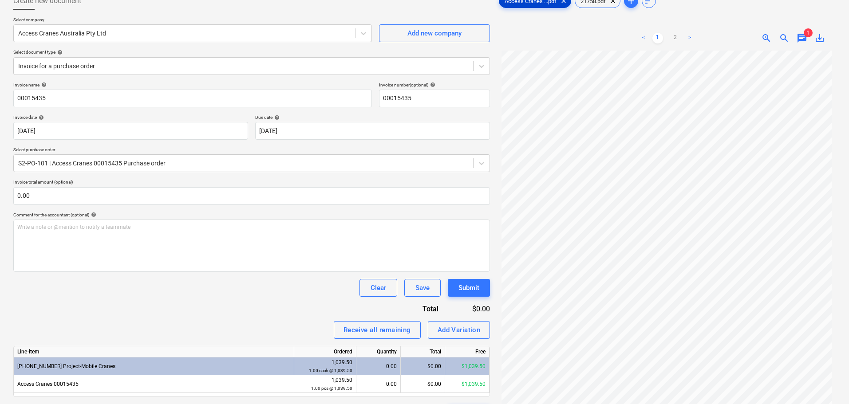
scroll to position [89, 0]
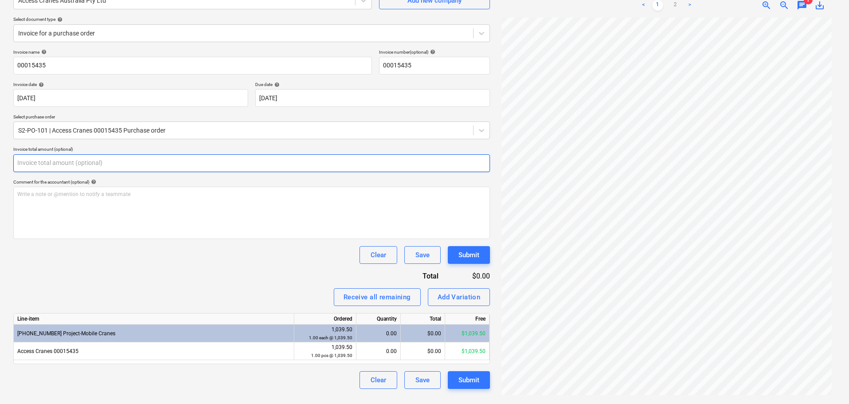
click at [132, 171] on input "text" at bounding box center [251, 164] width 477 height 18
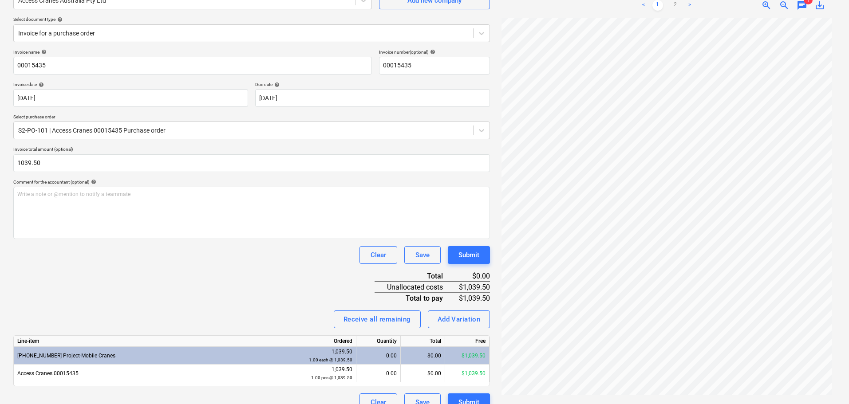
type input "1,039.50"
drag, startPoint x: 115, startPoint y: 280, endPoint x: 103, endPoint y: 312, distance: 34.9
click at [115, 280] on div "Invoice name help 00015435 Invoice number (optional) help 00015435 Invoice date…" at bounding box center [251, 230] width 477 height 362
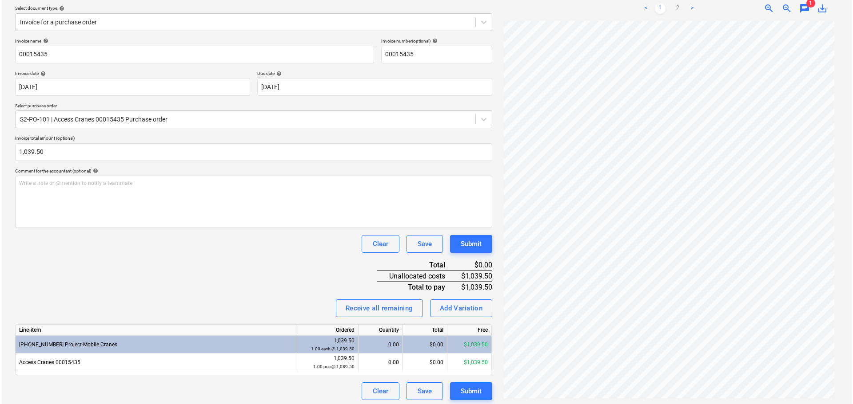
scroll to position [103, 0]
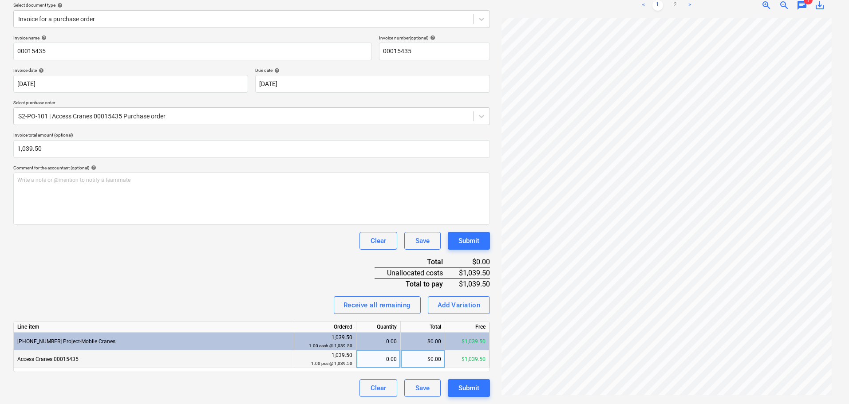
click at [394, 360] on div "0.00" at bounding box center [378, 360] width 37 height 18
type input "1"
click at [239, 262] on div "Invoice name help 00015435 Invoice number (optional) help 00015435 Invoice date…" at bounding box center [251, 216] width 477 height 362
click at [480, 389] on button "Submit" at bounding box center [469, 389] width 42 height 18
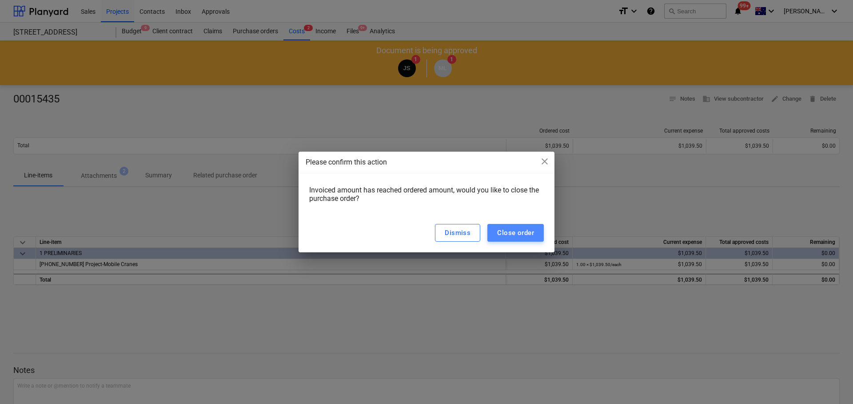
click at [512, 235] on div "Close order" at bounding box center [515, 233] width 37 height 12
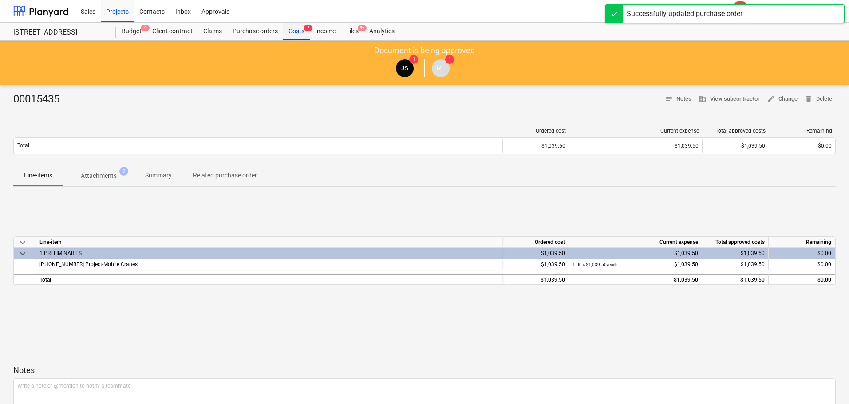
click at [304, 31] on div "Costs 2" at bounding box center [296, 32] width 27 height 18
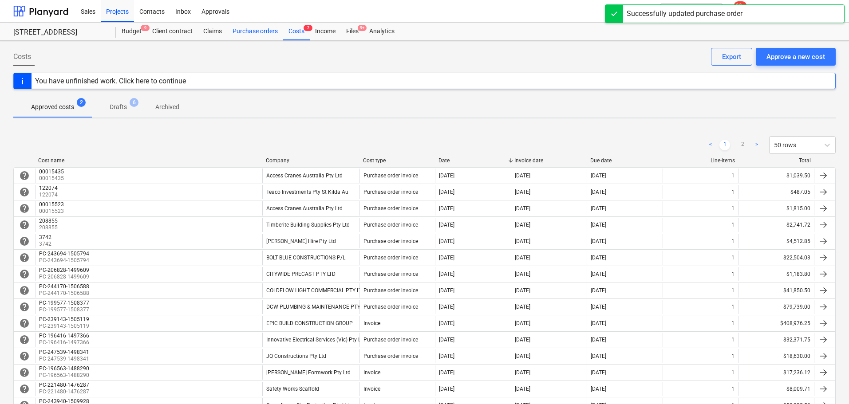
click at [255, 31] on div "Purchase orders" at bounding box center [255, 32] width 56 height 18
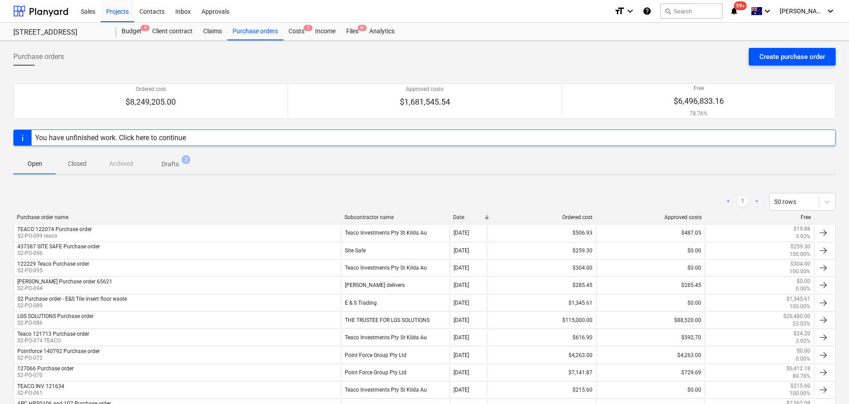
click at [769, 60] on div "Create purchase order" at bounding box center [793, 57] width 66 height 12
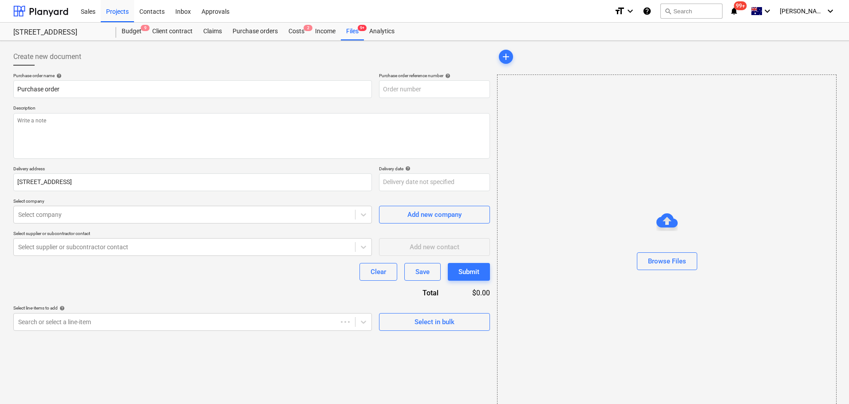
type textarea "x"
type input "S2-PO-102"
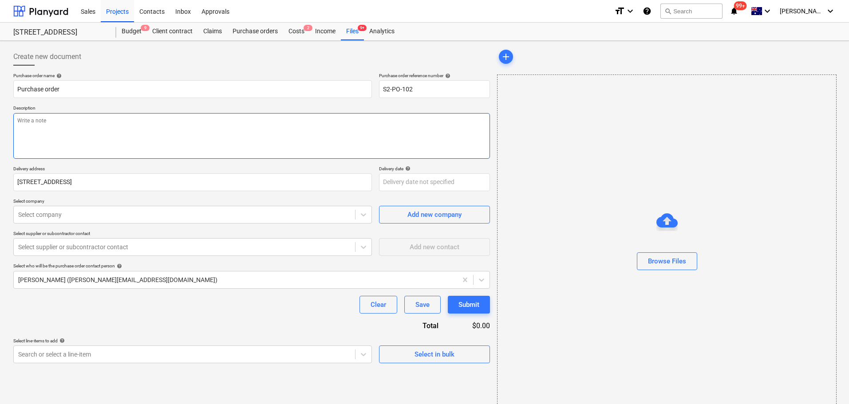
click at [66, 119] on textarea at bounding box center [251, 136] width 477 height 46
drag, startPoint x: 20, startPoint y: 90, endPoint x: 20, endPoint y: 101, distance: 11.1
click at [20, 89] on input "Purchase order" at bounding box center [192, 89] width 359 height 18
type textarea "x"
type input "FPurchase order"
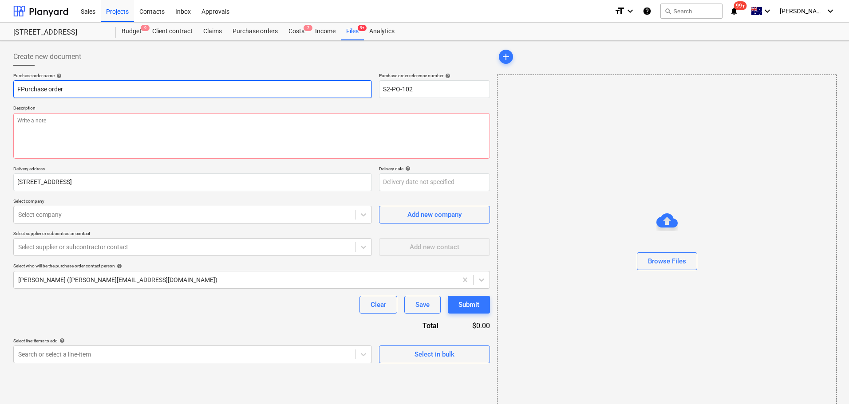
type textarea "x"
type input "FLPurchase order"
type textarea "x"
type input "FLHPurchase order"
type textarea "x"
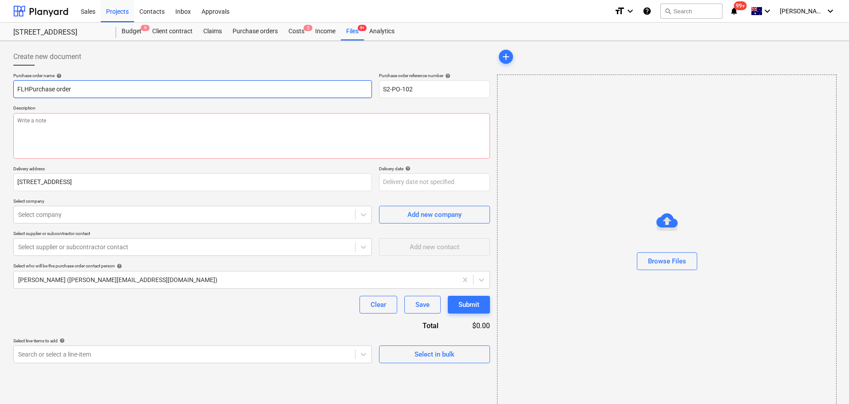
type input "FLH Purchase order"
paste input "160724"
type textarea "x"
type input "FLH 160724Purchase order"
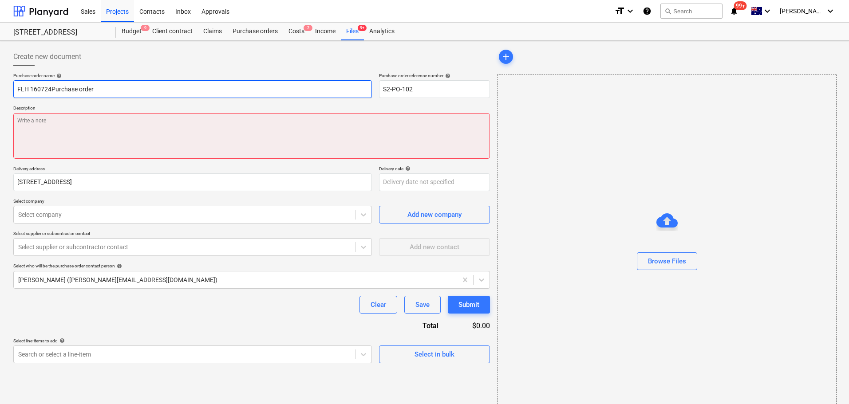
type textarea "x"
type input "FLH 160724 Purchase order"
click at [91, 135] on textarea at bounding box center [251, 136] width 477 height 46
paste textarea "160724"
type textarea "x"
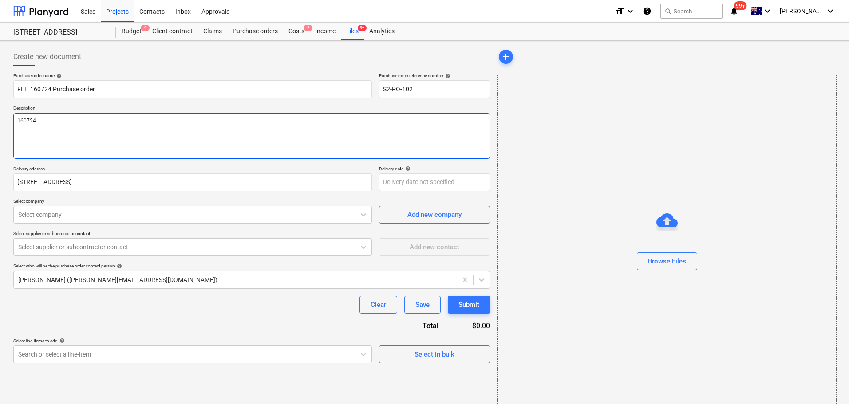
type textarea "160724"
type textarea "x"
click at [67, 226] on div "Purchase order name help FLH 160724 Purchase order Purchase order reference num…" at bounding box center [251, 218] width 477 height 291
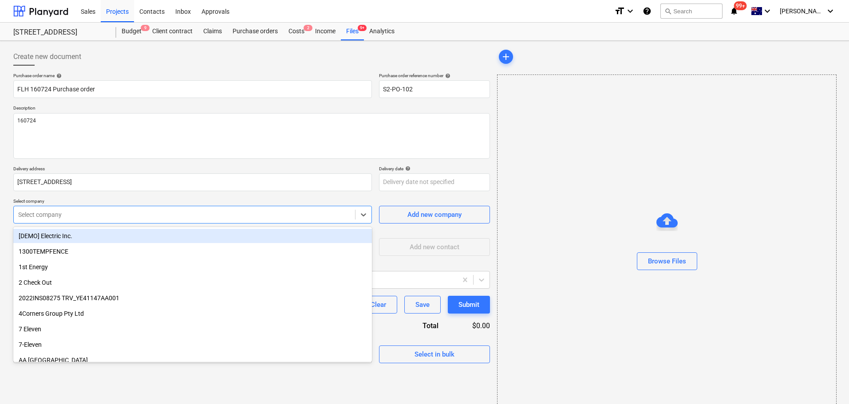
click at [68, 218] on div at bounding box center [184, 214] width 333 height 9
type input "fast"
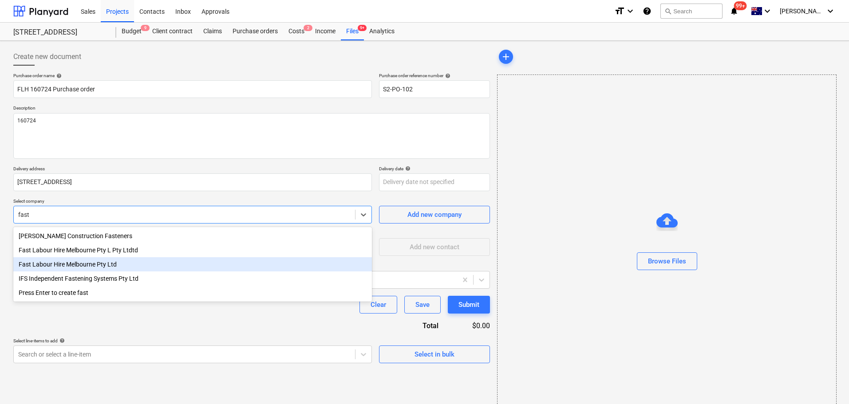
click at [99, 266] on div "Fast Labour Hire Melbourne Pty Ltd" at bounding box center [192, 265] width 359 height 14
type textarea "x"
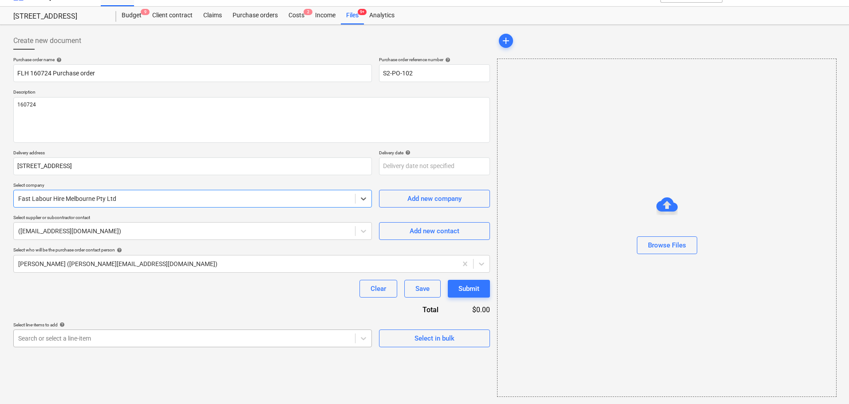
type textarea "x"
click at [78, 333] on body "Sales Projects Contacts Inbox Approvals format_size keyboard_arrow_down help se…" at bounding box center [424, 186] width 849 height 404
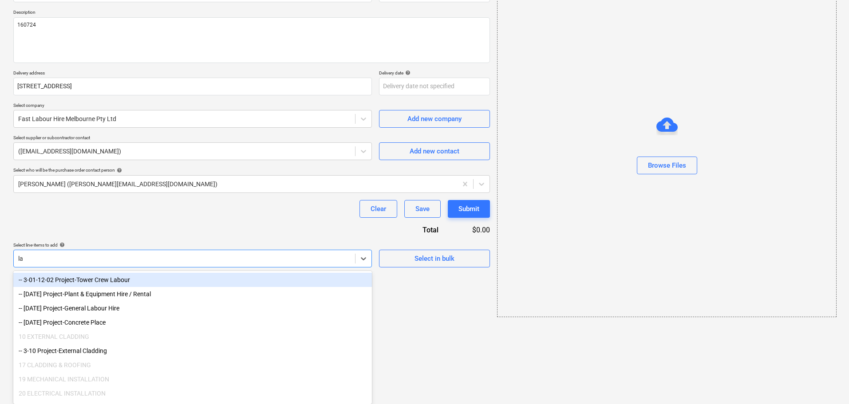
scroll to position [16, 0]
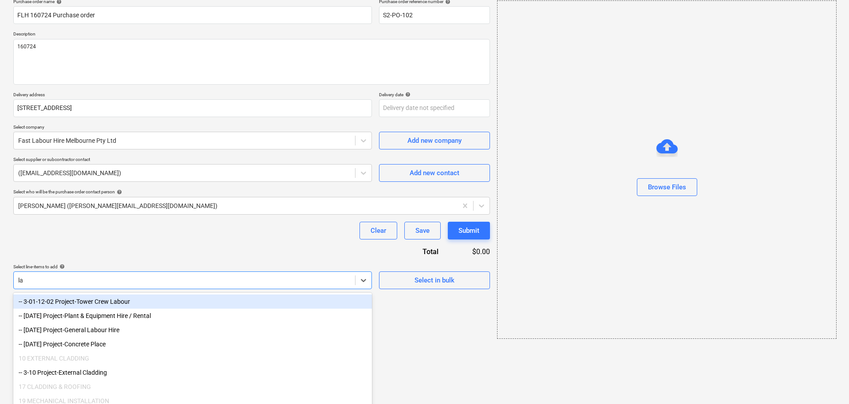
type input "lab"
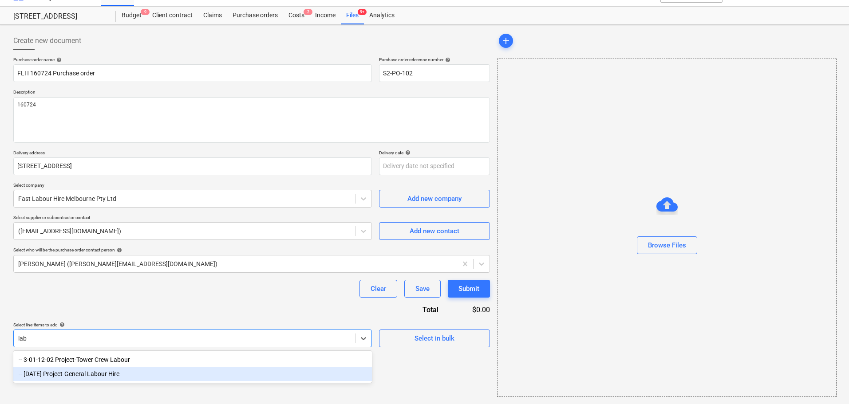
click at [110, 376] on div "-- [DATE] Project-General Labour Hire" at bounding box center [192, 374] width 359 height 14
type textarea "x"
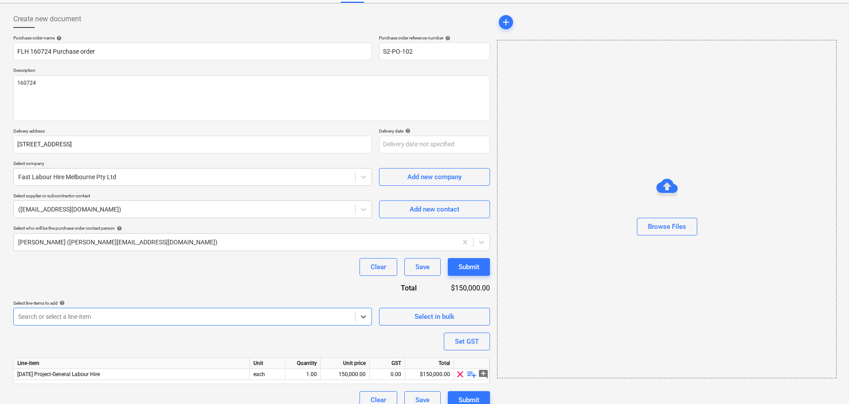
scroll to position [50, 0]
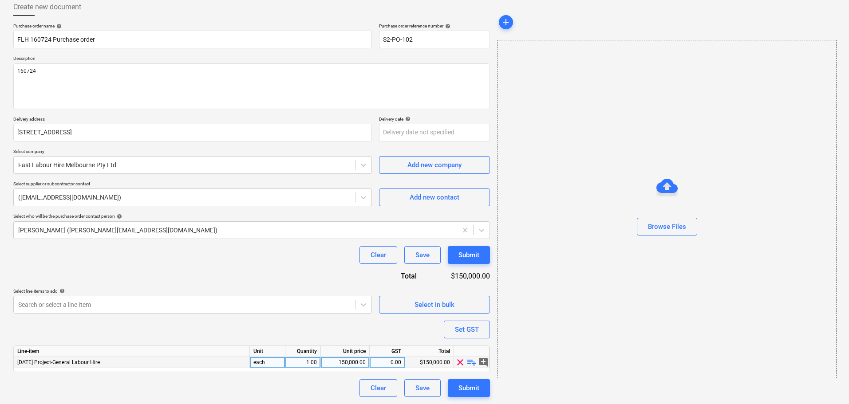
click at [475, 364] on span "playlist_add" at bounding box center [472, 362] width 11 height 11
type textarea "x"
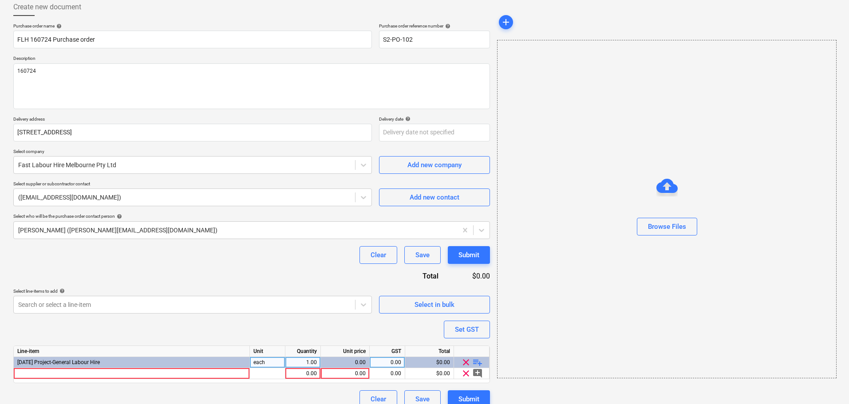
click at [136, 382] on div "Line-item Unit Quantity Unit price GST Total [DATE] Project-General Labour Hire…" at bounding box center [251, 365] width 477 height 38
click at [133, 374] on div at bounding box center [132, 374] width 236 height 11
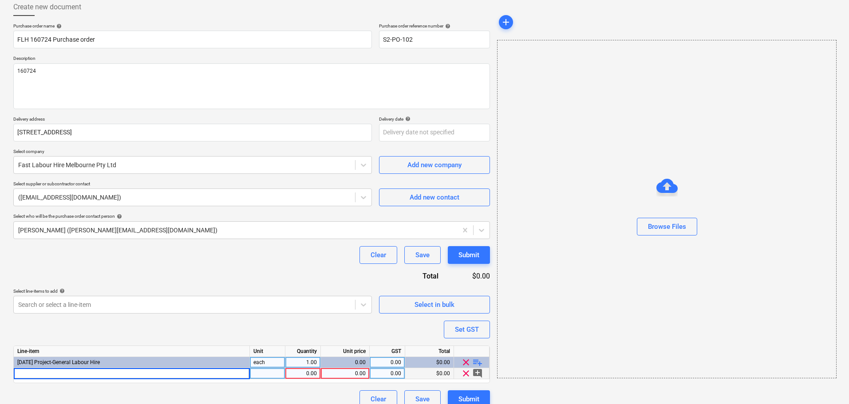
type input "160724"
click at [362, 374] on div "0.00" at bounding box center [345, 374] width 41 height 11
click at [347, 361] on div "0.00" at bounding box center [345, 362] width 41 height 11
click at [347, 373] on div "0.00" at bounding box center [345, 374] width 41 height 11
type textarea "x"
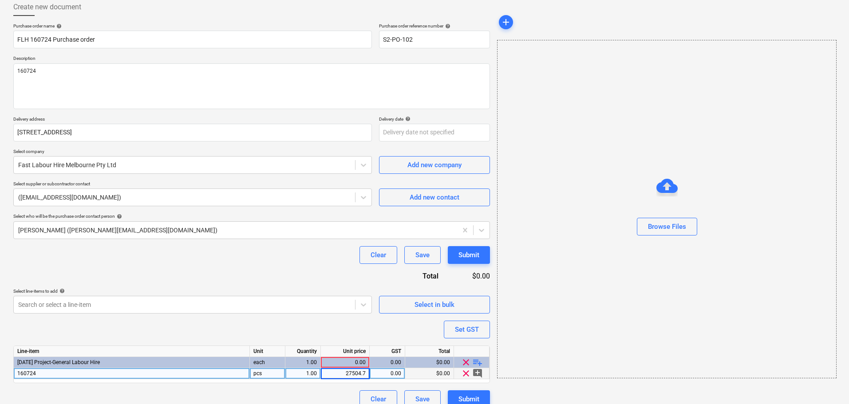
type input "27504.71"
click at [218, 281] on div "Purchase order name help FLH 160724 Purchase order Purchase order reference num…" at bounding box center [251, 215] width 477 height 385
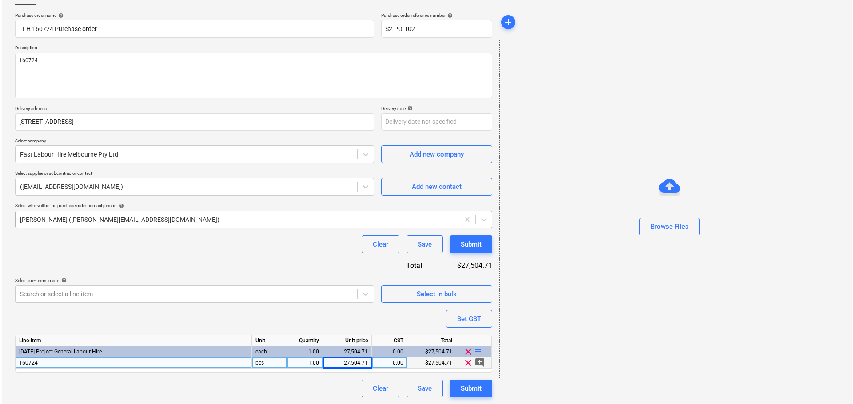
scroll to position [61, 0]
click at [472, 386] on div "Submit" at bounding box center [469, 389] width 21 height 12
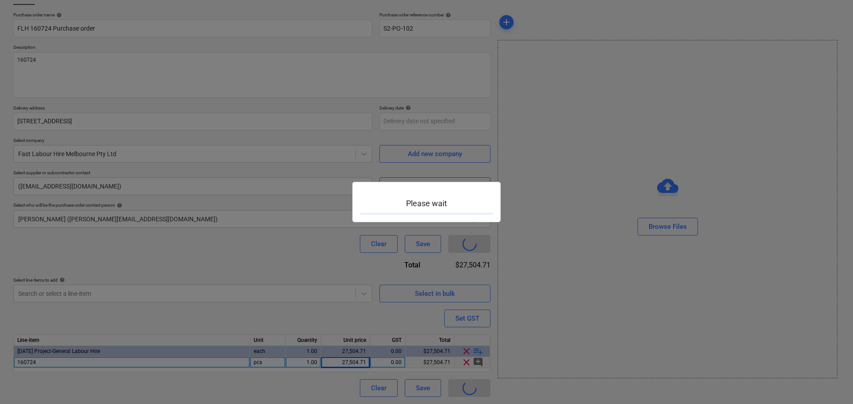
type textarea "x"
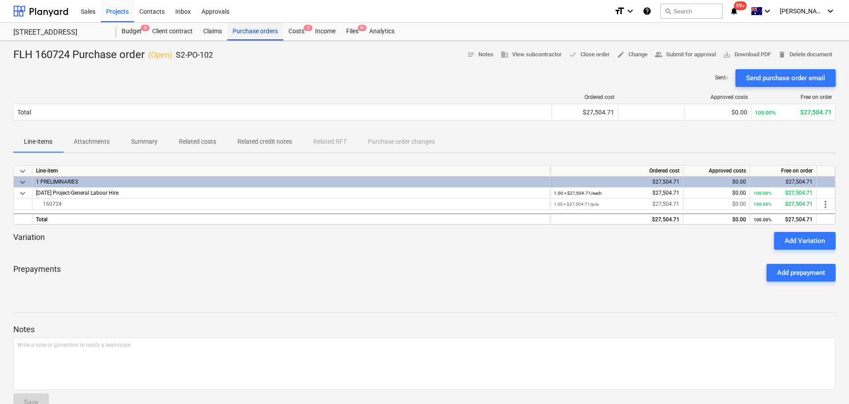
click at [253, 30] on div "Purchase orders" at bounding box center [255, 32] width 56 height 18
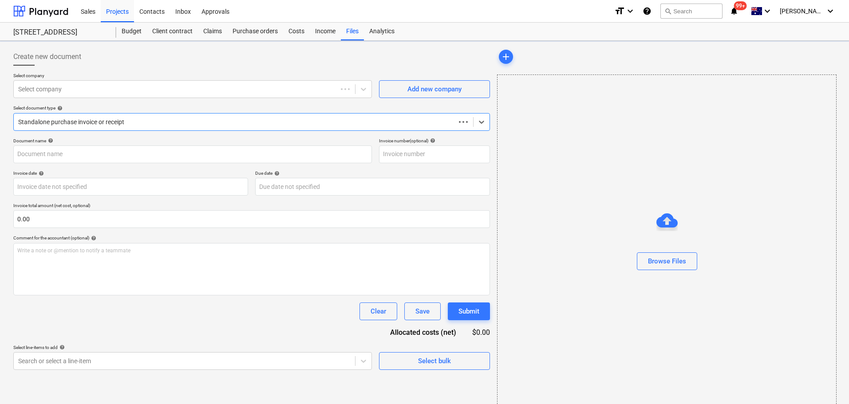
type input "160724"
type input "[DATE]"
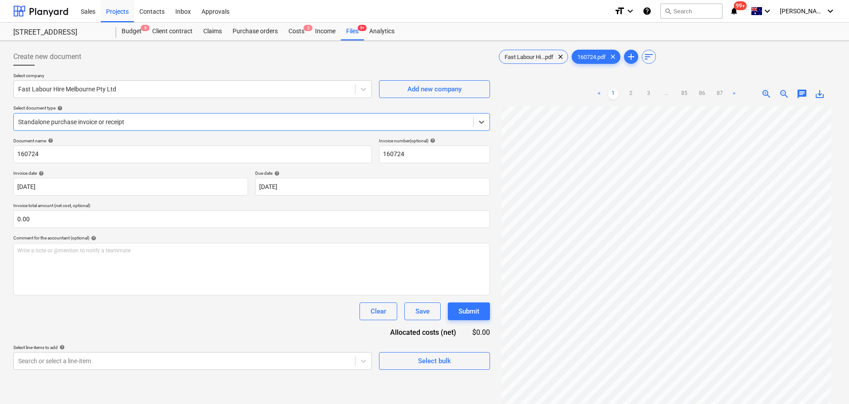
click at [155, 129] on div "Standalone purchase invoice or receipt" at bounding box center [251, 122] width 477 height 18
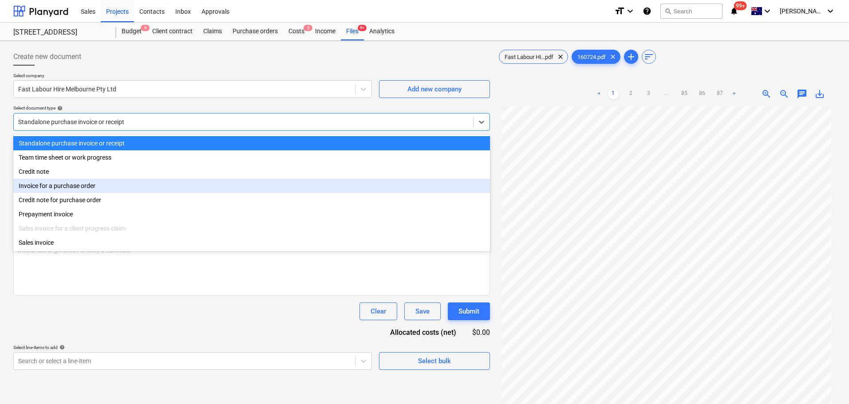
click at [112, 190] on div "Invoice for a purchase order" at bounding box center [251, 186] width 477 height 14
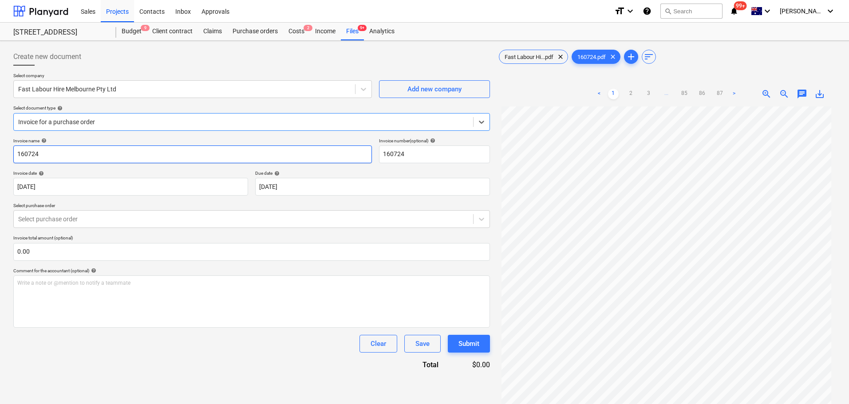
click at [106, 159] on input "160724" at bounding box center [192, 155] width 359 height 18
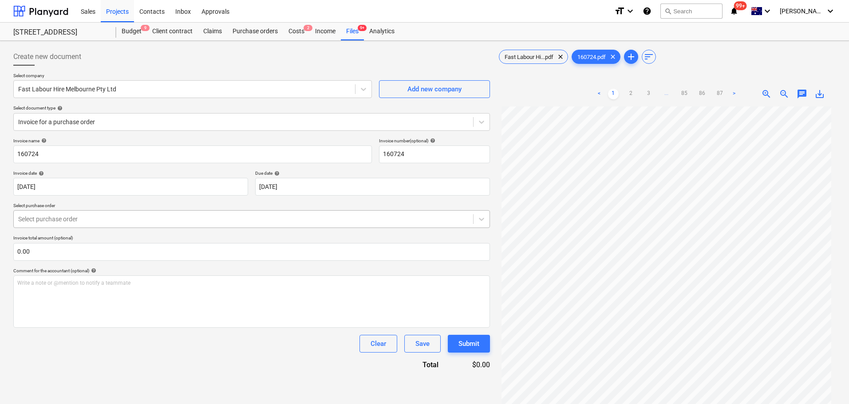
click at [97, 224] on div at bounding box center [243, 219] width 451 height 9
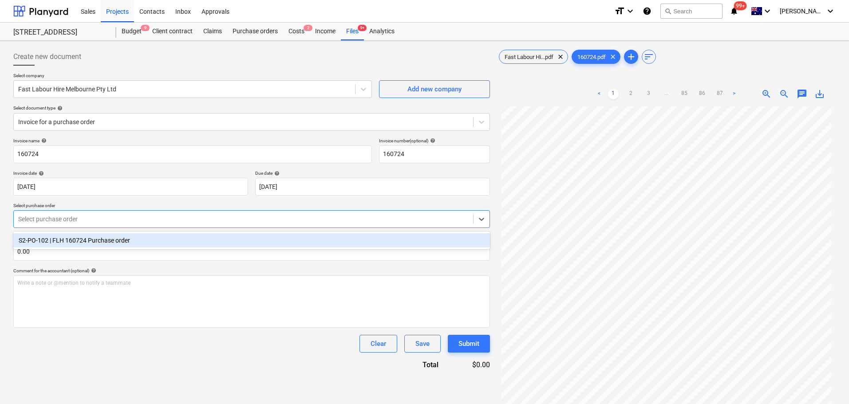
click at [93, 238] on div "S2-PO-102 | FLH 160724 Purchase order" at bounding box center [251, 241] width 477 height 14
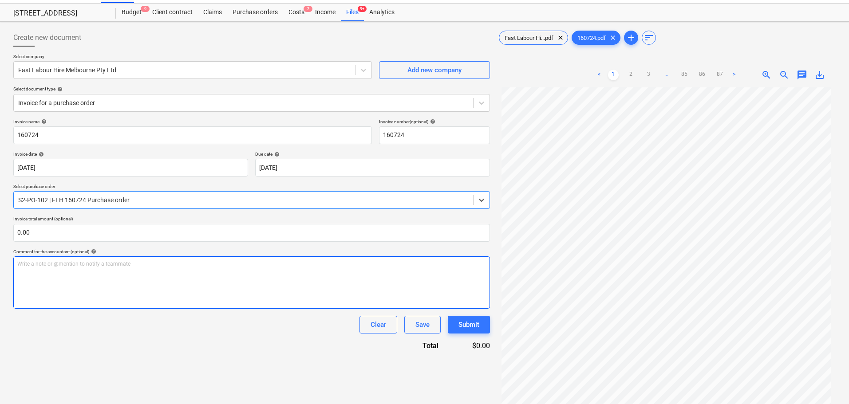
scroll to position [89, 0]
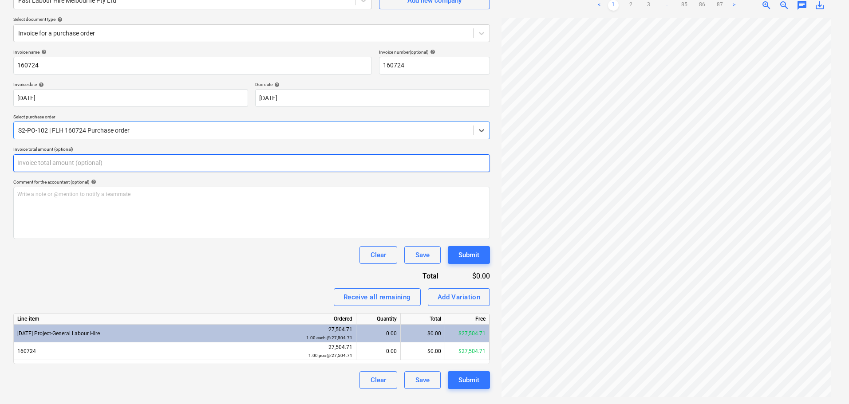
click at [89, 167] on input "text" at bounding box center [251, 164] width 477 height 18
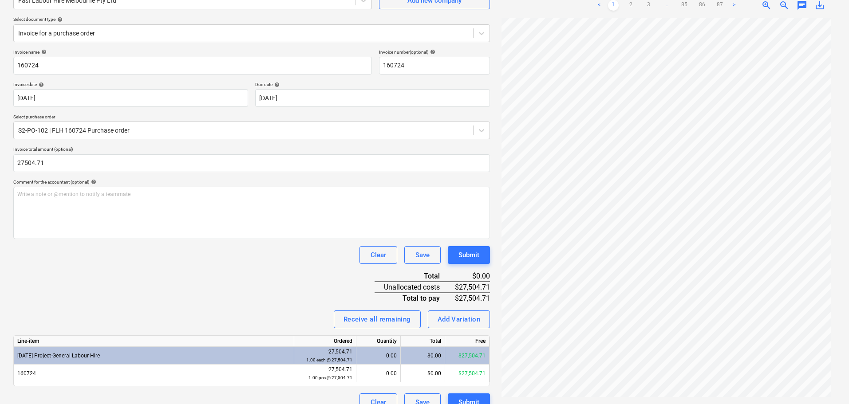
type input "27,504.71"
click at [265, 311] on div "Receive all remaining Add Variation" at bounding box center [251, 320] width 477 height 18
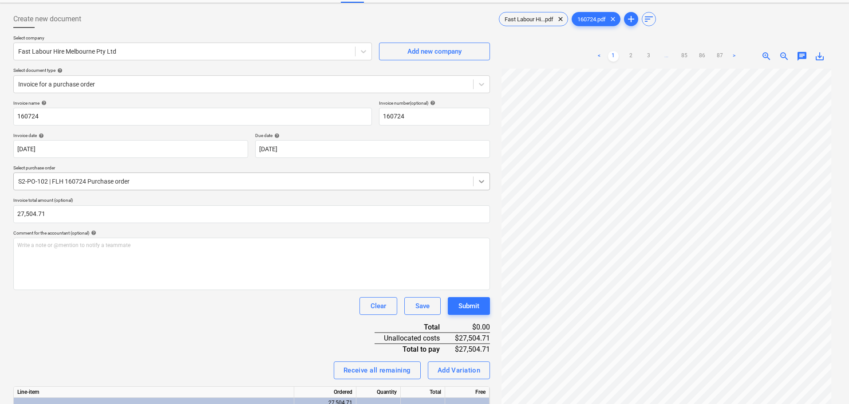
scroll to position [0, 0]
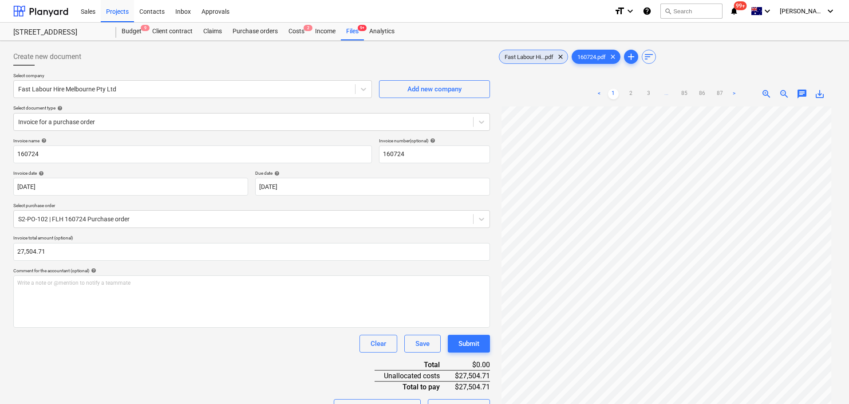
click at [524, 54] on span "Fast Labour Hi...pdf" at bounding box center [529, 57] width 59 height 7
click at [718, 92] on link "9" at bounding box center [720, 94] width 11 height 11
drag, startPoint x: 704, startPoint y: 100, endPoint x: 700, endPoint y: 104, distance: 5.3
click at [705, 100] on div "< 1 2 3 ... 7 8 9 >" at bounding box center [667, 94] width 146 height 25
click at [696, 94] on ul "< 1 2 3 ... 7 8 9 >" at bounding box center [667, 94] width 146 height 11
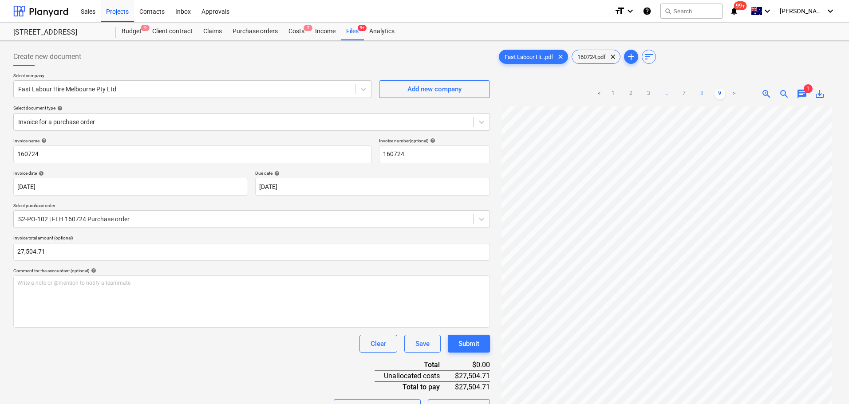
click at [699, 92] on link "8" at bounding box center [702, 94] width 11 height 11
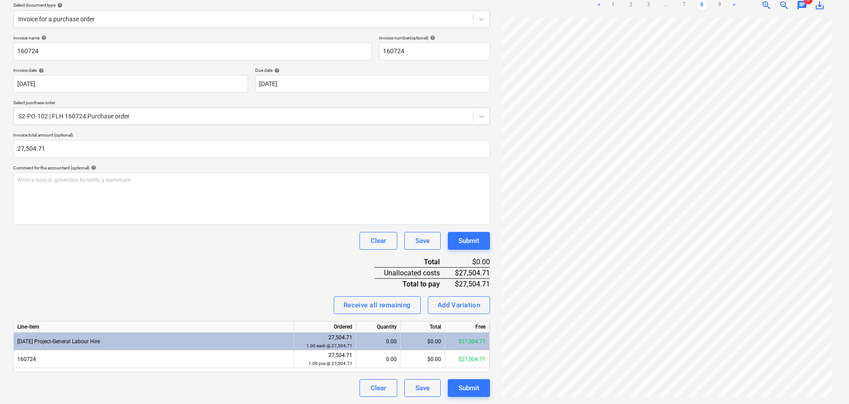
click at [207, 295] on div "Invoice name help 160724 Invoice number (optional) help 160724 Invoice date hel…" at bounding box center [251, 216] width 477 height 362
click at [383, 369] on div "Line-item Ordered Quantity Total Free 3-01-34 Project-General Labour Hire 27,50…" at bounding box center [251, 346] width 477 height 51
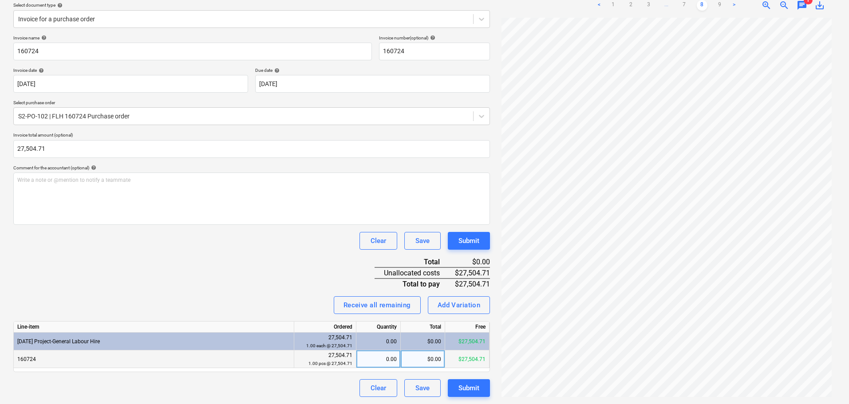
click at [387, 361] on div "0.00" at bounding box center [378, 360] width 37 height 18
click at [305, 295] on div "Invoice name help 160724 Invoice number (optional) help 160724 Invoice date hel…" at bounding box center [251, 216] width 477 height 362
click at [378, 363] on div "0.00" at bounding box center [378, 360] width 37 height 18
type input "1"
click at [251, 258] on div "Invoice name help 160724 Invoice number (optional) help 160724 Invoice date hel…" at bounding box center [251, 216] width 477 height 362
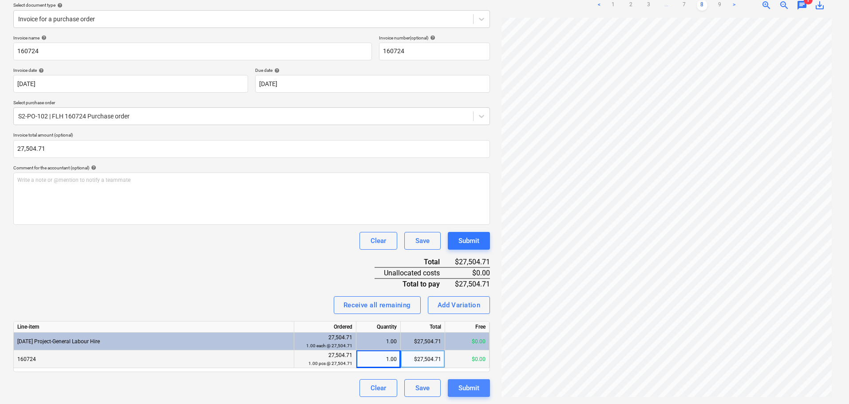
click at [479, 390] on div "Submit" at bounding box center [469, 389] width 21 height 12
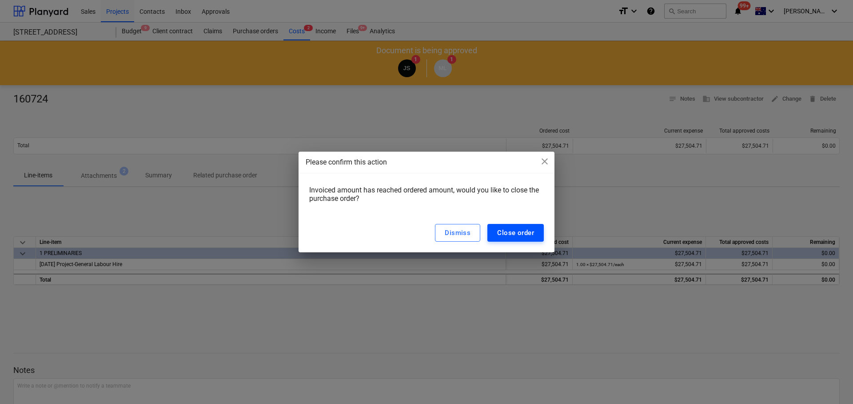
click at [499, 232] on div "Close order" at bounding box center [515, 233] width 37 height 12
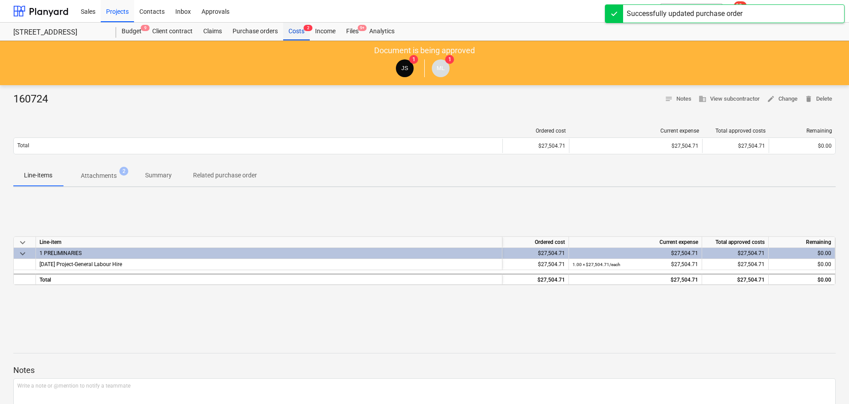
click at [299, 28] on div "Costs 2" at bounding box center [296, 32] width 27 height 18
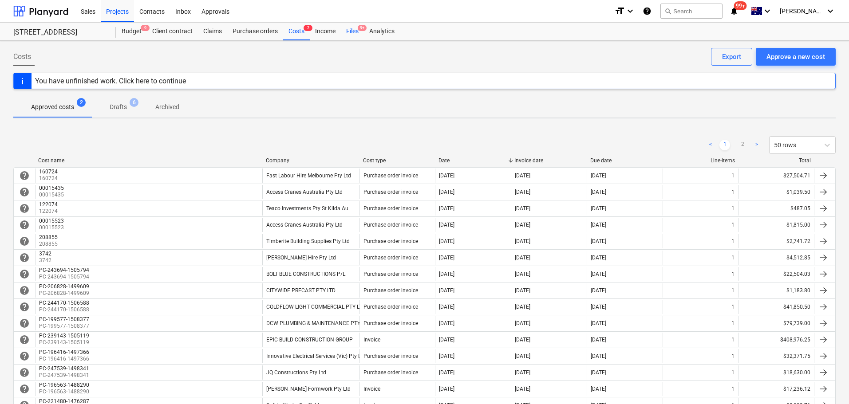
click at [343, 28] on div "Files 9+" at bounding box center [352, 32] width 23 height 18
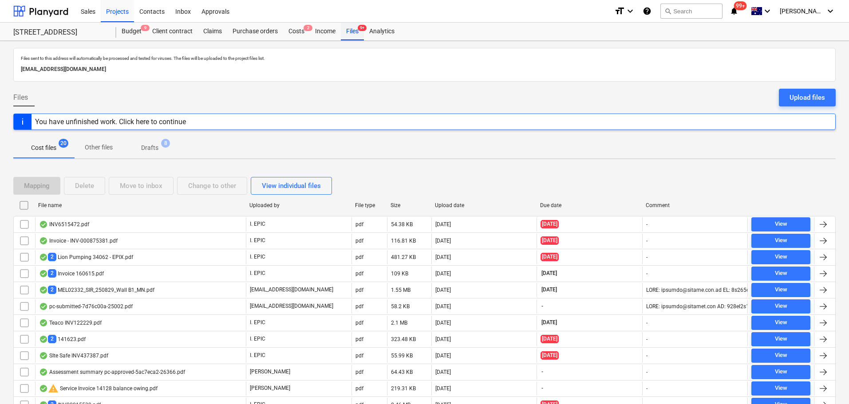
click at [354, 29] on div "Files 9+" at bounding box center [352, 32] width 23 height 18
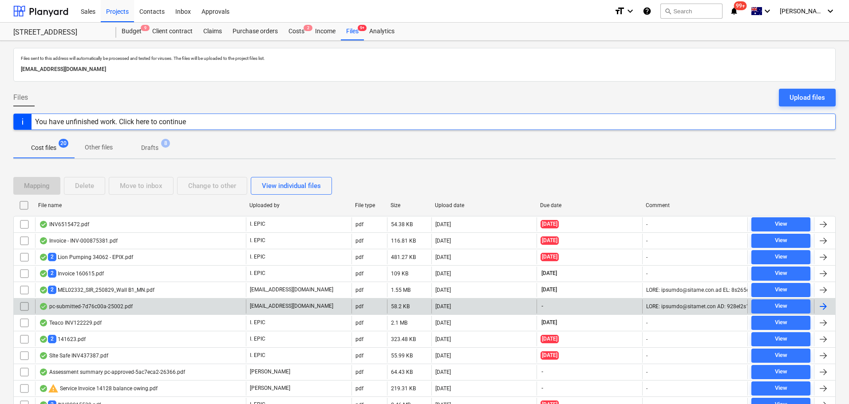
click at [139, 303] on div "pc-submitted-7d76c00a-25002.pdf" at bounding box center [140, 307] width 211 height 14
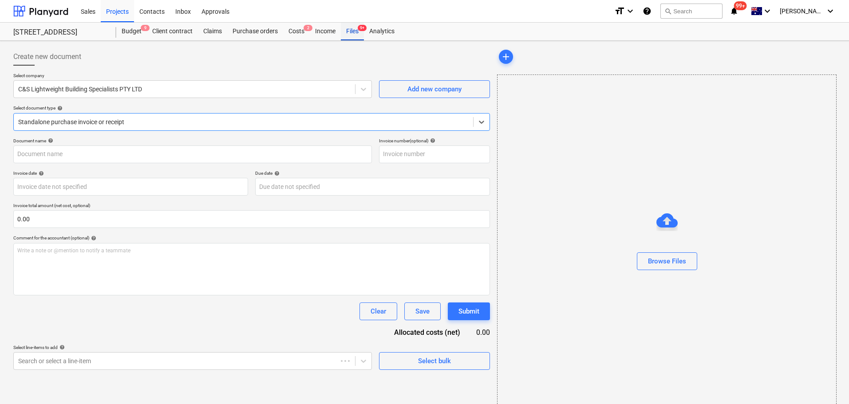
type input "pc-submitted-7d76c00a-25002.pdf"
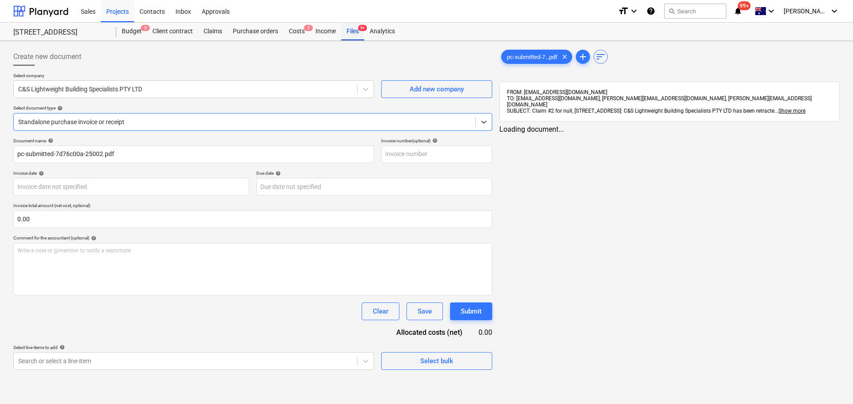
click at [351, 29] on div "Files 9+" at bounding box center [352, 32] width 23 height 18
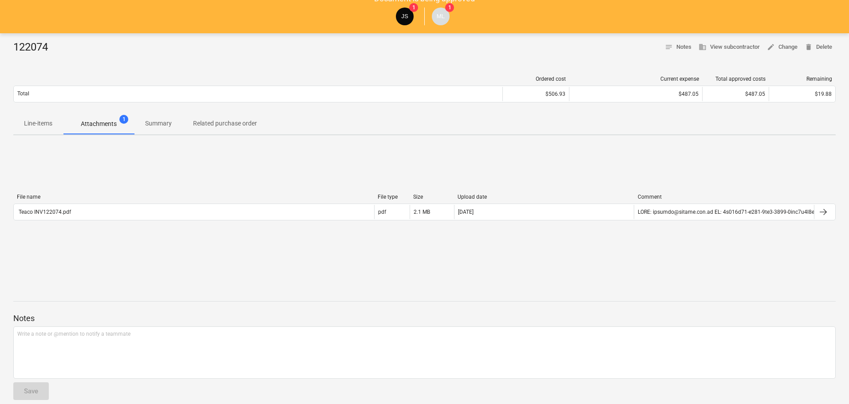
scroll to position [62, 0]
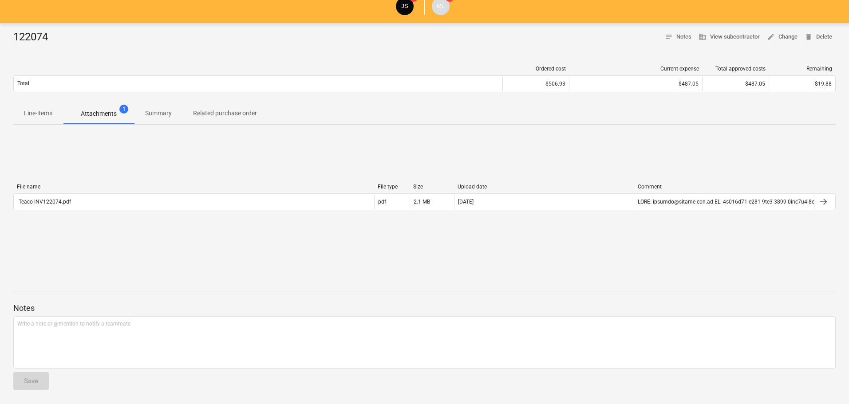
click at [21, 111] on span "Line-items" at bounding box center [38, 113] width 50 height 15
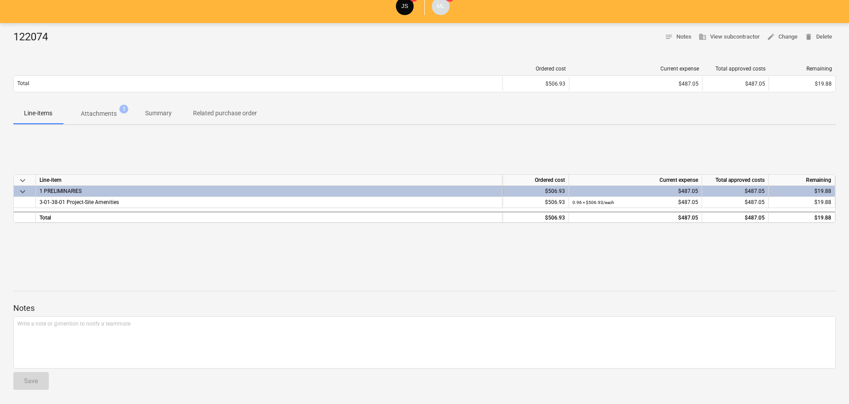
click at [555, 210] on div "keyboard_arrow_down Line-item Ordered cost Current expense Total approved costs…" at bounding box center [424, 198] width 823 height 49
click at [551, 203] on div "$506.93" at bounding box center [535, 202] width 59 height 11
click at [586, 197] on div "$487.05" at bounding box center [636, 191] width 126 height 11
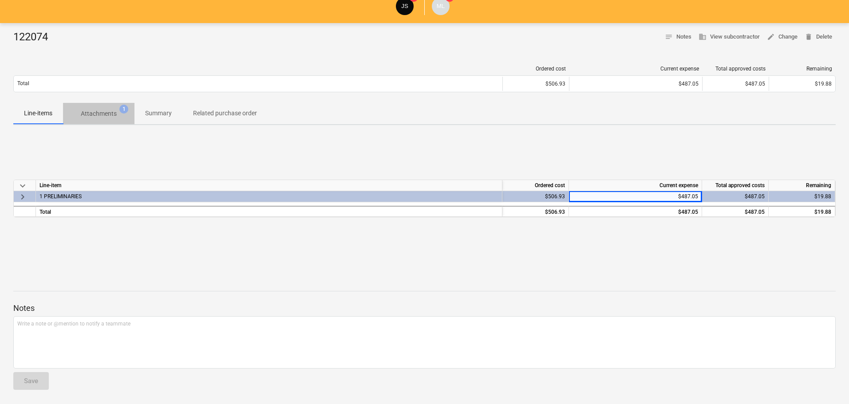
click at [112, 112] on p "Attachments" at bounding box center [99, 113] width 36 height 9
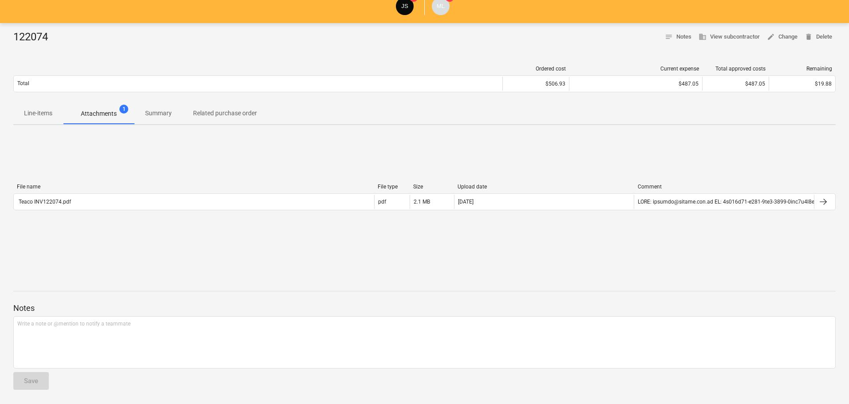
click at [156, 106] on button "Summary" at bounding box center [159, 113] width 48 height 21
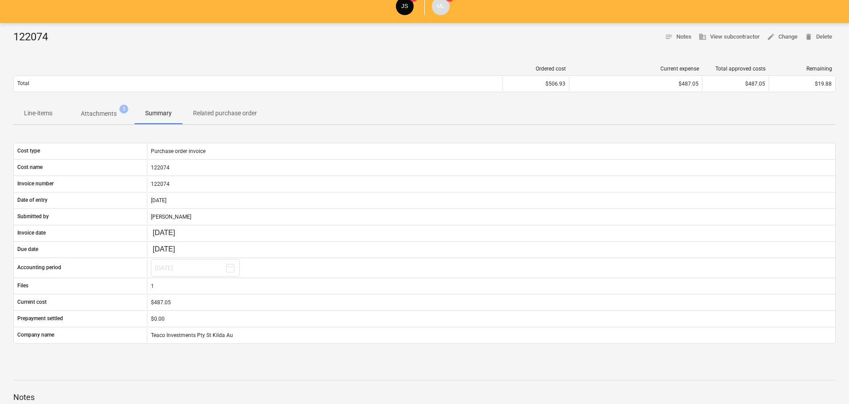
click at [57, 116] on span "Line-items" at bounding box center [38, 113] width 50 height 15
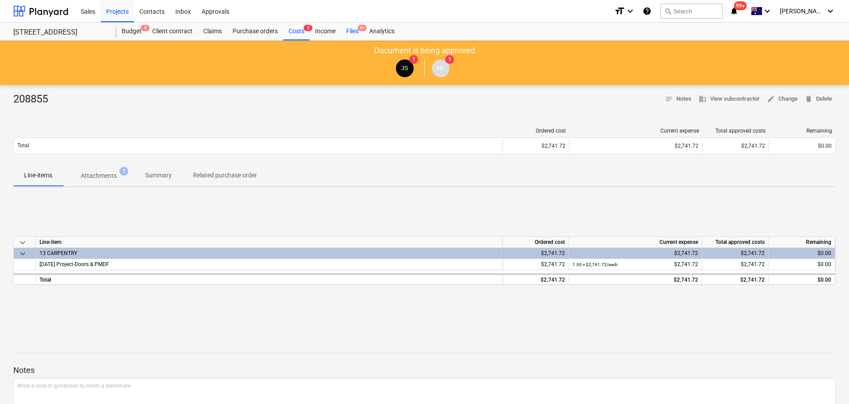
drag, startPoint x: 344, startPoint y: 32, endPoint x: 342, endPoint y: 37, distance: 5.8
click at [344, 32] on div "Files 9+" at bounding box center [352, 32] width 23 height 18
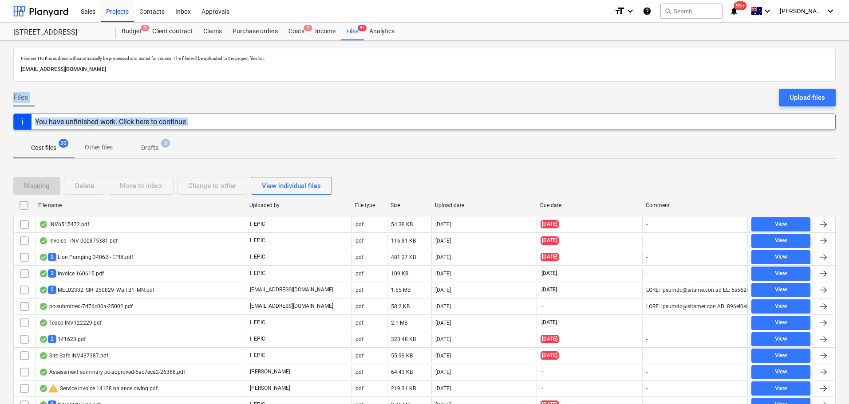
drag, startPoint x: 247, startPoint y: 145, endPoint x: 15, endPoint y: 108, distance: 234.8
click at [15, 108] on div "Files sent to this address will automatically be processed and tested for virus…" at bounding box center [424, 268] width 849 height 454
click at [475, 144] on div "Cost files 20 Other files Drafts 8" at bounding box center [424, 147] width 823 height 21
click at [348, 32] on div "Files 9+" at bounding box center [352, 32] width 23 height 18
click at [262, 33] on div "Purchase orders" at bounding box center [255, 32] width 56 height 18
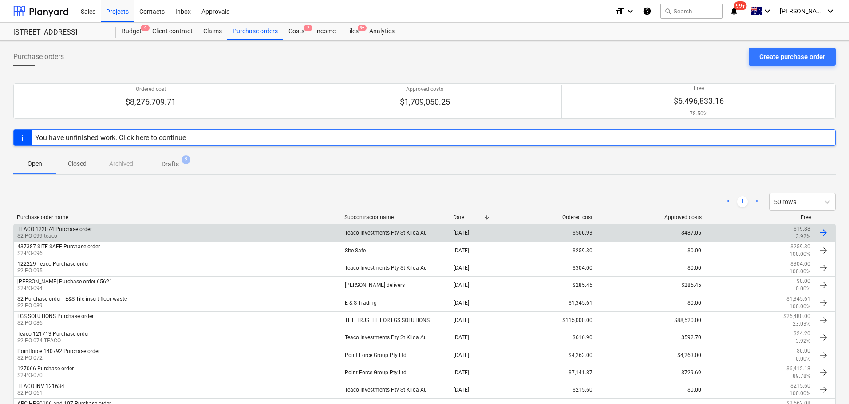
click at [684, 235] on div "$487.05" at bounding box center [650, 233] width 109 height 15
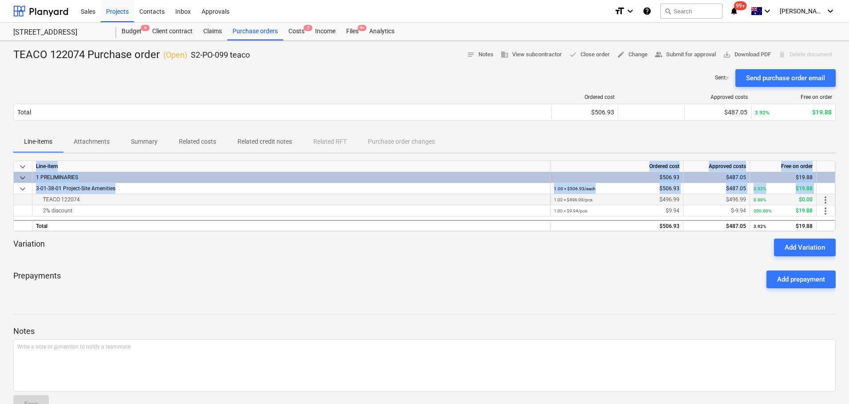
drag, startPoint x: 40, startPoint y: 198, endPoint x: 824, endPoint y: 202, distance: 784.1
click at [849, 200] on div "TEACO 122074 Purchase order ( Open ) S2-PO-099 teaco notes Notes business View …" at bounding box center [424, 234] width 849 height 387
drag, startPoint x: 48, startPoint y: 208, endPoint x: 837, endPoint y: 218, distance: 789.1
click at [837, 218] on div "TEACO 122074 Purchase order ( Open ) S2-PO-099 teaco notes Notes business View …" at bounding box center [424, 234] width 849 height 387
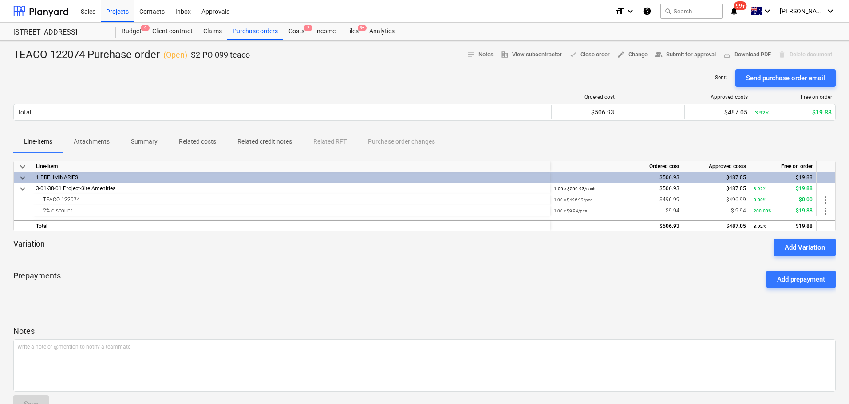
click at [622, 266] on div "Prepayments Add prepayment" at bounding box center [424, 280] width 823 height 32
click at [89, 144] on p "Attachments" at bounding box center [92, 141] width 36 height 9
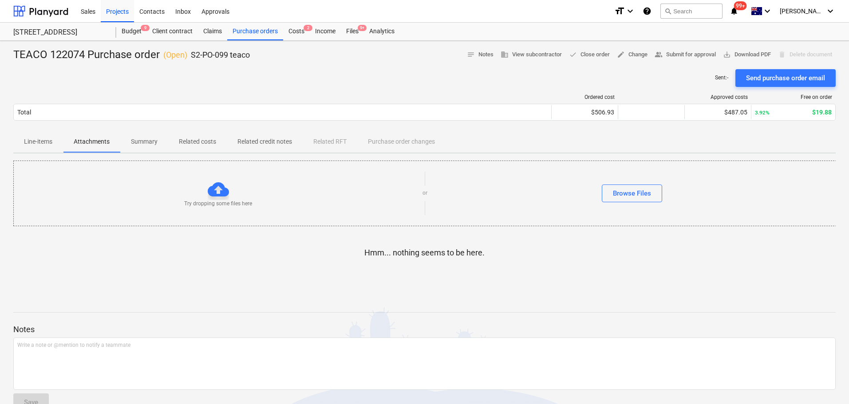
click at [38, 145] on p "Line-items" at bounding box center [38, 141] width 28 height 9
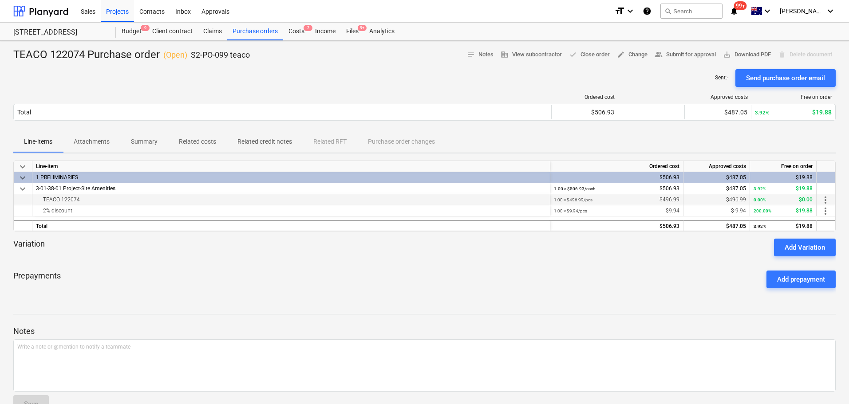
click at [72, 200] on div "TEACO 122074" at bounding box center [291, 199] width 511 height 11
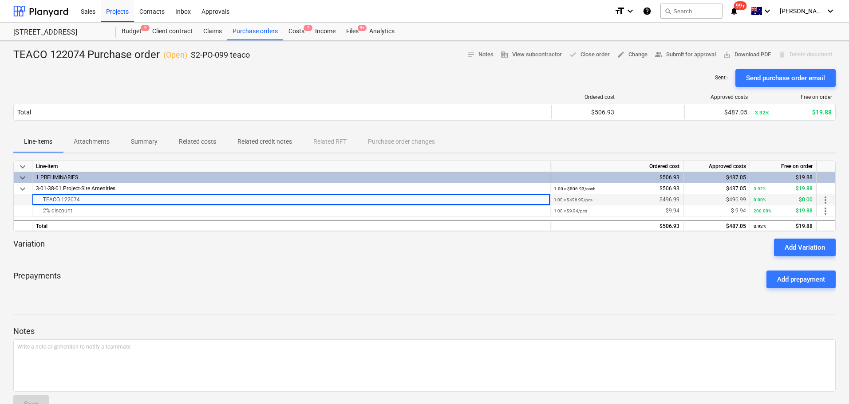
click at [72, 200] on div "TEACO 122074" at bounding box center [291, 199] width 511 height 11
copy div "122074"
click at [453, 304] on div at bounding box center [424, 306] width 823 height 7
click at [72, 194] on div "TEACO 122074" at bounding box center [291, 199] width 511 height 11
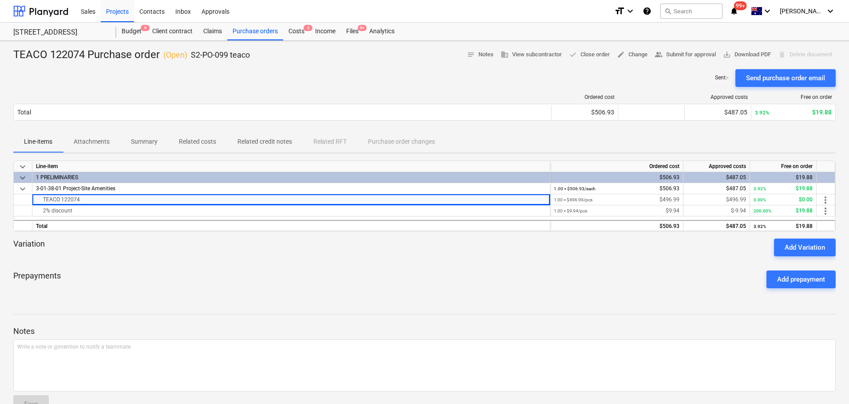
copy div "122074"
click at [294, 242] on div "Variation Add Variation" at bounding box center [424, 248] width 823 height 18
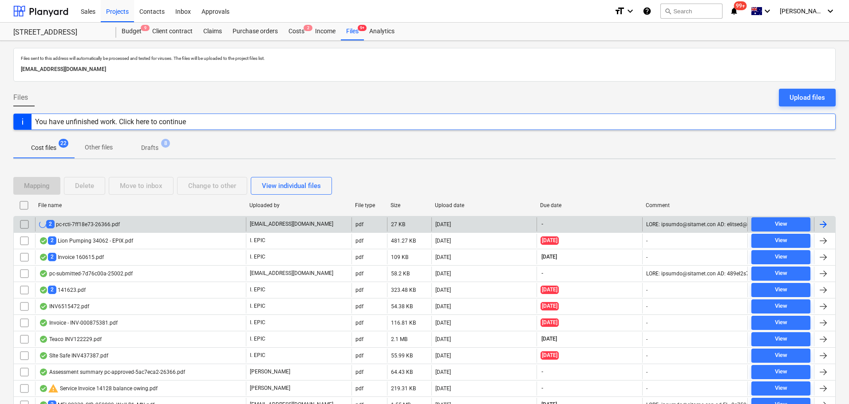
click at [228, 228] on div "2 pc-rcti-7ff18e73-26366.pdf" at bounding box center [140, 225] width 211 height 14
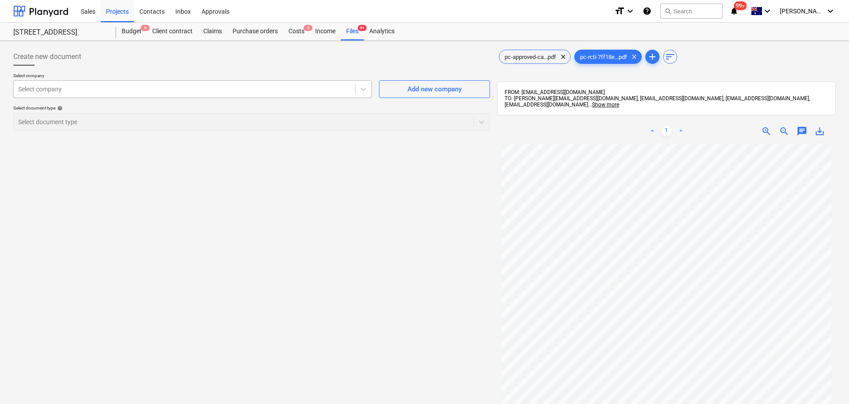
click at [309, 92] on div at bounding box center [184, 89] width 333 height 9
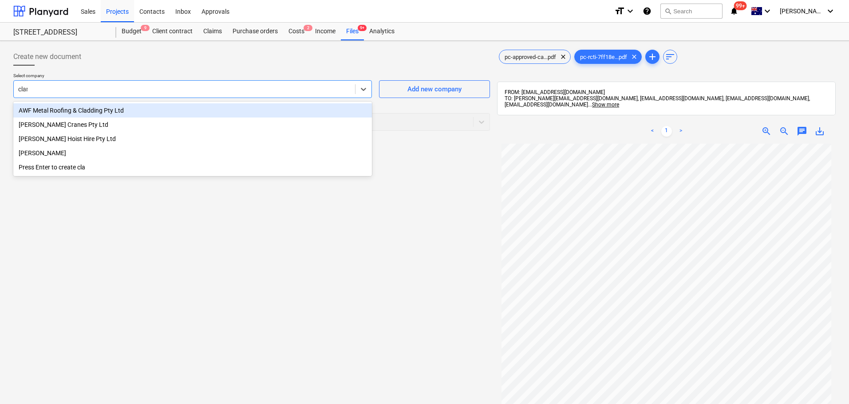
type input "[PERSON_NAME]"
click at [304, 109] on div "[PERSON_NAME] Cranes Pty Ltd" at bounding box center [192, 110] width 359 height 14
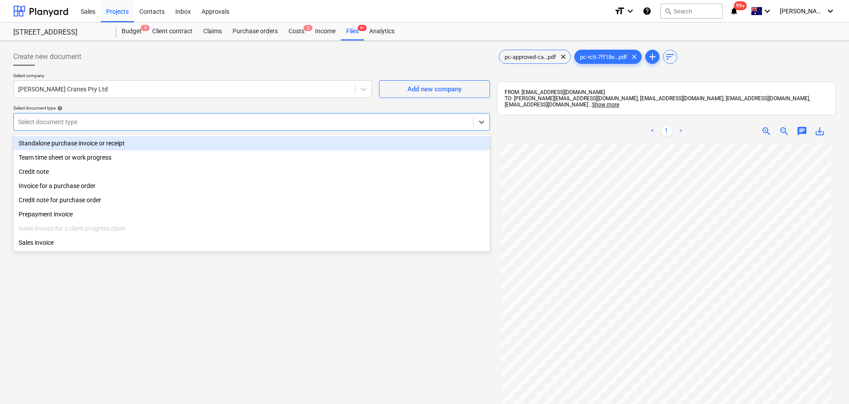
click at [167, 123] on div at bounding box center [243, 122] width 451 height 9
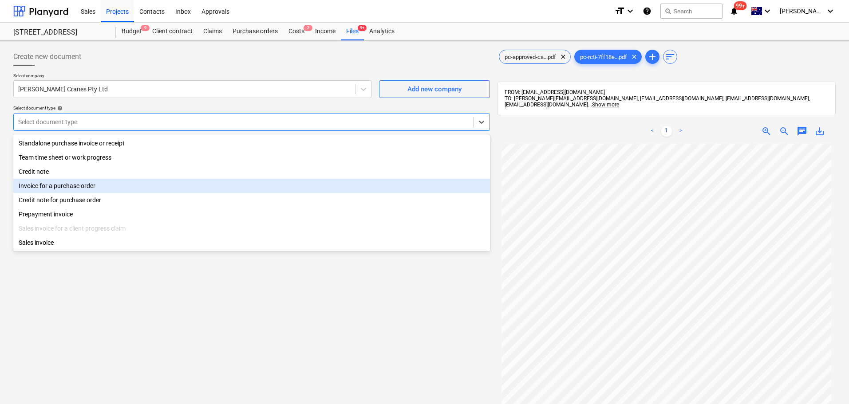
click at [123, 188] on div "Invoice for a purchase order" at bounding box center [251, 186] width 477 height 14
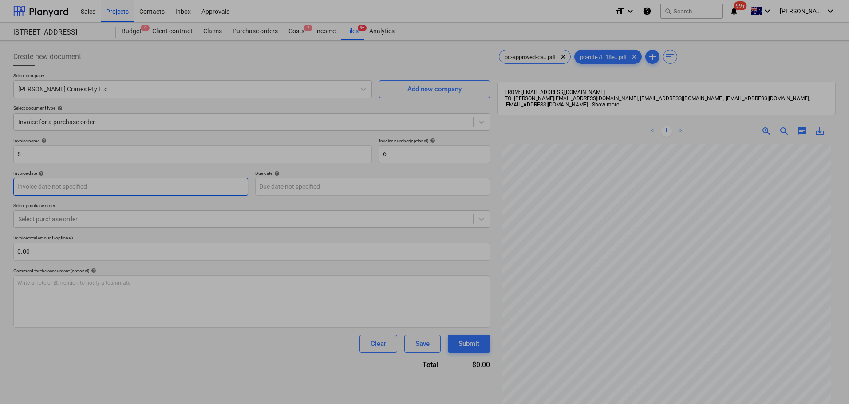
click at [111, 180] on body "Sales Projects Contacts Inbox Approvals format_size keyboard_arrow_down help se…" at bounding box center [424, 202] width 849 height 404
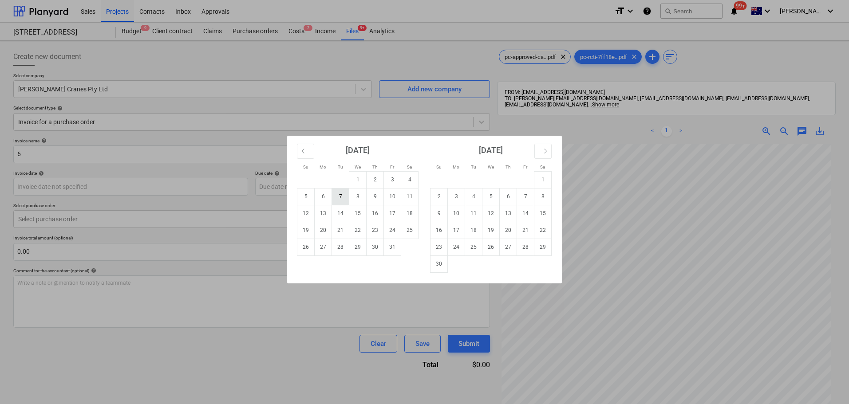
click at [341, 197] on td "7" at bounding box center [340, 196] width 17 height 17
type input "[DATE]"
click at [341, 192] on body "Sales Projects Contacts Inbox Approvals format_size keyboard_arrow_down help se…" at bounding box center [424, 202] width 849 height 404
drag, startPoint x: 344, startPoint y: 198, endPoint x: 287, endPoint y: 190, distance: 57.9
click at [344, 198] on td "7" at bounding box center [340, 196] width 17 height 17
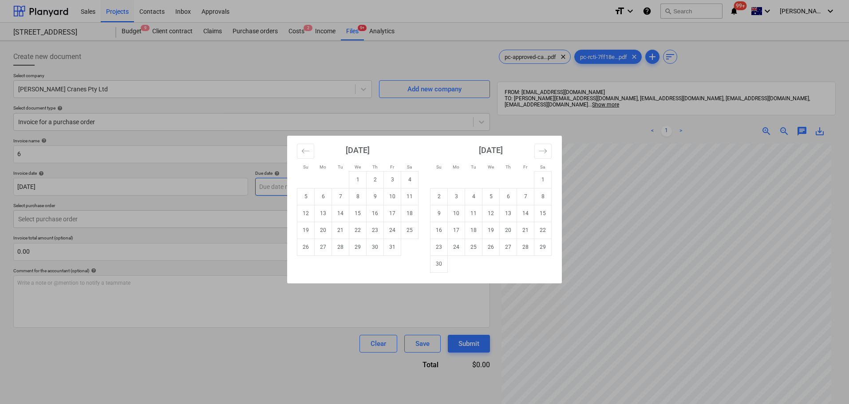
type input "[DATE]"
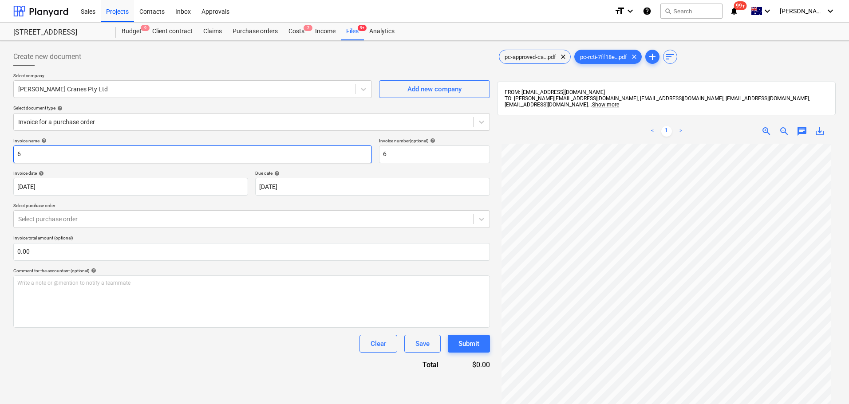
drag, startPoint x: 74, startPoint y: 158, endPoint x: -91, endPoint y: 150, distance: 164.5
click at [0, 150] on html "Sales Projects Contacts Inbox Approvals format_size keyboard_arrow_down help se…" at bounding box center [424, 202] width 849 height 404
paste input "PC-221261-1519909"
type input "PC-221261-1519909"
drag, startPoint x: 396, startPoint y: 159, endPoint x: 352, endPoint y: 159, distance: 44.0
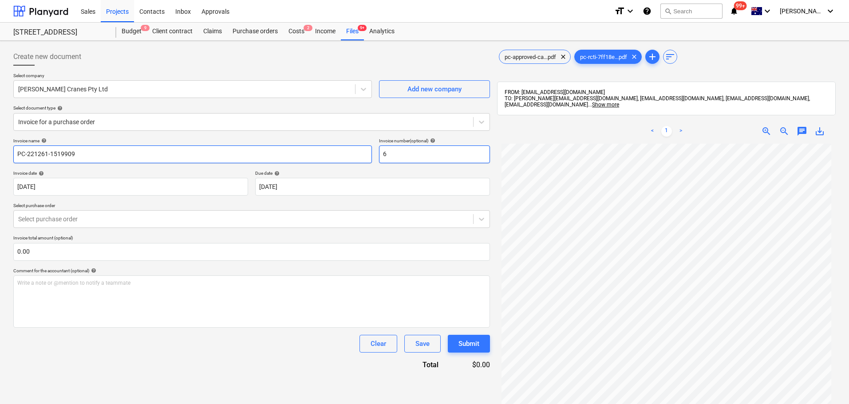
click at [352, 159] on div "Invoice name help PC-221261-1519909 Invoice number (optional) help 6" at bounding box center [251, 150] width 477 height 25
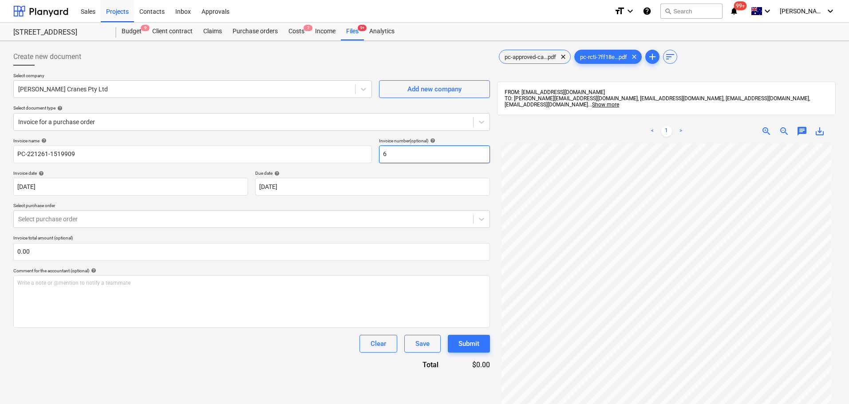
paste input "PC-221261-1519909"
type input "PC-221261-1519909"
drag, startPoint x: 277, startPoint y: 233, endPoint x: 271, endPoint y: 231, distance: 5.6
click at [275, 233] on div "Invoice name help PC-221261-1519909 Invoice number (optional) help PC-221261-15…" at bounding box center [251, 254] width 477 height 232
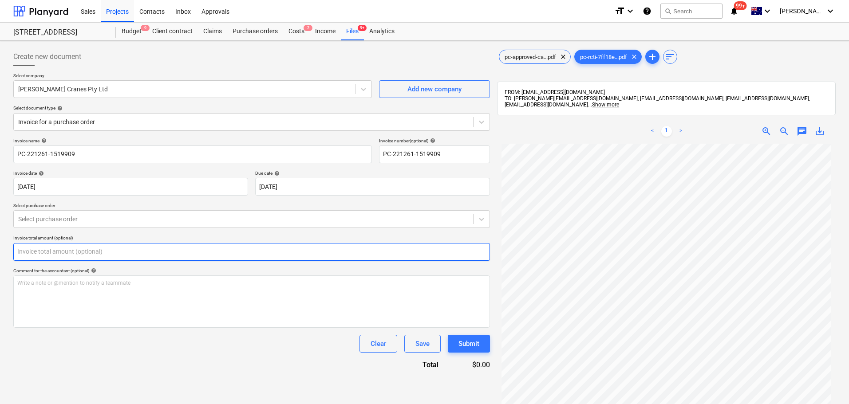
click at [74, 248] on input "text" at bounding box center [251, 252] width 477 height 18
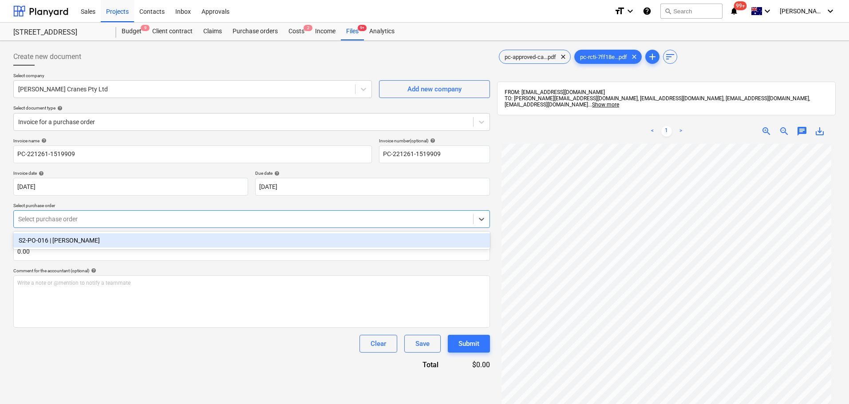
type input "0.00"
drag, startPoint x: 183, startPoint y: 222, endPoint x: 171, endPoint y: 225, distance: 12.4
click at [182, 222] on div at bounding box center [243, 219] width 451 height 9
click at [130, 244] on div "S2-PO-016 | [PERSON_NAME]" at bounding box center [251, 241] width 477 height 14
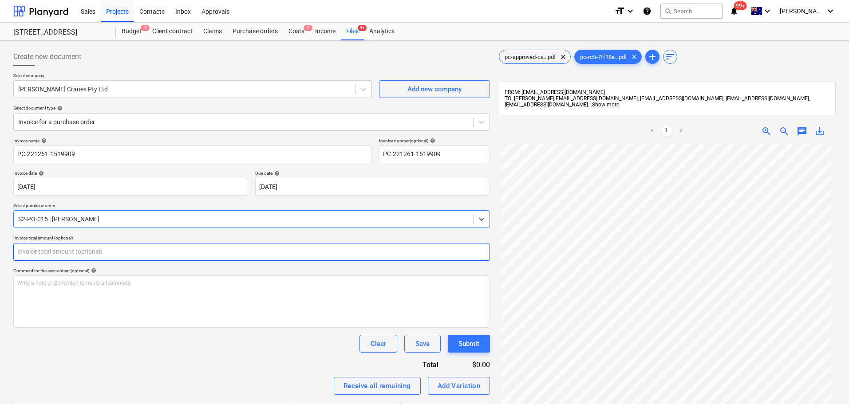
click at [83, 256] on input "text" at bounding box center [251, 252] width 477 height 18
paste input "$41,454.00"
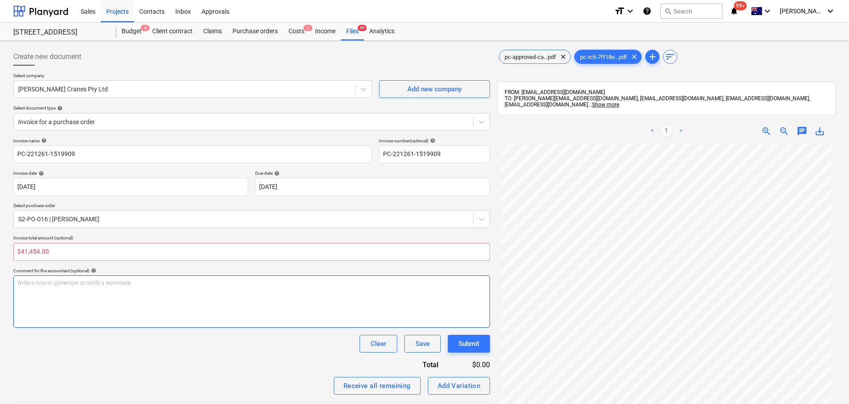
type input "0.00"
click at [85, 323] on div "Write a note or @mention to notify a teammate [PERSON_NAME]" at bounding box center [251, 302] width 477 height 52
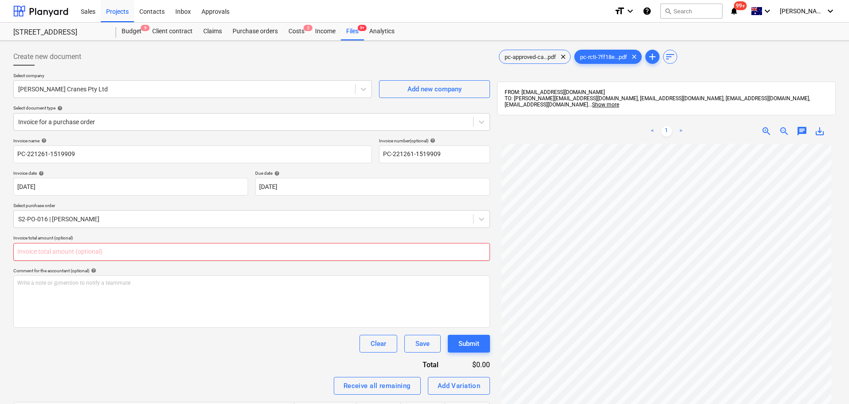
click at [58, 250] on input "text" at bounding box center [251, 252] width 477 height 18
paste input "$41,454.00"
click at [30, 254] on input "$41,454.00" at bounding box center [251, 252] width 477 height 18
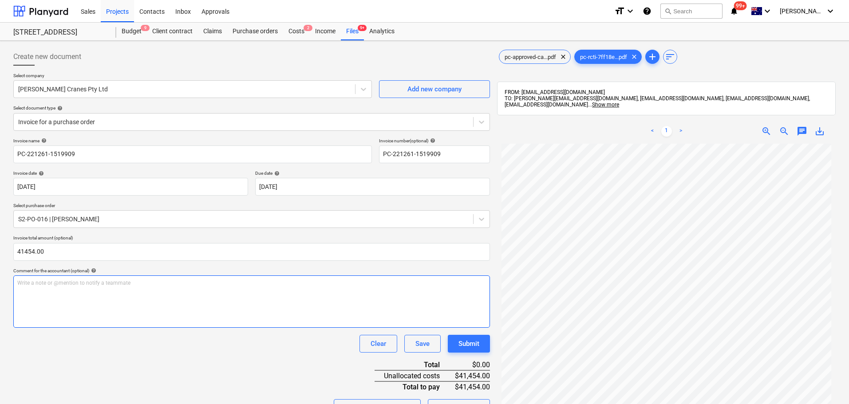
type input "41,454.00"
click at [27, 282] on p "Write a note or @mention to notify a teammate [PERSON_NAME]" at bounding box center [251, 284] width 469 height 8
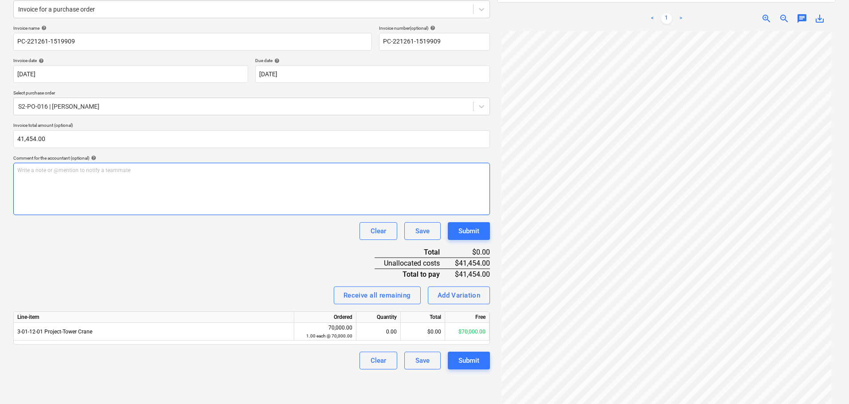
scroll to position [126, 0]
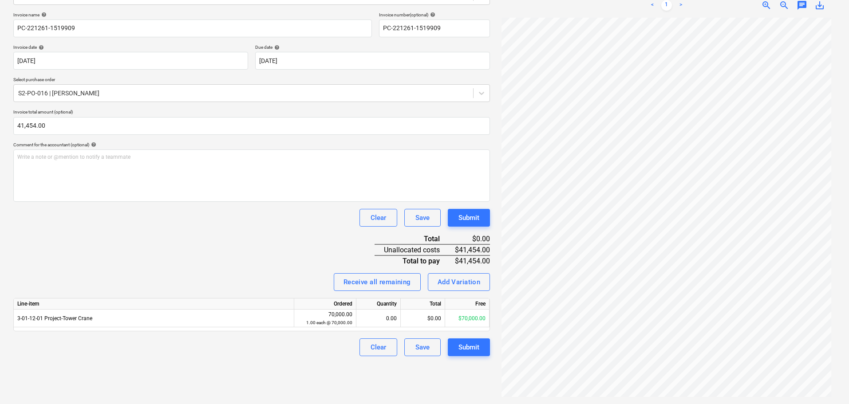
click at [175, 272] on div "Invoice name help PC-221261-1519909 Invoice number (optional) help PC-221261-15…" at bounding box center [251, 184] width 477 height 345
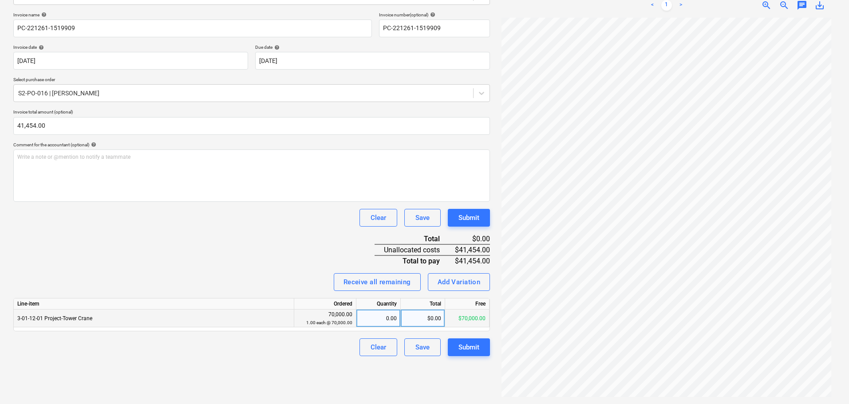
click at [443, 313] on div "$0.00" at bounding box center [423, 319] width 44 height 18
type input "$41,454.00"
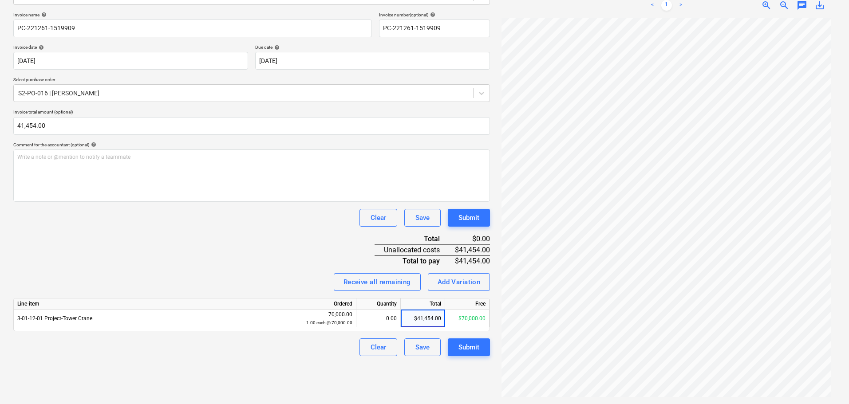
click at [96, 227] on div "Invoice name help PC-221261-1519909 Invoice number (optional) help PC-221261-15…" at bounding box center [251, 184] width 477 height 345
click at [433, 320] on div "$0.00" at bounding box center [423, 319] width 44 height 18
click at [416, 315] on input "$41,454.00" at bounding box center [423, 318] width 44 height 17
type input "41454.00"
click at [177, 264] on div "Invoice name help PC-221261-1519909 Invoice number (optional) help PC-221261-15…" at bounding box center [251, 184] width 477 height 345
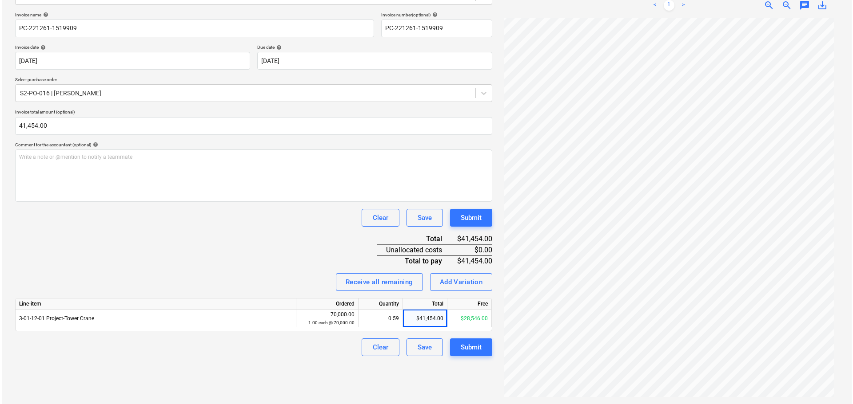
scroll to position [90, 0]
click at [465, 352] on div "Submit" at bounding box center [469, 348] width 21 height 12
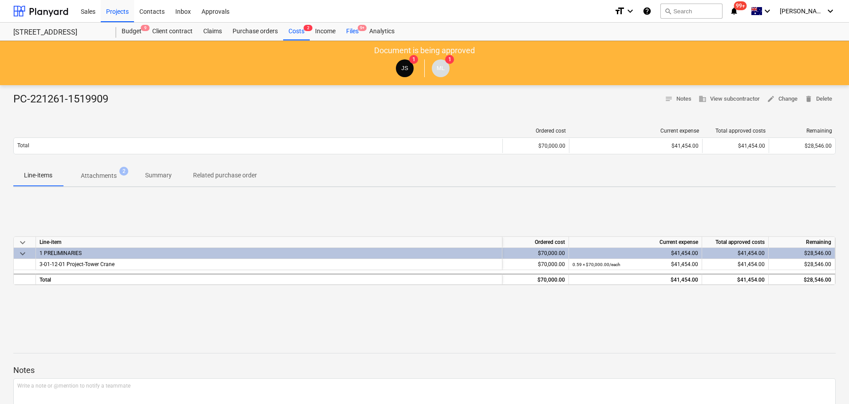
click at [348, 32] on div "Files 9+" at bounding box center [352, 32] width 23 height 18
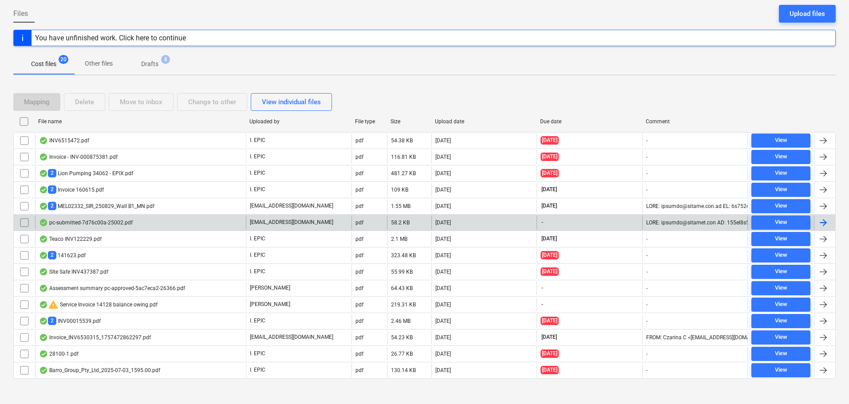
scroll to position [91, 0]
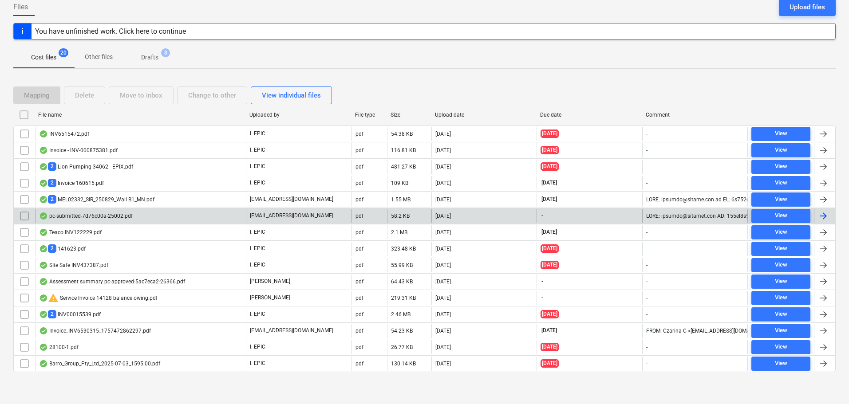
click at [107, 215] on div "pc-submitted-7d76c00a-25002.pdf" at bounding box center [86, 216] width 94 height 7
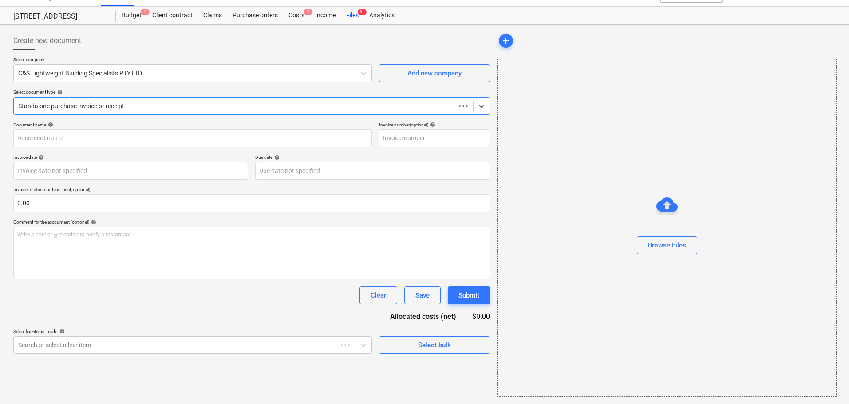
scroll to position [16, 0]
type input "pc-submitted-7d76c00a-25002.pdf"
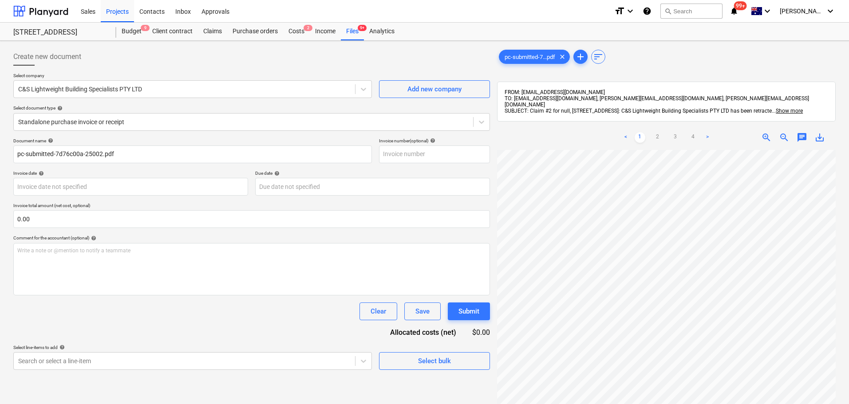
click at [319, 42] on div "Create new document Select company C&S Lightweight Building Specialists PTY LTD…" at bounding box center [424, 289] width 849 height 496
click at [294, 27] on div "Costs 2" at bounding box center [296, 32] width 27 height 18
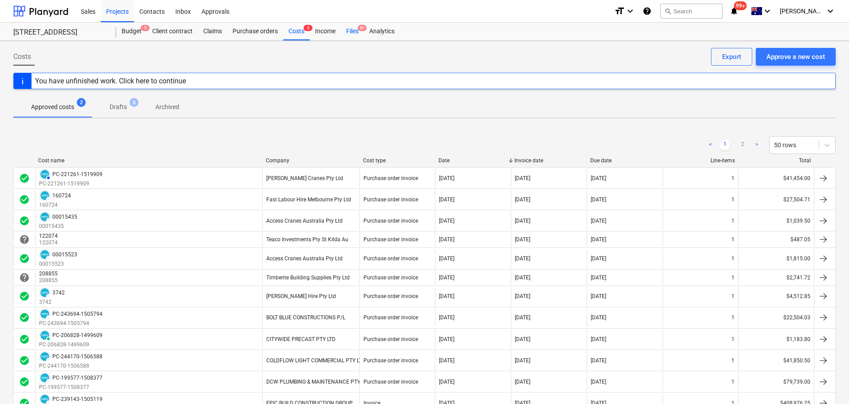
click at [352, 36] on div "Files 9+" at bounding box center [352, 32] width 23 height 18
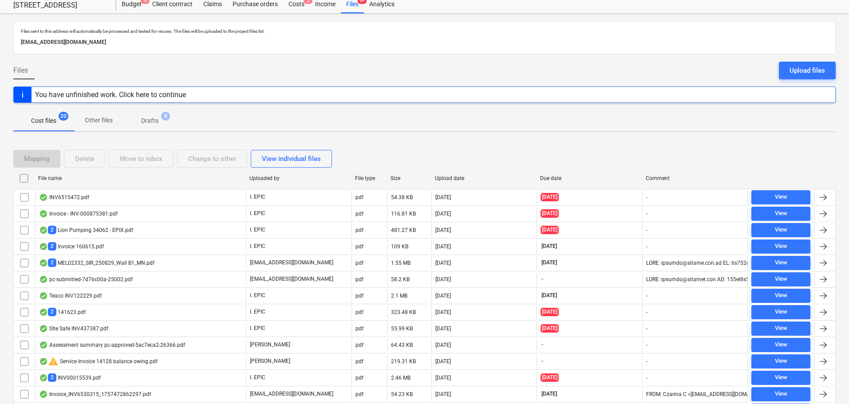
scroll to position [91, 0]
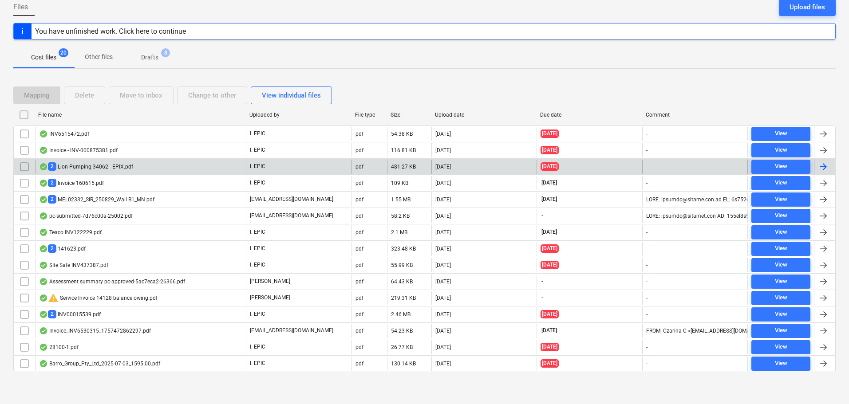
click at [200, 169] on div "2 Lion Pumping 34062 - EPIX.pdf" at bounding box center [140, 167] width 211 height 14
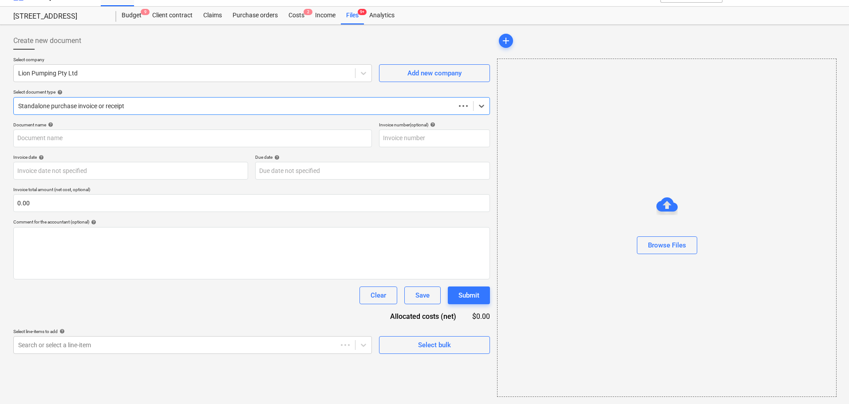
scroll to position [16, 0]
type input "34062"
type input "[DATE]"
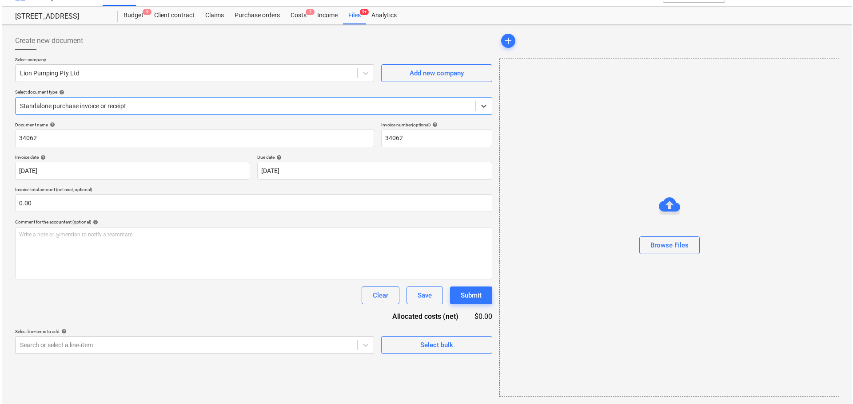
scroll to position [0, 0]
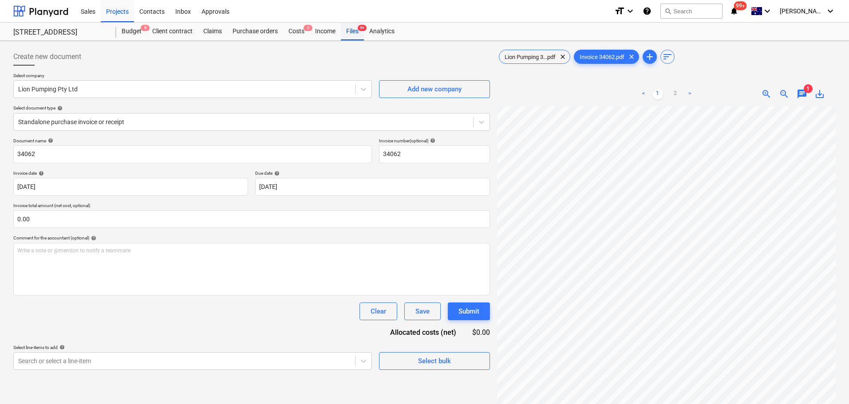
drag, startPoint x: 344, startPoint y: 29, endPoint x: 348, endPoint y: 38, distance: 9.5
click at [344, 29] on div "Files 9+" at bounding box center [352, 32] width 23 height 18
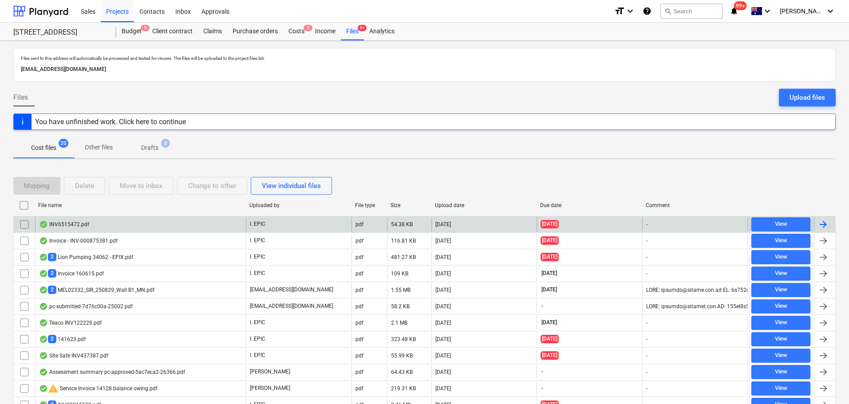
click at [114, 230] on div "INV6515472.pdf" at bounding box center [140, 225] width 211 height 14
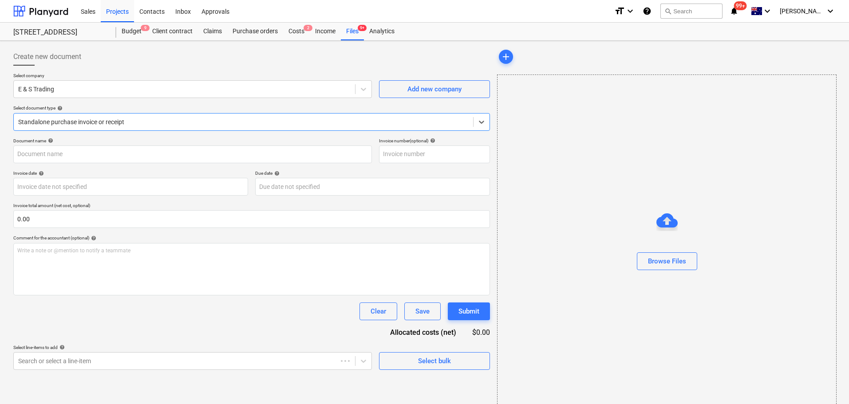
type input "INV6515472"
type input "[DATE]"
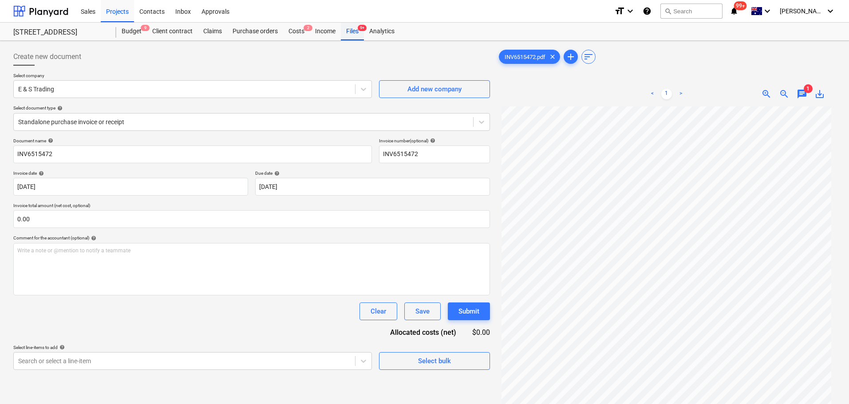
click at [360, 29] on span "9+" at bounding box center [362, 28] width 9 height 6
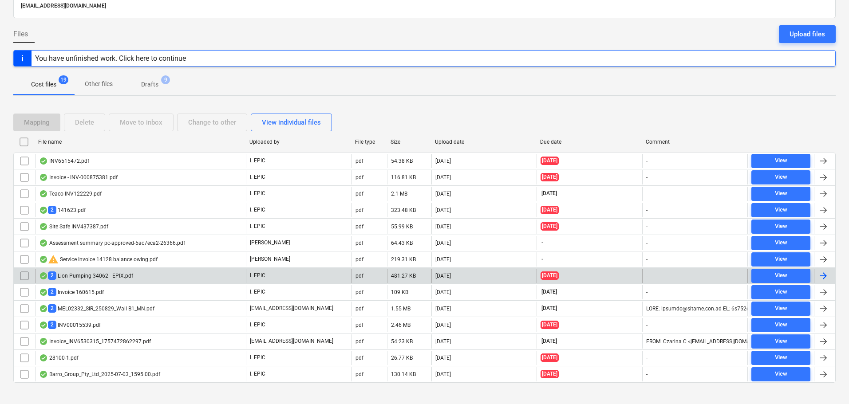
scroll to position [74, 0]
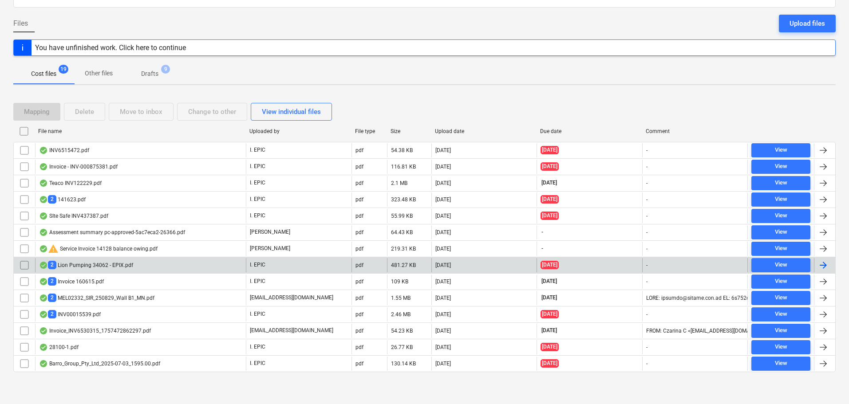
click at [80, 267] on div "2 Lion Pumping 34062 - EPIX.pdf" at bounding box center [86, 265] width 94 height 8
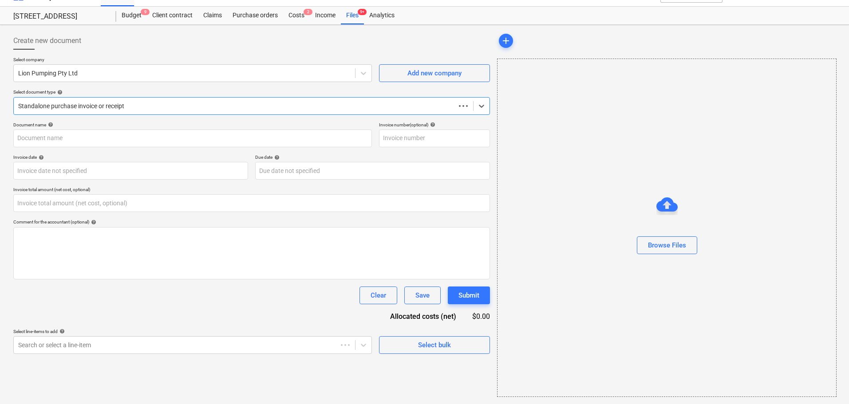
type input "0.00"
type input "34062"
type input "[DATE]"
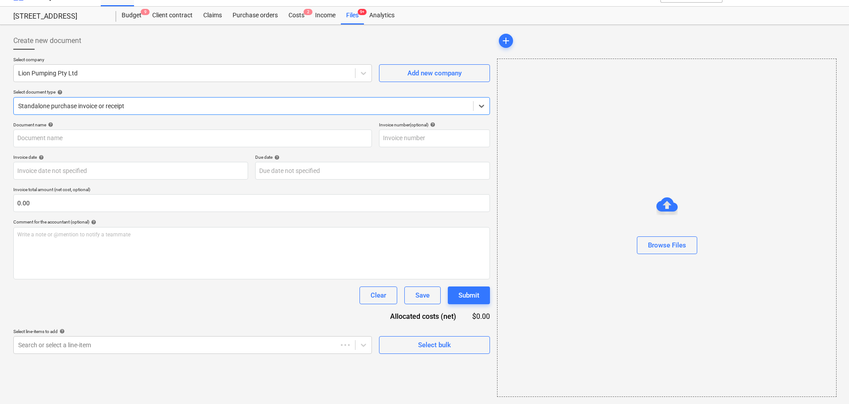
type input "[DATE]"
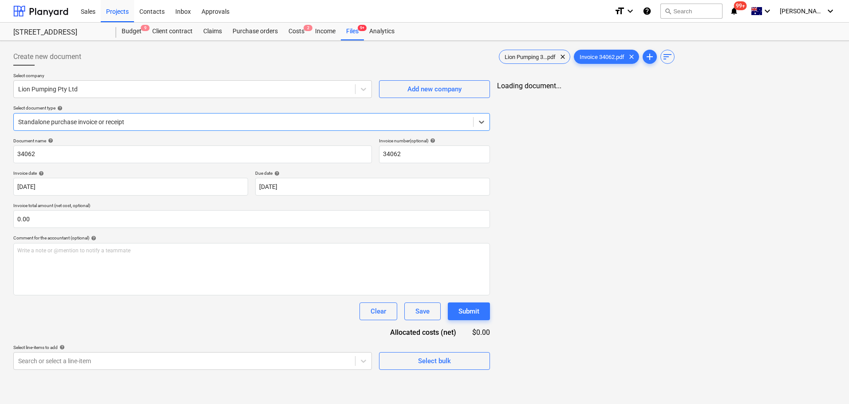
scroll to position [0, 0]
drag, startPoint x: 256, startPoint y: 235, endPoint x: 275, endPoint y: 228, distance: 20.5
click at [256, 235] on div "Comment for the accountant (optional) help" at bounding box center [251, 238] width 477 height 6
